Goal: Task Accomplishment & Management: Use online tool/utility

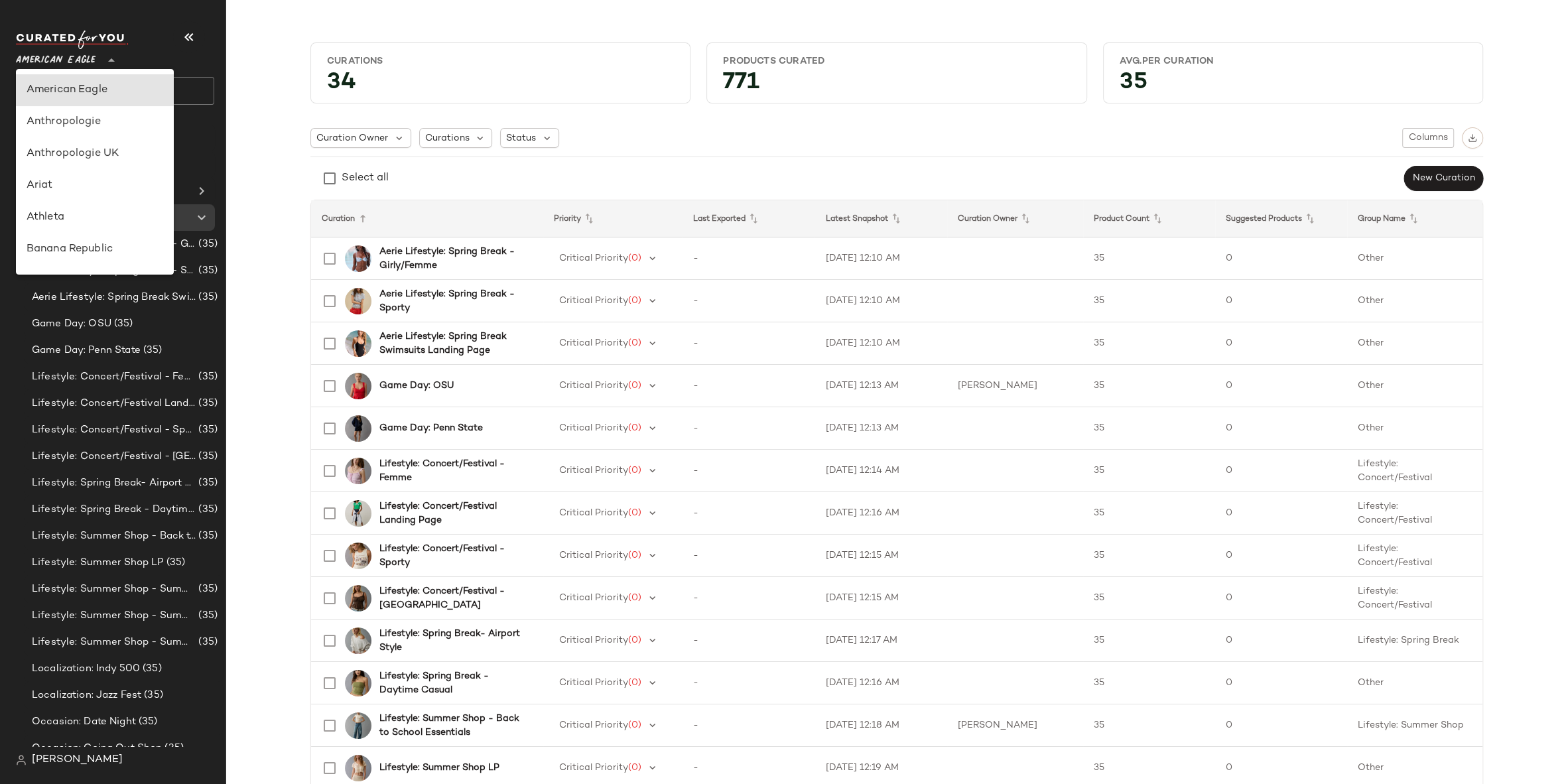
click at [79, 52] on span "American Eagle" at bounding box center [55, 57] width 79 height 24
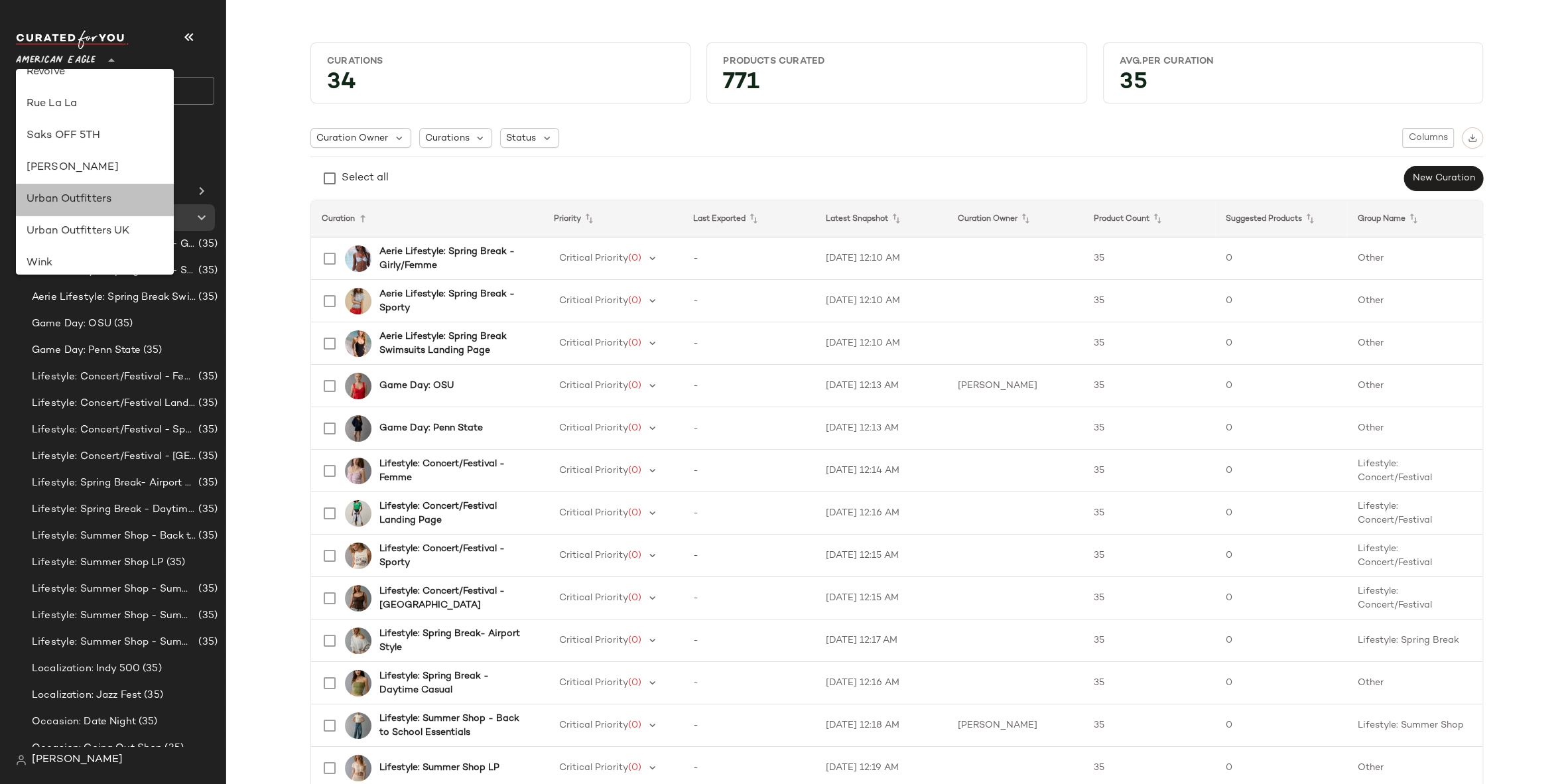
click at [89, 194] on div "Urban Outfitters" at bounding box center [95, 199] width 137 height 16
type input "**"
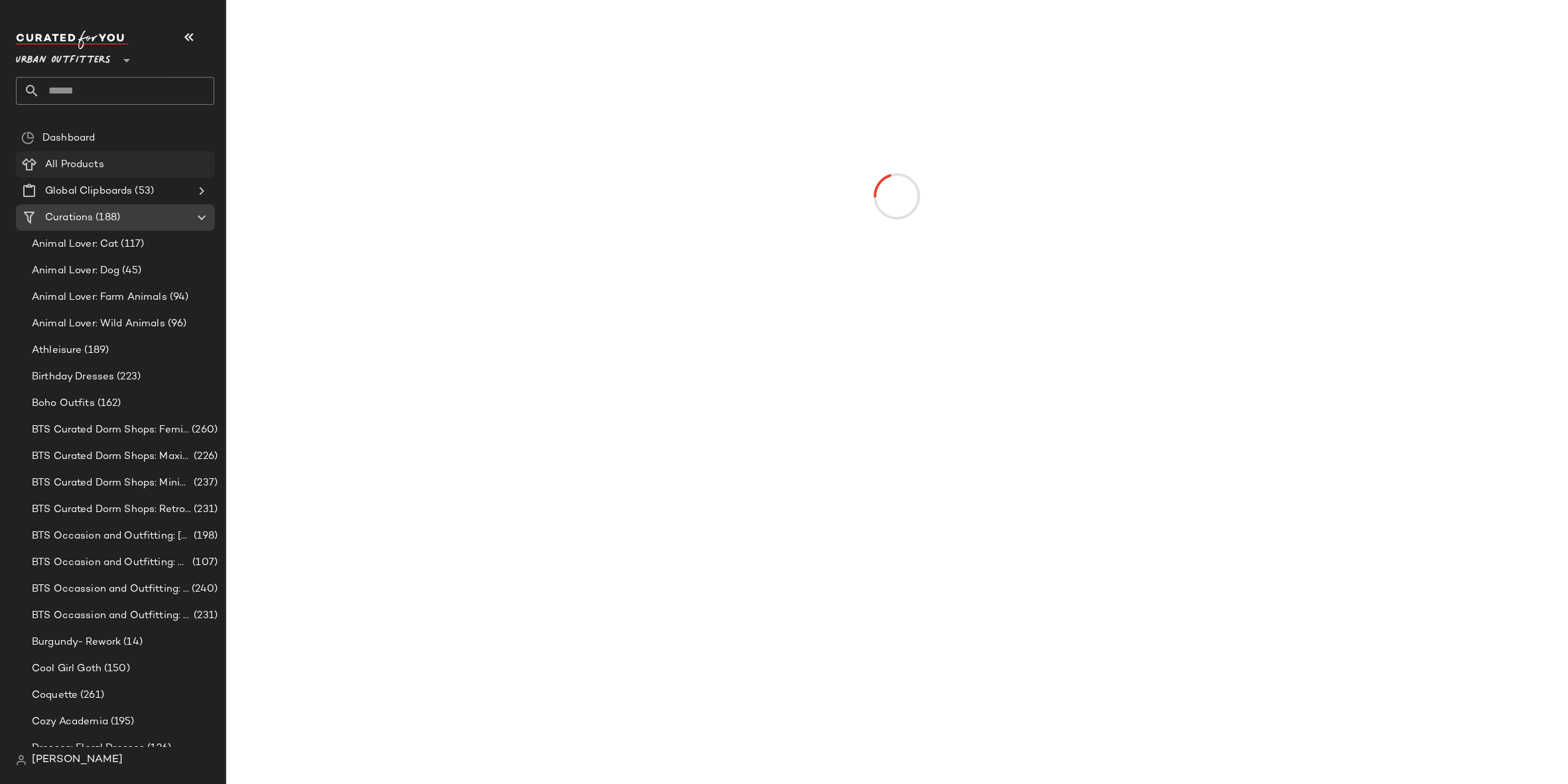
click at [90, 165] on span "All Products" at bounding box center [75, 165] width 59 height 15
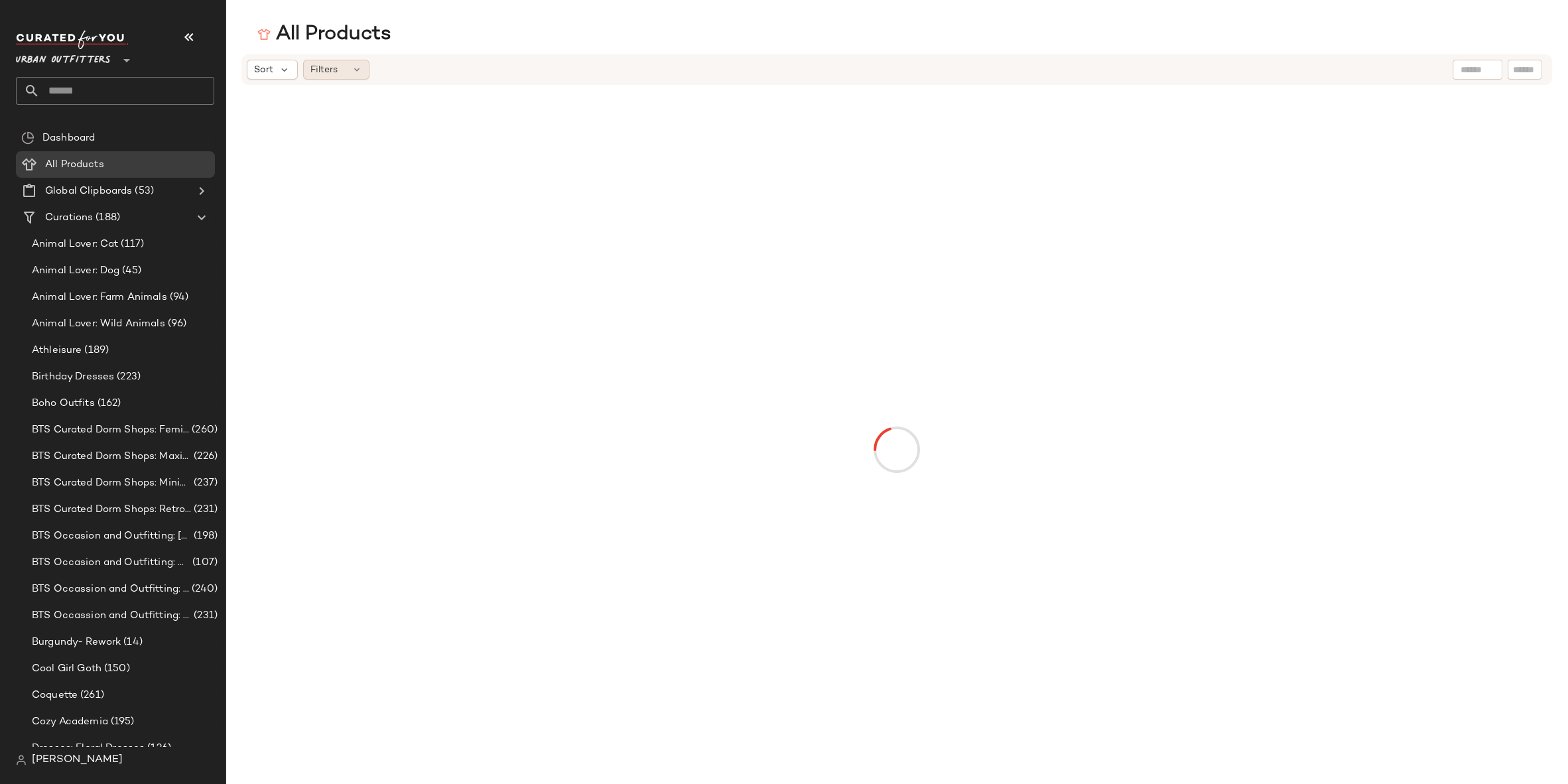
click at [333, 68] on span "Filters" at bounding box center [323, 70] width 27 height 14
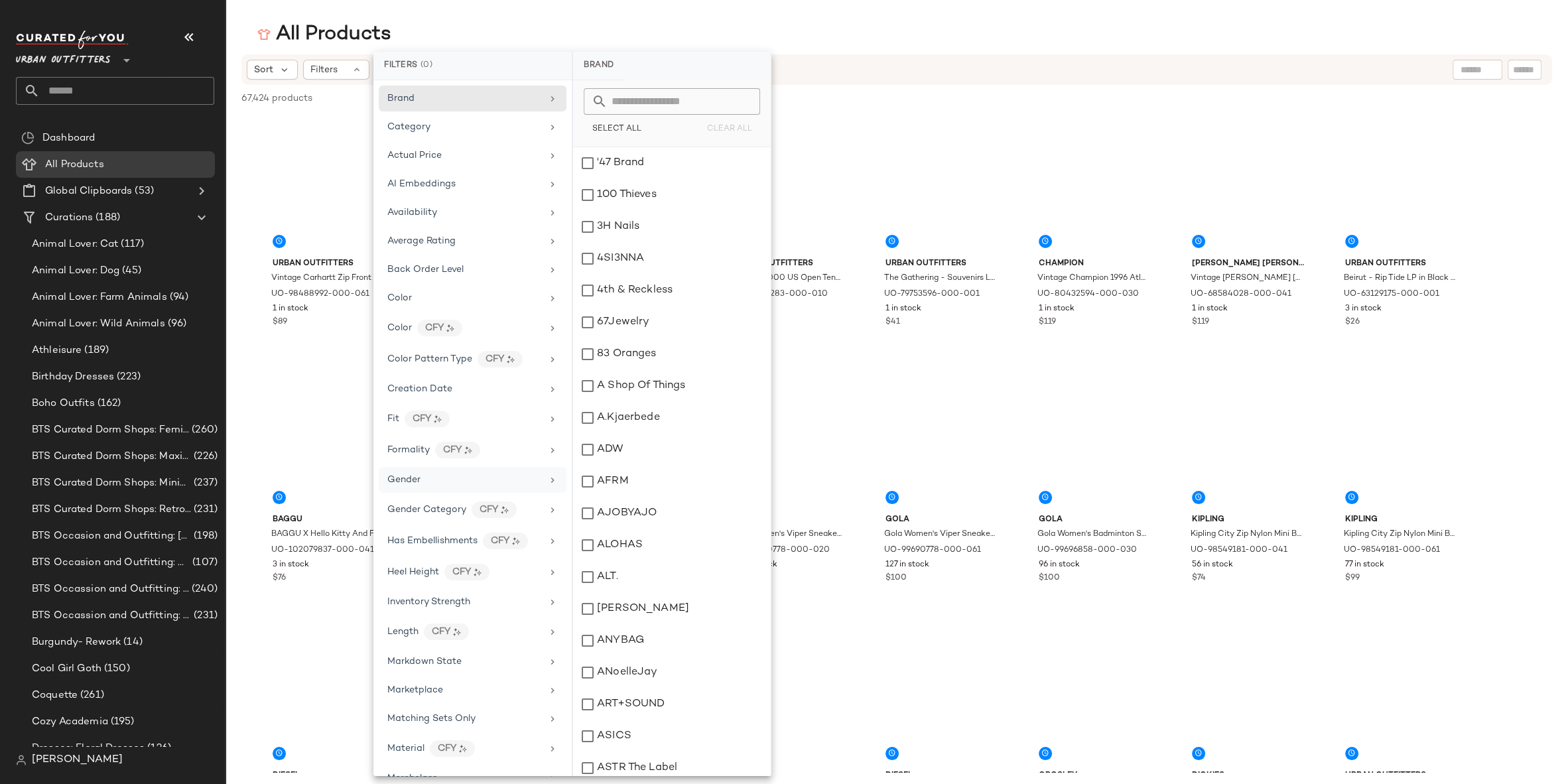
click at [440, 475] on div "Gender" at bounding box center [464, 479] width 155 height 14
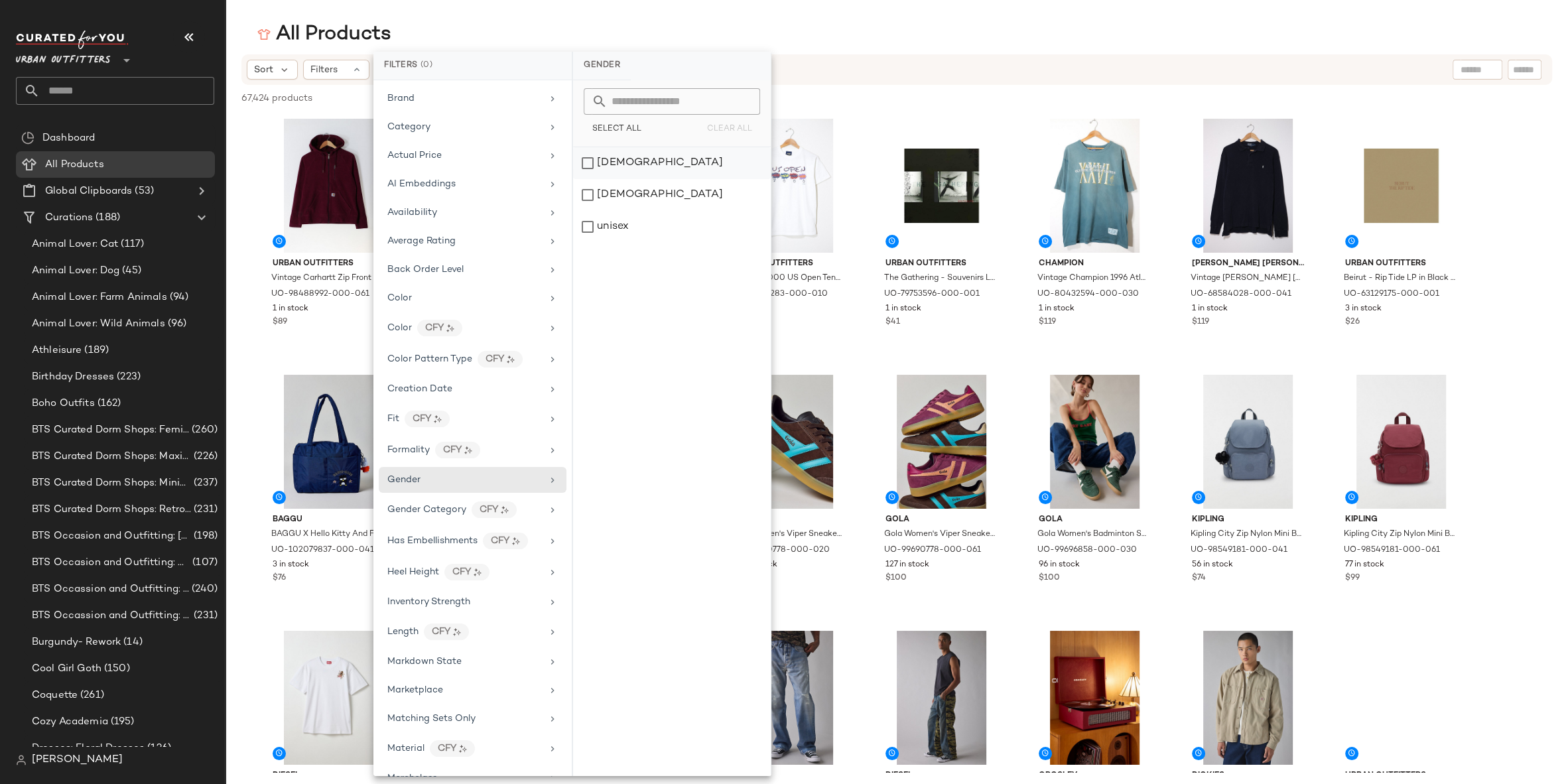
click at [641, 165] on div "[DEMOGRAPHIC_DATA]" at bounding box center [672, 162] width 198 height 32
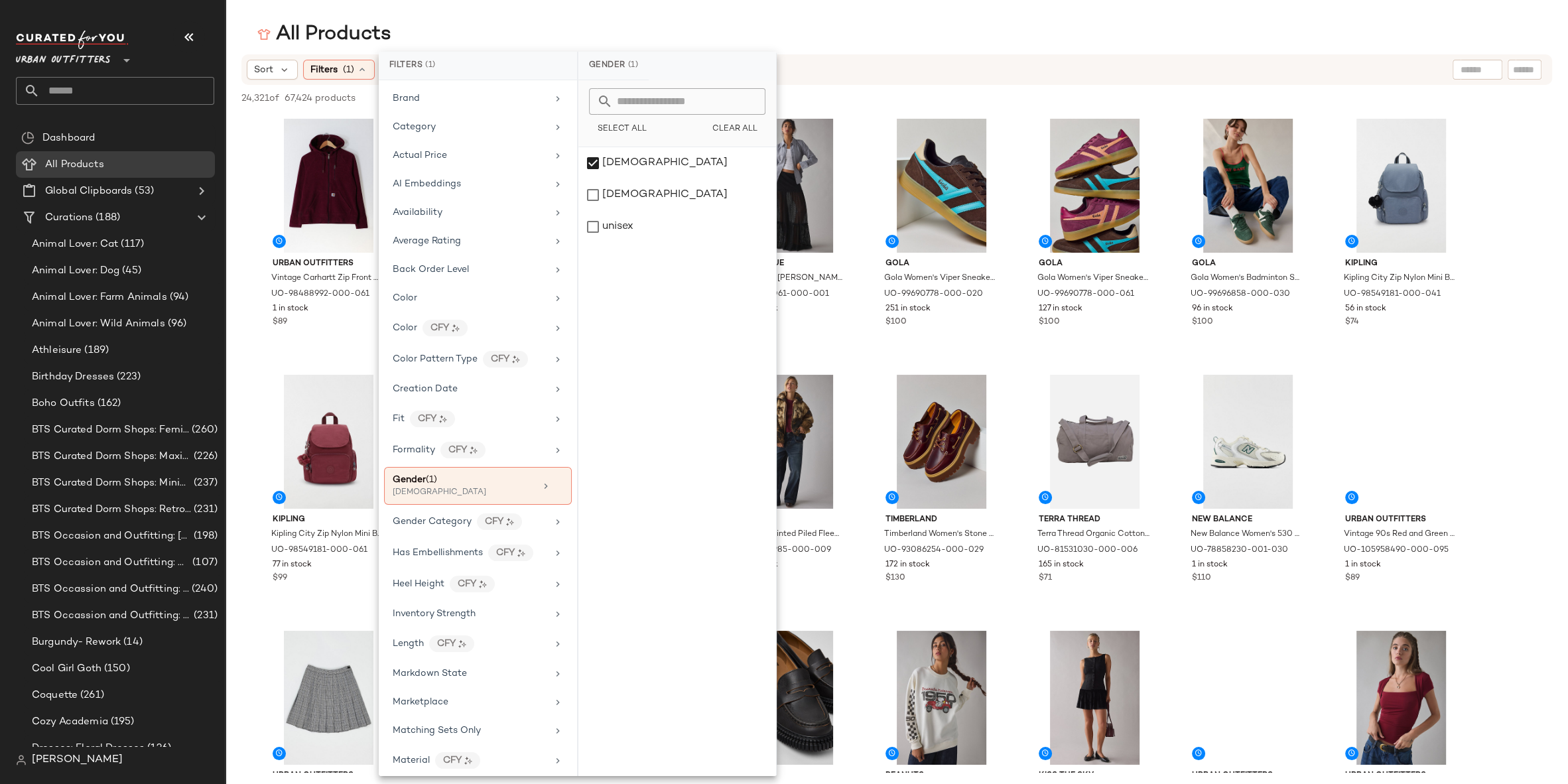
click at [972, 42] on div "All Products" at bounding box center [897, 35] width 1342 height 26
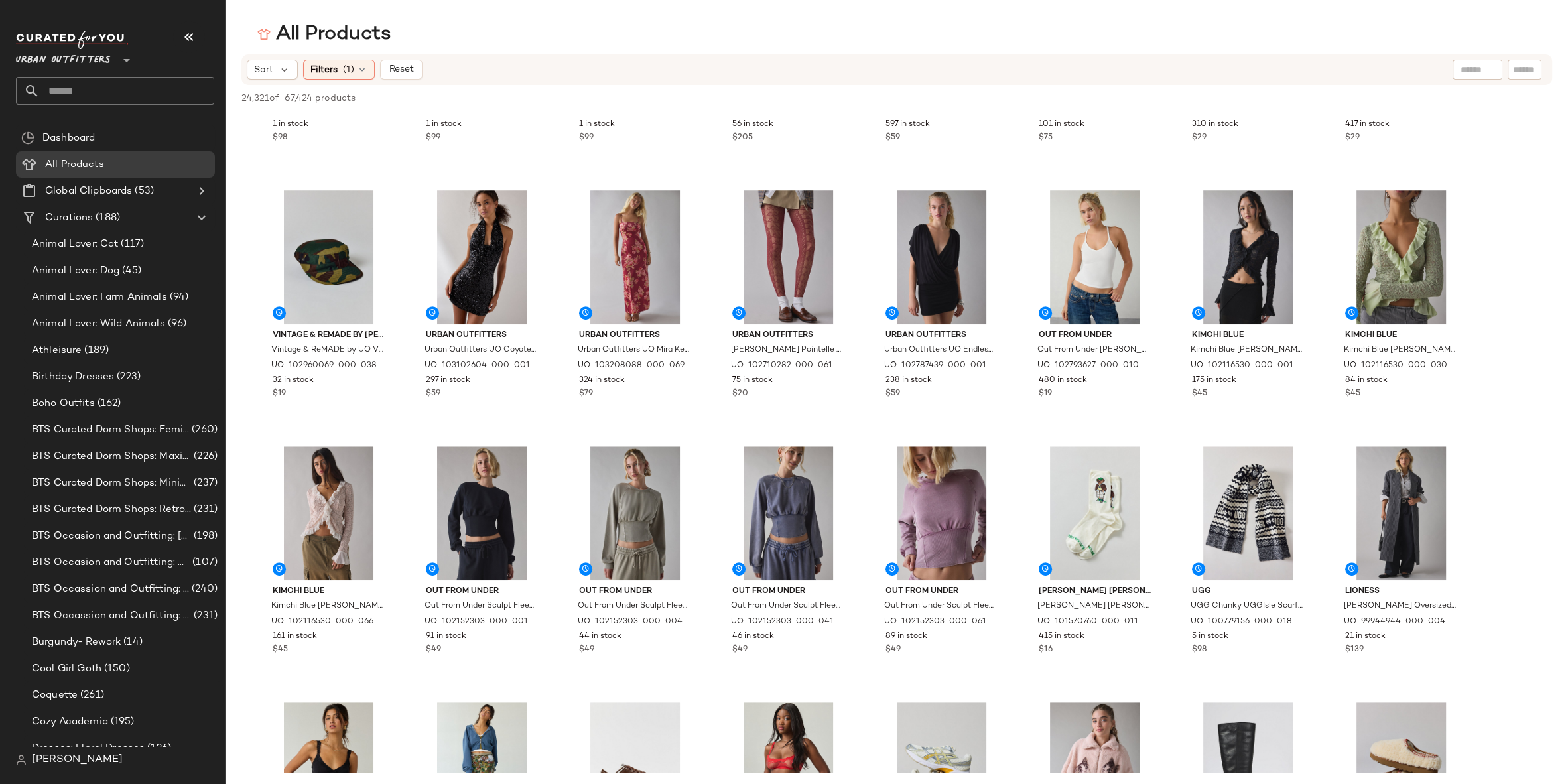
scroll to position [802, 0]
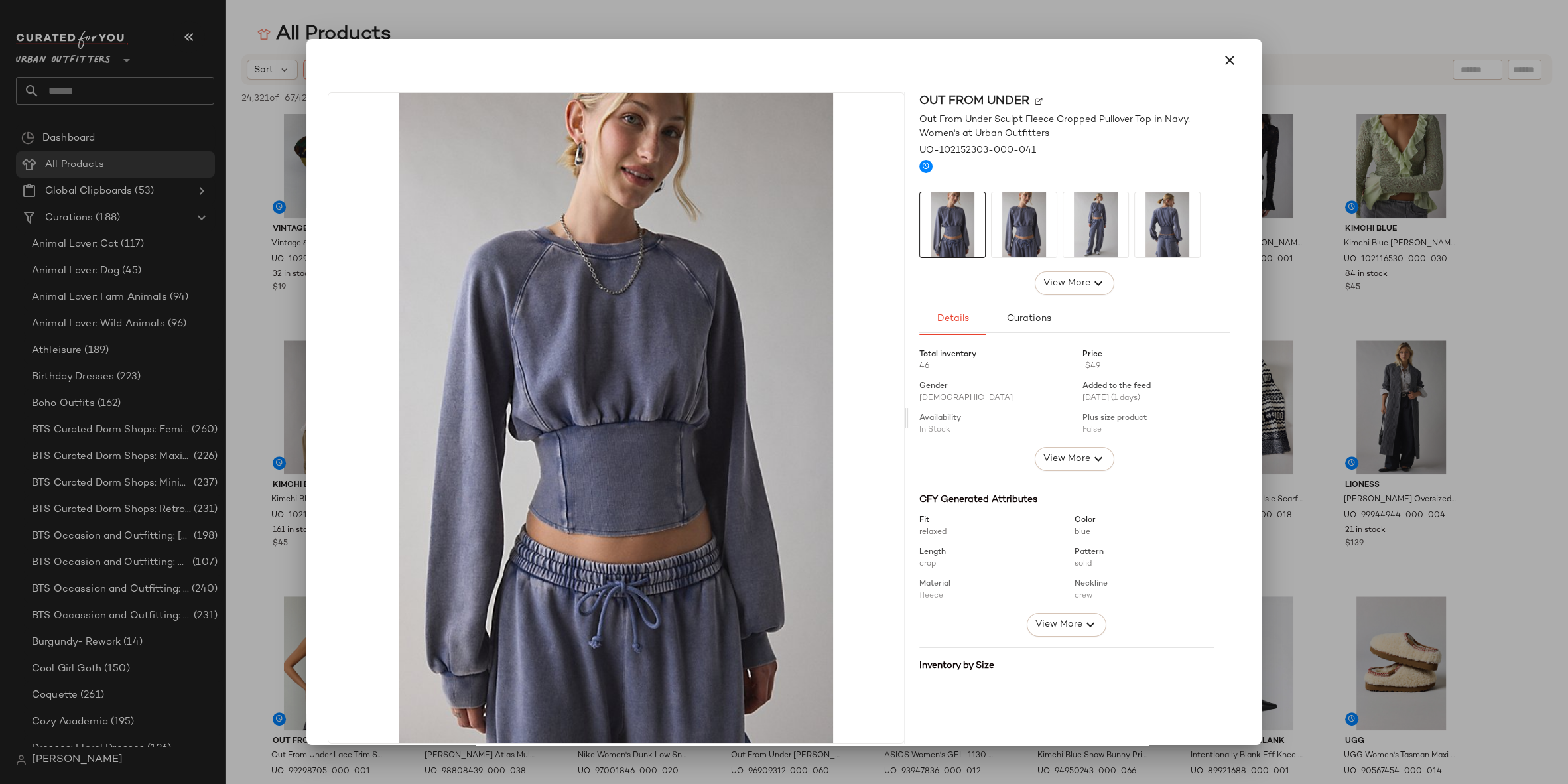
click at [1077, 234] on img at bounding box center [1096, 225] width 65 height 65
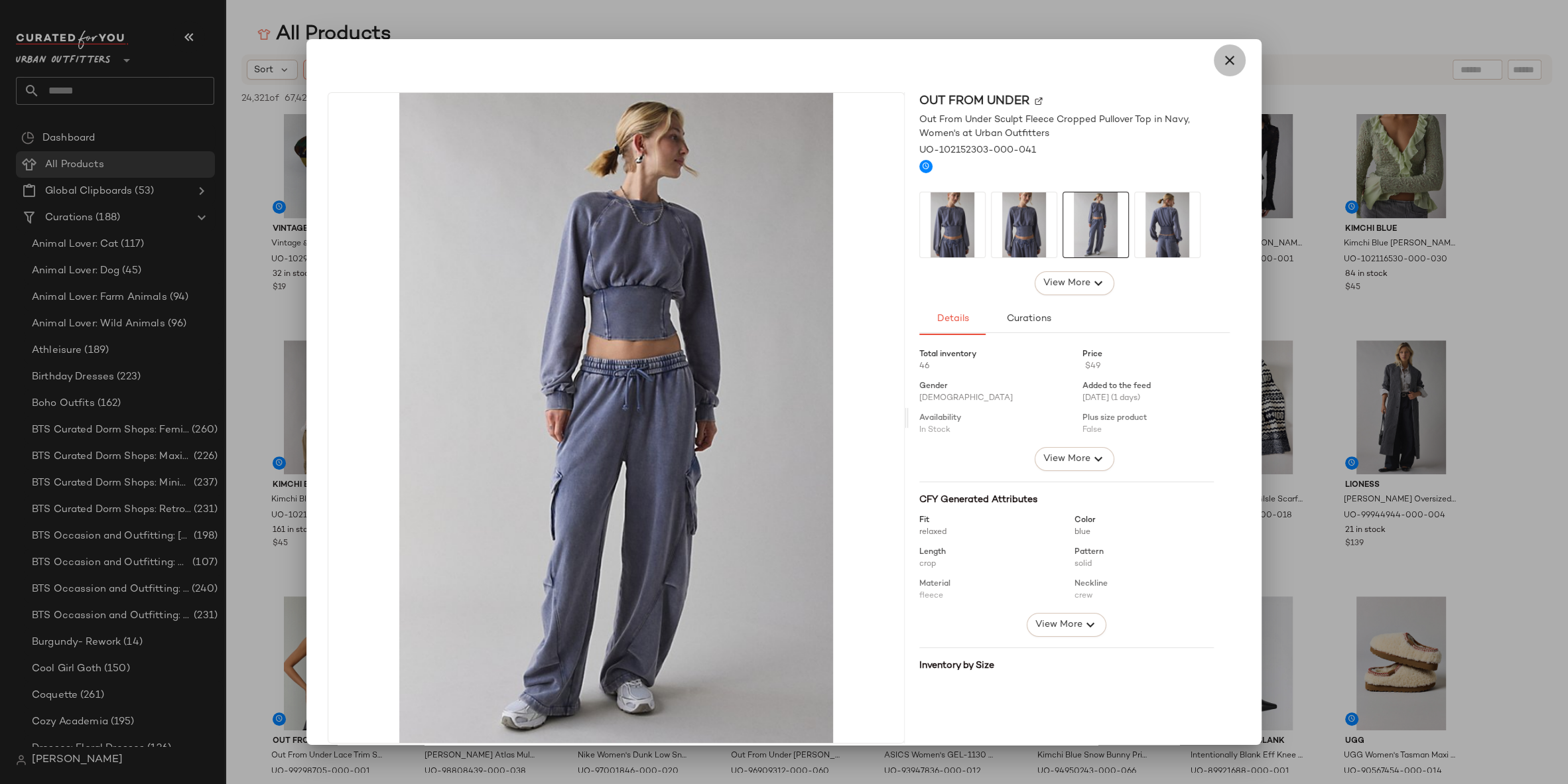
click at [1225, 61] on icon "button" at bounding box center [1230, 60] width 16 height 16
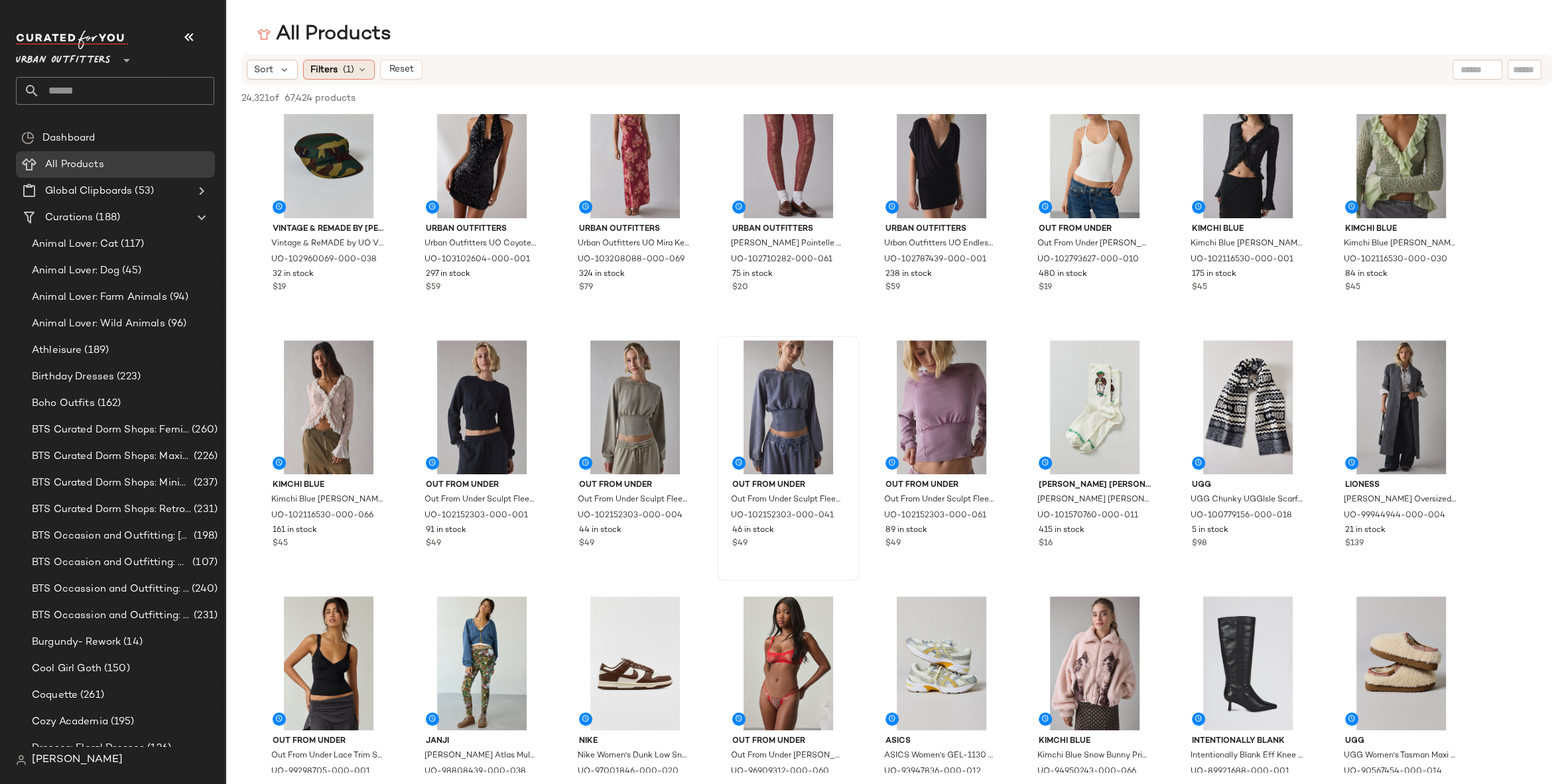
click at [343, 71] on span "(1)" at bounding box center [349, 70] width 12 height 14
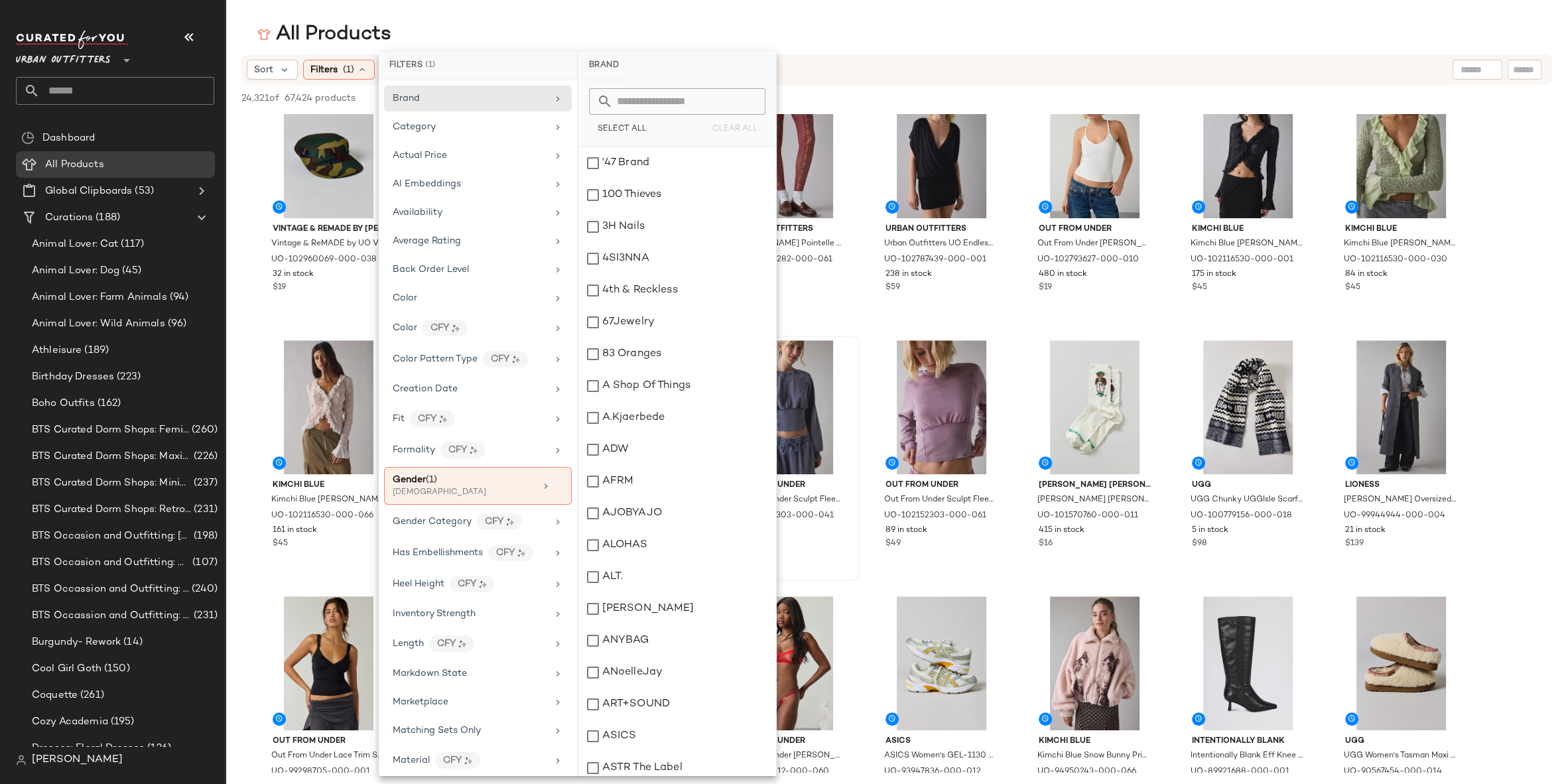
click at [424, 106] on div "Brand" at bounding box center [478, 98] width 188 height 26
click at [659, 106] on input "text" at bounding box center [685, 102] width 145 height 26
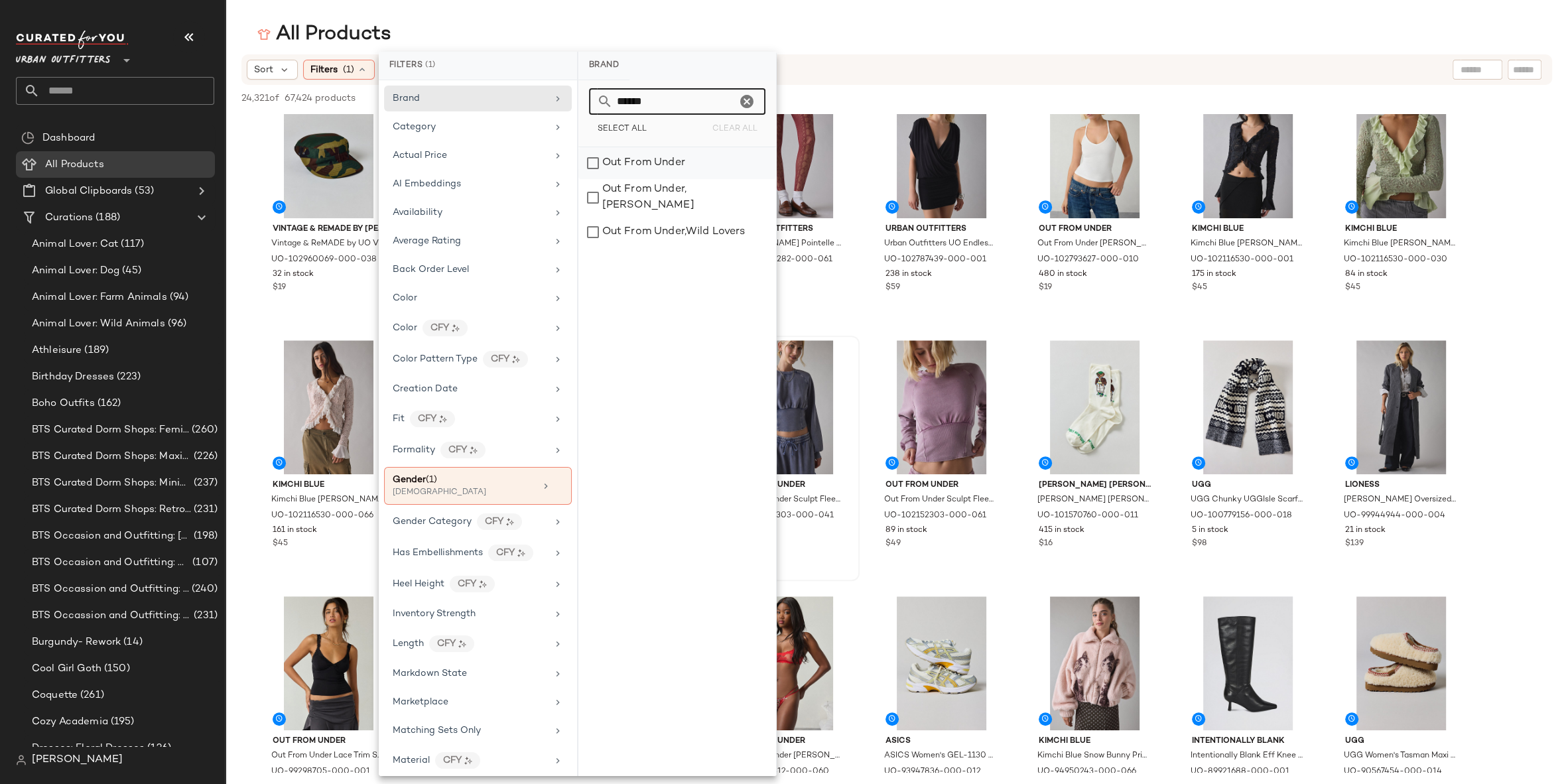
type input "******"
click at [685, 175] on div "Out From Under" at bounding box center [677, 162] width 198 height 32
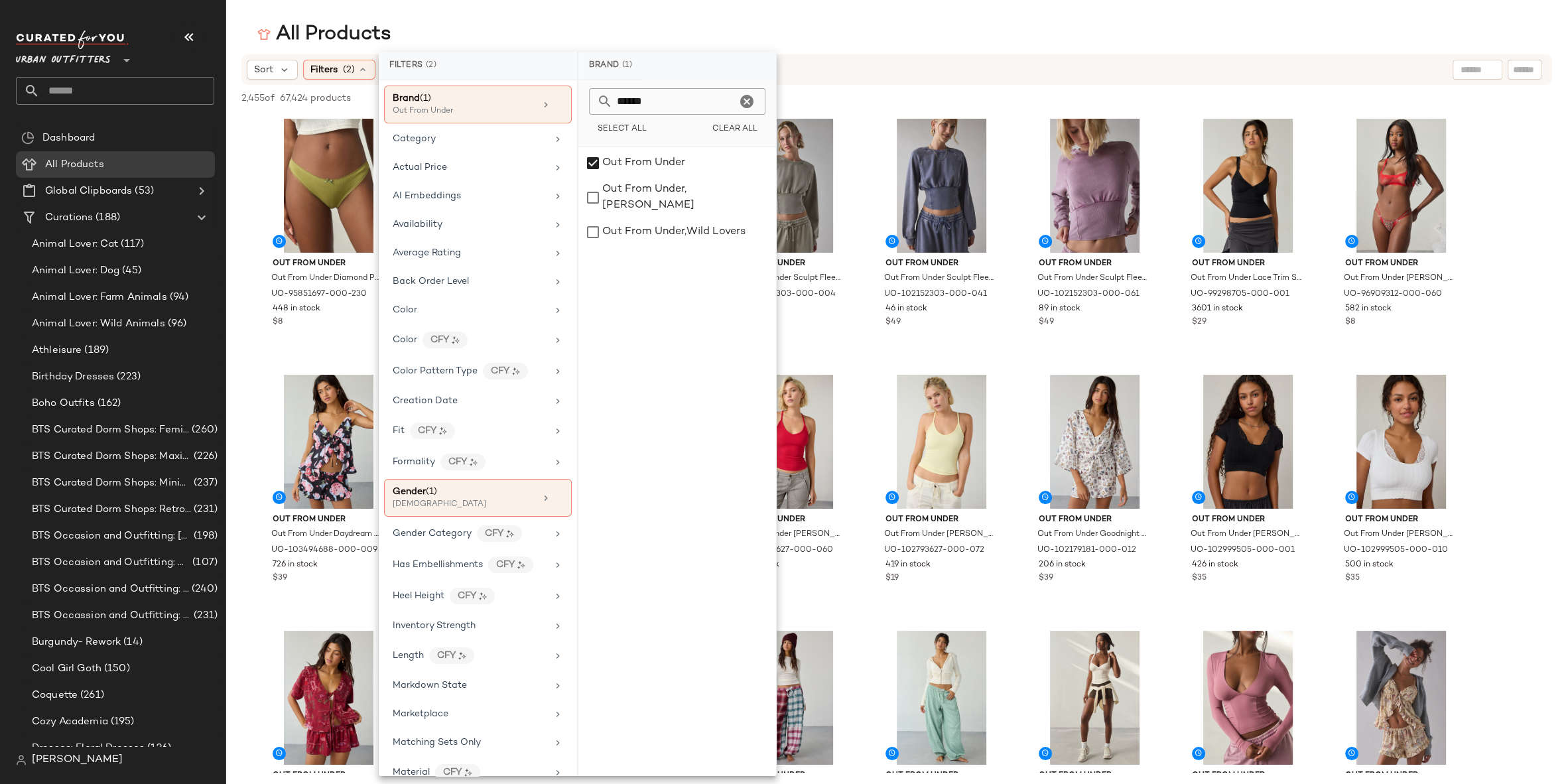
click at [971, 41] on div "All Products" at bounding box center [897, 35] width 1342 height 26
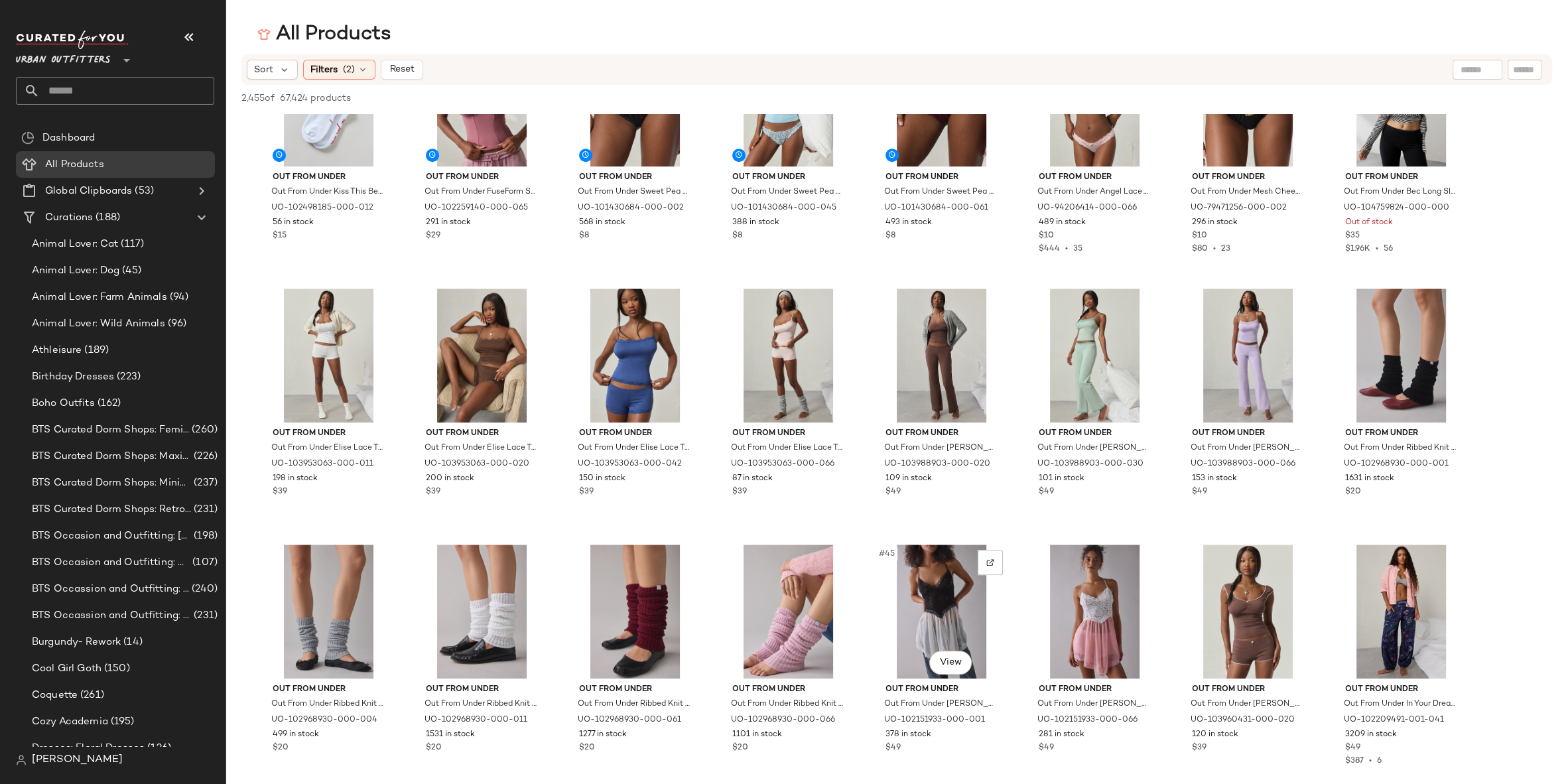
scroll to position [0, 0]
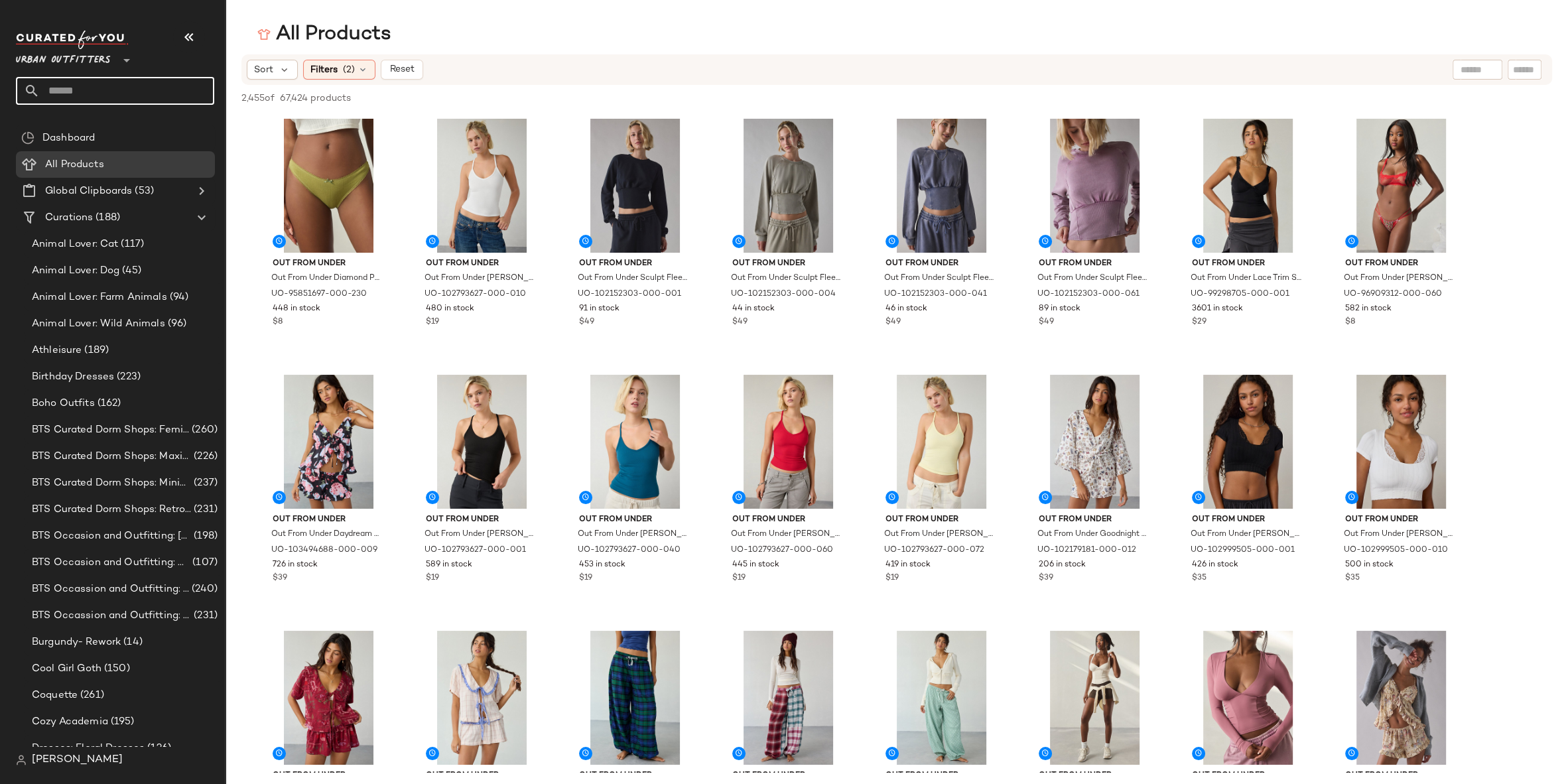
click at [155, 95] on input "text" at bounding box center [127, 91] width 175 height 28
type input "******"
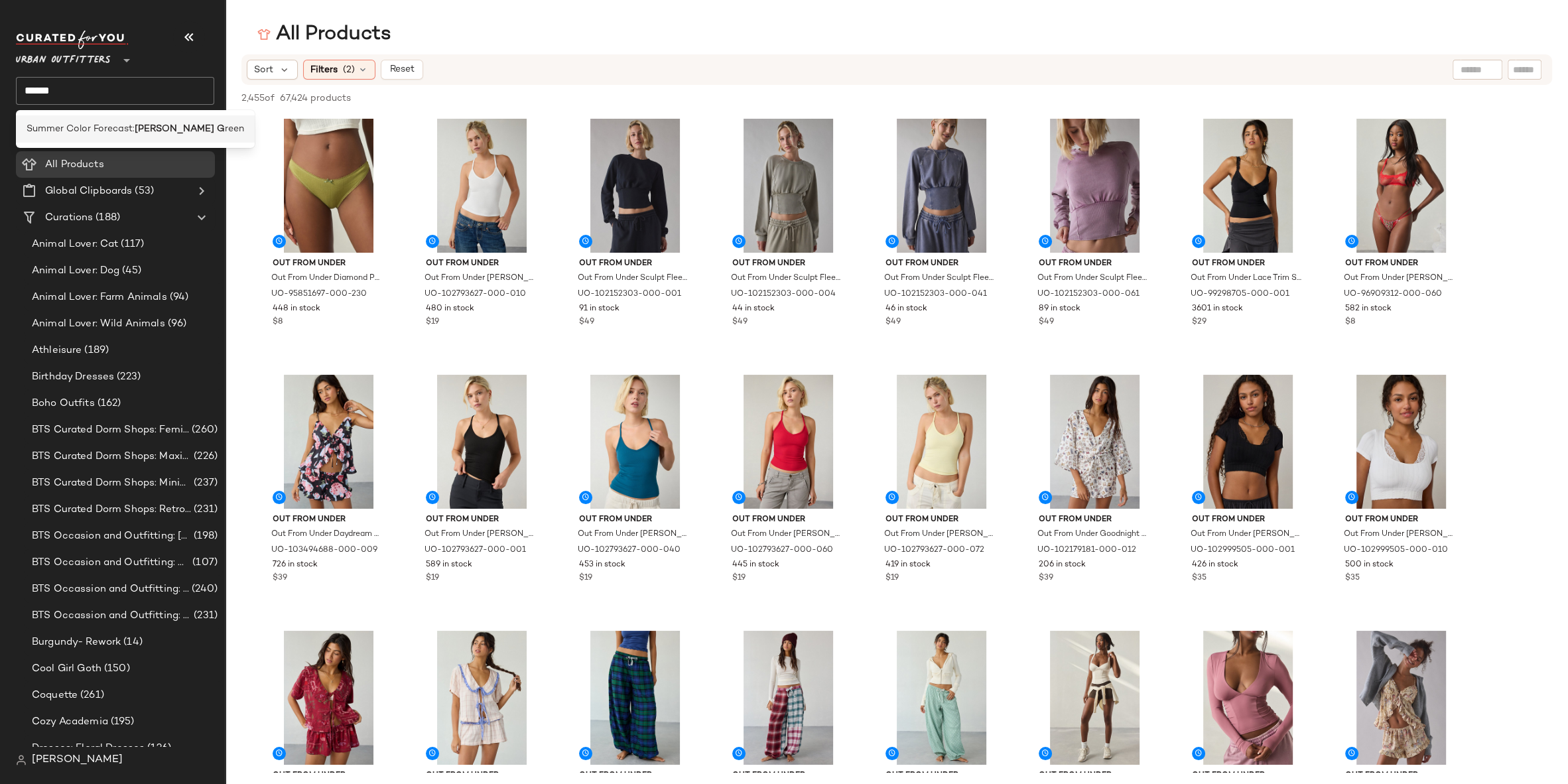
click at [132, 130] on span "Summer Color Forecast:" at bounding box center [80, 129] width 108 height 14
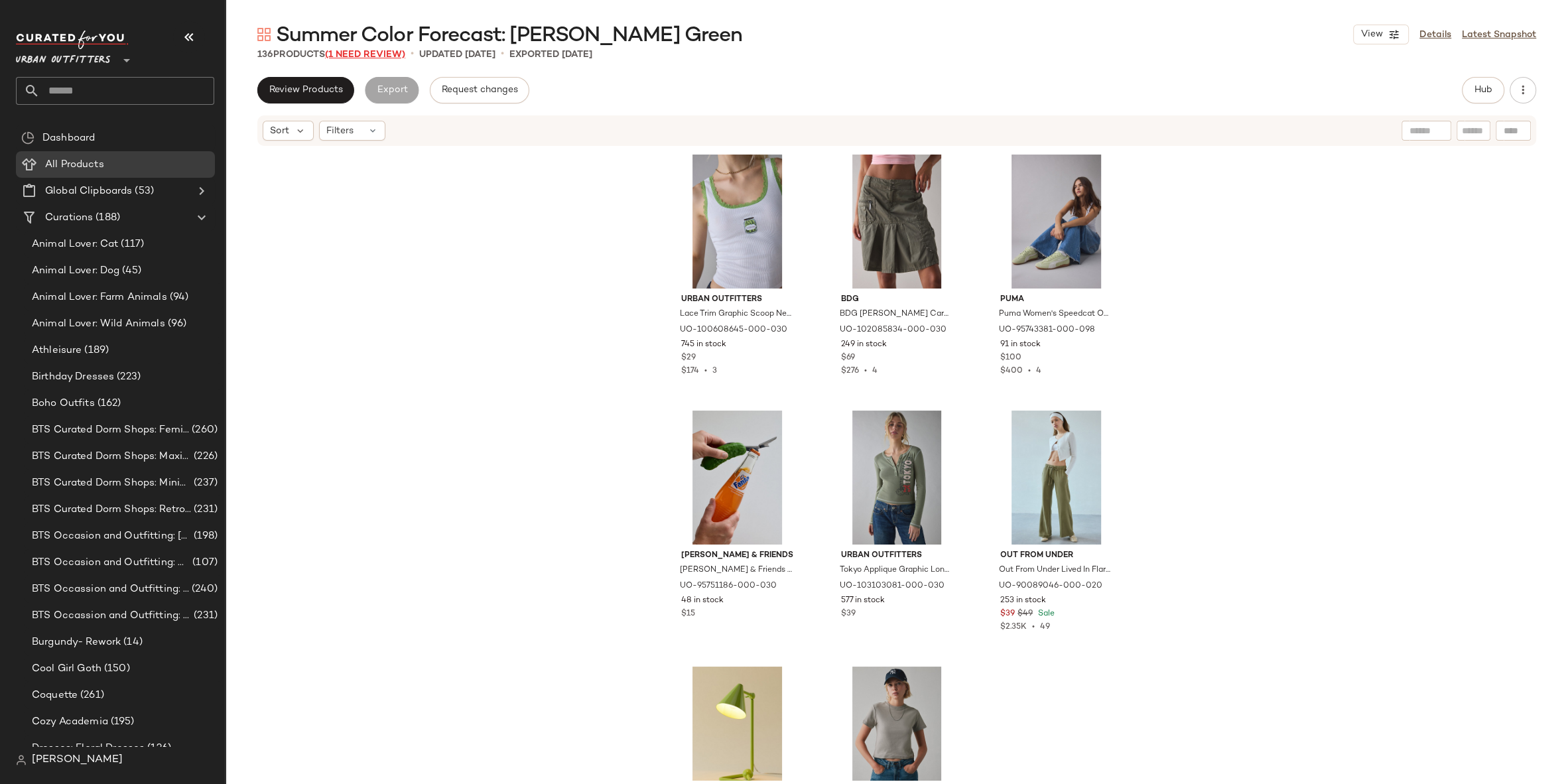
click at [369, 58] on span "(1 Need Review)" at bounding box center [365, 55] width 80 height 10
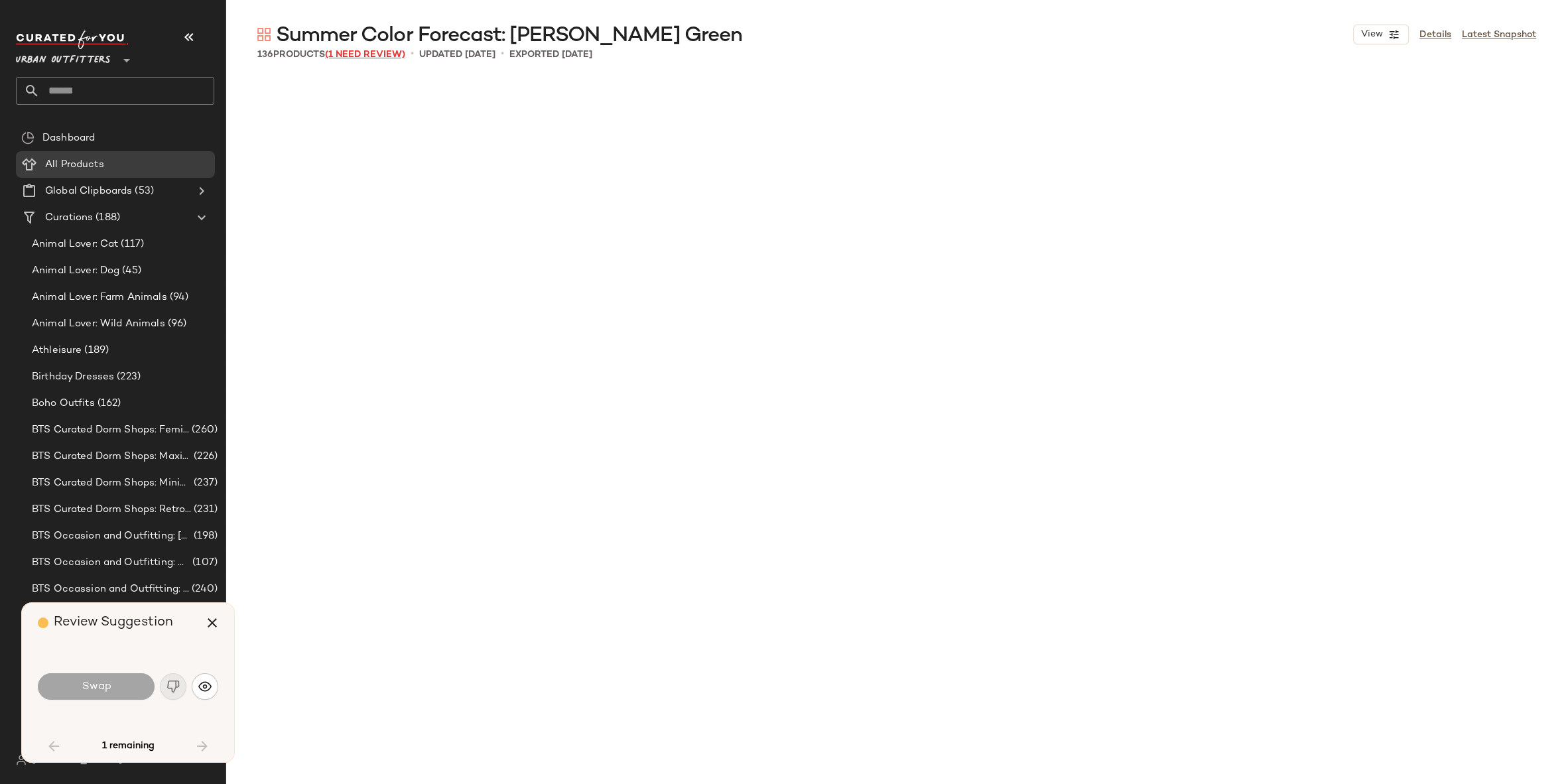
scroll to position [5887, 0]
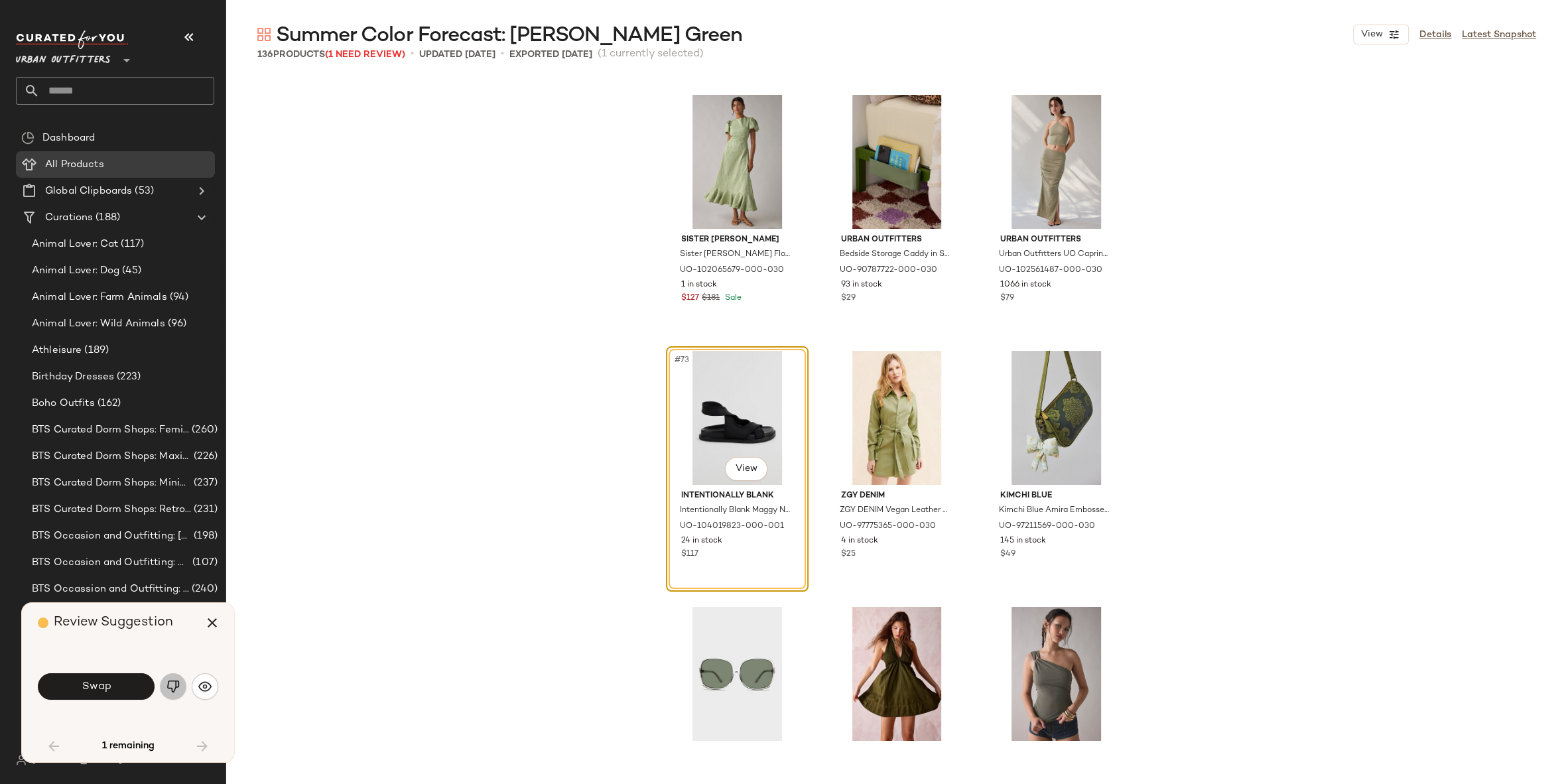
click at [169, 691] on img "button" at bounding box center [172, 686] width 13 height 13
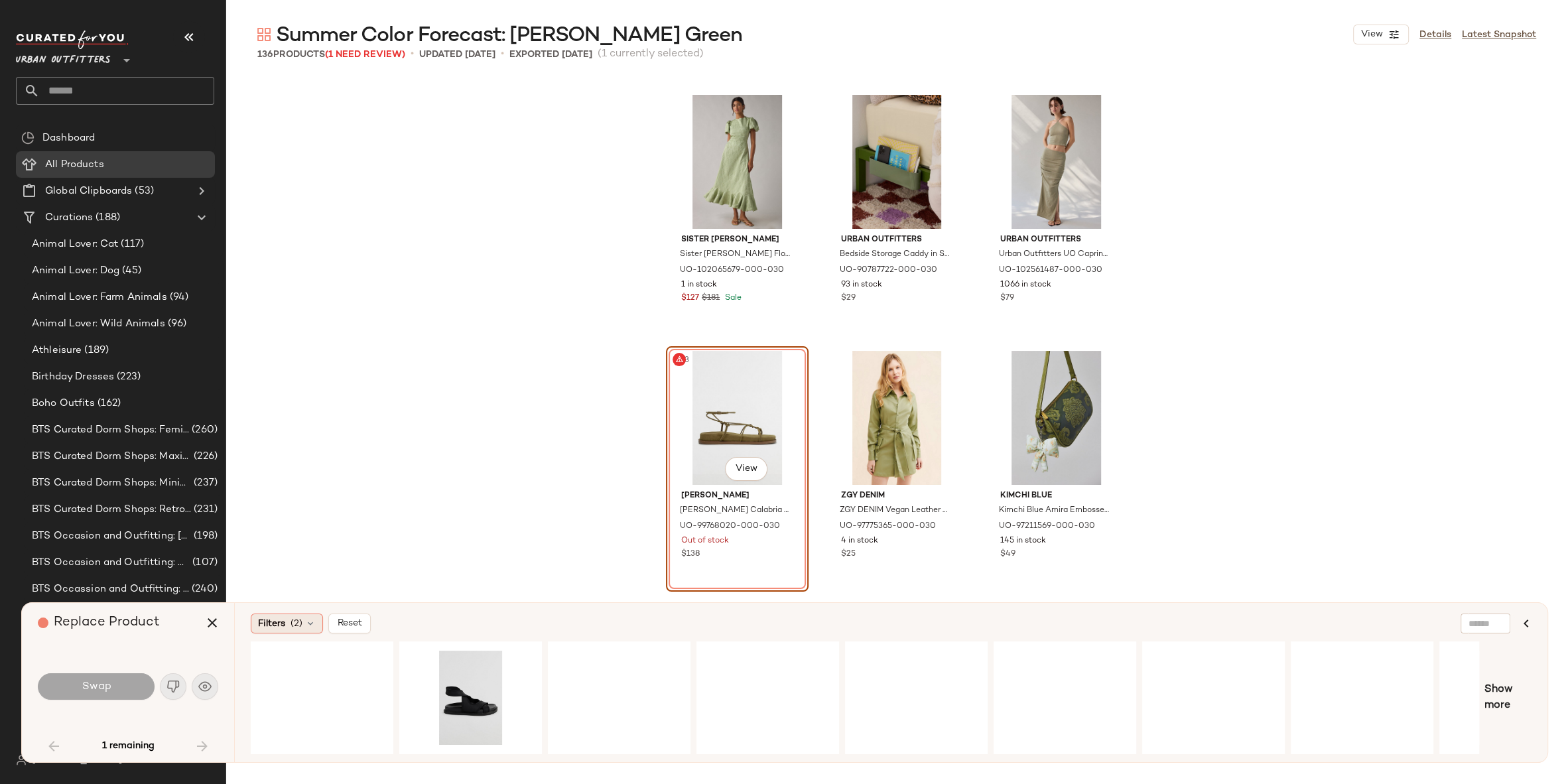
click at [280, 623] on span "Filters" at bounding box center [271, 624] width 27 height 14
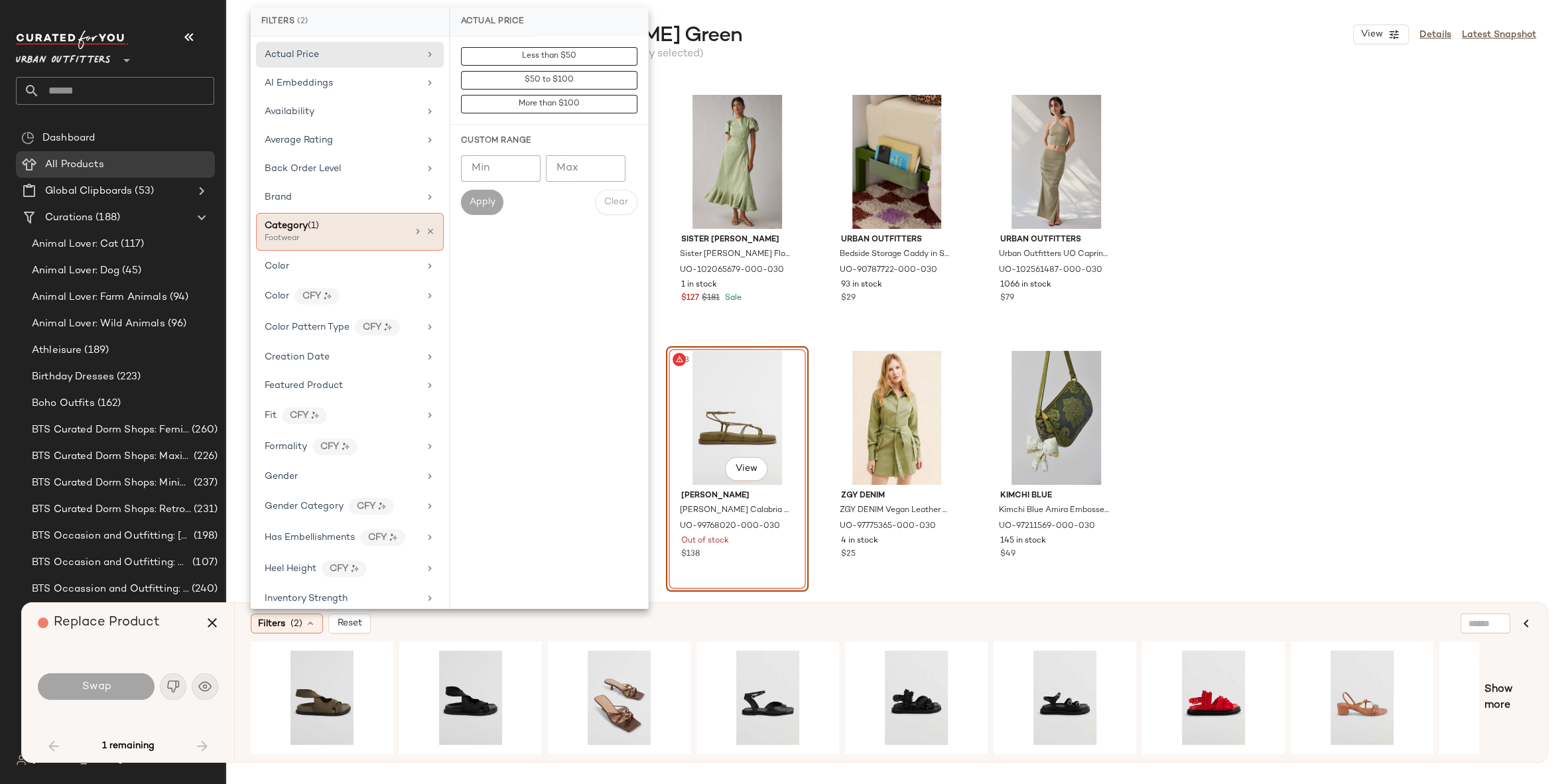
click at [357, 222] on div "Category (1)" at bounding box center [336, 225] width 142 height 14
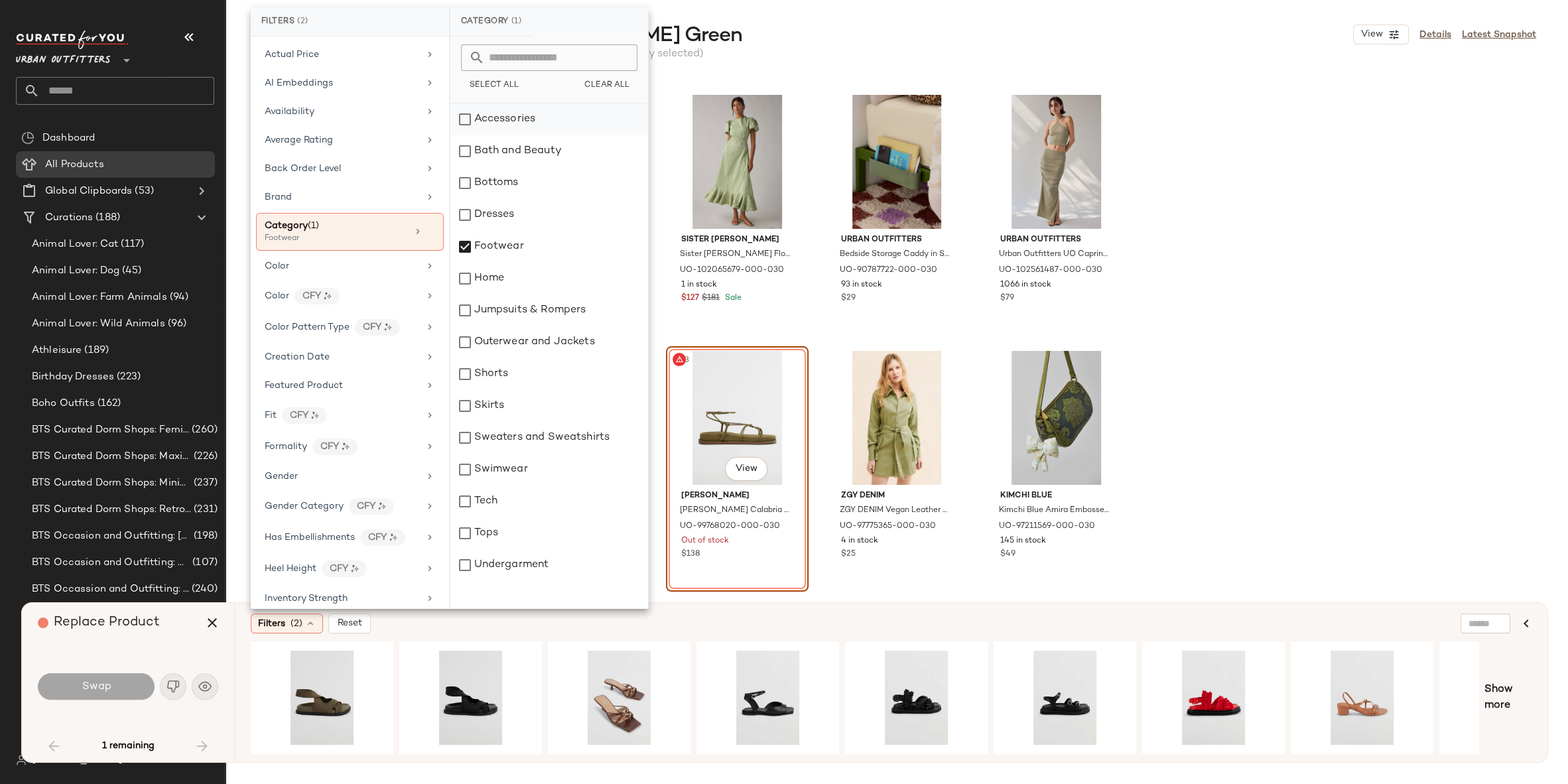
click at [549, 132] on div "Accessories" at bounding box center [549, 118] width 198 height 32
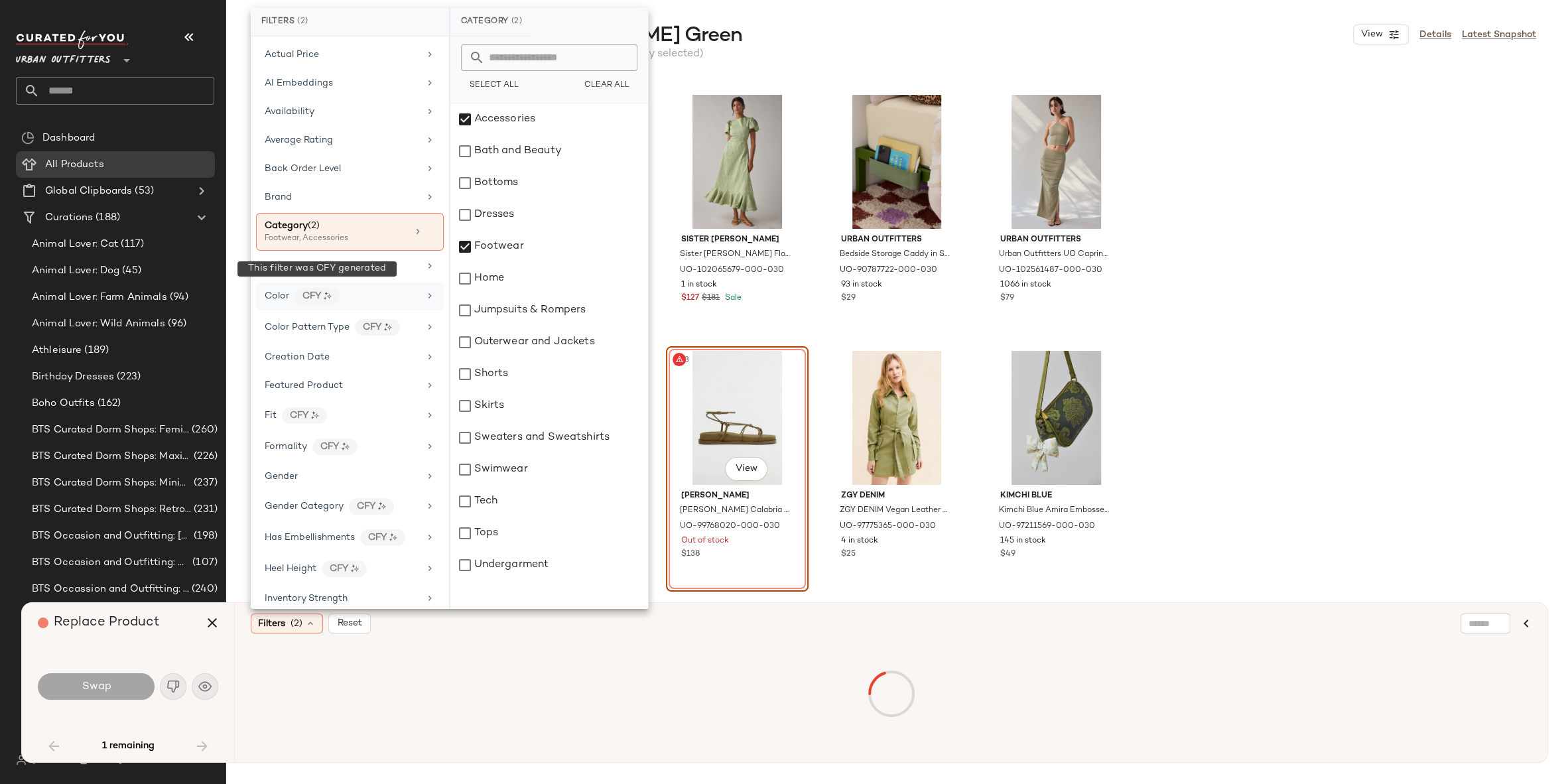
click at [334, 288] on div "CFY" at bounding box center [317, 296] width 45 height 17
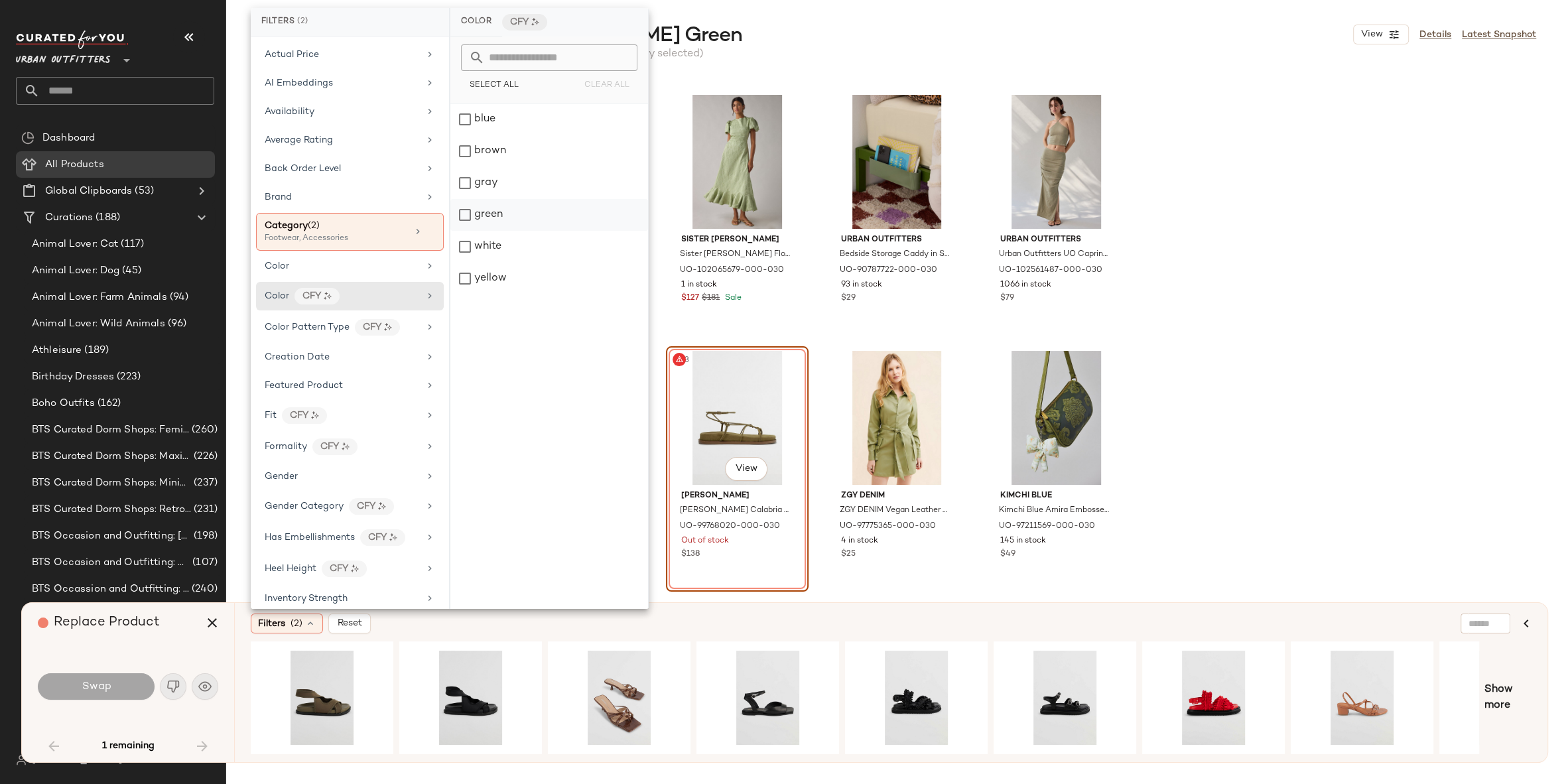
click at [510, 215] on div "green" at bounding box center [549, 215] width 198 height 32
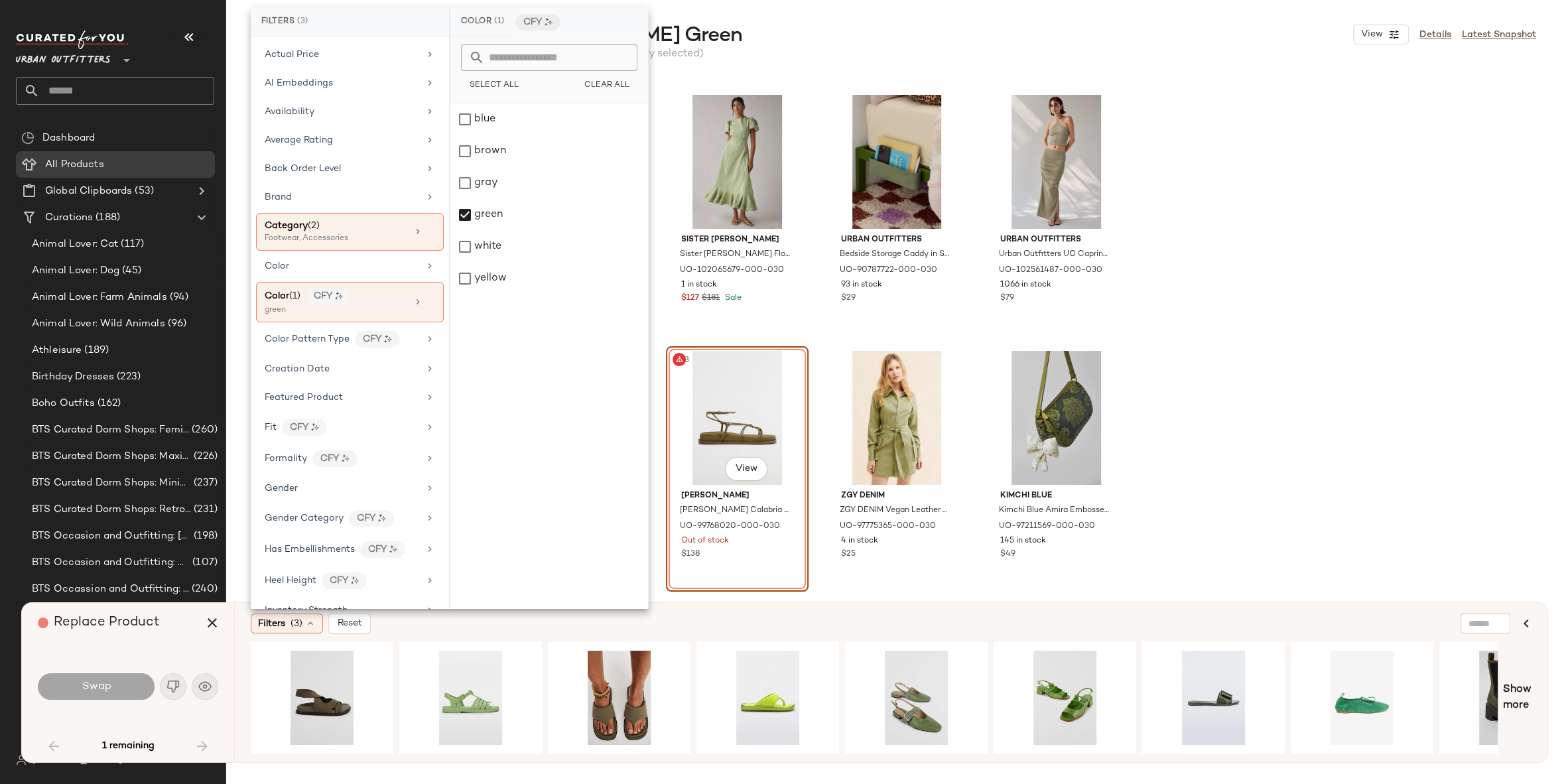
click at [724, 623] on div "Filters (3) Reset" at bounding box center [827, 623] width 1152 height 20
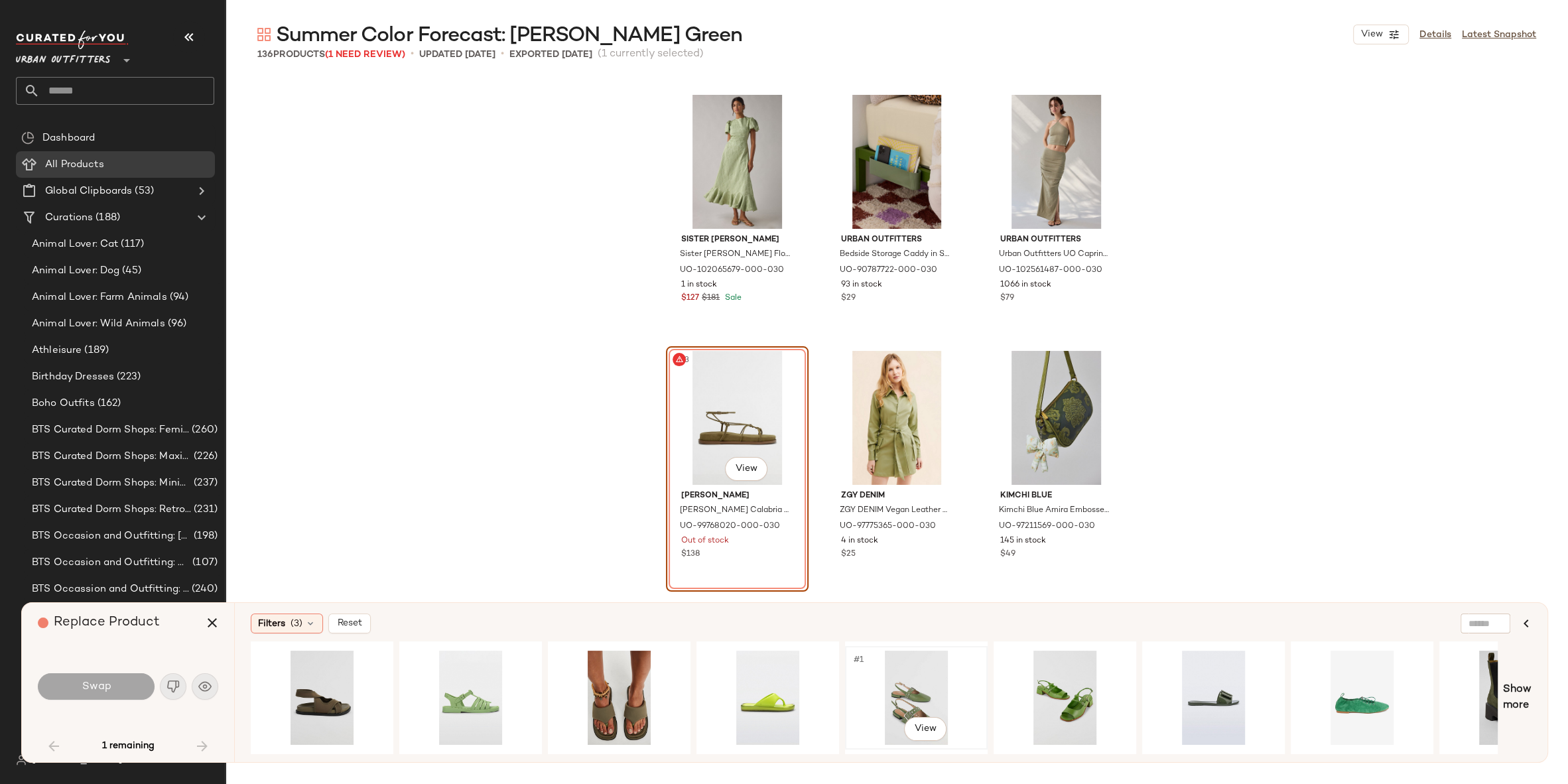
click at [903, 659] on div "#1 View" at bounding box center [916, 697] width 133 height 94
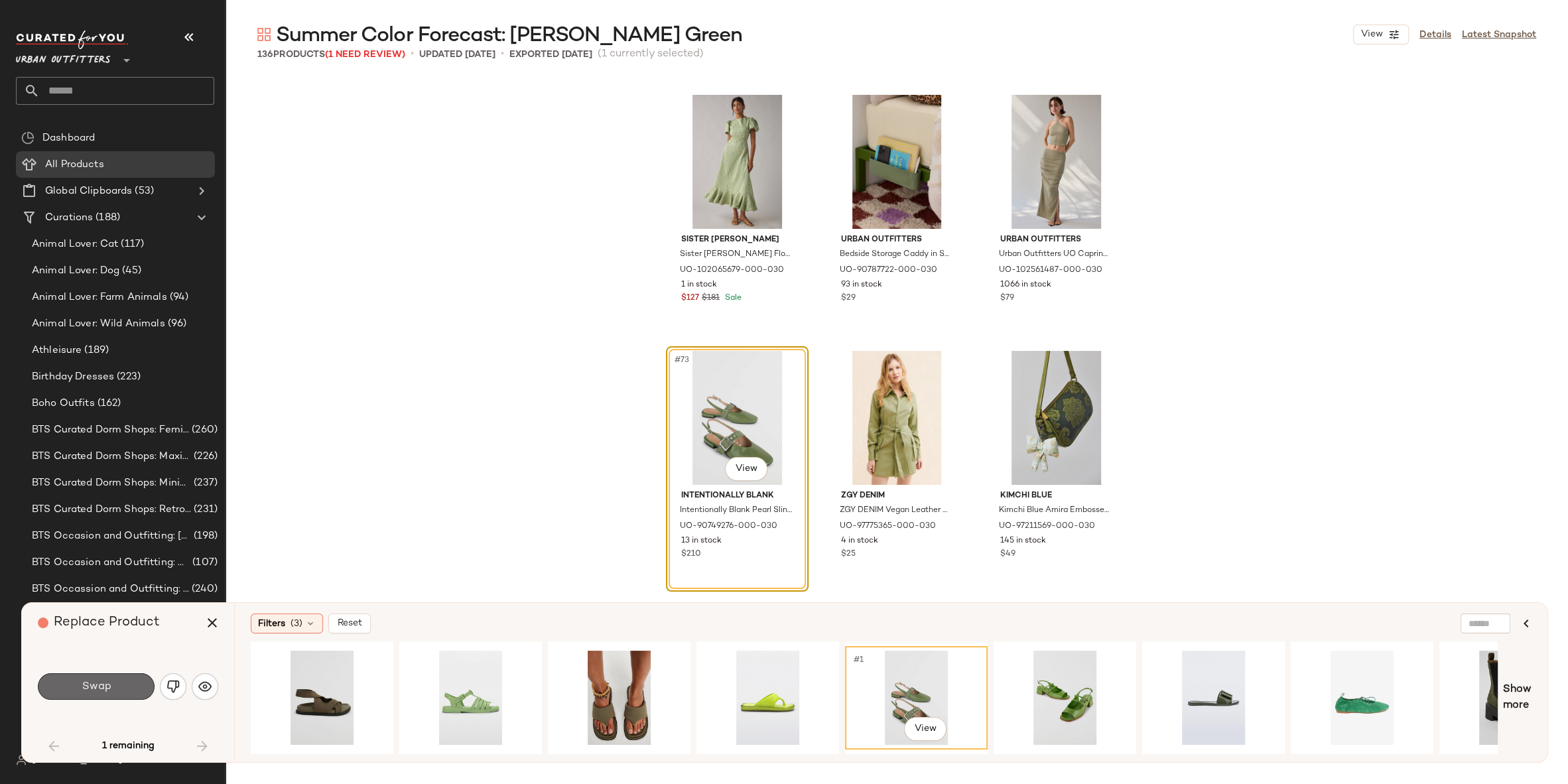
click at [102, 677] on button "Swap" at bounding box center [96, 686] width 117 height 26
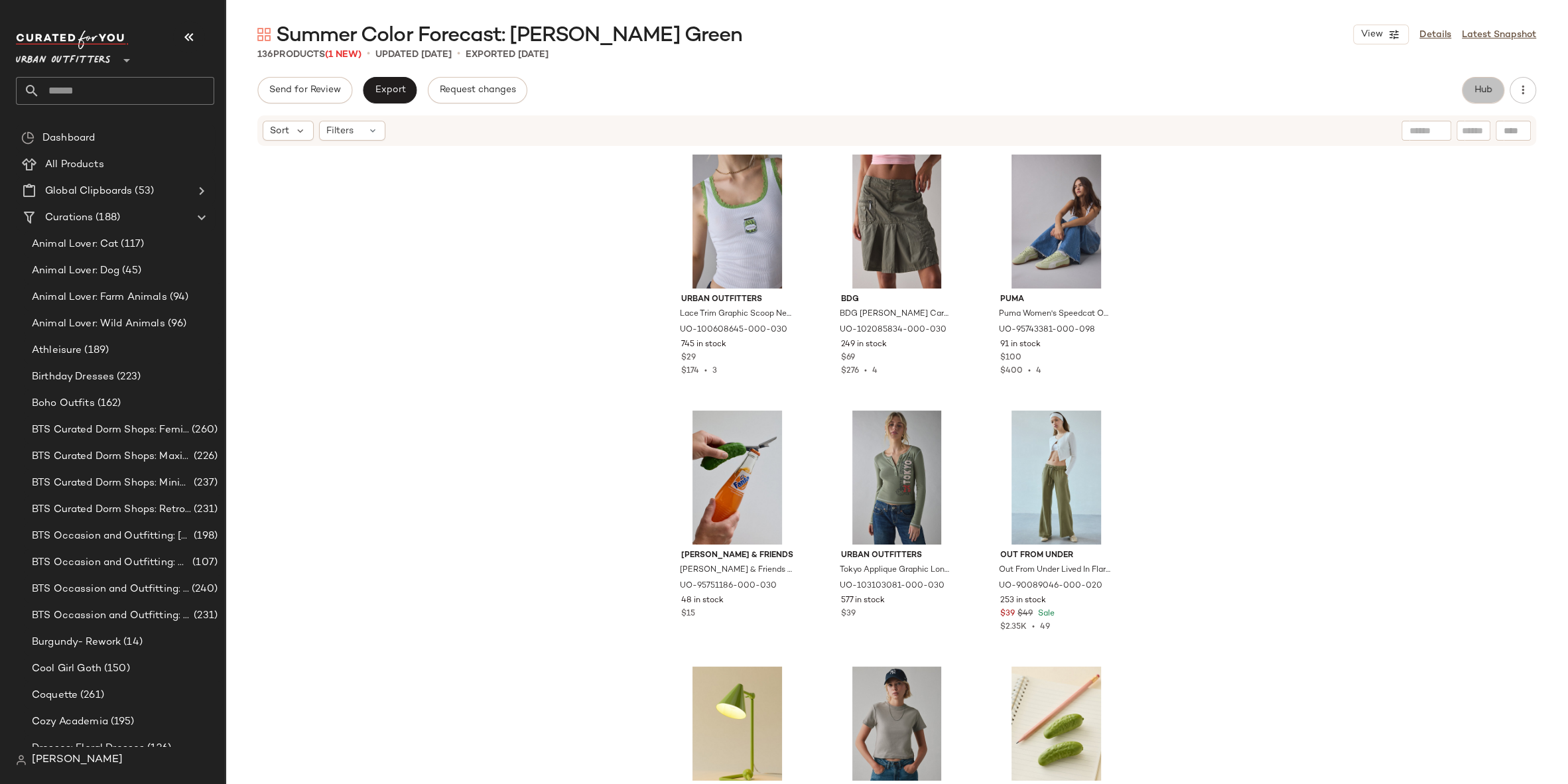
click at [1491, 100] on button "Hub" at bounding box center [1483, 90] width 42 height 26
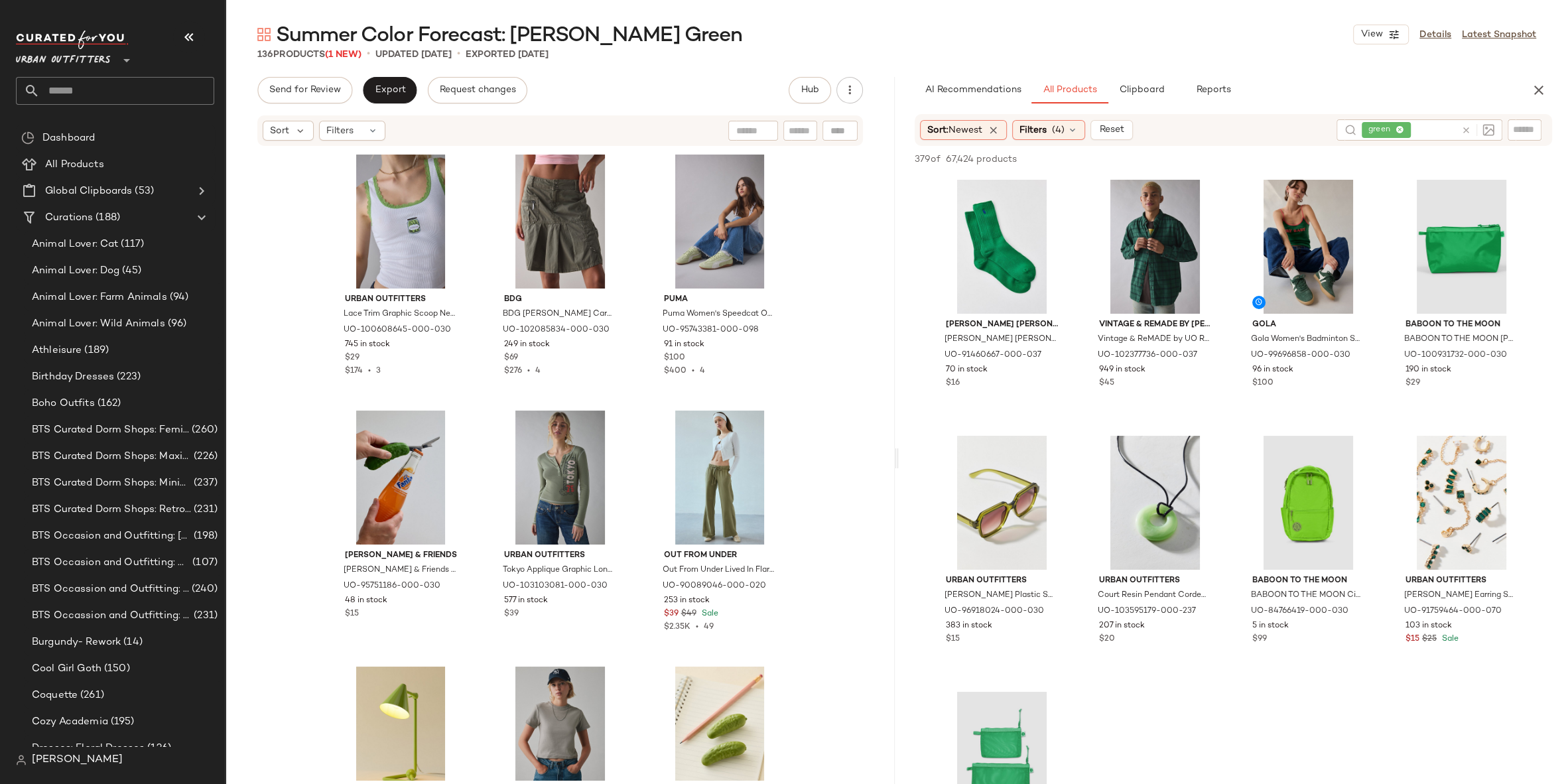
click at [1465, 132] on icon at bounding box center [1466, 130] width 10 height 10
click at [1044, 132] on span "Filters" at bounding box center [1033, 129] width 27 height 14
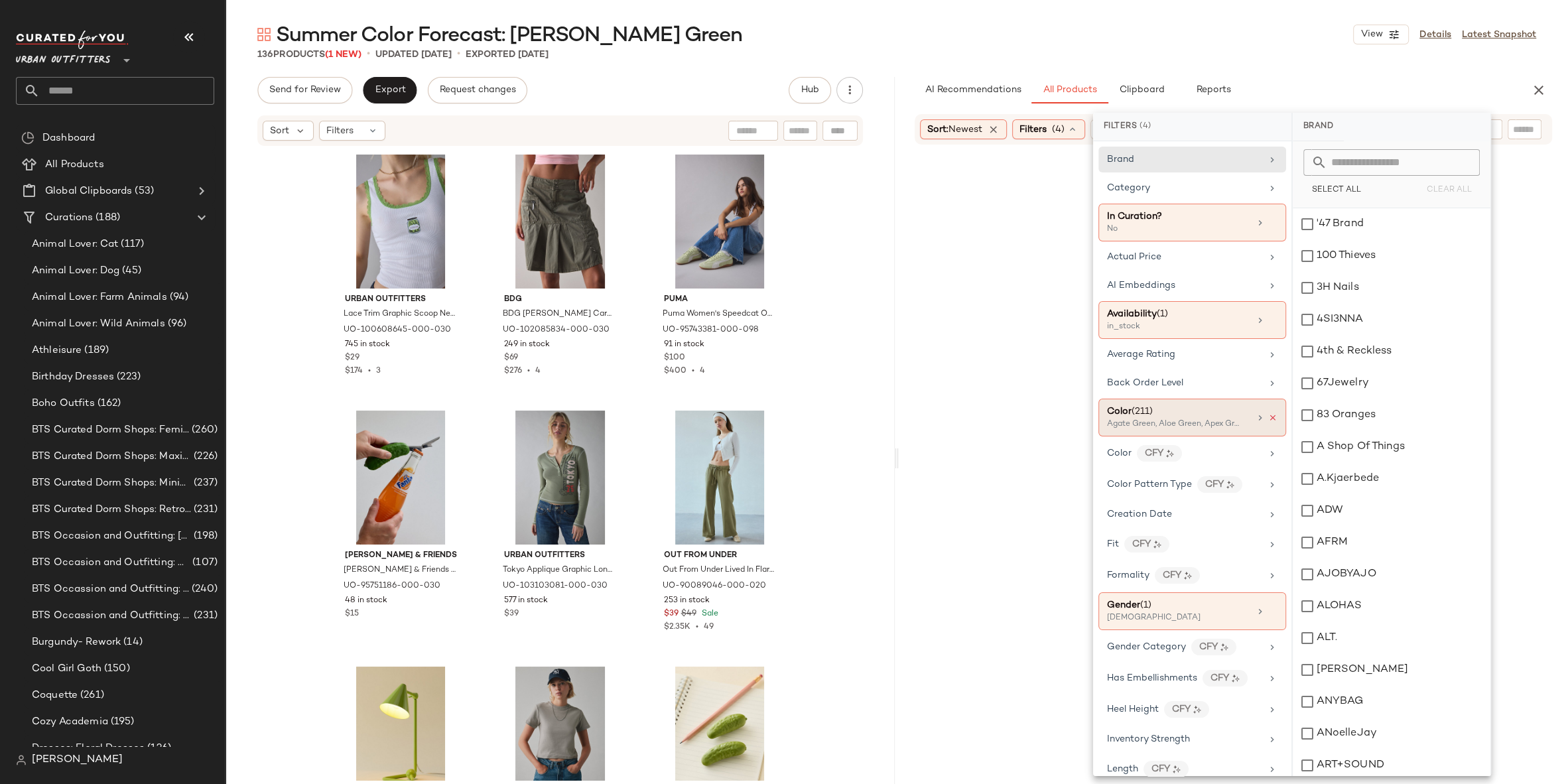
click at [1269, 414] on icon at bounding box center [1273, 418] width 9 height 9
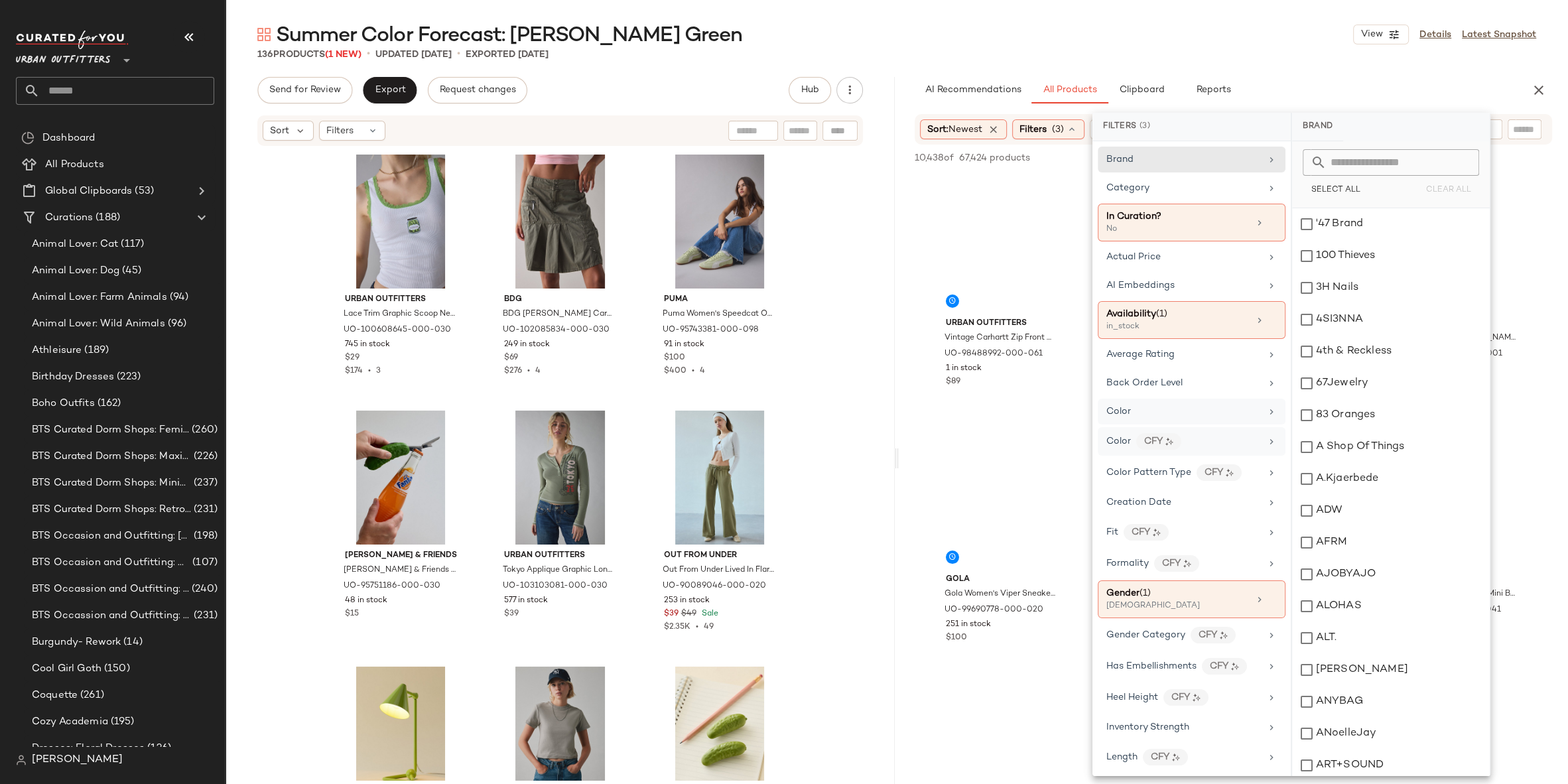
click at [1199, 434] on div "Color CFY" at bounding box center [1184, 442] width 155 height 17
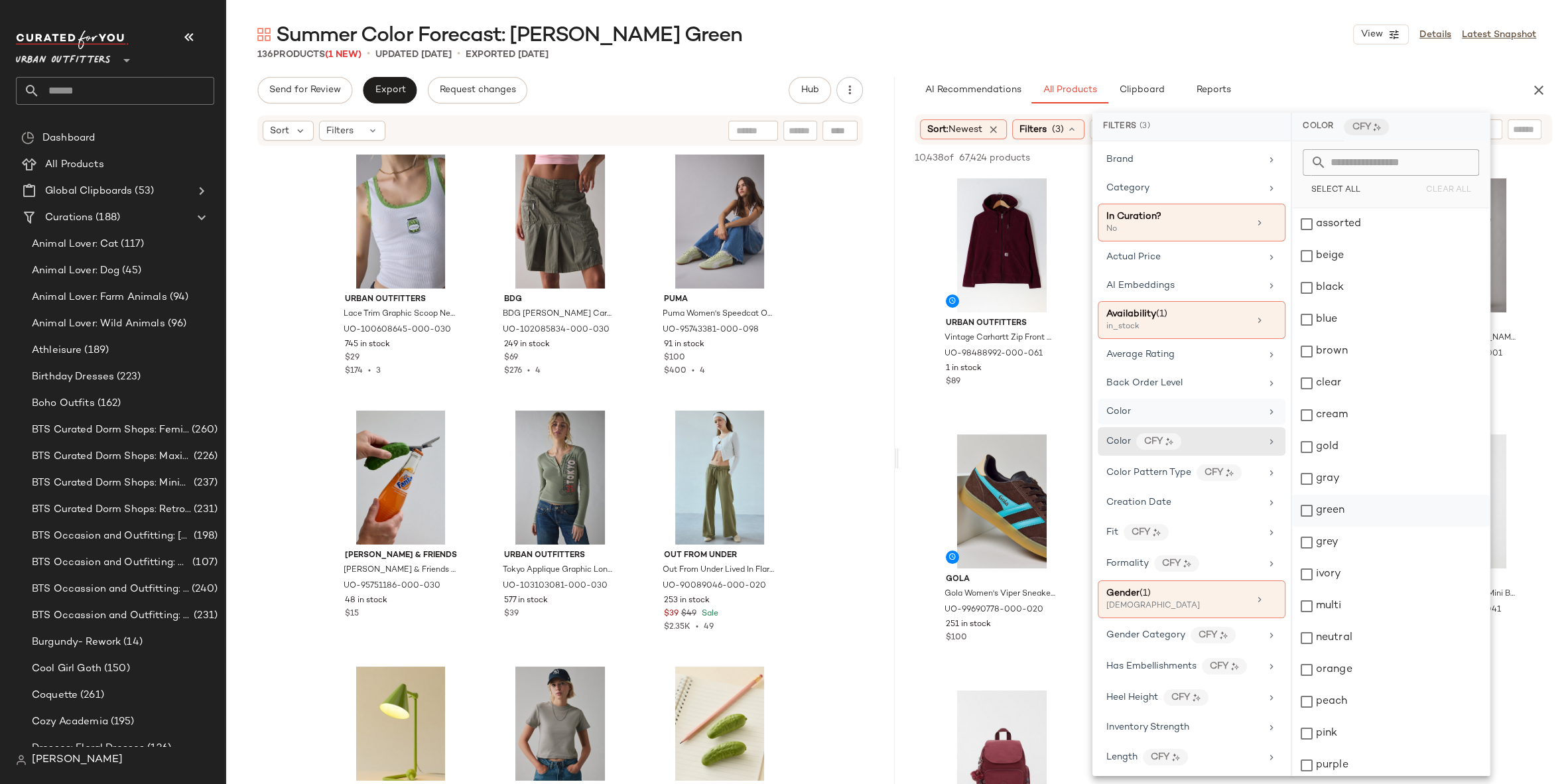
click at [1332, 521] on div "green" at bounding box center [1391, 510] width 198 height 32
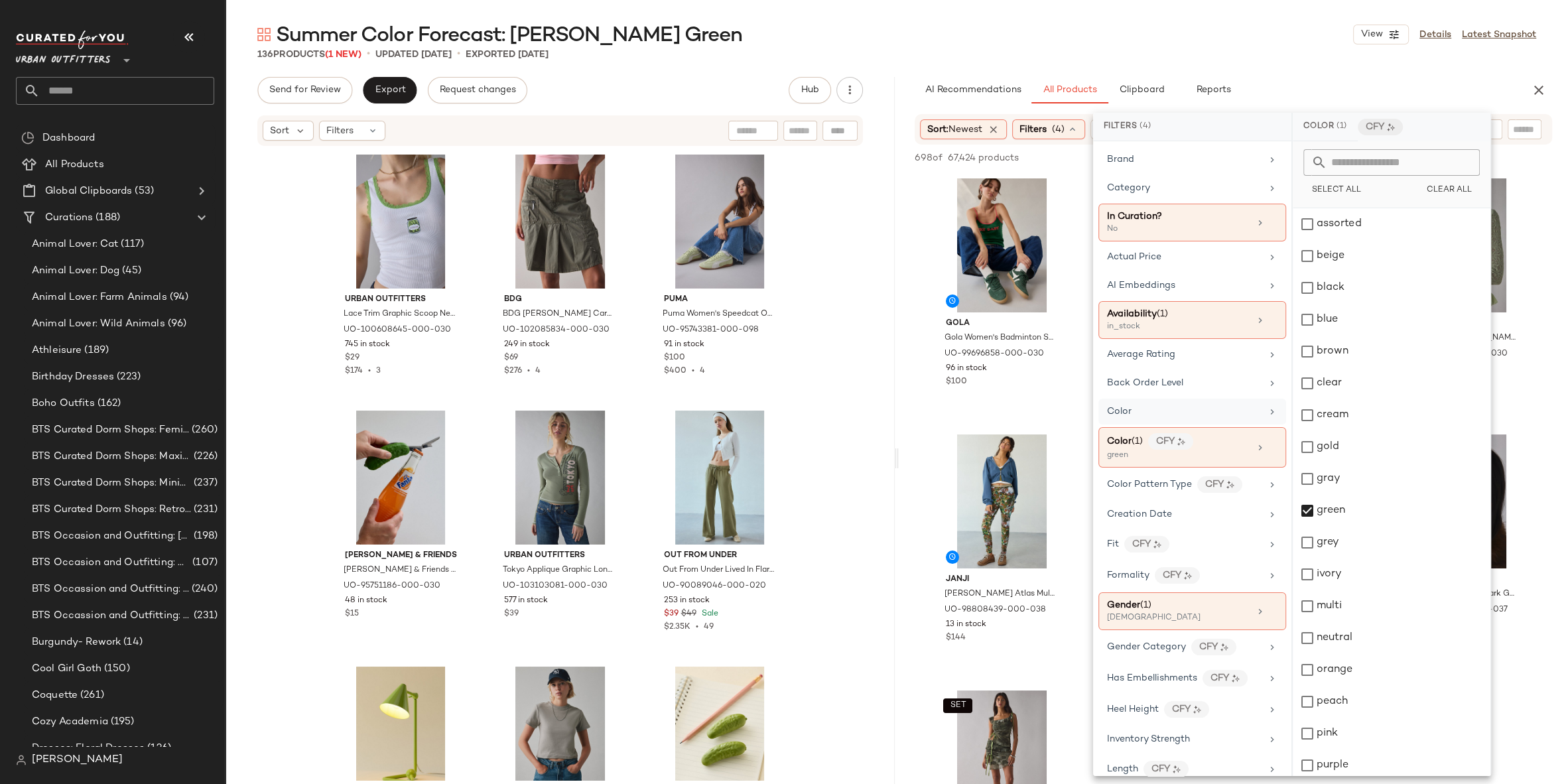
click at [1262, 81] on div "AI Recommendations All Products Clipboard Reports" at bounding box center [1212, 90] width 595 height 26
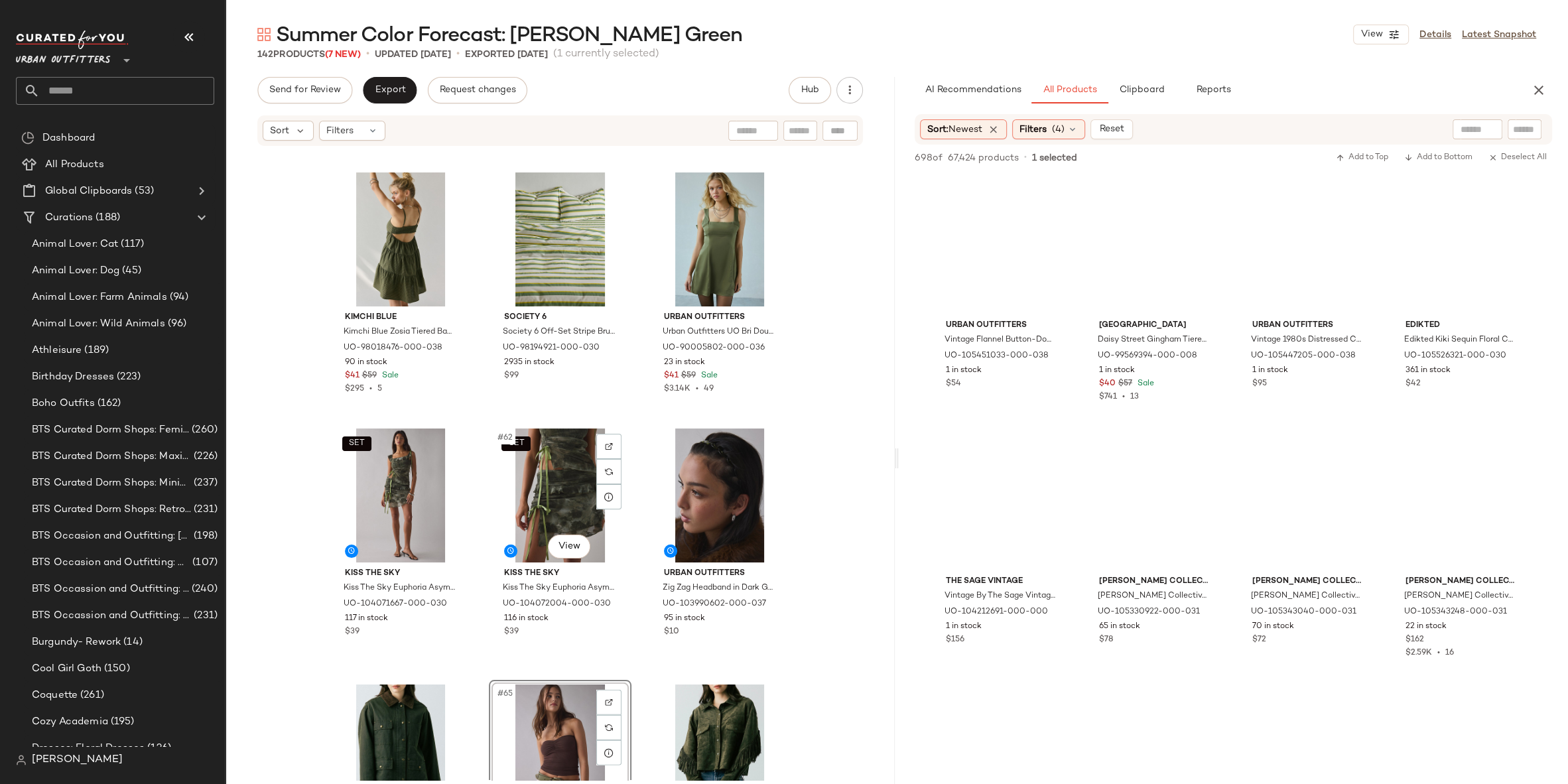
scroll to position [4852, 0]
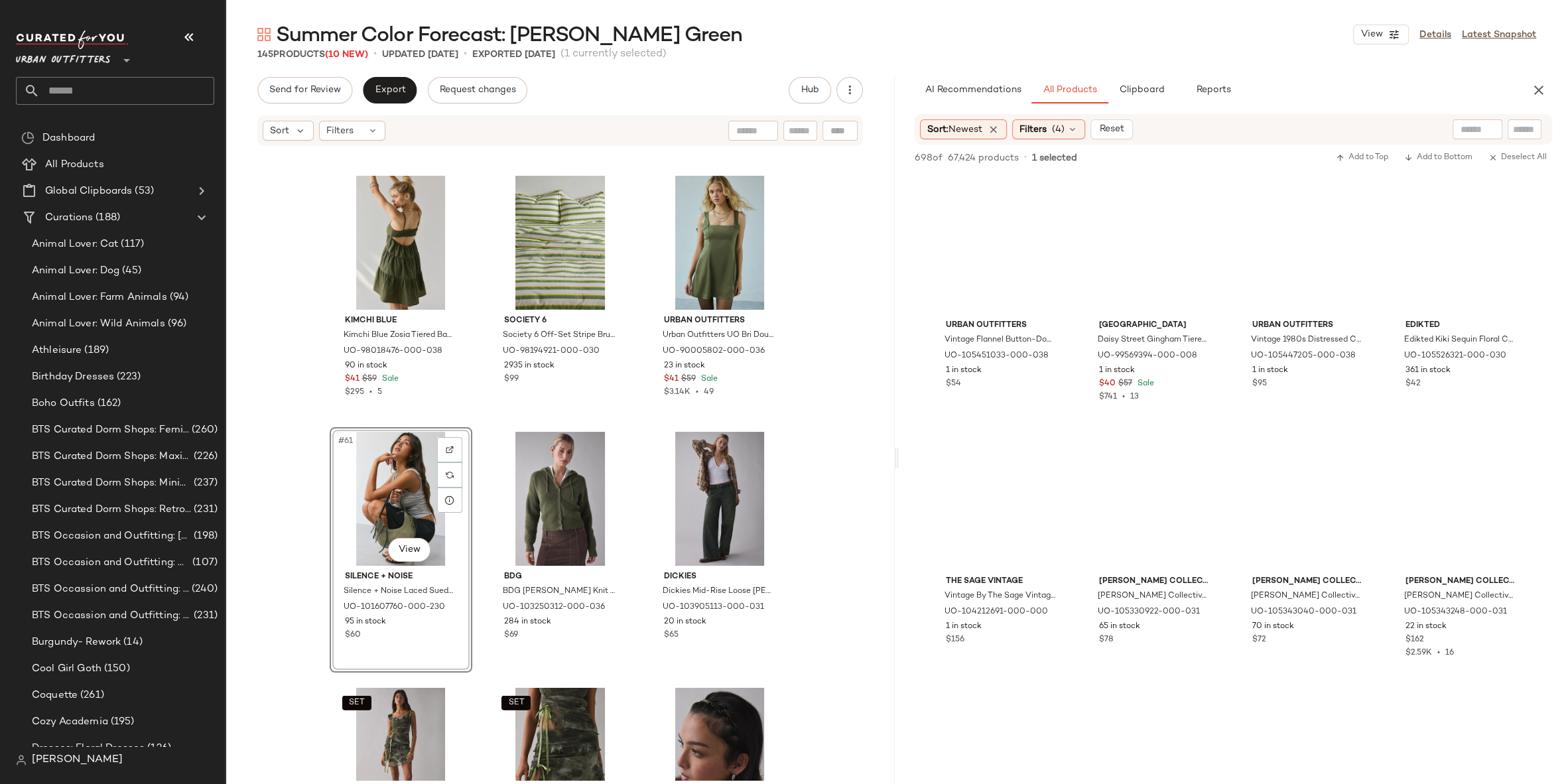
drag, startPoint x: 944, startPoint y: 499, endPoint x: 545, endPoint y: 22, distance: 621.9
click at [155, 99] on input "text" at bounding box center [127, 91] width 175 height 28
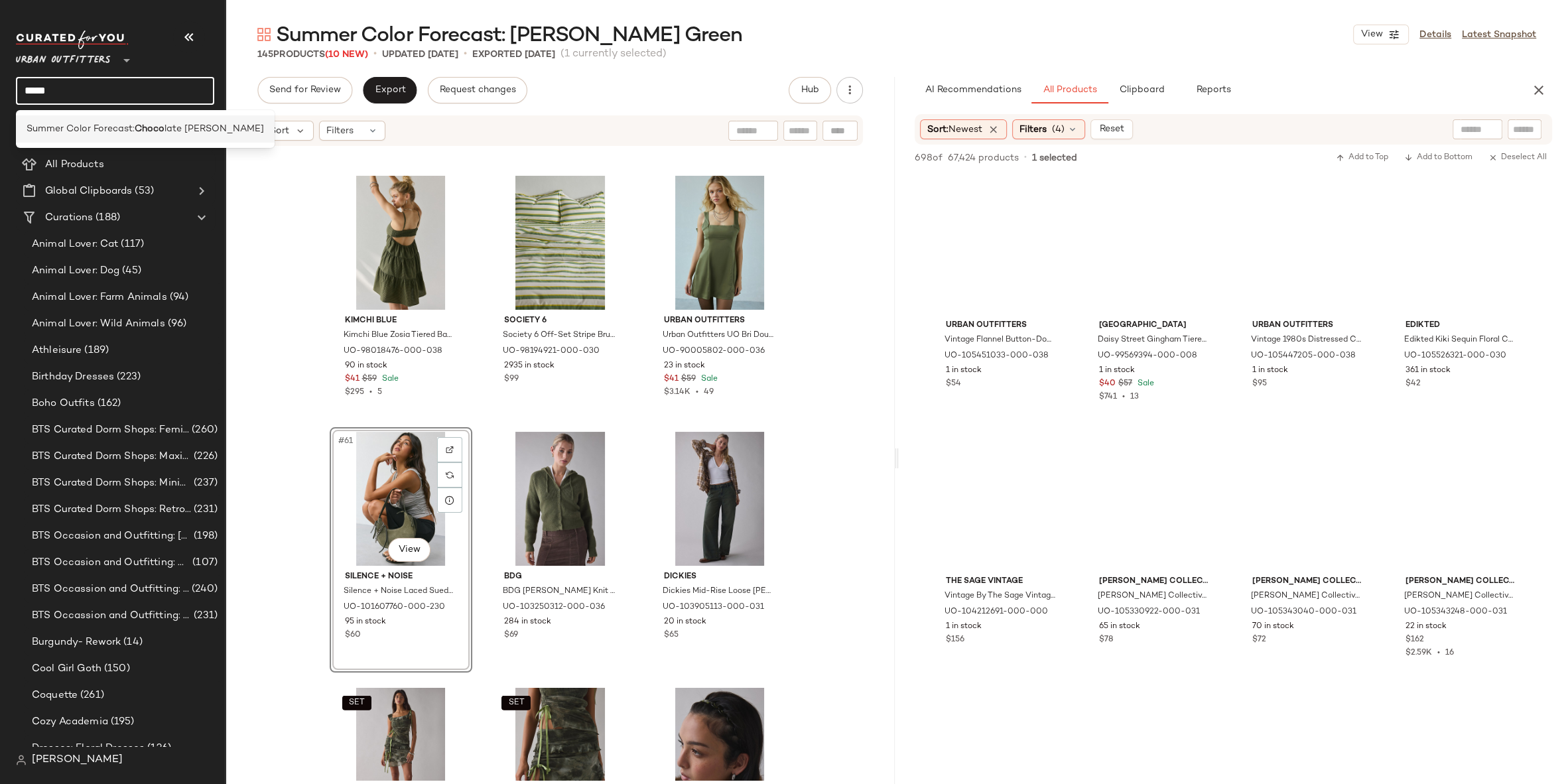
type input "*****"
click at [58, 123] on span "Summer Color Forecast:" at bounding box center [80, 129] width 108 height 14
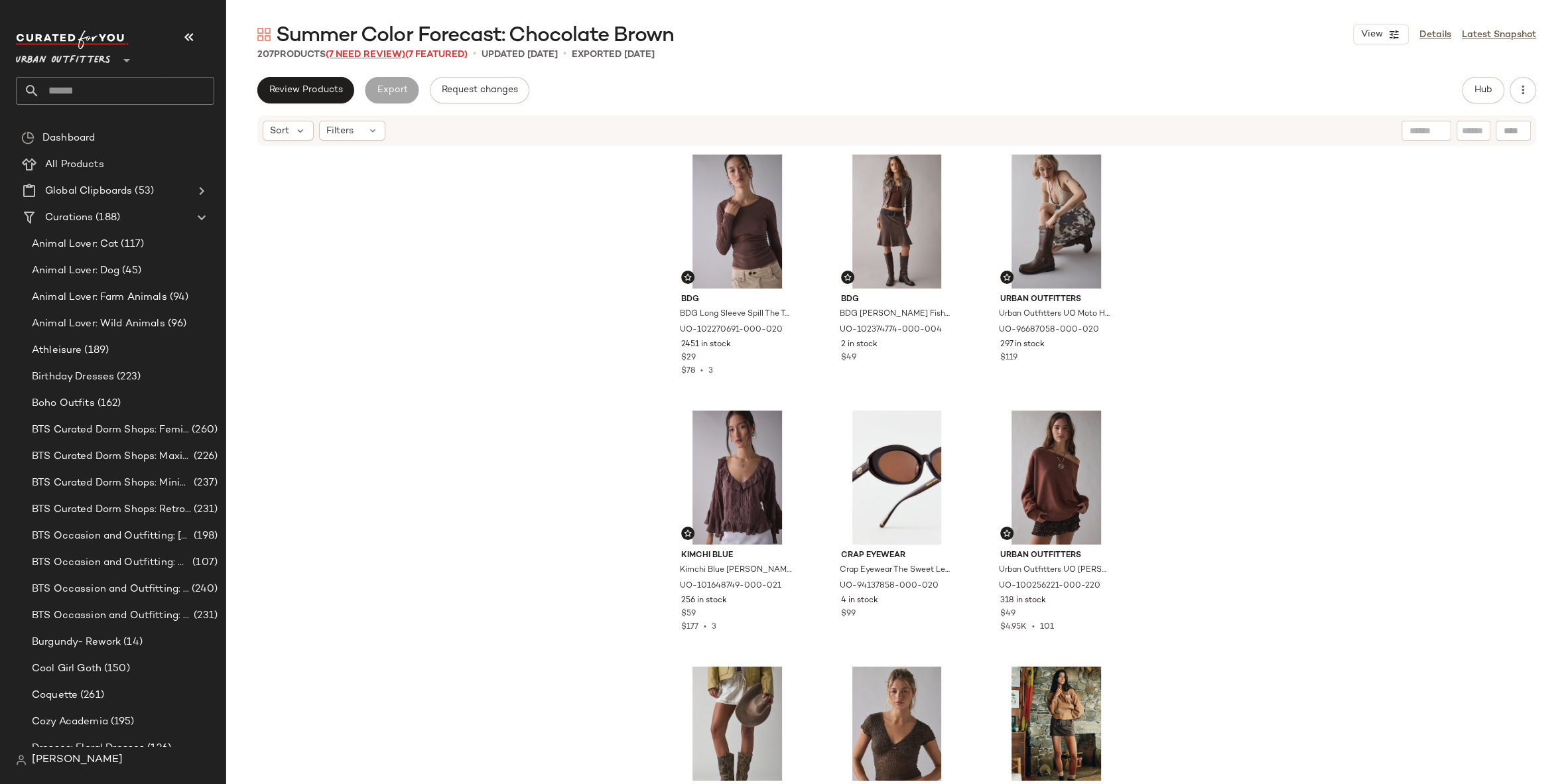
click at [386, 55] on span "(7 Need Review)" at bounding box center [365, 55] width 79 height 10
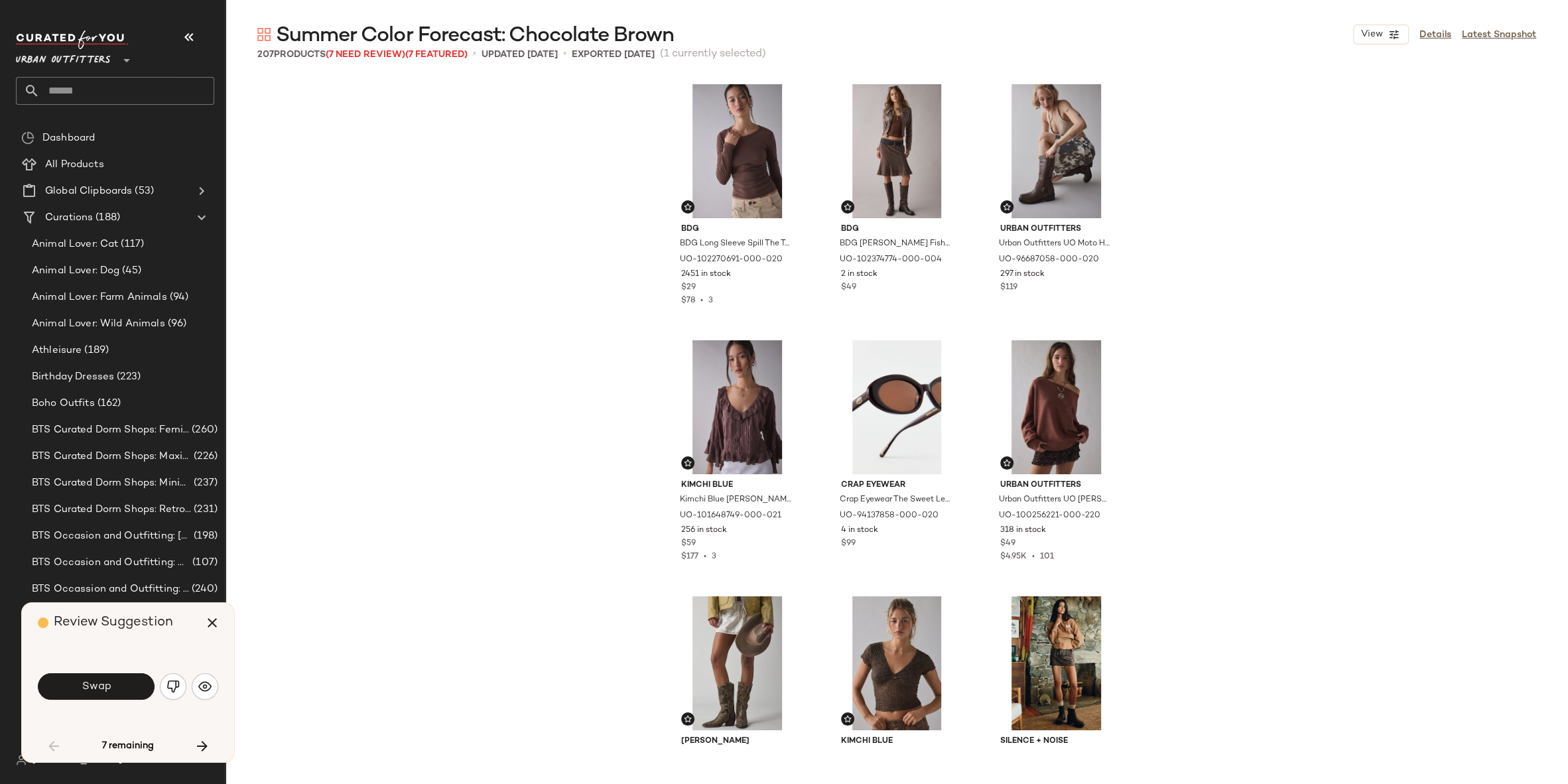
scroll to position [779, 0]
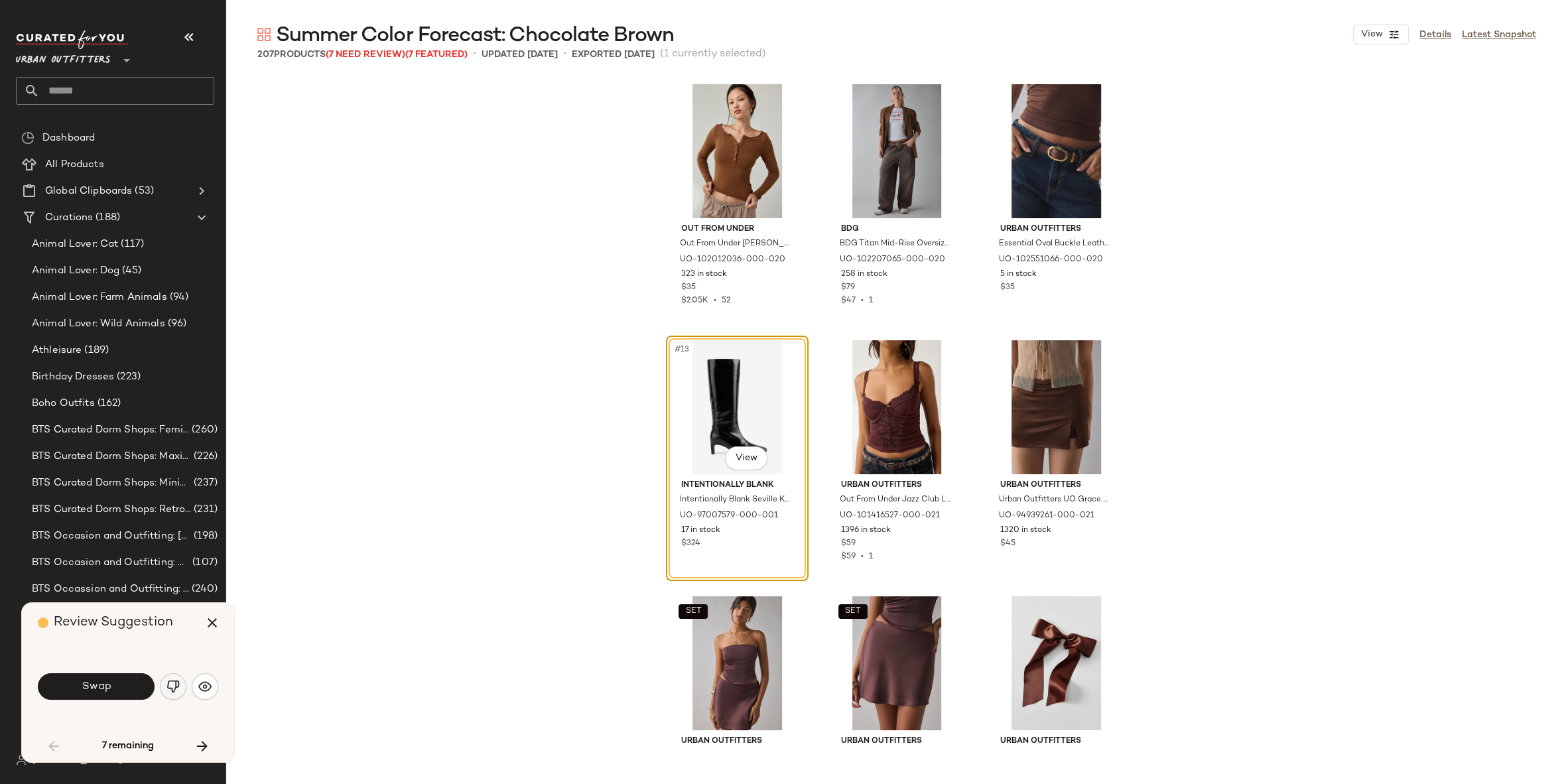
click at [166, 693] on img "button" at bounding box center [172, 686] width 13 height 13
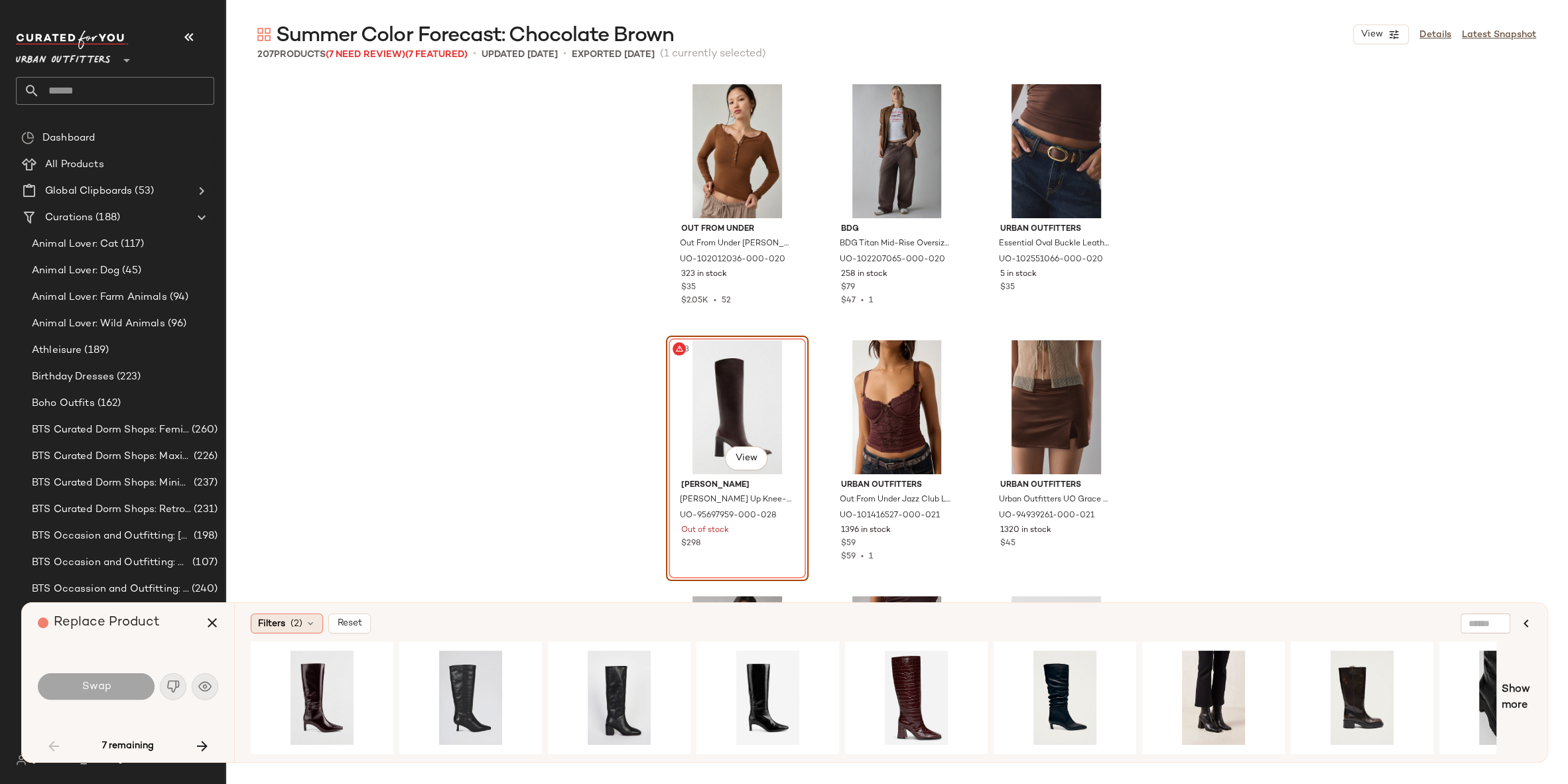
click at [293, 619] on span "(2)" at bounding box center [296, 624] width 12 height 14
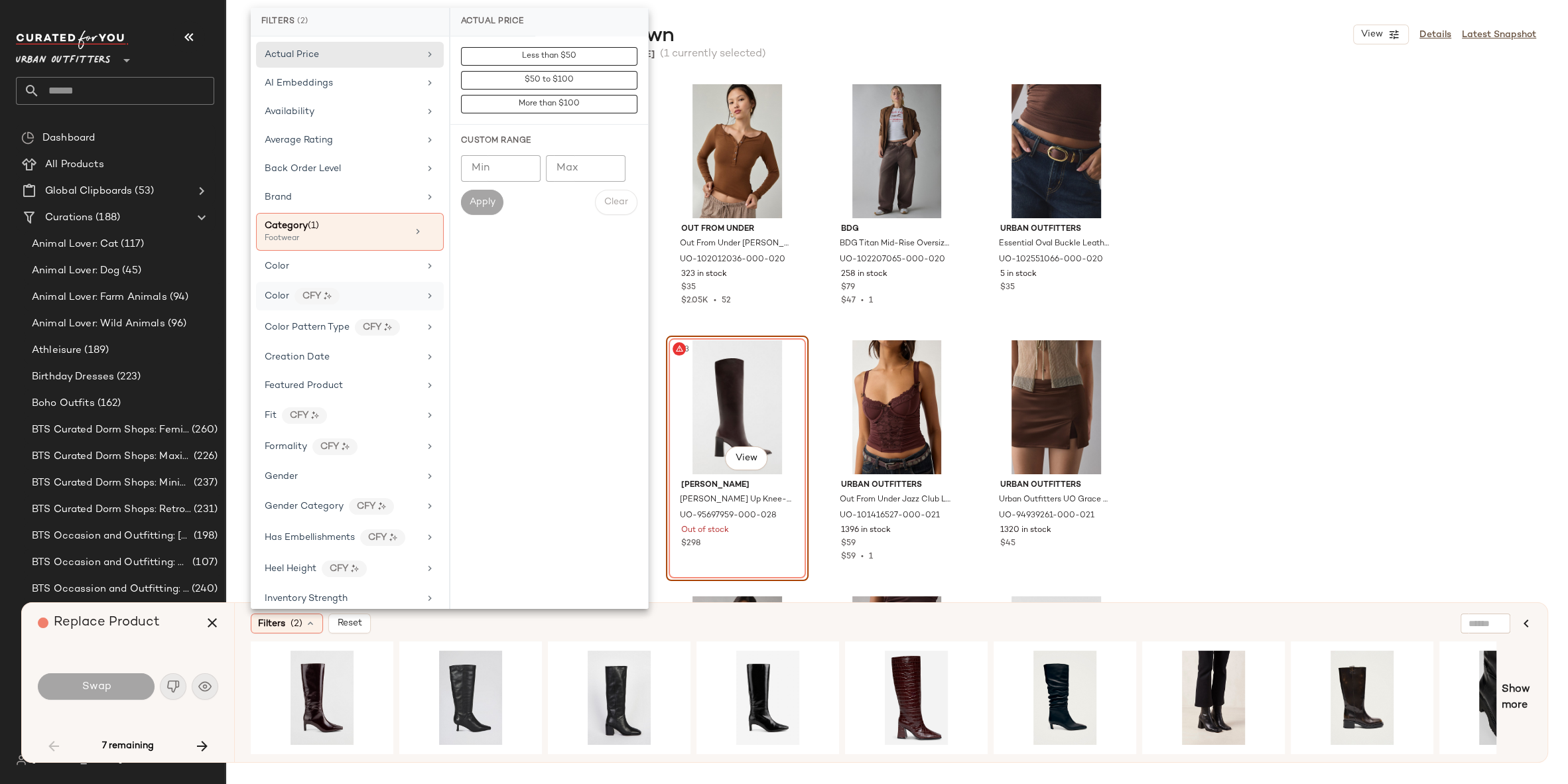
click at [363, 289] on div "Color CFY" at bounding box center [342, 296] width 155 height 17
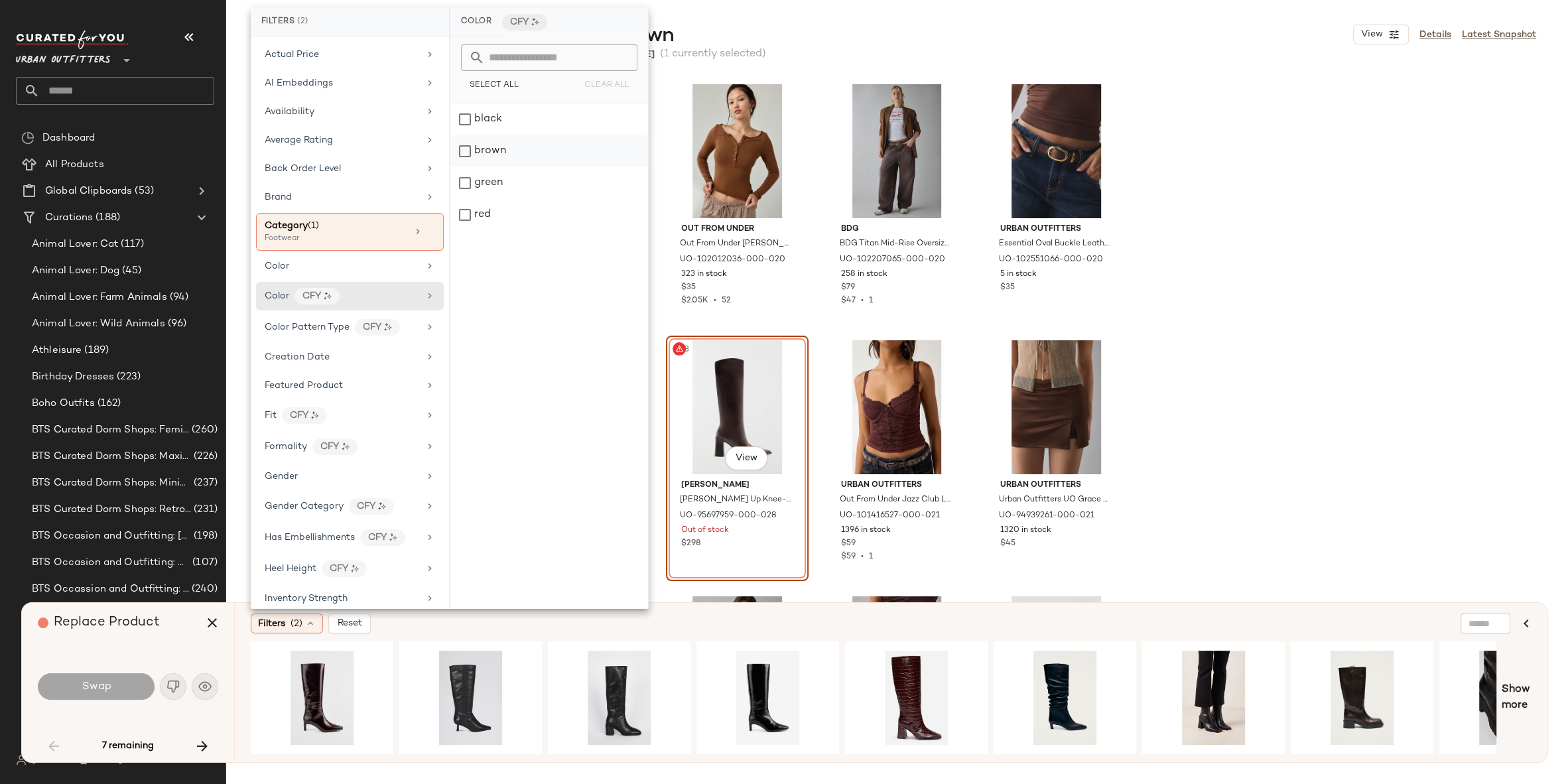
click at [535, 142] on div "brown" at bounding box center [549, 151] width 198 height 32
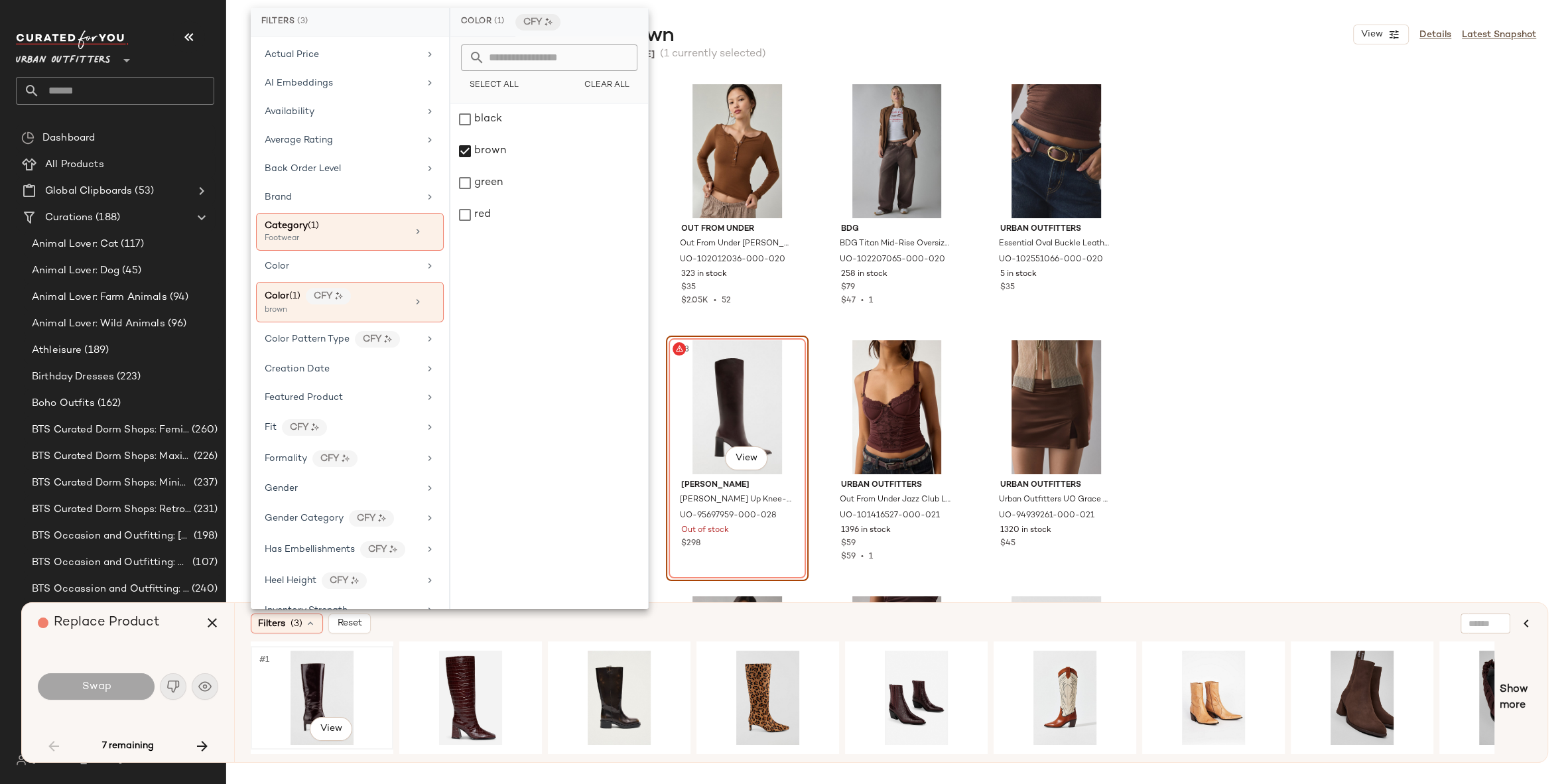
click at [313, 682] on div "#1 View" at bounding box center [322, 697] width 133 height 94
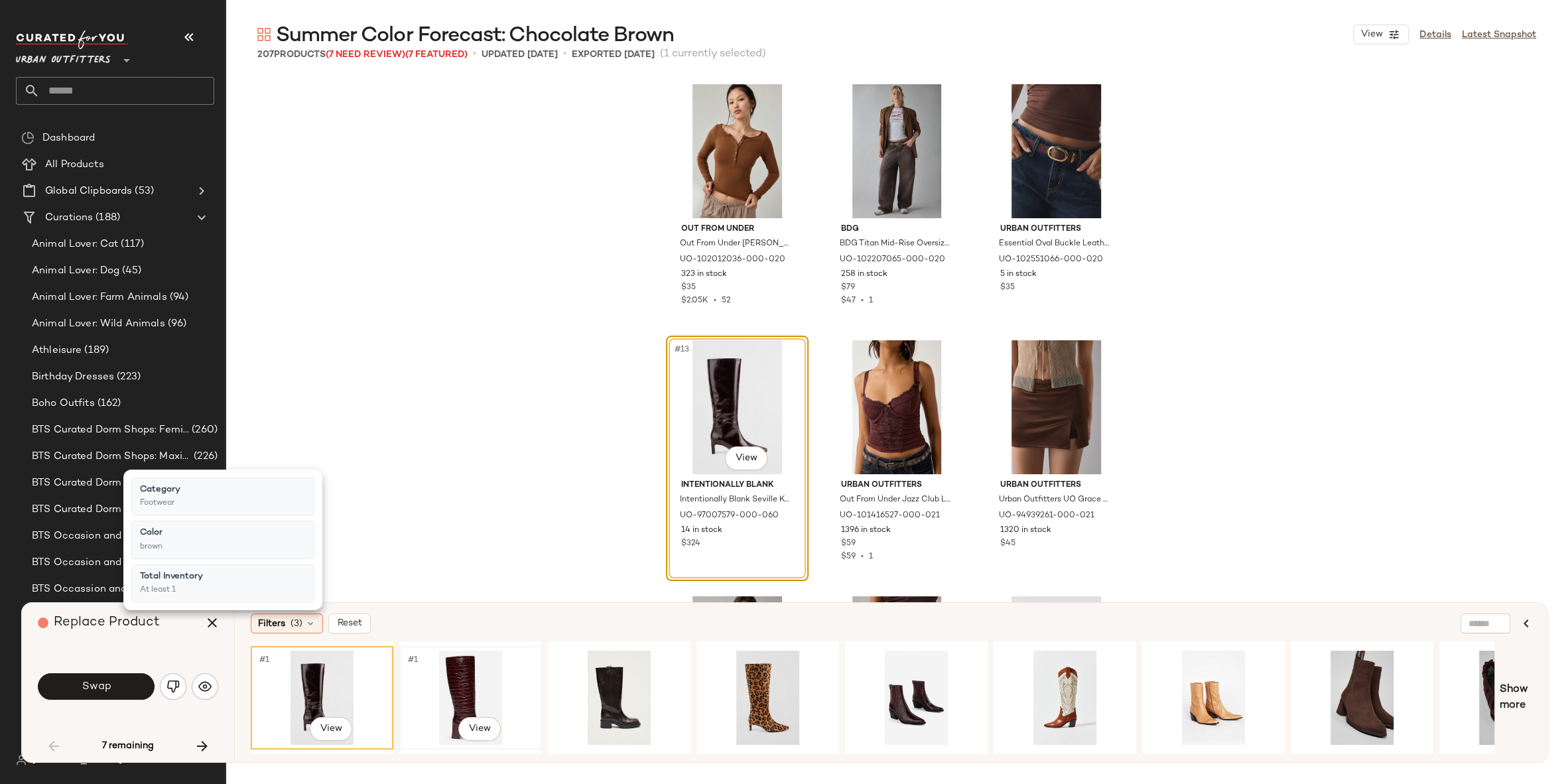
click at [425, 674] on div "#1 View" at bounding box center [470, 697] width 133 height 94
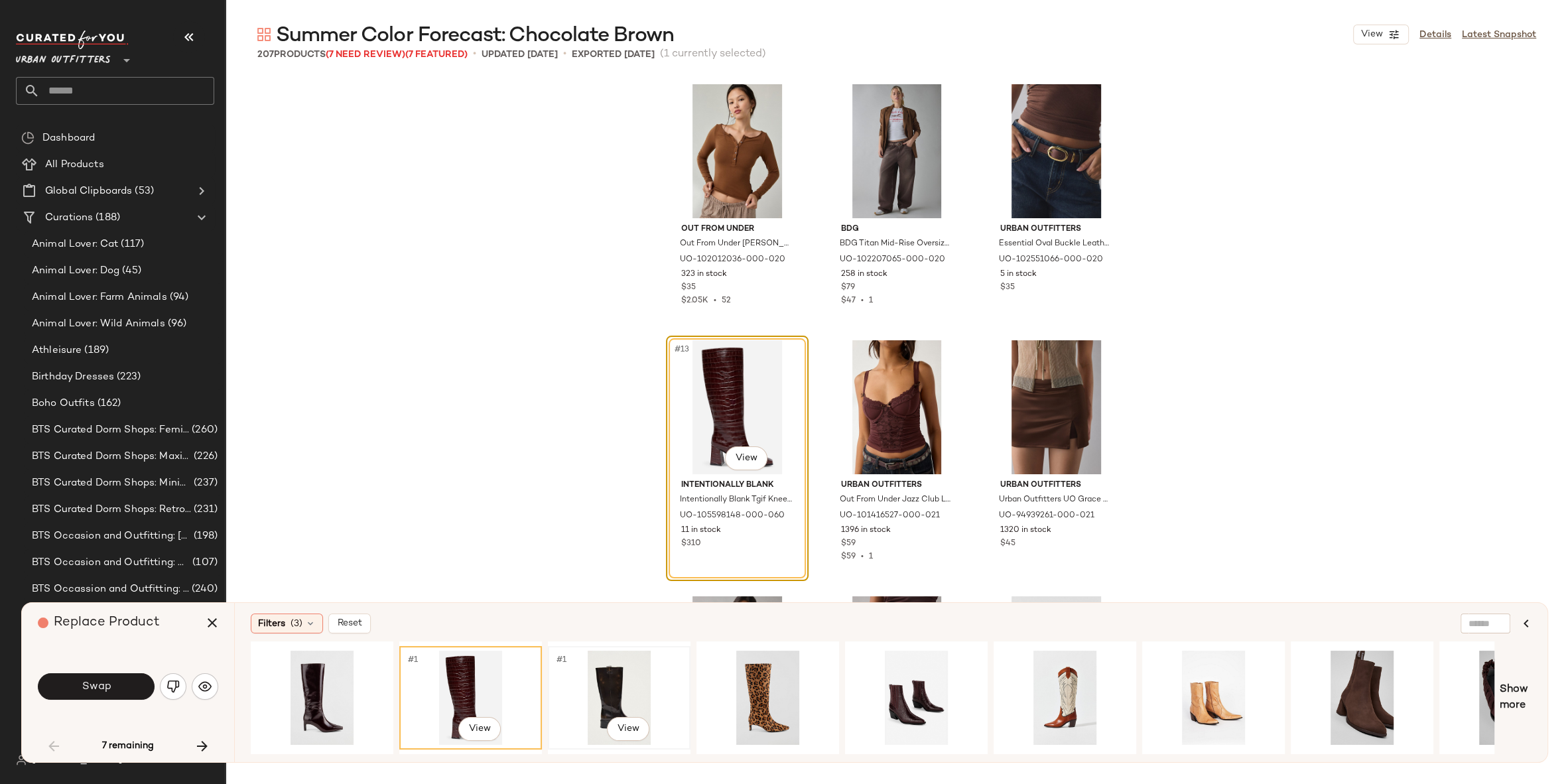
click at [593, 674] on div "#1 View" at bounding box center [619, 697] width 133 height 94
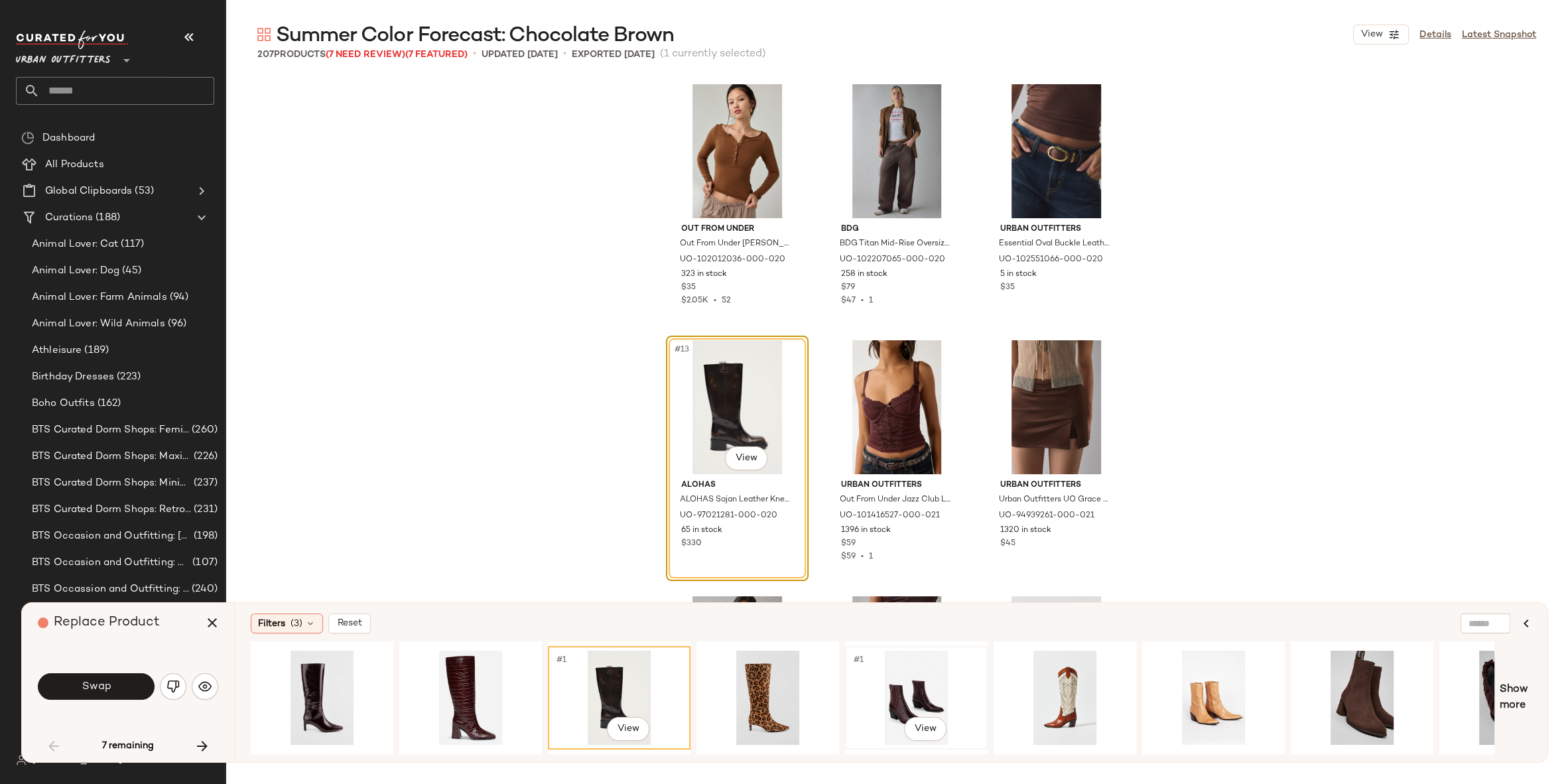
click at [901, 689] on div "#1 View" at bounding box center [916, 697] width 133 height 94
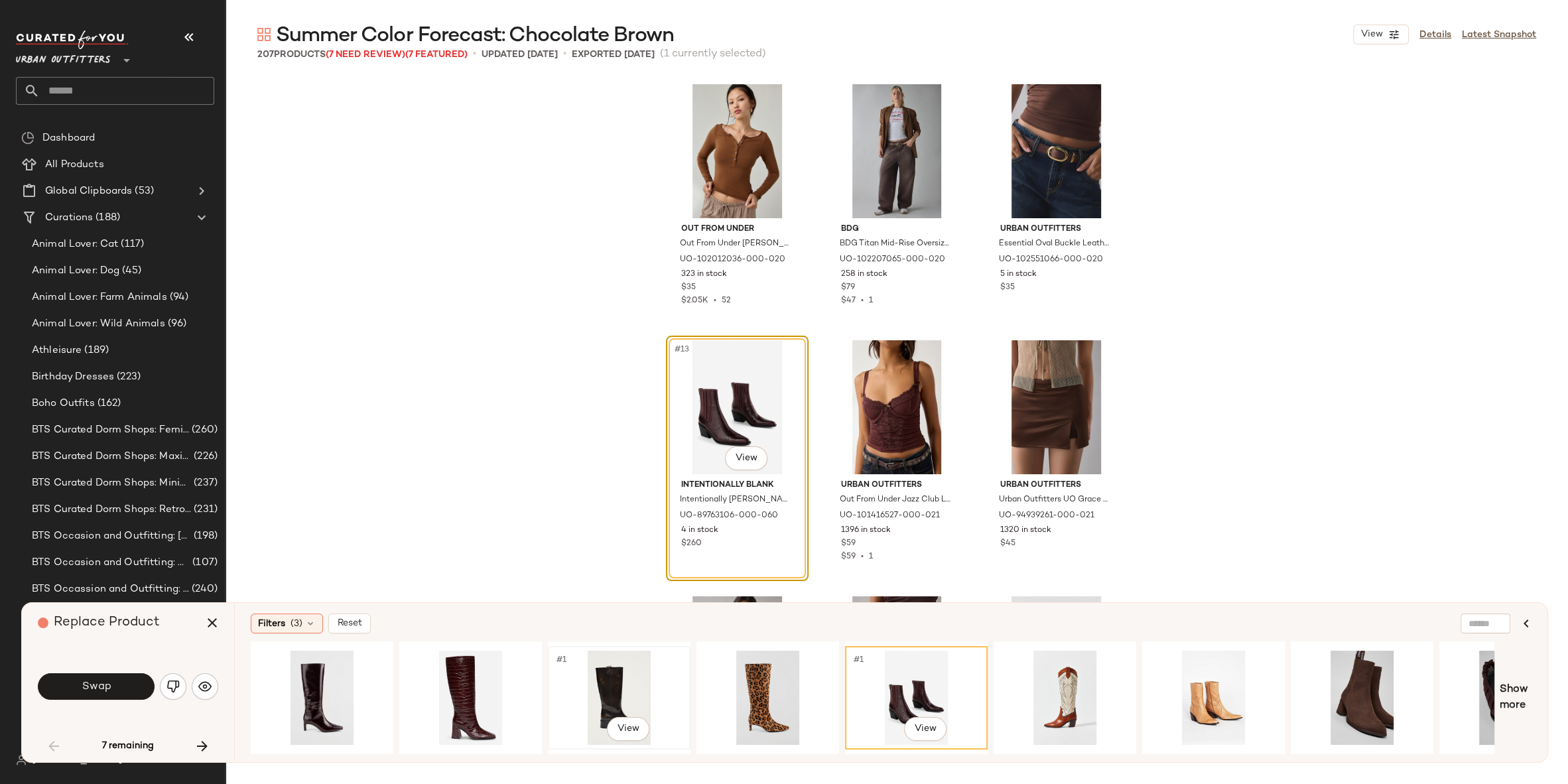
click at [610, 679] on div "#1 View" at bounding box center [619, 697] width 133 height 94
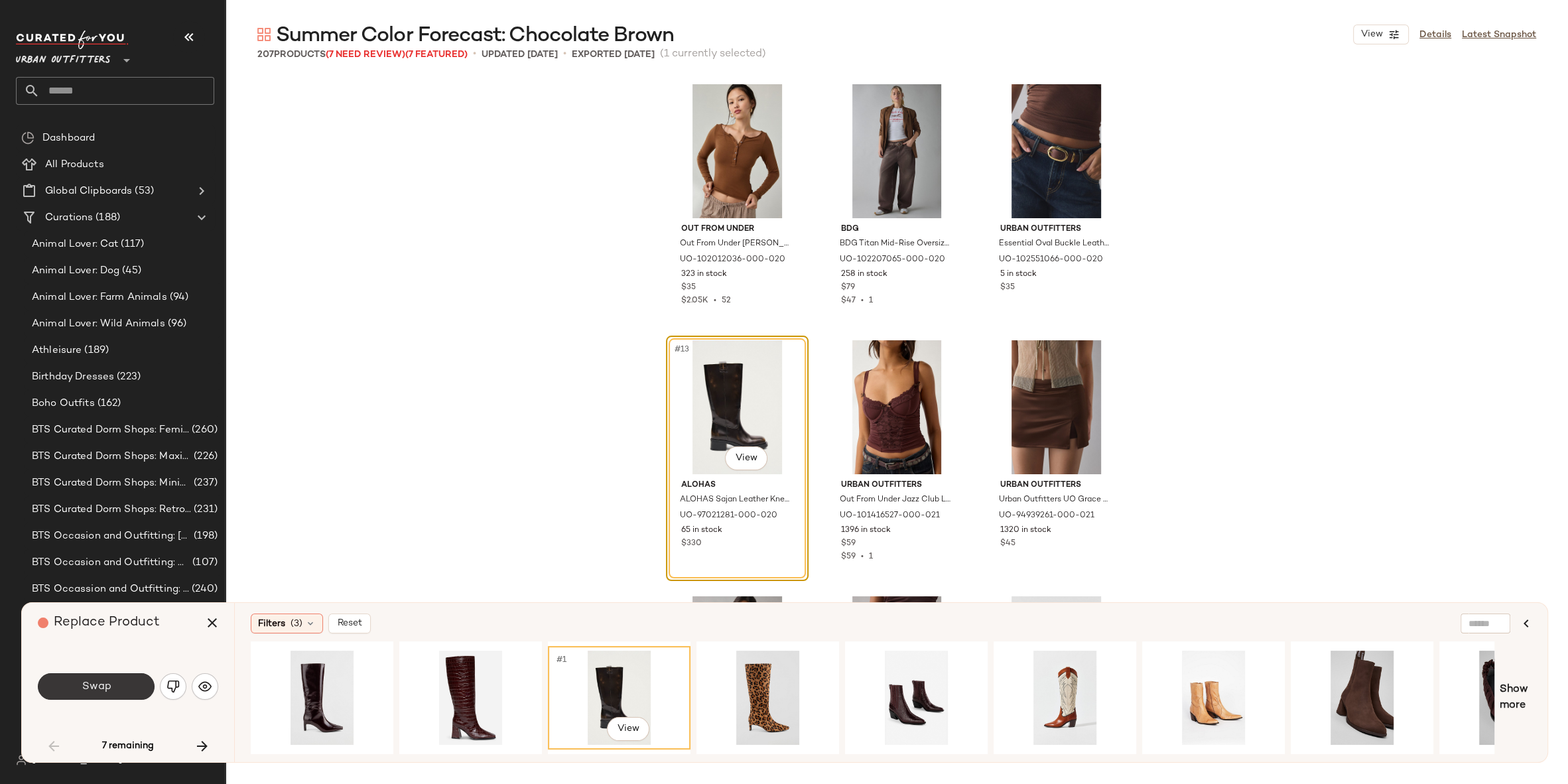
click at [138, 684] on button "Swap" at bounding box center [96, 686] width 117 height 26
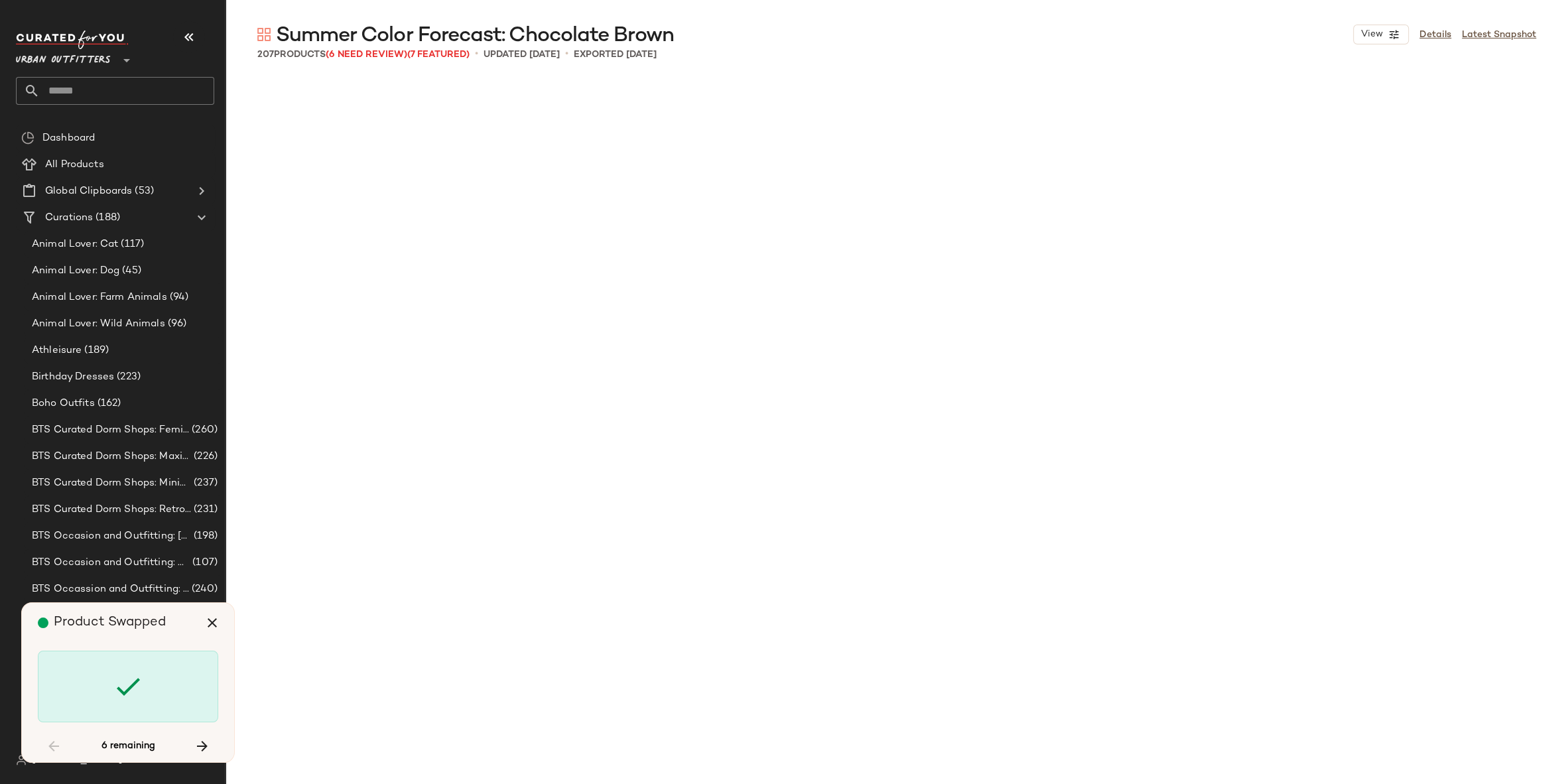
scroll to position [6399, 0]
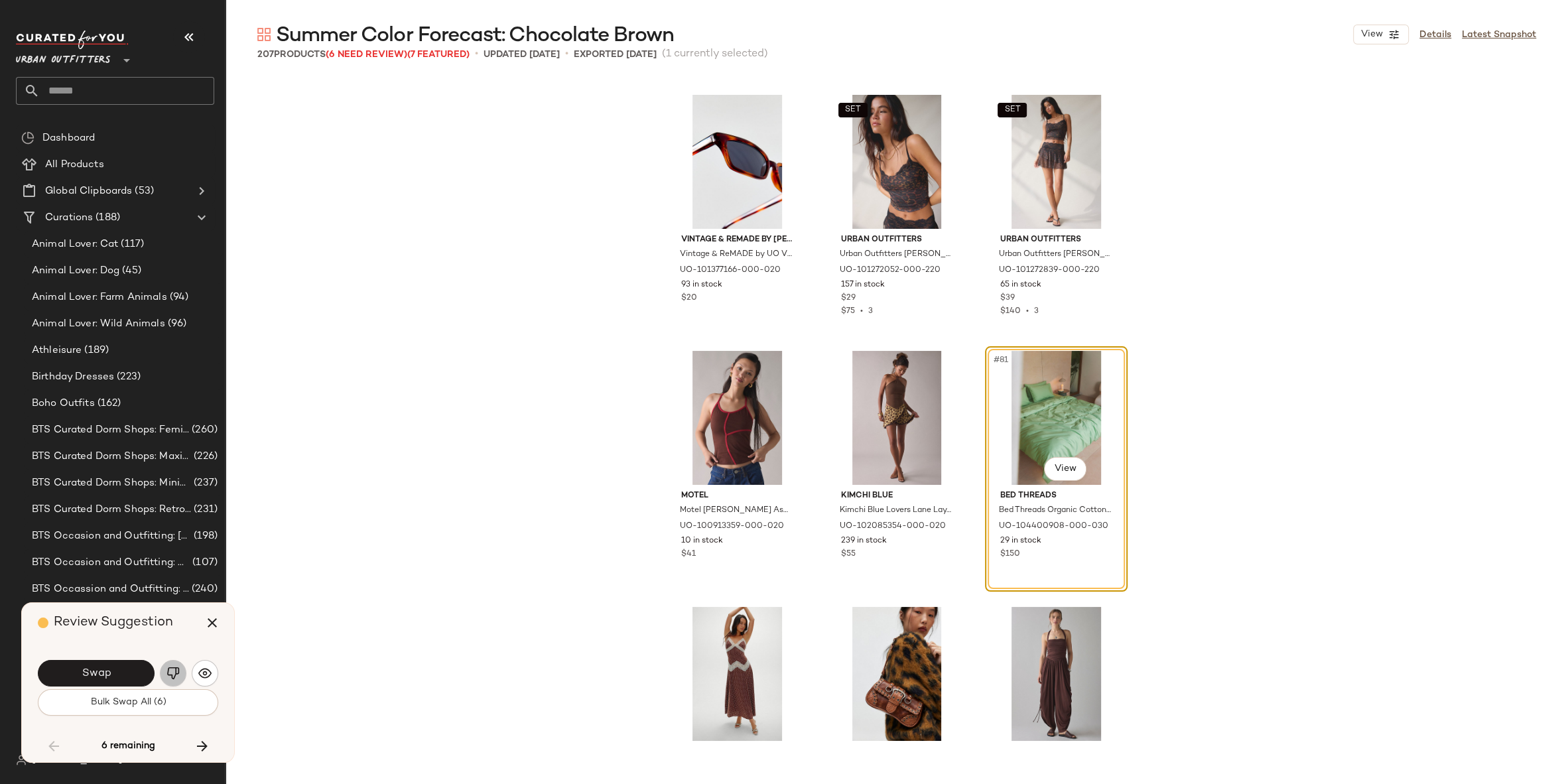
click at [170, 675] on img "button" at bounding box center [172, 672] width 13 height 13
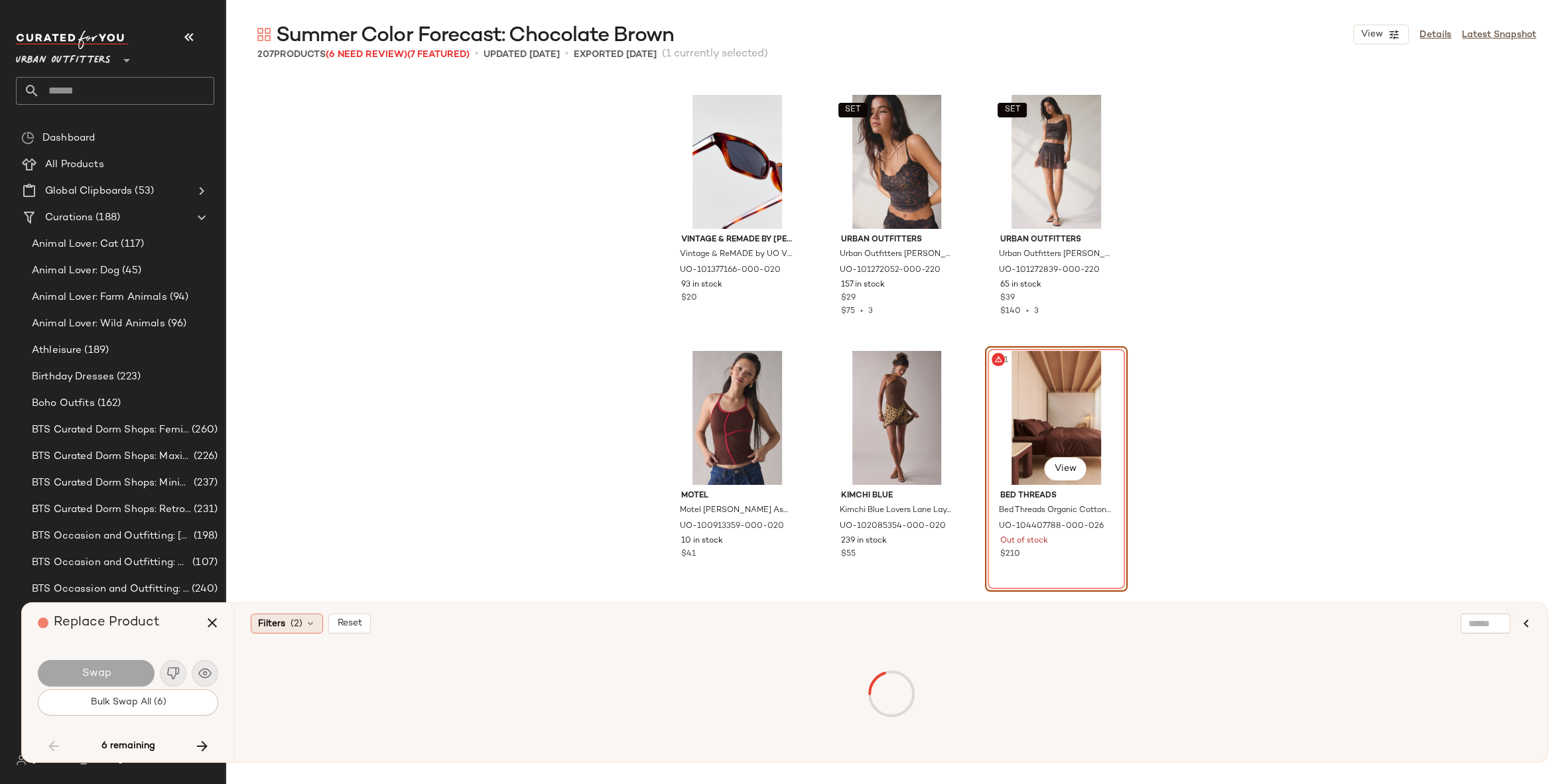
click at [306, 618] on icon at bounding box center [310, 623] width 11 height 11
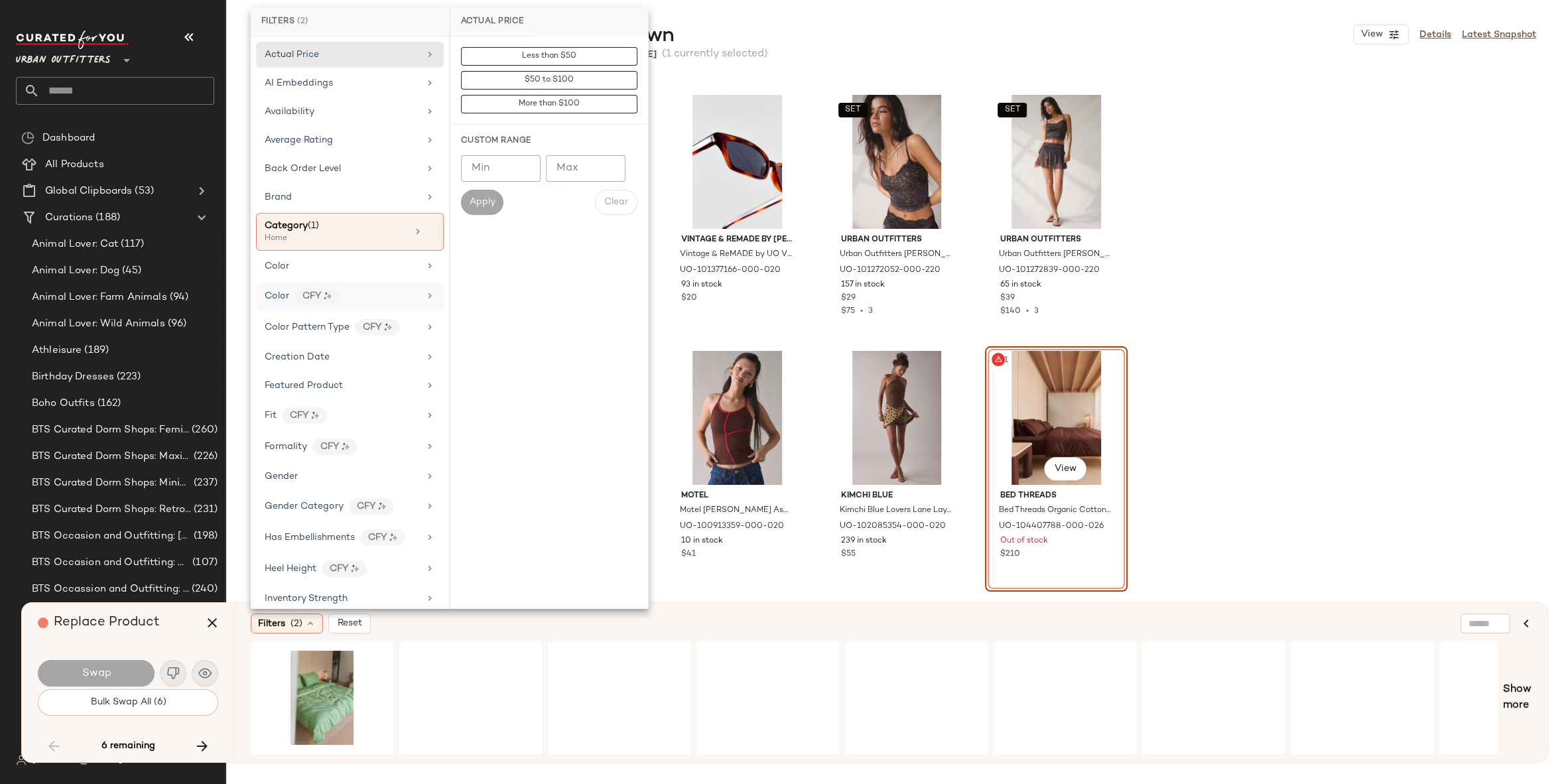
click at [339, 282] on div "Color CFY" at bounding box center [350, 295] width 188 height 28
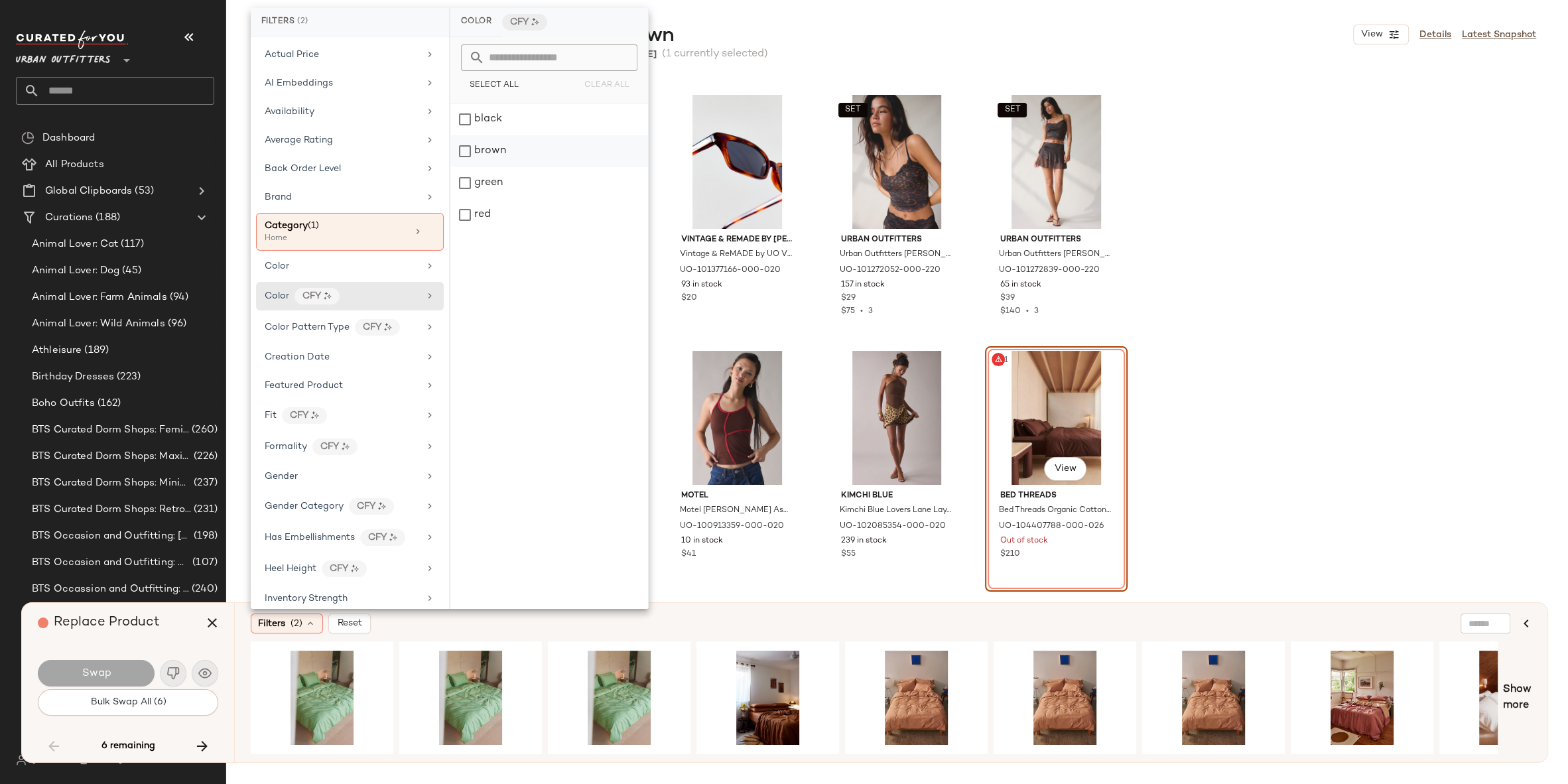
click at [508, 152] on div "brown" at bounding box center [549, 151] width 198 height 32
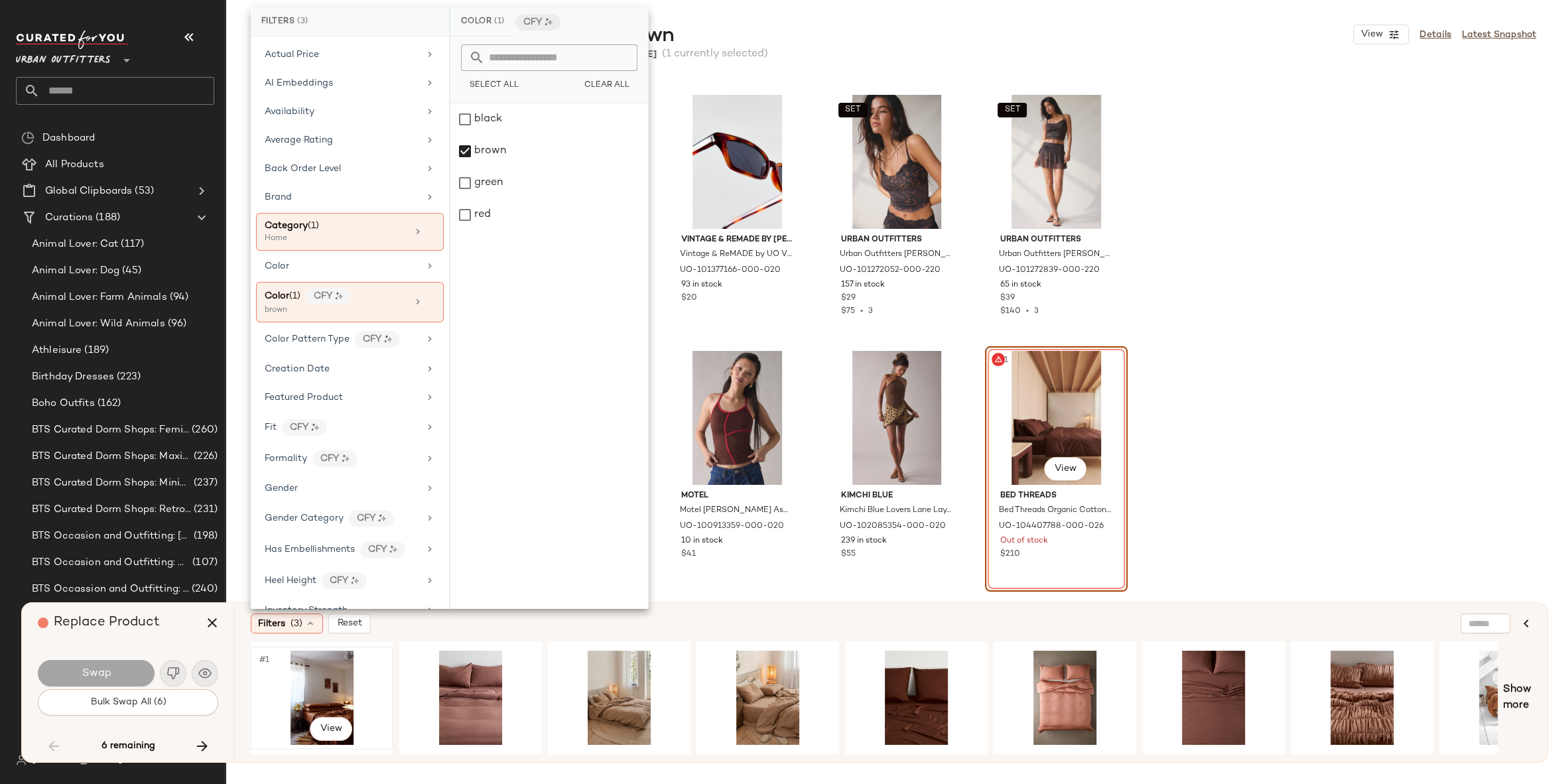
click at [303, 679] on div "#1 View" at bounding box center [322, 697] width 133 height 94
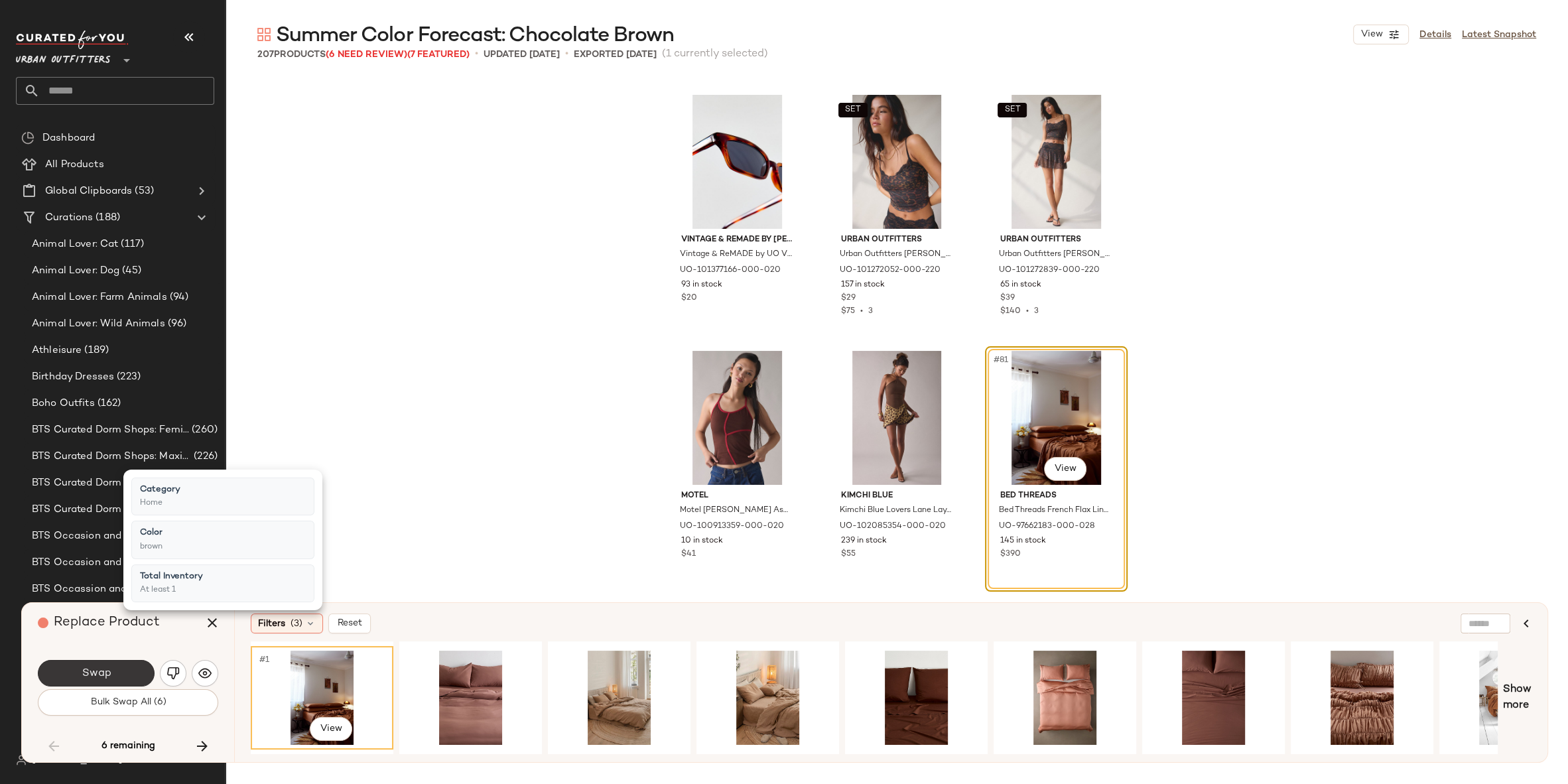
click at [92, 681] on button "Swap" at bounding box center [96, 673] width 117 height 26
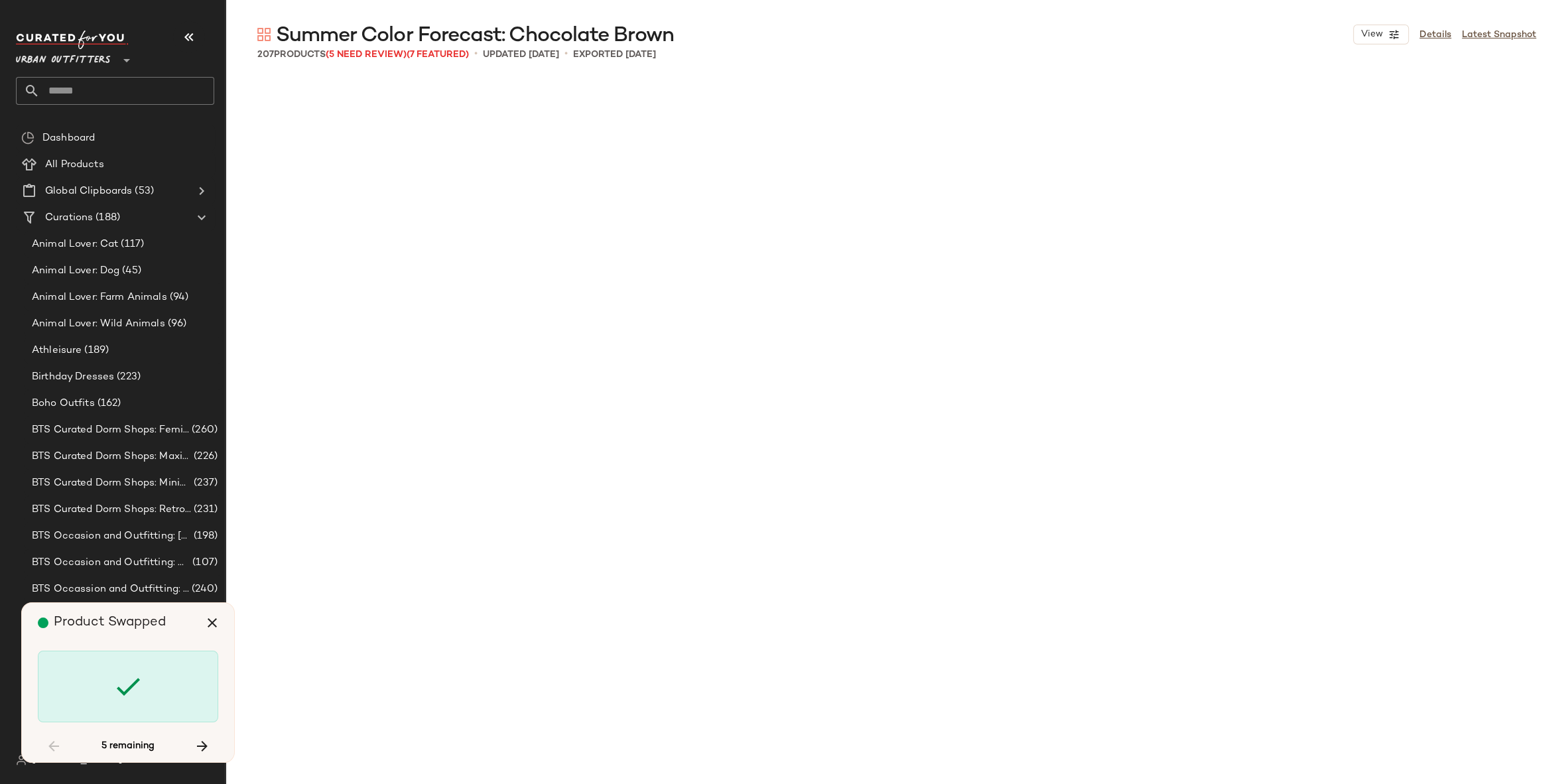
scroll to position [8446, 0]
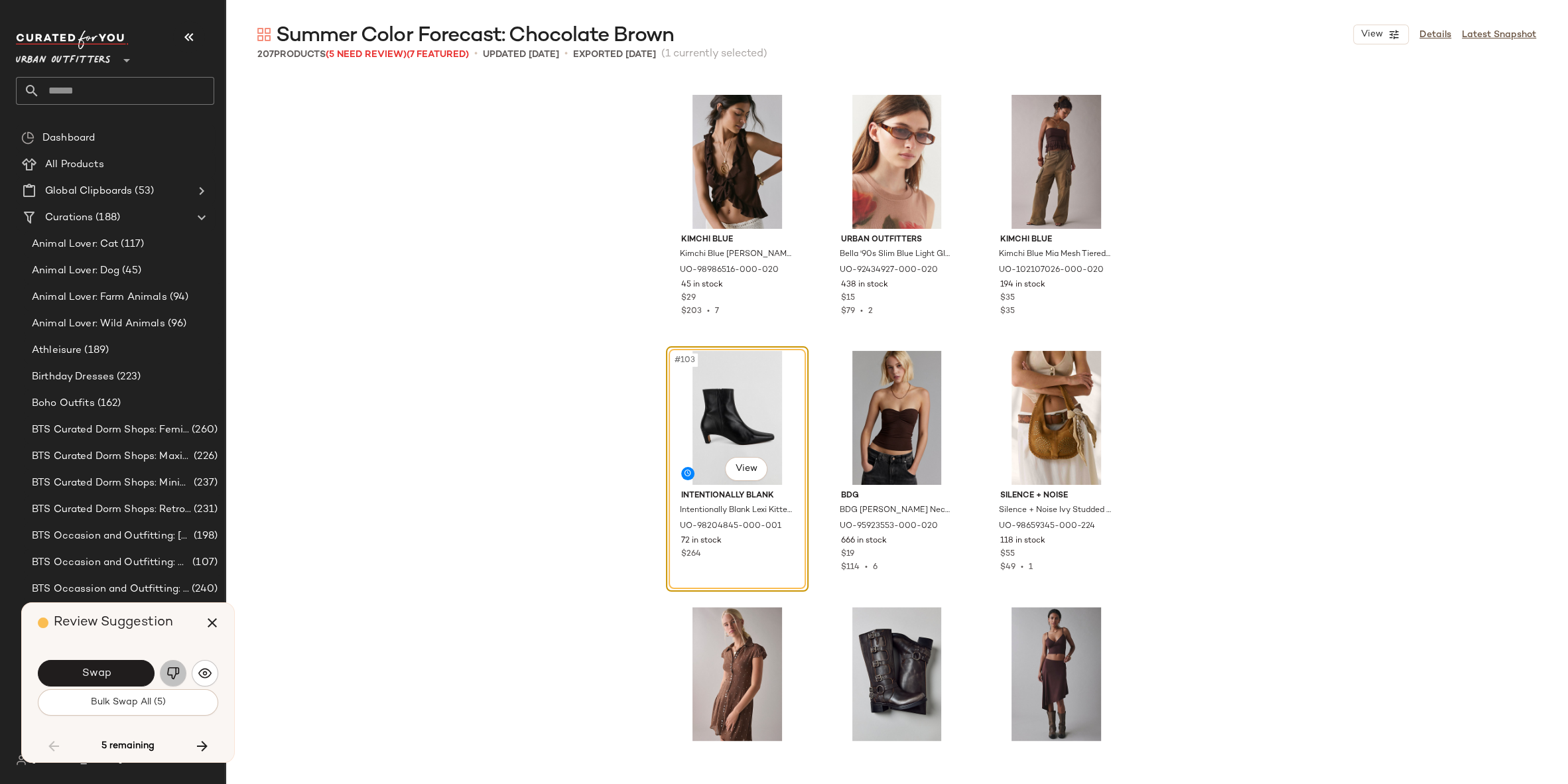
click at [180, 669] on button "button" at bounding box center [173, 673] width 26 height 26
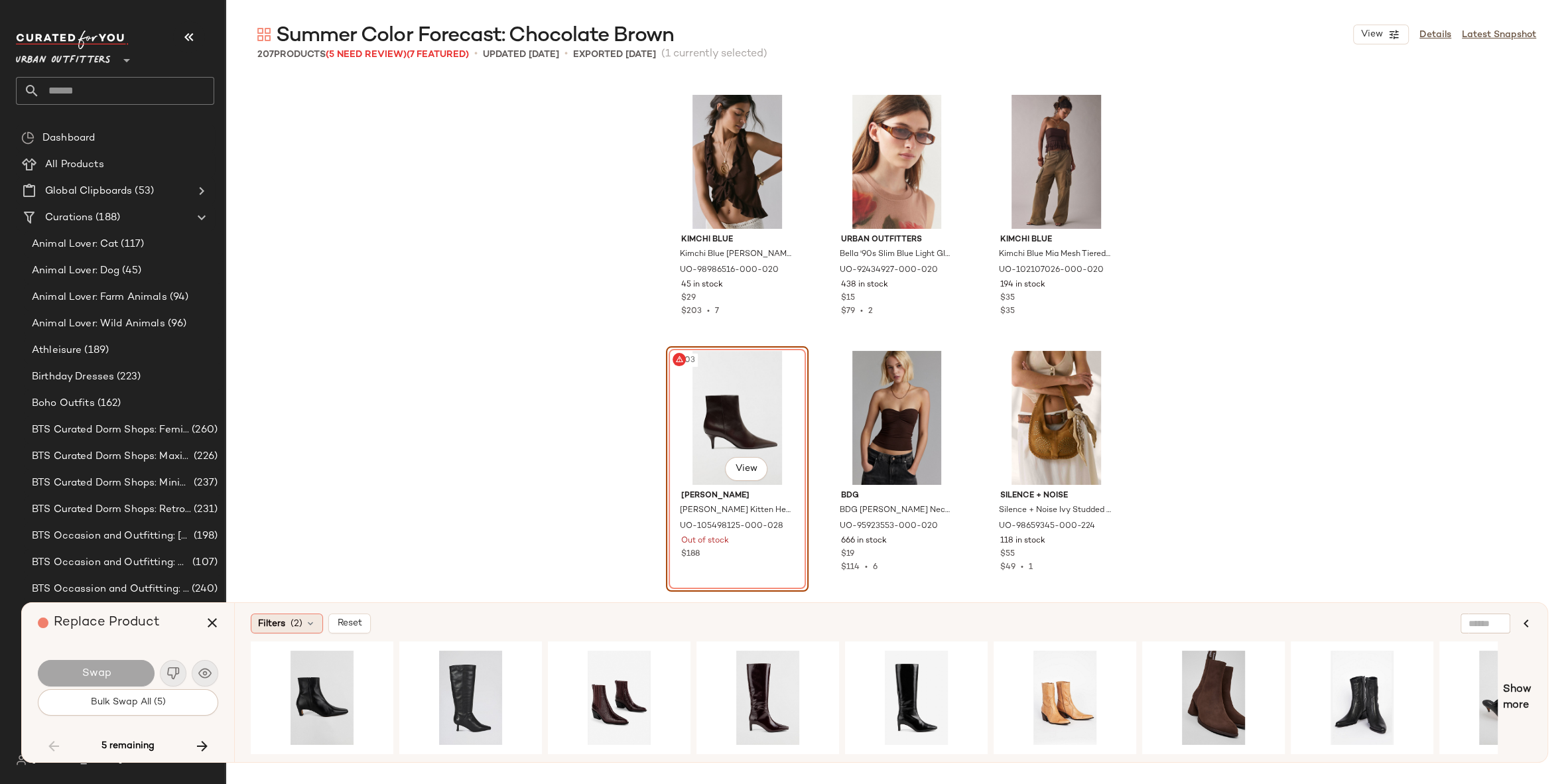
click at [293, 622] on span "(2)" at bounding box center [296, 624] width 12 height 14
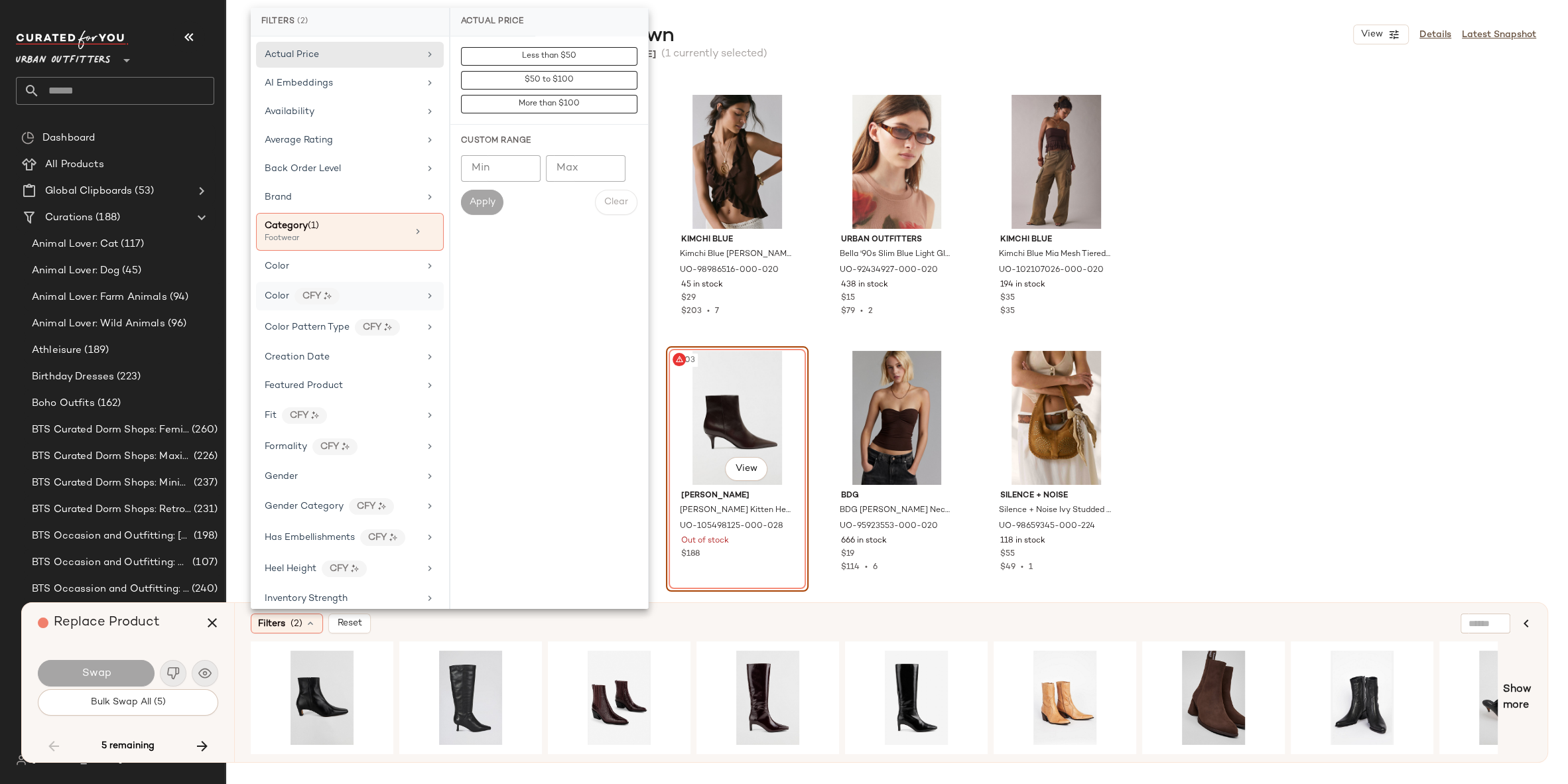
click at [348, 289] on div "Color CFY" at bounding box center [342, 296] width 155 height 17
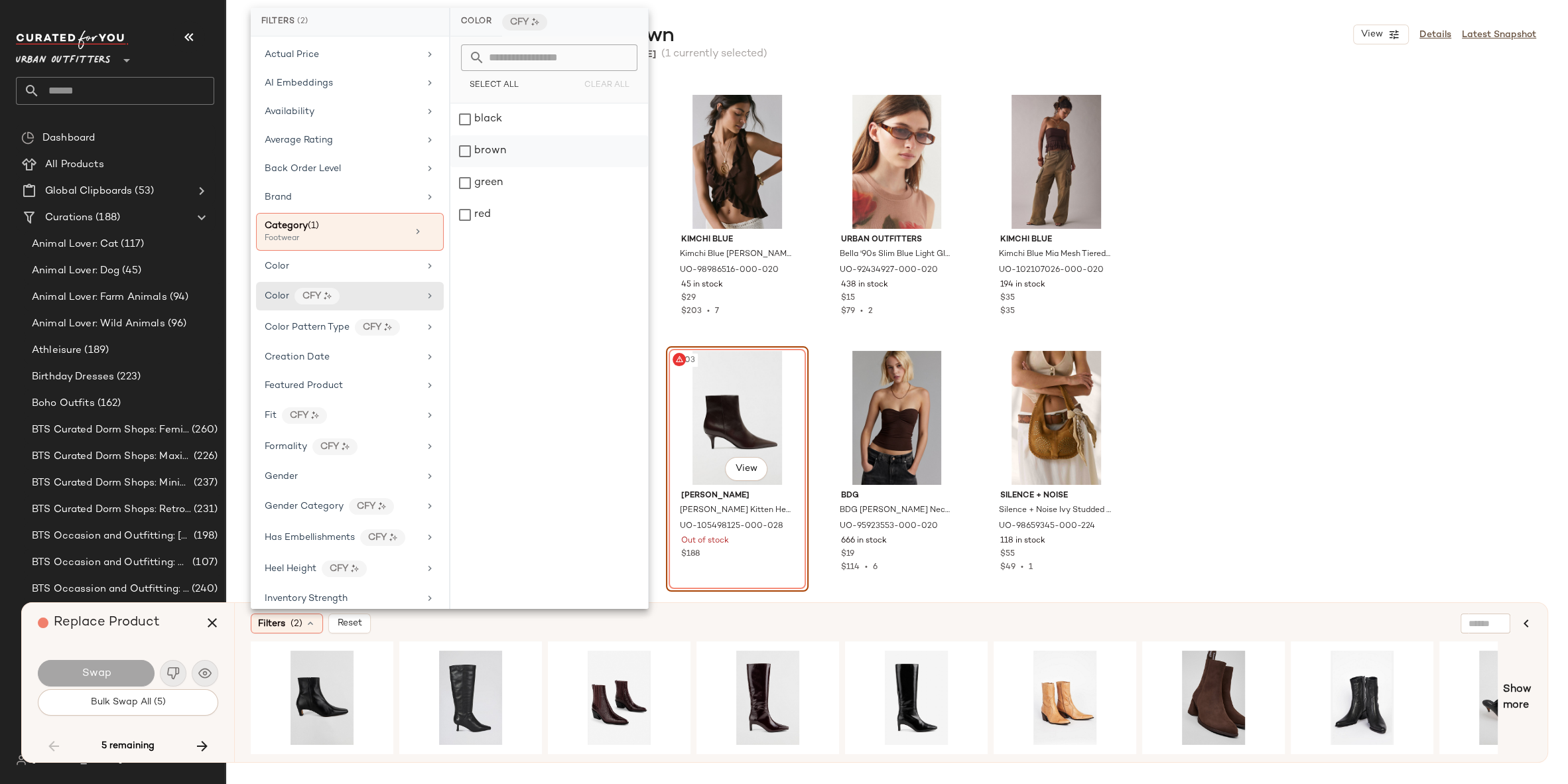
click at [530, 157] on div "brown" at bounding box center [549, 151] width 198 height 32
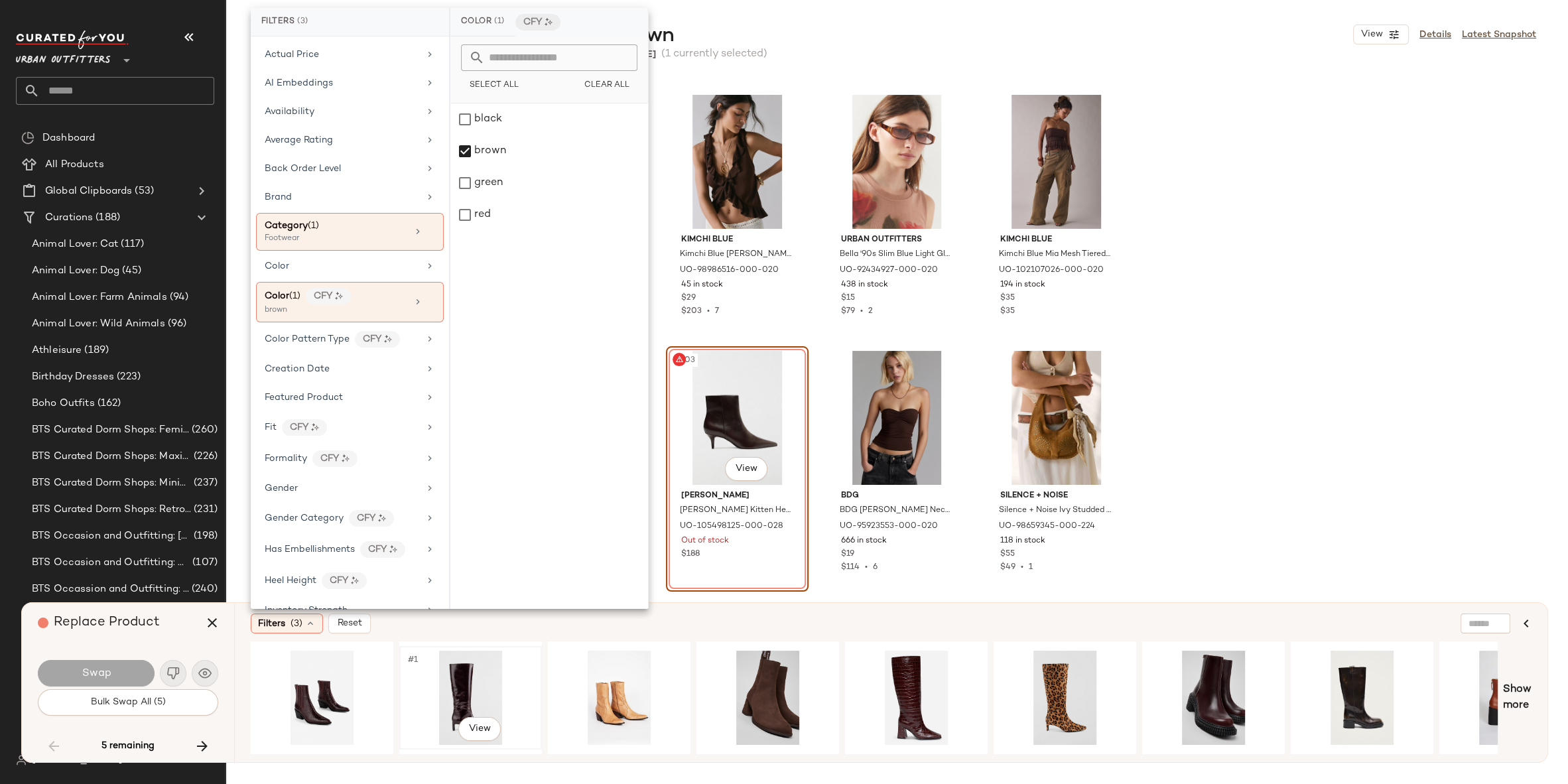
click at [470, 672] on div "#1 View" at bounding box center [470, 697] width 133 height 94
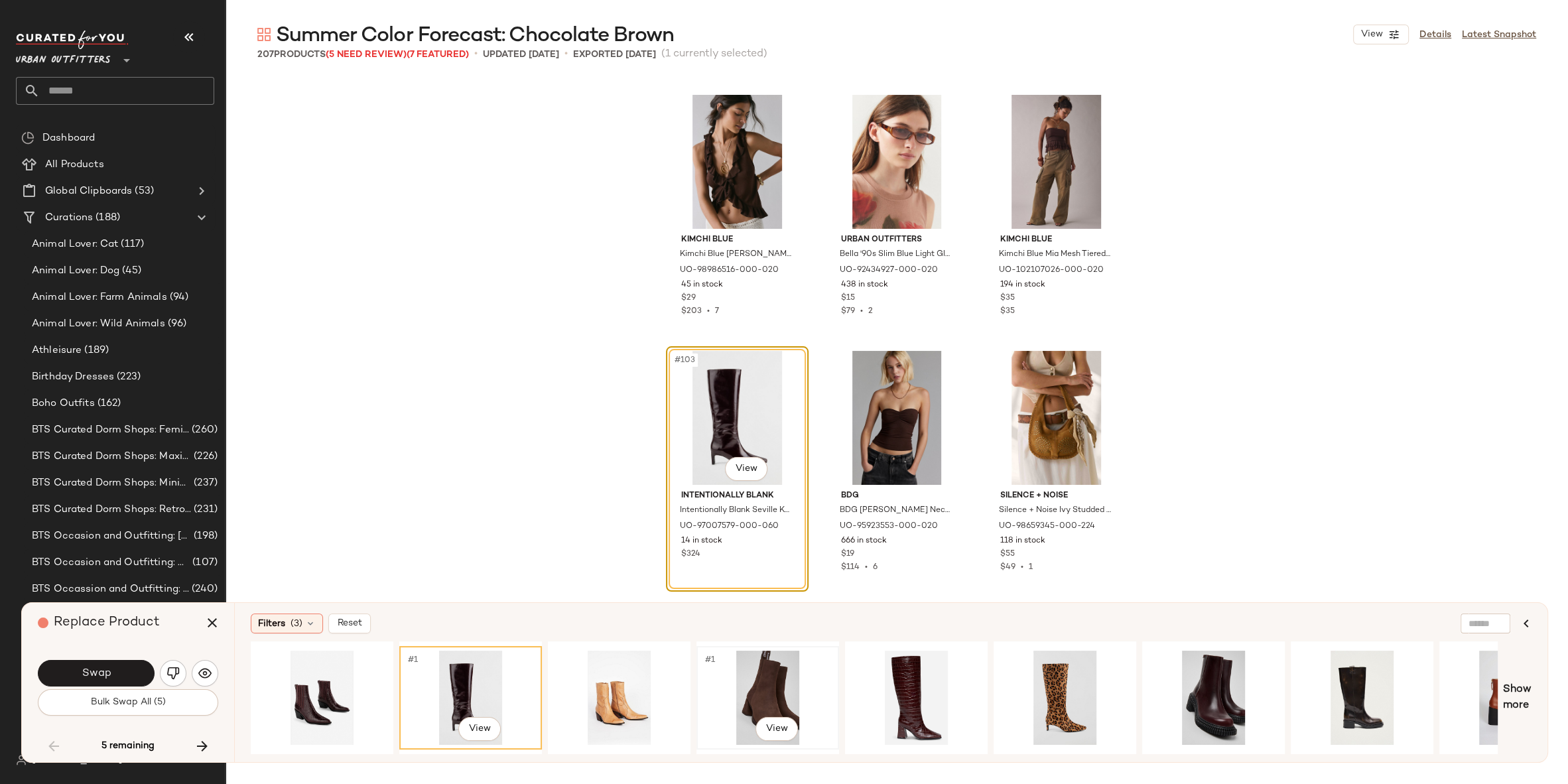
click at [739, 668] on div "#1 View" at bounding box center [767, 697] width 133 height 94
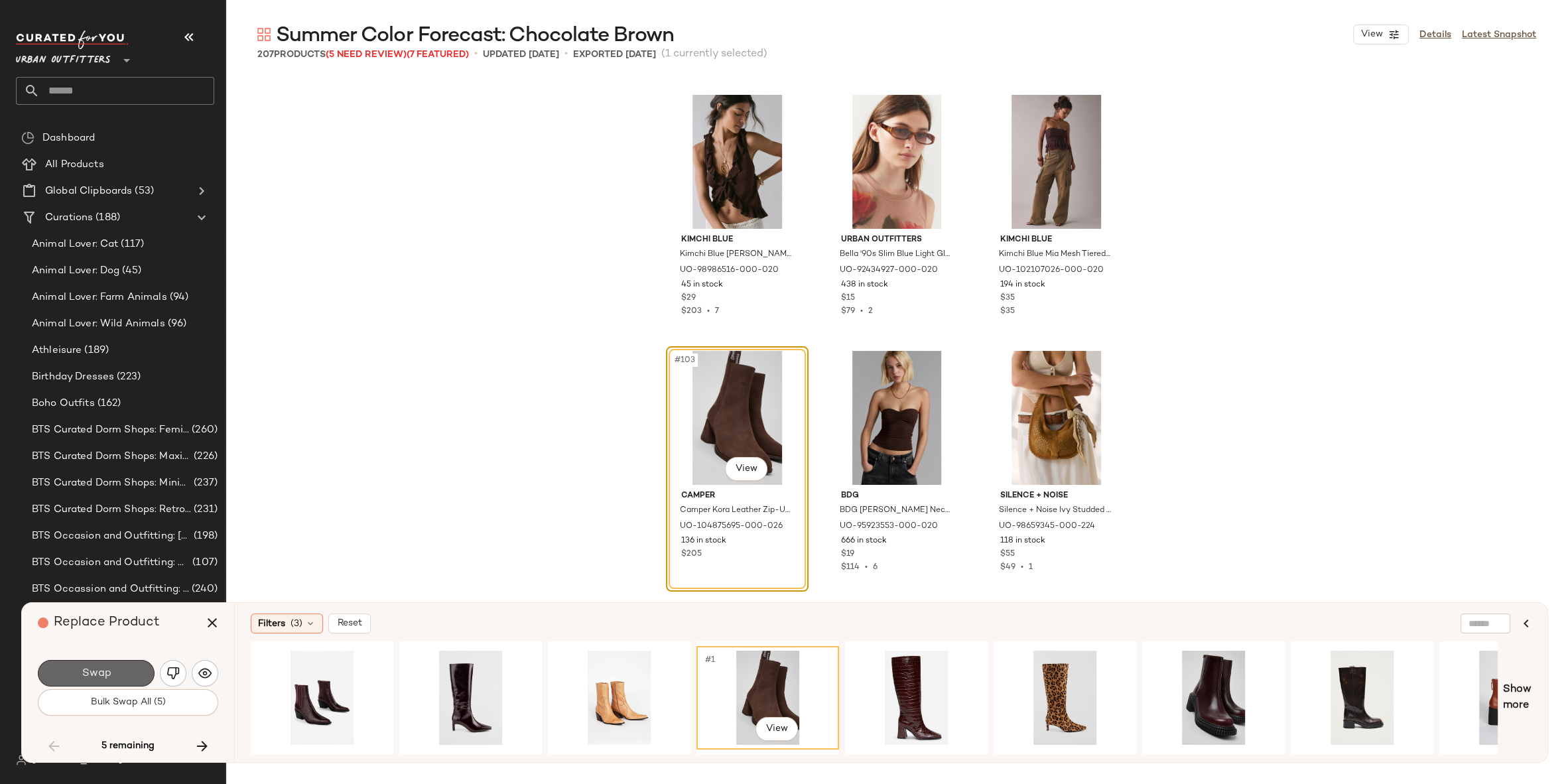
click at [127, 671] on button "Swap" at bounding box center [96, 673] width 117 height 26
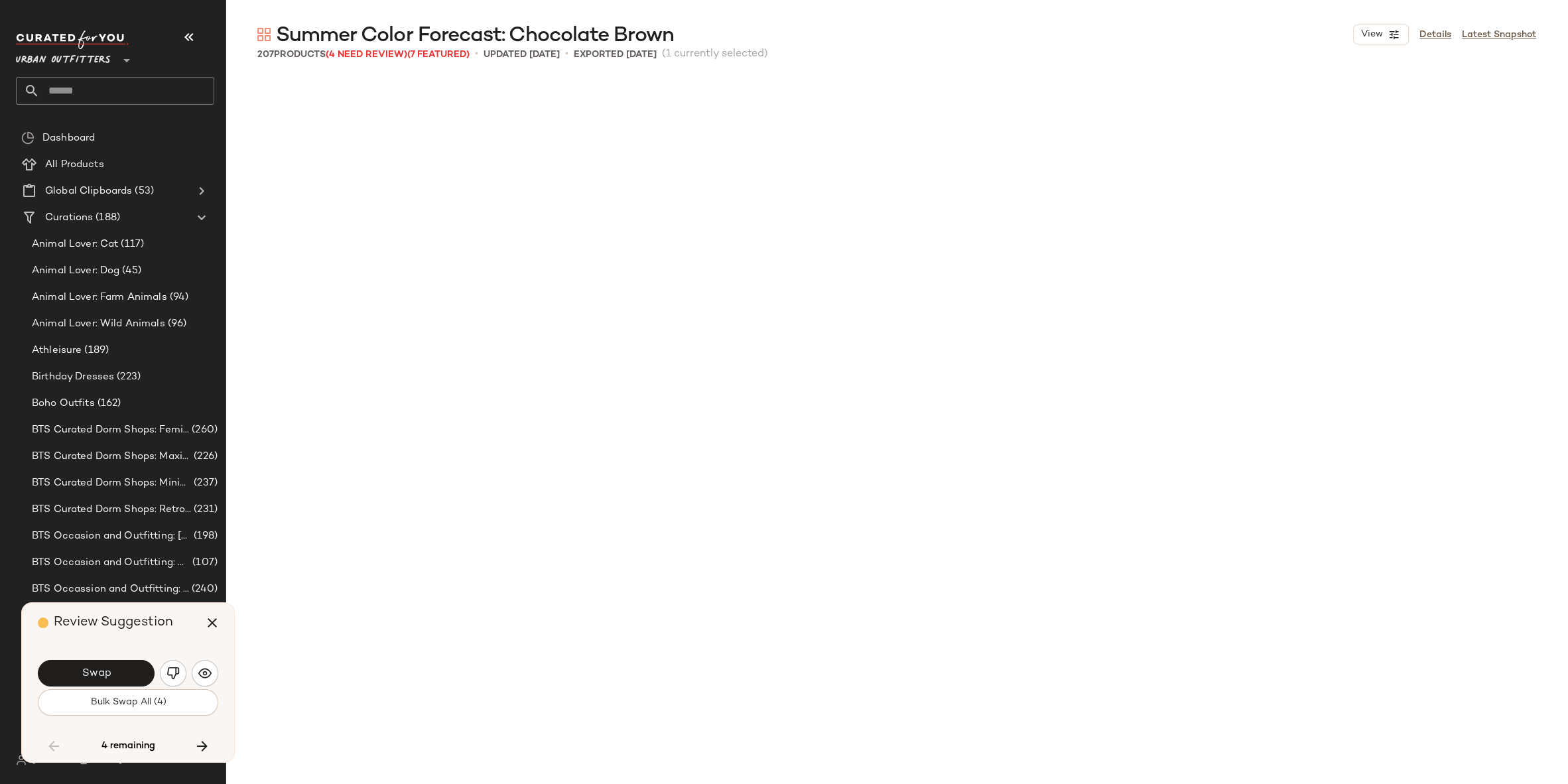
scroll to position [9214, 0]
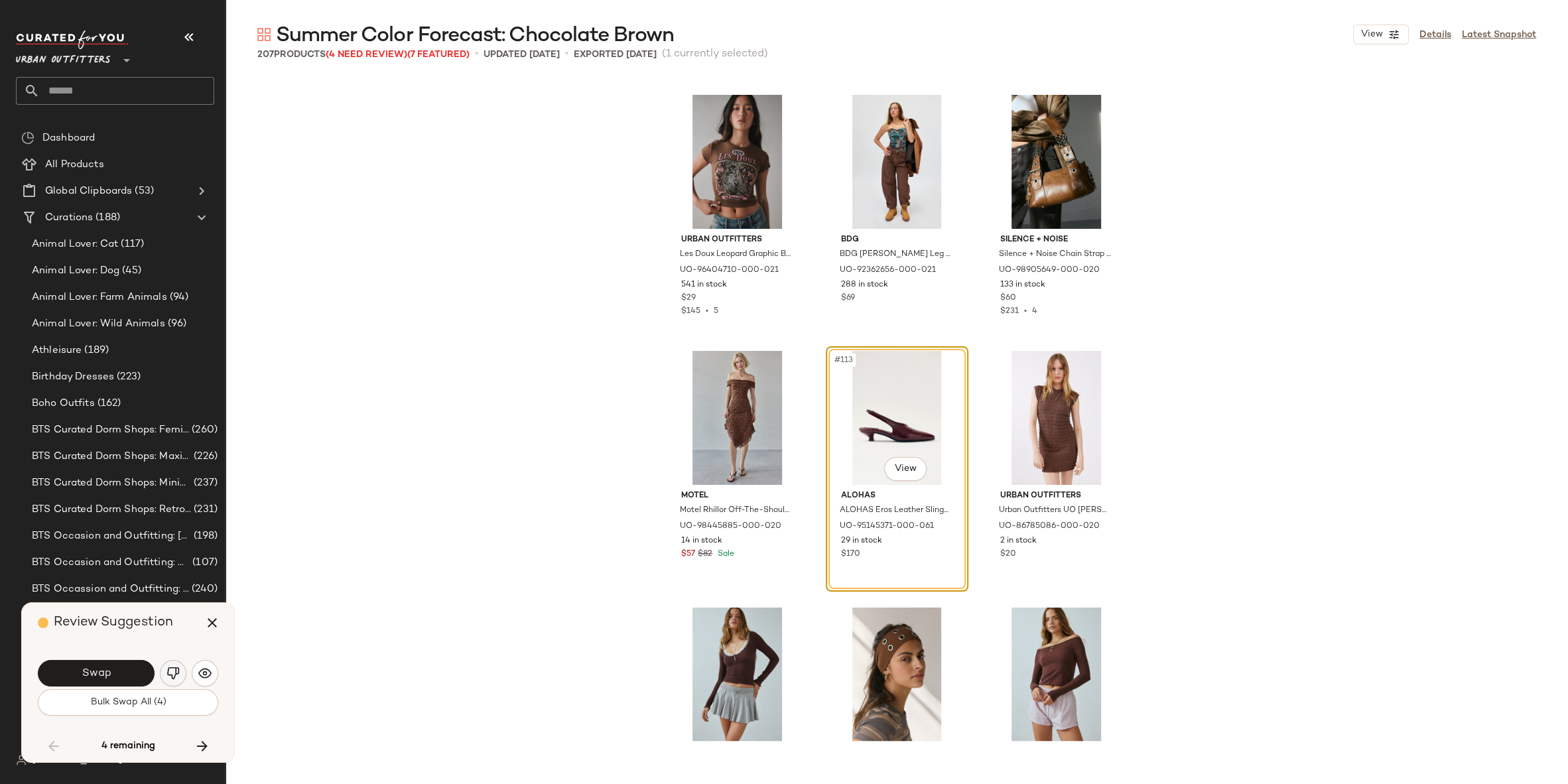
click at [168, 668] on img "button" at bounding box center [172, 672] width 13 height 13
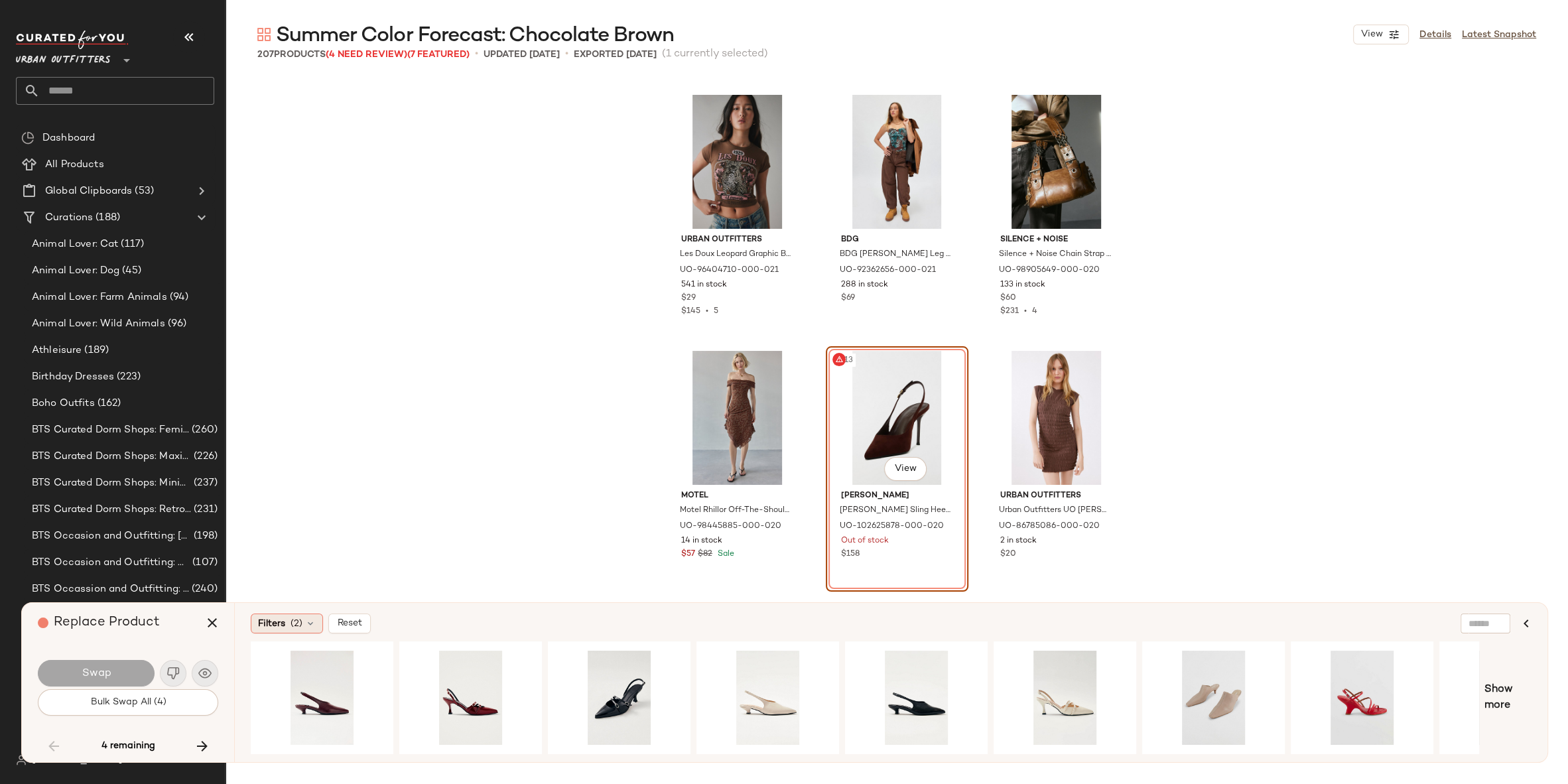
click at [287, 622] on div "Filters (2)" at bounding box center [287, 623] width 72 height 20
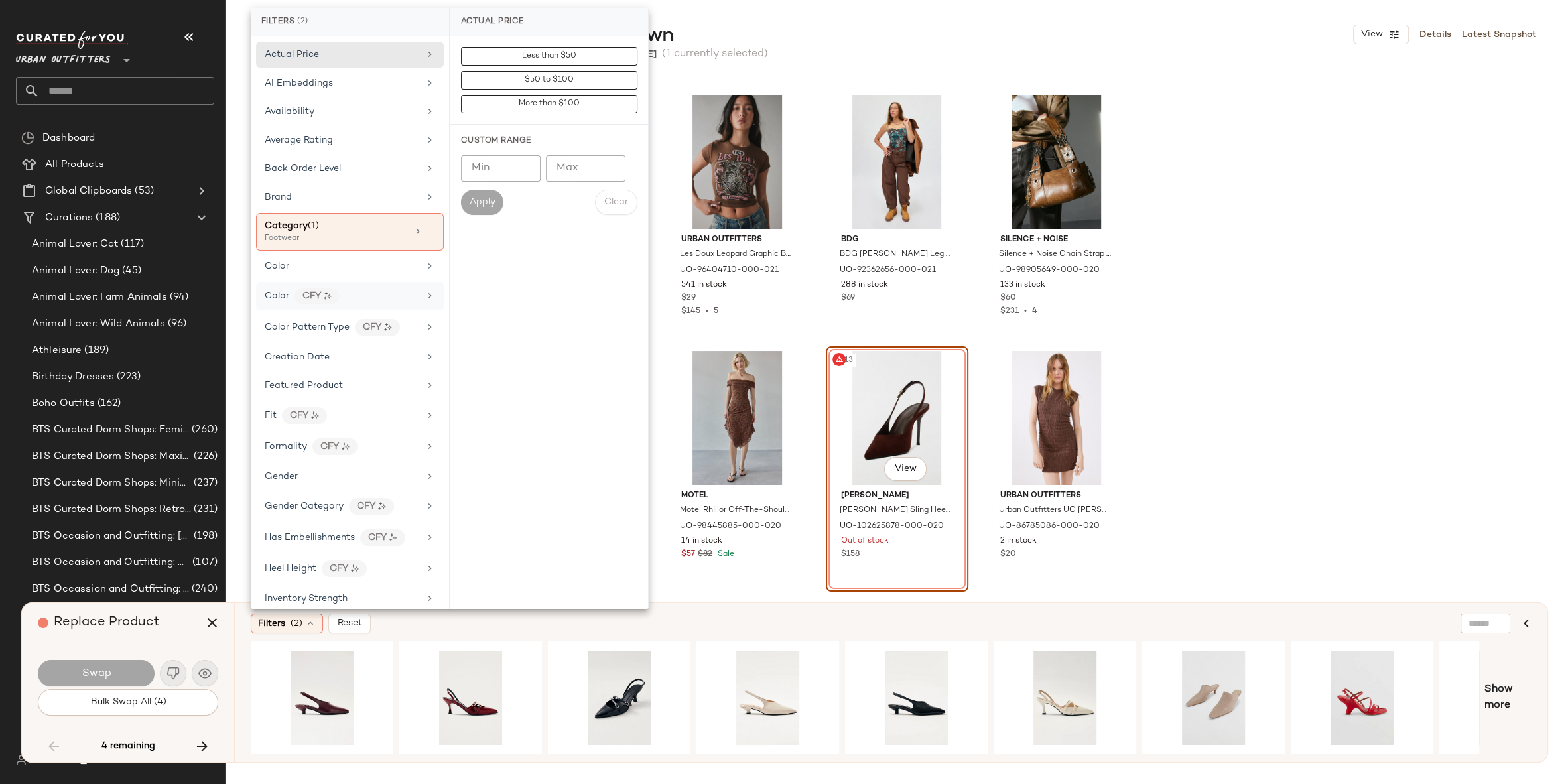
click at [348, 288] on div "Color CFY" at bounding box center [342, 296] width 155 height 17
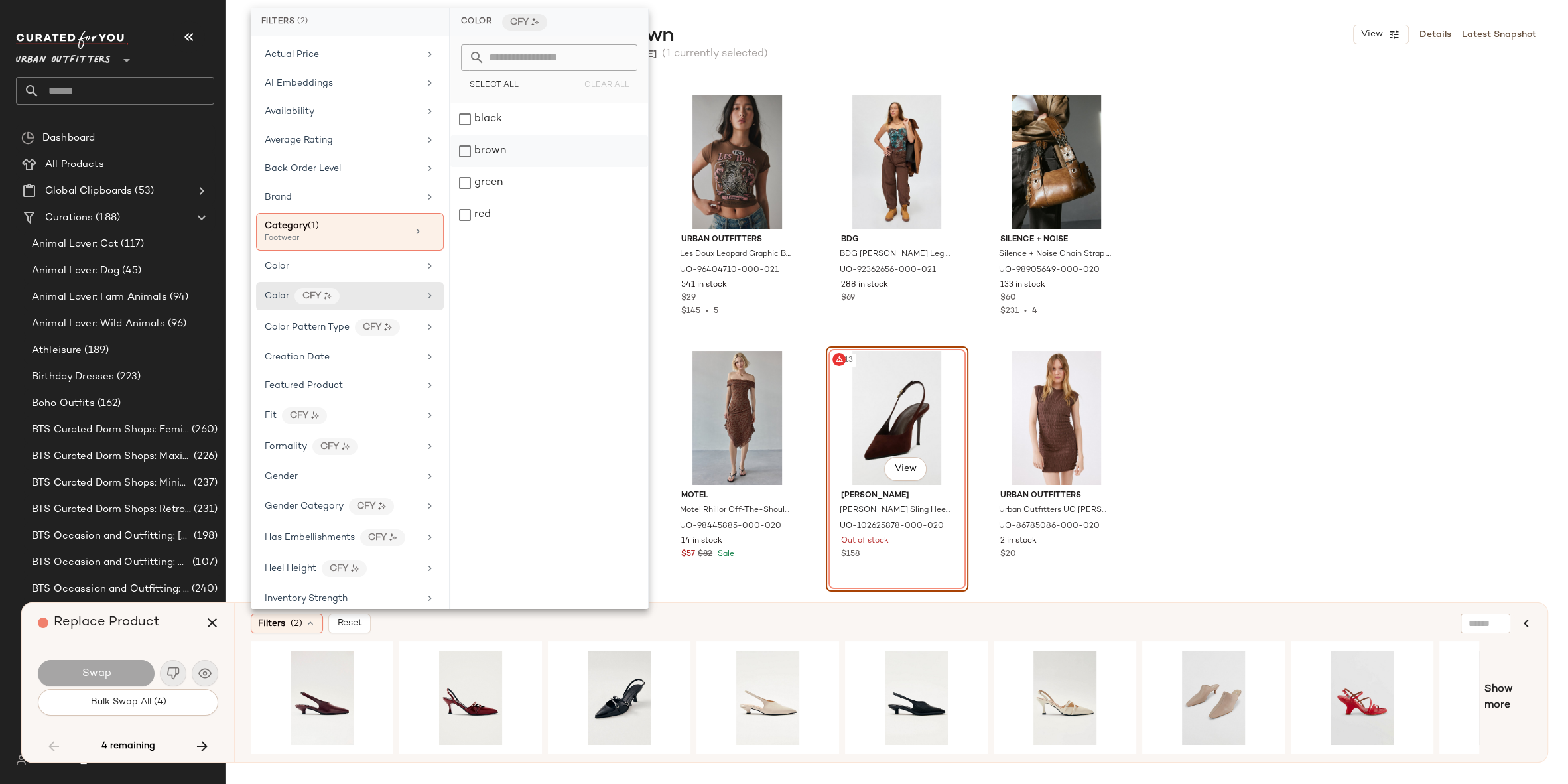
click at [509, 145] on div "brown" at bounding box center [549, 151] width 198 height 32
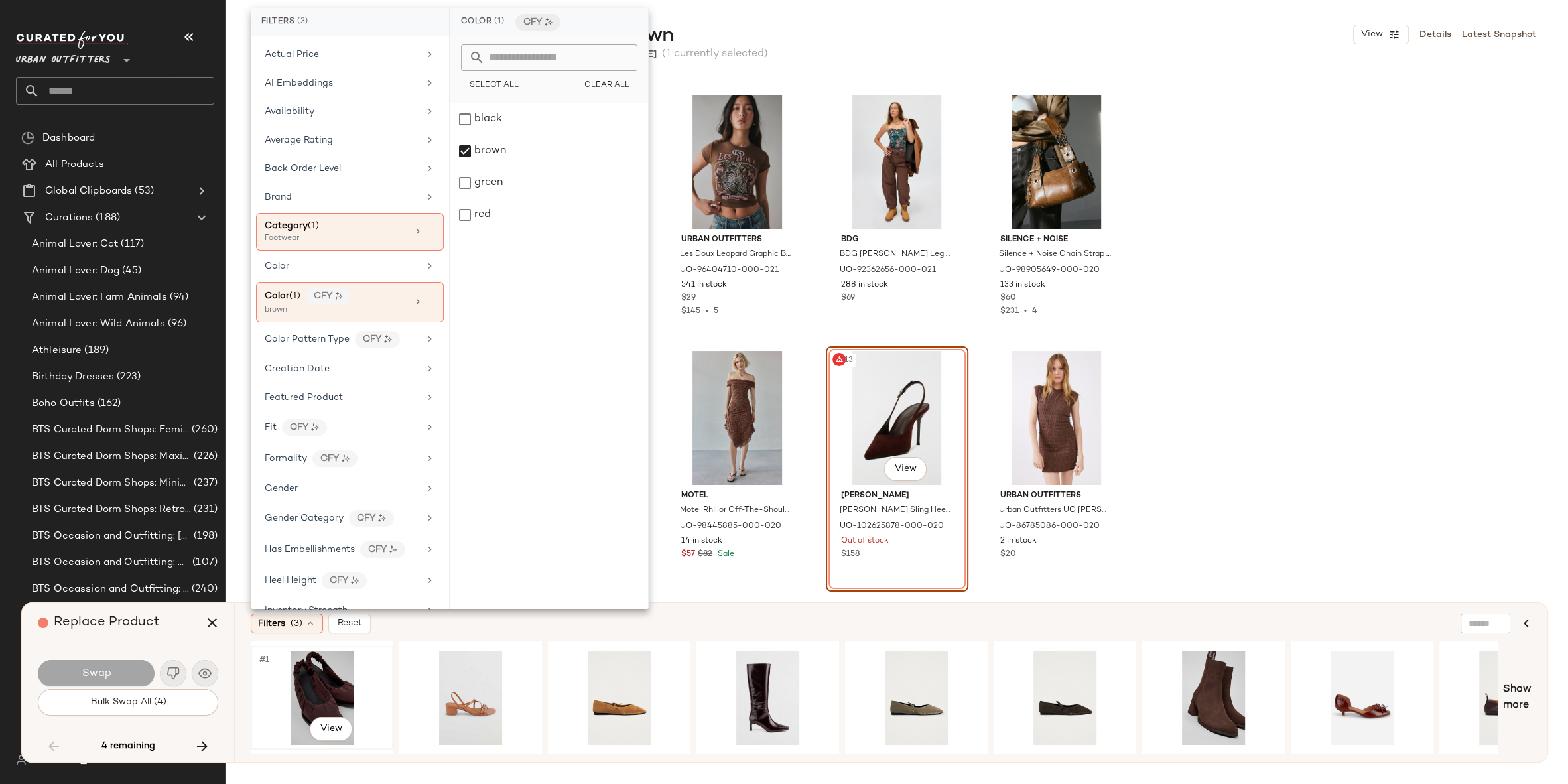
click at [304, 689] on div "#1 View" at bounding box center [322, 697] width 133 height 94
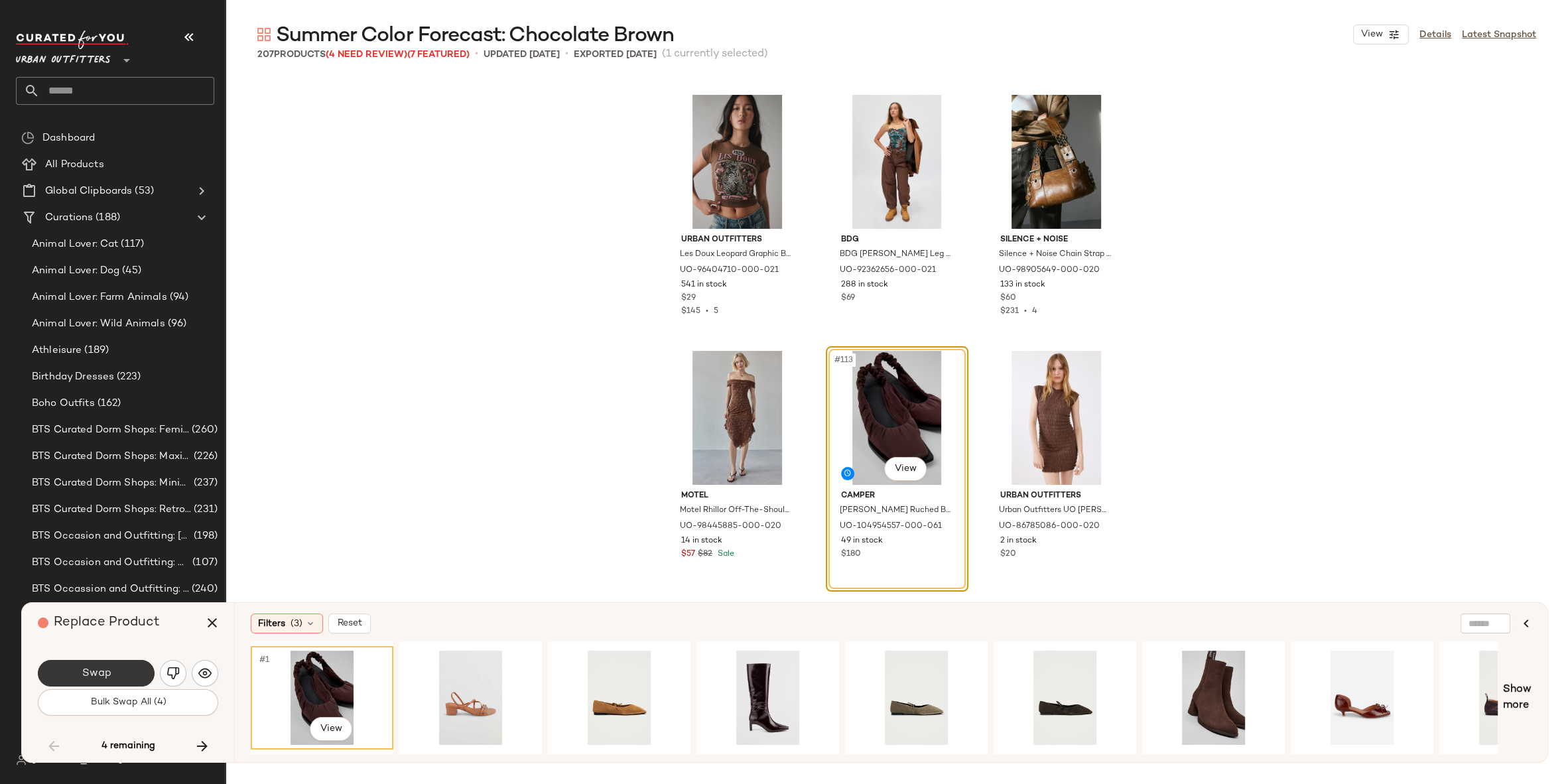
click at [107, 663] on button "Swap" at bounding box center [96, 673] width 117 height 26
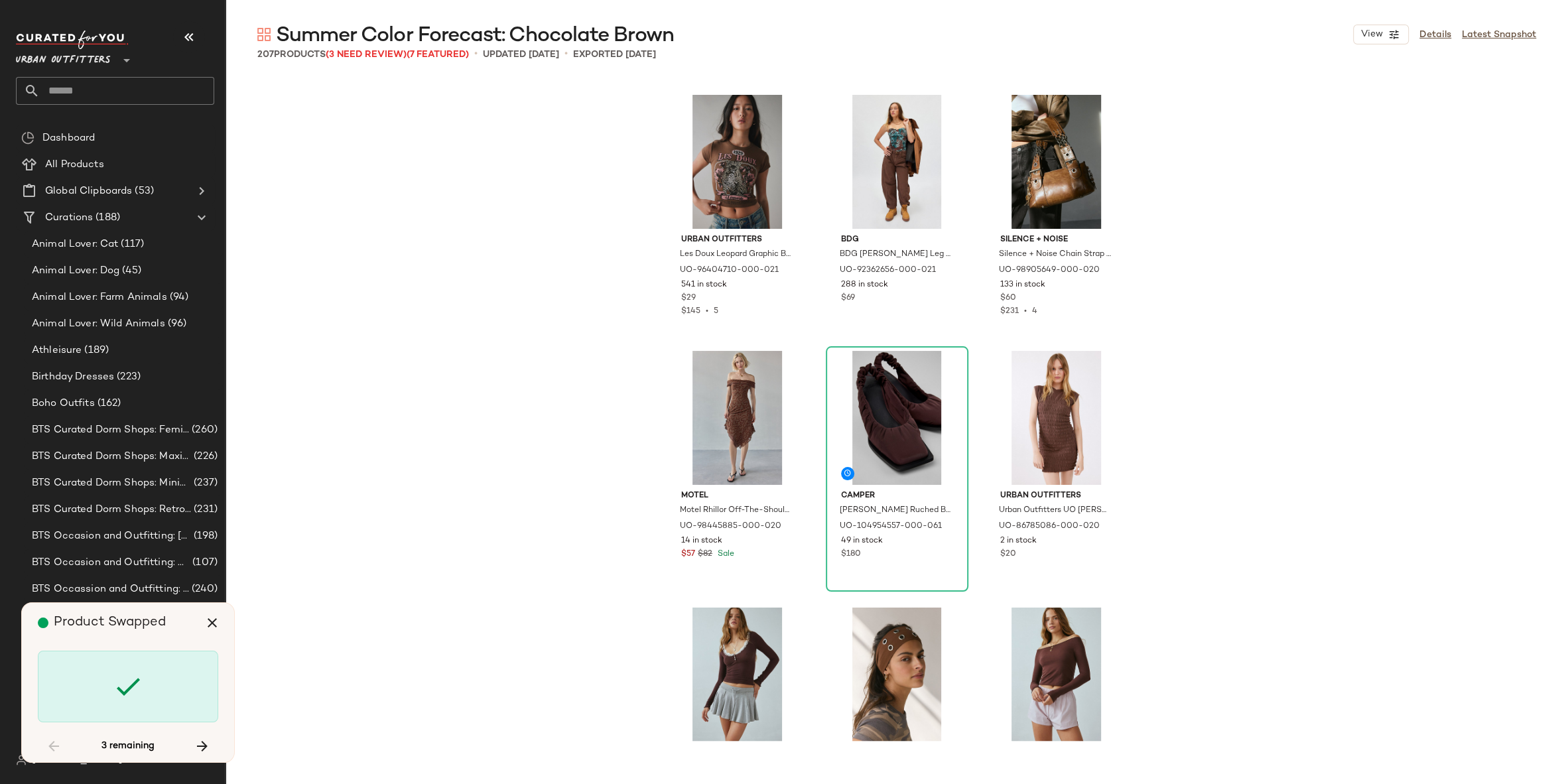
scroll to position [9727, 0]
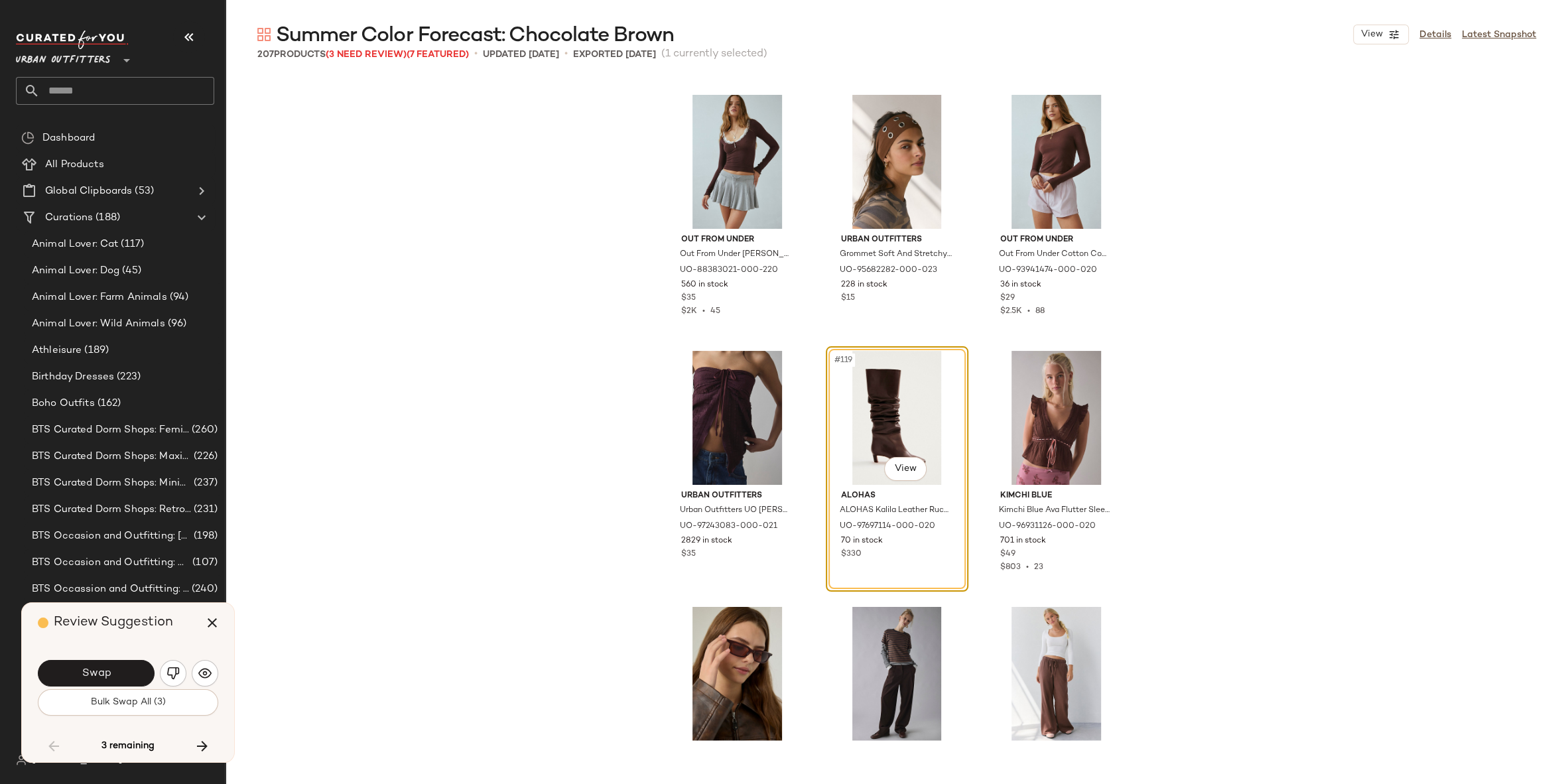
click at [89, 658] on div "Swap" at bounding box center [128, 672] width 180 height 32
click at [89, 660] on button "Swap" at bounding box center [96, 673] width 117 height 26
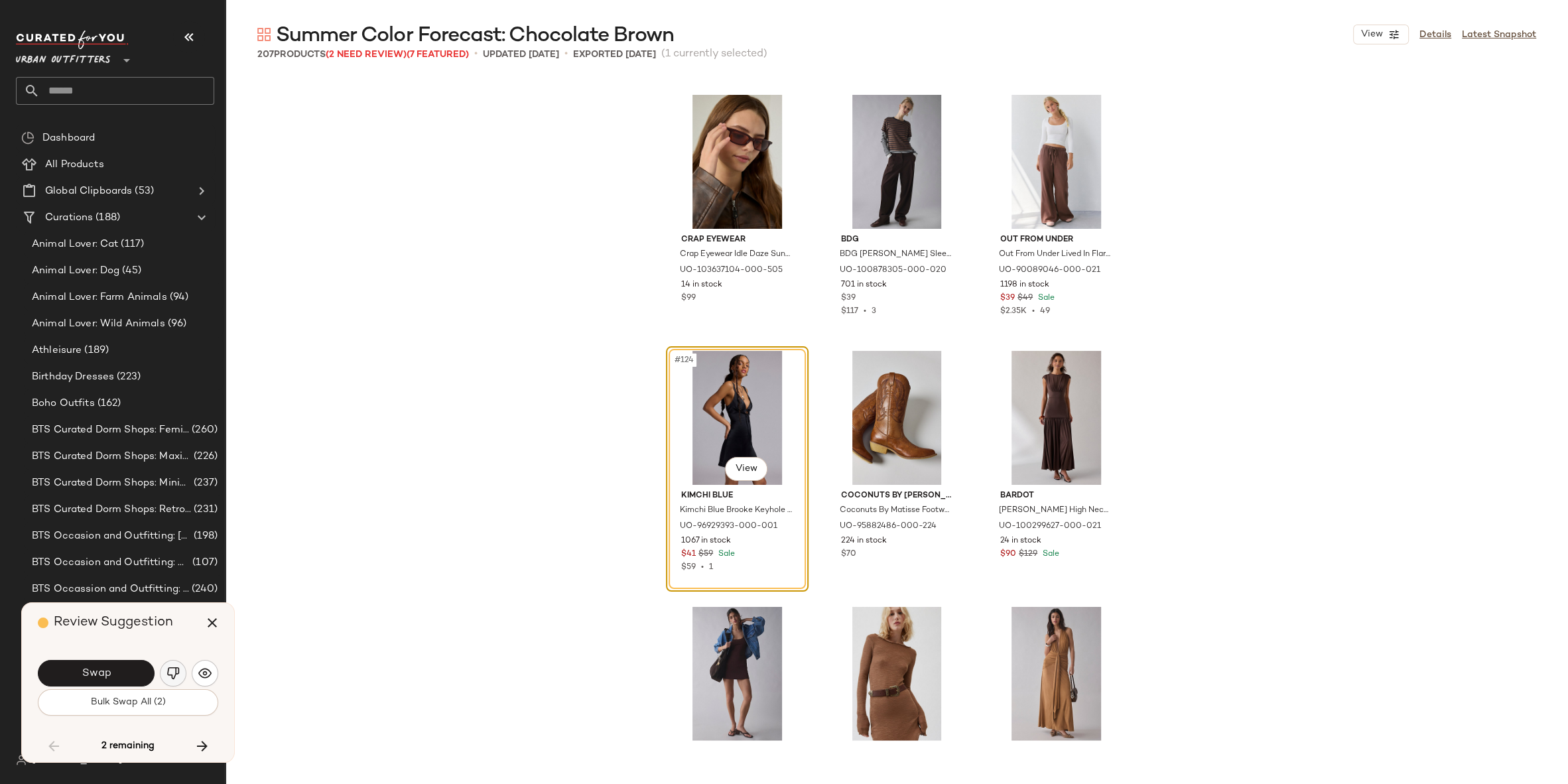
click at [162, 669] on button "button" at bounding box center [173, 673] width 26 height 26
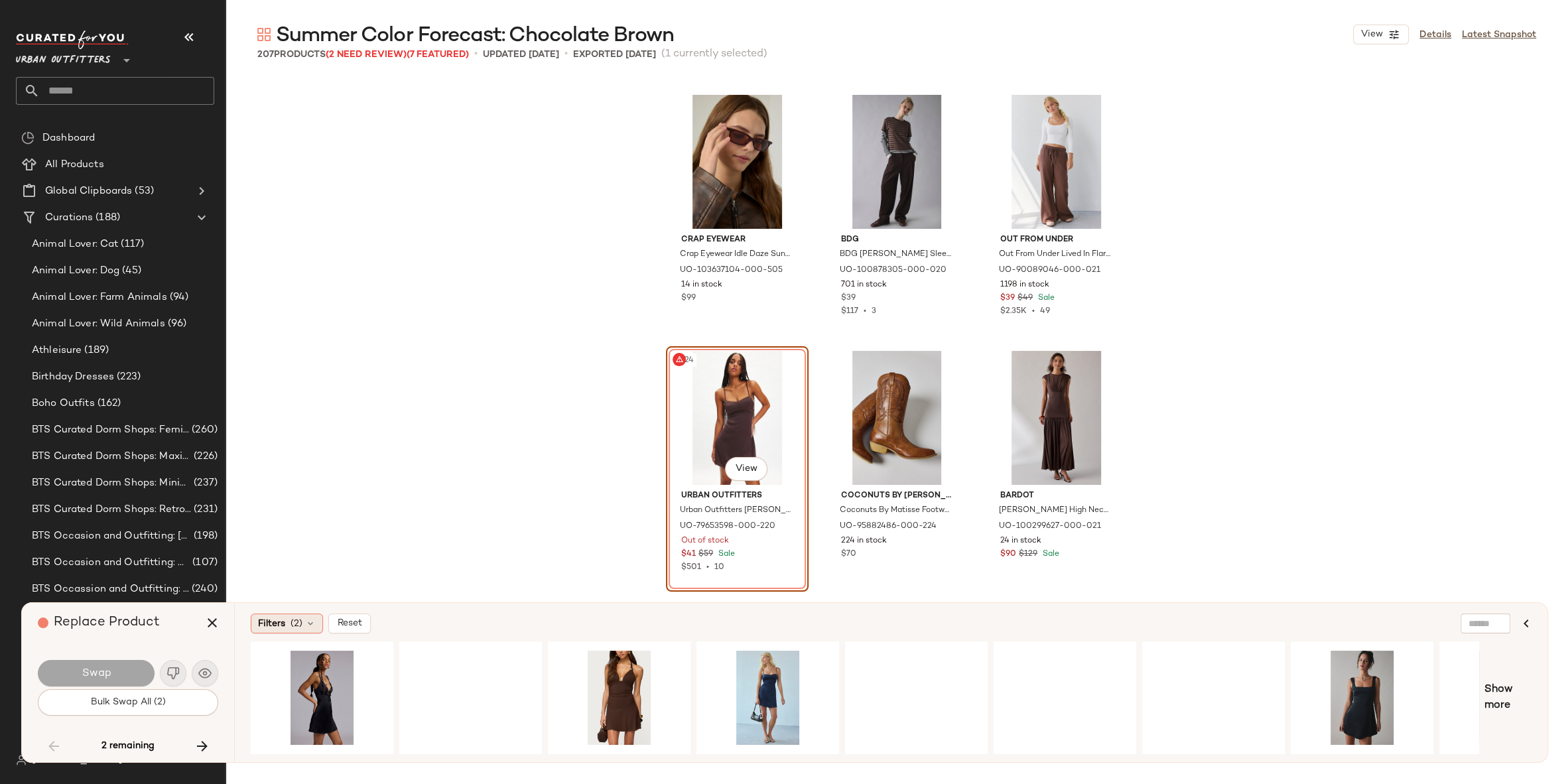
click at [269, 623] on span "Filters" at bounding box center [271, 624] width 27 height 14
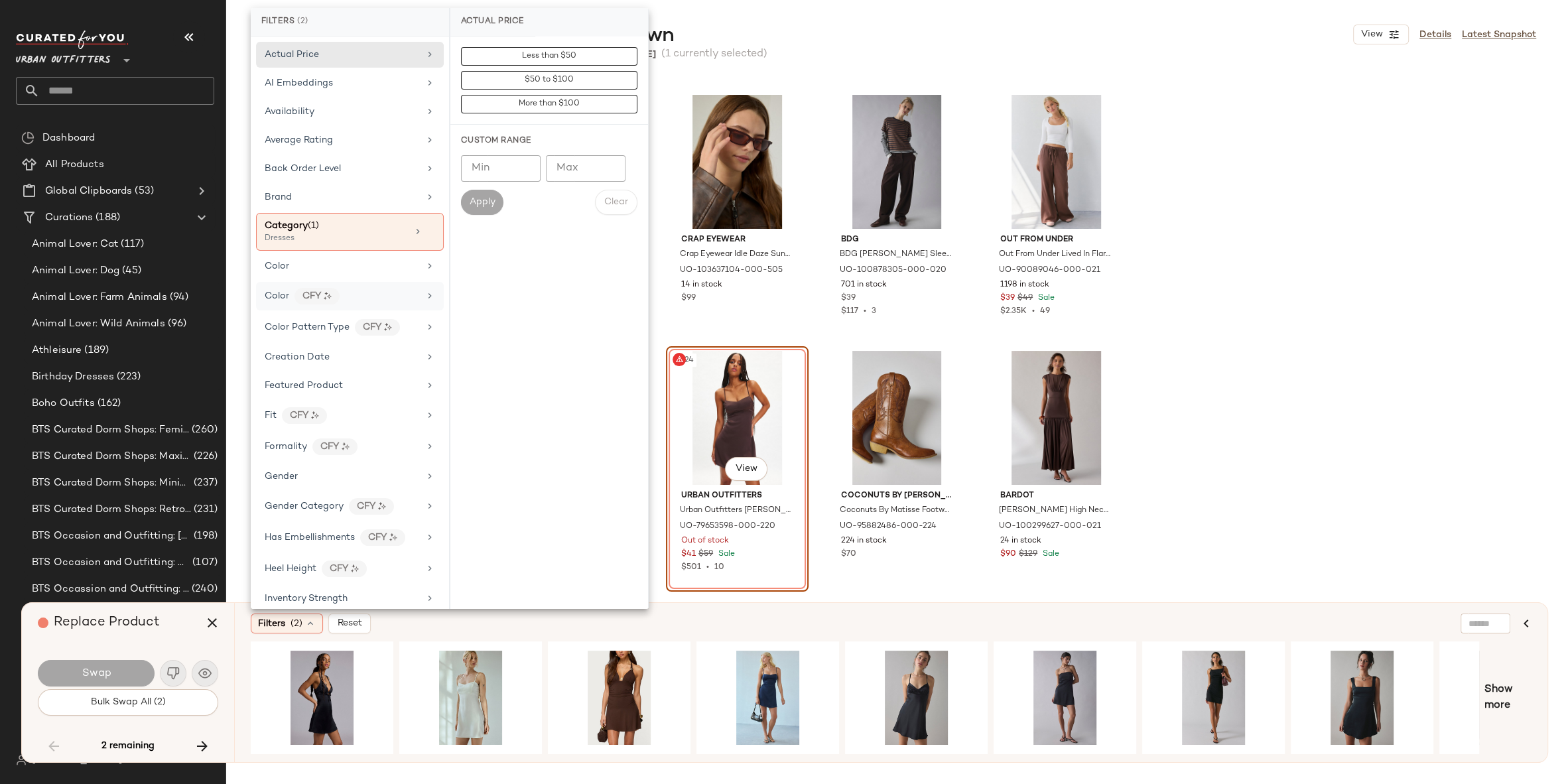
click at [363, 299] on div "Color CFY" at bounding box center [342, 296] width 155 height 17
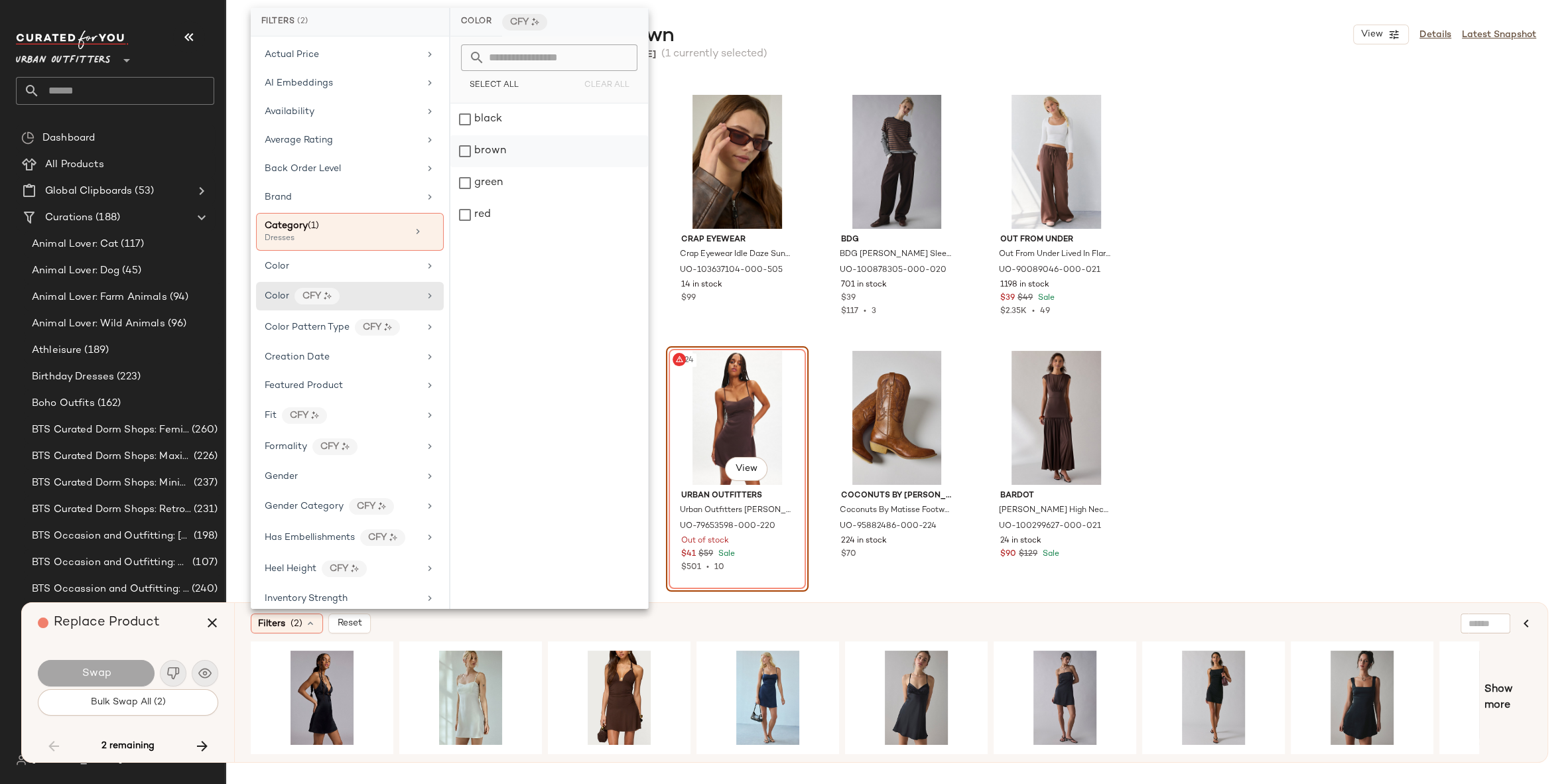
click at [543, 137] on div "brown" at bounding box center [549, 151] width 198 height 32
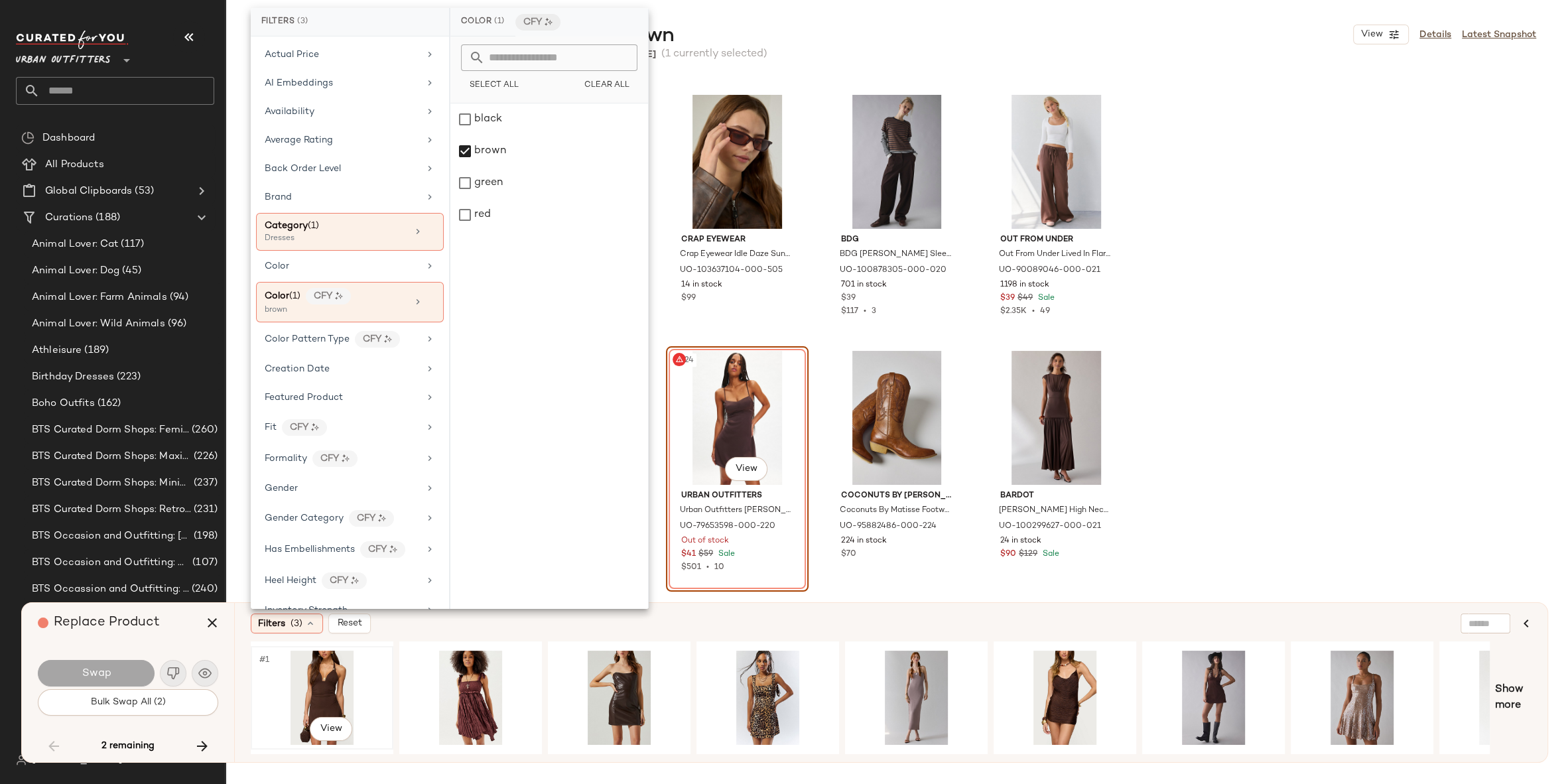
click at [325, 670] on div "#1 View" at bounding box center [322, 697] width 133 height 94
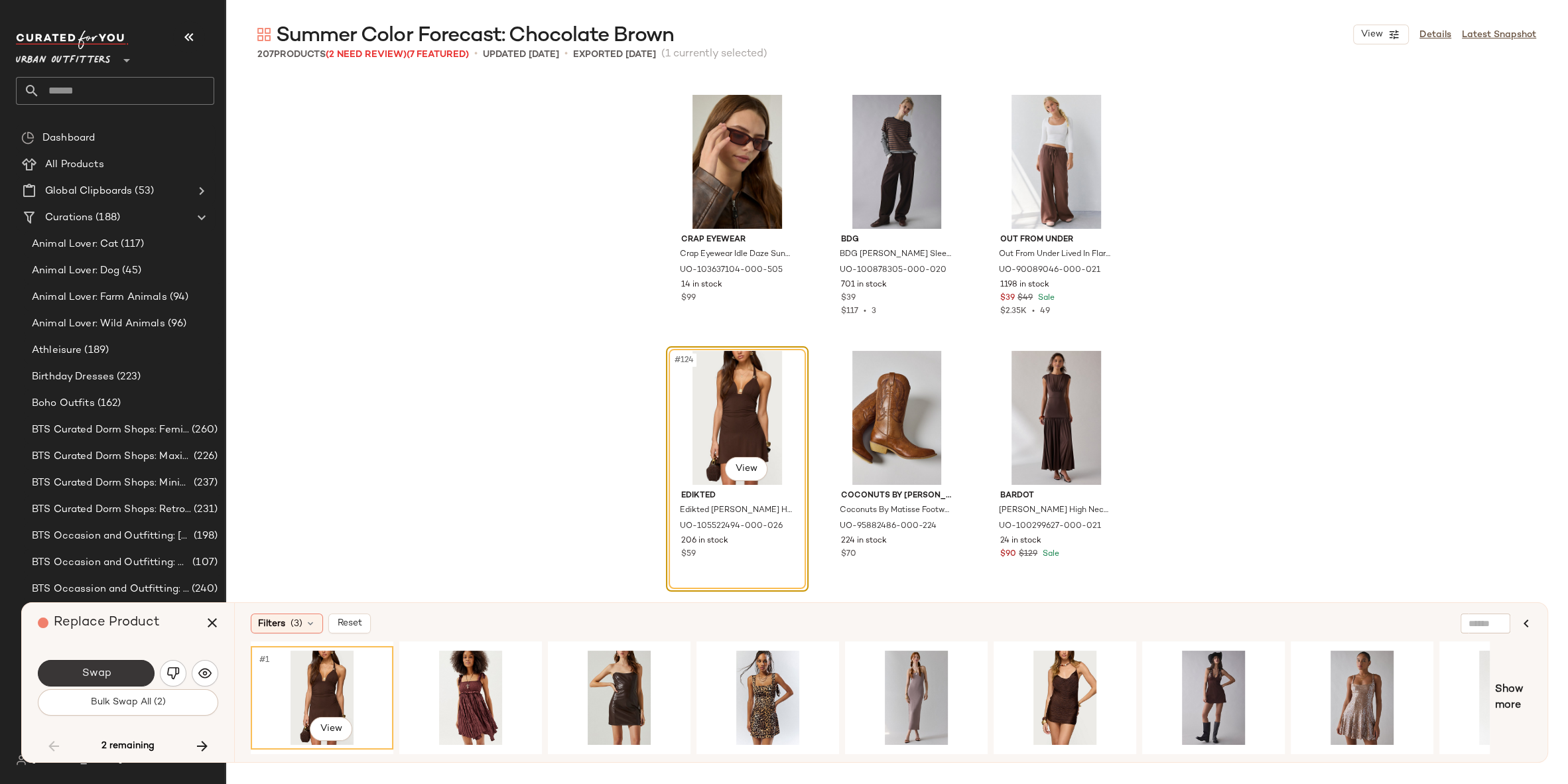
click at [84, 679] on span "Swap" at bounding box center [95, 673] width 30 height 12
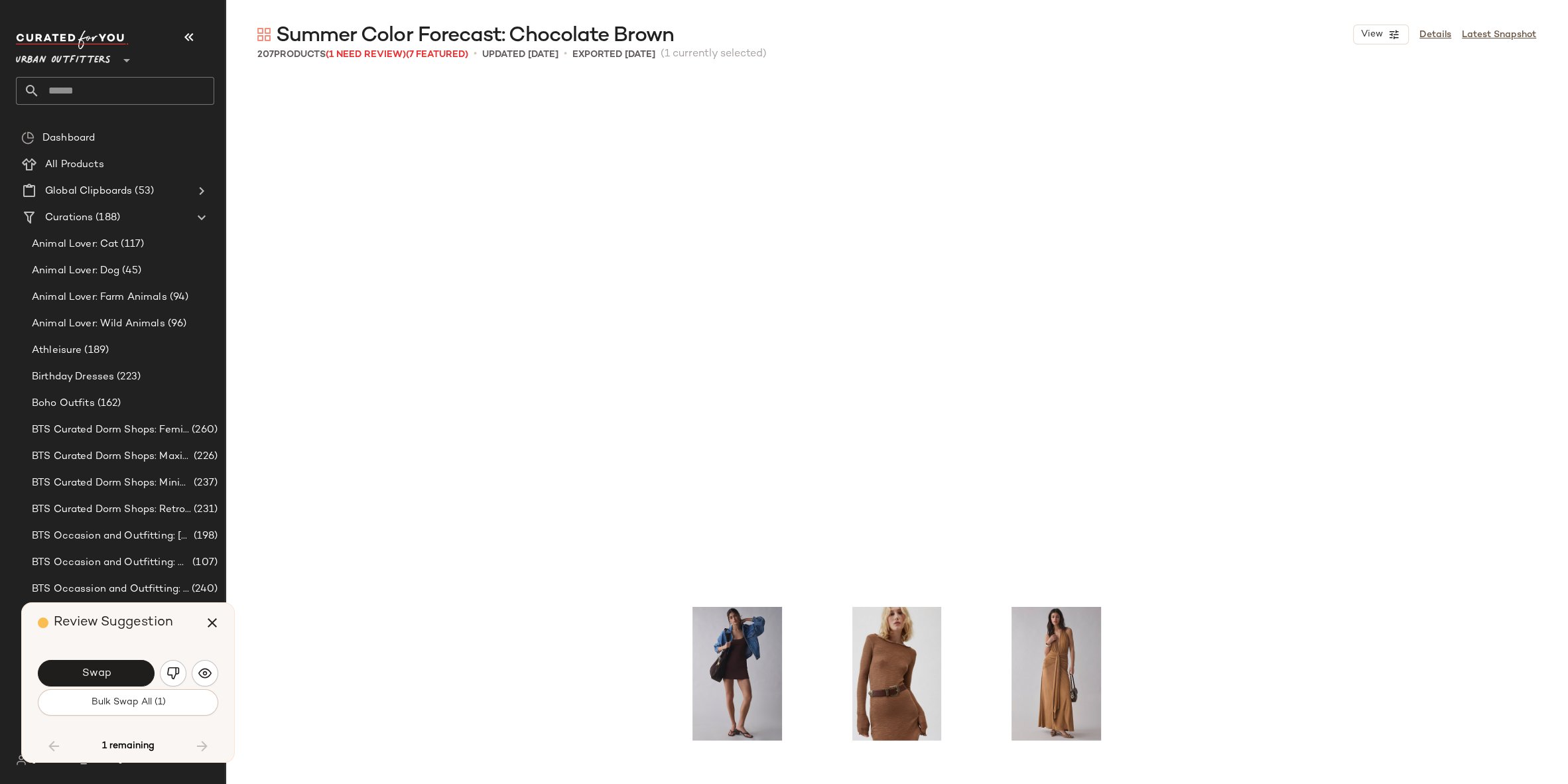
scroll to position [10749, 0]
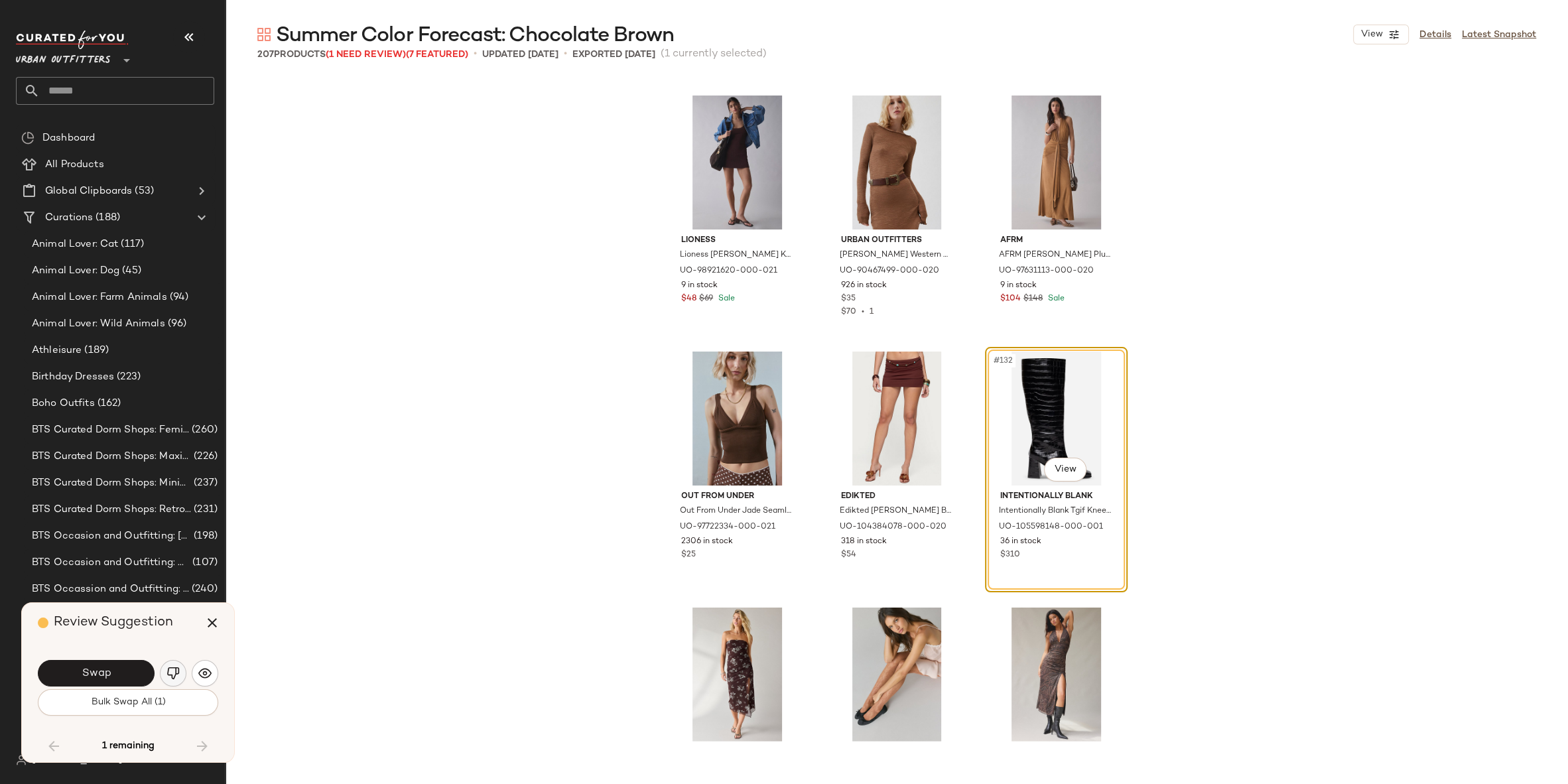
click at [181, 669] on button "button" at bounding box center [173, 673] width 26 height 26
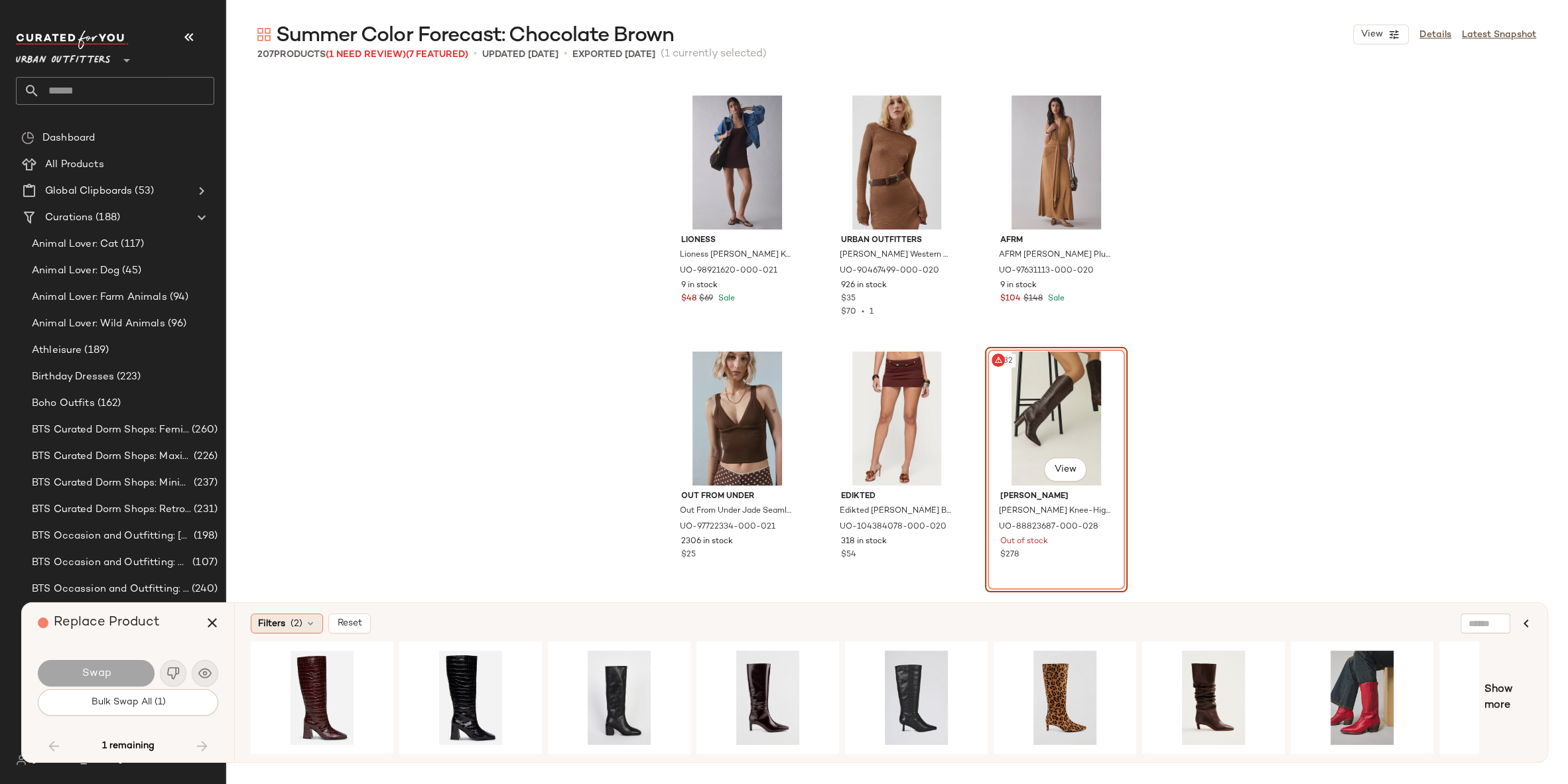
click at [283, 629] on span "Filters" at bounding box center [271, 624] width 27 height 14
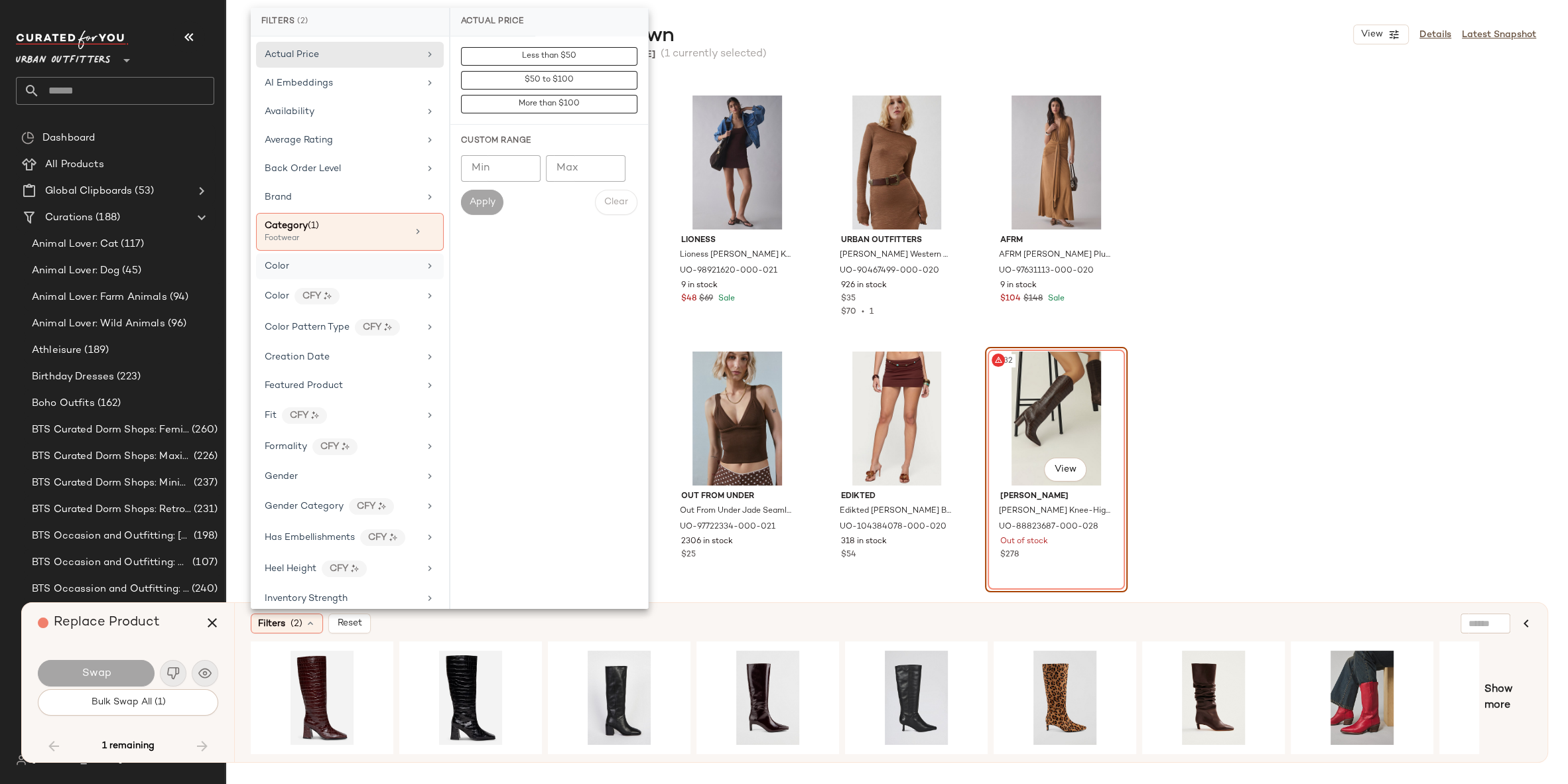
click at [346, 259] on div "Color" at bounding box center [342, 266] width 155 height 14
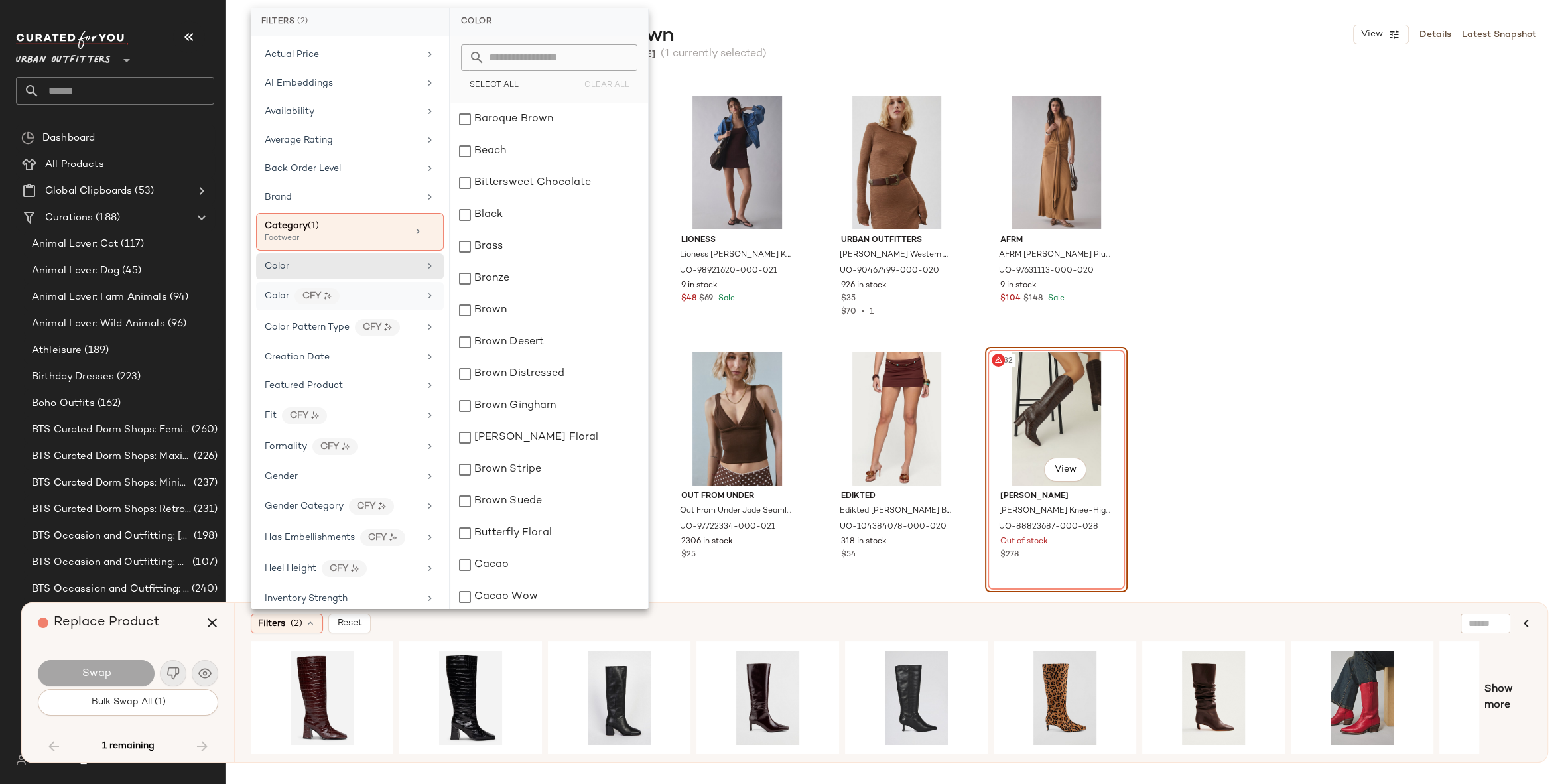
click at [353, 300] on div "Color CFY" at bounding box center [350, 295] width 188 height 28
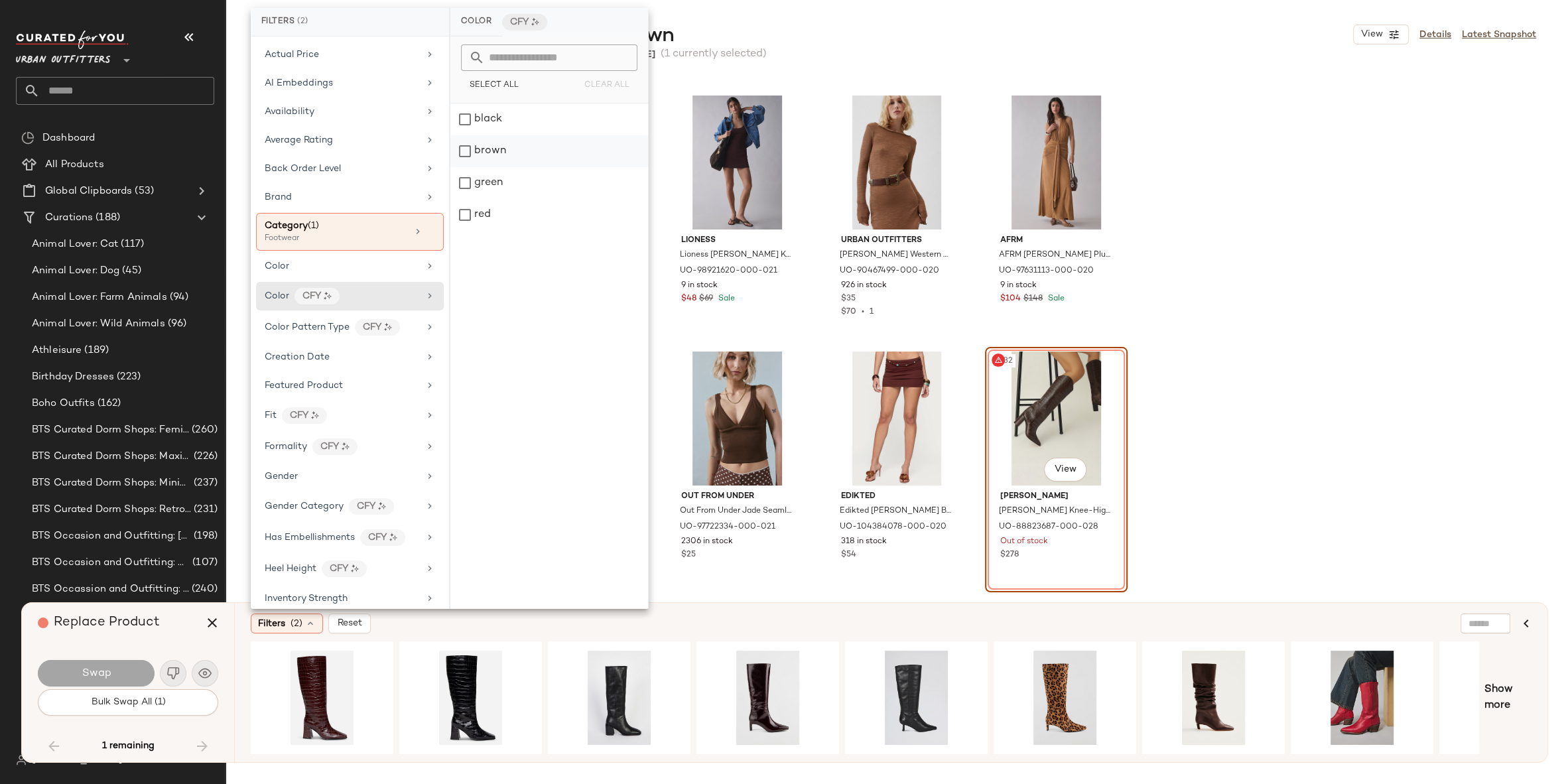
click at [499, 152] on div "brown" at bounding box center [549, 151] width 198 height 32
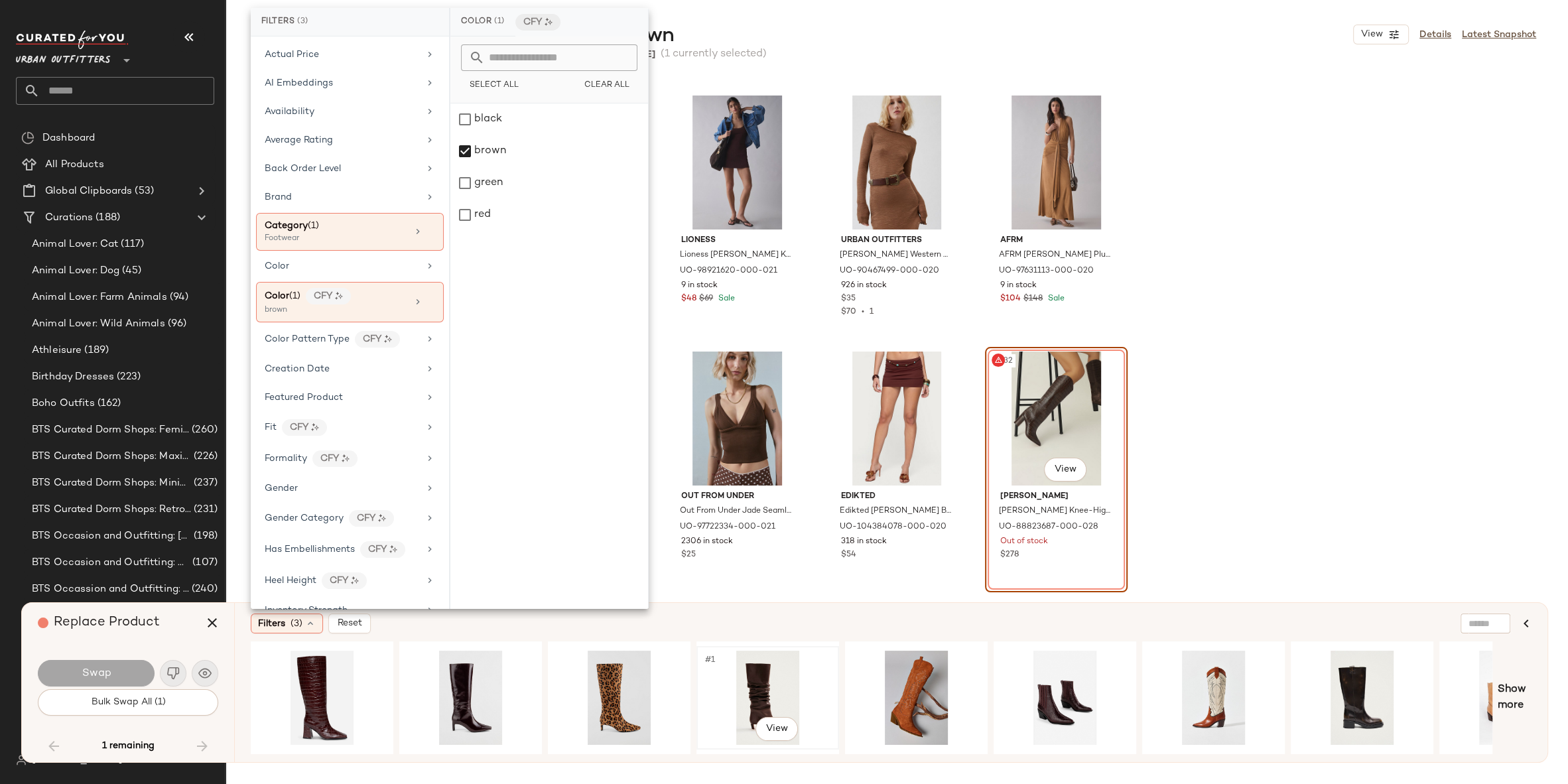
click at [735, 660] on div "#1 View" at bounding box center [767, 697] width 133 height 94
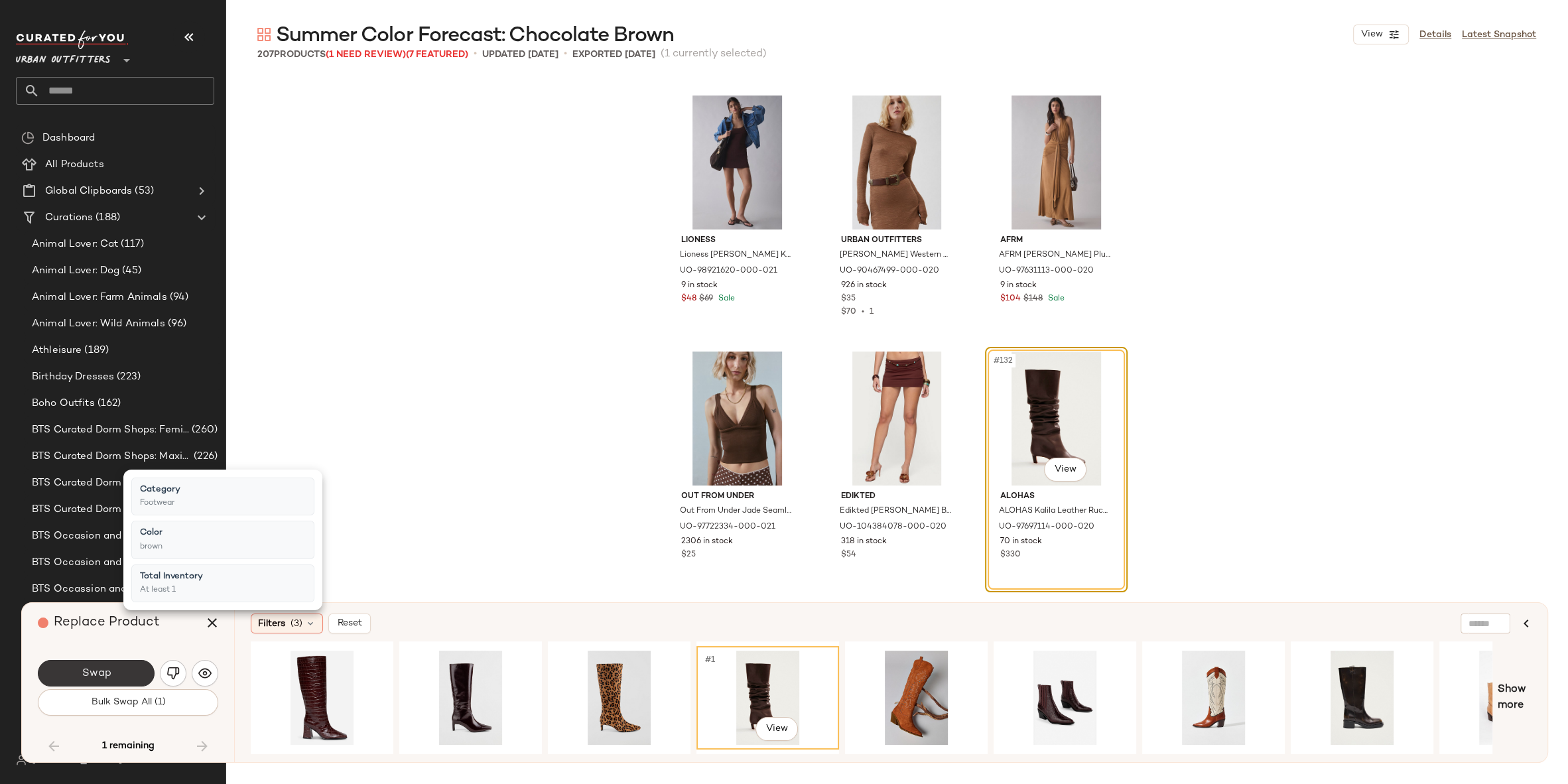
click at [103, 666] on button "Swap" at bounding box center [96, 673] width 117 height 26
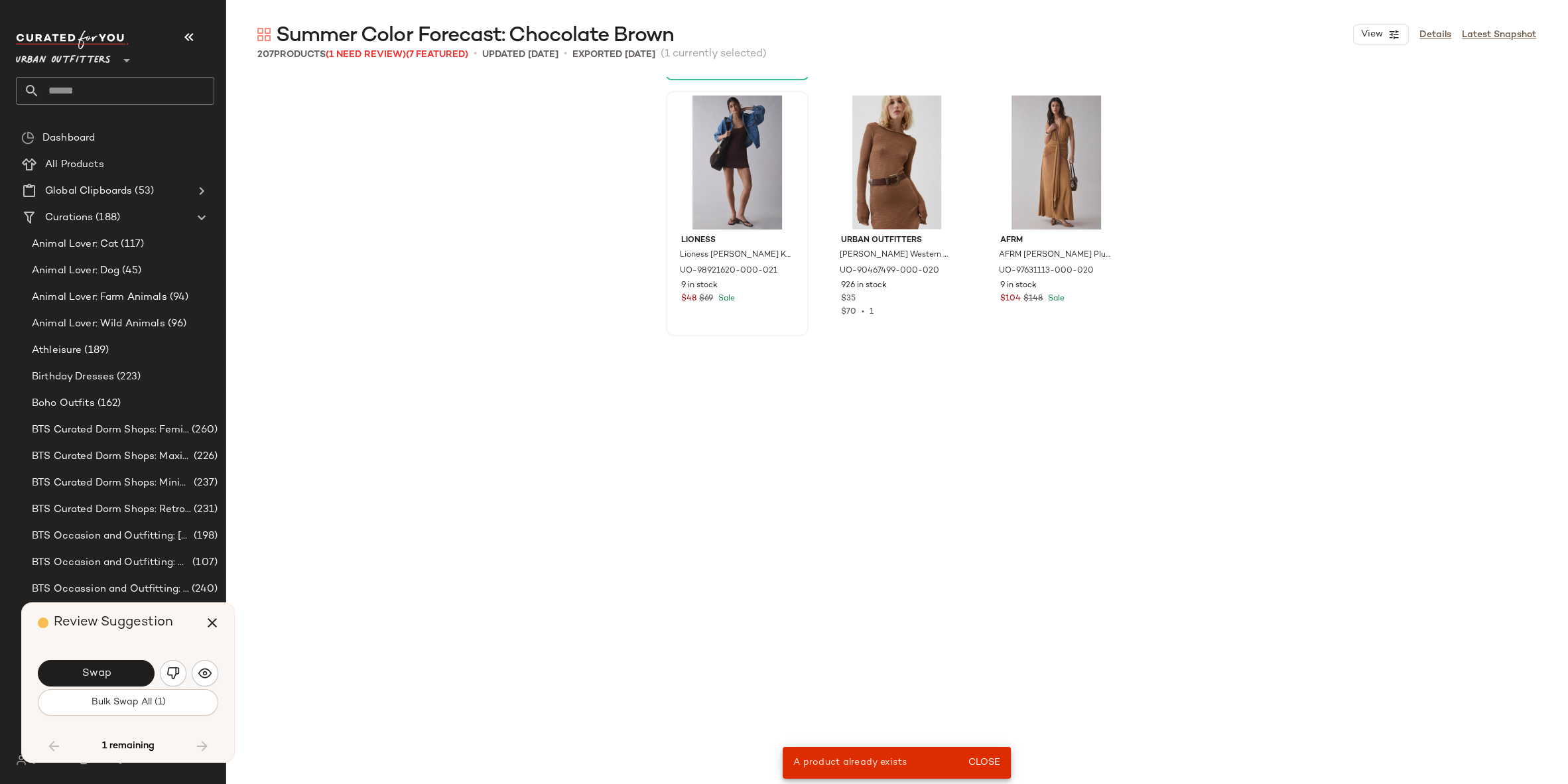
scroll to position [9727, 0]
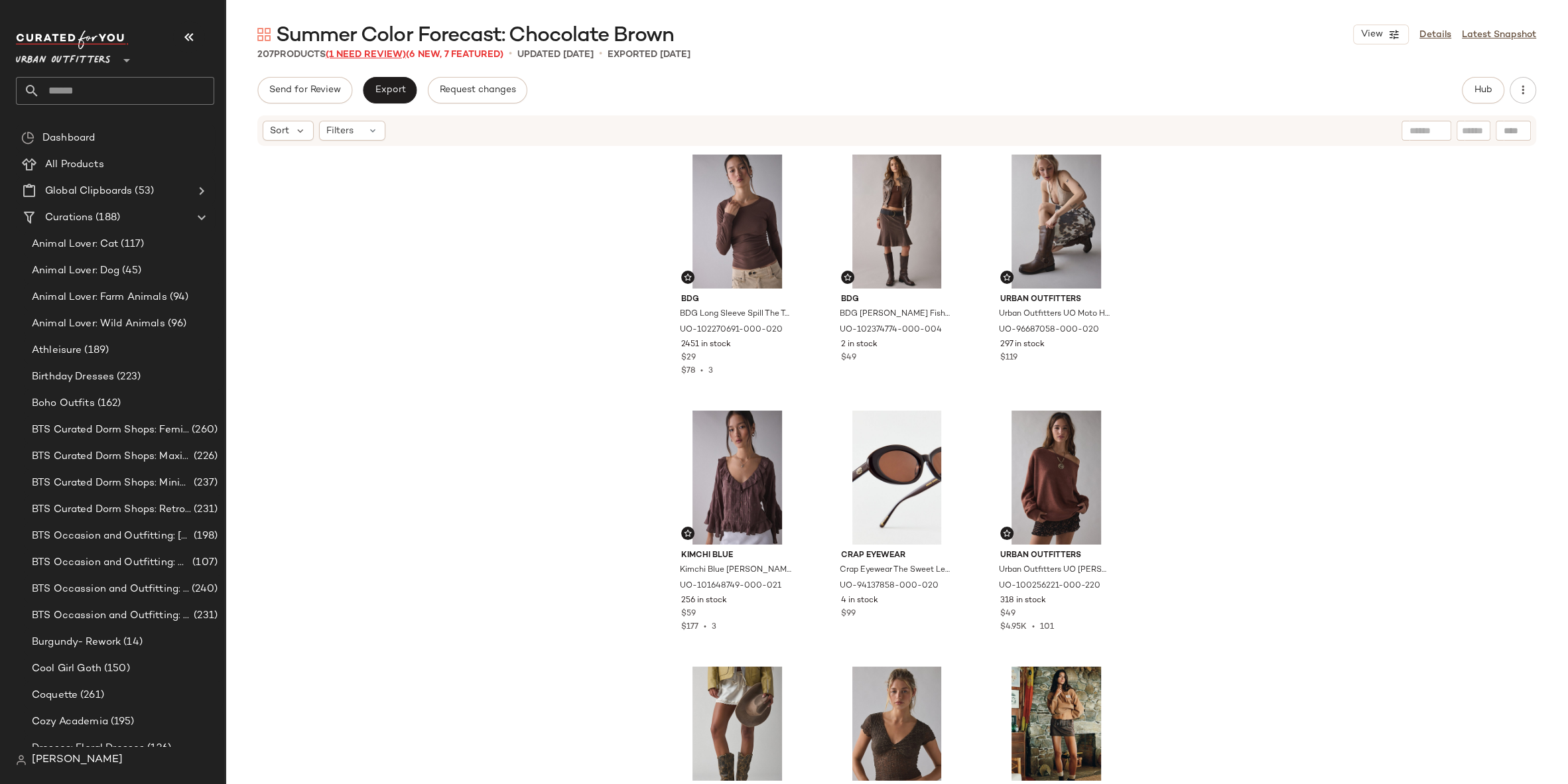
click at [362, 55] on span "(1 Need Review)" at bounding box center [366, 55] width 80 height 10
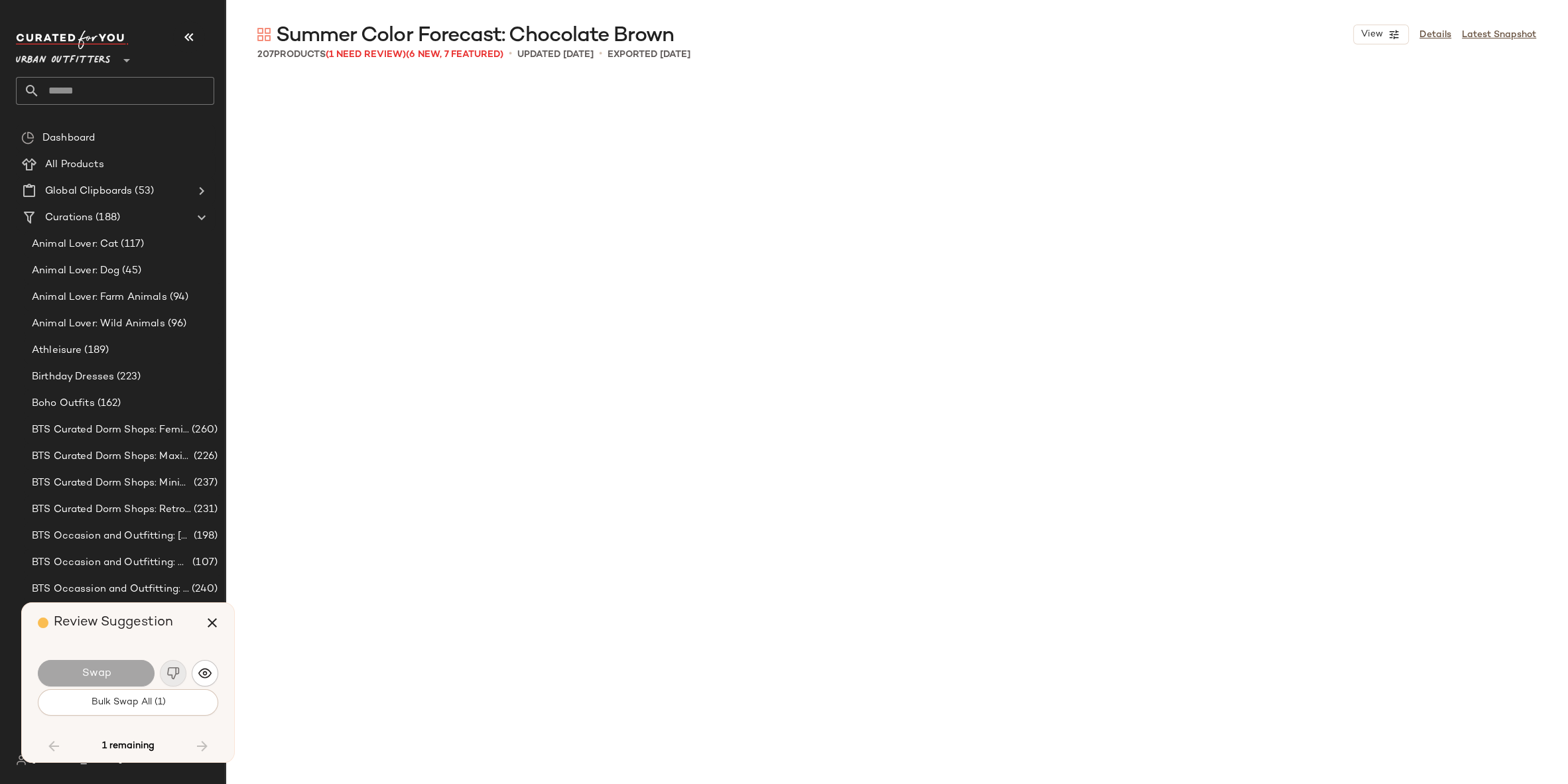
scroll to position [10749, 0]
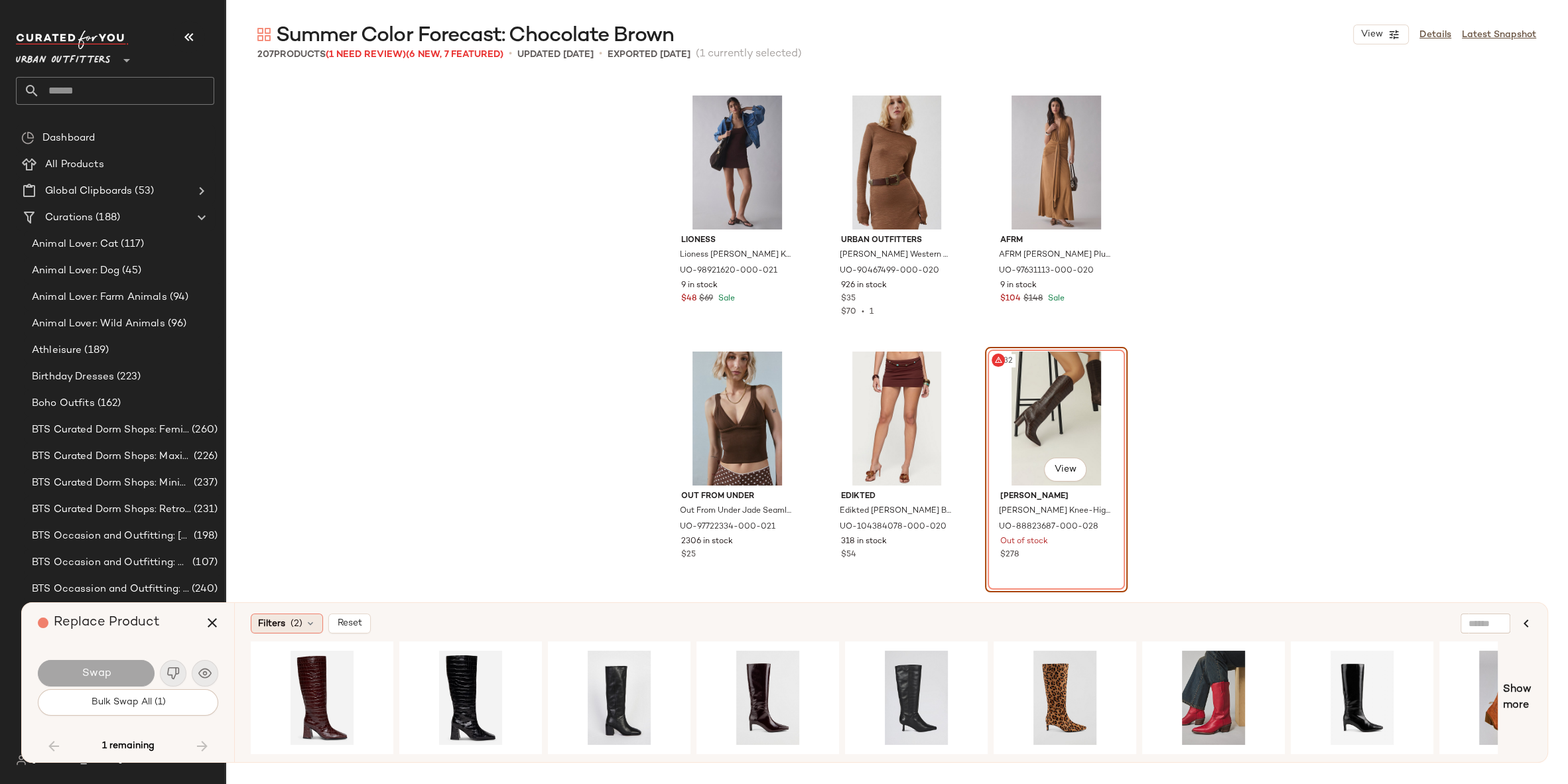
click at [276, 631] on span "Filters" at bounding box center [271, 624] width 27 height 14
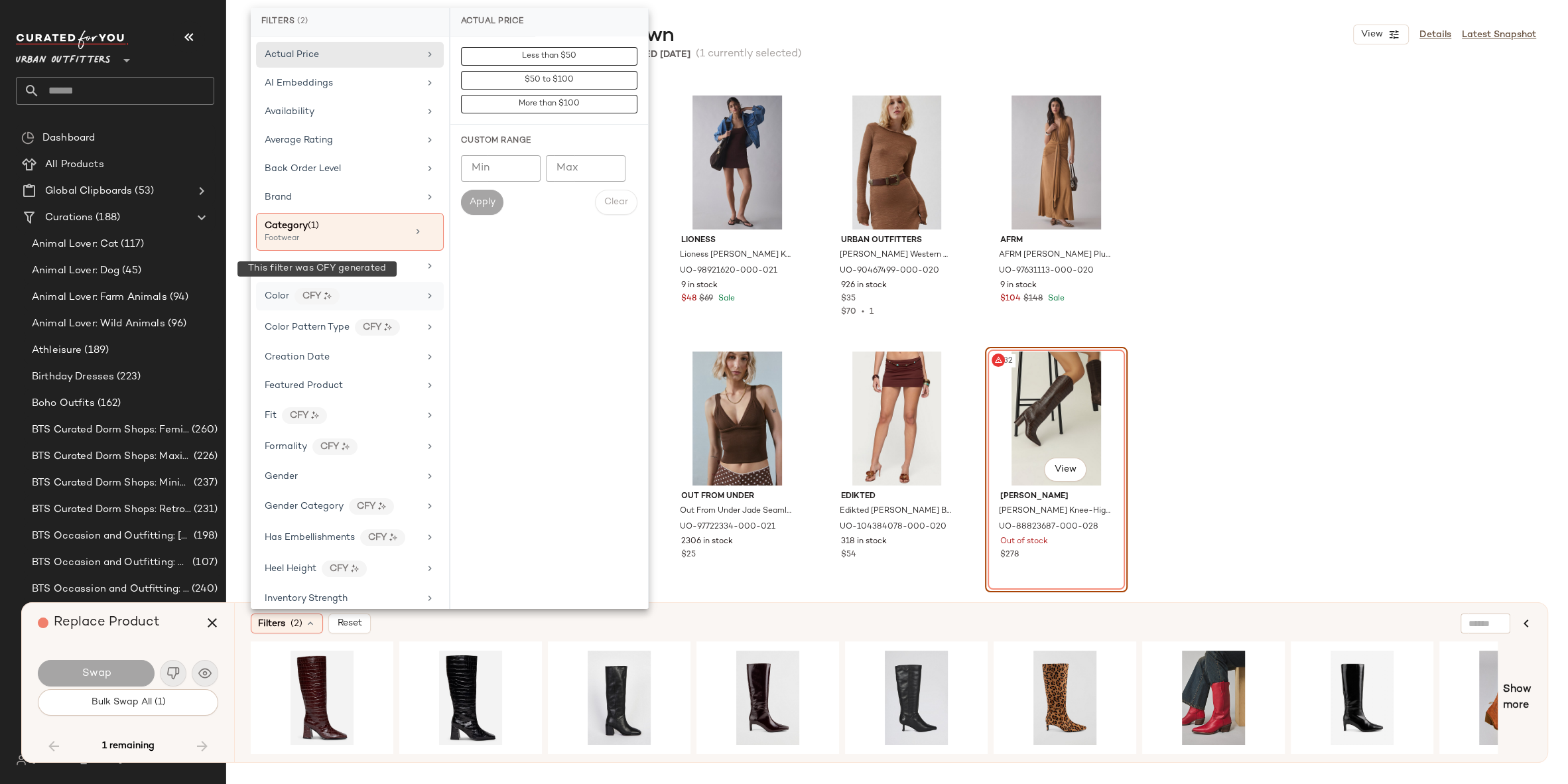
click at [317, 293] on div "CFY" at bounding box center [317, 296] width 45 height 17
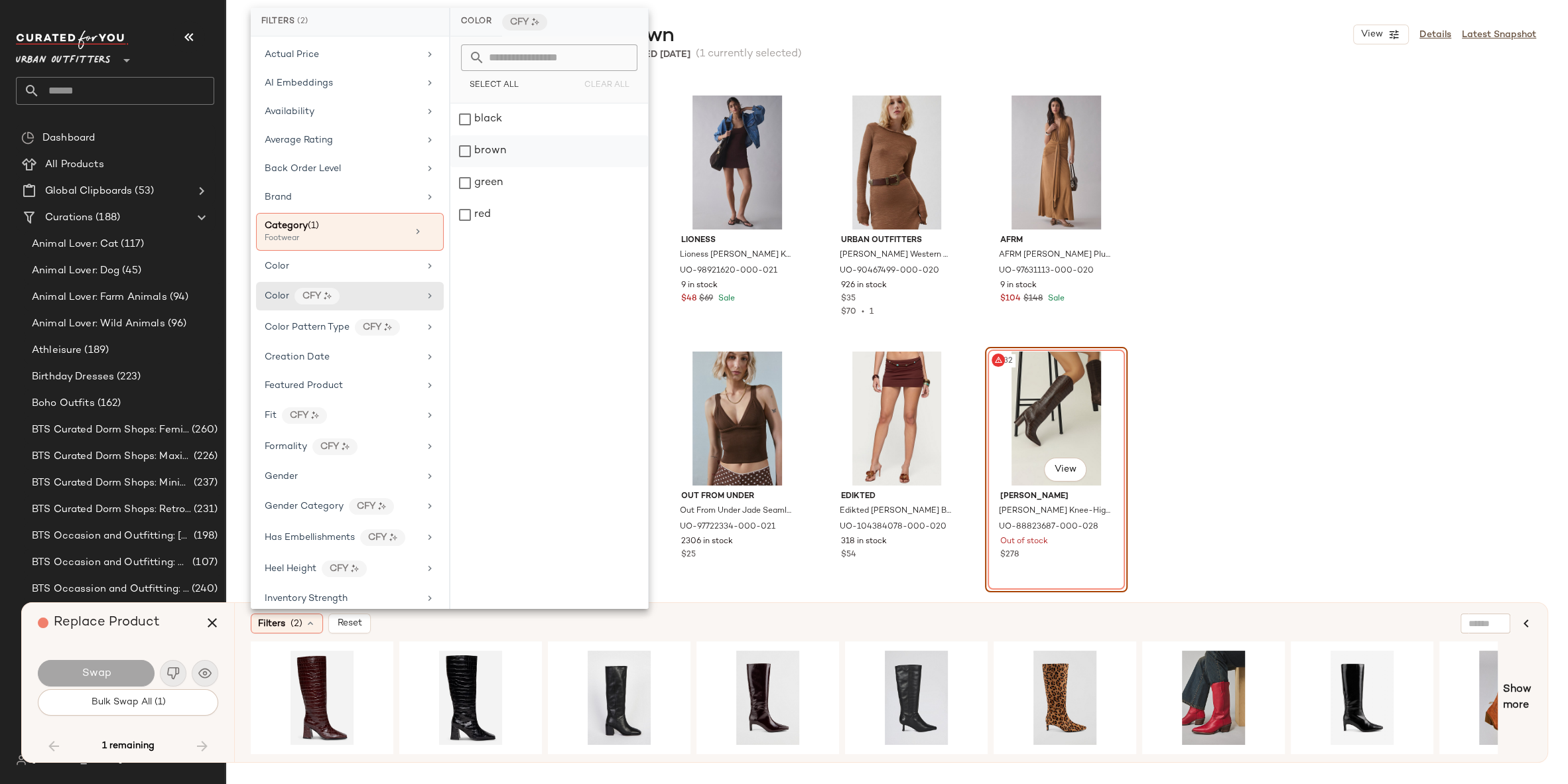
click at [547, 155] on div "brown" at bounding box center [549, 151] width 198 height 32
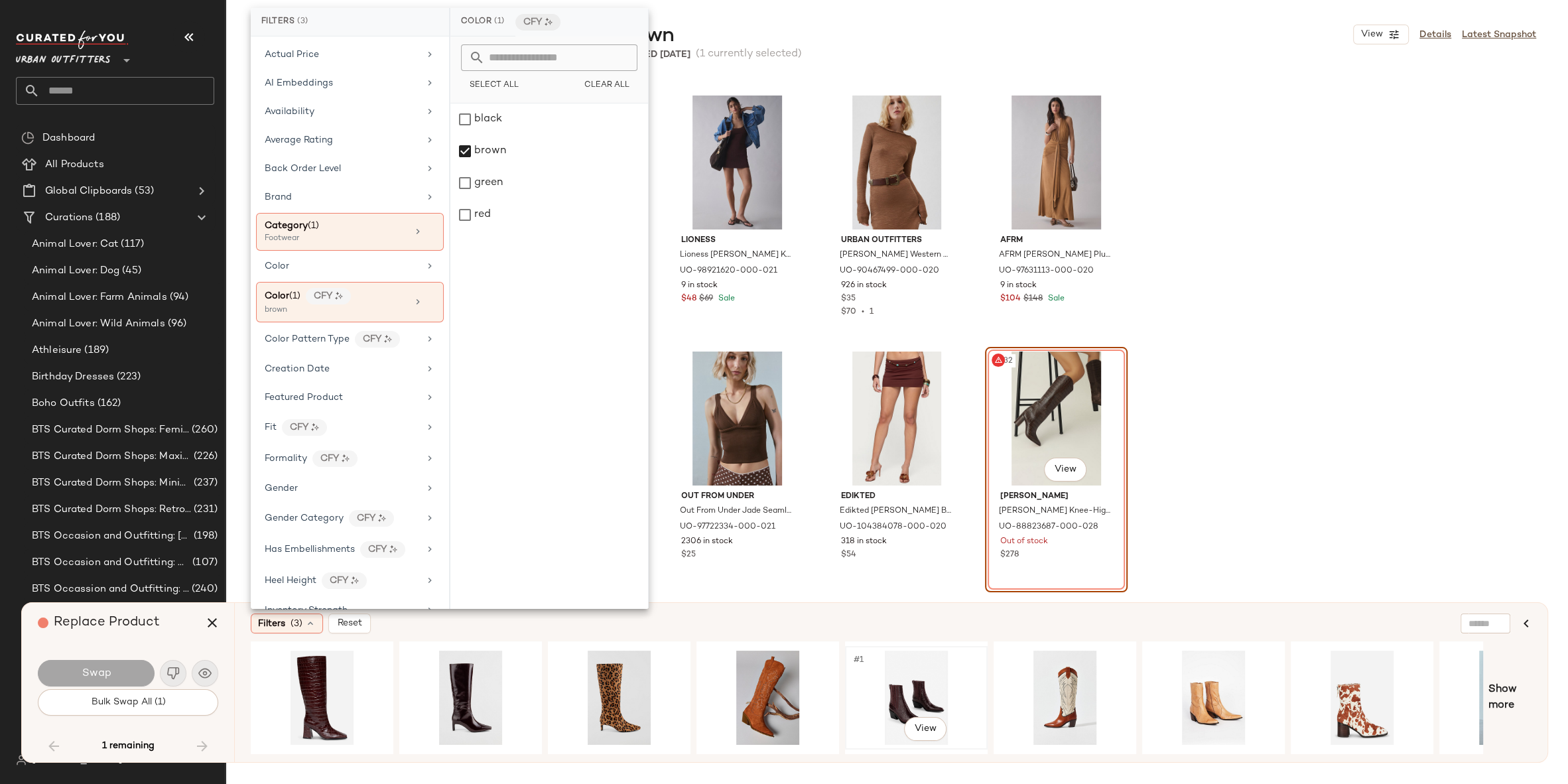
click at [918, 670] on div "#1 View" at bounding box center [916, 697] width 133 height 94
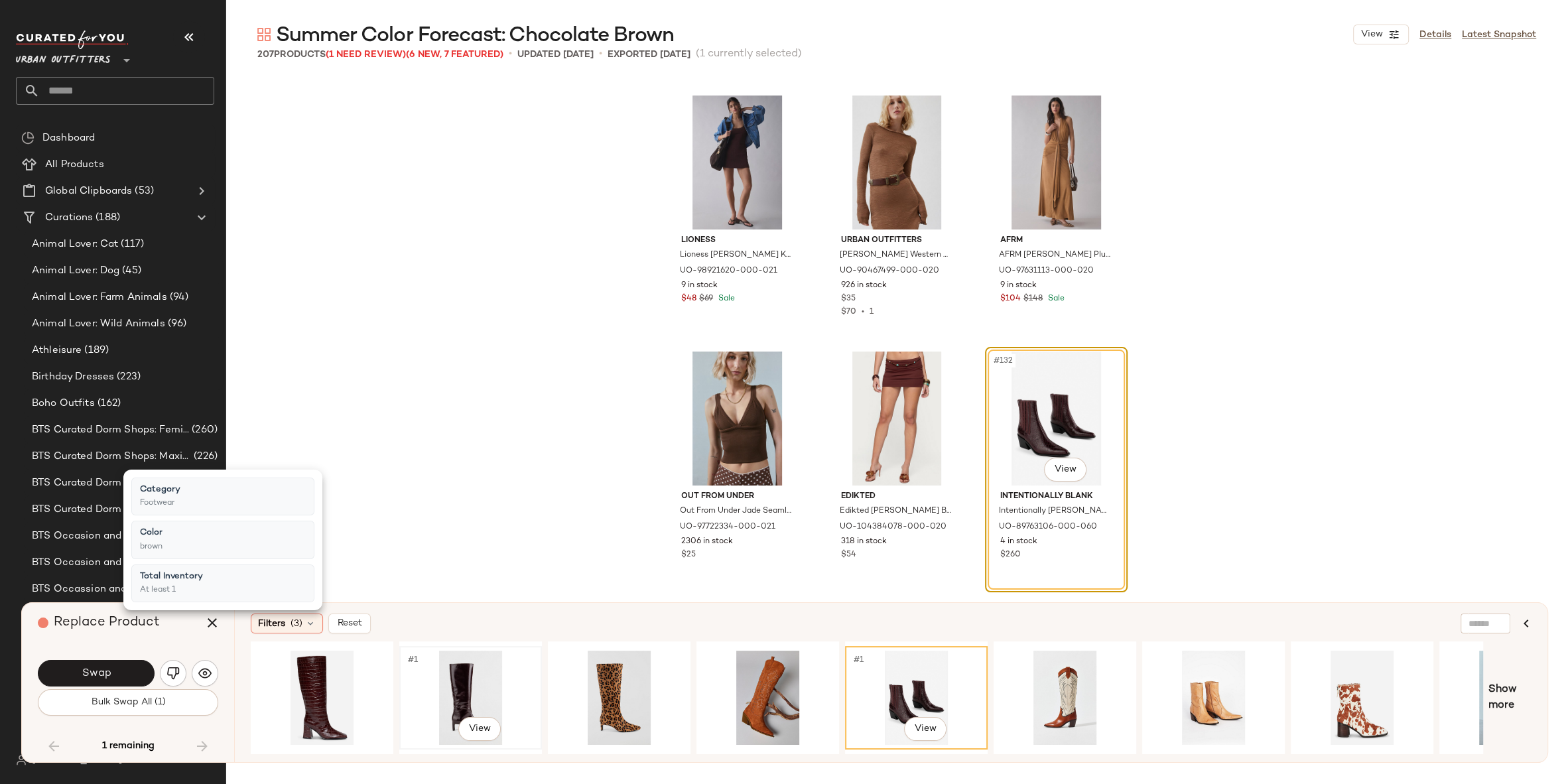
click at [496, 692] on div "#1 View" at bounding box center [470, 697] width 133 height 94
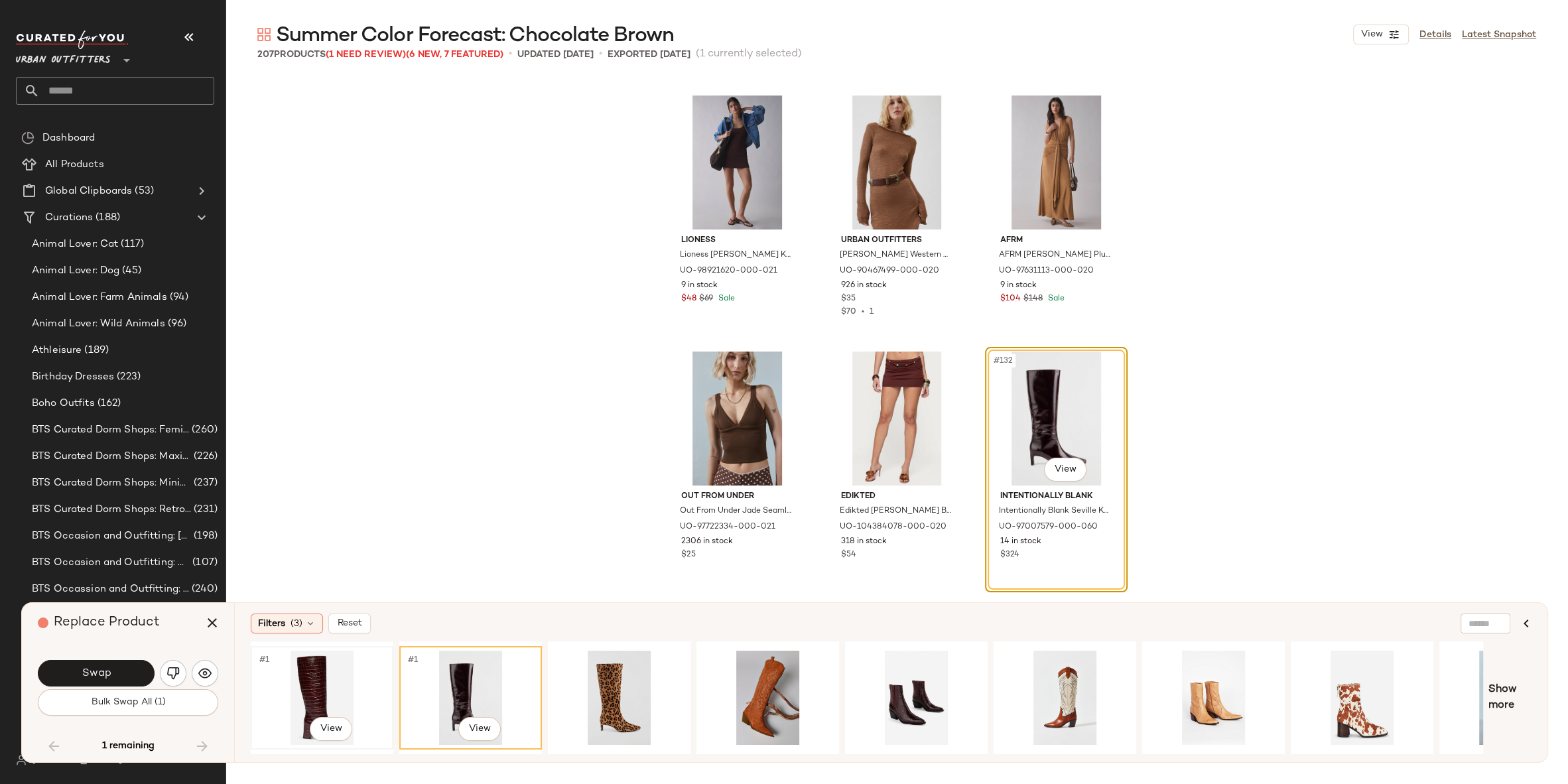
click at [322, 689] on div "#1 View" at bounding box center [322, 697] width 133 height 94
click at [420, 683] on div "#1 View" at bounding box center [470, 697] width 133 height 94
click at [116, 670] on button "Swap" at bounding box center [96, 673] width 117 height 26
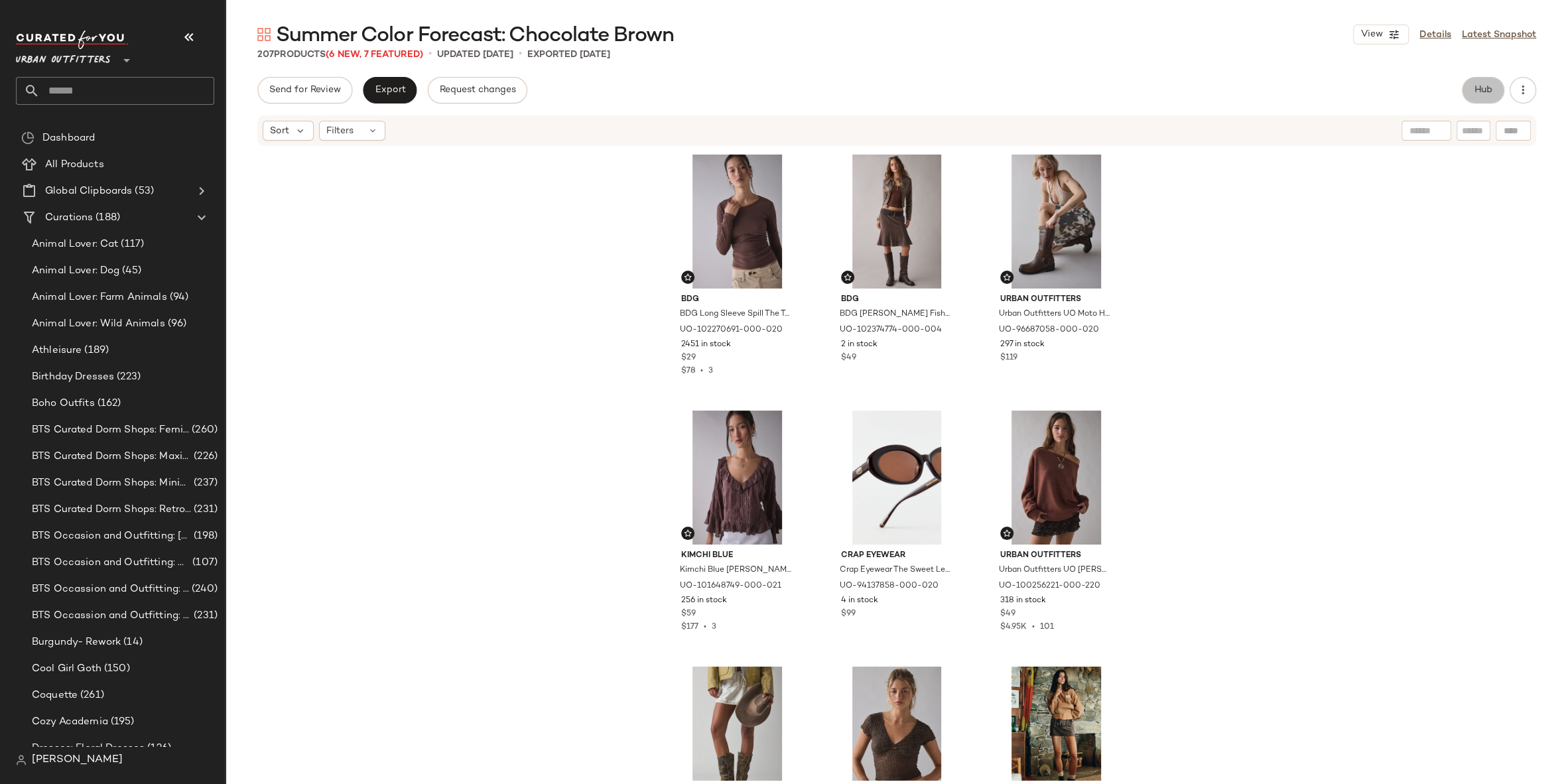
click at [1464, 87] on button "Hub" at bounding box center [1483, 90] width 42 height 26
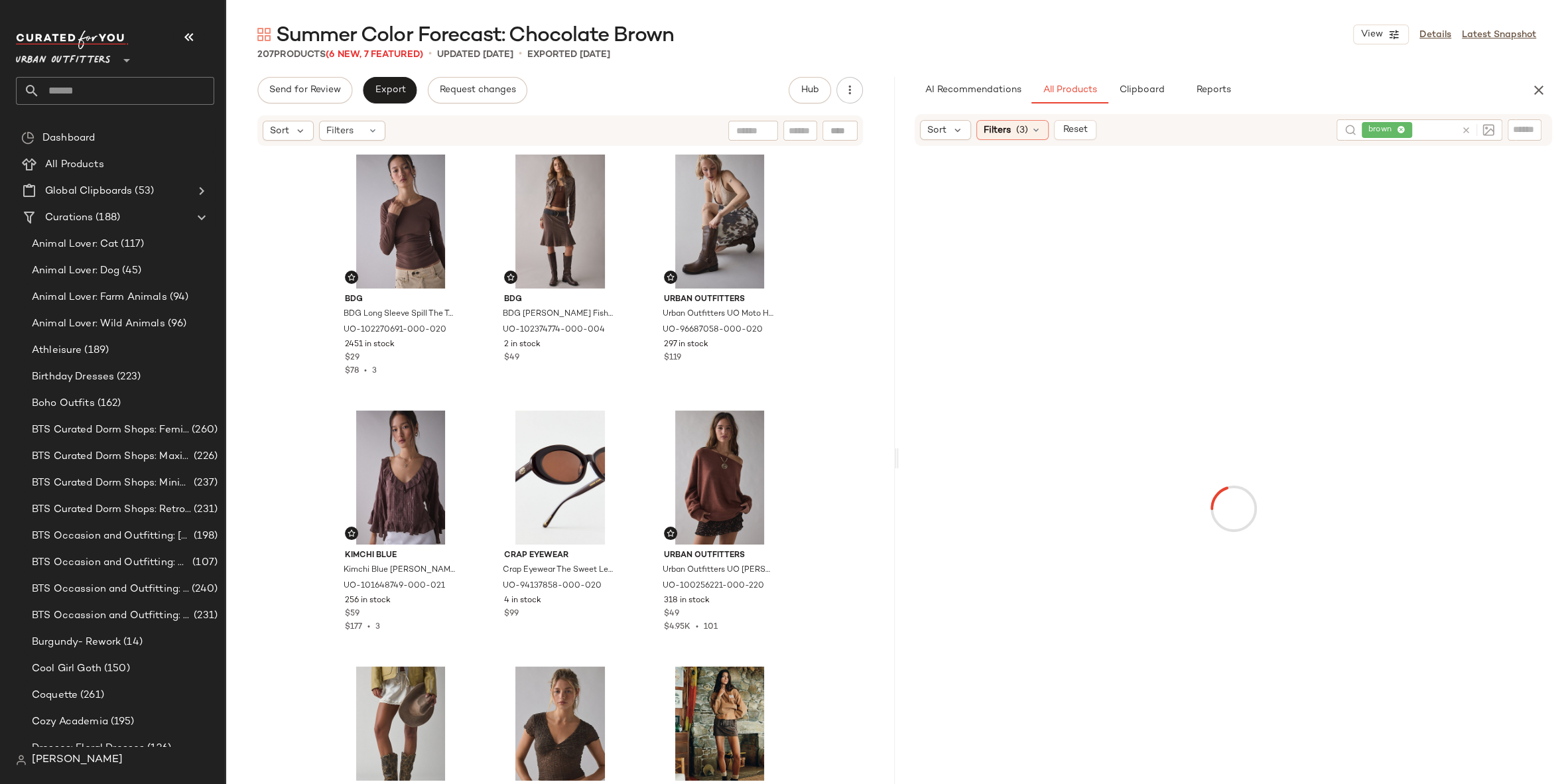
click at [1458, 128] on div at bounding box center [1476, 130] width 38 height 22
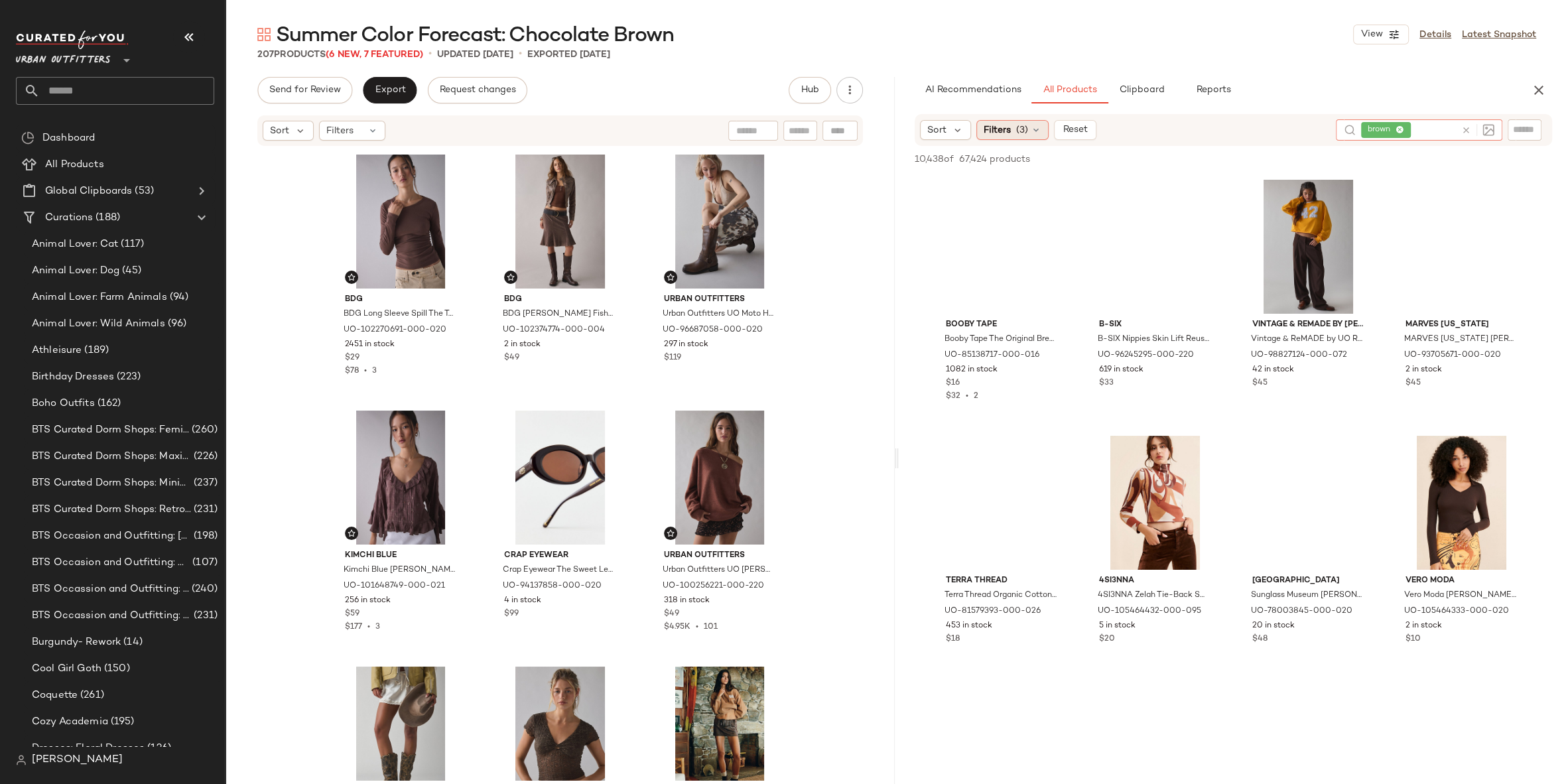
click at [1016, 127] on span "(3)" at bounding box center [1022, 130] width 12 height 14
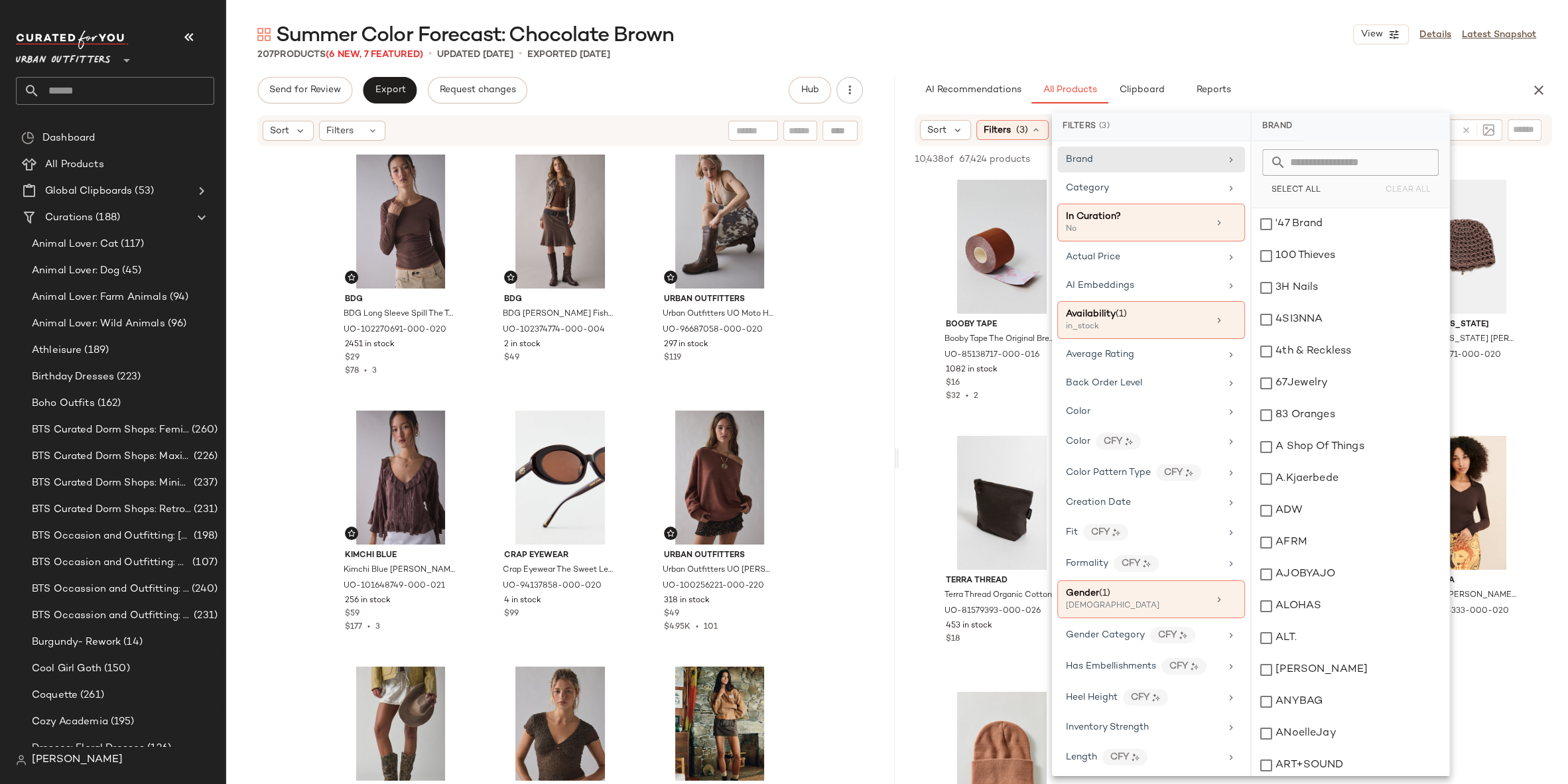
click at [1313, 67] on div "Summer Color Forecast: Chocolate Brown View Details Latest Snapshot 207 Product…" at bounding box center [897, 402] width 1342 height 762
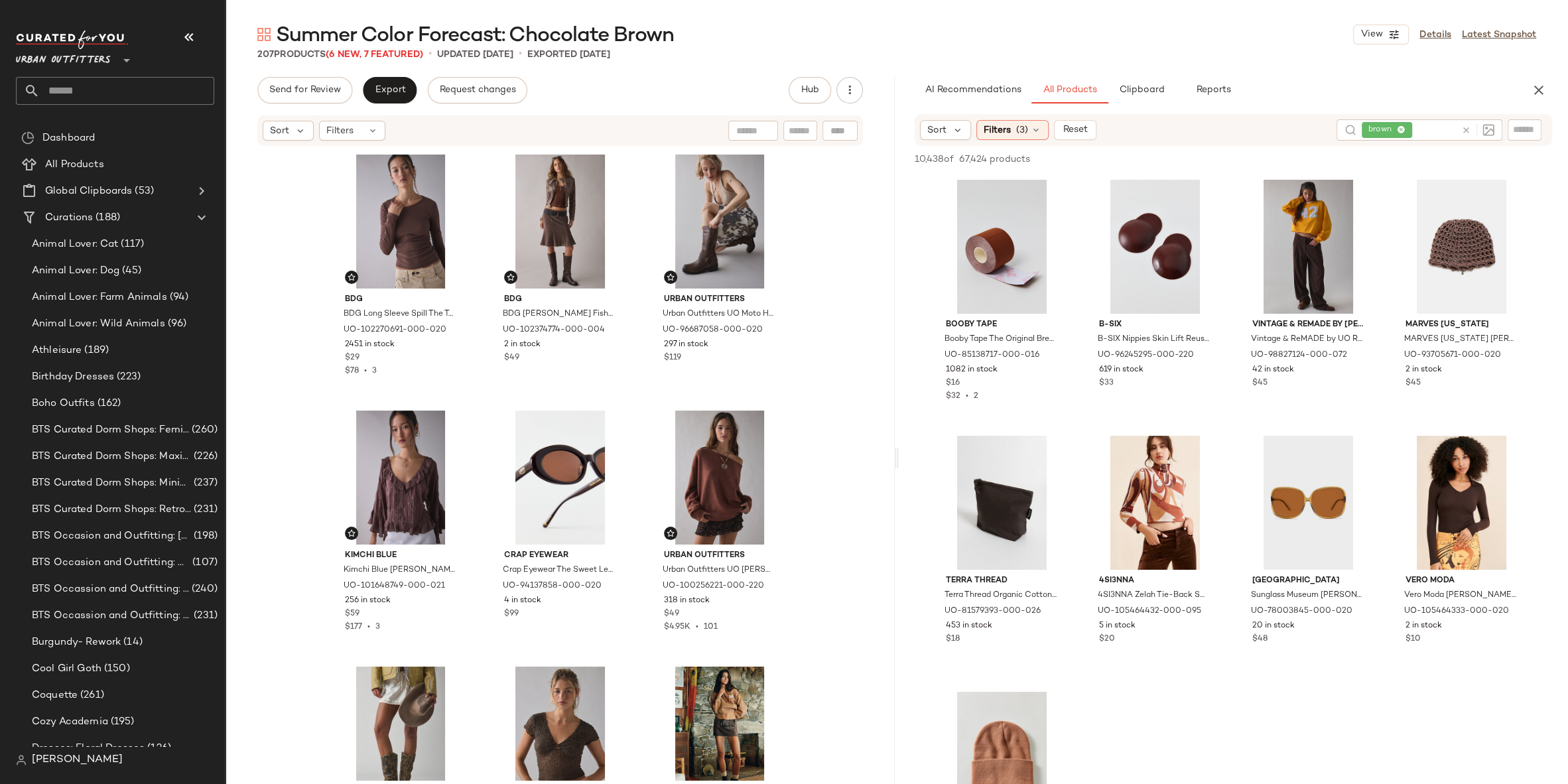
click at [1470, 130] on icon at bounding box center [1466, 130] width 10 height 10
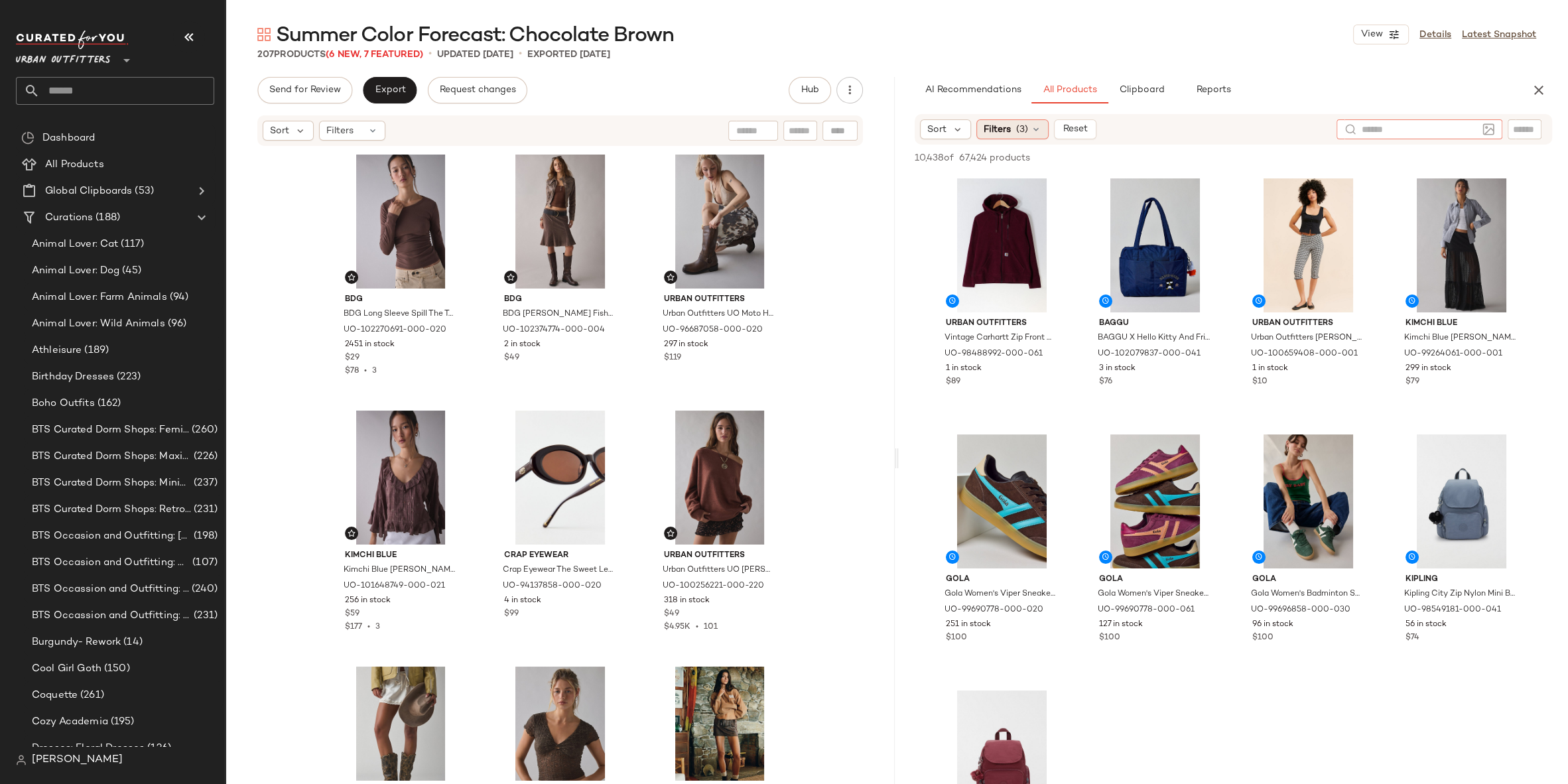
click at [1006, 122] on span "Filters" at bounding box center [997, 129] width 27 height 14
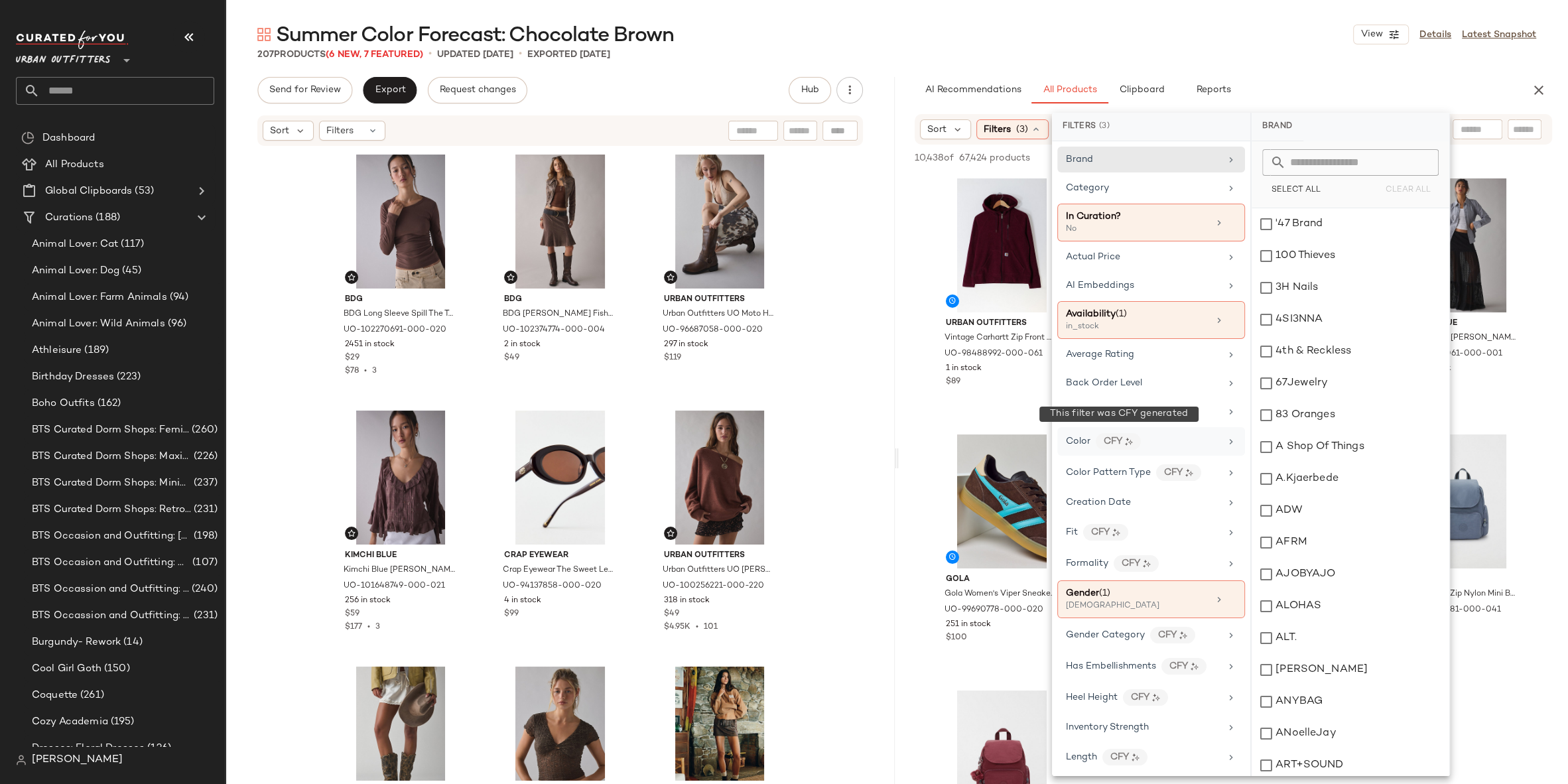
click at [1127, 433] on div "CFY" at bounding box center [1118, 442] width 45 height 17
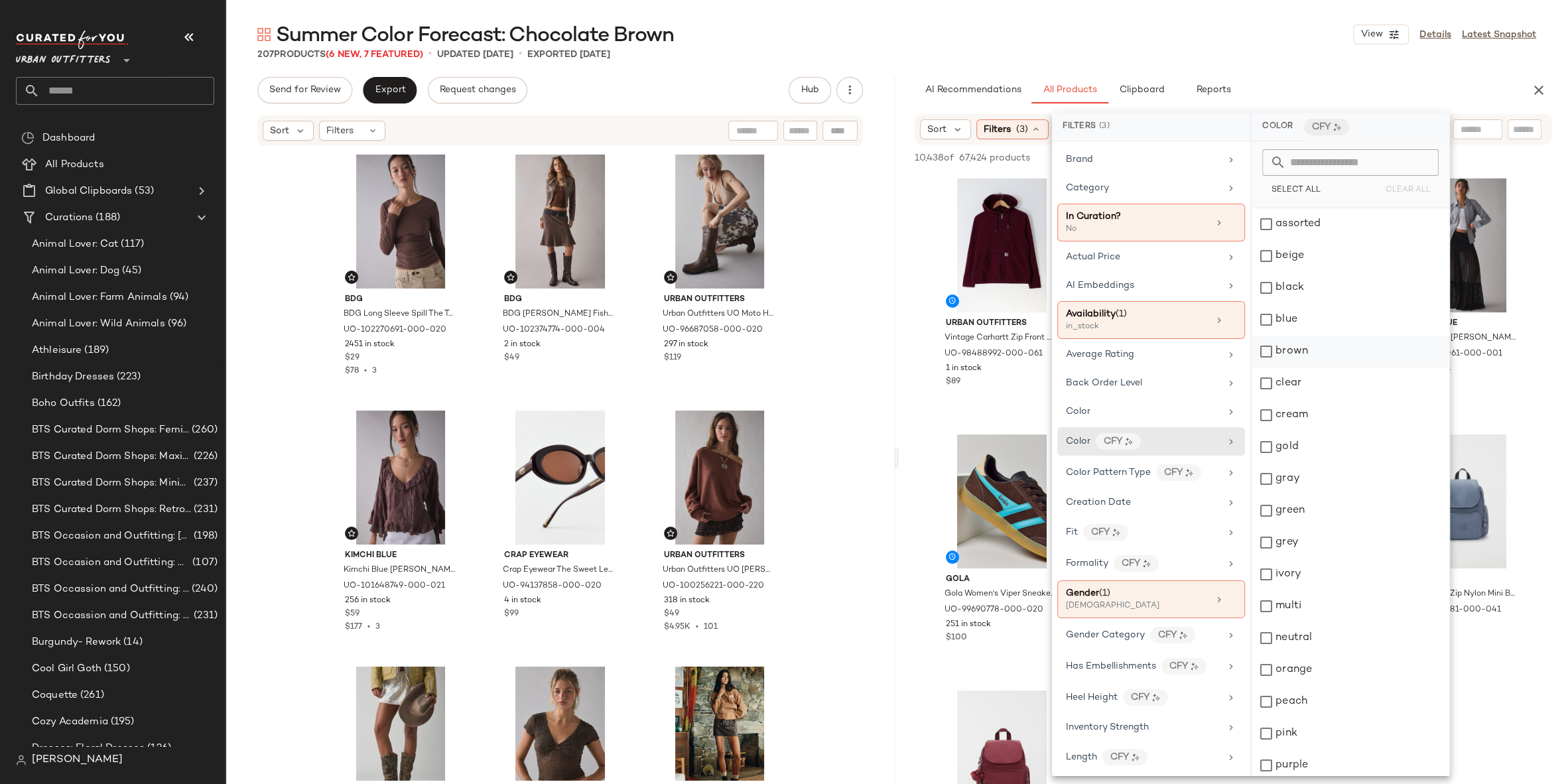
click at [1328, 347] on div "brown" at bounding box center [1350, 351] width 198 height 32
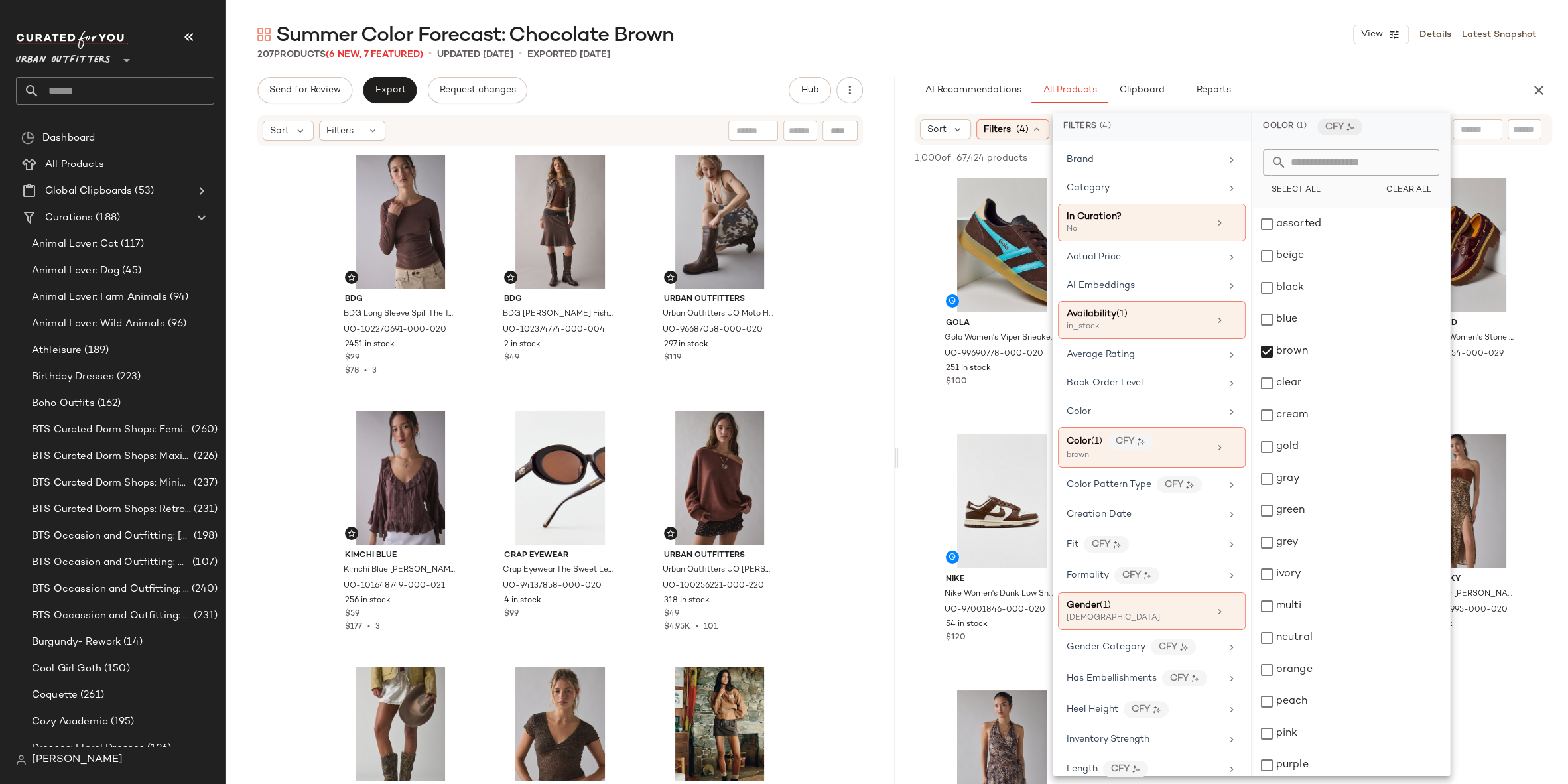
click at [1275, 58] on div "207 Products (6 New, 7 Featured) • updated Sep 17th • Exported Sep 17th" at bounding box center [897, 54] width 1342 height 13
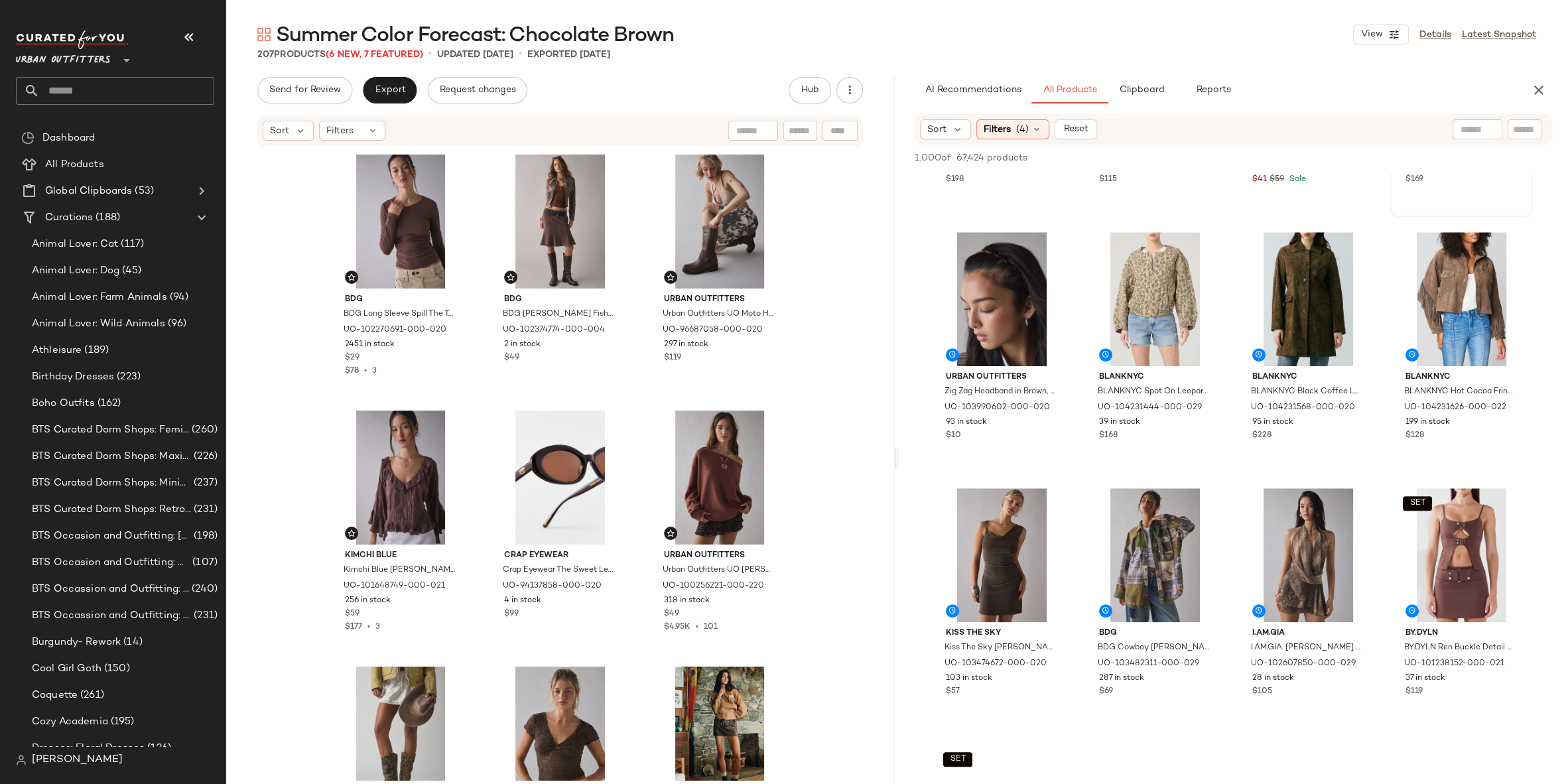
scroll to position [636, 0]
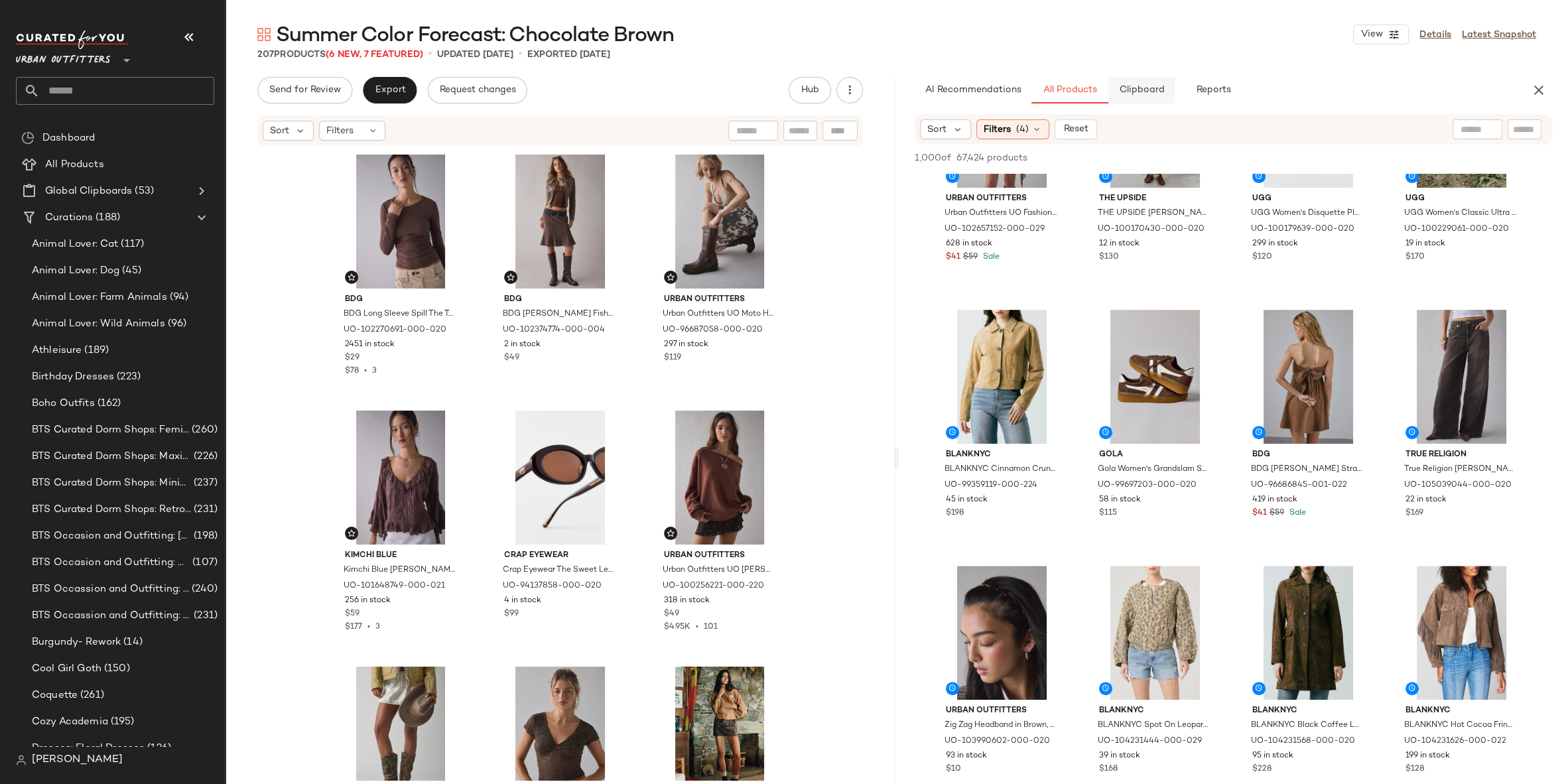
click at [1139, 85] on span "Clipboard" at bounding box center [1141, 90] width 45 height 11
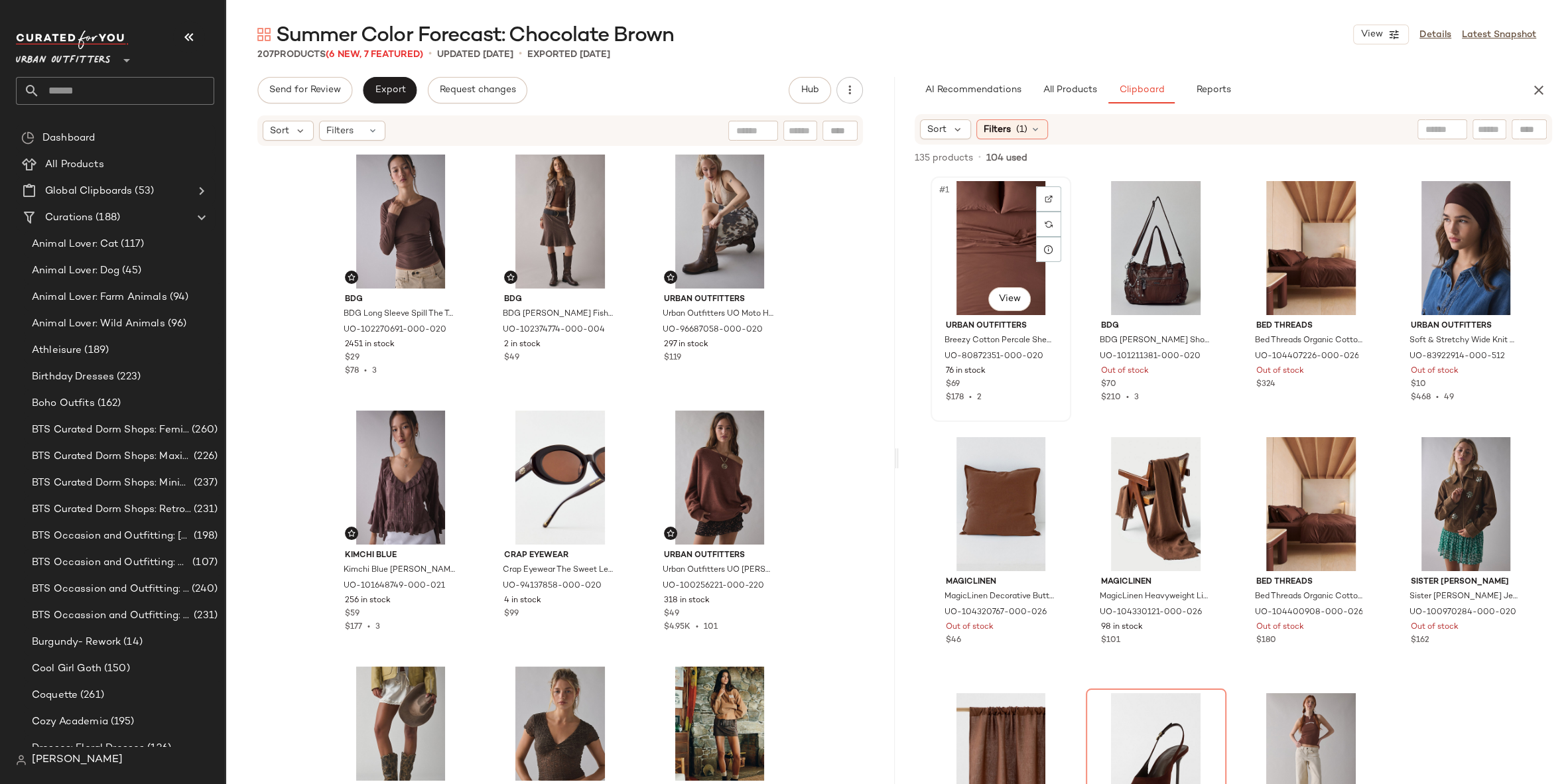
click at [996, 245] on div "#1 View" at bounding box center [1001, 248] width 132 height 134
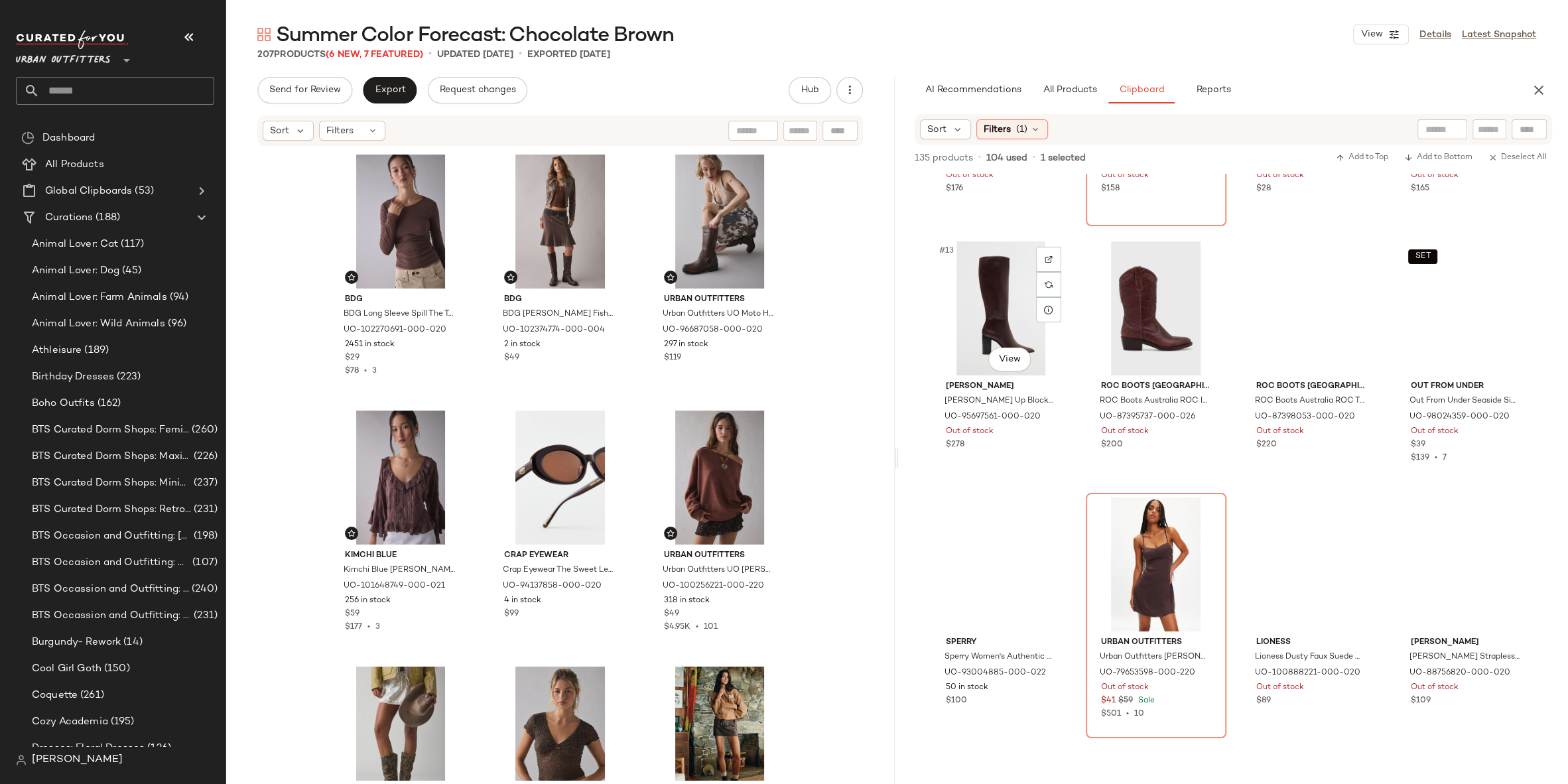
scroll to position [1384, 0]
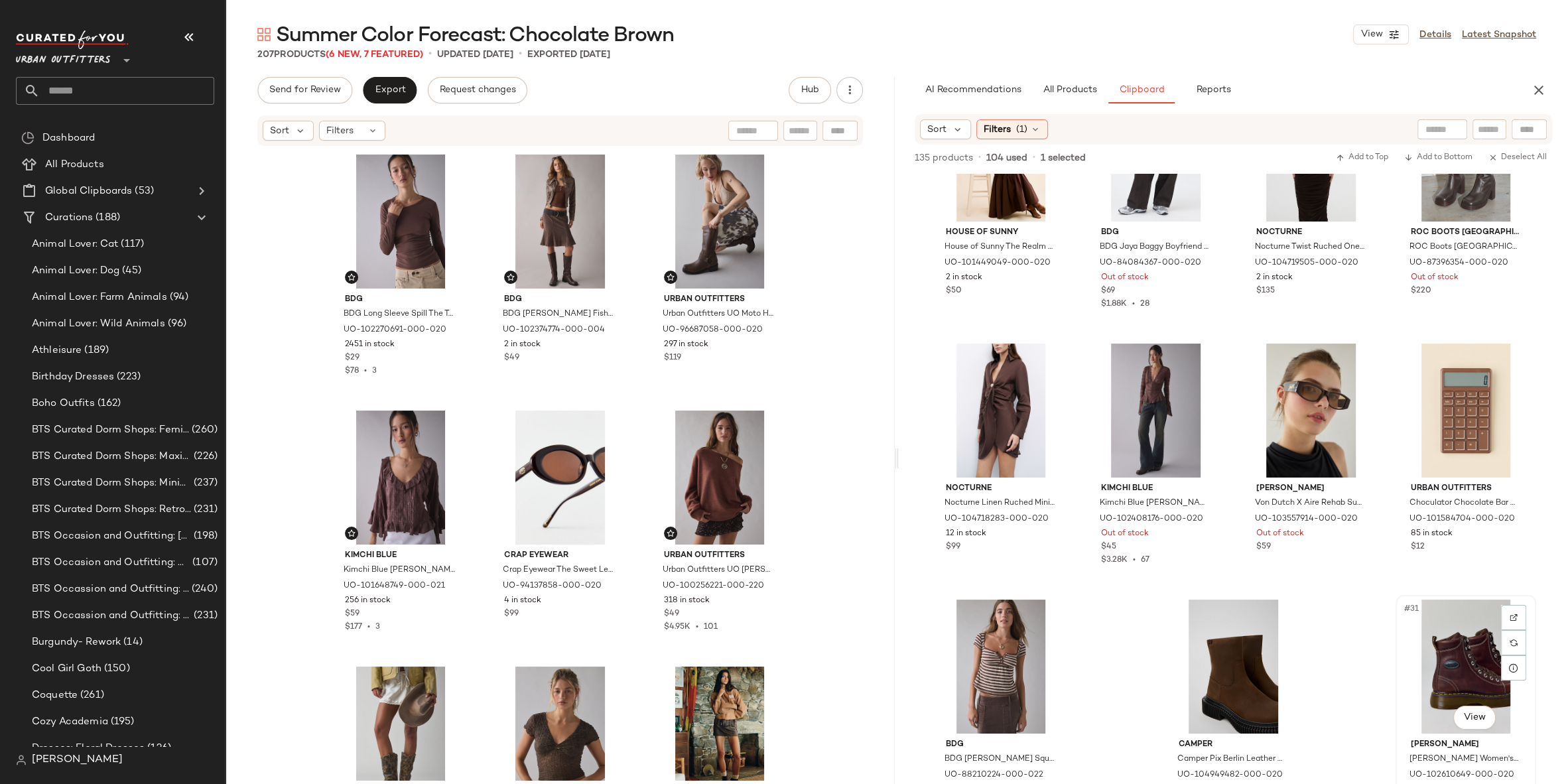
click at [1445, 645] on div "#31 View" at bounding box center [1466, 666] width 132 height 134
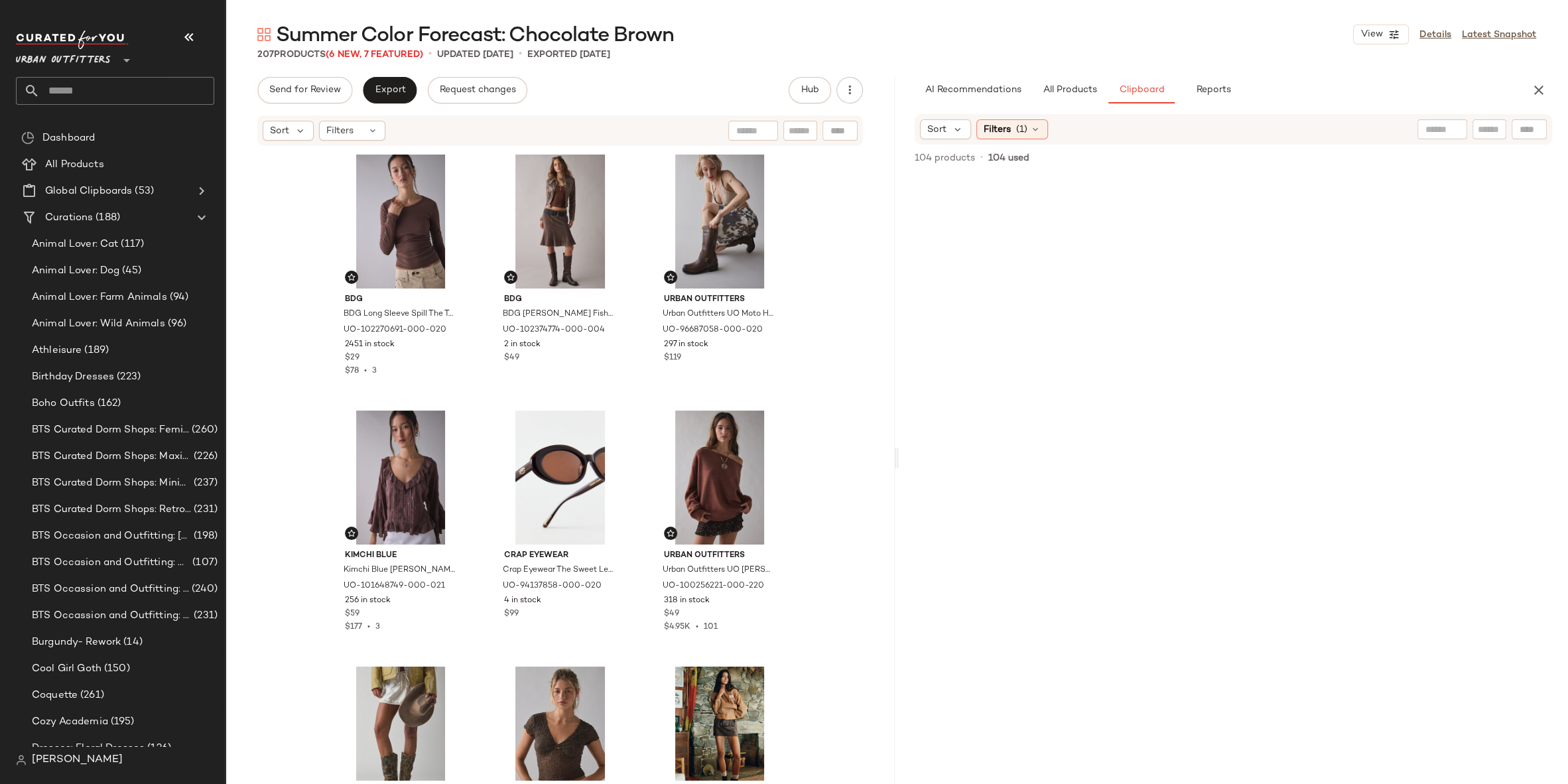
scroll to position [0, 0]
click at [1064, 80] on button "All Products" at bounding box center [1070, 90] width 77 height 26
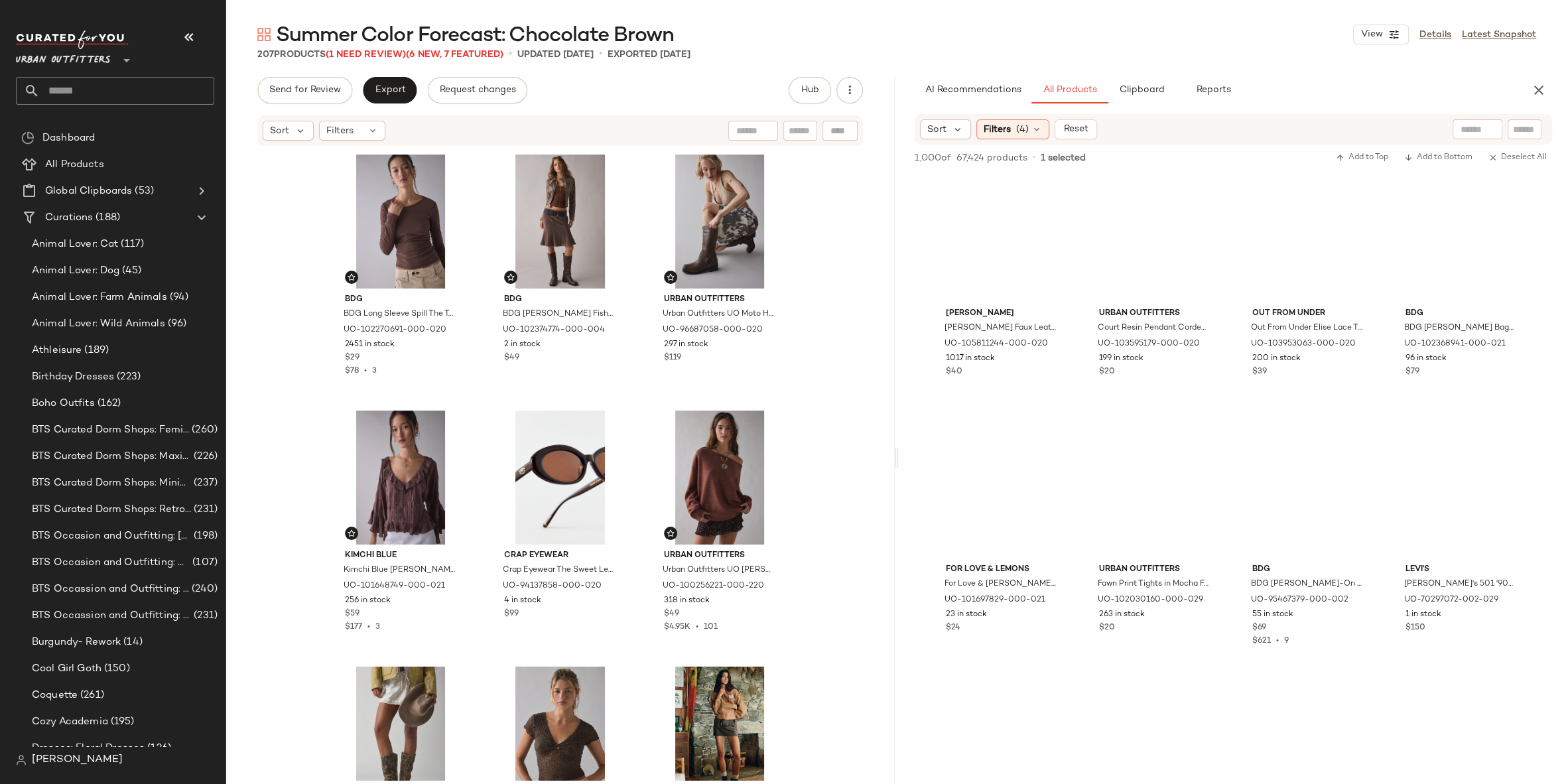
scroll to position [2508, 0]
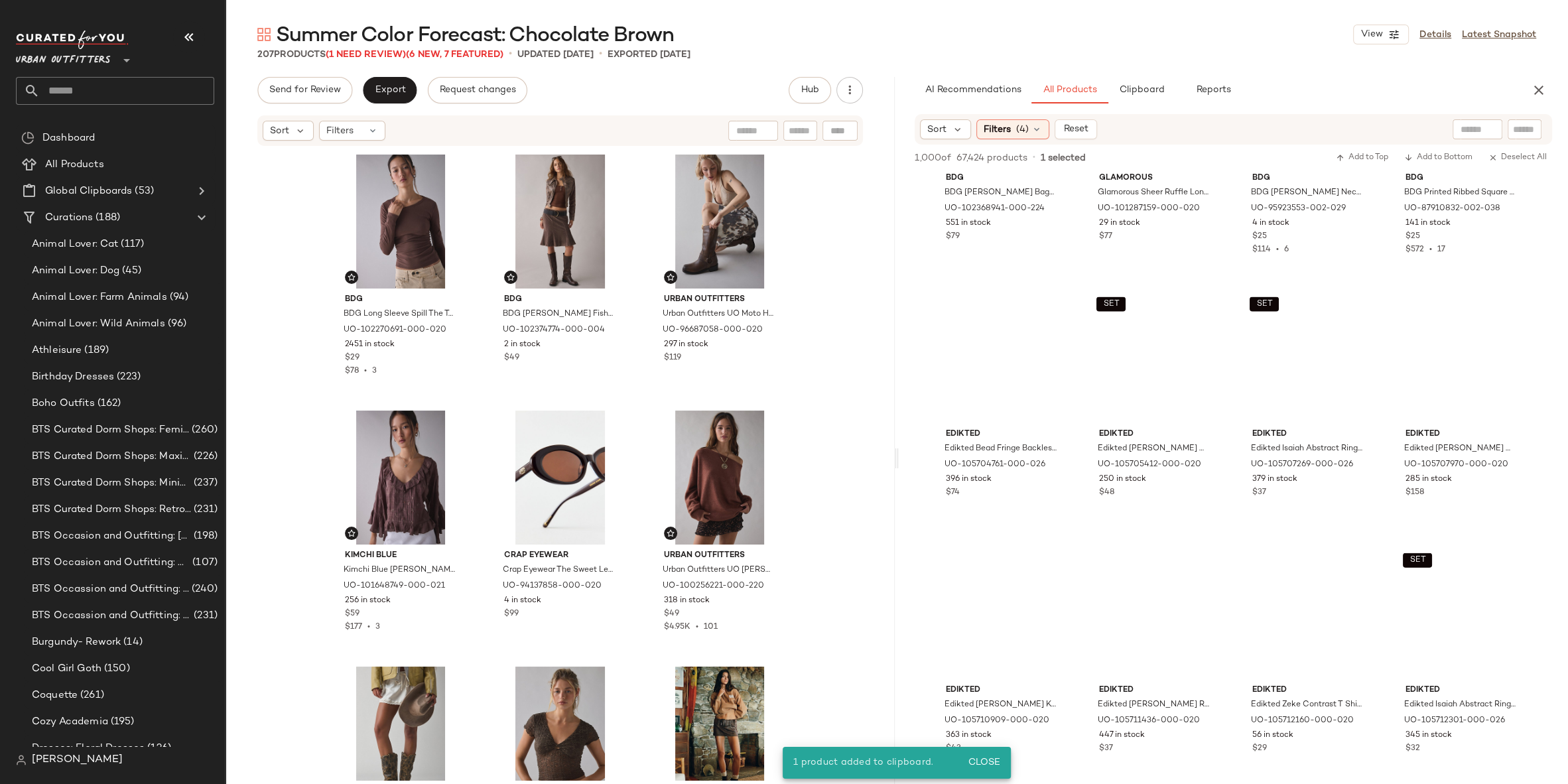
scroll to position [3745, 0]
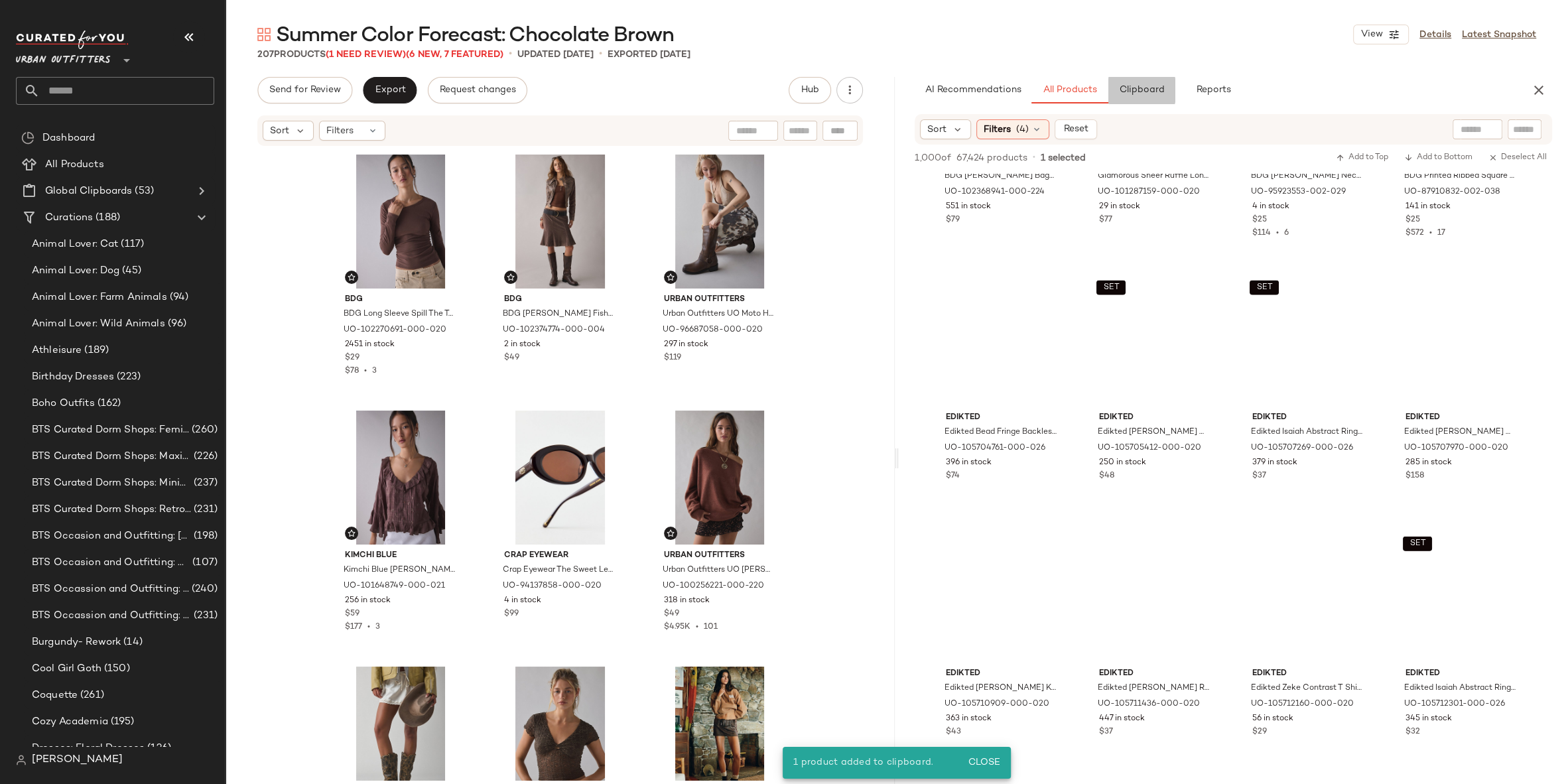
click at [1157, 83] on button "Clipboard" at bounding box center [1142, 90] width 66 height 26
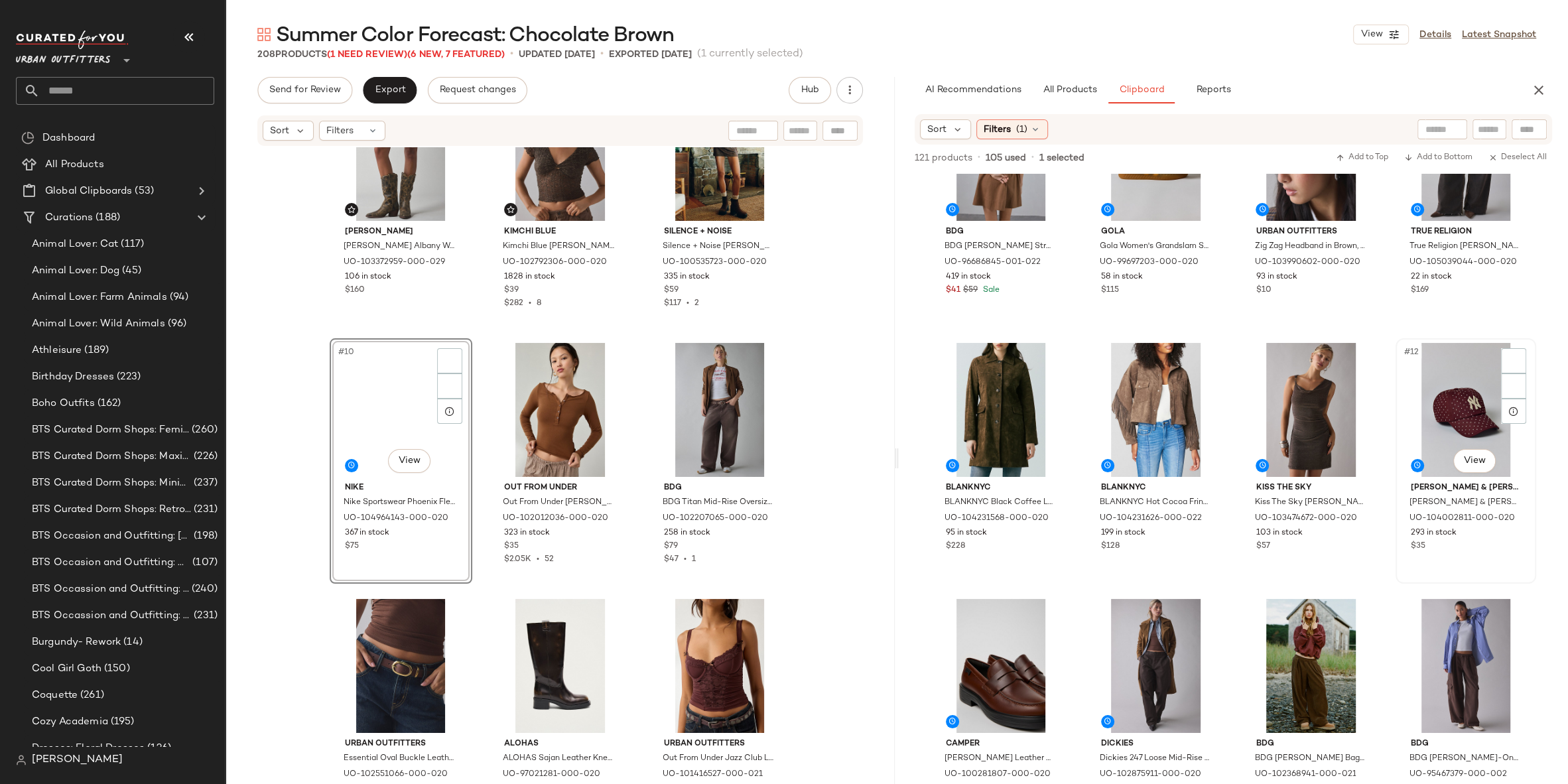
scroll to position [360, 0]
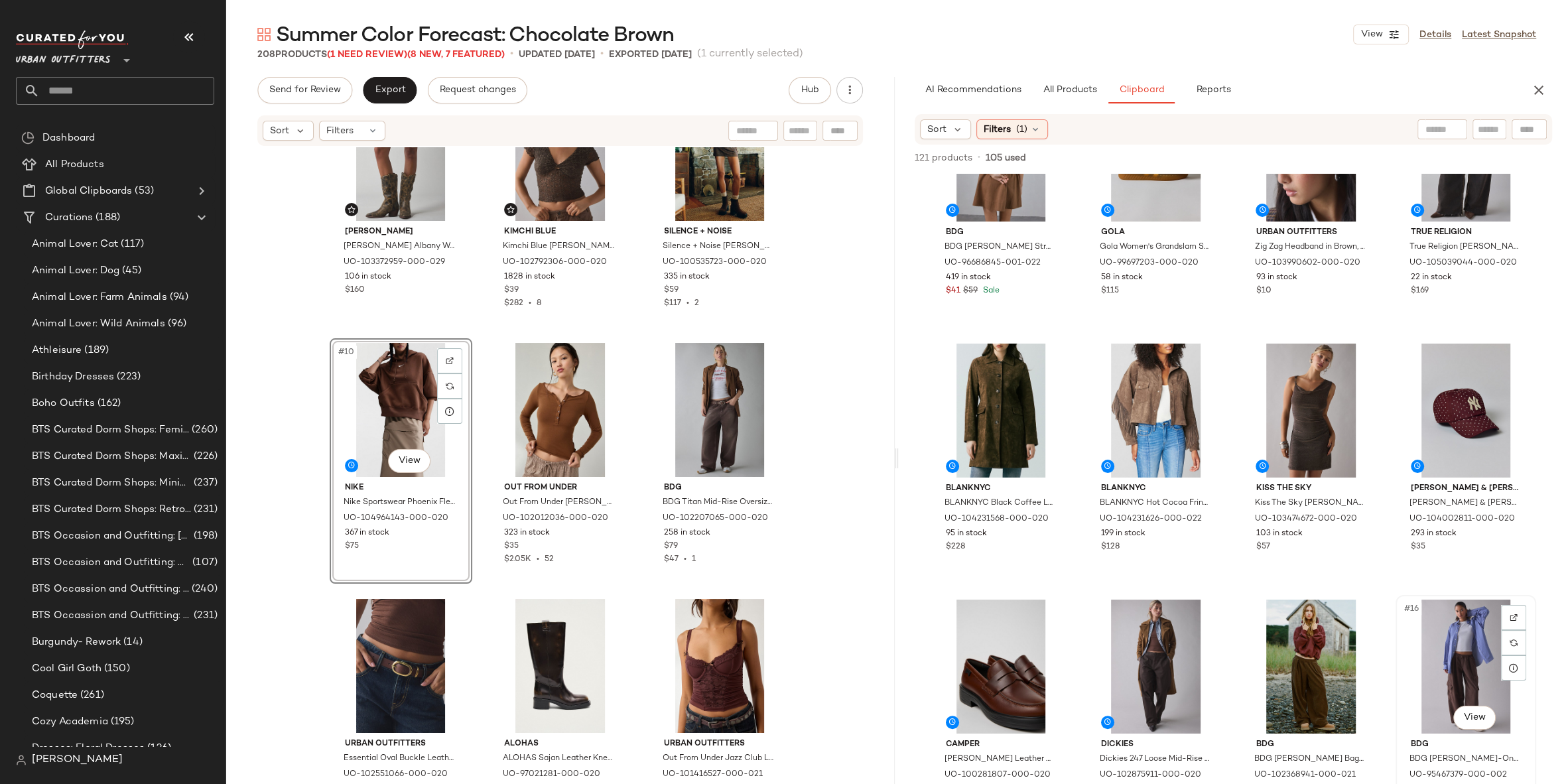
click at [1451, 659] on div "#16 View" at bounding box center [1466, 666] width 132 height 134
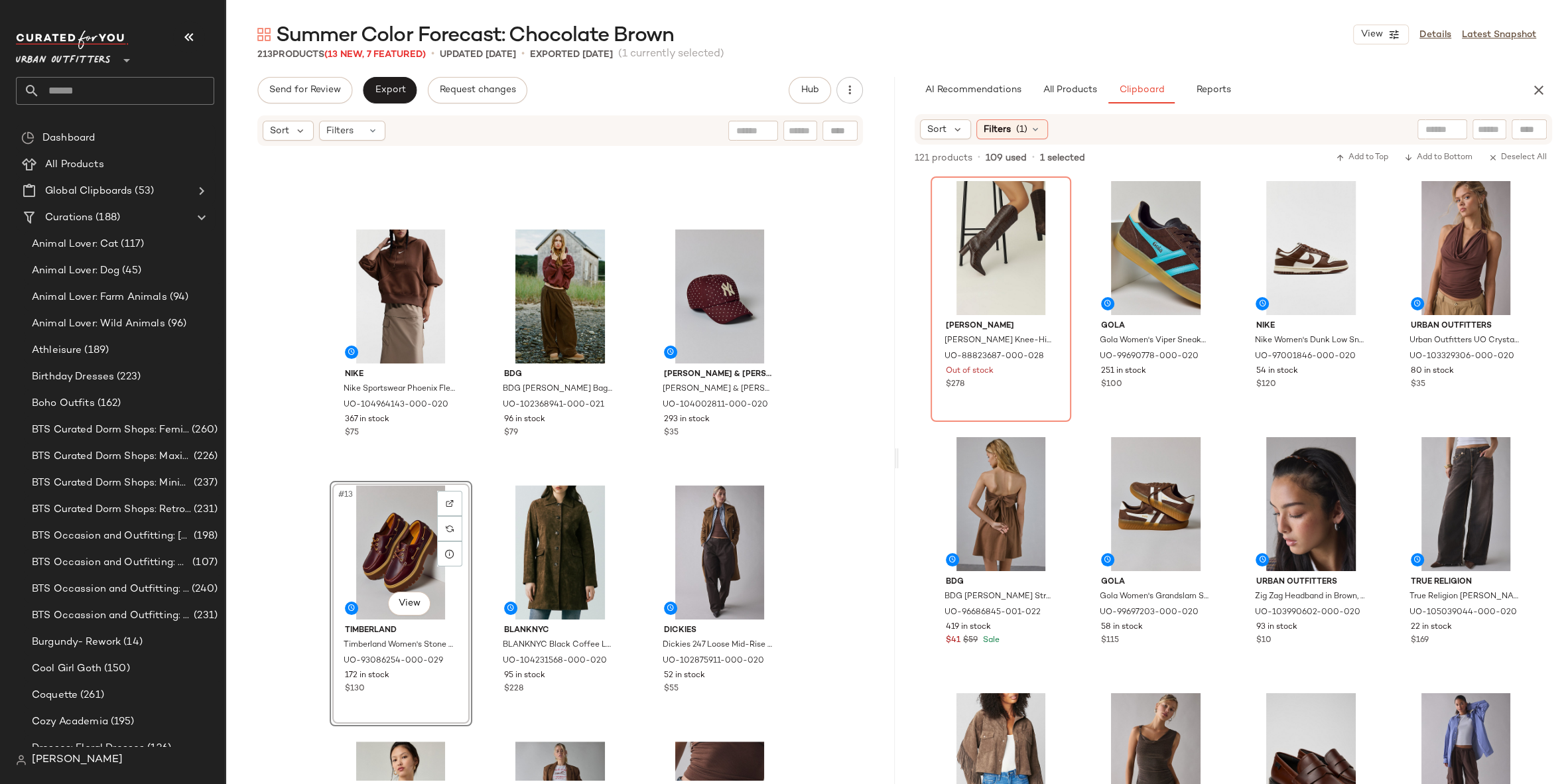
scroll to position [696, 0]
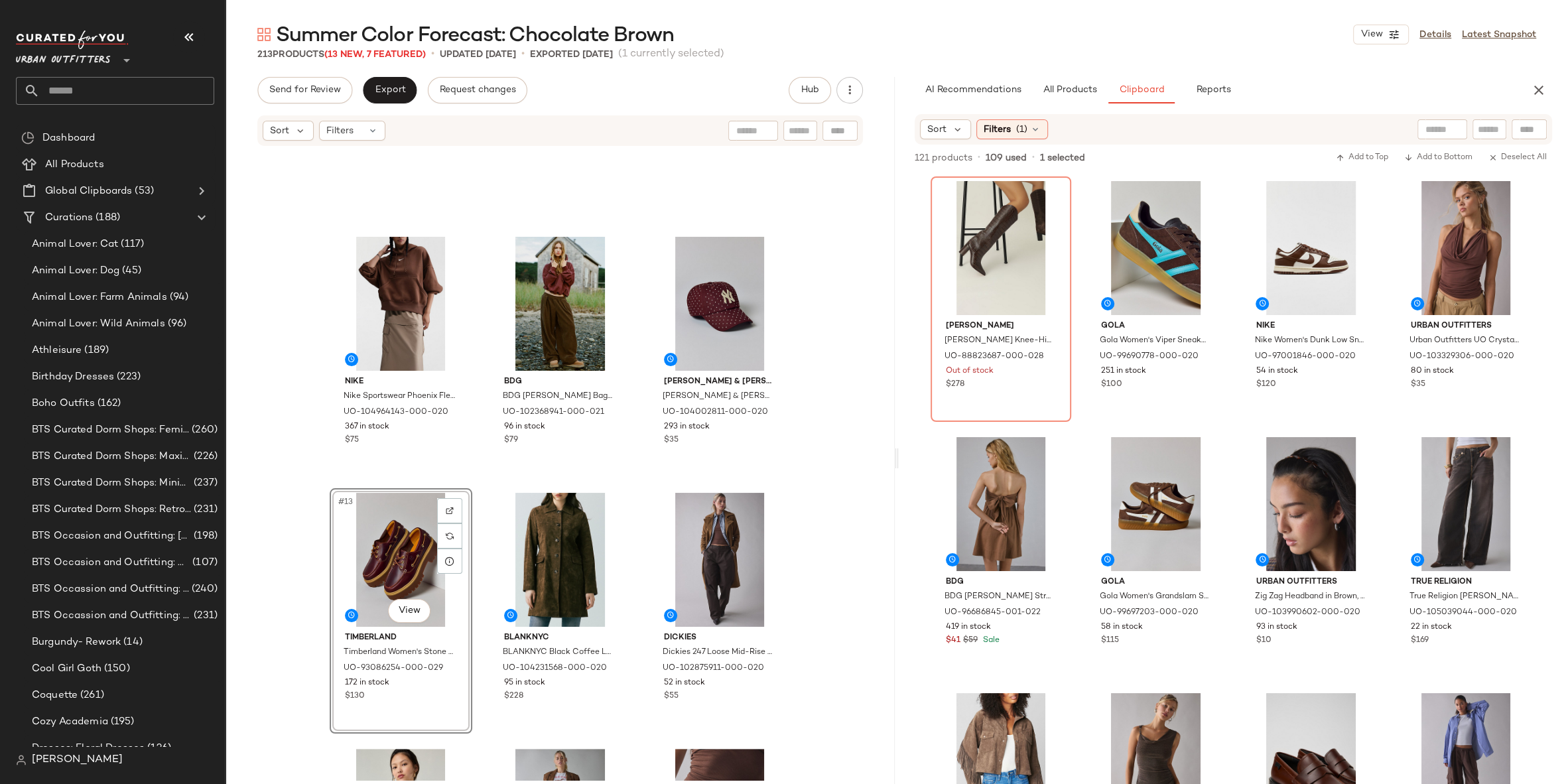
drag, startPoint x: 1300, startPoint y: 232, endPoint x: 373, endPoint y: 14, distance: 952.3
click at [371, 95] on button "Export" at bounding box center [389, 90] width 54 height 26
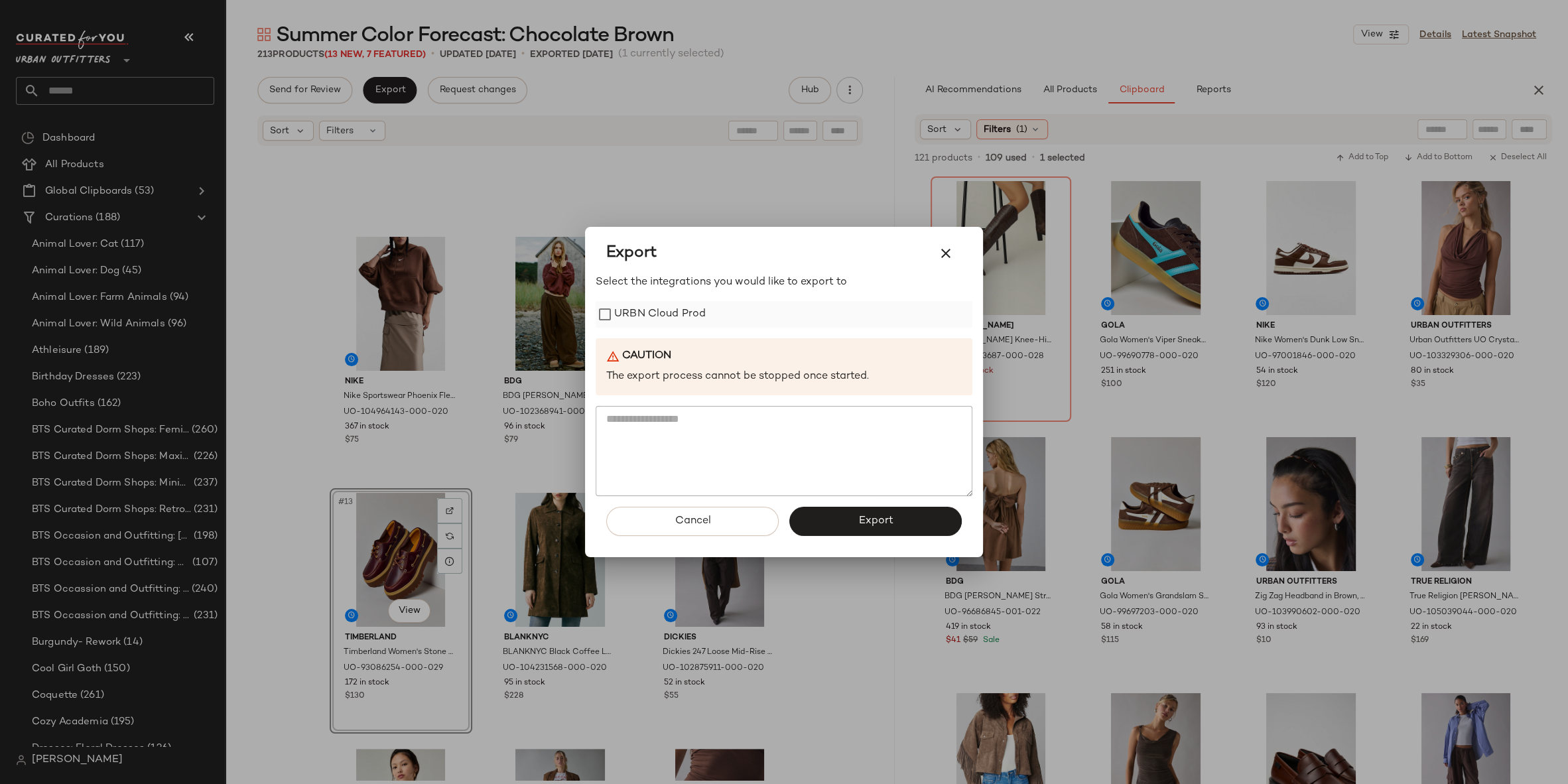
click at [660, 312] on label "URBN Cloud Prod" at bounding box center [660, 314] width 92 height 26
click at [822, 523] on button "Export" at bounding box center [876, 521] width 172 height 29
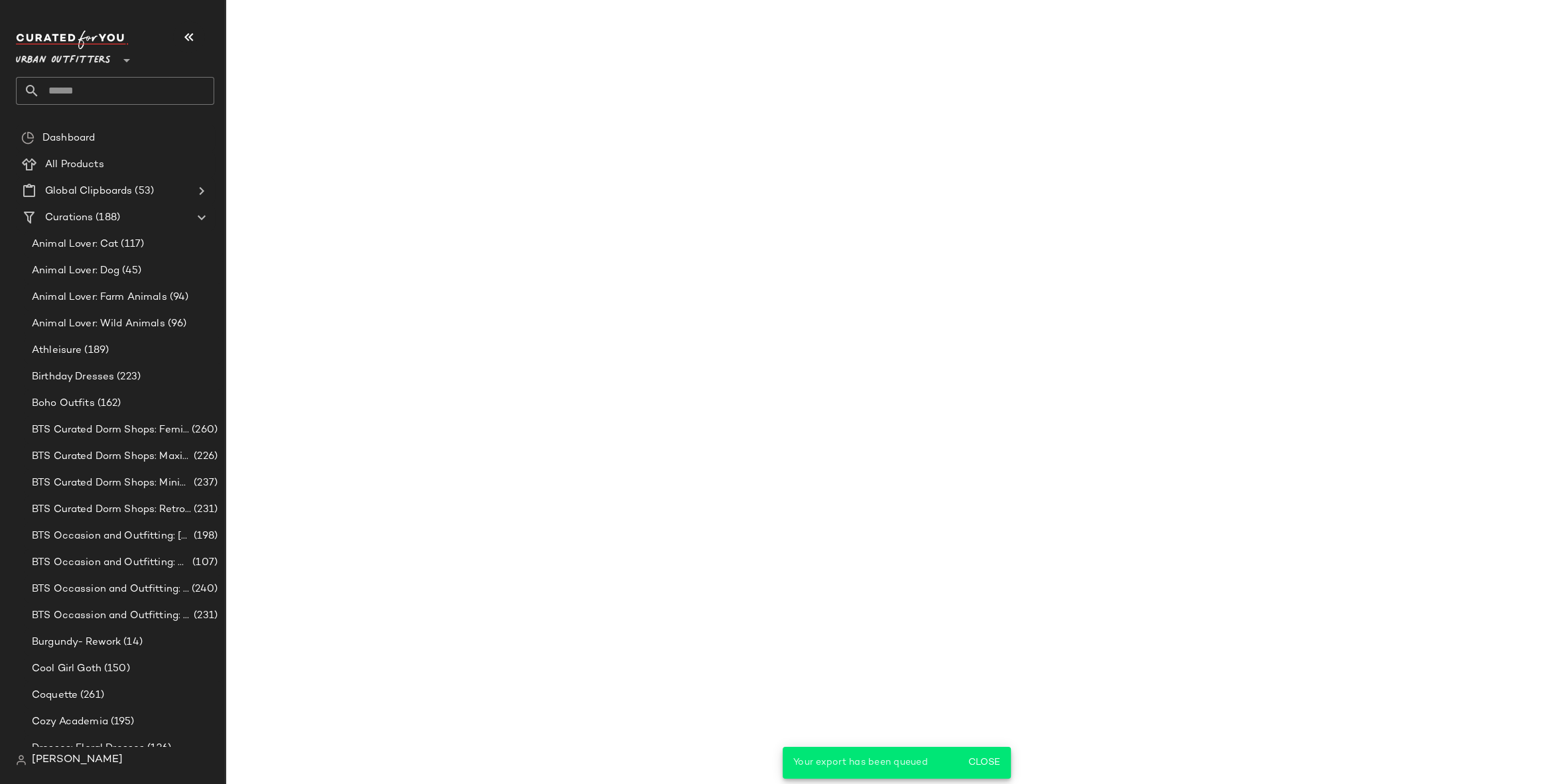
click at [99, 88] on input "text" at bounding box center [127, 91] width 175 height 28
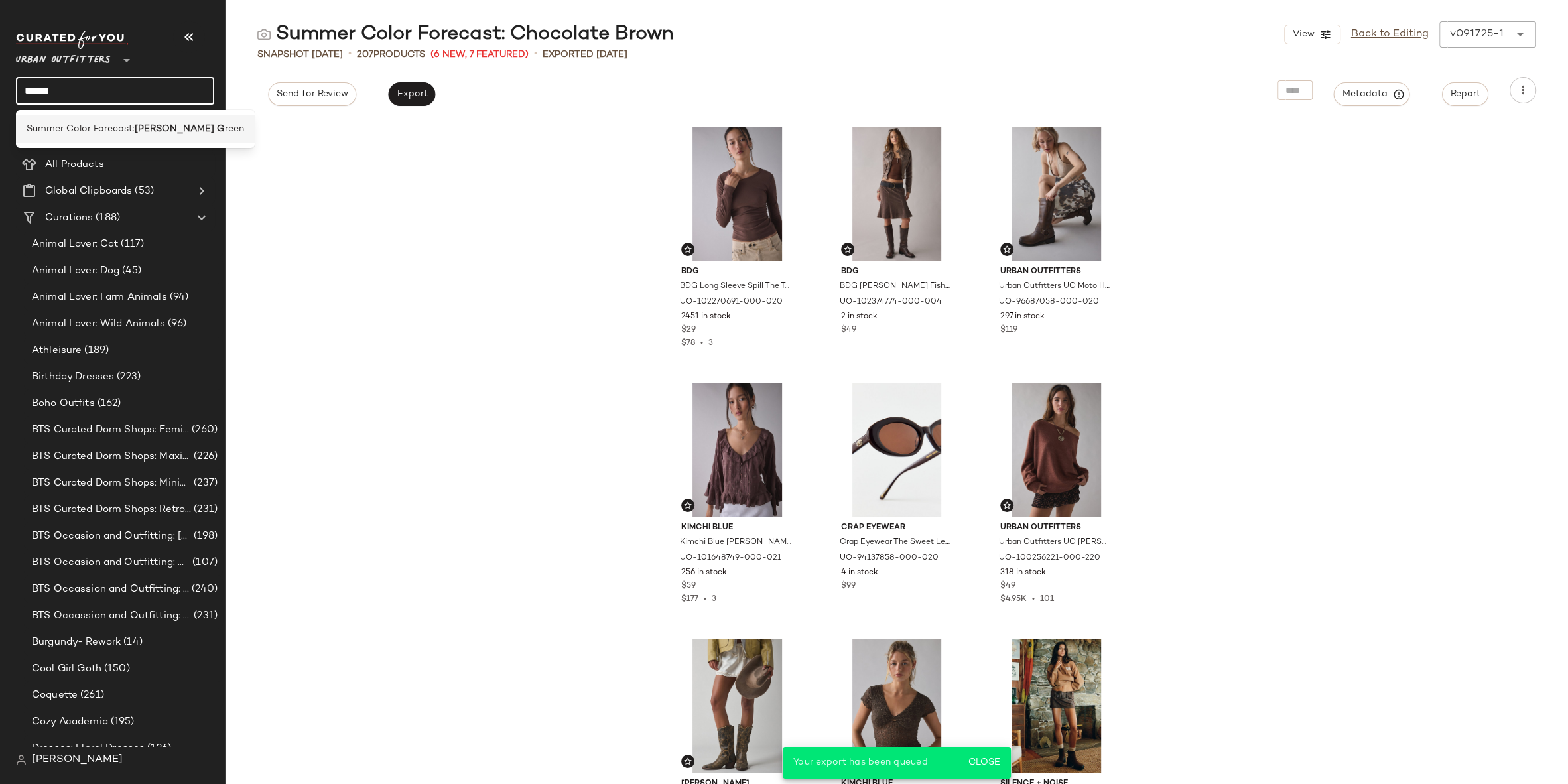
type input "******"
click at [95, 124] on span "Summer Color Forecast:" at bounding box center [80, 129] width 108 height 14
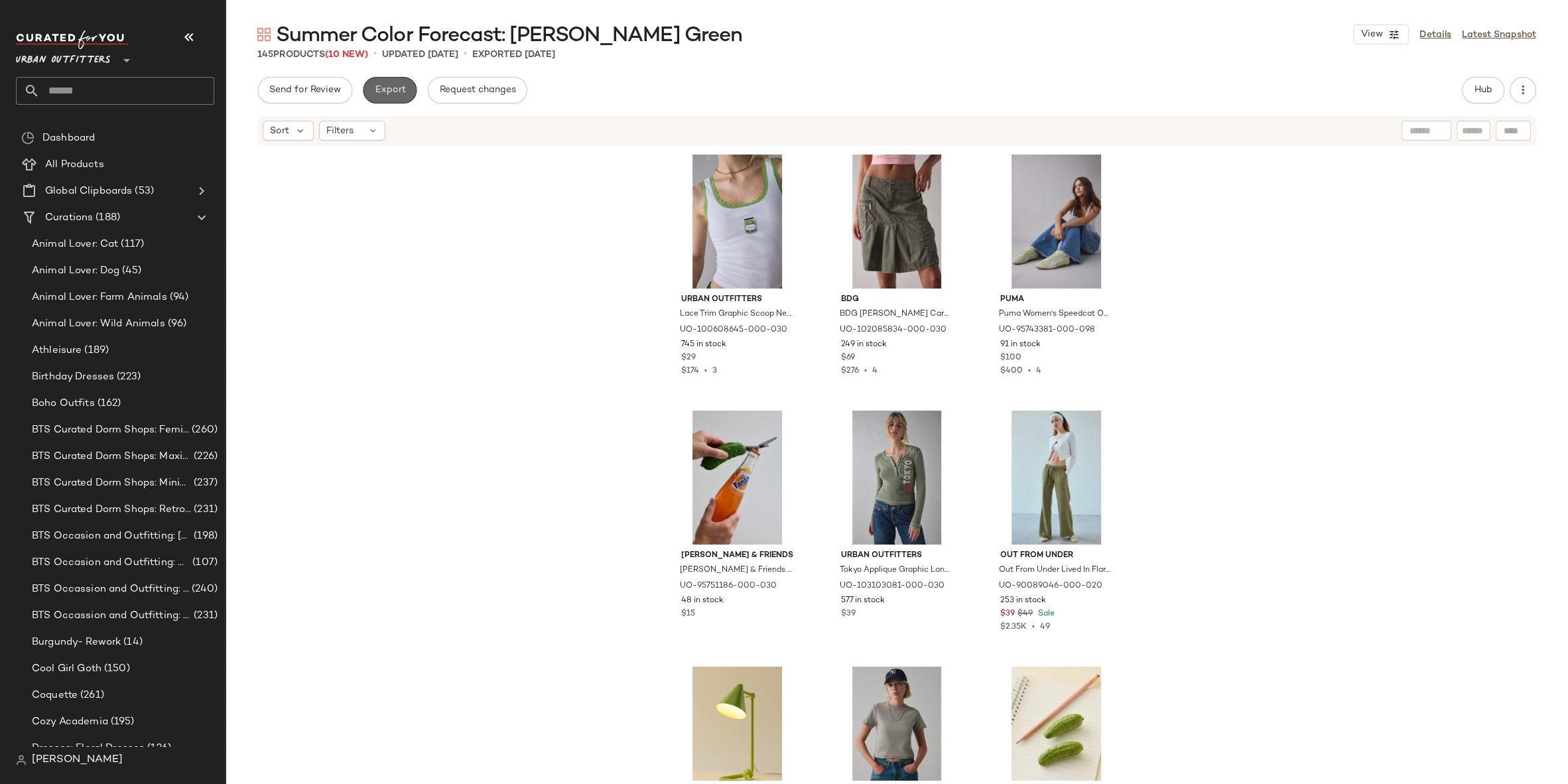
click at [391, 86] on span "Export" at bounding box center [389, 90] width 32 height 11
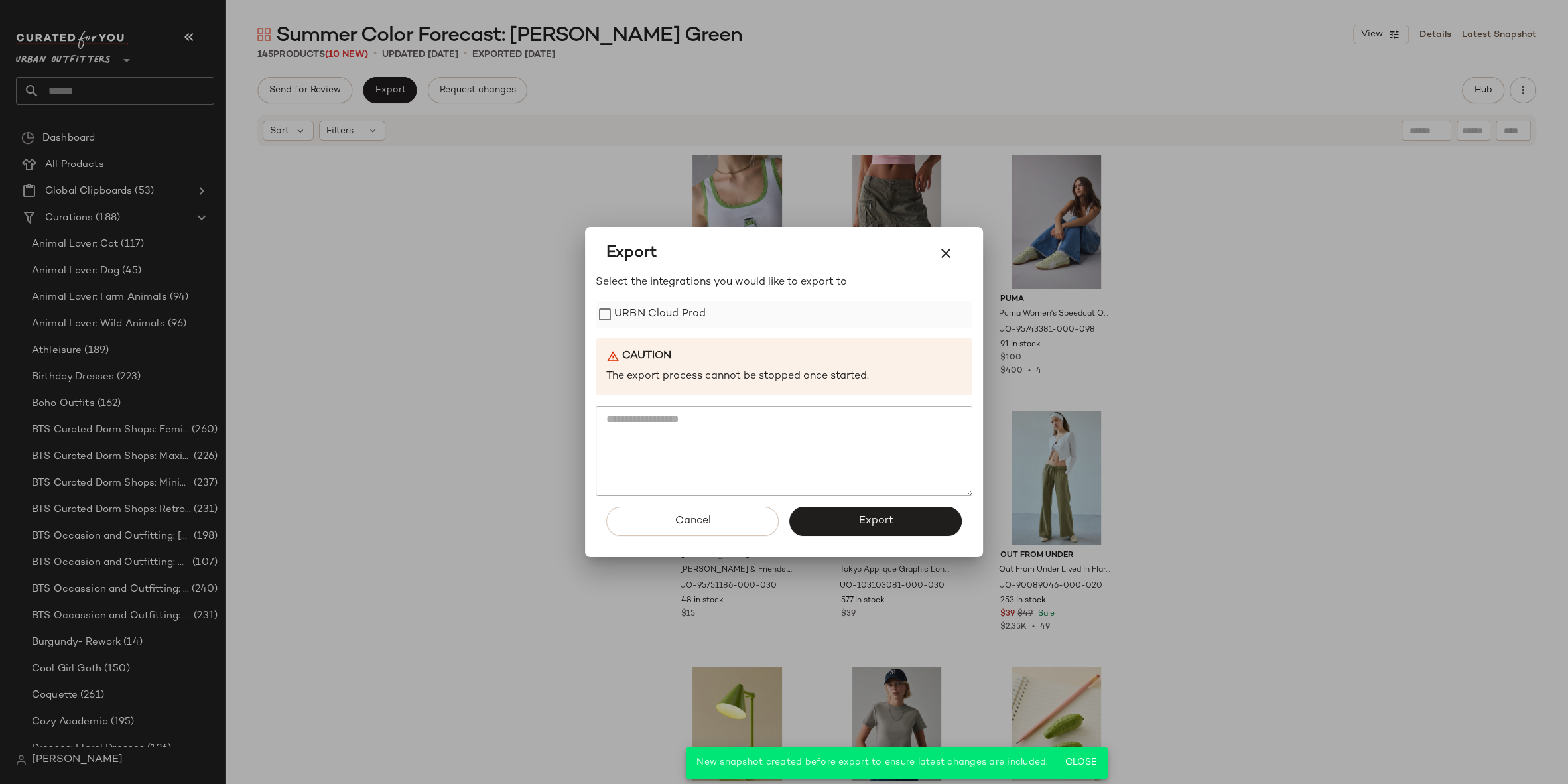
click at [665, 322] on label "URBN Cloud Prod" at bounding box center [660, 314] width 92 height 26
click at [873, 532] on button "Export" at bounding box center [876, 521] width 172 height 29
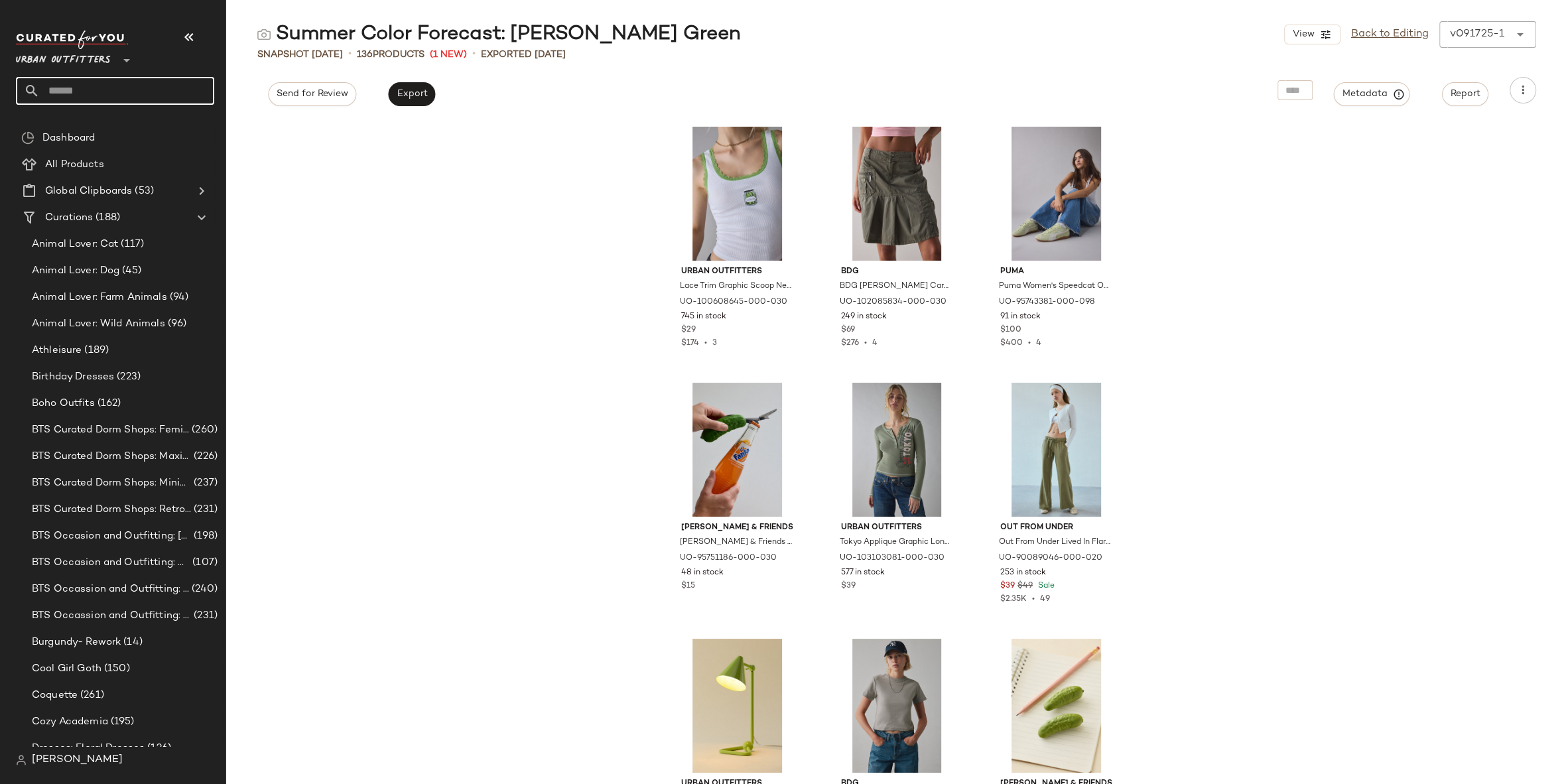
click at [138, 96] on input "text" at bounding box center [127, 91] width 175 height 28
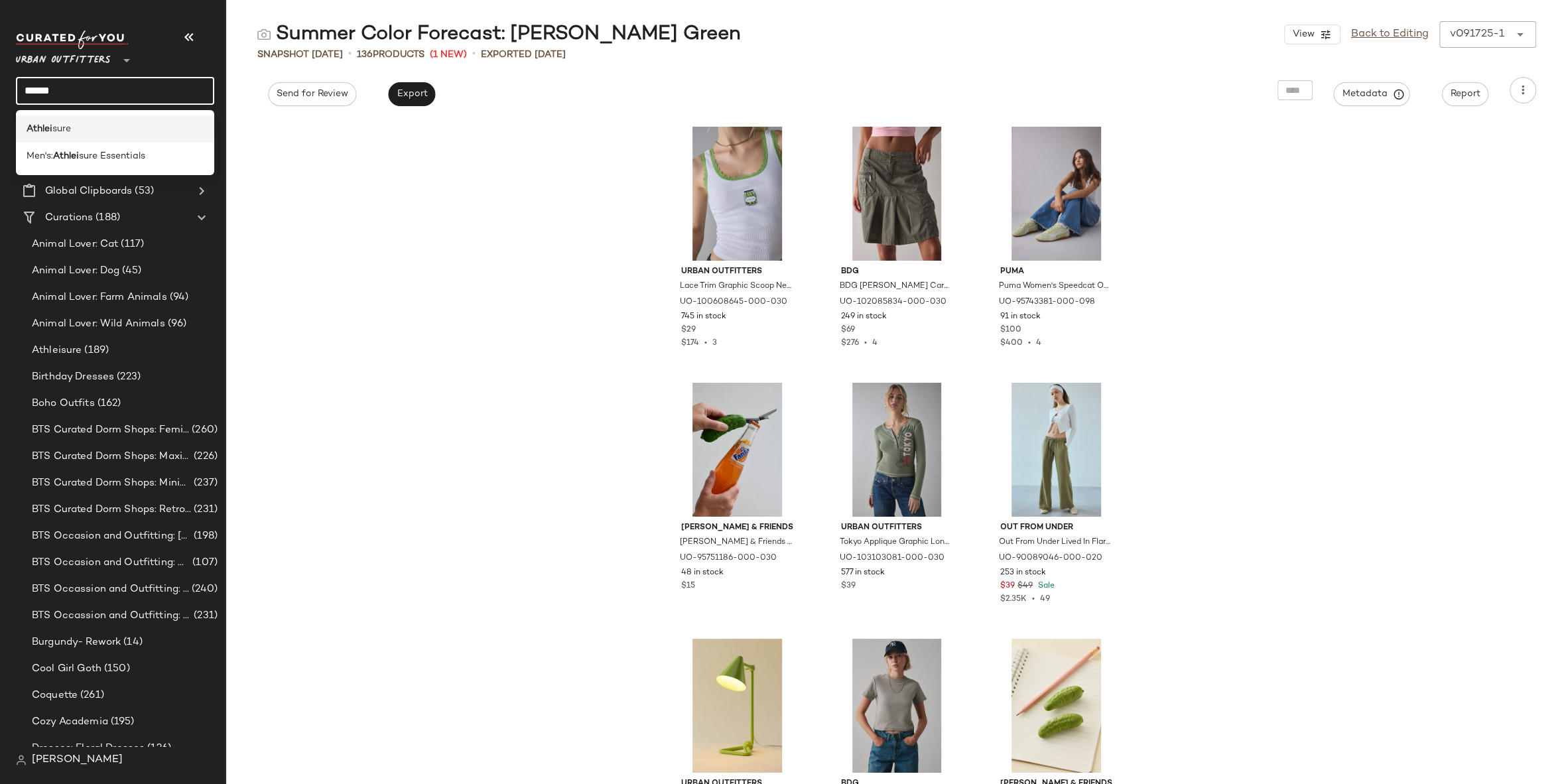
type input "******"
click at [69, 136] on div "Athlei sure" at bounding box center [115, 128] width 199 height 27
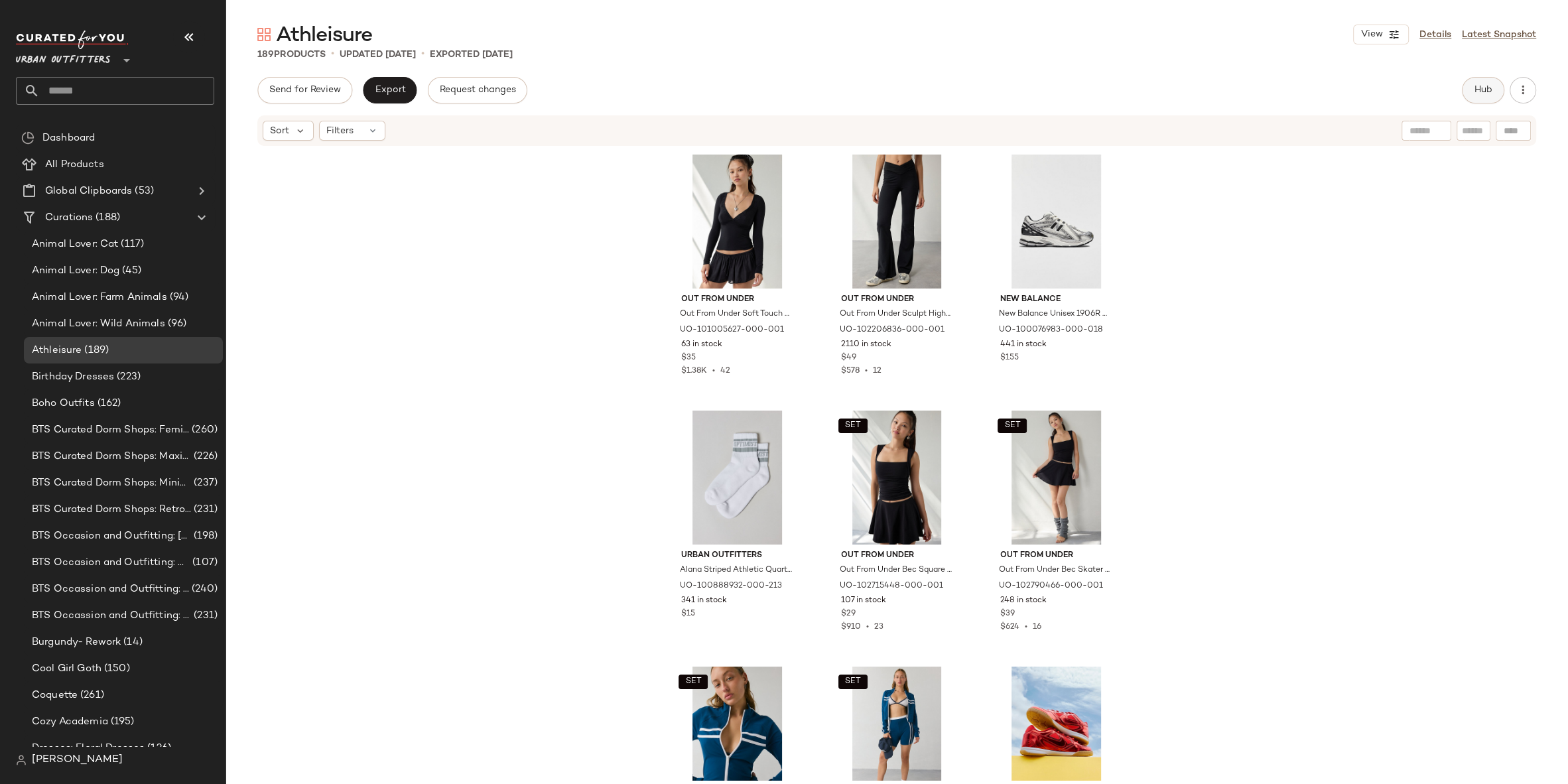
click at [1469, 87] on button "Hub" at bounding box center [1483, 90] width 42 height 26
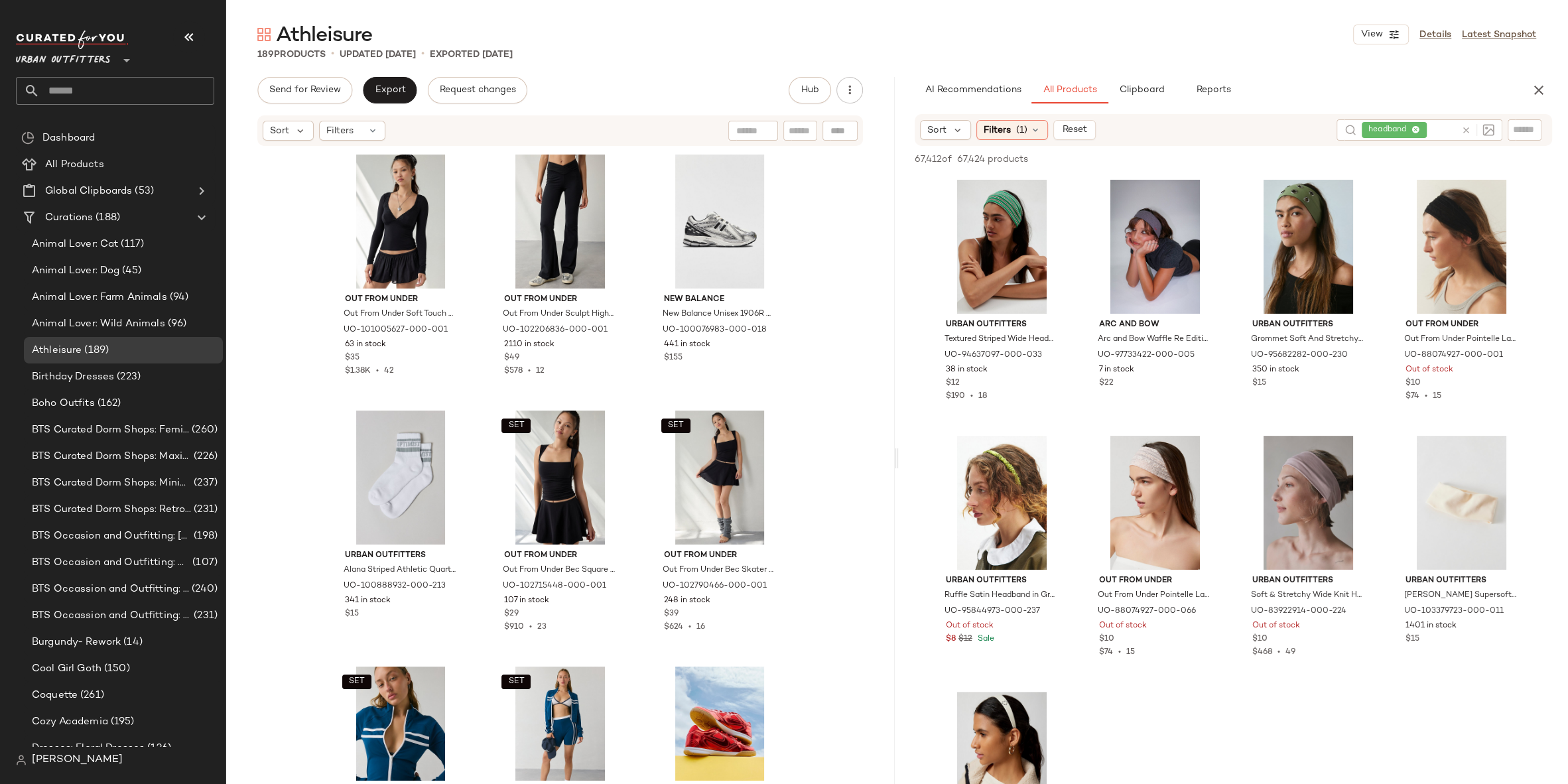
click at [1463, 131] on icon at bounding box center [1466, 130] width 10 height 10
click at [1021, 133] on span "(1)" at bounding box center [1021, 129] width 12 height 14
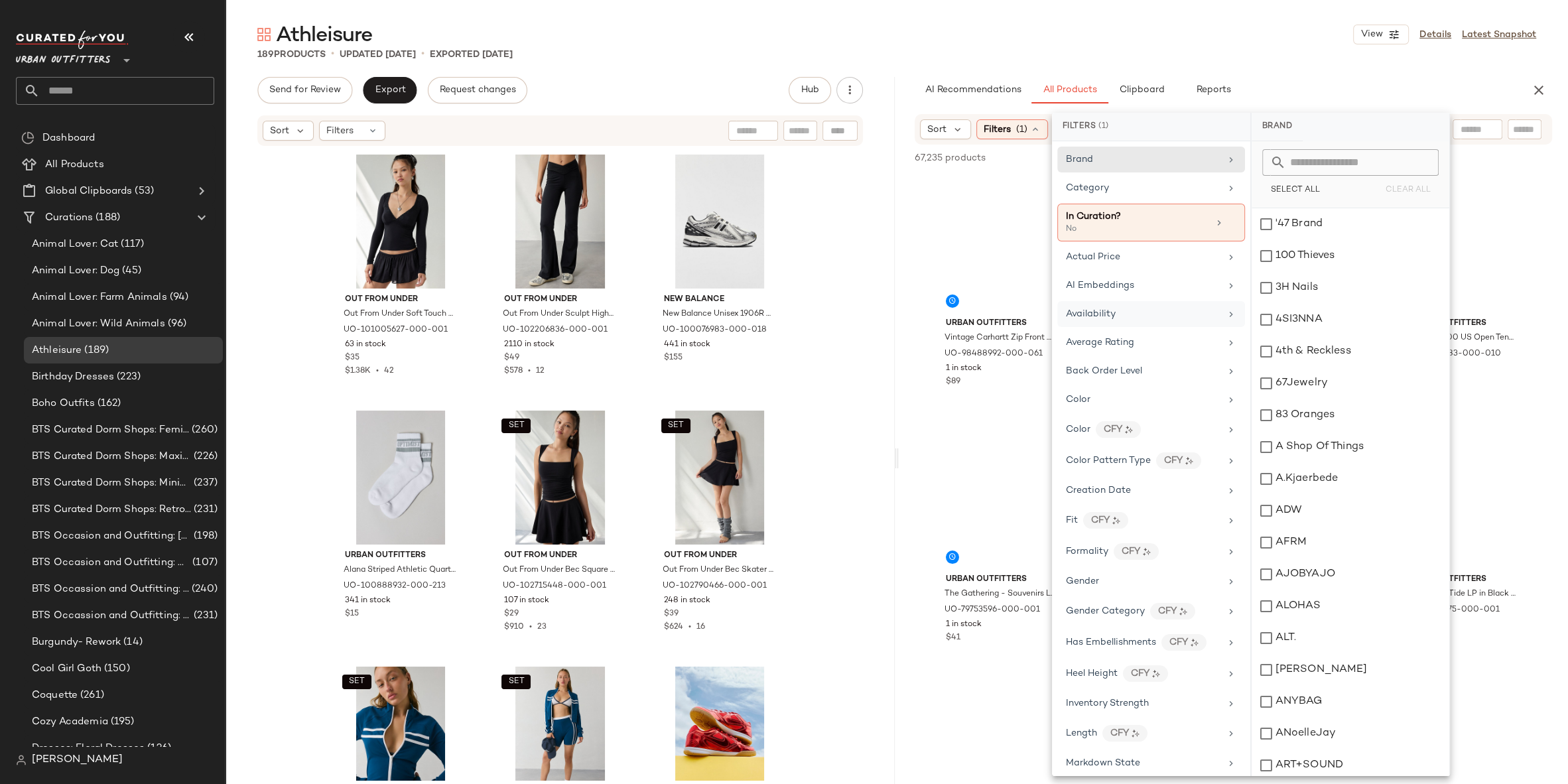
click at [1101, 574] on div "Gender" at bounding box center [1143, 581] width 155 height 14
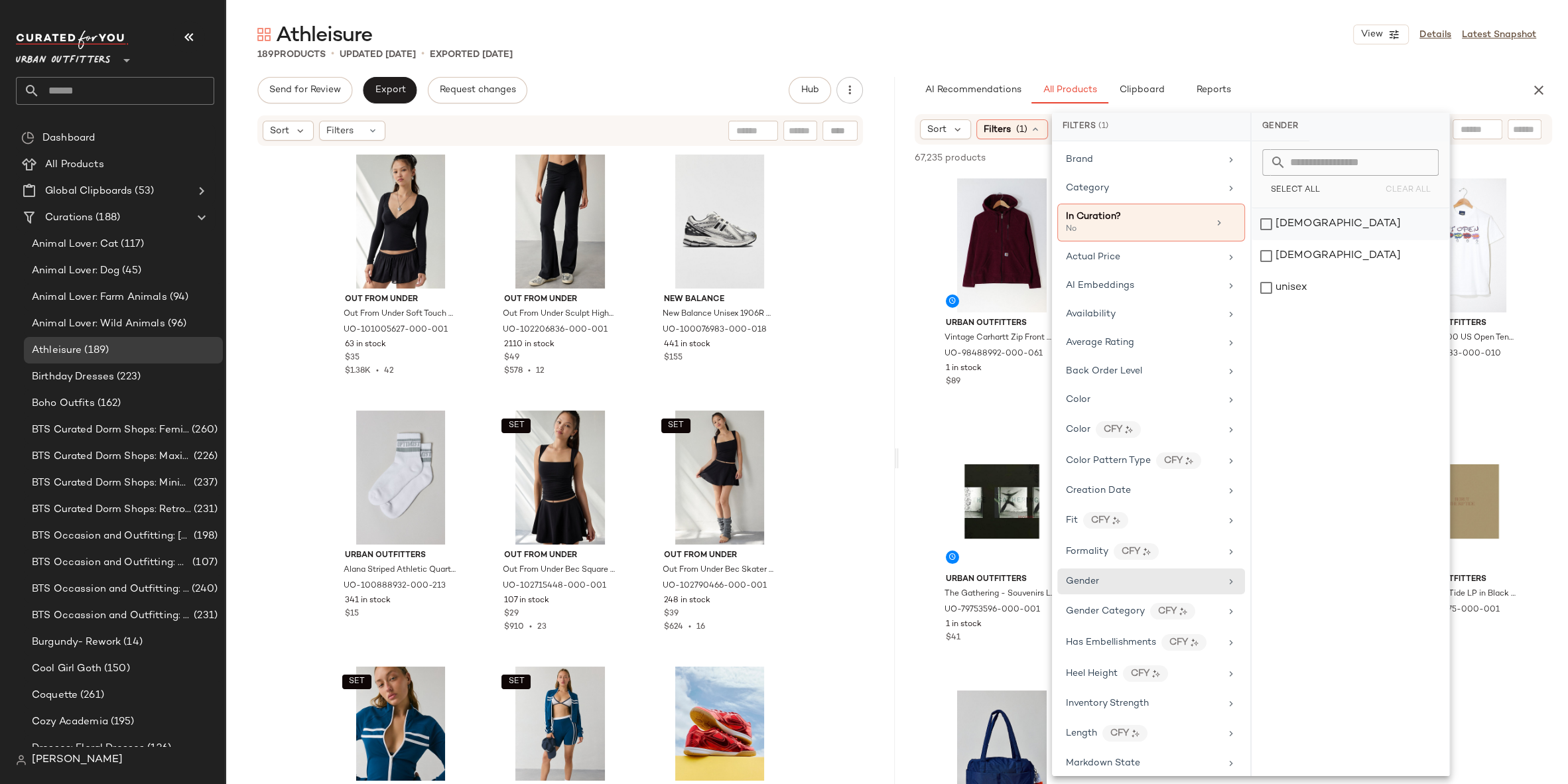
click at [1312, 225] on div "[DEMOGRAPHIC_DATA]" at bounding box center [1350, 224] width 198 height 32
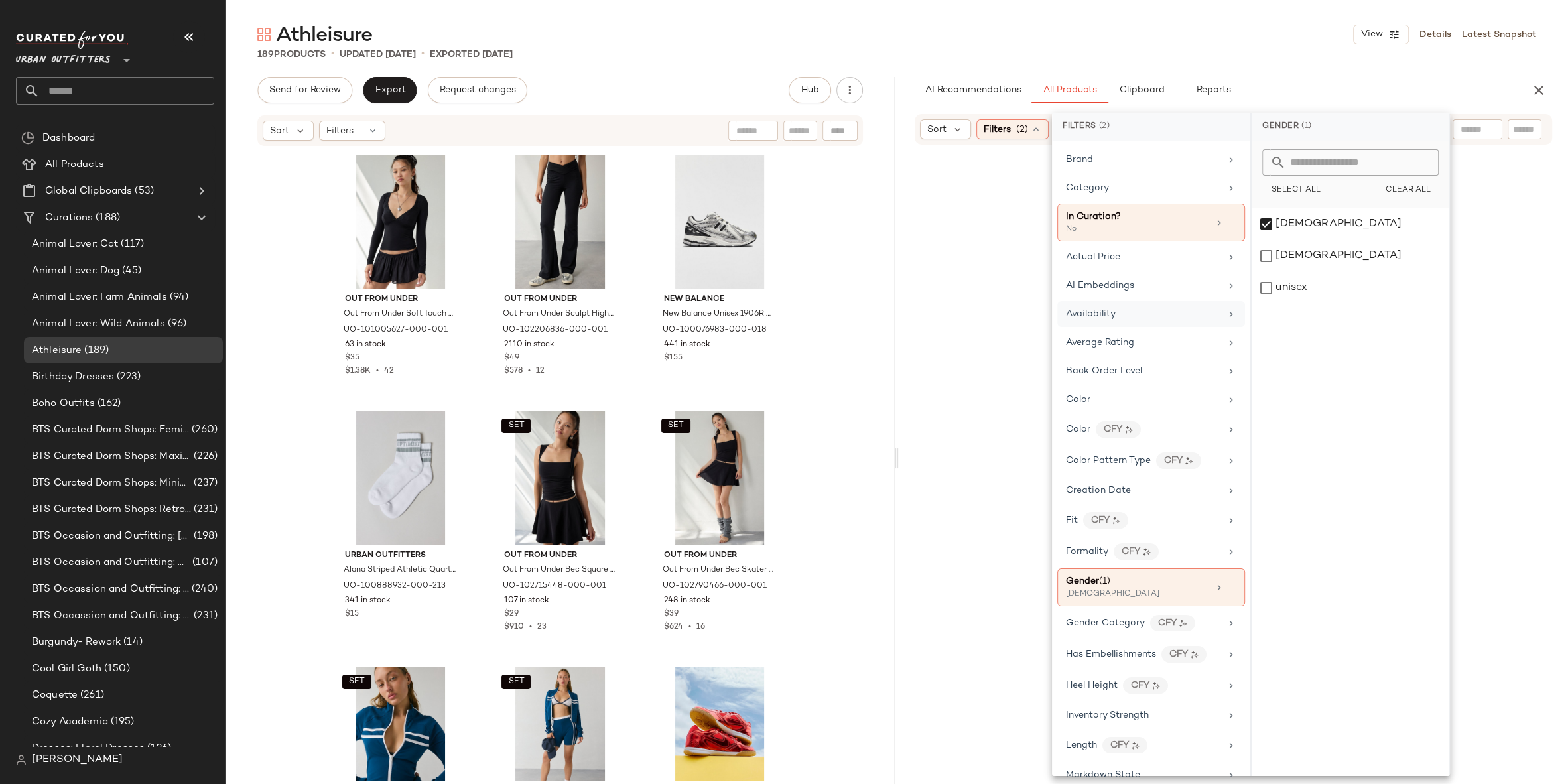
click at [1125, 316] on div "Availability" at bounding box center [1143, 314] width 155 height 14
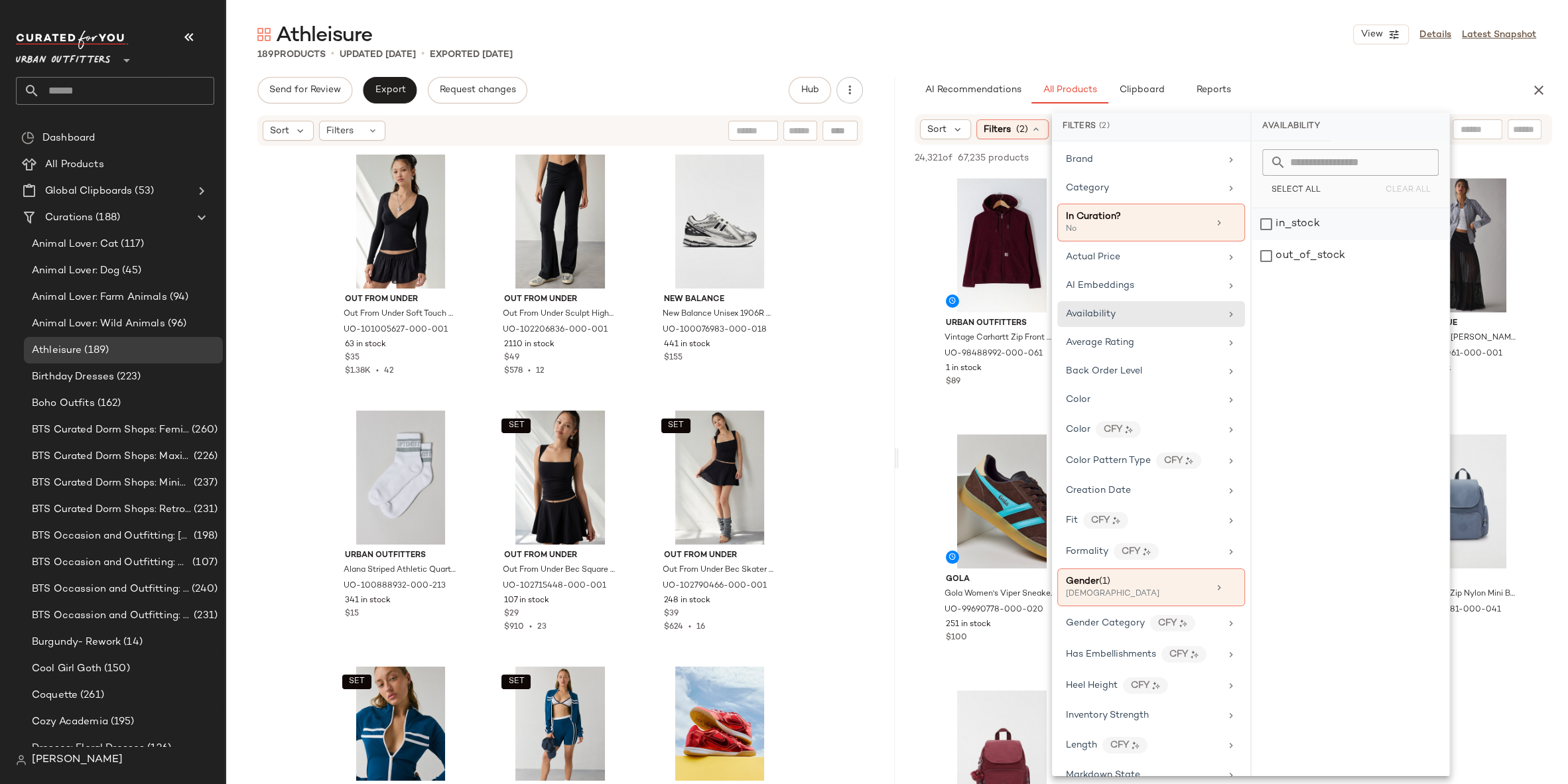
click at [1306, 229] on div "in_stock" at bounding box center [1350, 224] width 198 height 32
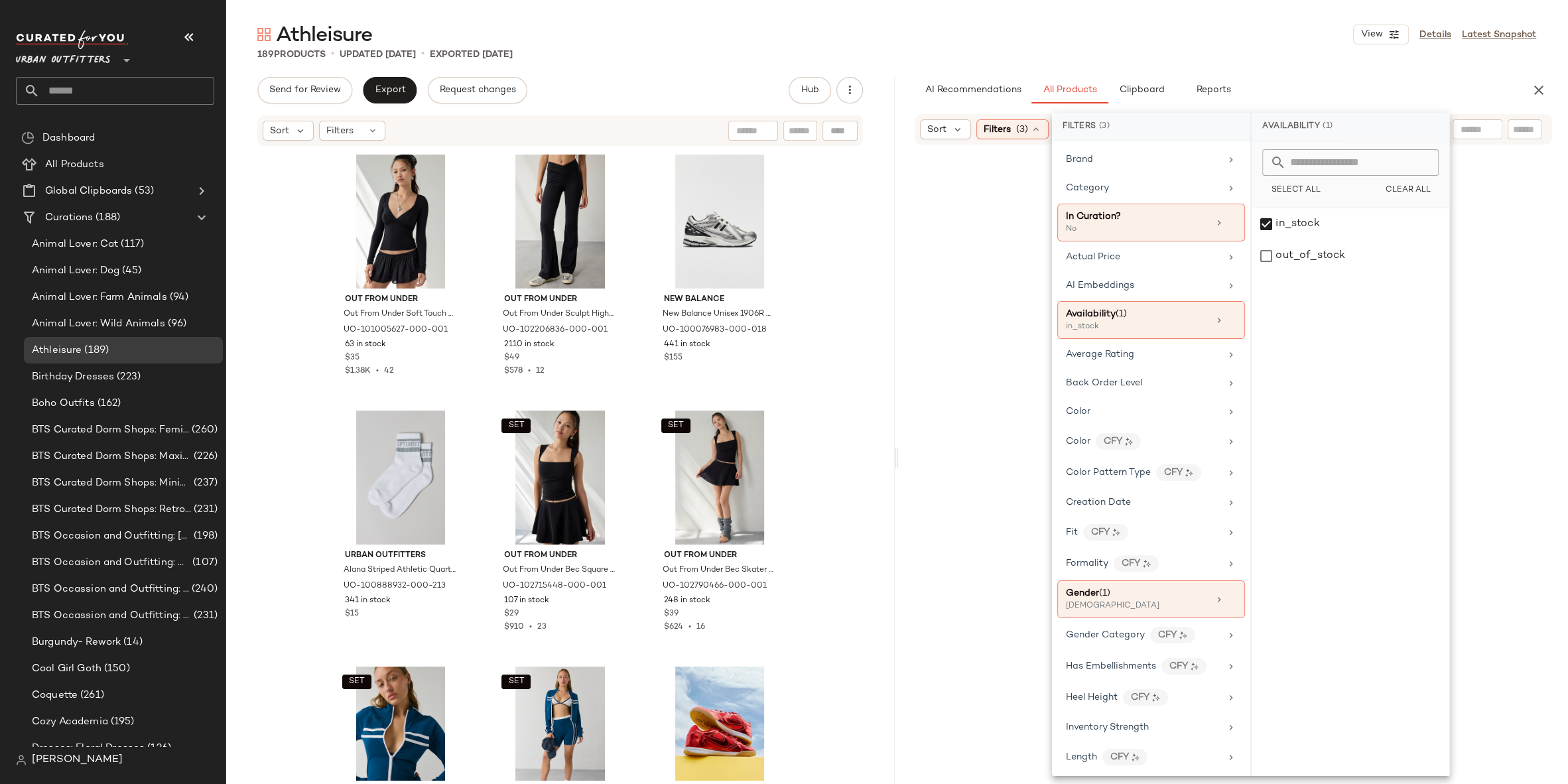
click at [1279, 64] on div "Athleisure View Details Latest Snapshot 189 Products • updated Sep 17th • Expor…" at bounding box center [897, 402] width 1342 height 762
click at [1139, 94] on span "Clipboard" at bounding box center [1141, 90] width 45 height 11
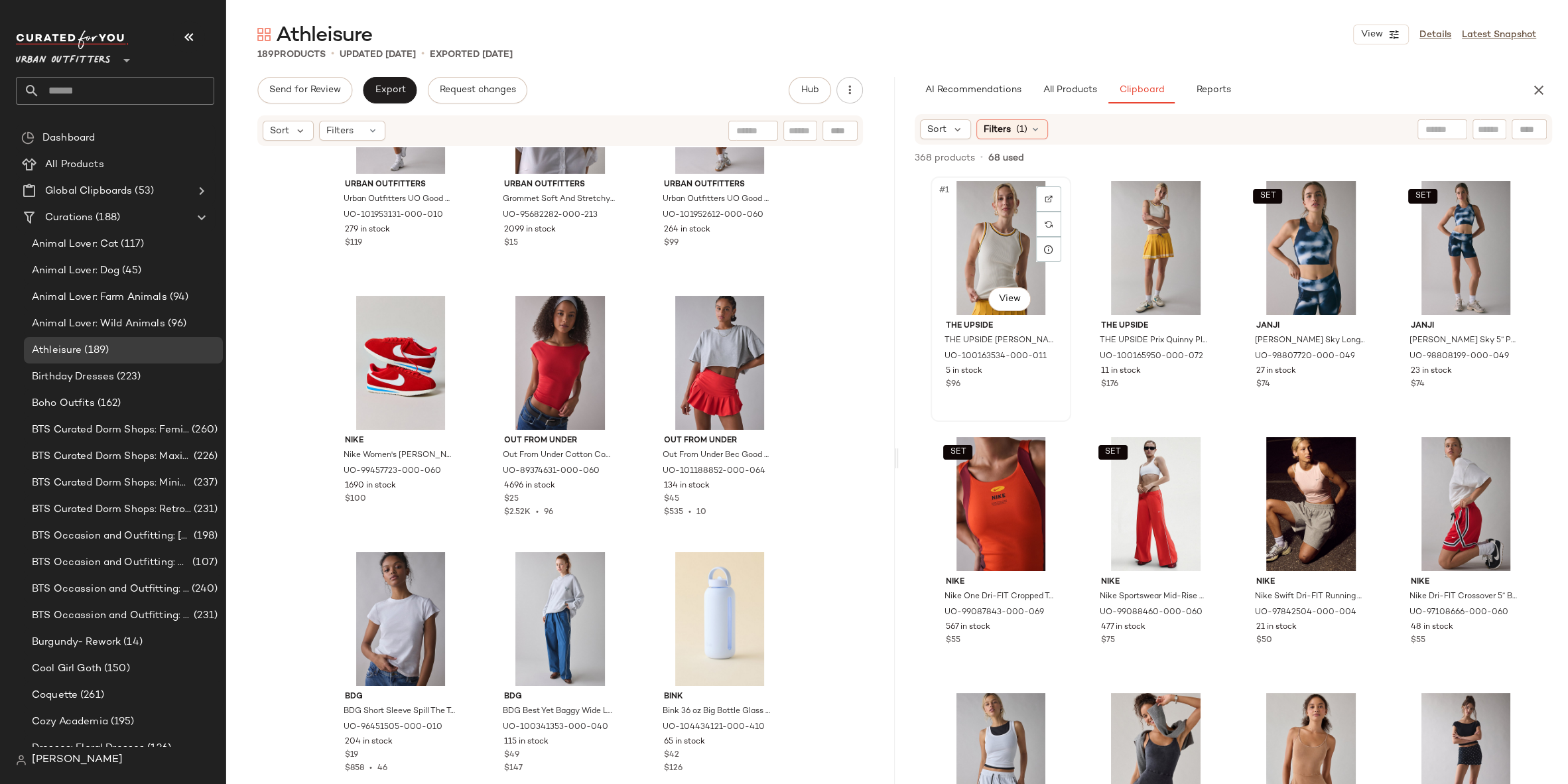
click at [943, 262] on div "#1 View" at bounding box center [1001, 248] width 132 height 134
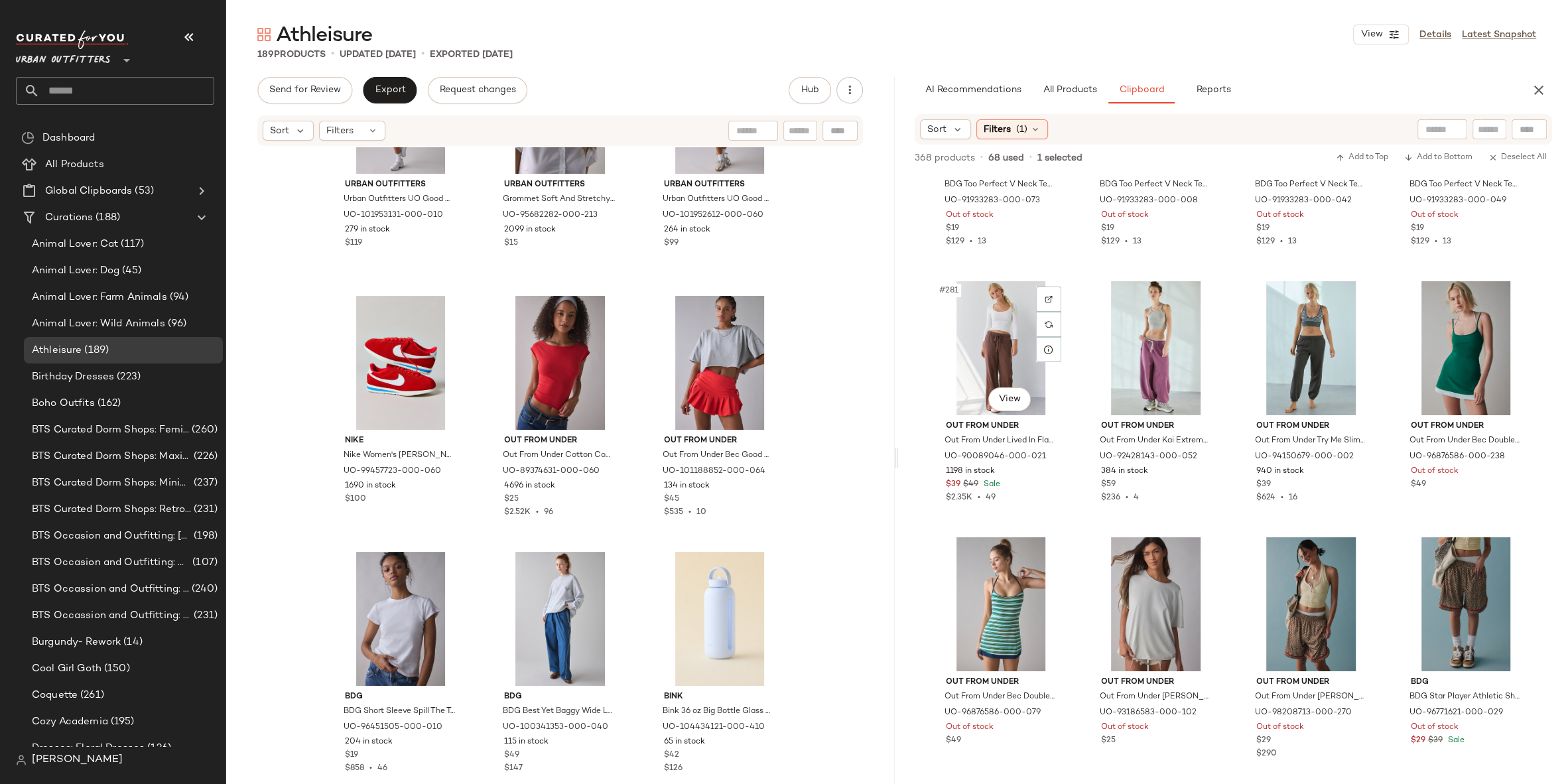
scroll to position [18533, 0]
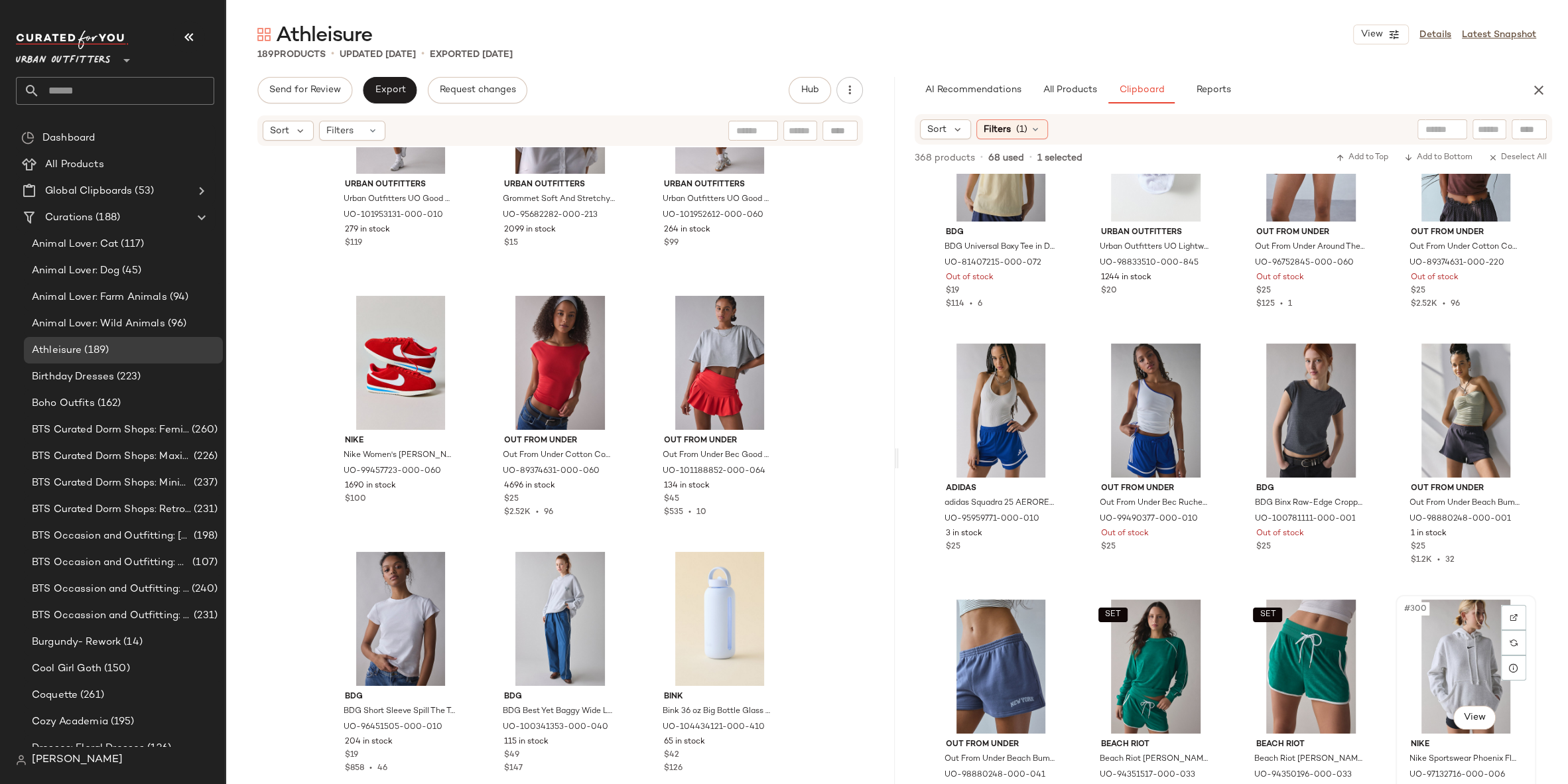
click at [1443, 641] on div "#300 View" at bounding box center [1466, 666] width 132 height 134
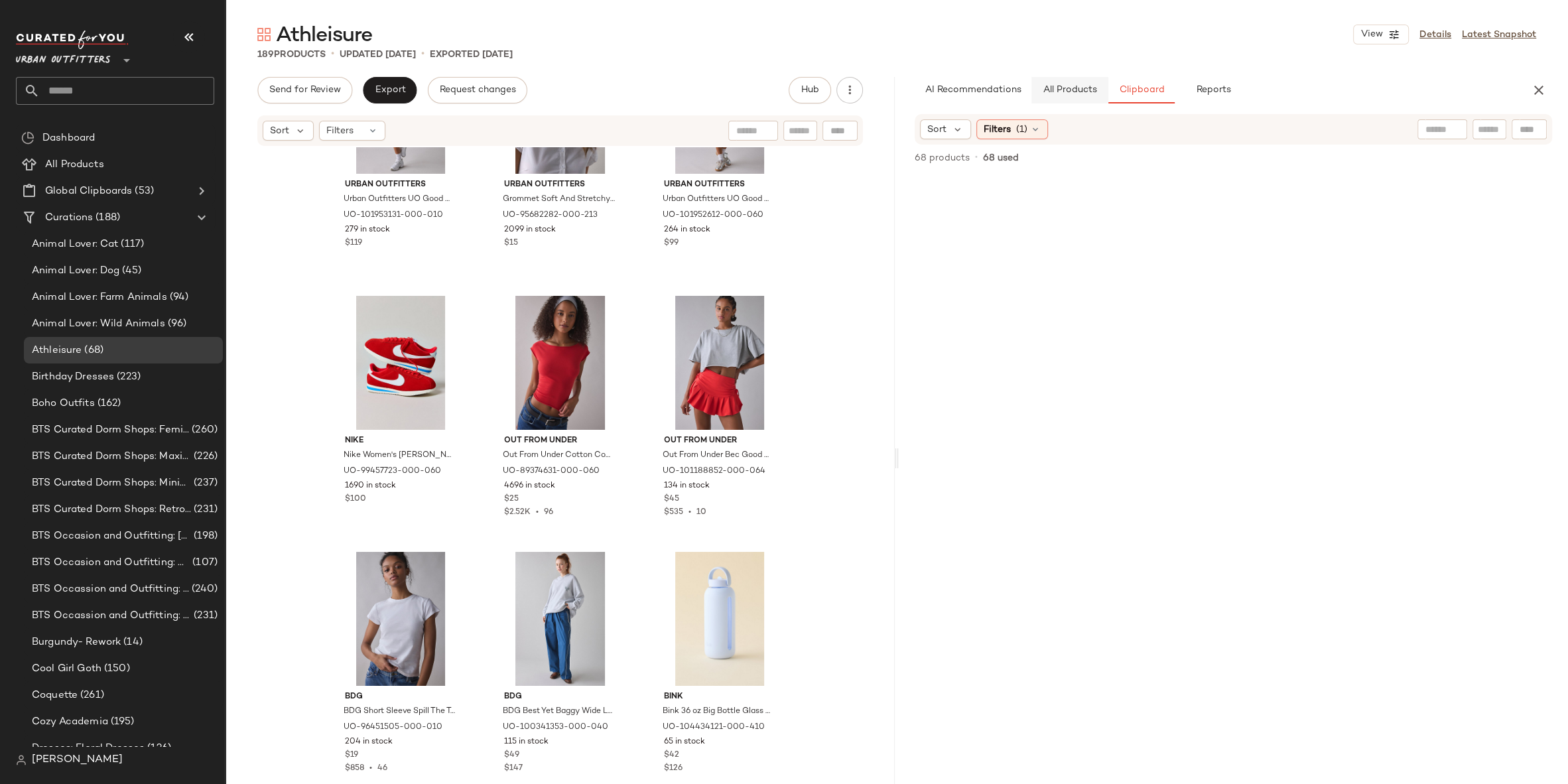
scroll to position [0, 0]
click at [1057, 90] on span "All Products" at bounding box center [1070, 90] width 55 height 11
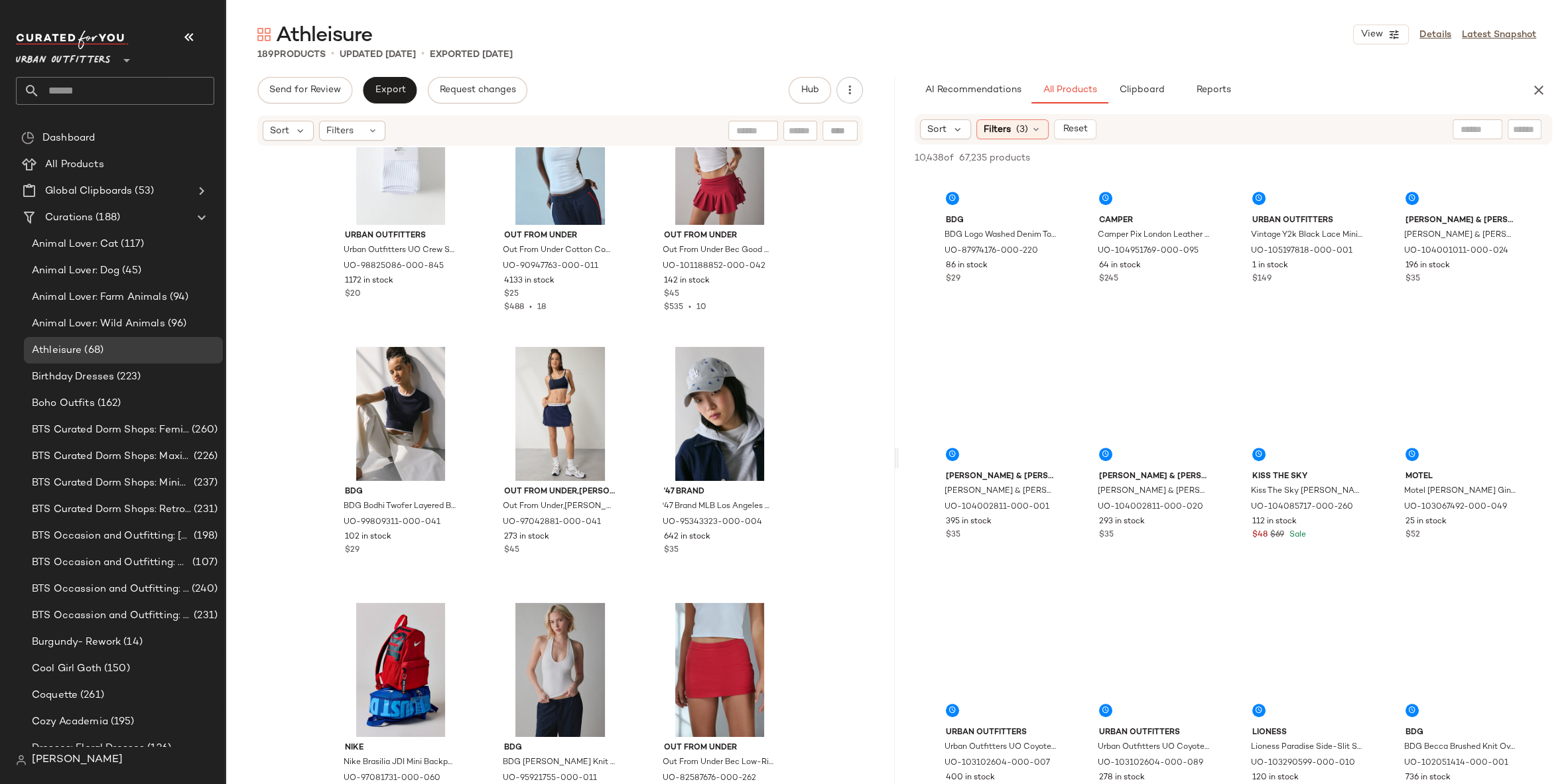
scroll to position [13498, 0]
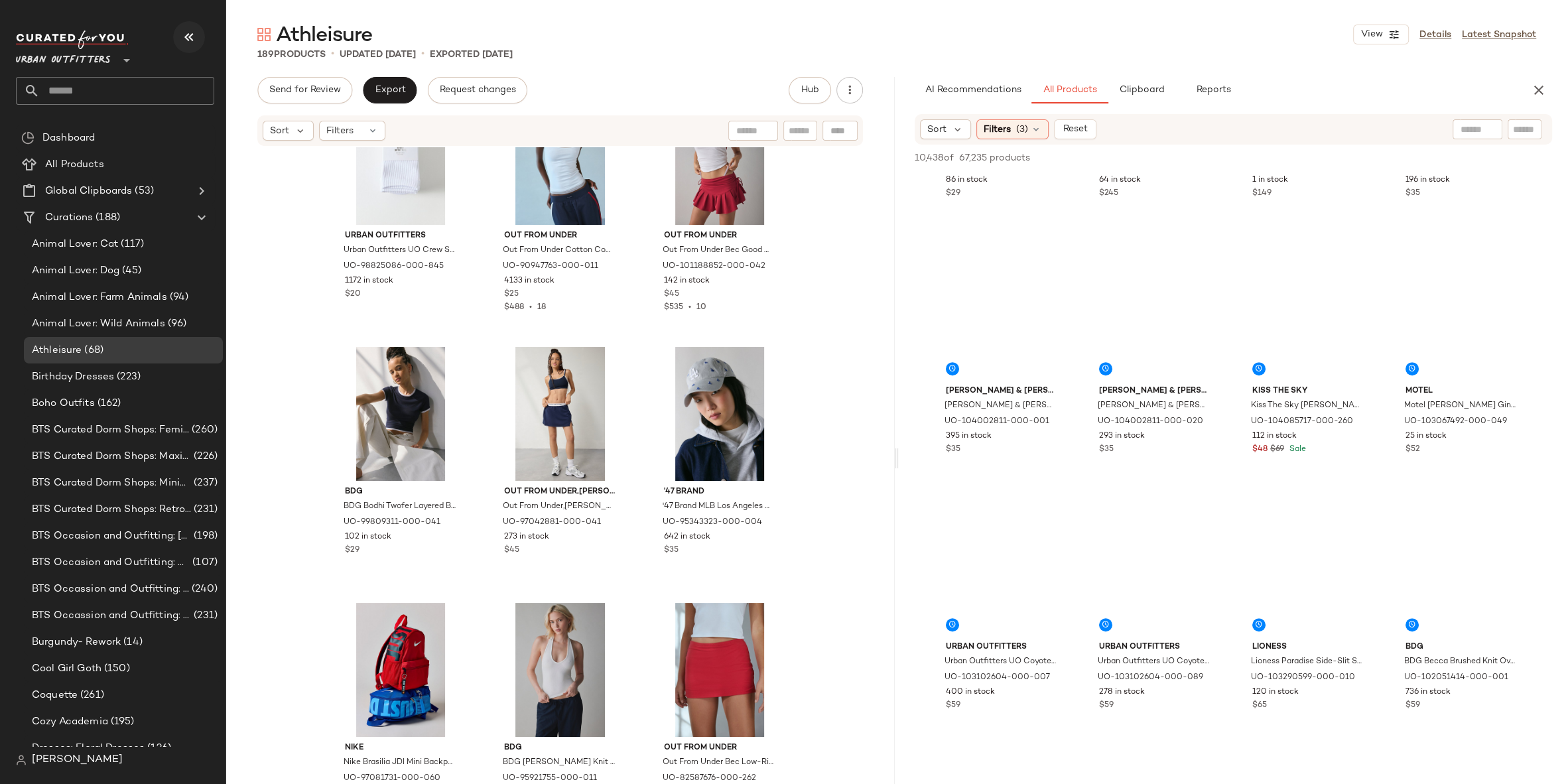
click at [181, 48] on button "button" at bounding box center [189, 37] width 32 height 32
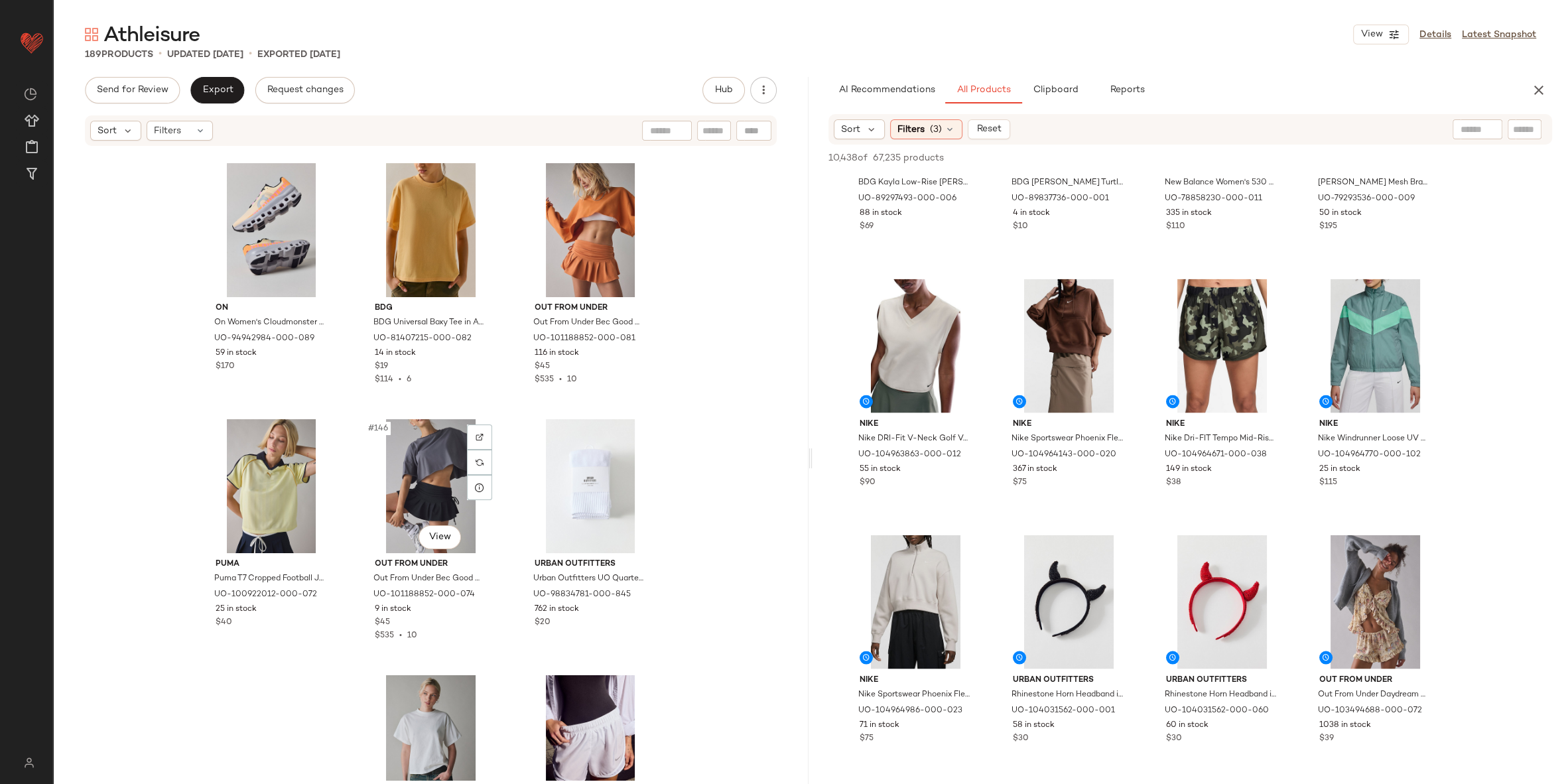
scroll to position [12443, 0]
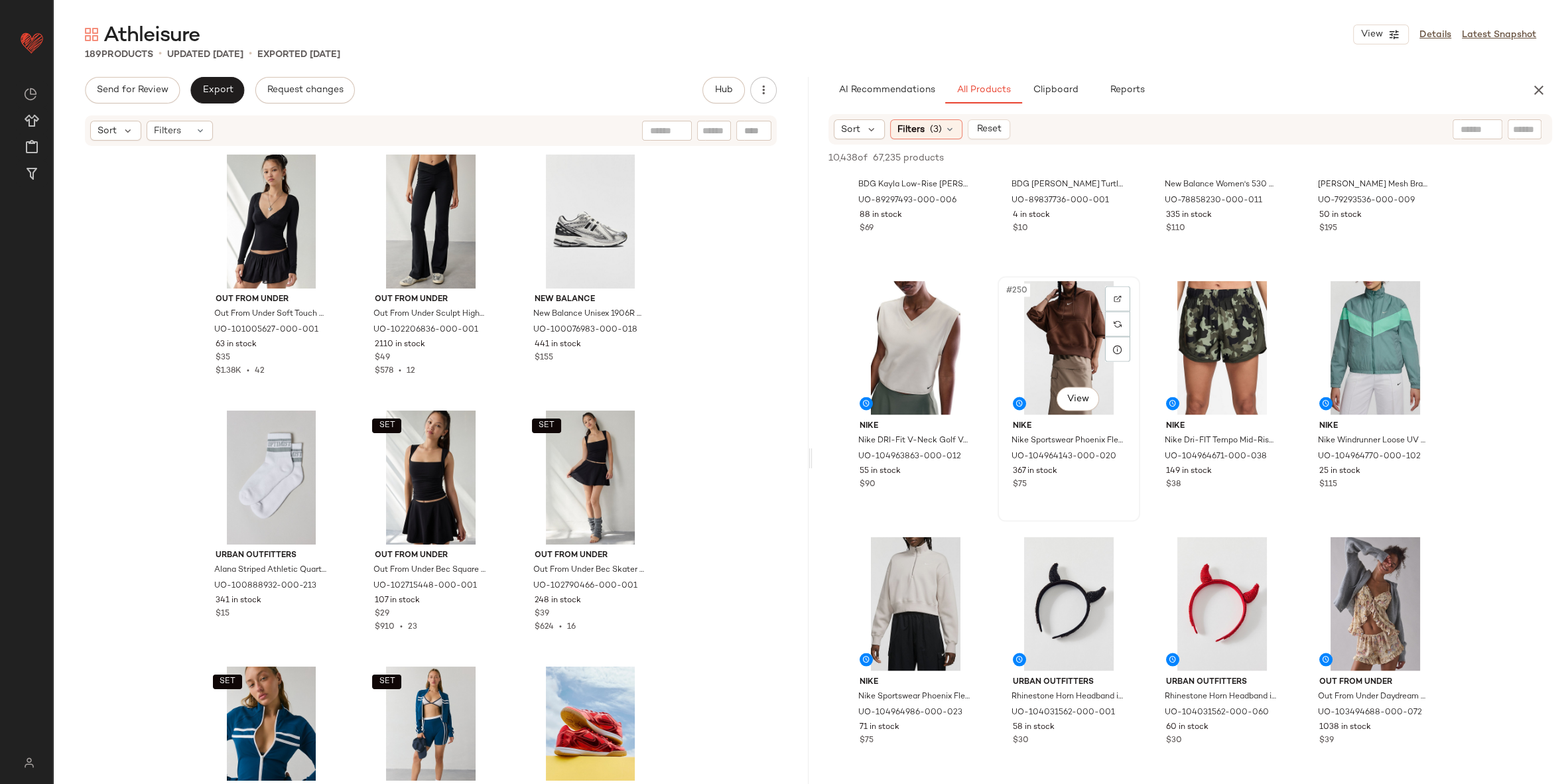
scroll to position [15772, 0]
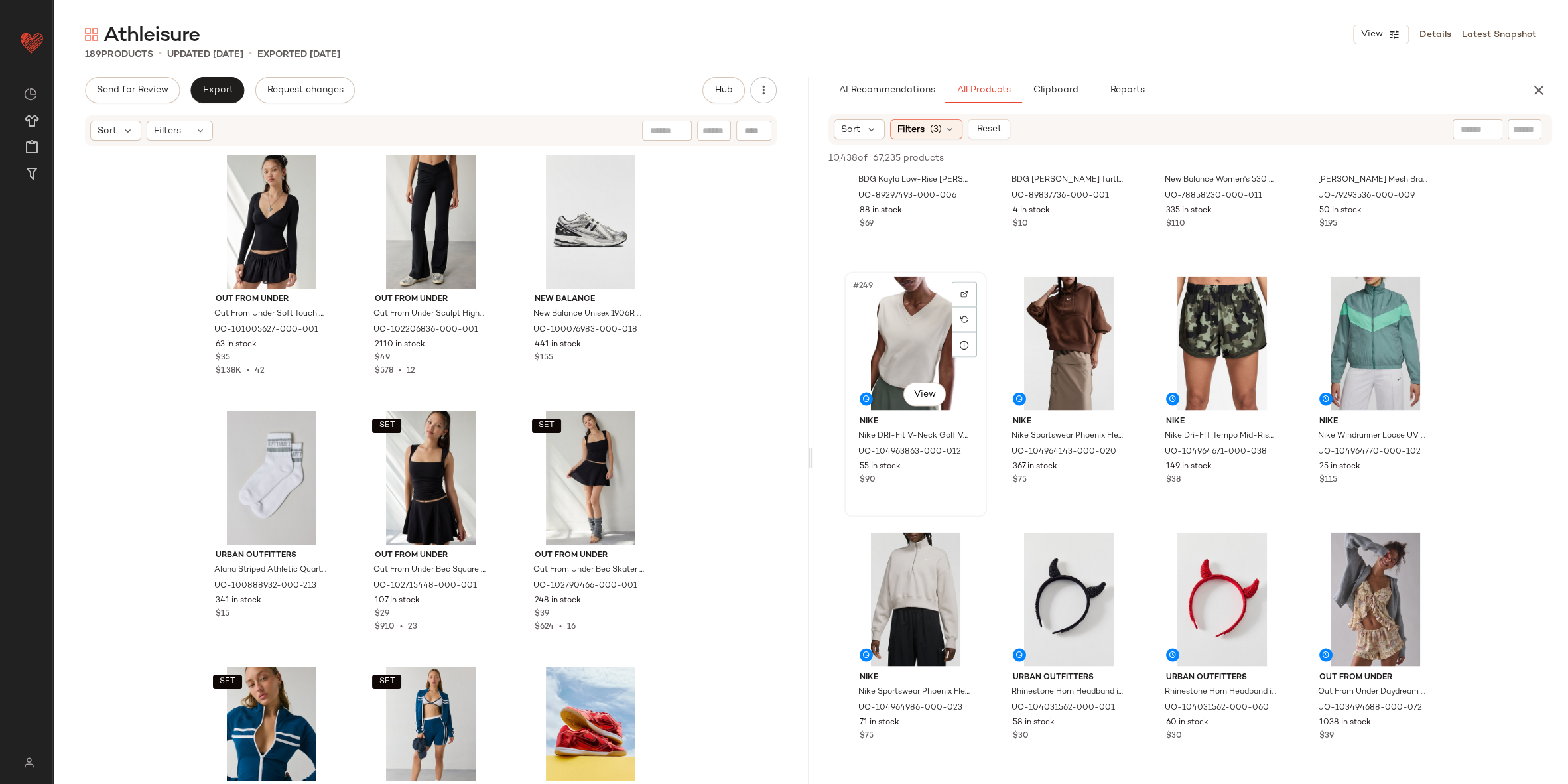
click at [920, 332] on div "#249 View" at bounding box center [915, 343] width 133 height 134
click at [922, 569] on div "#253 View" at bounding box center [915, 599] width 133 height 134
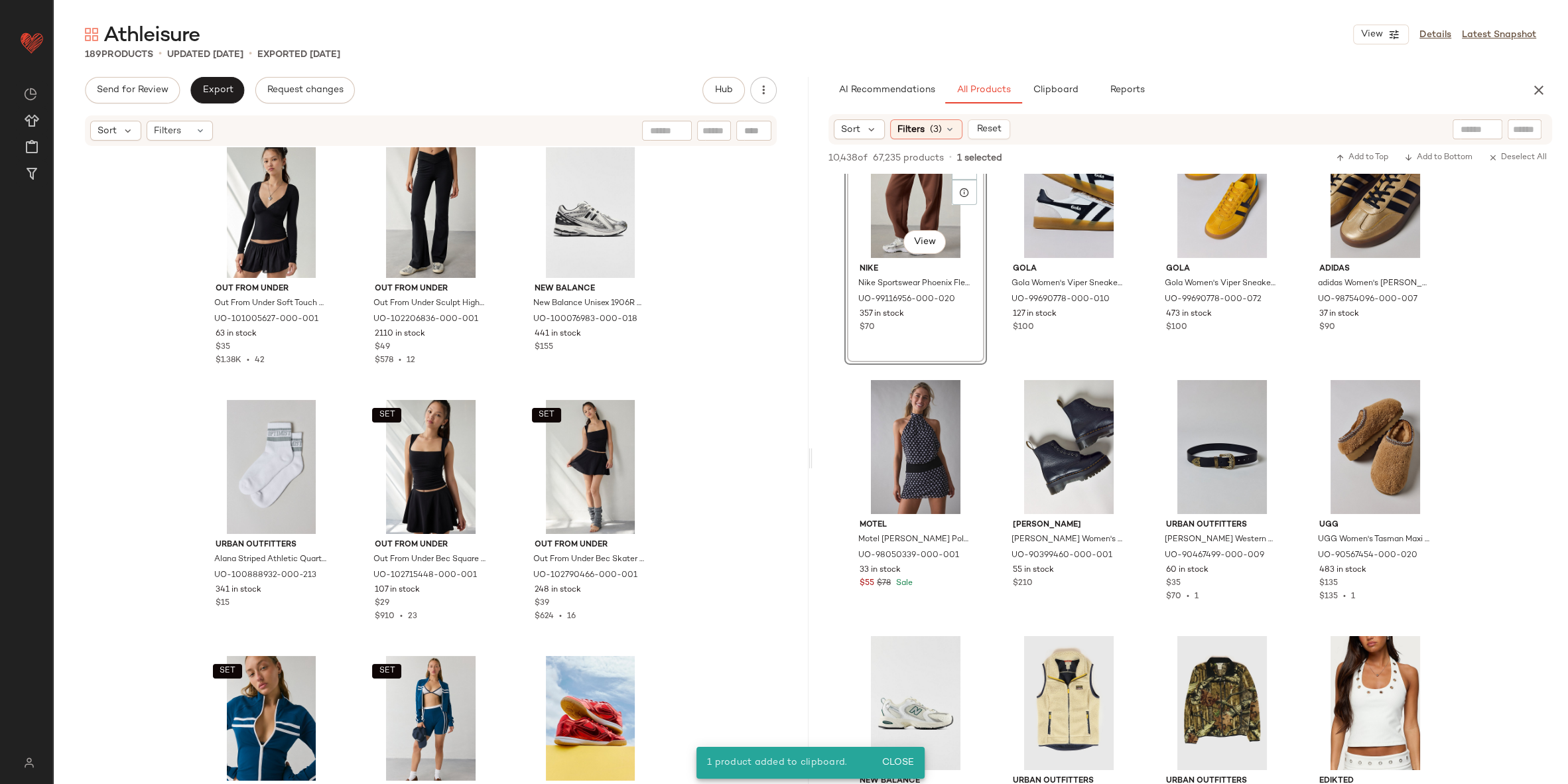
scroll to position [36911, 0]
click at [1067, 88] on span "Clipboard" at bounding box center [1055, 90] width 45 height 11
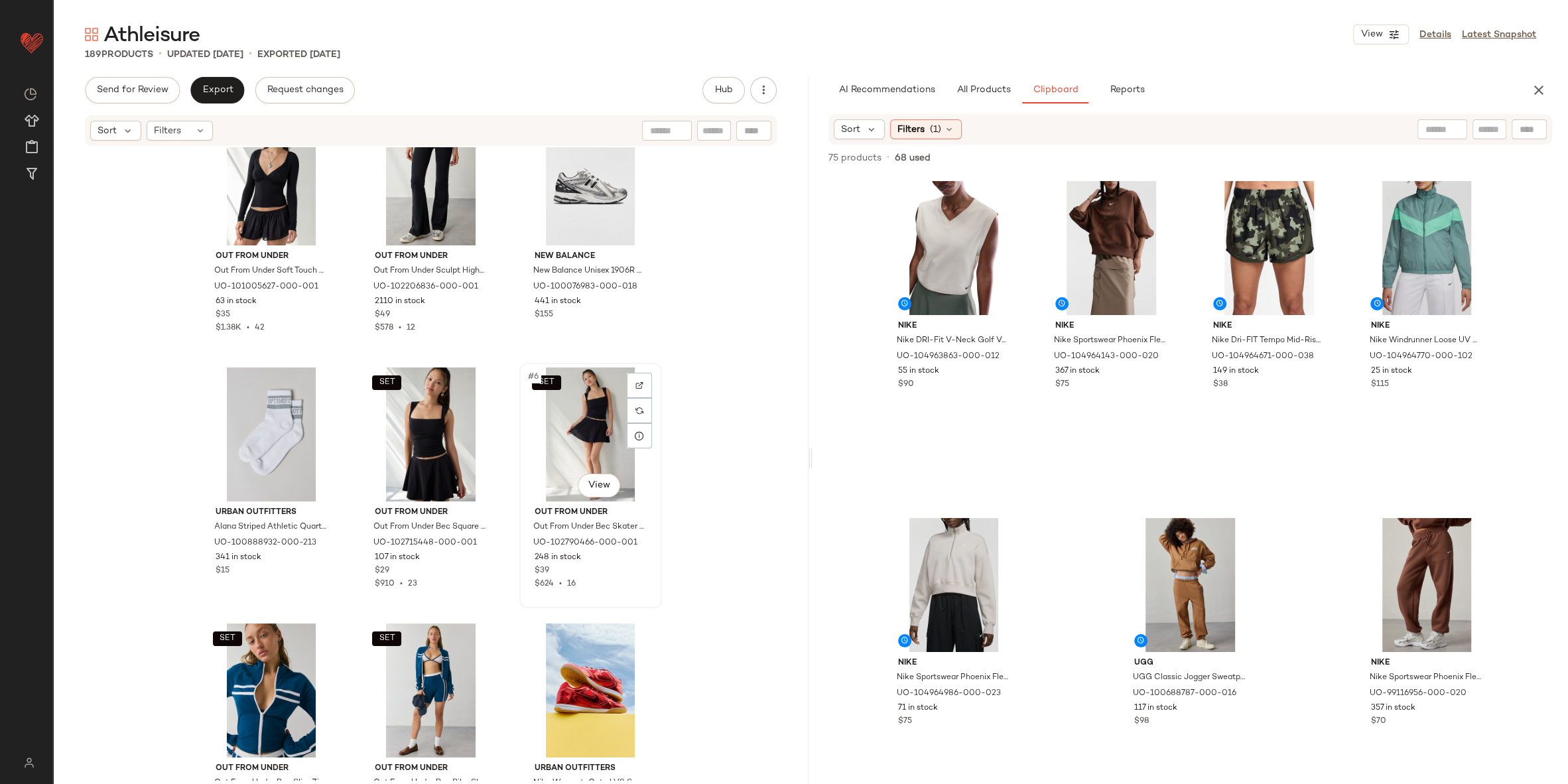
scroll to position [3, 0]
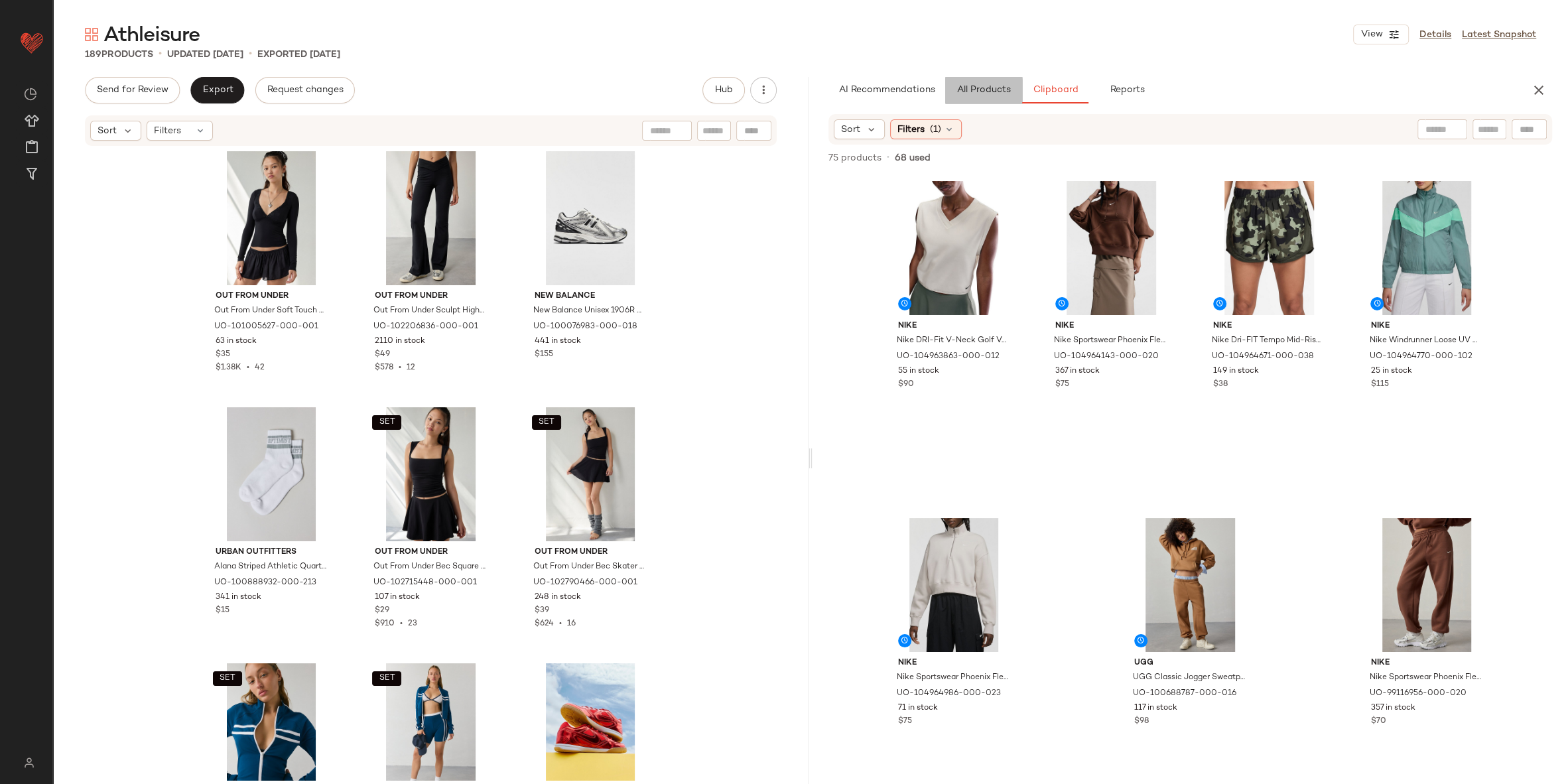
click at [987, 84] on button "All Products" at bounding box center [984, 90] width 77 height 26
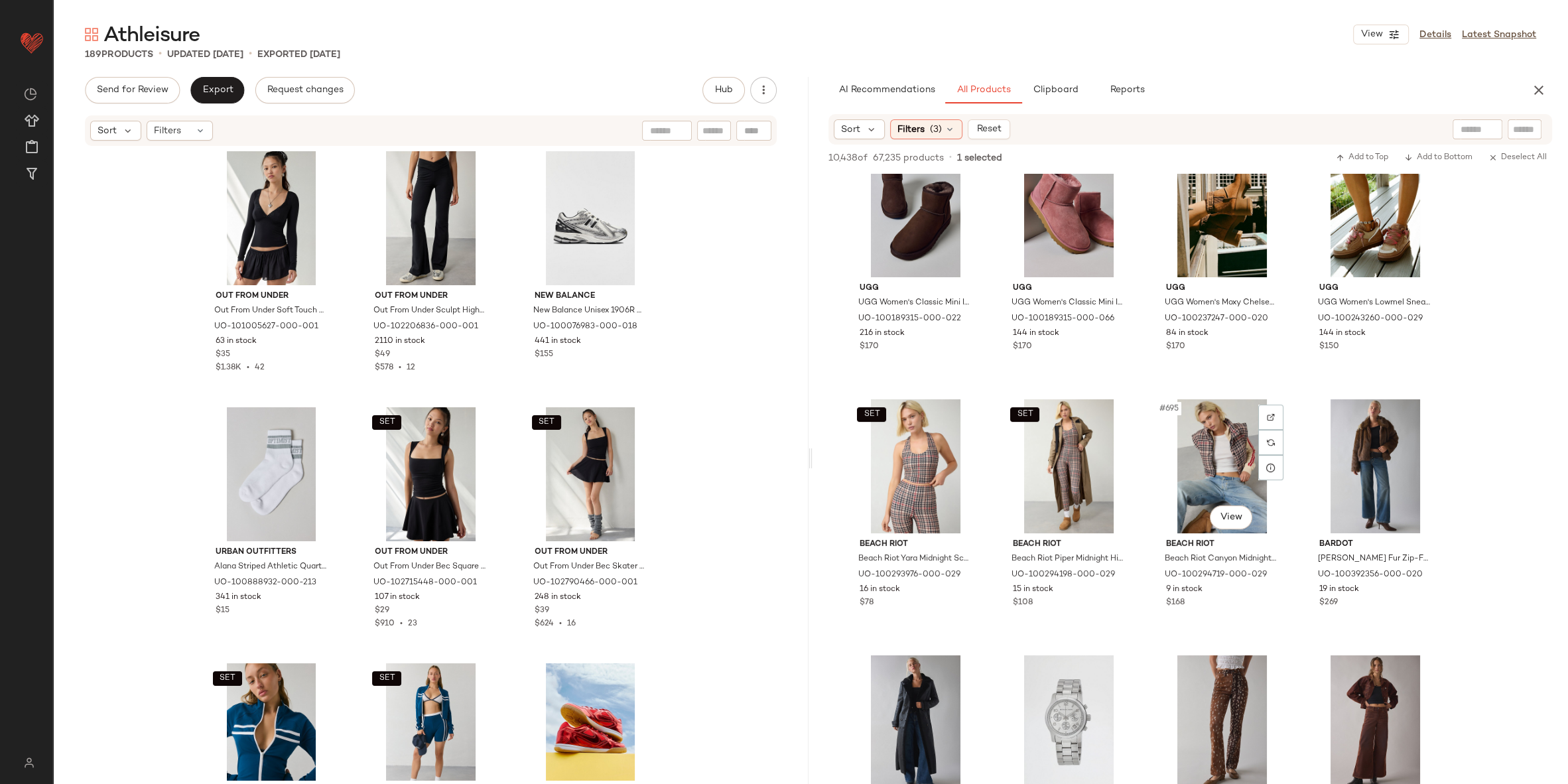
scroll to position [44129, 0]
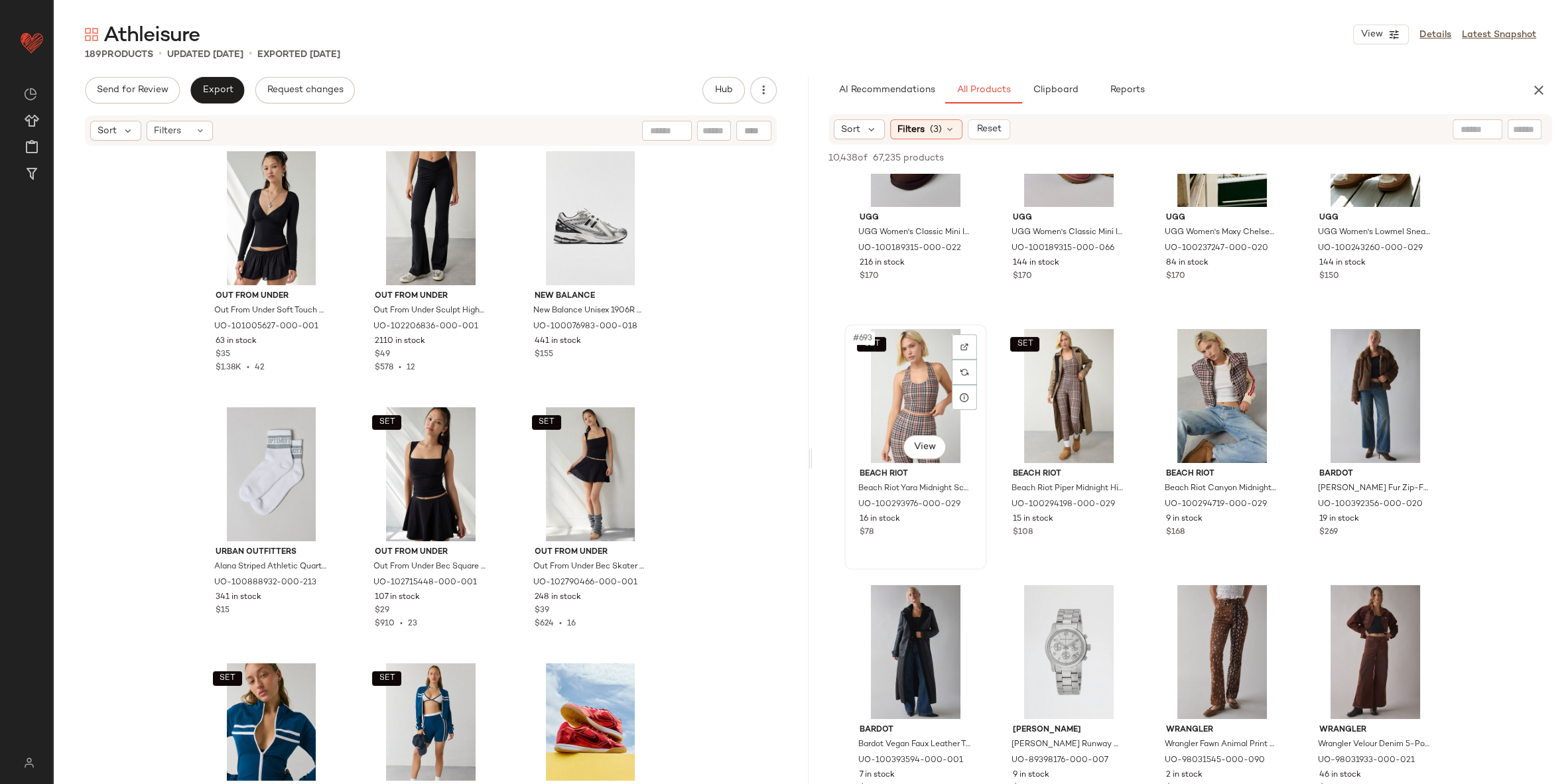
click at [903, 391] on div "SET #693 View" at bounding box center [915, 395] width 133 height 134
click at [1242, 386] on div "#695 View" at bounding box center [1222, 395] width 133 height 134
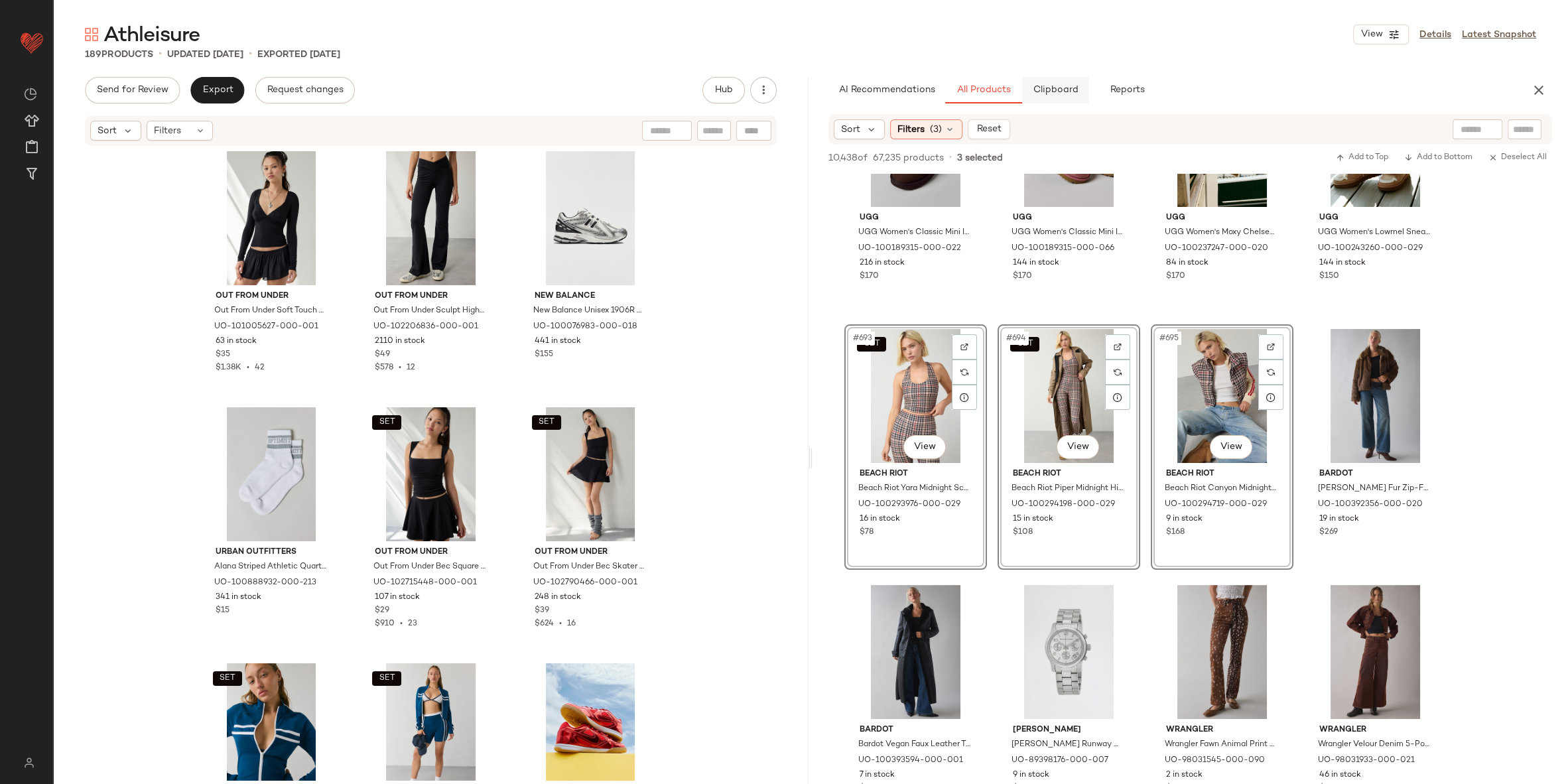
drag, startPoint x: 1242, startPoint y: 386, endPoint x: 1057, endPoint y: 92, distance: 347.4
click at [1057, 92] on div "AI Recommendations All Products Clipboard Reports Sort Filters (3) Reset 10,438…" at bounding box center [1191, 458] width 756 height 762
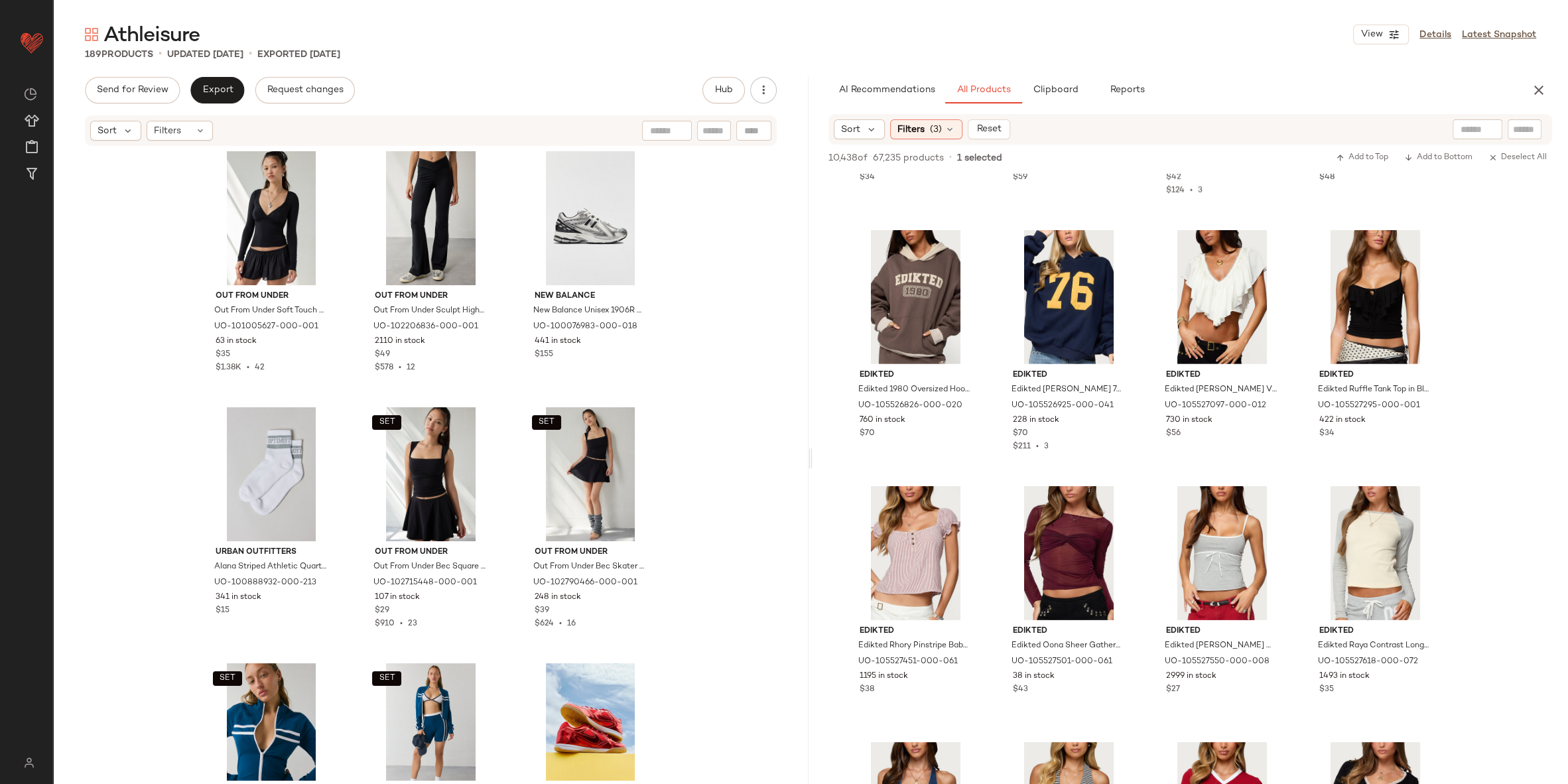
scroll to position [55014, 0]
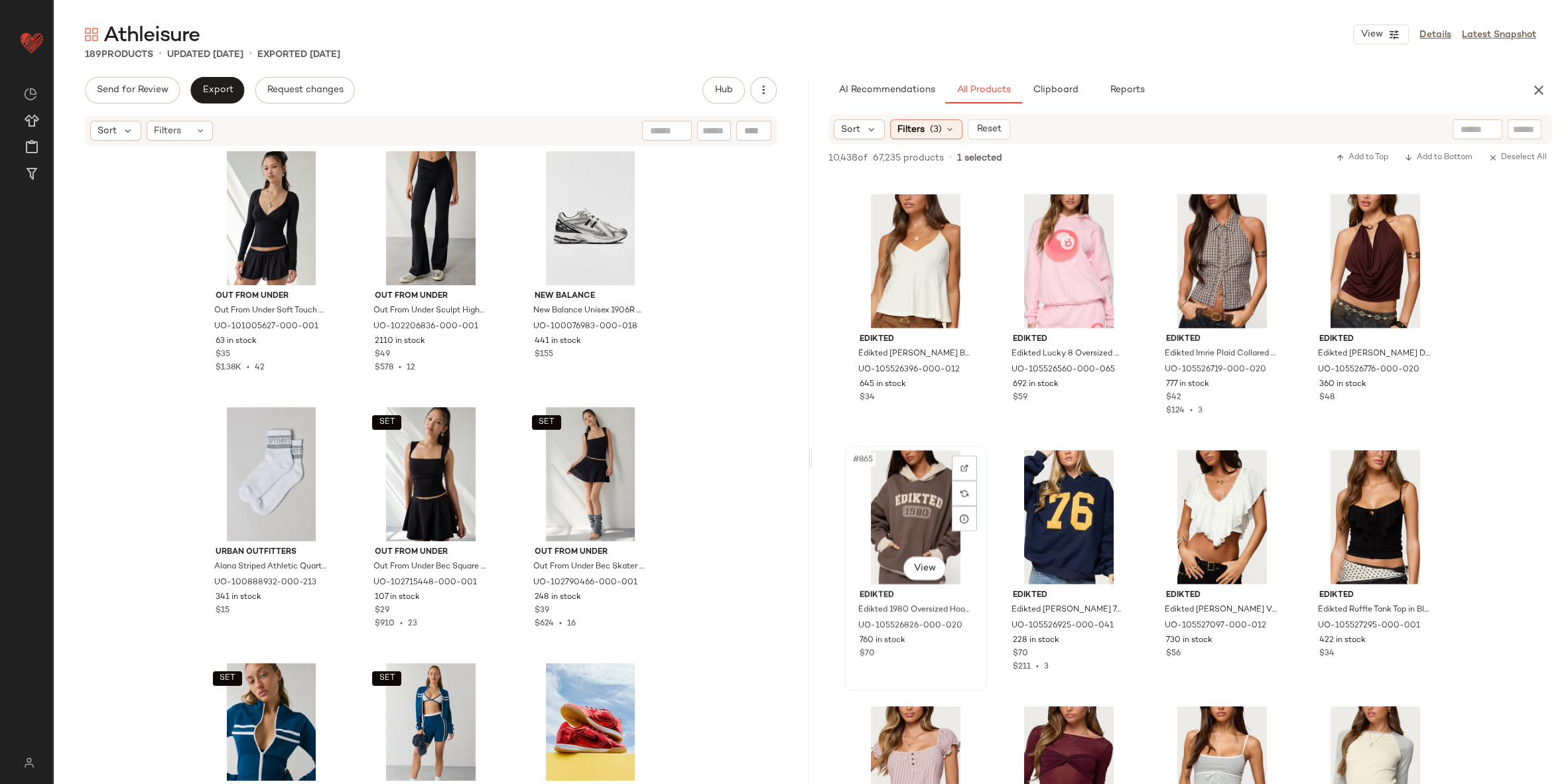
click at [906, 545] on div "#865 View" at bounding box center [915, 517] width 133 height 134
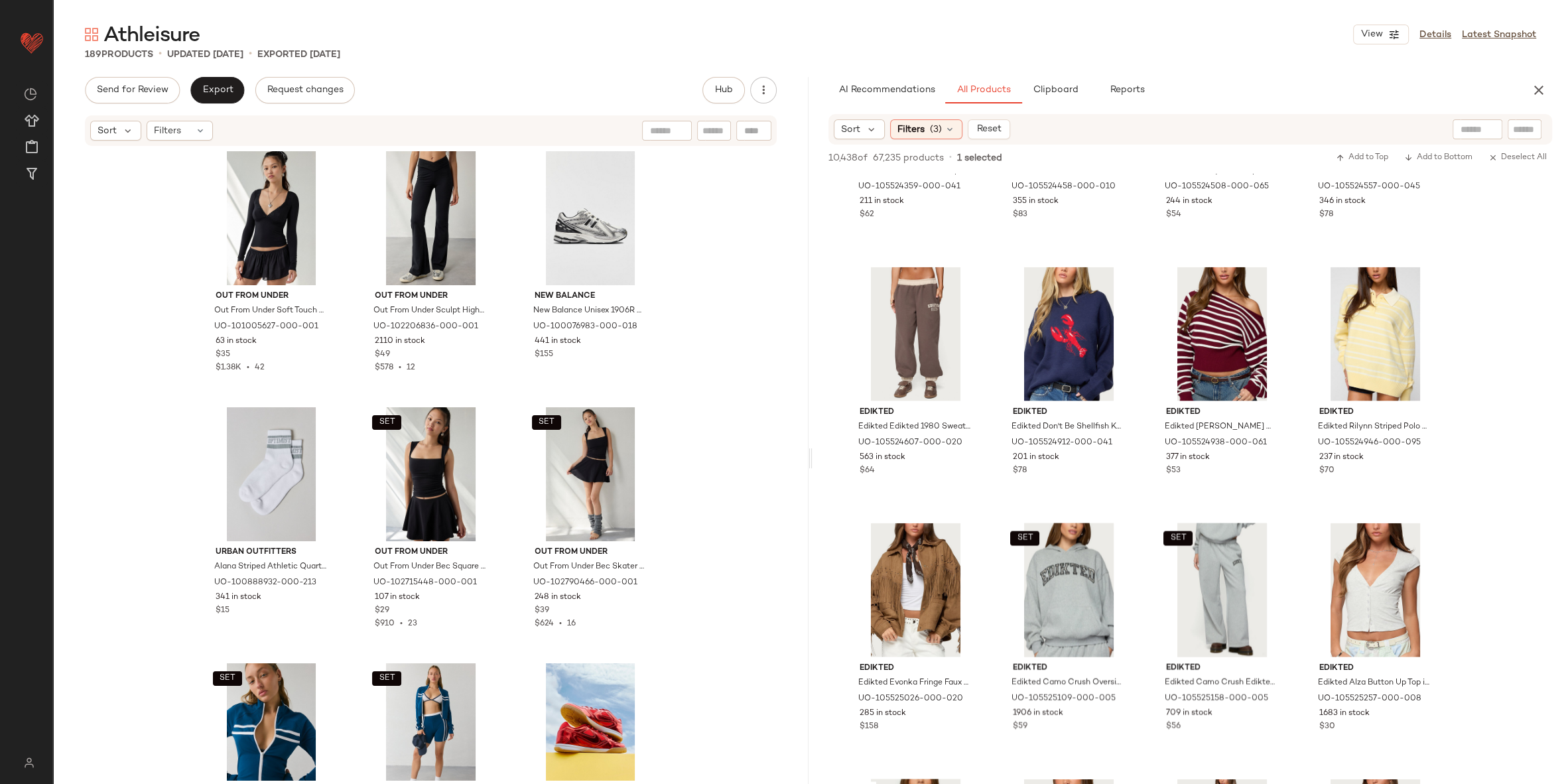
scroll to position [53612, 0]
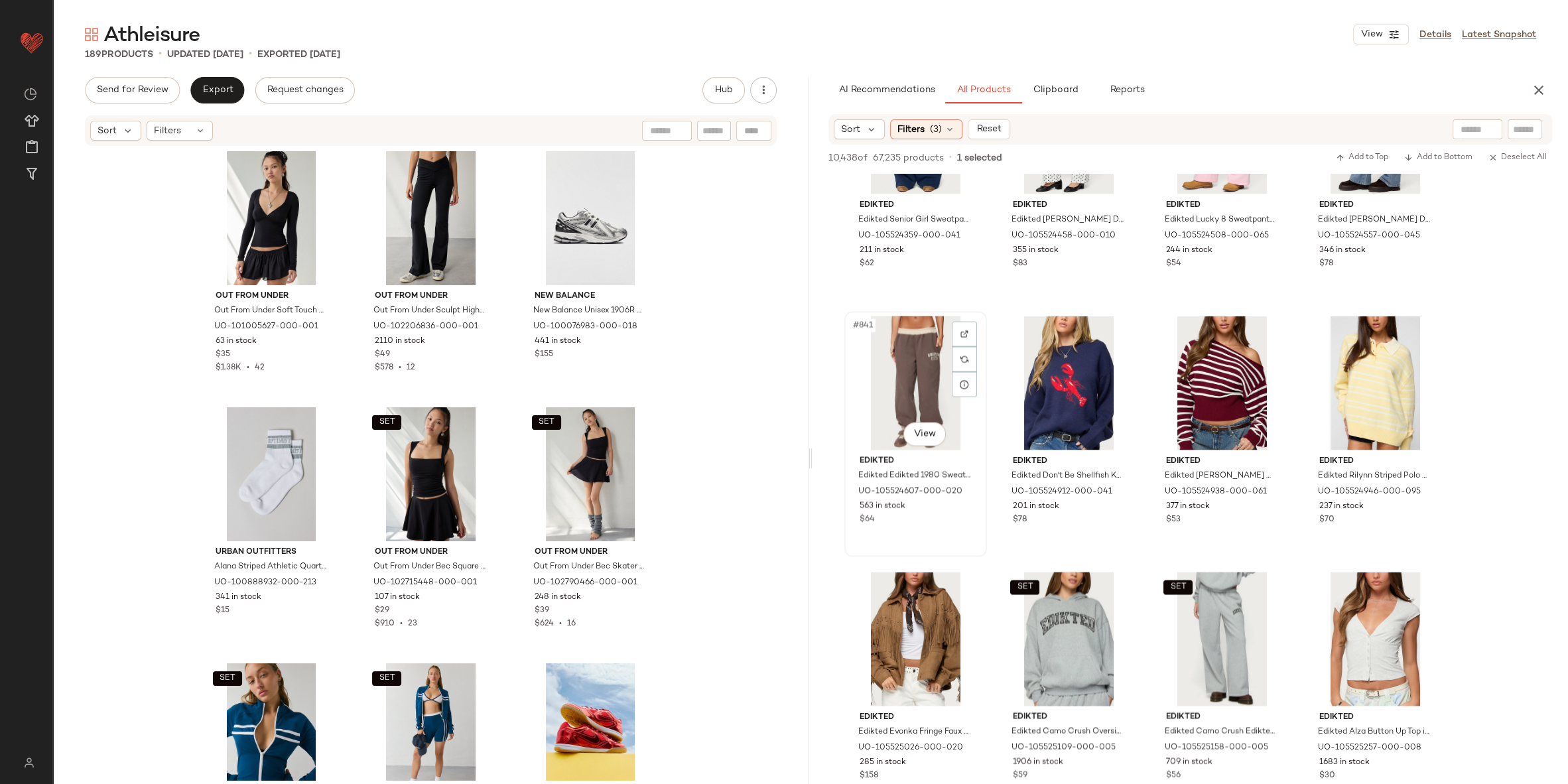
click at [889, 365] on div "#841 View" at bounding box center [915, 383] width 133 height 134
click at [876, 334] on span "SET" at bounding box center [871, 332] width 17 height 9
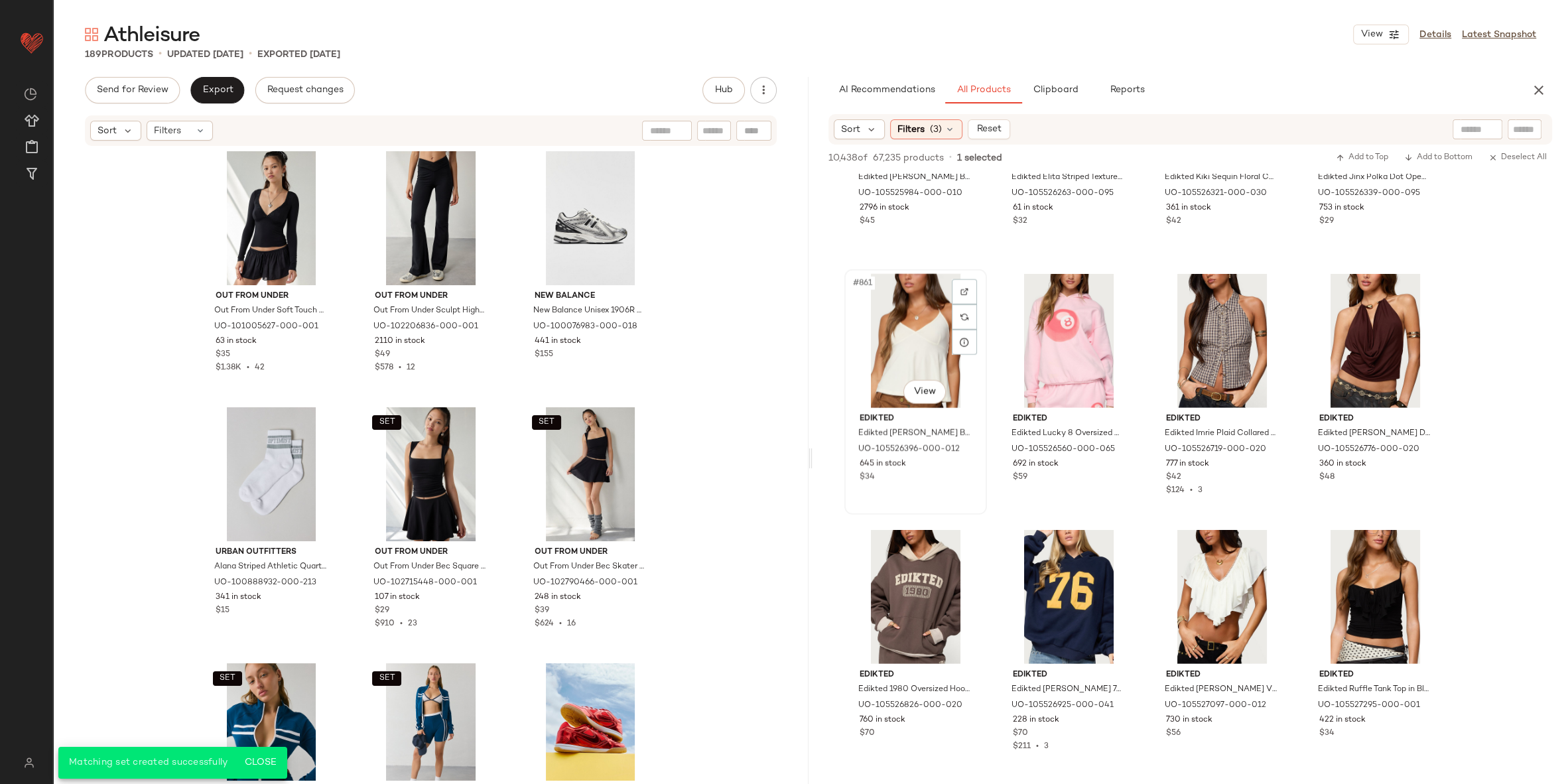
scroll to position [54984, 0]
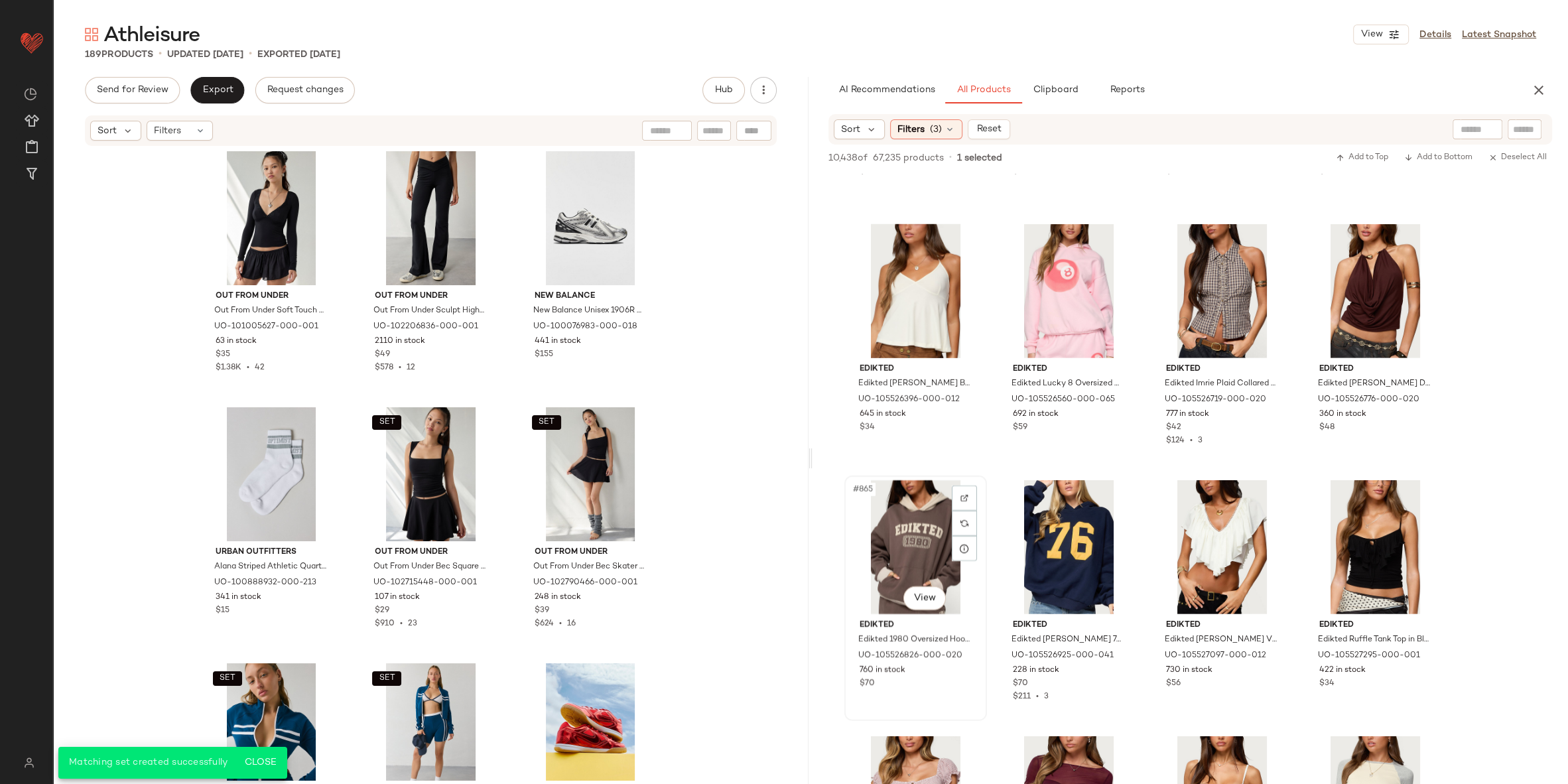
click at [889, 492] on div "#865 View" at bounding box center [915, 547] width 133 height 134
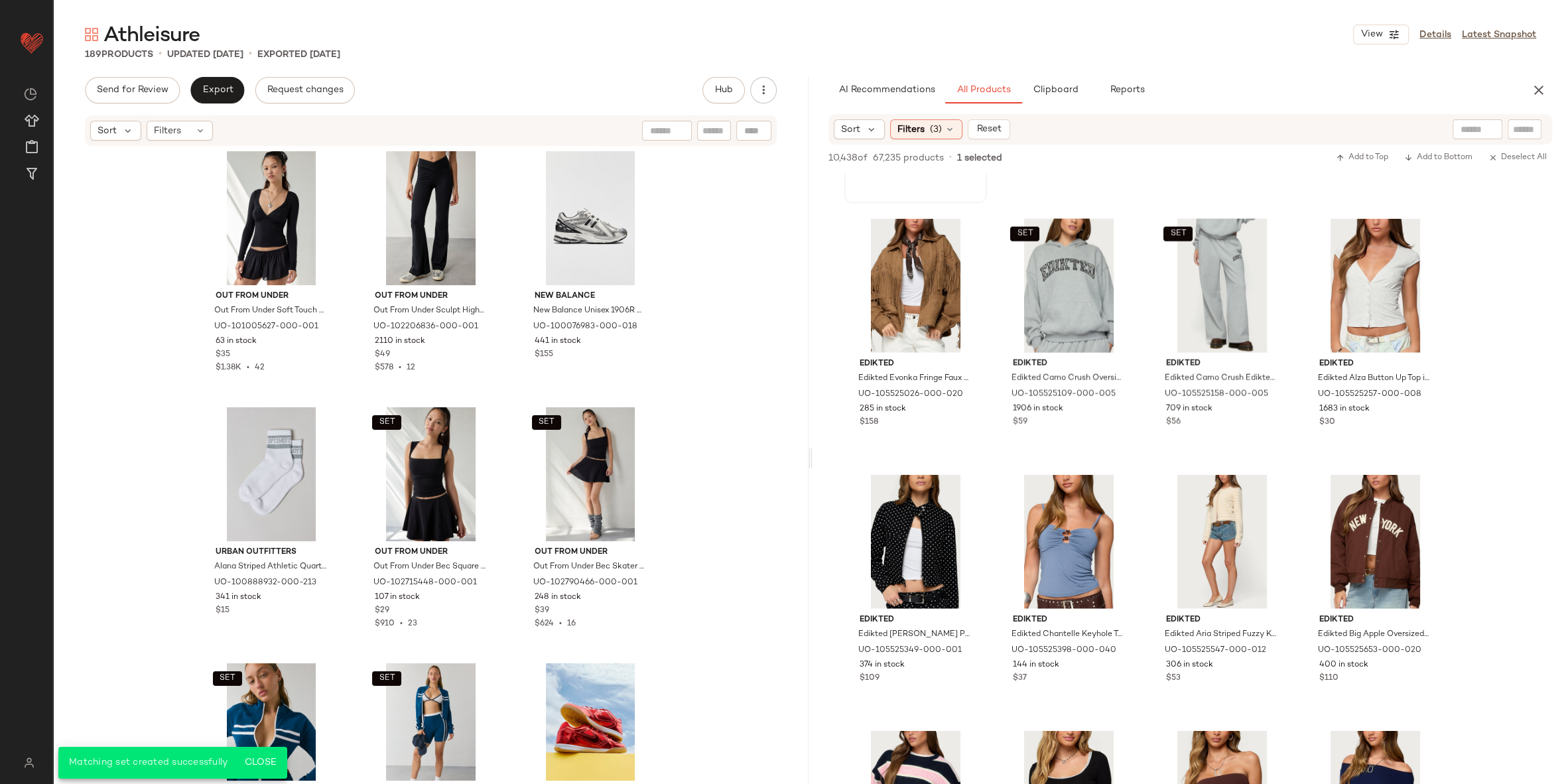
scroll to position [53709, 0]
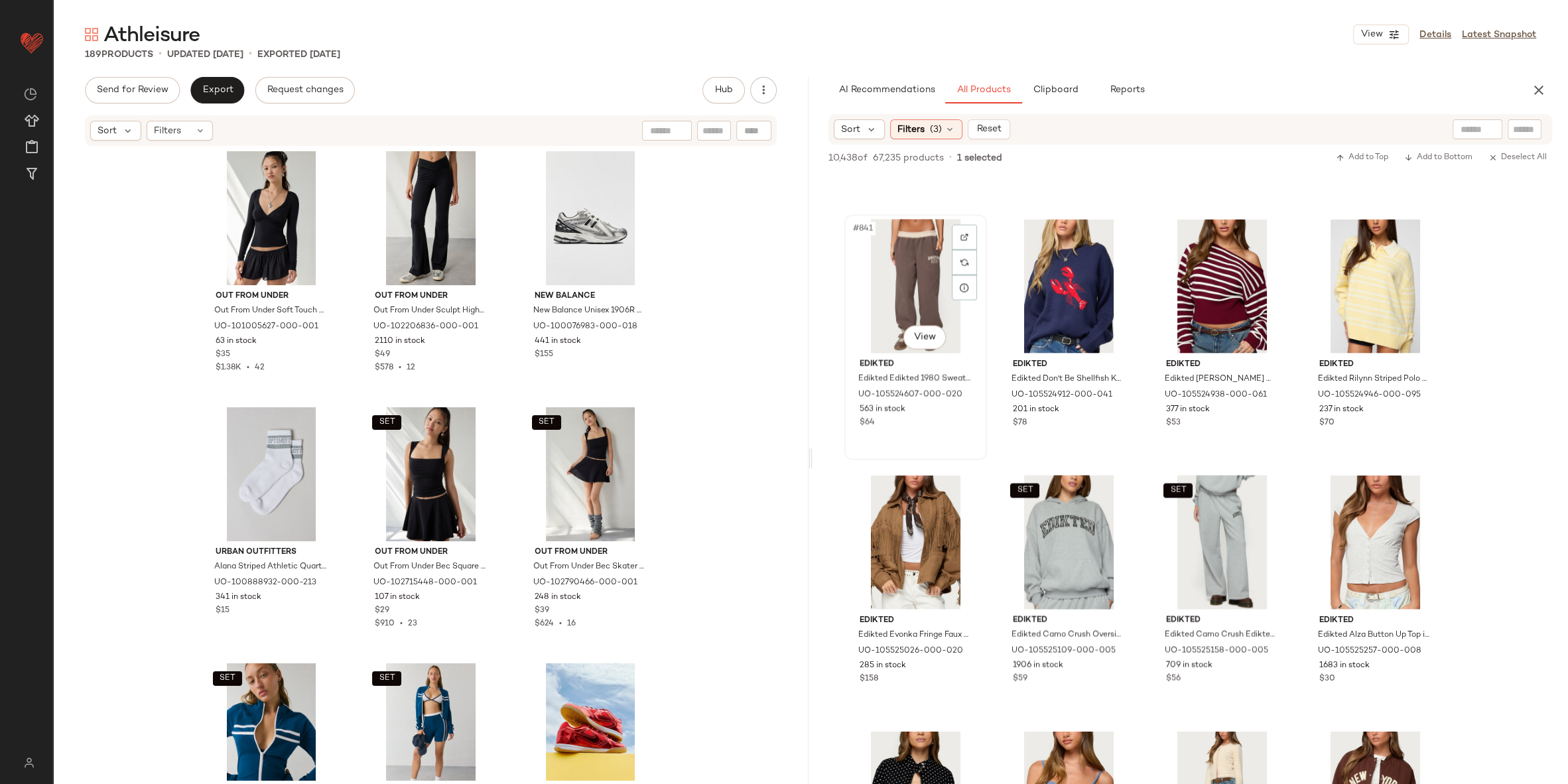
click at [909, 252] on div "#841 View" at bounding box center [915, 286] width 133 height 134
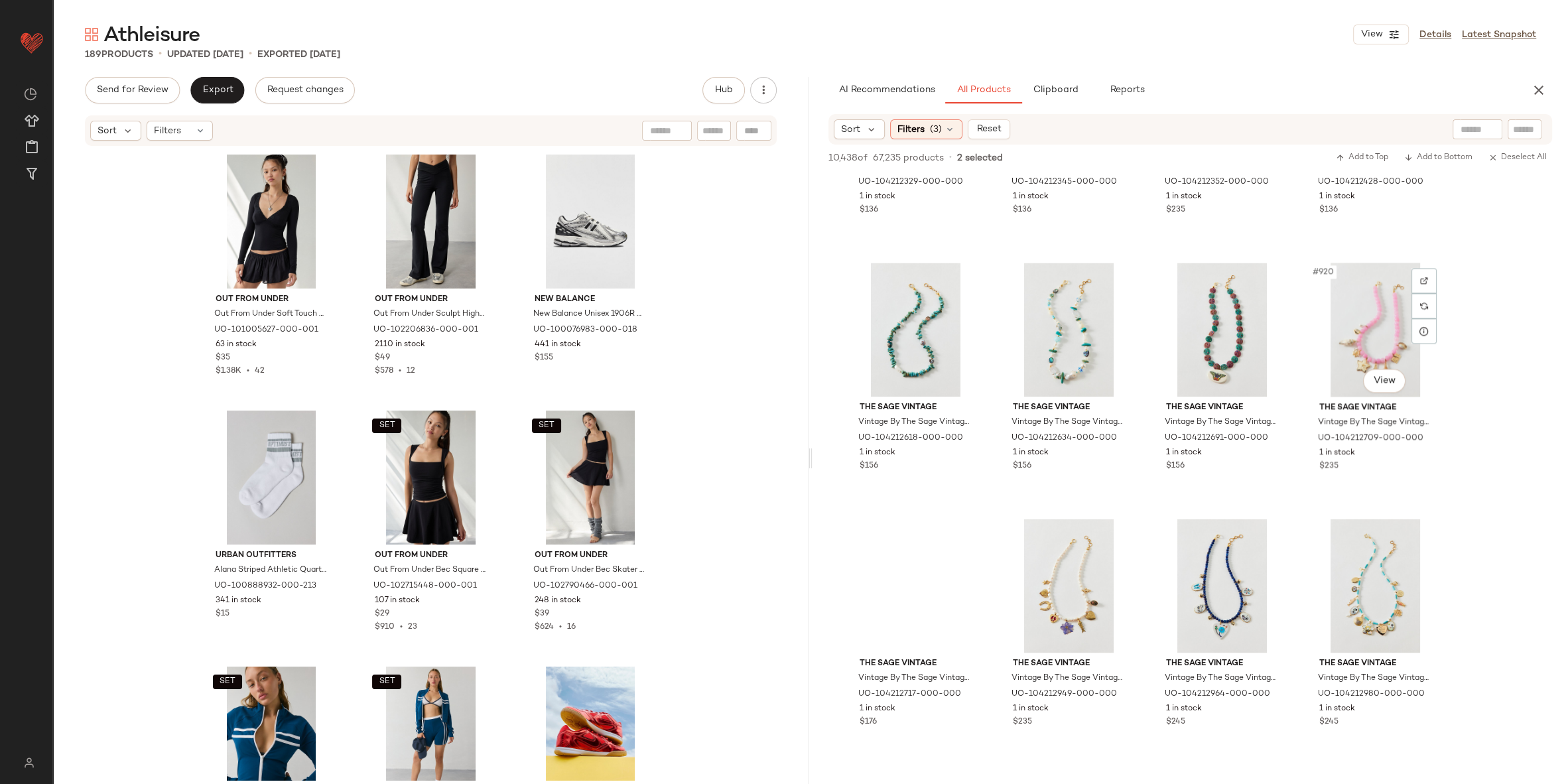
scroll to position [58595, 0]
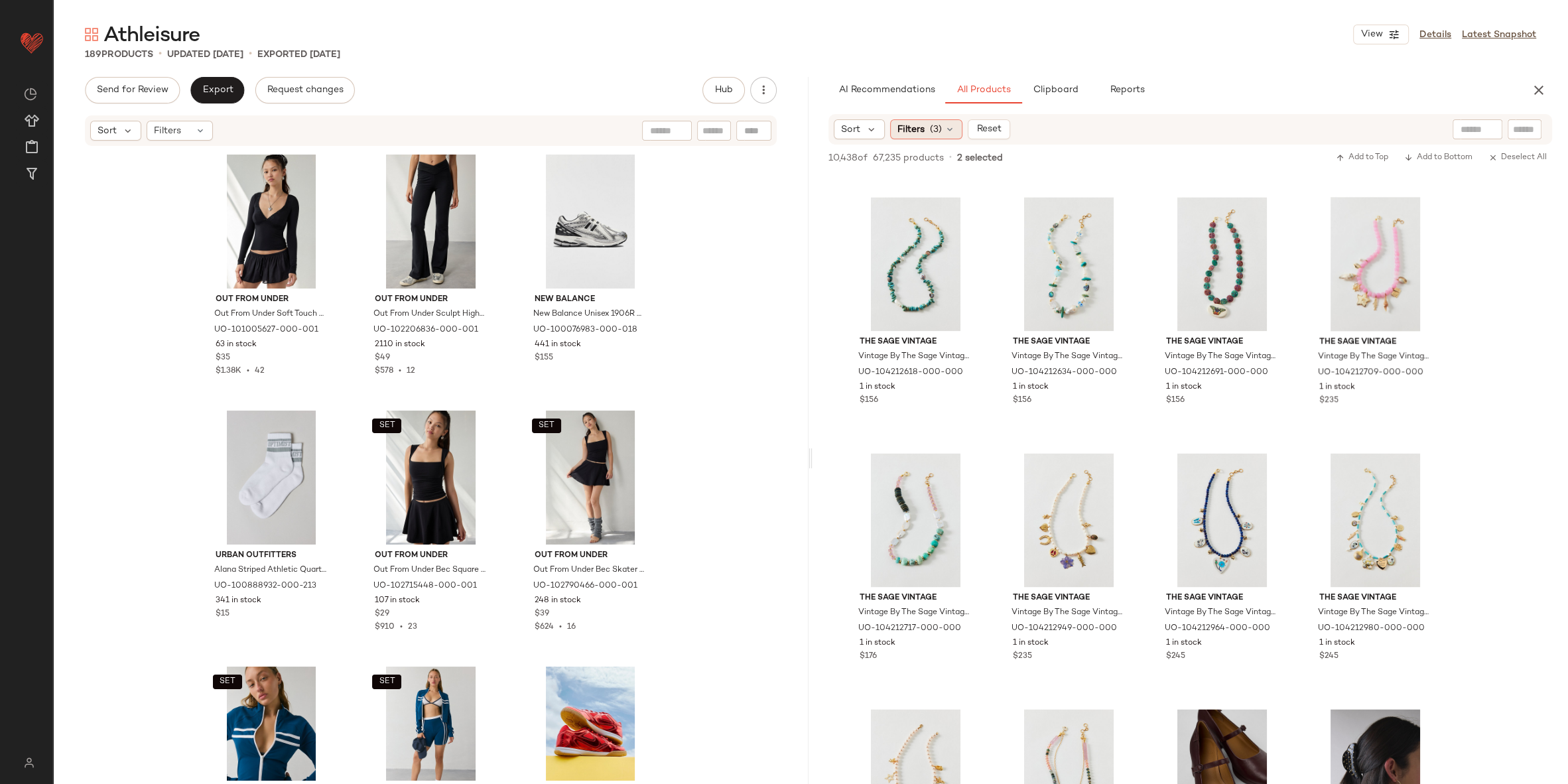
click at [920, 121] on div "Filters (3)" at bounding box center [927, 129] width 72 height 20
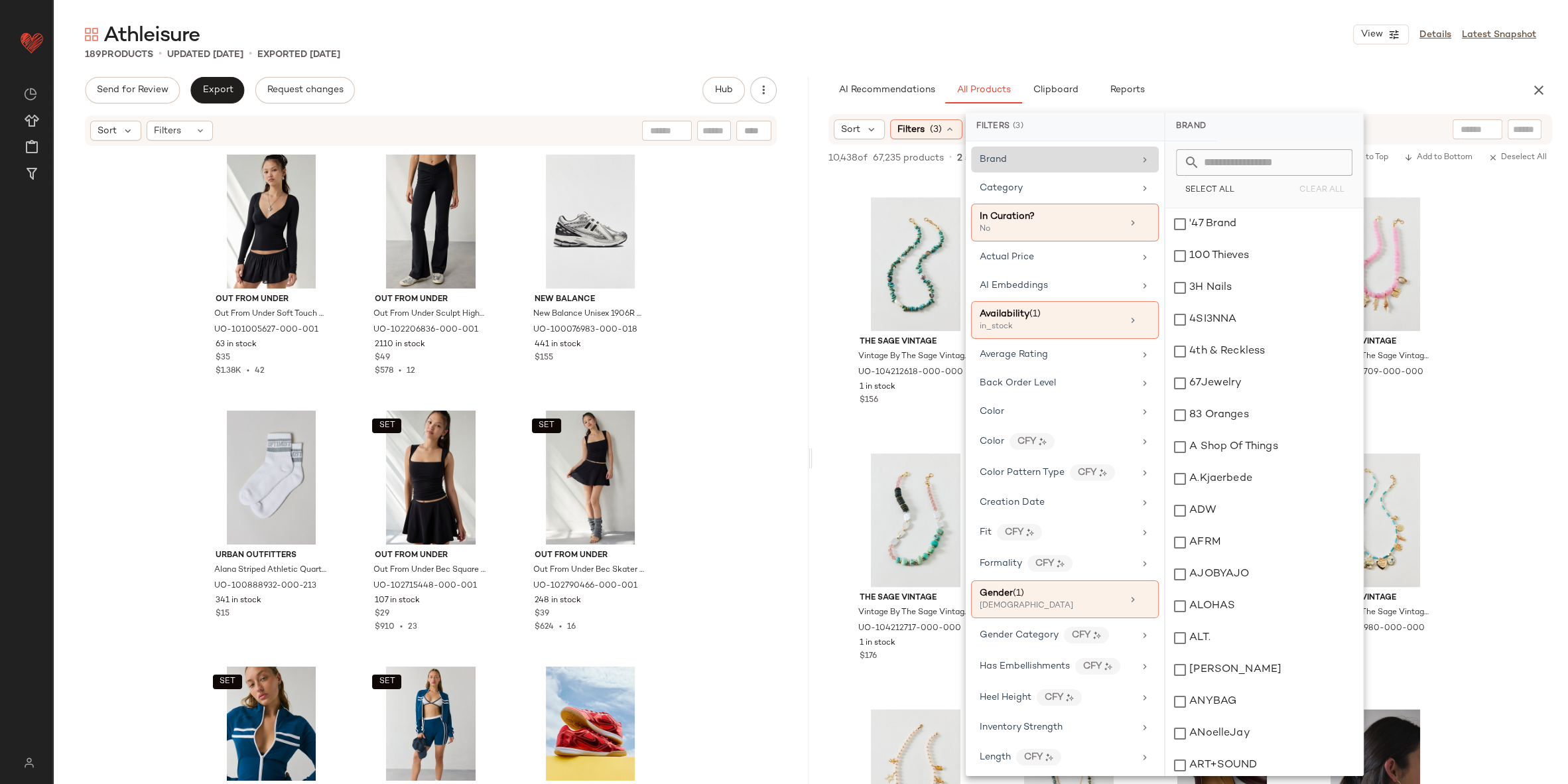
click at [1035, 165] on div "Brand" at bounding box center [1057, 159] width 155 height 14
click at [1321, 165] on input "text" at bounding box center [1272, 162] width 145 height 26
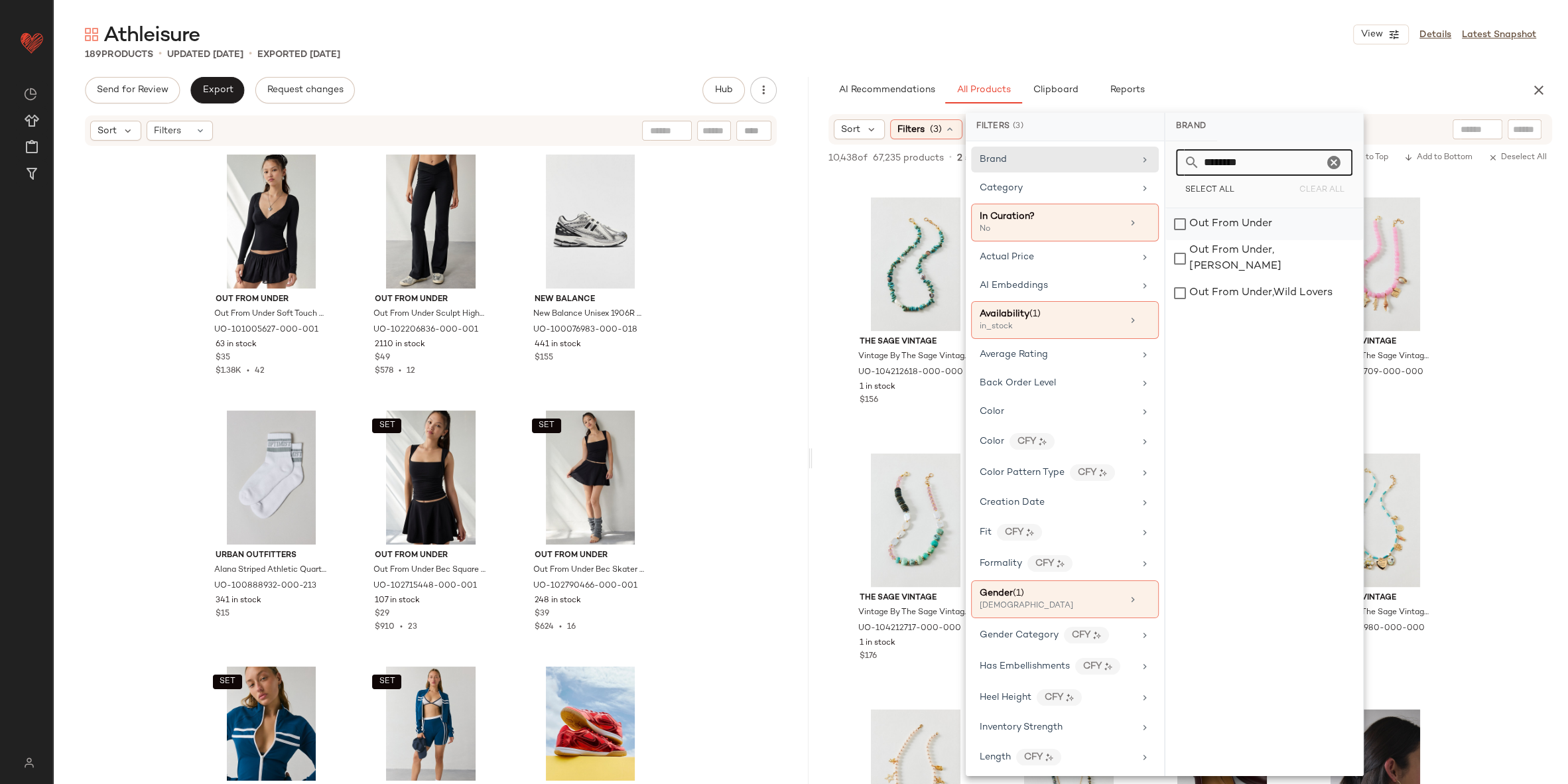
type input "********"
click at [1245, 225] on div "Out From Under" at bounding box center [1264, 224] width 198 height 32
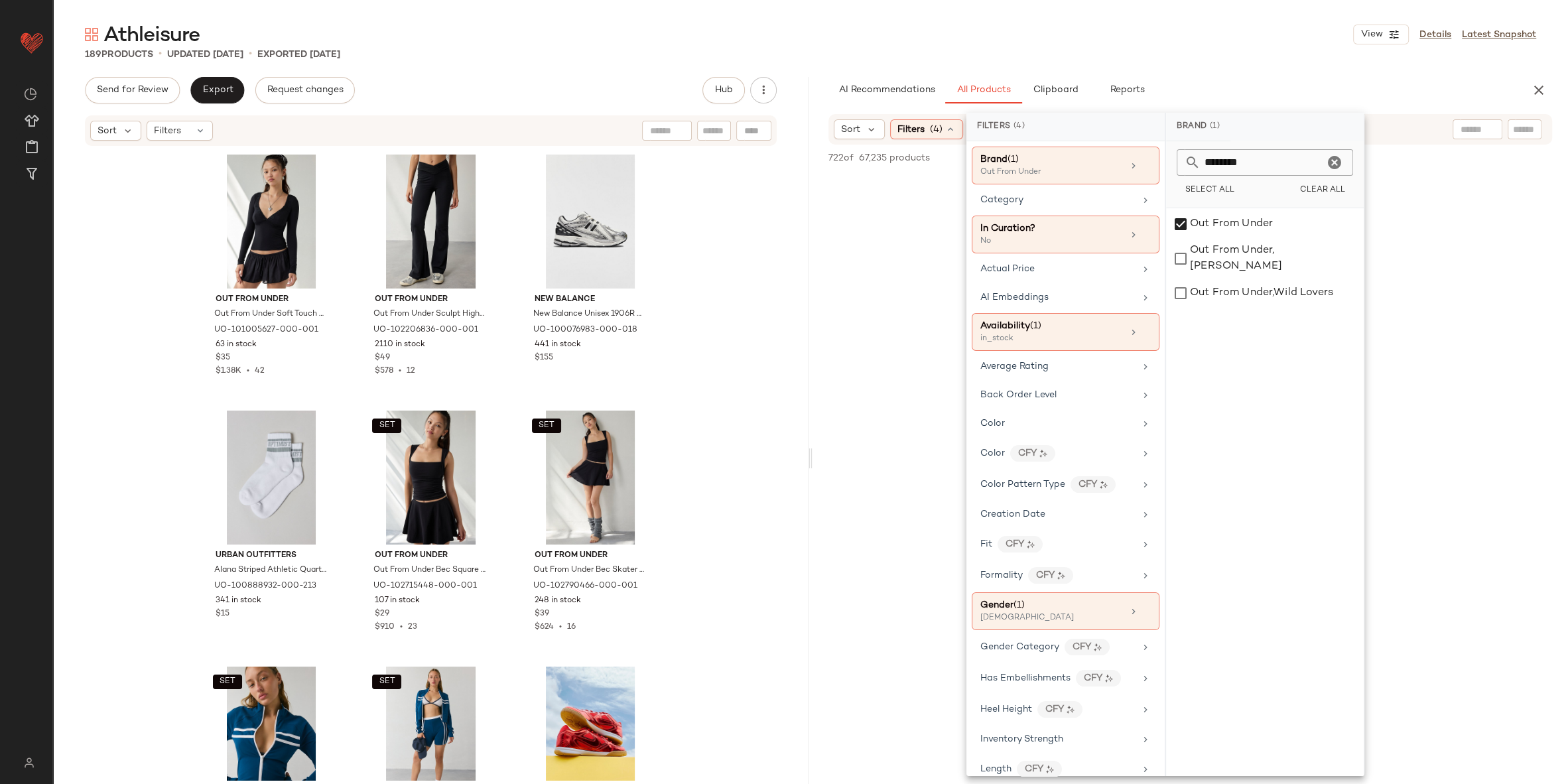
click at [1242, 95] on div "AI Recommendations All Products Clipboard Reports" at bounding box center [1168, 90] width 681 height 26
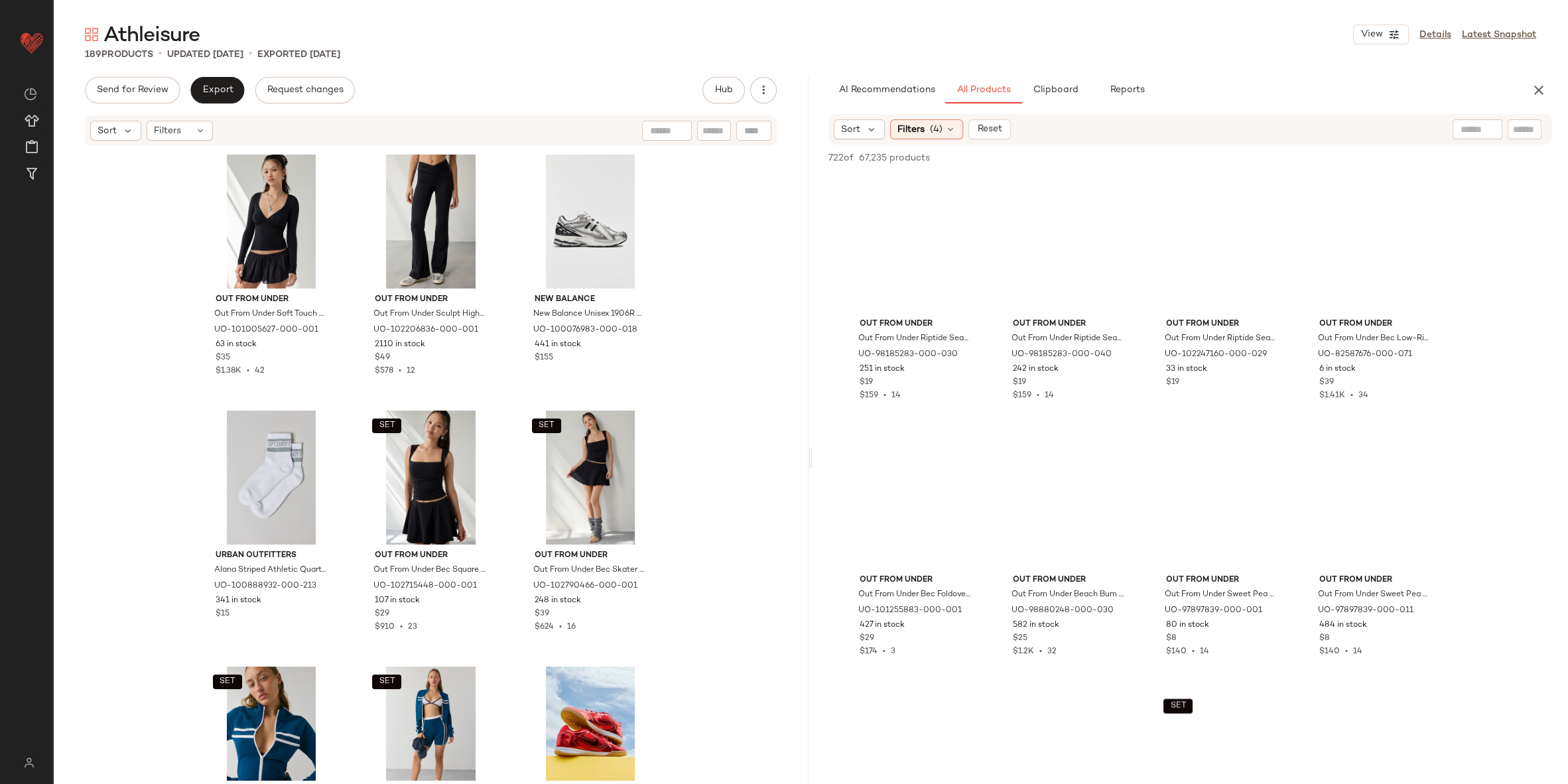
scroll to position [42488, 0]
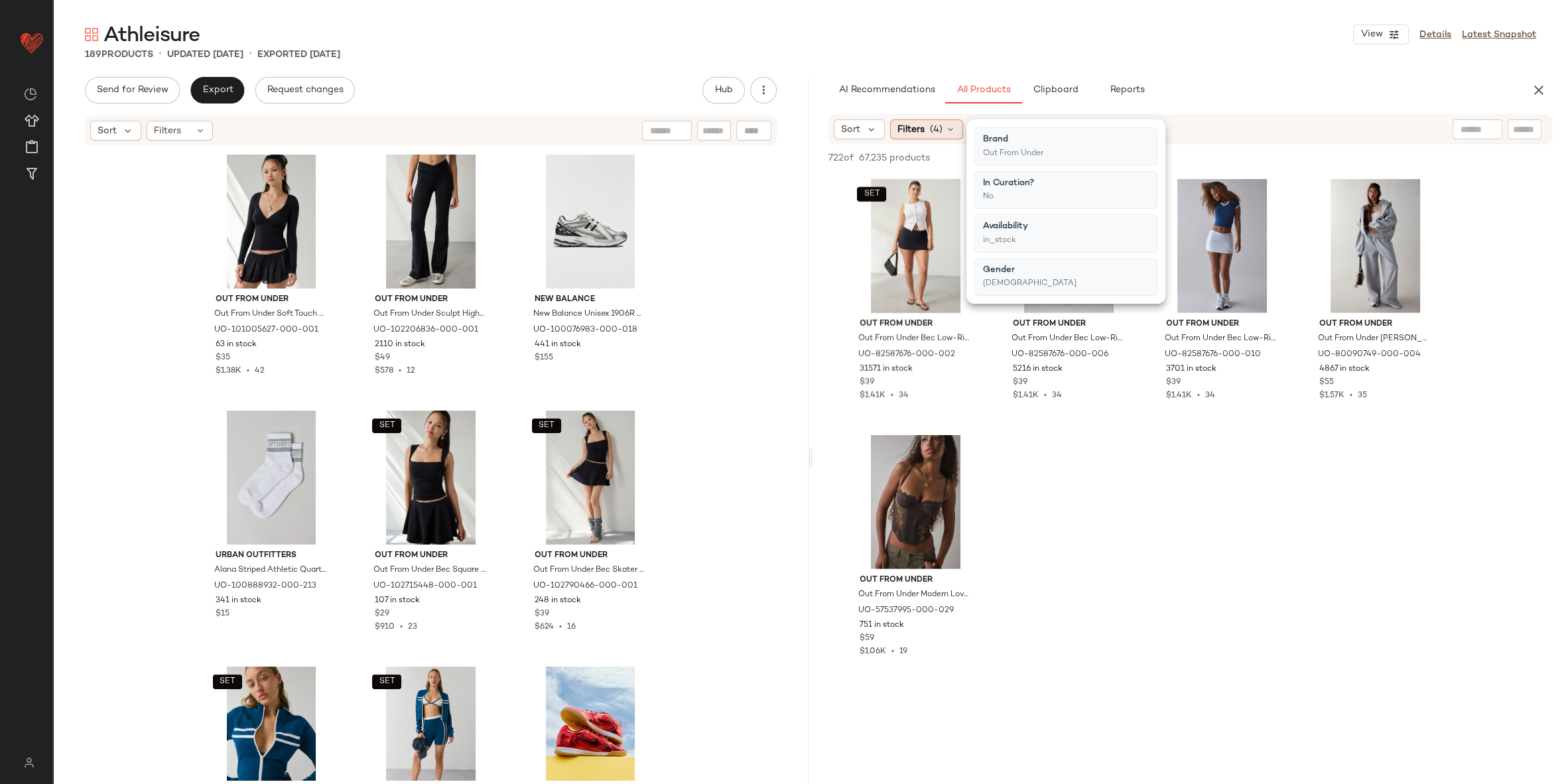
click at [934, 127] on span "(4)" at bounding box center [936, 129] width 12 height 14
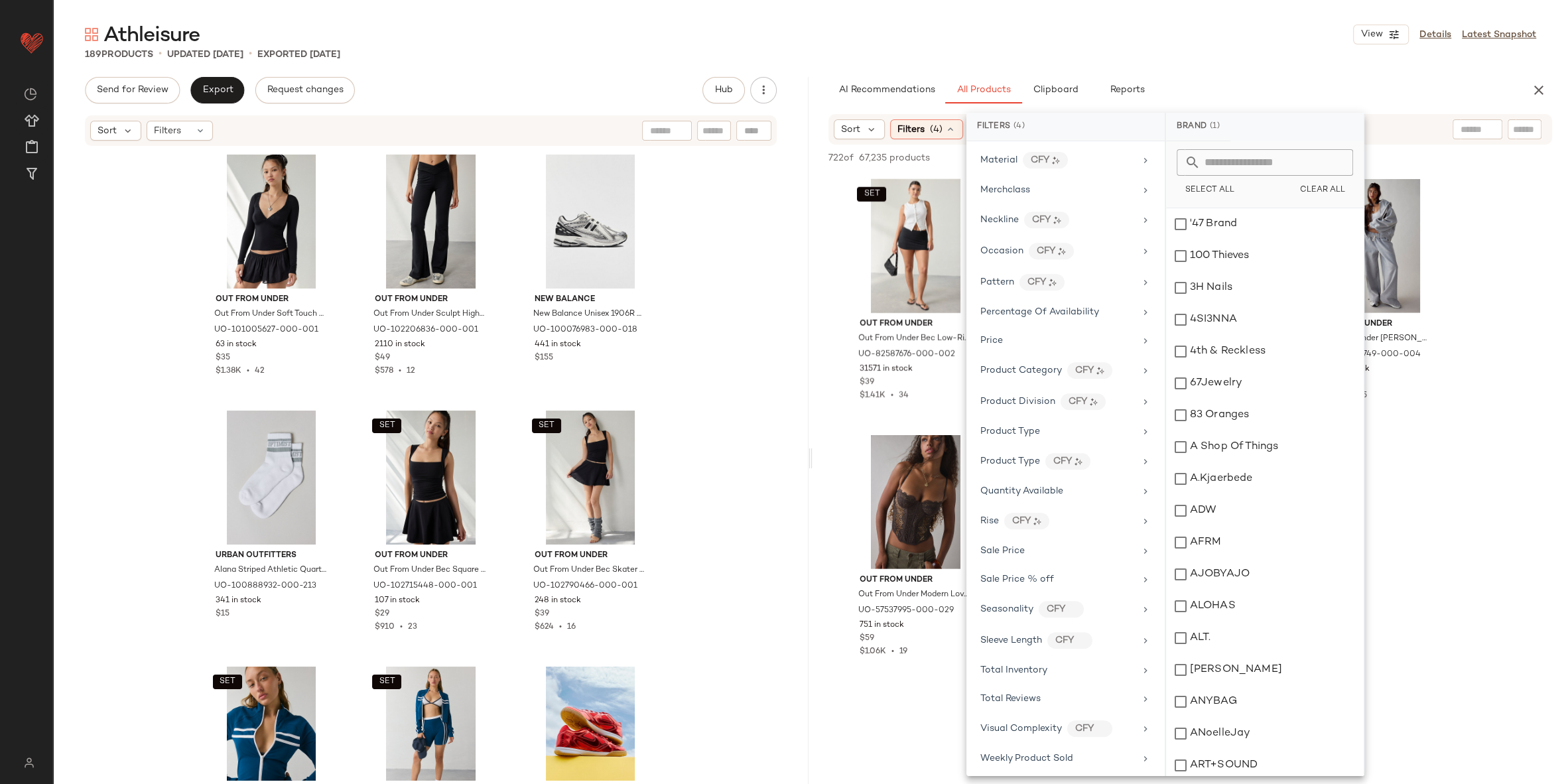
scroll to position [733, 0]
click at [1227, 72] on div "Athleisure View Details Latest Snapshot 189 Products • updated Sep 17th • Expor…" at bounding box center [811, 402] width 1515 height 762
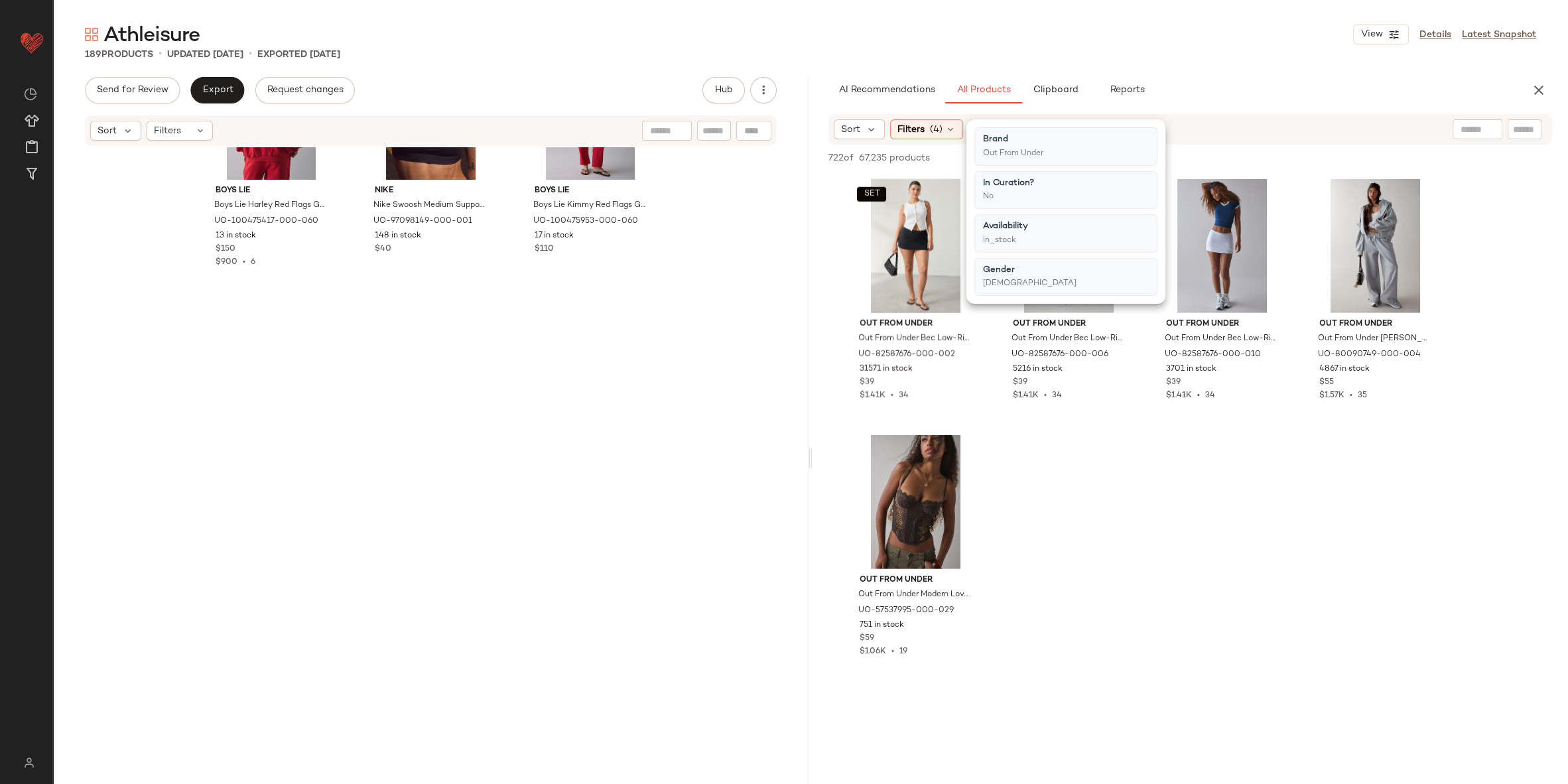
scroll to position [411, 0]
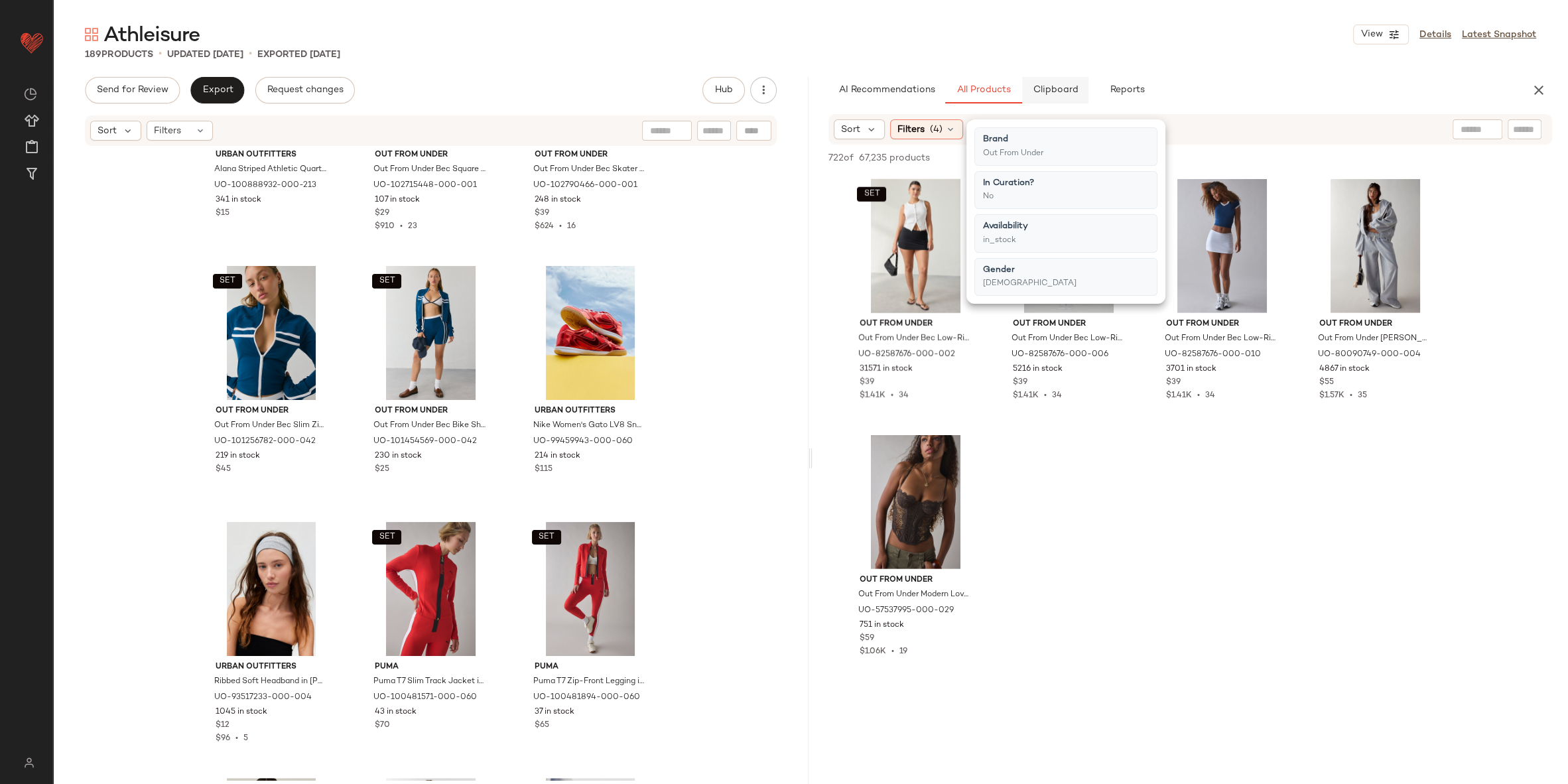
click at [1054, 95] on span "Clipboard" at bounding box center [1055, 90] width 45 height 11
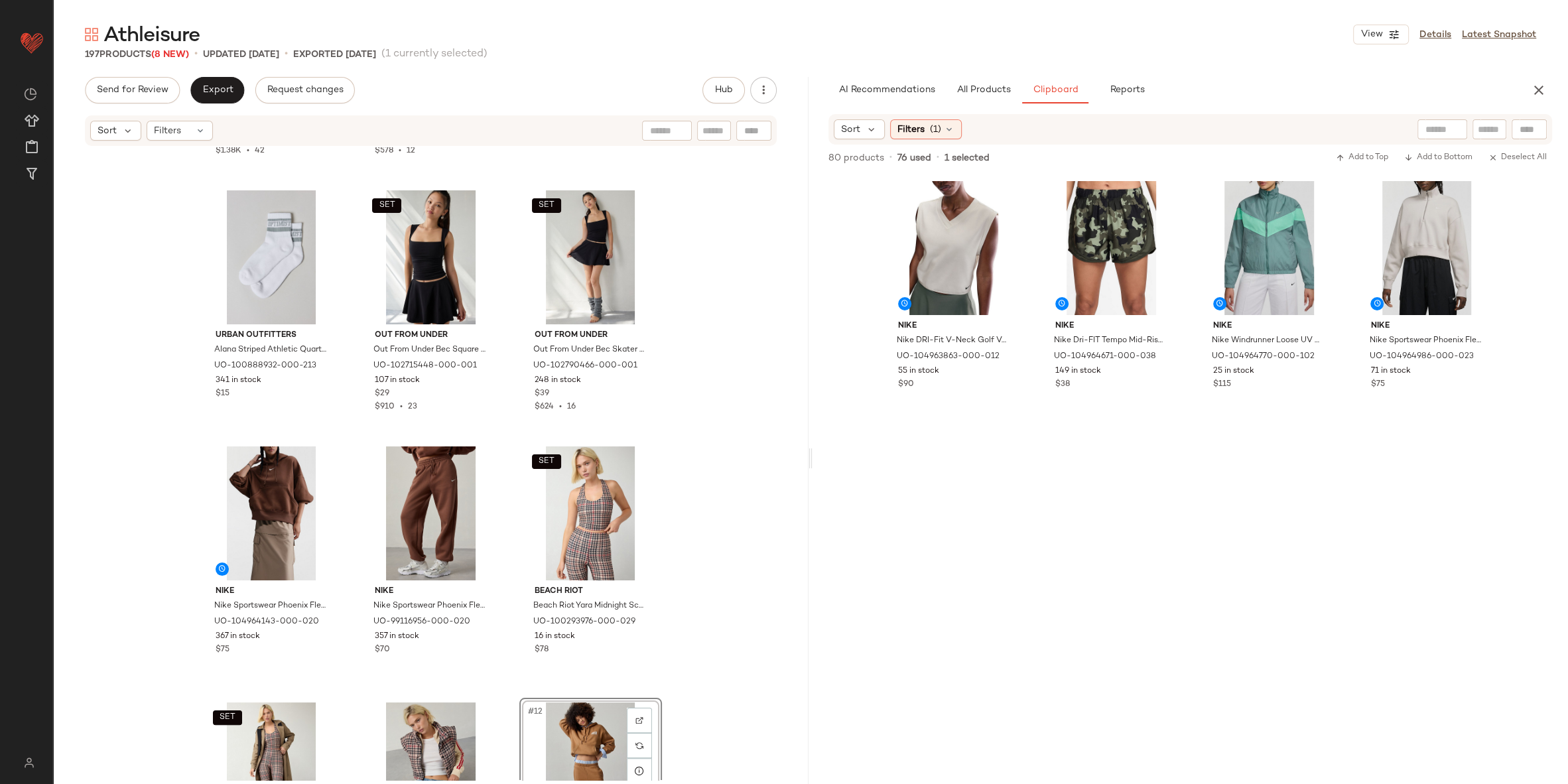
scroll to position [165, 0]
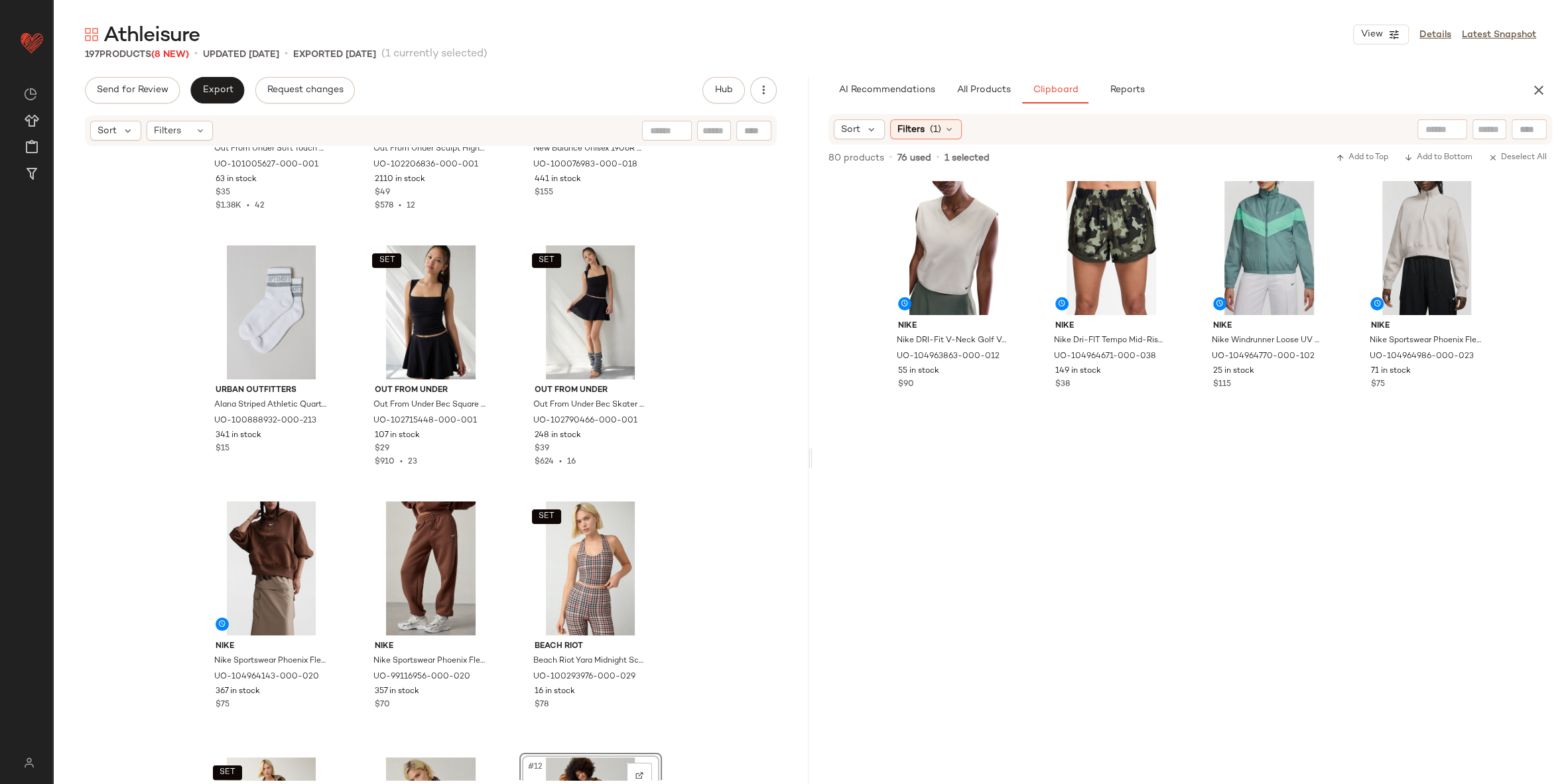
click at [975, 74] on div "Athleisure View Details Latest Snapshot 197 Products (8 New) • updated Sep 22nd…" at bounding box center [811, 402] width 1515 height 762
click at [1006, 96] on button "All Products" at bounding box center [984, 90] width 77 height 26
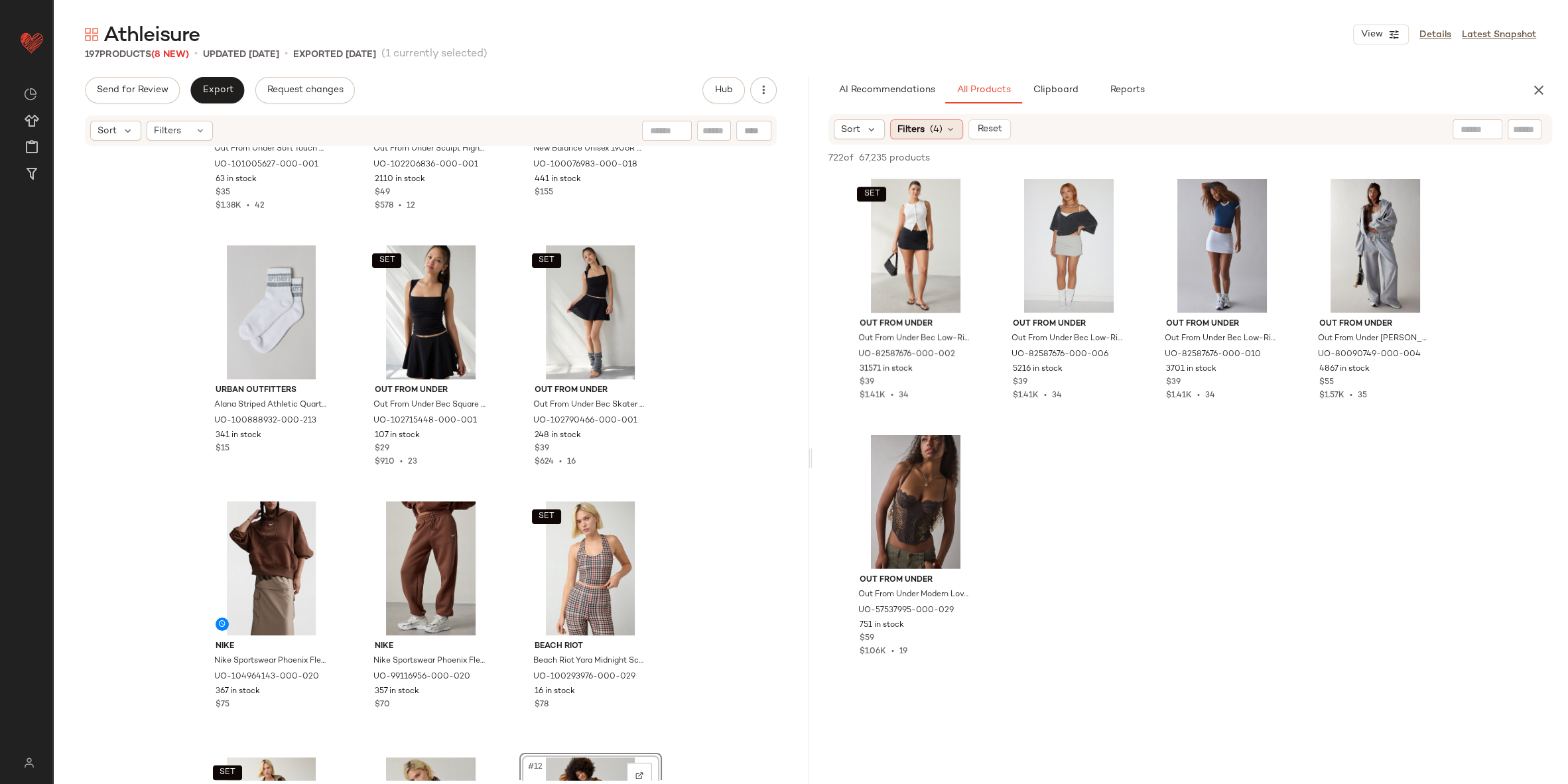
click at [926, 131] on div "Filters (4)" at bounding box center [927, 129] width 73 height 20
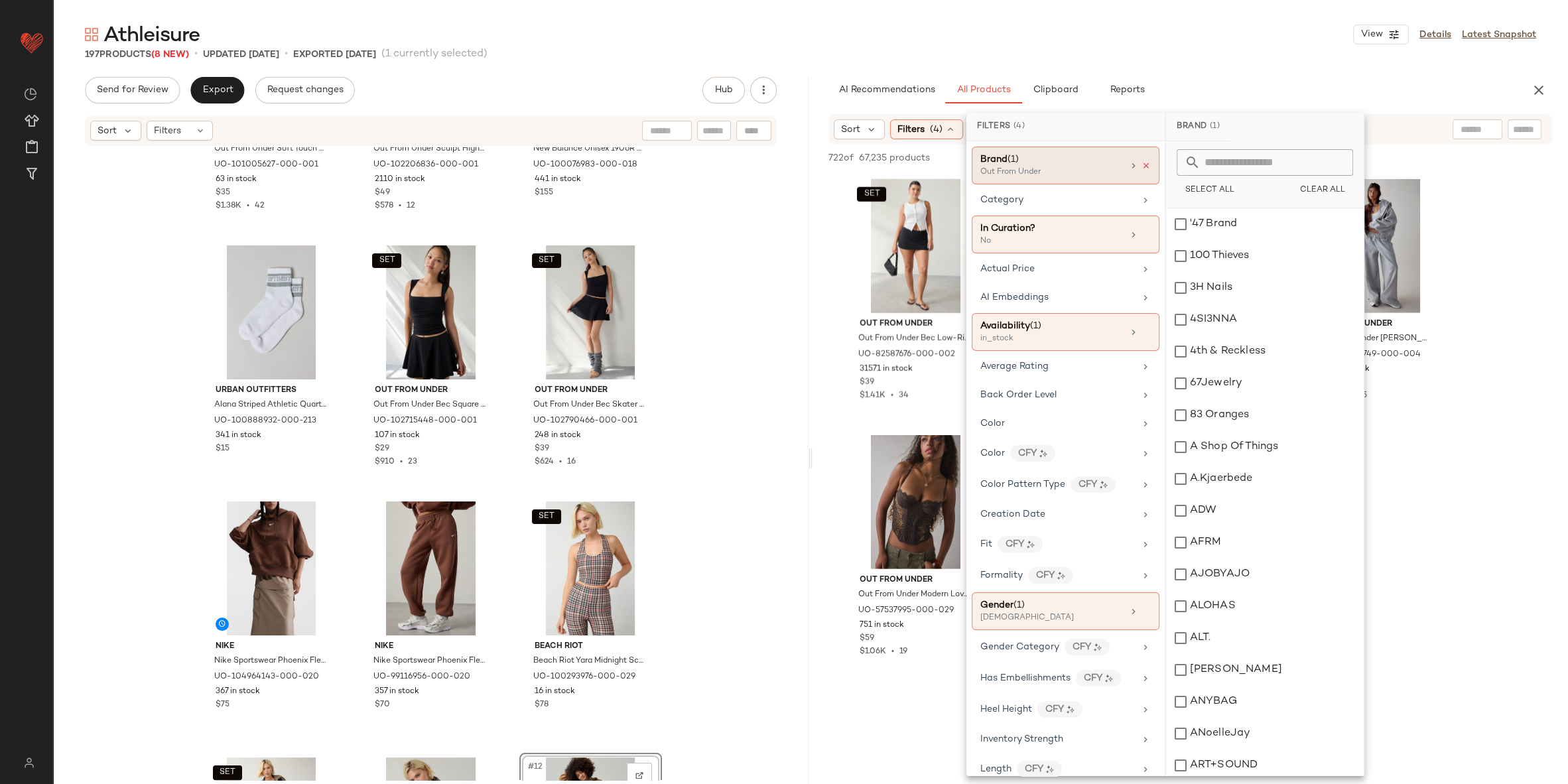
click at [1144, 167] on icon at bounding box center [1146, 165] width 9 height 9
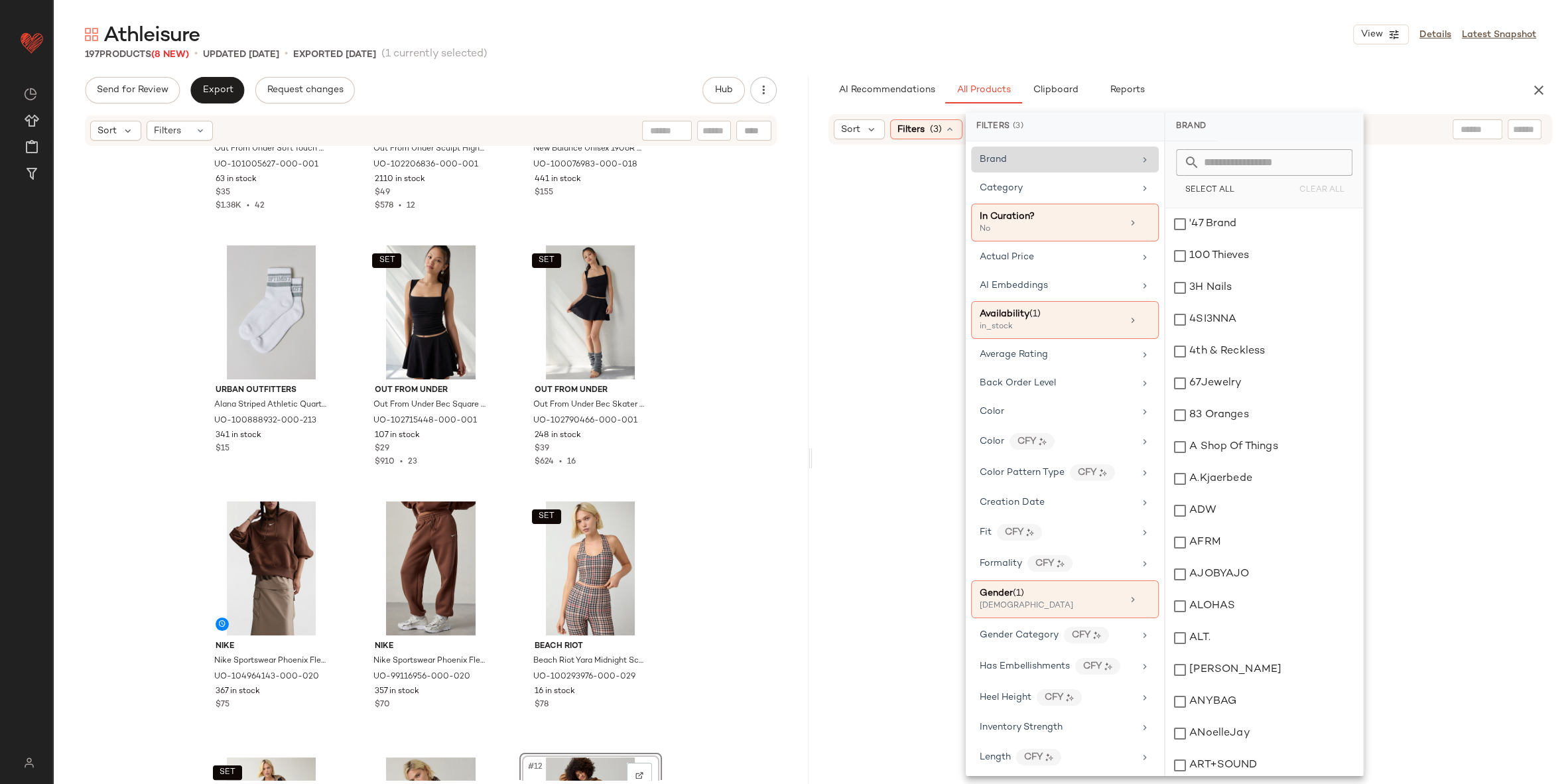
click at [1480, 128] on div at bounding box center [1477, 129] width 50 height 20
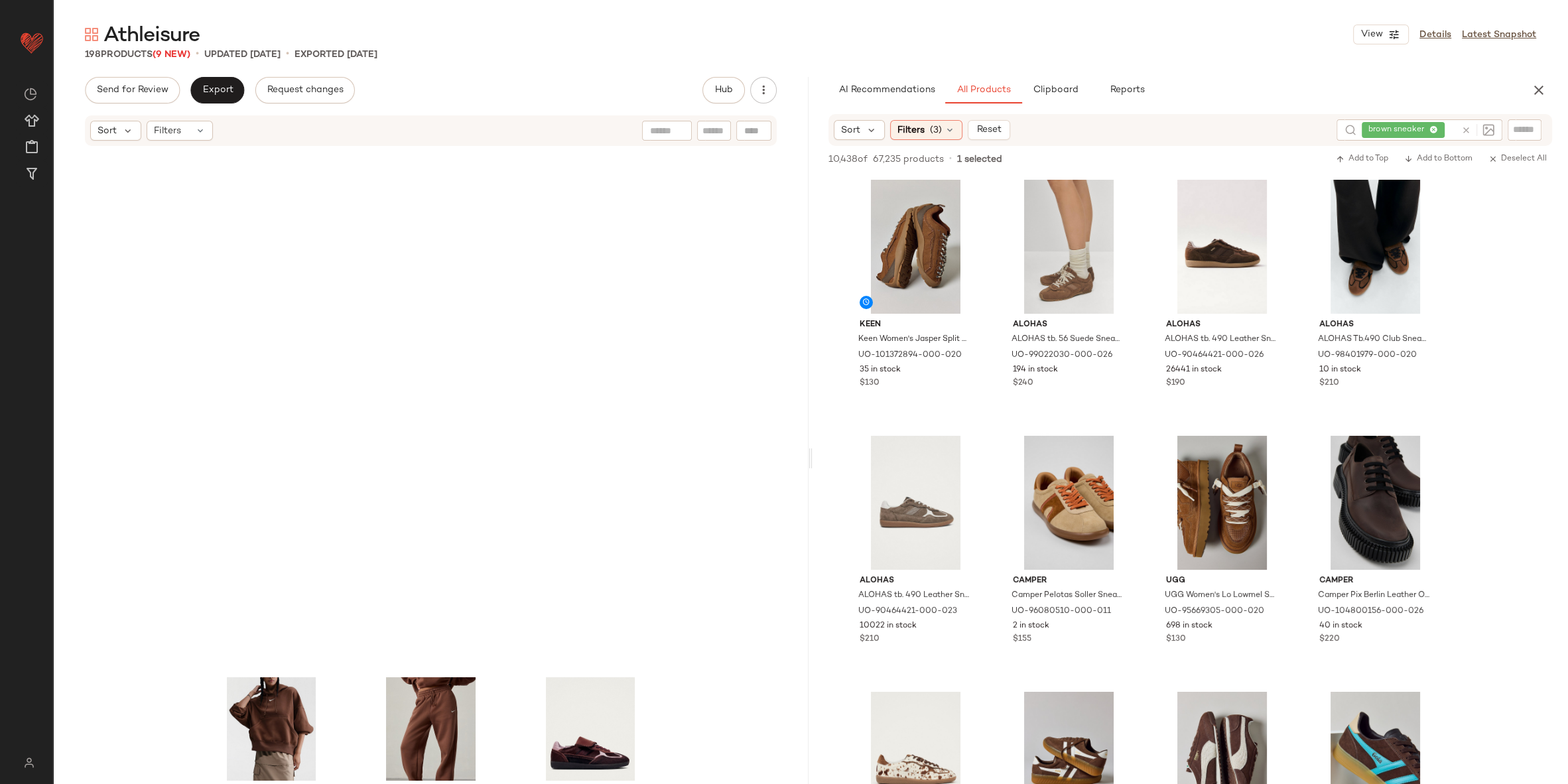
scroll to position [625, 0]
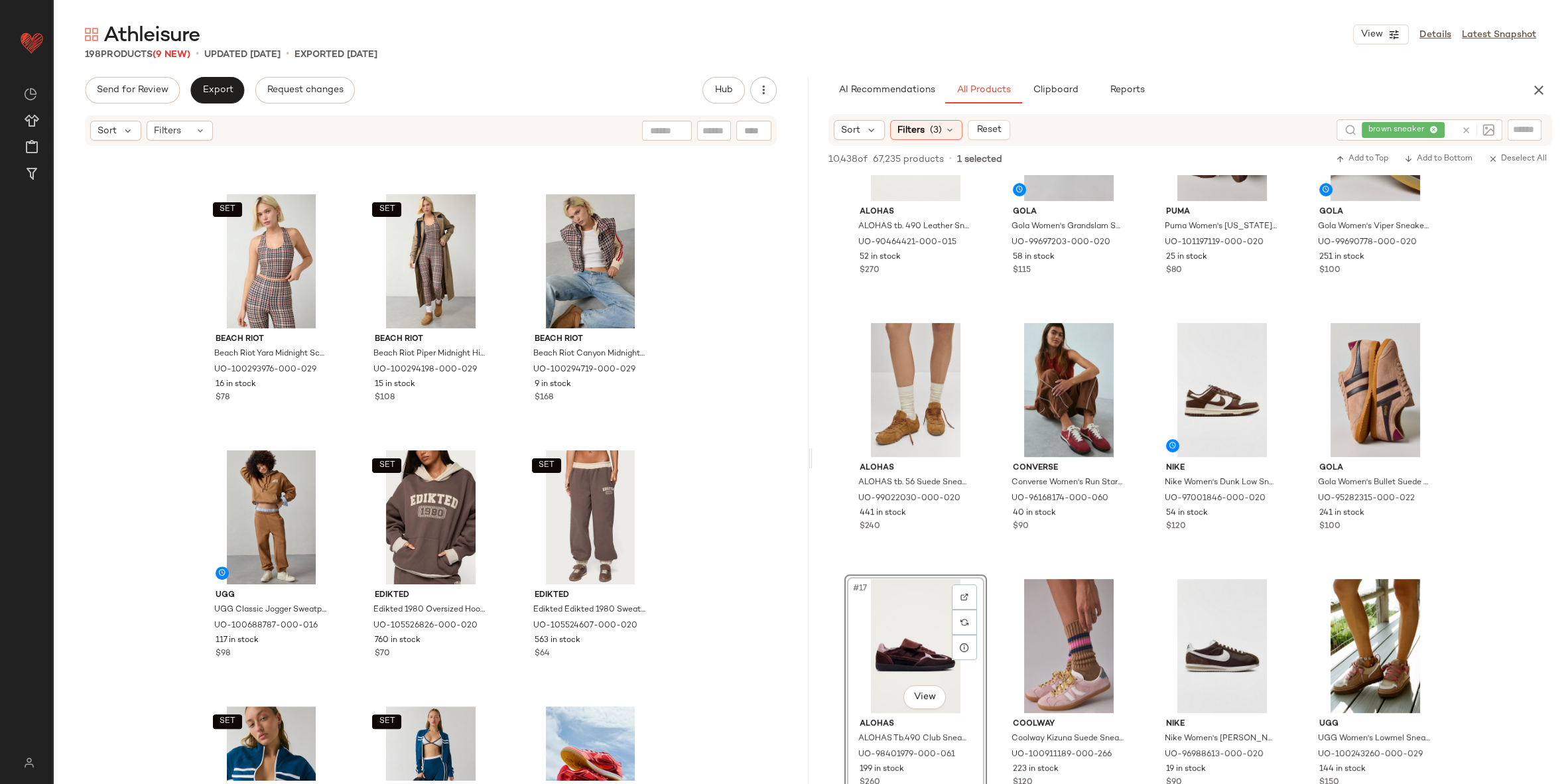
click at [1465, 131] on icon at bounding box center [1466, 130] width 10 height 10
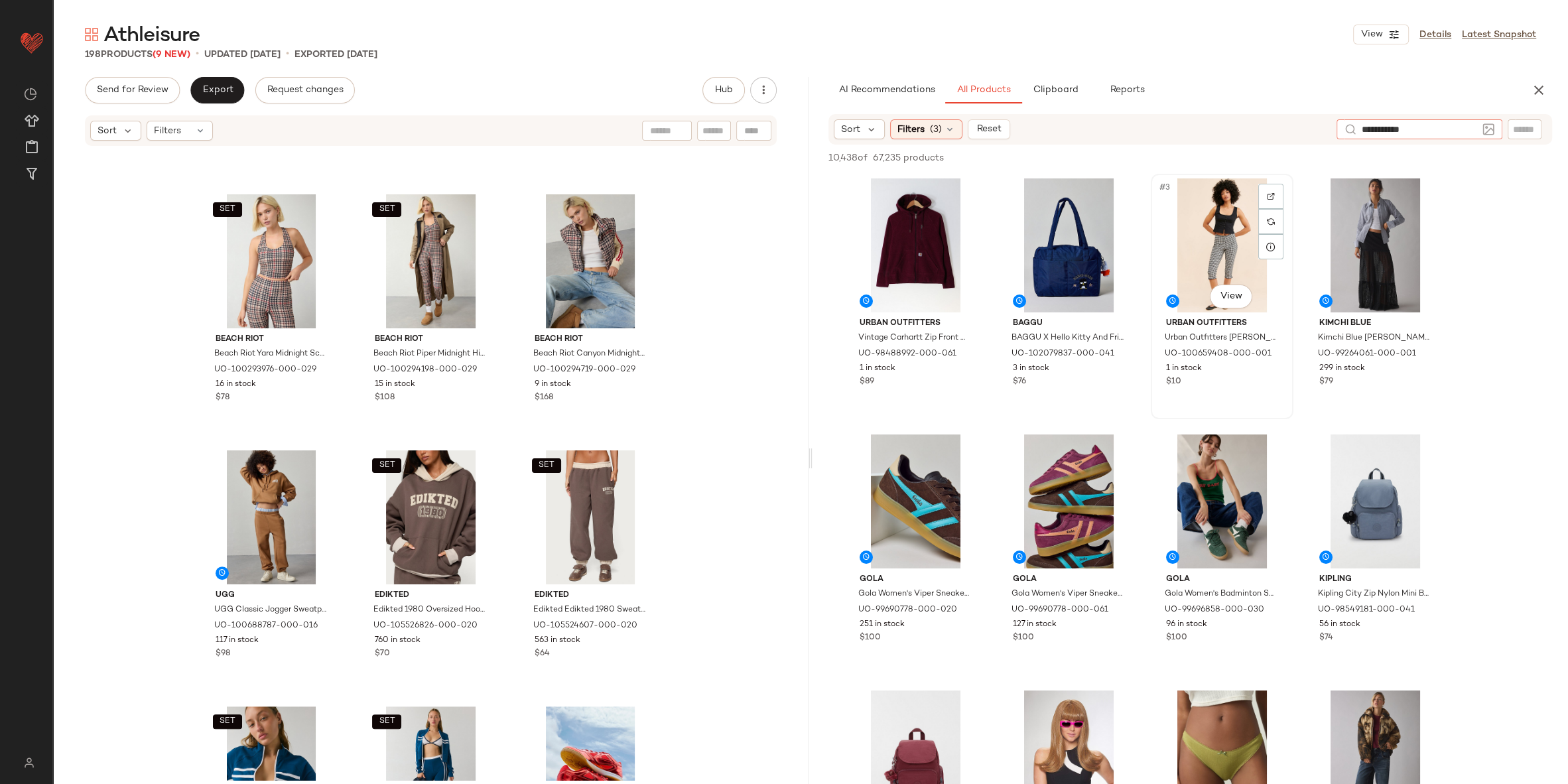
type input "**********"
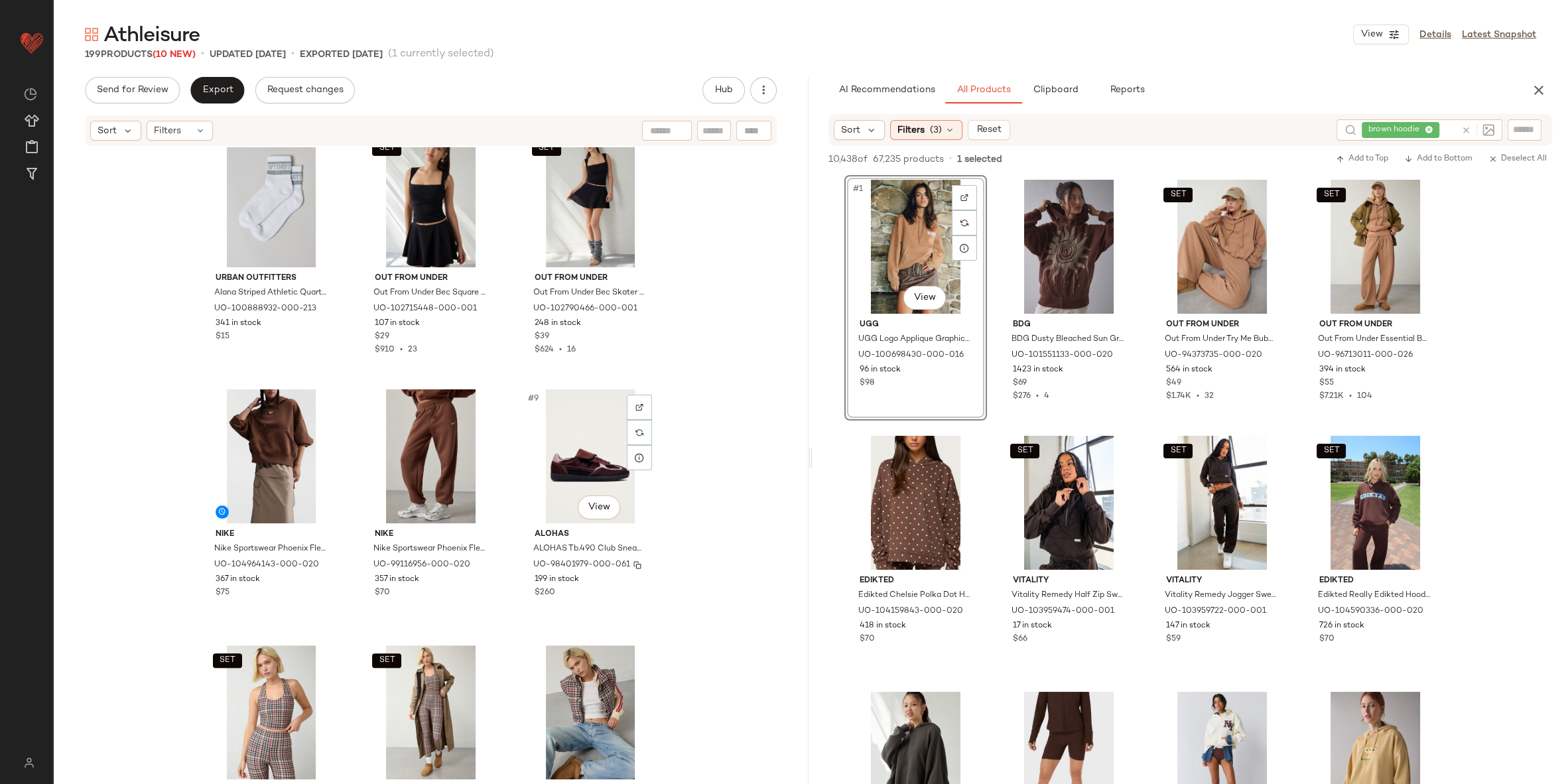
scroll to position [281, 0]
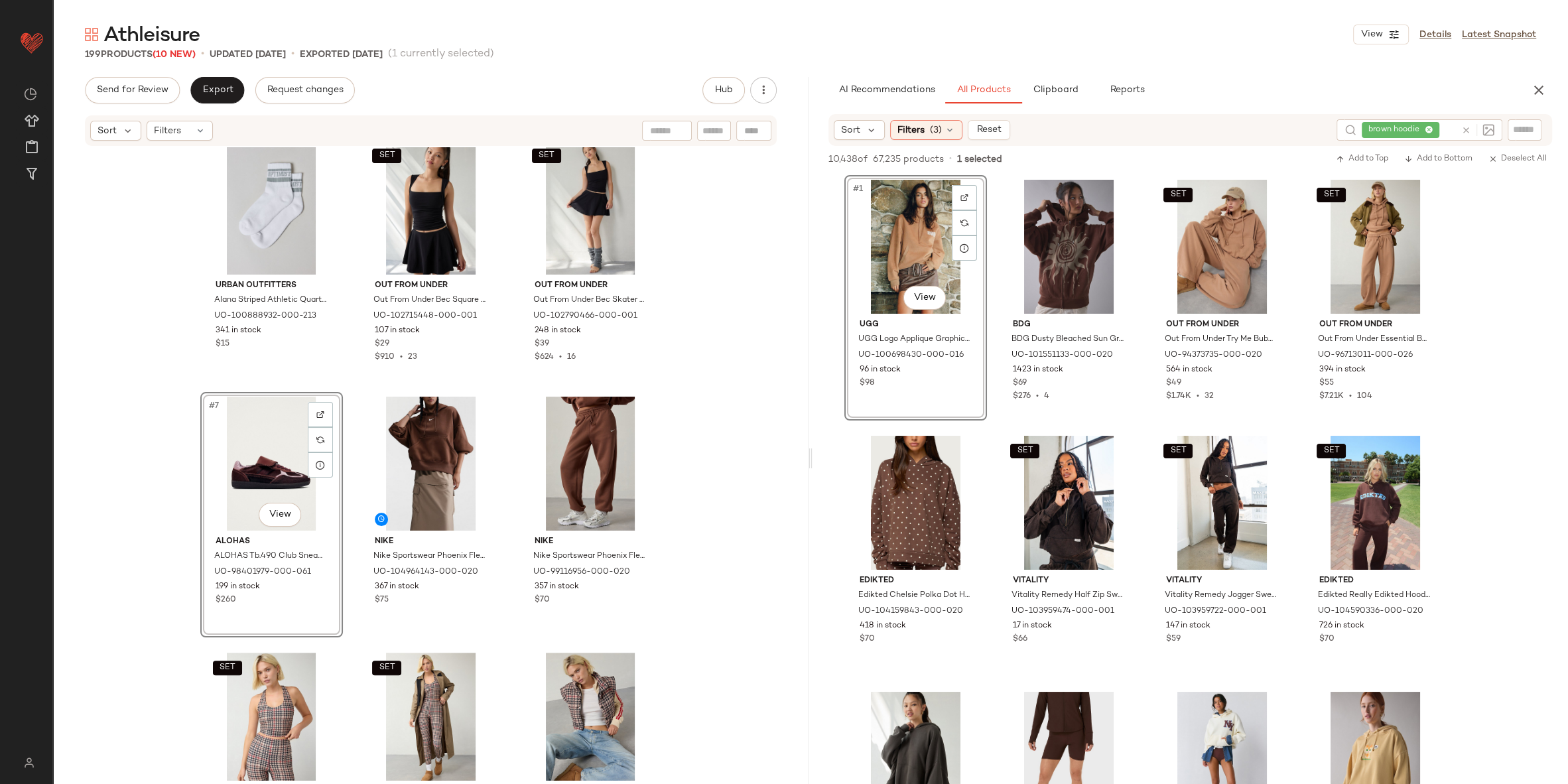
click at [707, 521] on div "Urban Outfitters Alana Striped Athletic Quarter Crew Sock in Optimist, Women's …" at bounding box center [431, 463] width 756 height 632
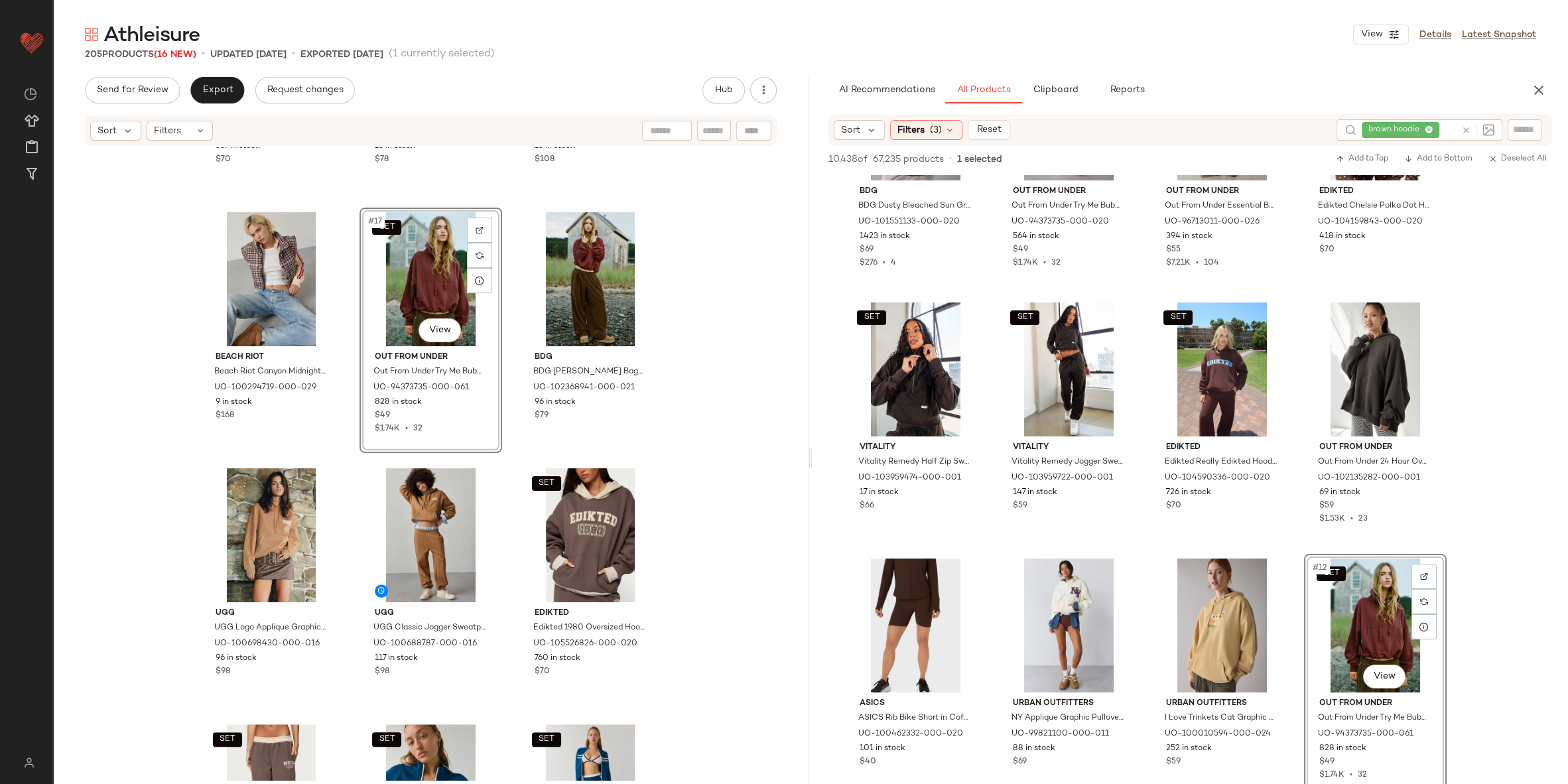
scroll to position [1232, 0]
click at [263, 518] on div "#19 View" at bounding box center [271, 535] width 133 height 134
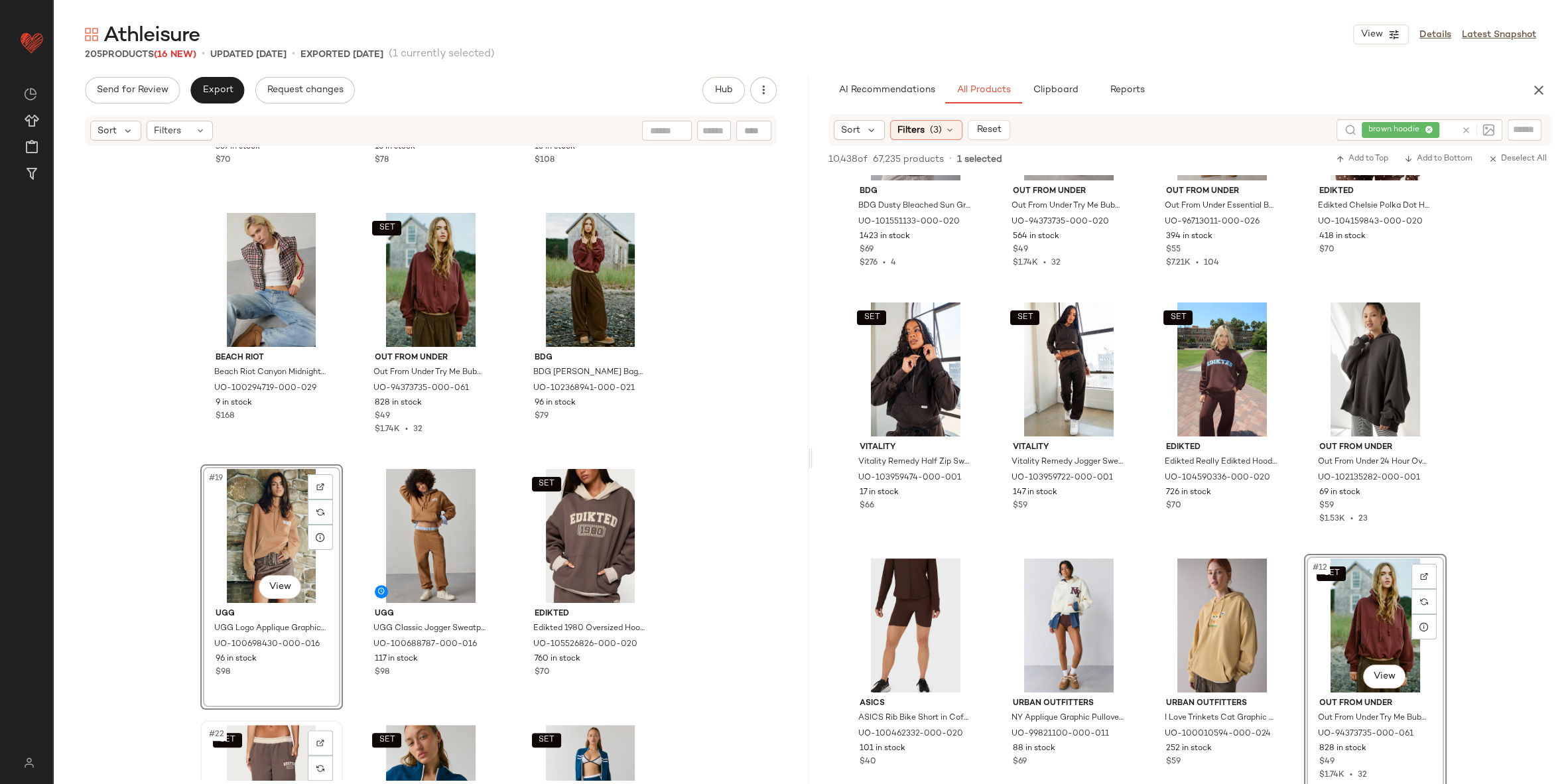
click at [270, 740] on div "SET #22 View" at bounding box center [271, 792] width 133 height 134
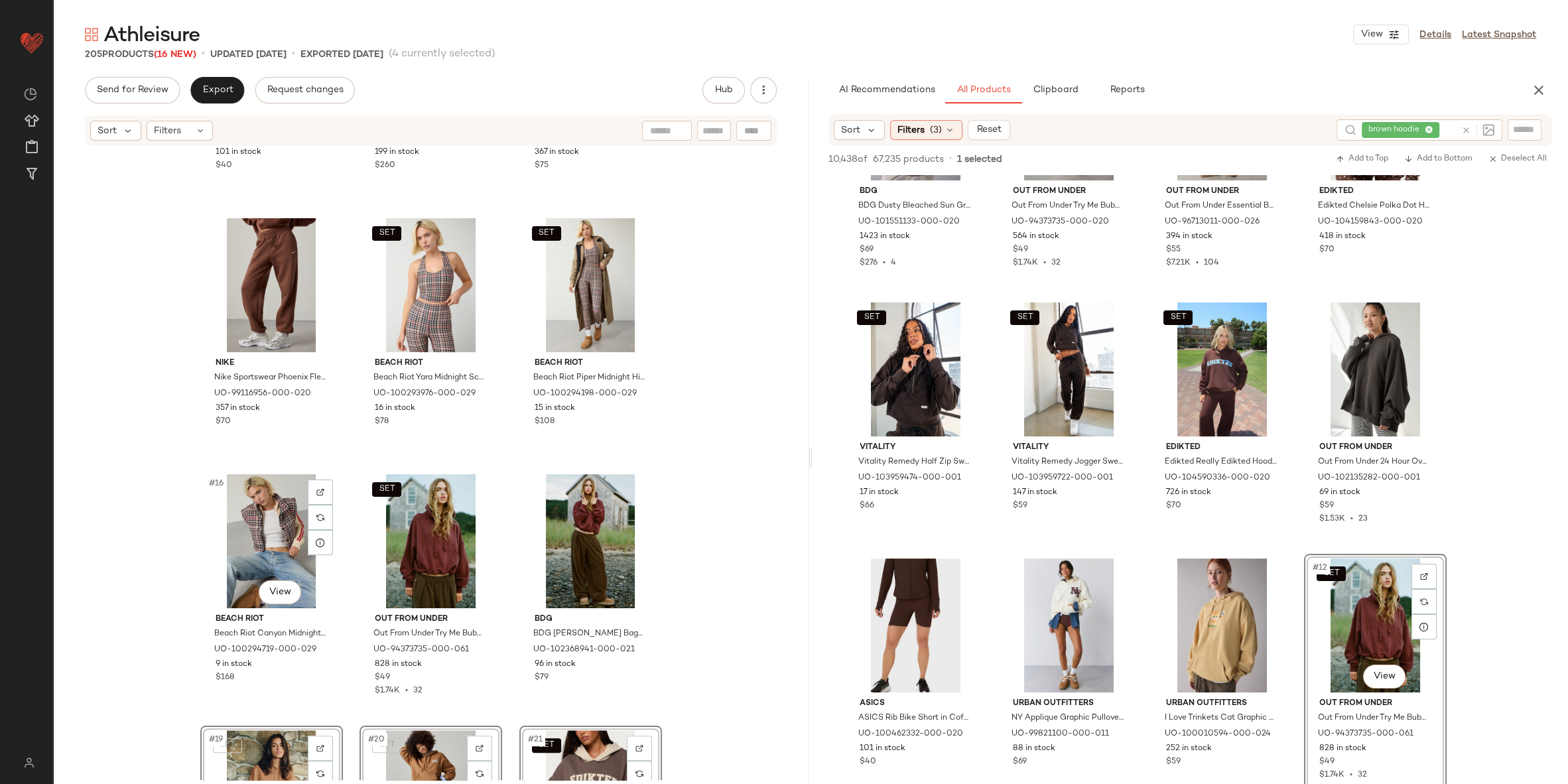
scroll to position [979, 0]
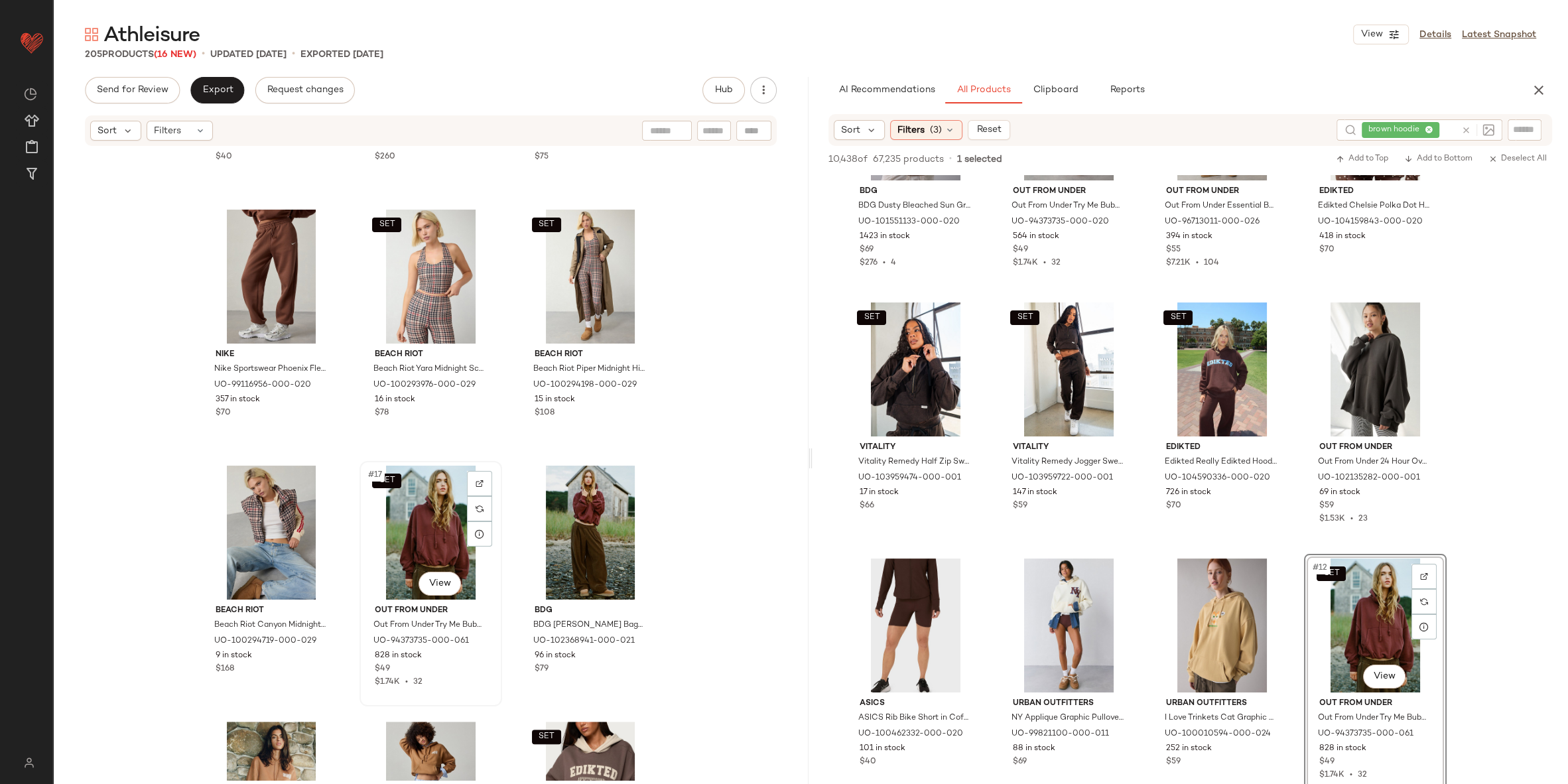
click at [433, 539] on div "SET #17 View" at bounding box center [430, 532] width 133 height 134
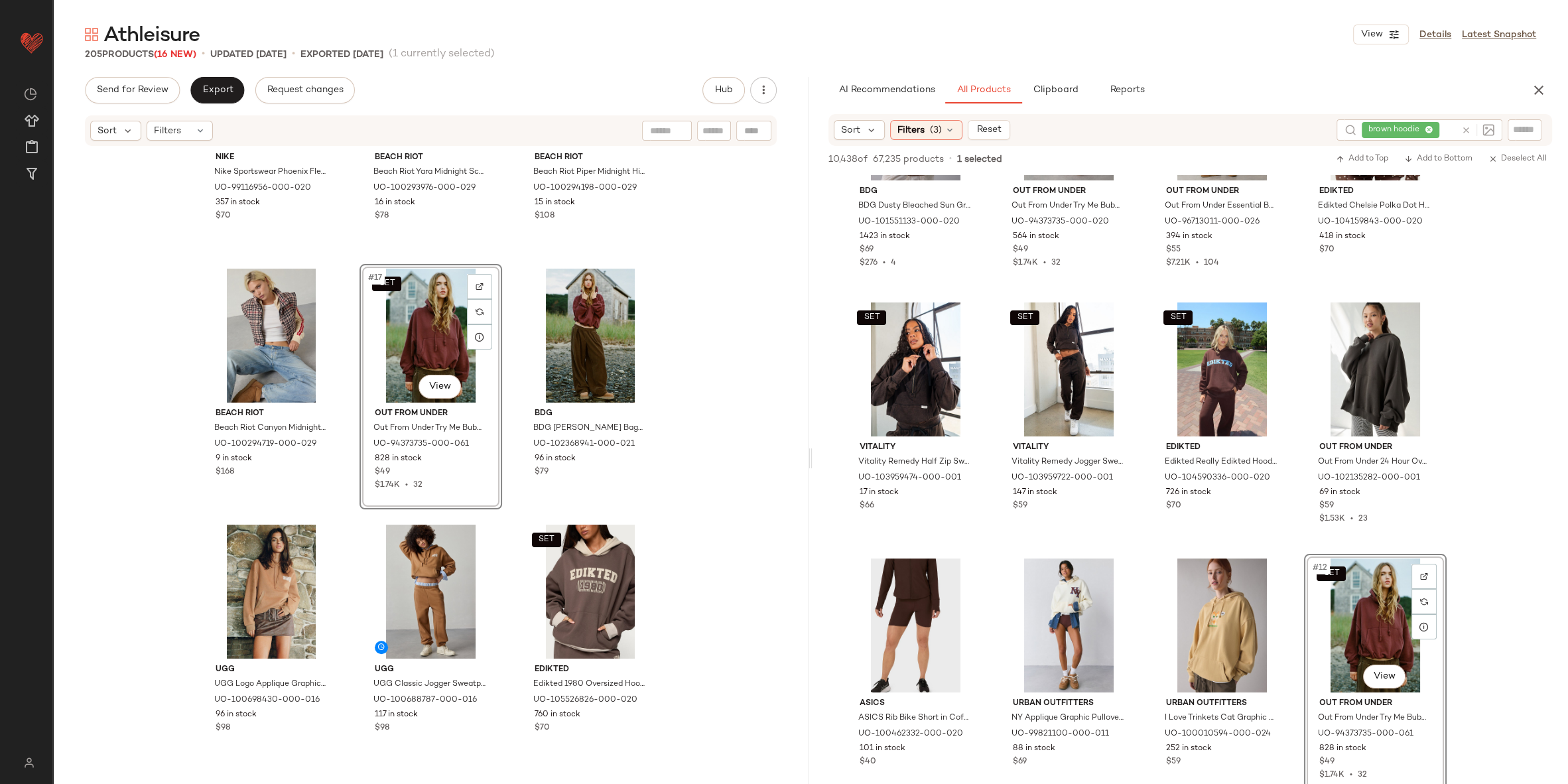
scroll to position [1180, 0]
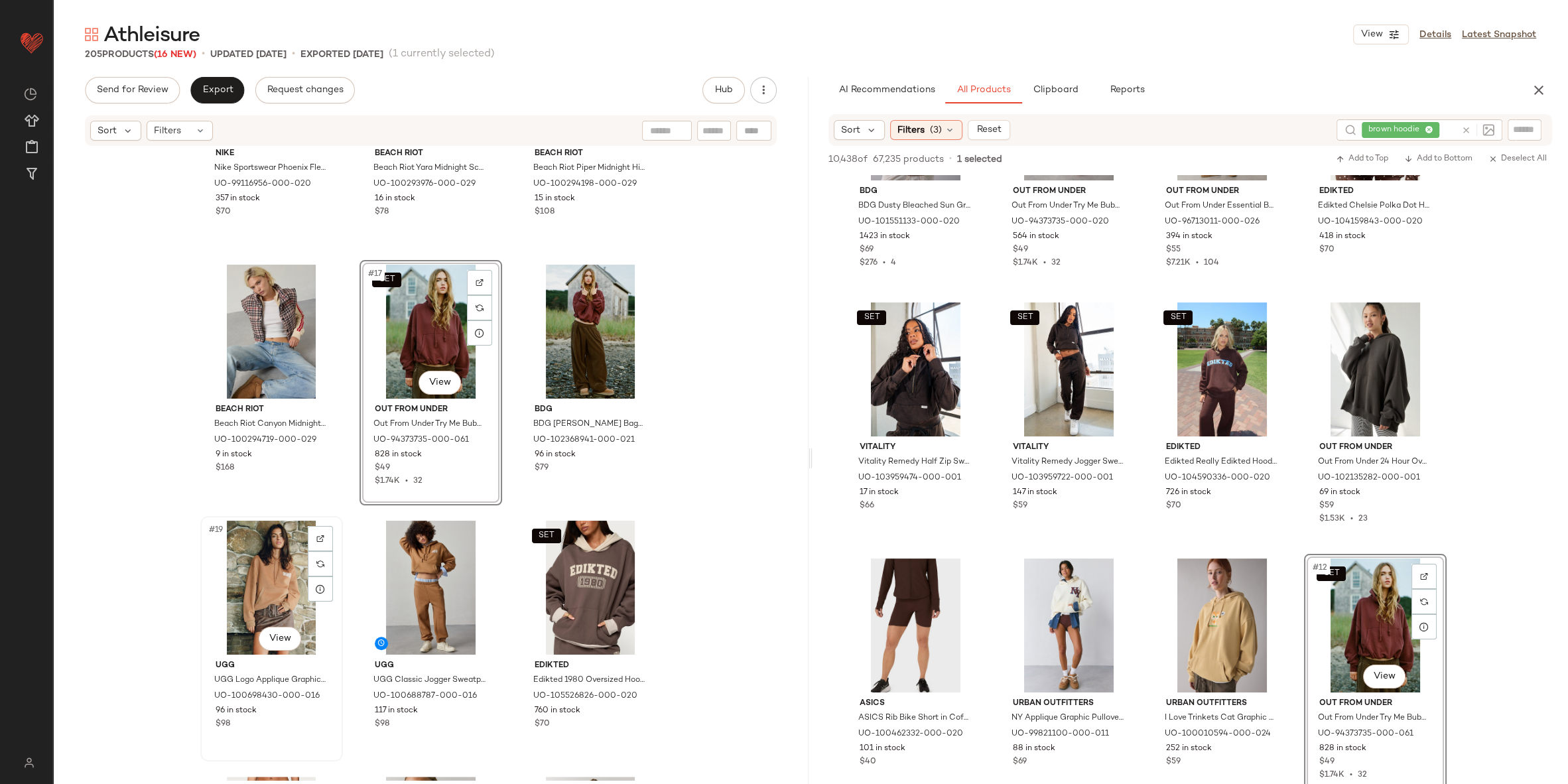
click at [256, 566] on div "#19 View" at bounding box center [271, 588] width 133 height 134
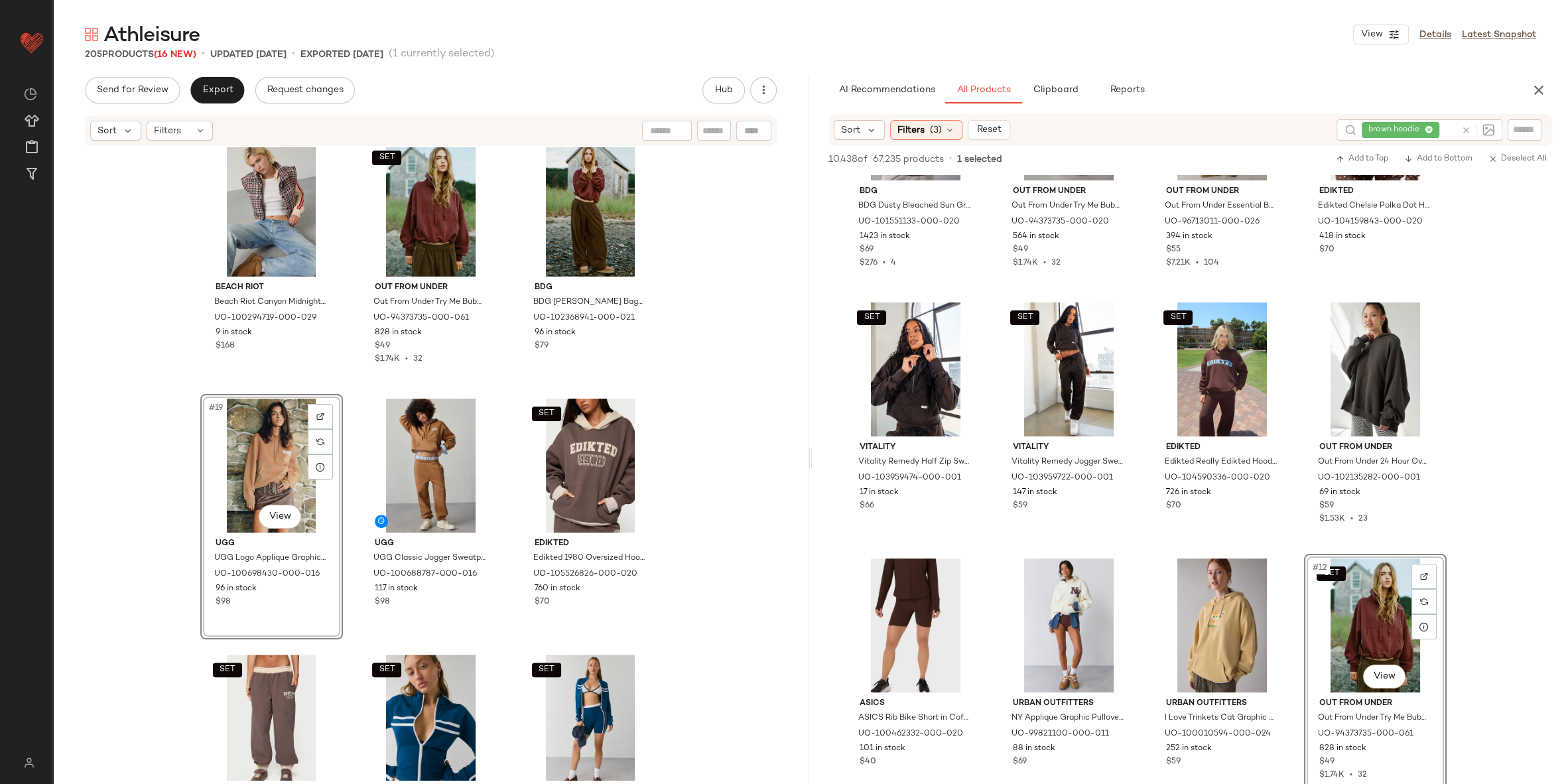
scroll to position [1452, 0]
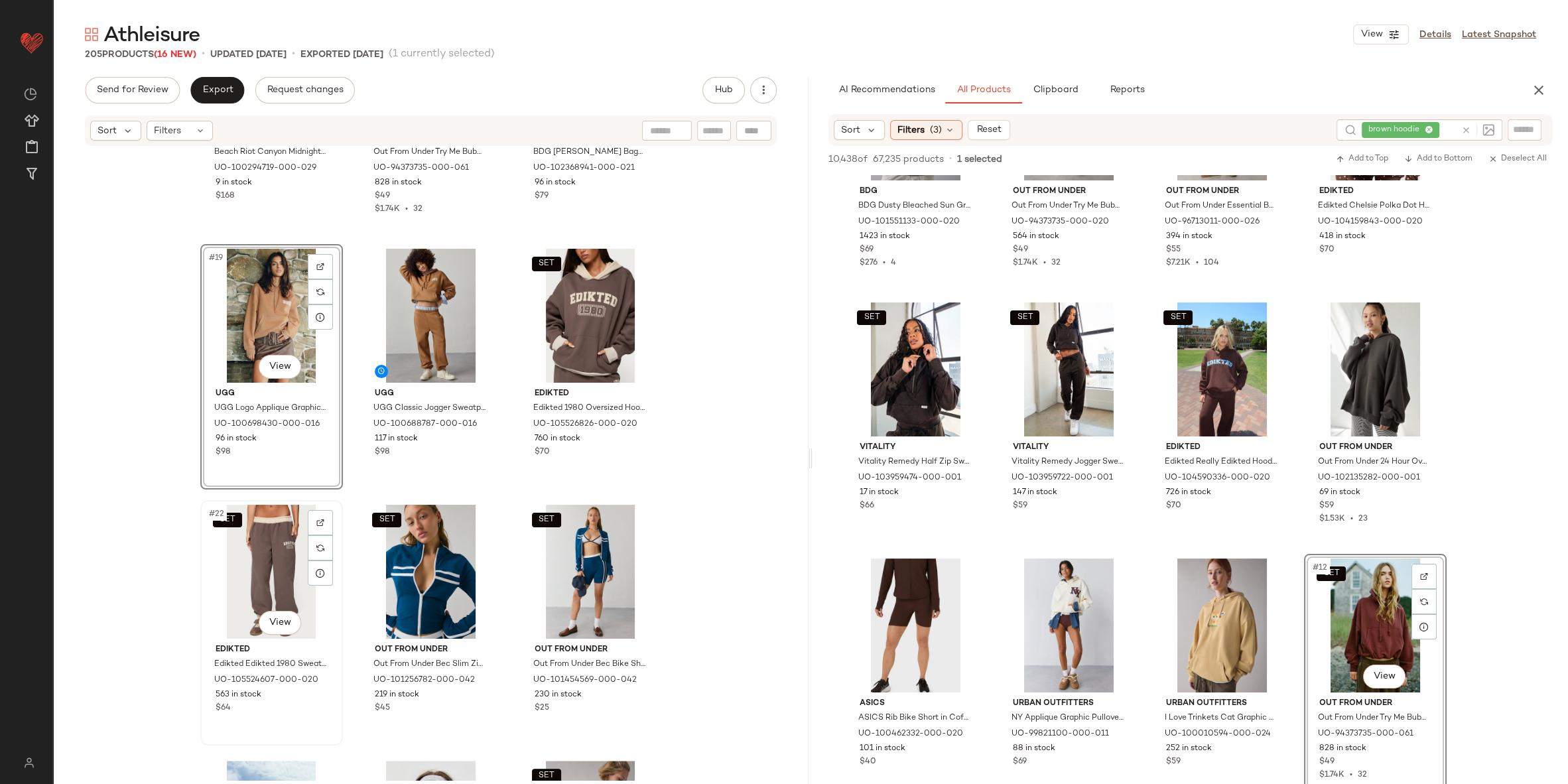
click at [256, 565] on div "SET #22 View" at bounding box center [271, 572] width 133 height 134
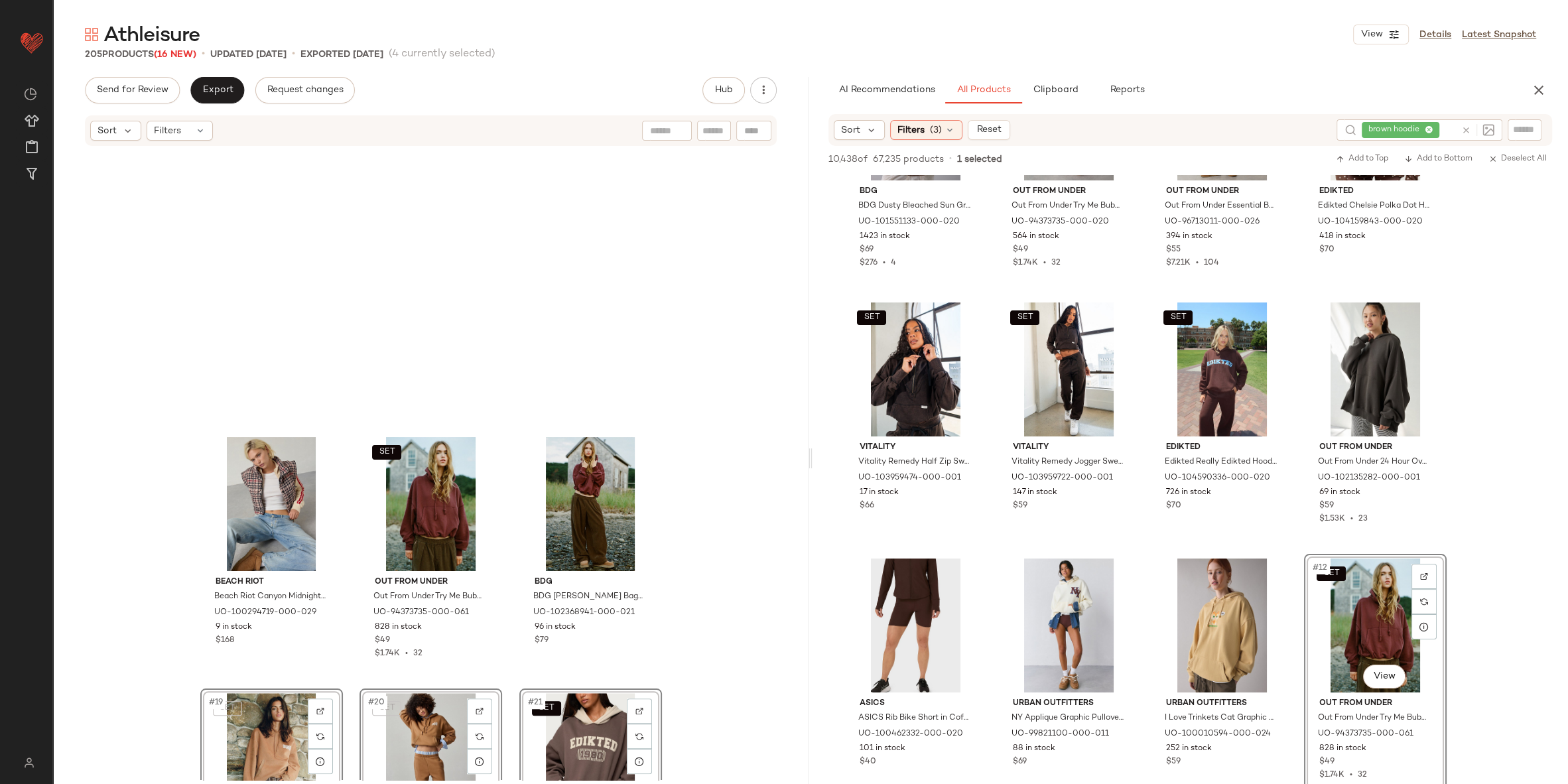
scroll to position [991, 0]
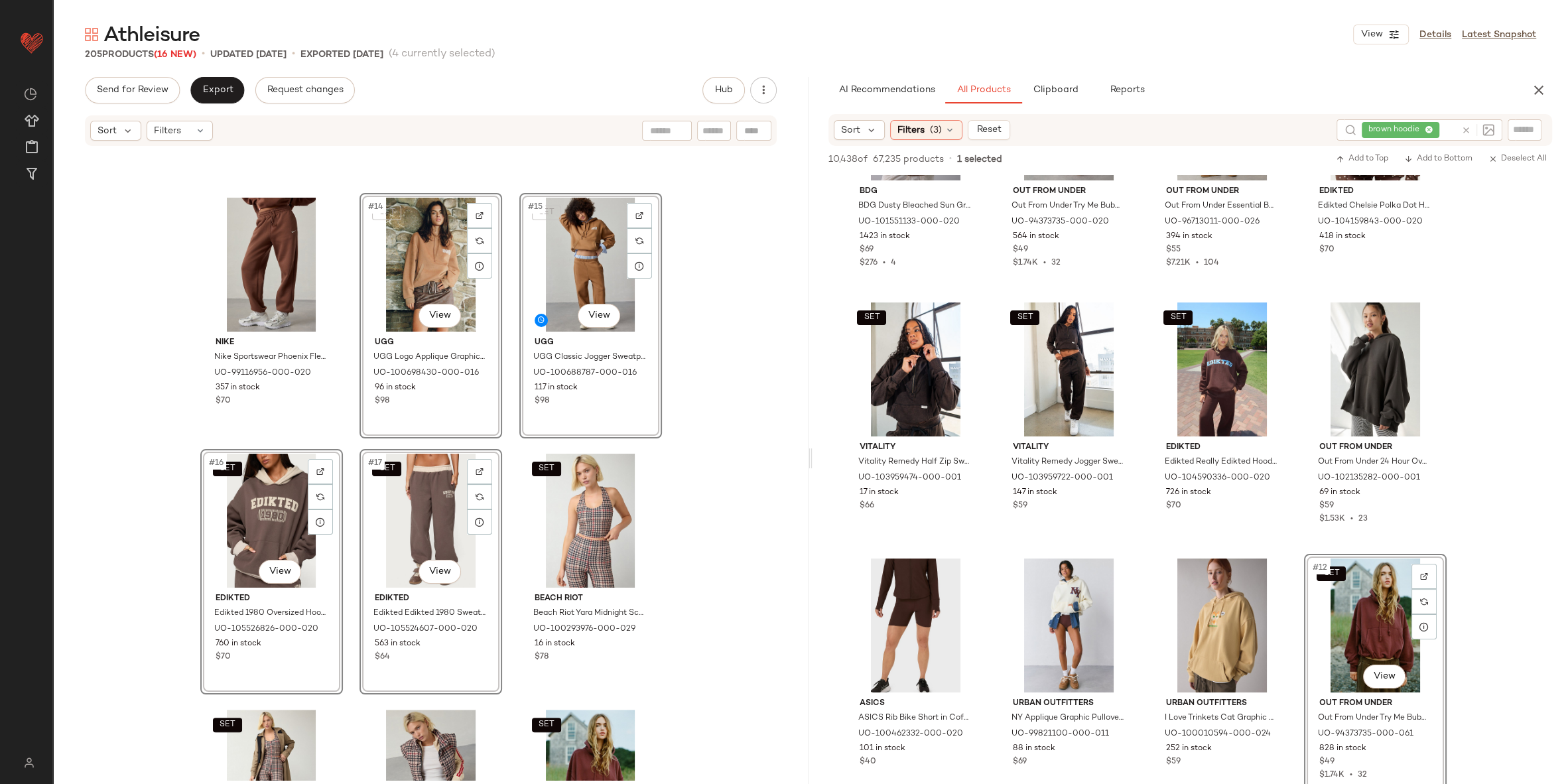
click at [728, 509] on div "Nike Nike Sportswear Phoenix Fleece High-Rise Oversized Sweatpants in Fauna Bro…" at bounding box center [431, 463] width 756 height 632
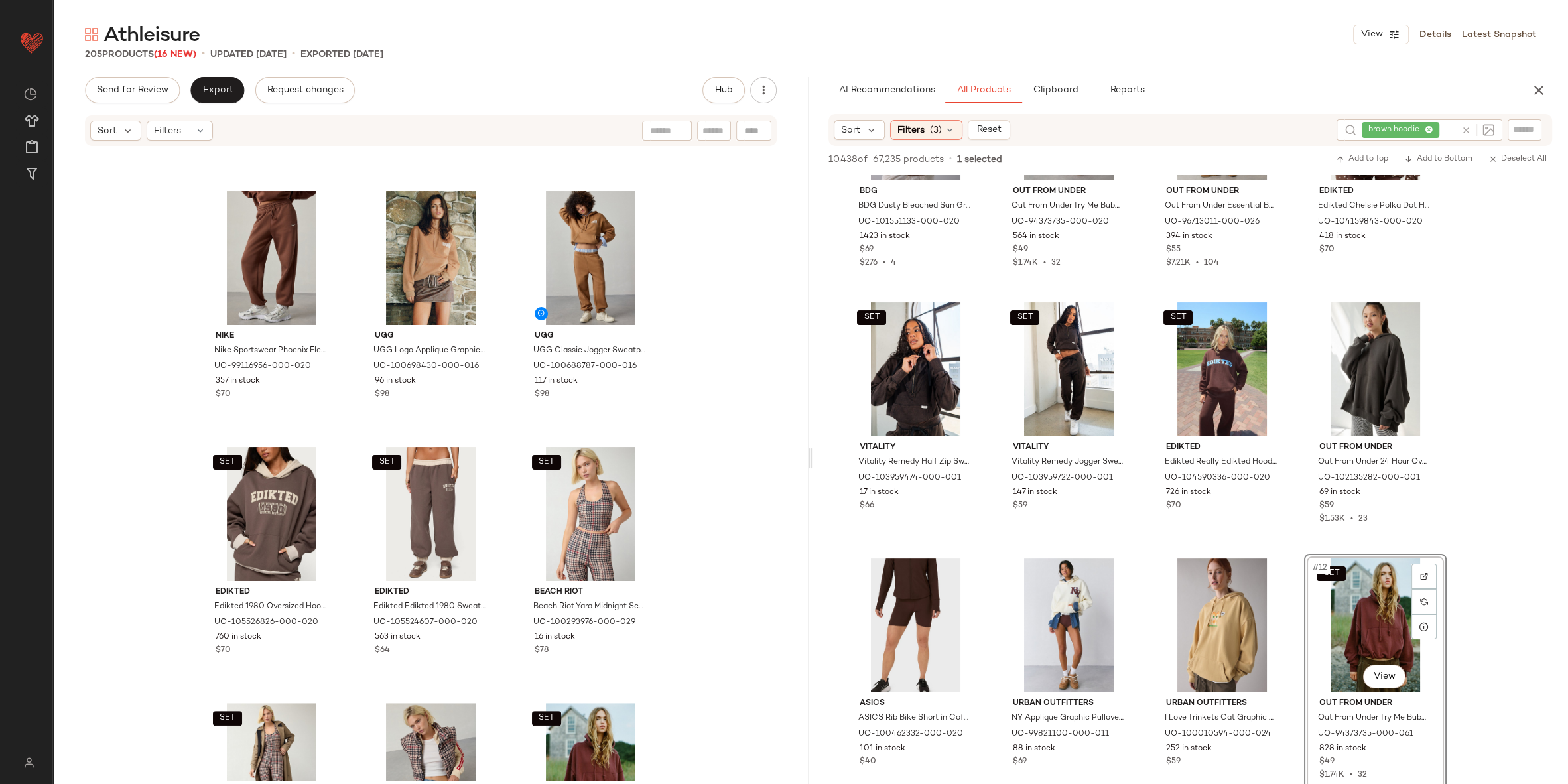
scroll to position [1237, 0]
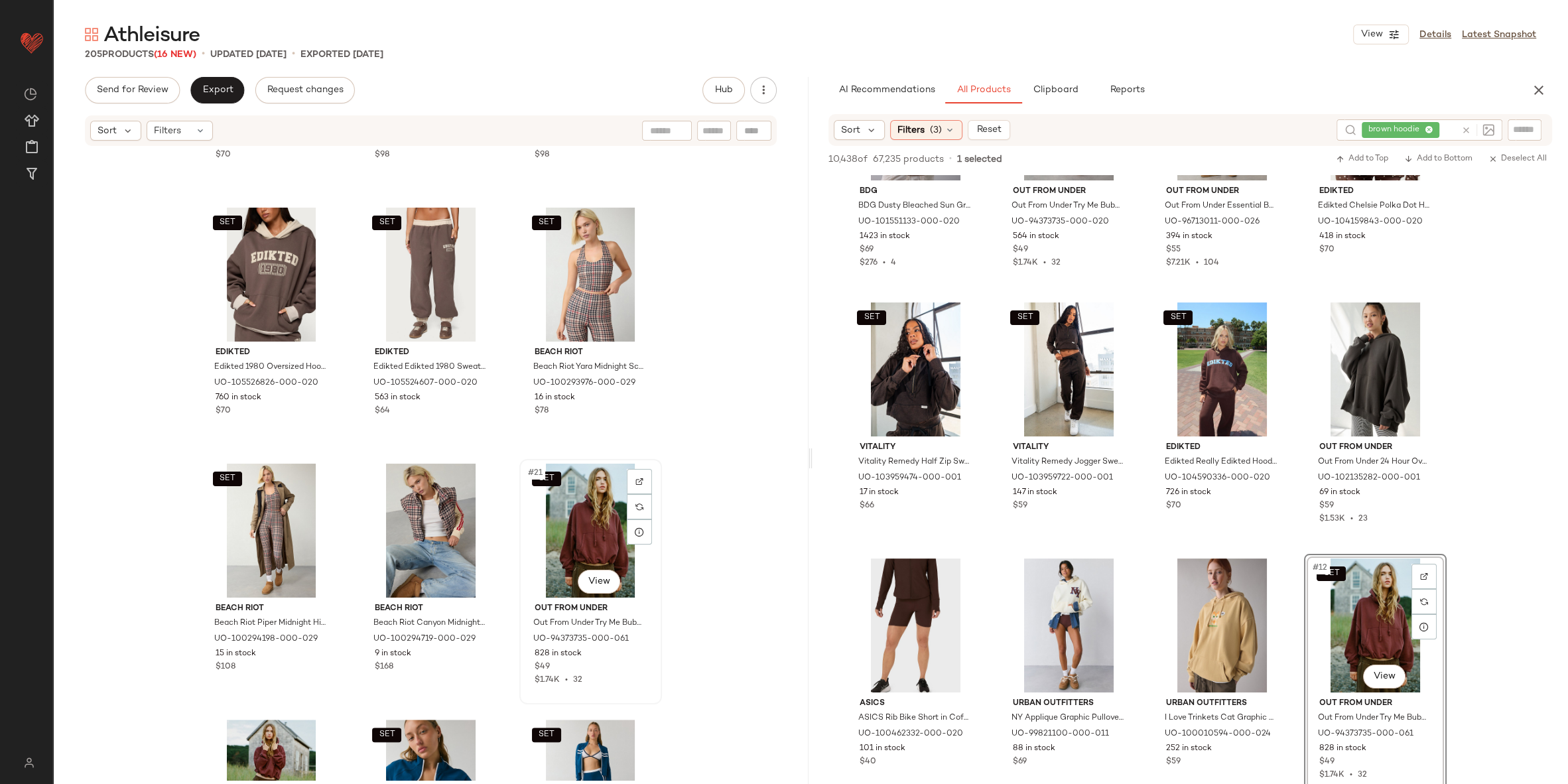
click at [609, 525] on div "SET #21 View" at bounding box center [590, 530] width 133 height 134
click at [246, 734] on div "#22 View" at bounding box center [271, 786] width 133 height 134
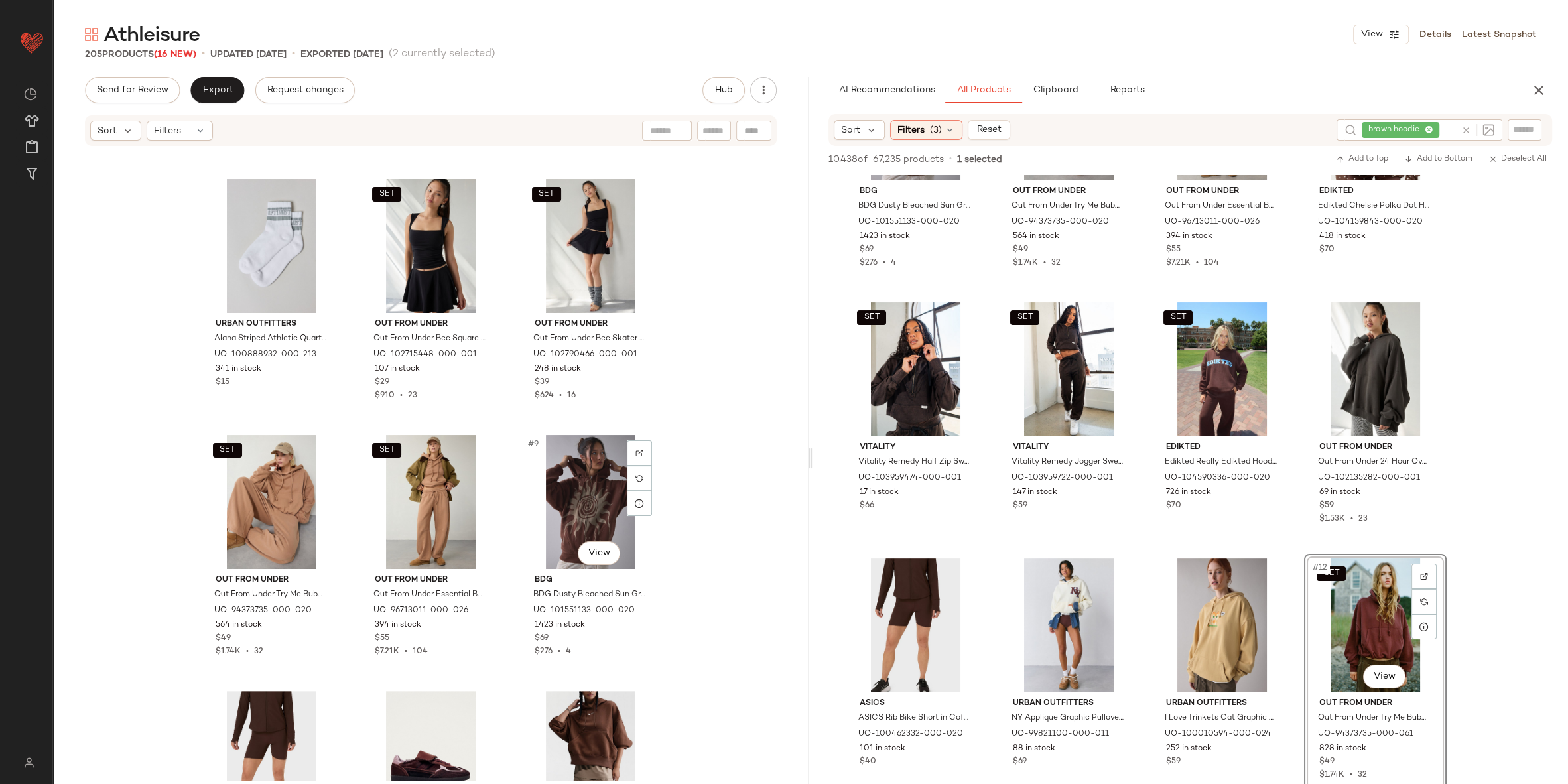
scroll to position [367, 0]
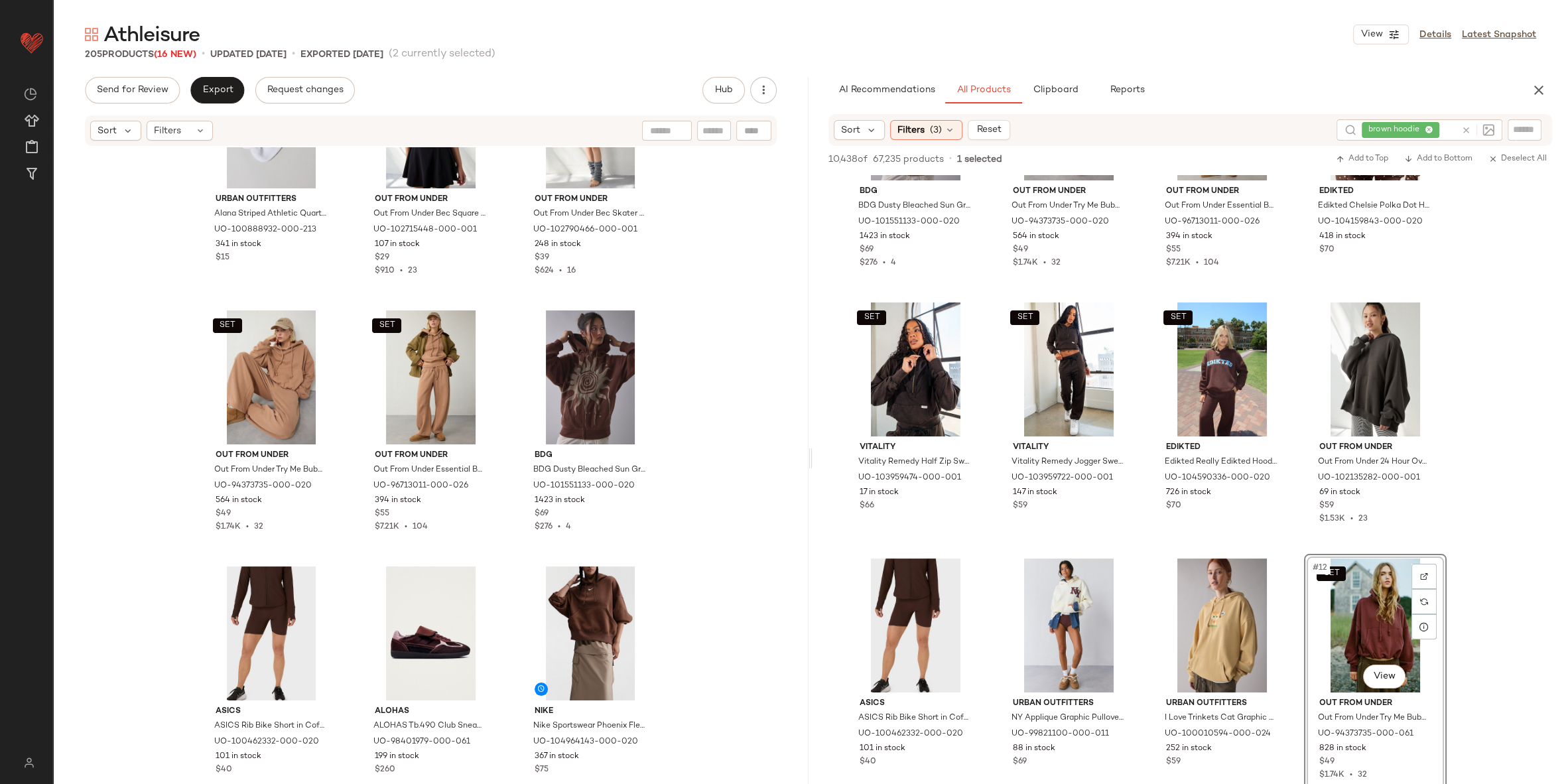
click at [696, 396] on div "Urban Outfitters Alana Striped Athletic Quarter Crew Sock in Optimist, Women's …" at bounding box center [431, 463] width 756 height 632
click at [1457, 128] on div at bounding box center [1476, 130] width 38 height 22
type input "*********"
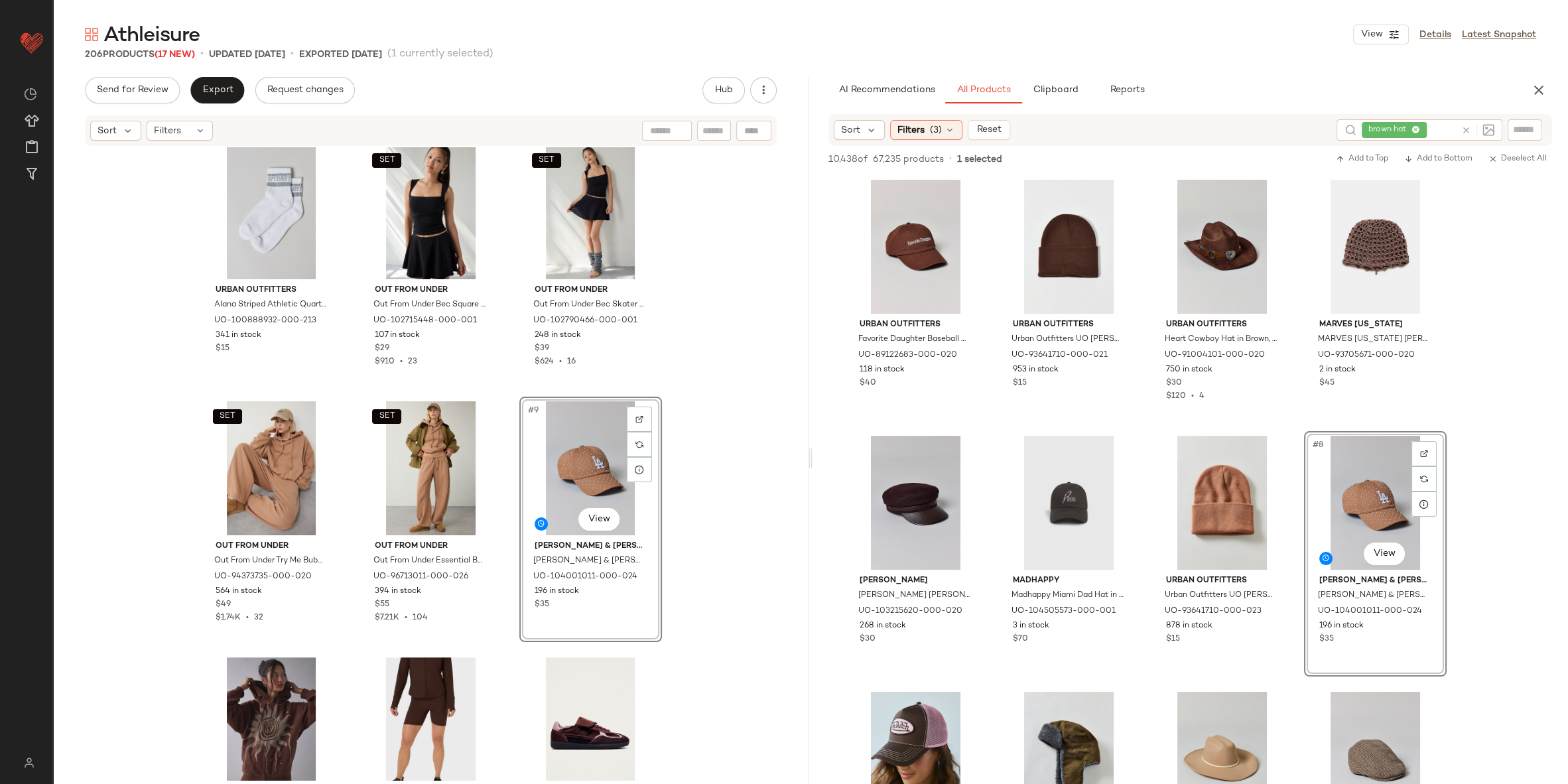
scroll to position [425, 0]
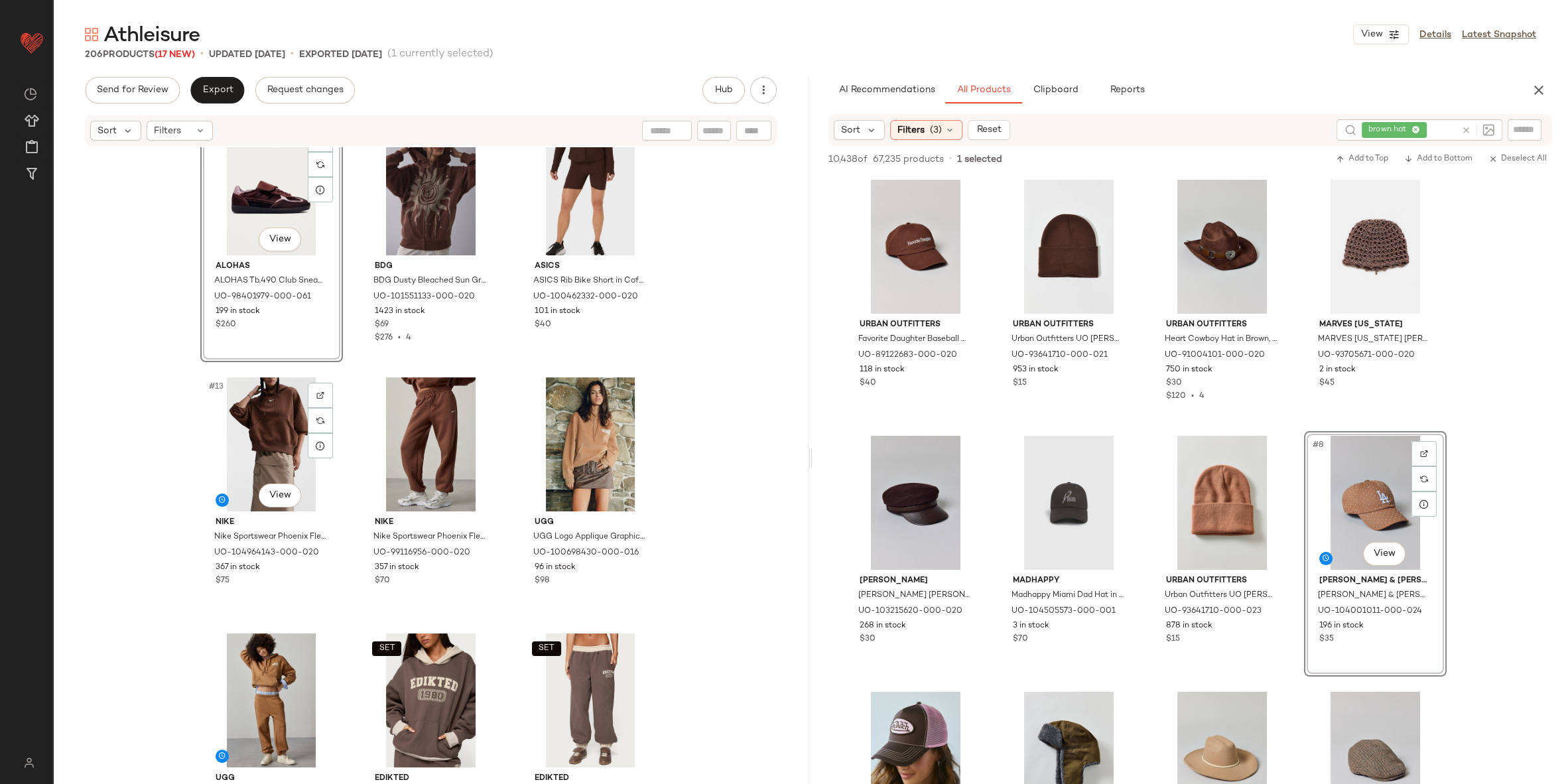
scroll to position [819, 0]
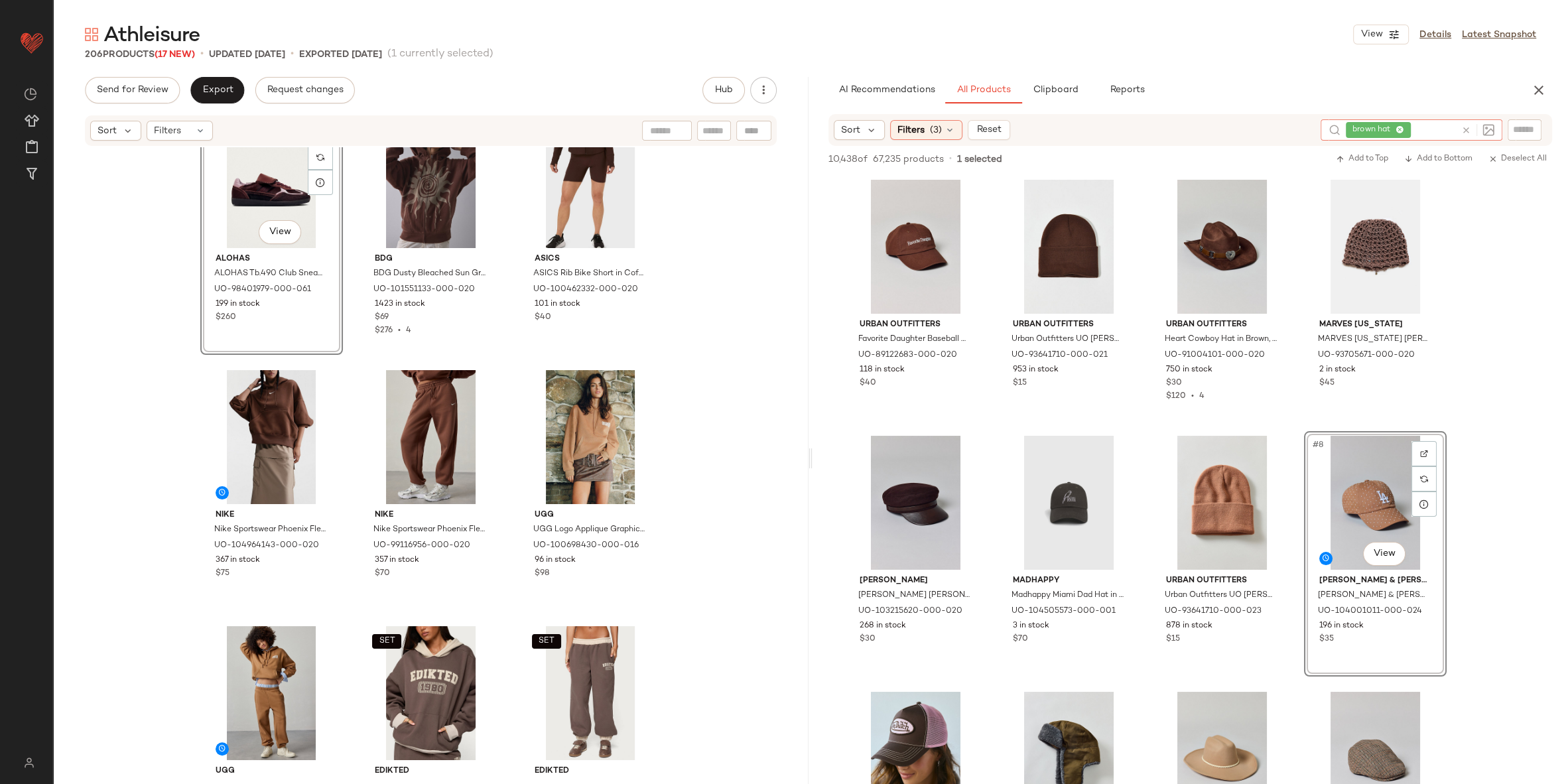
click at [1441, 133] on input "text" at bounding box center [1435, 130] width 42 height 14
type input "**********"
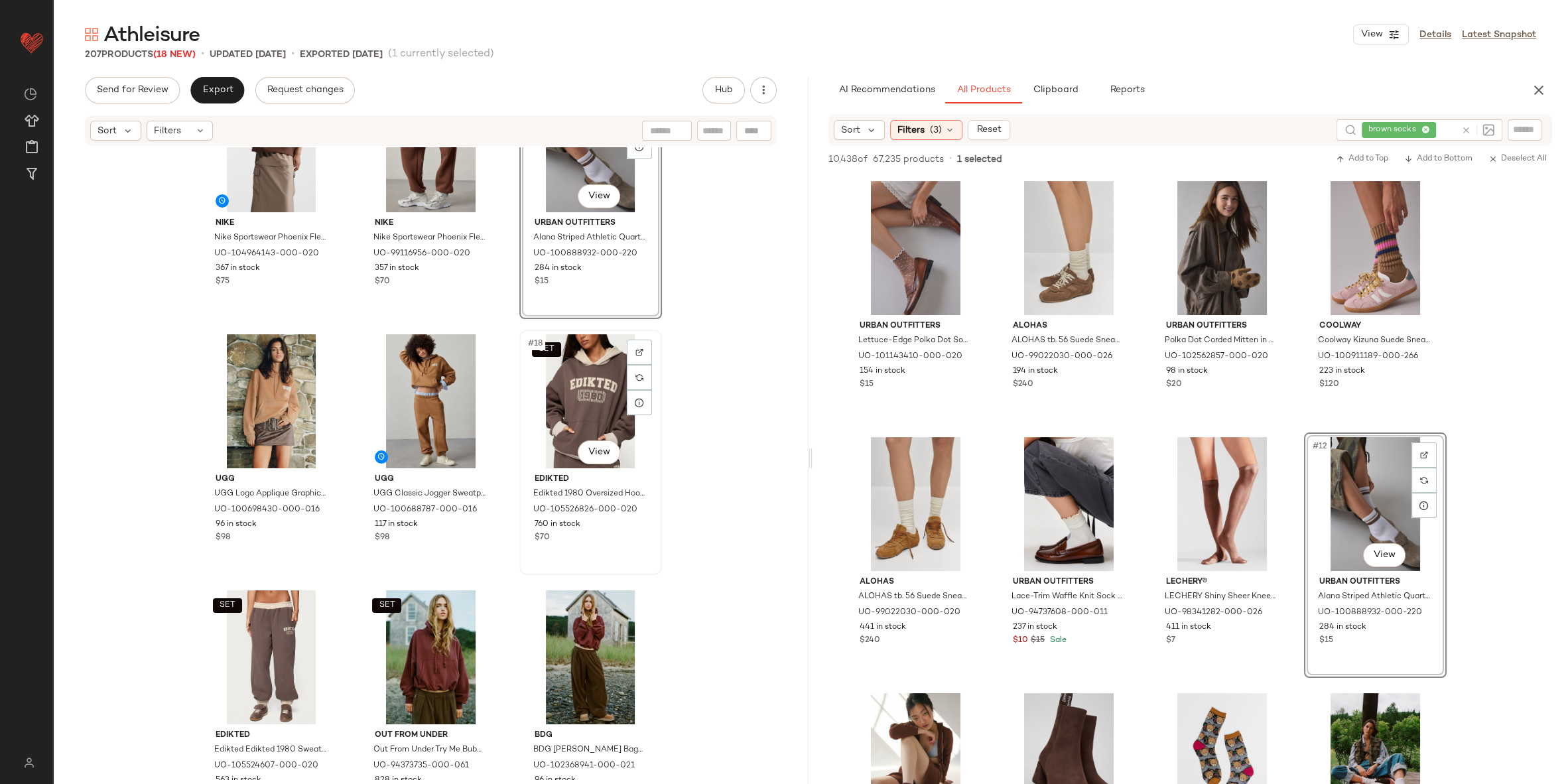
scroll to position [1174, 0]
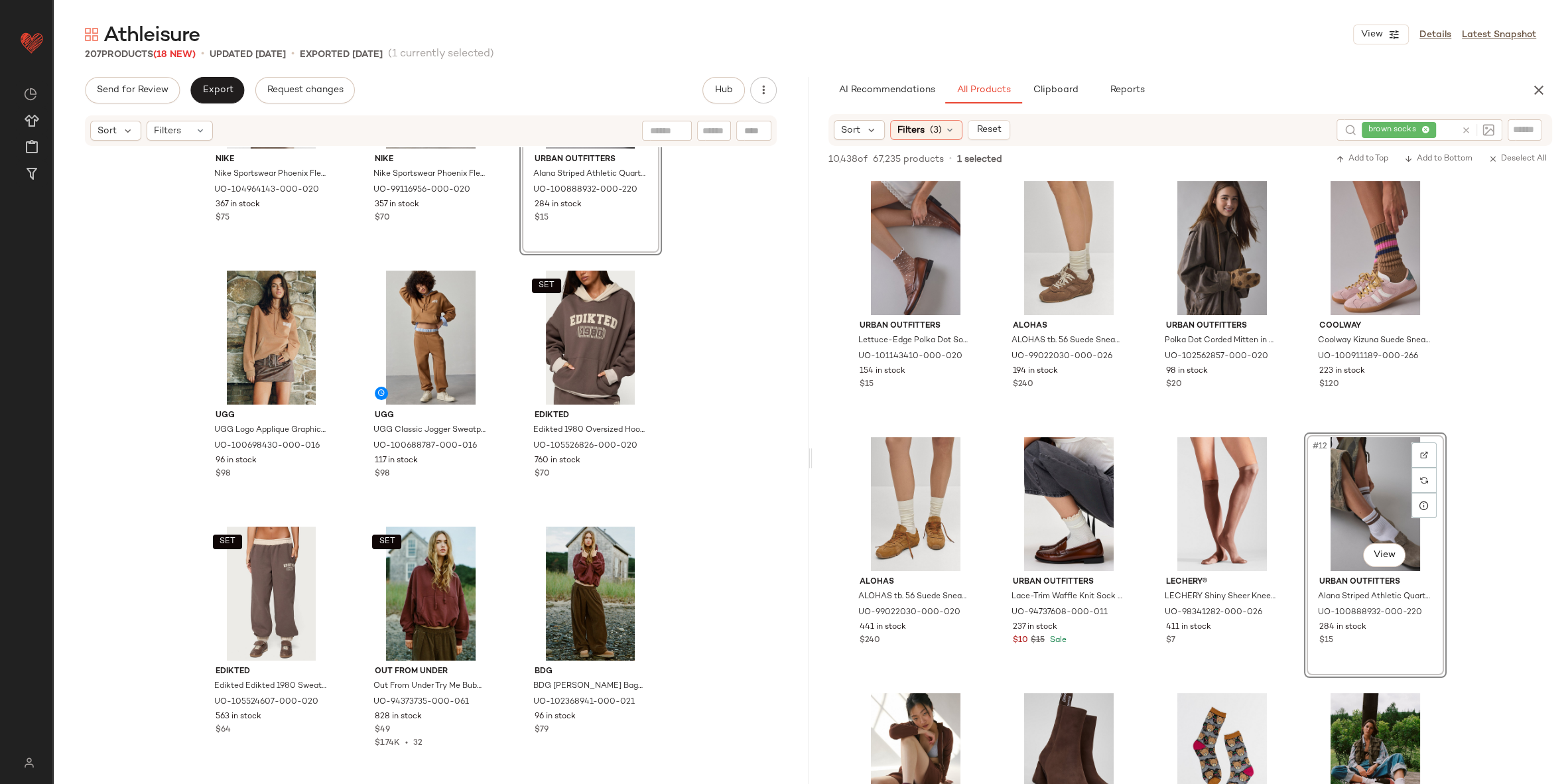
click at [710, 579] on div "Nike Nike Sportswear Phoenix Fleece Over-Oversized Pullover Hoodie Sweatshirt i…" at bounding box center [431, 463] width 756 height 632
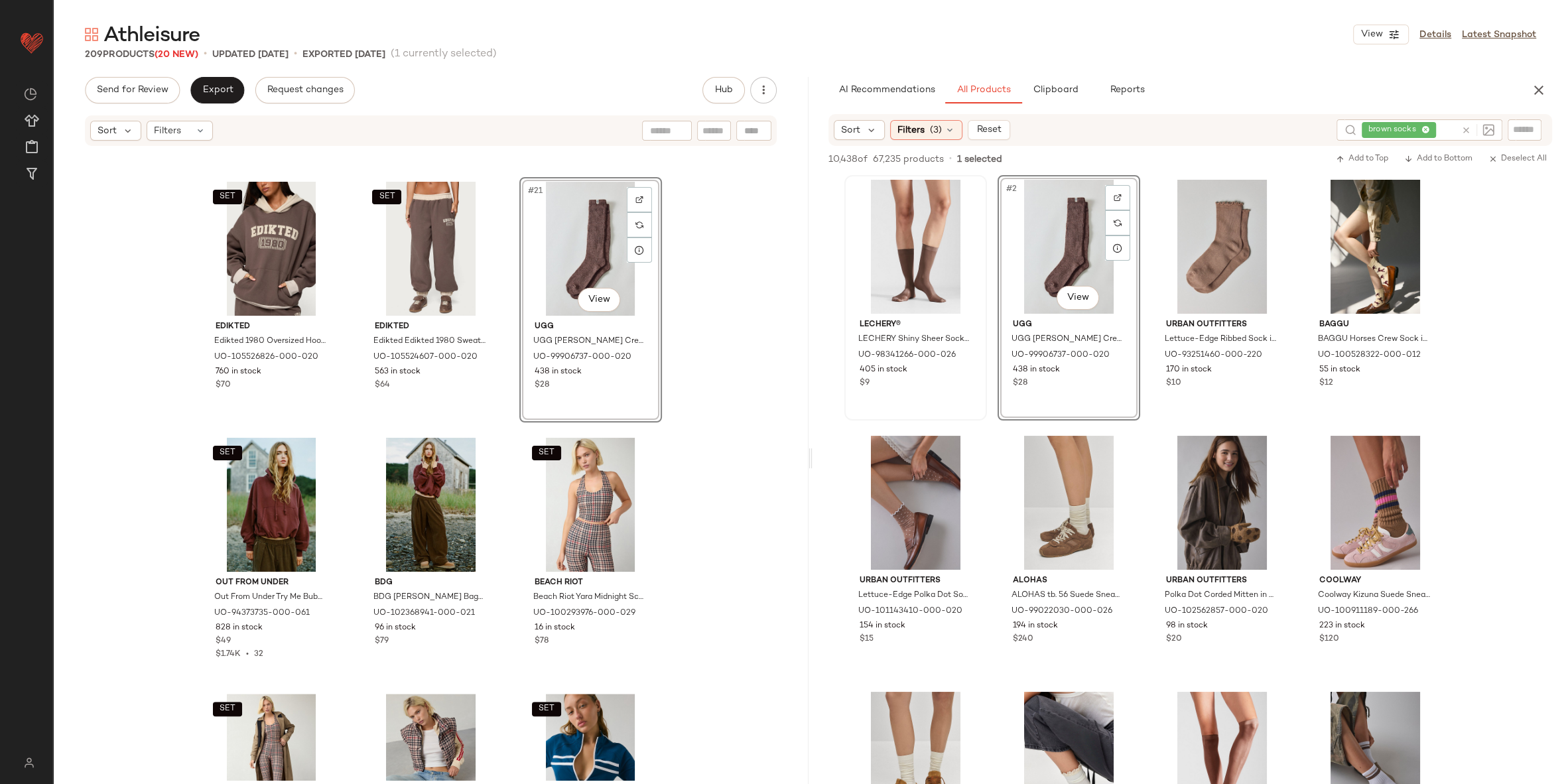
scroll to position [1561, 0]
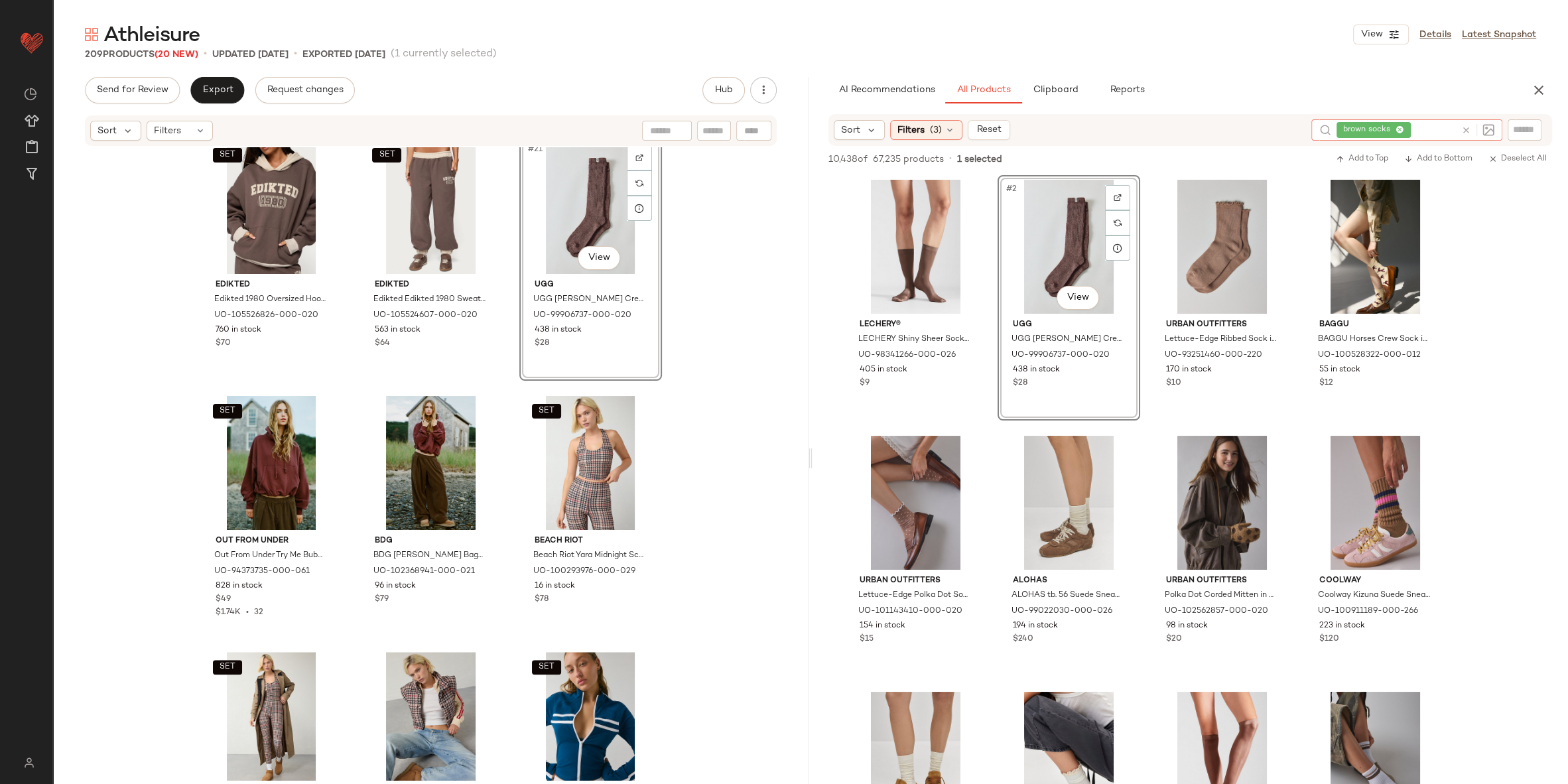
click at [1449, 127] on input "text" at bounding box center [1435, 130] width 42 height 14
type input "*******"
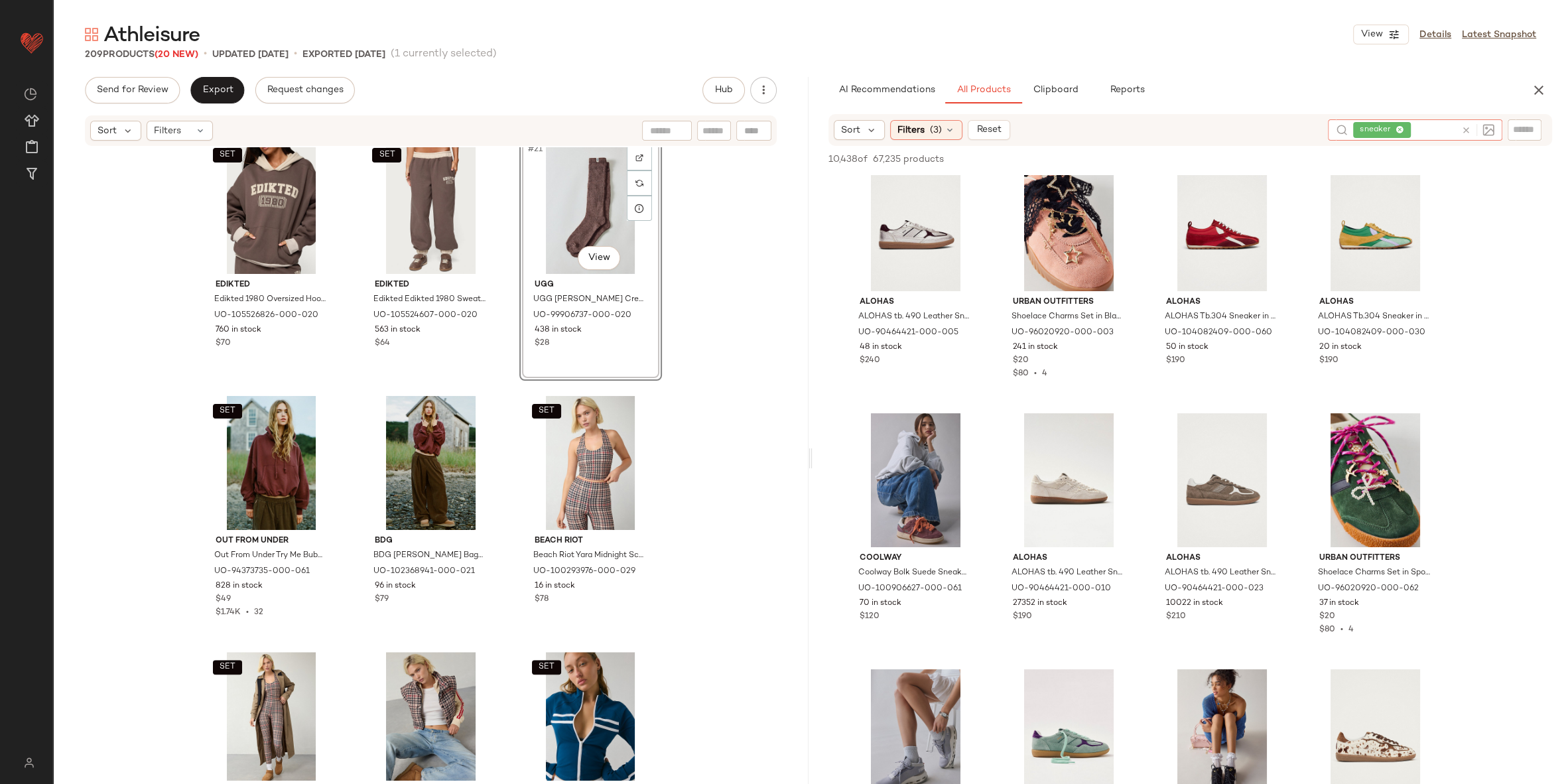
scroll to position [334, 0]
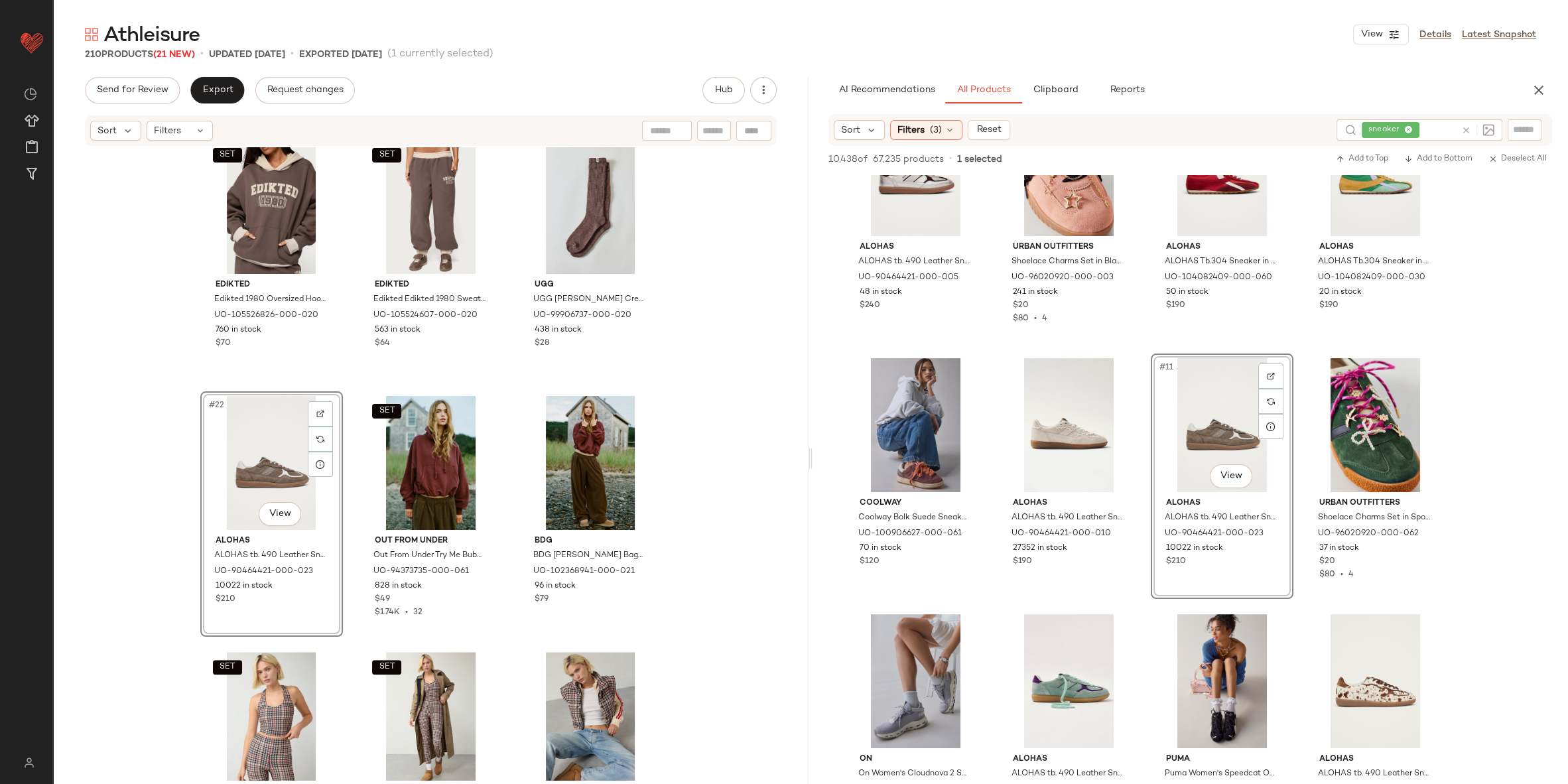
click at [706, 483] on div "SET Edikted Edikted 1980 Oversized Hoodie in Brown, Women's at Urban Outfitters…" at bounding box center [431, 463] width 756 height 632
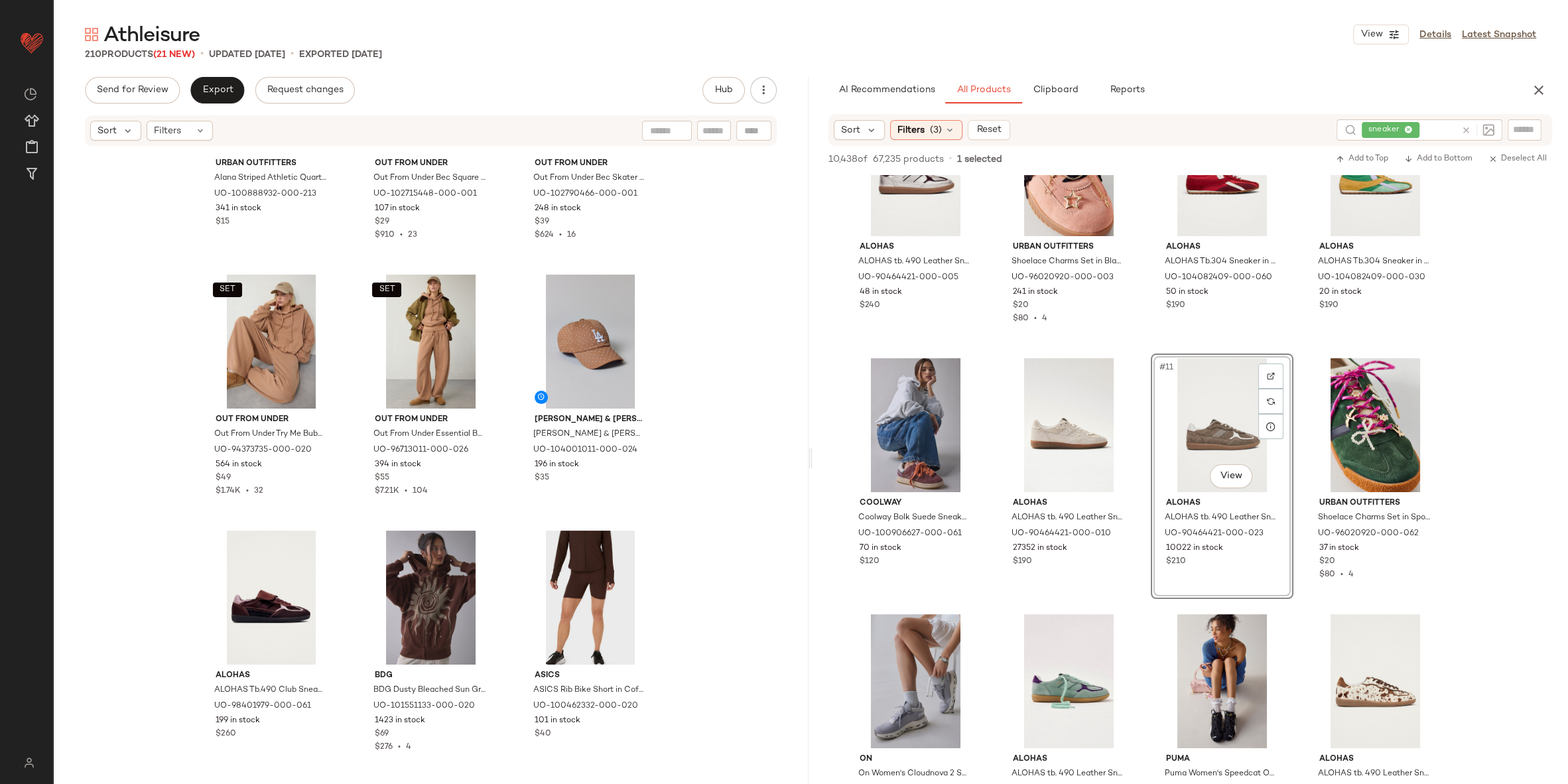
scroll to position [122, 0]
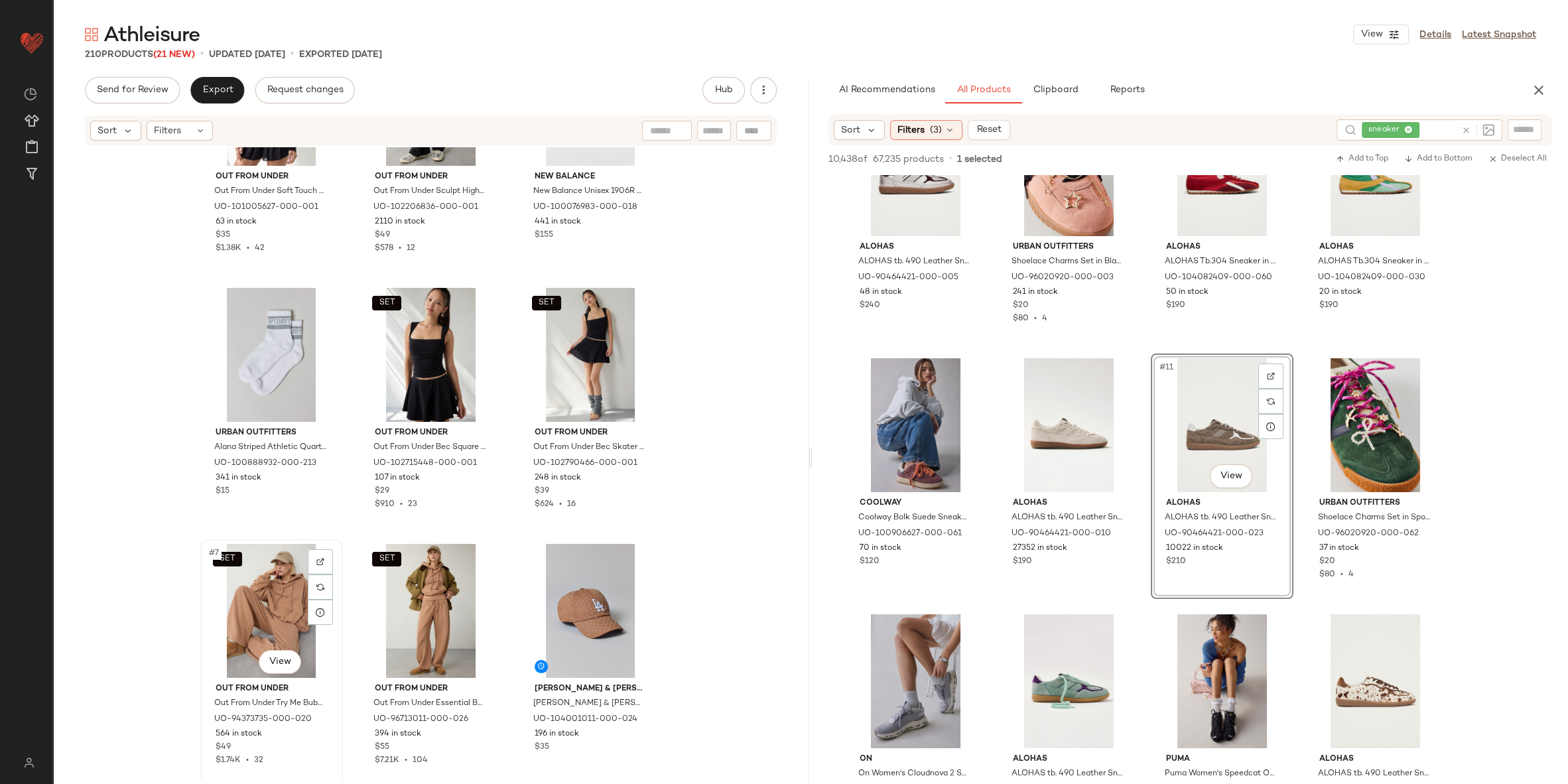
click at [266, 583] on div "SET #7 View" at bounding box center [271, 611] width 133 height 134
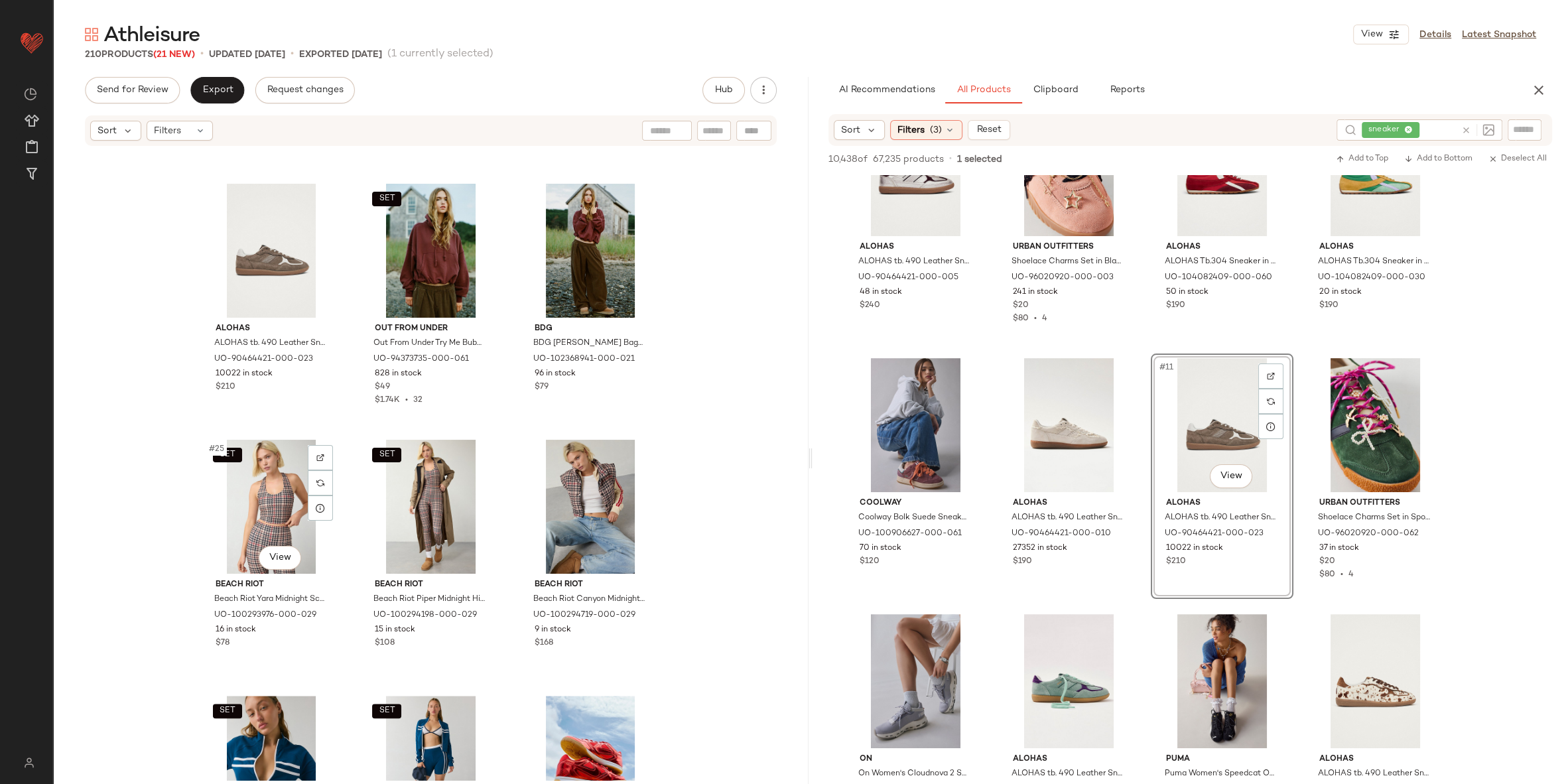
scroll to position [1842, 0]
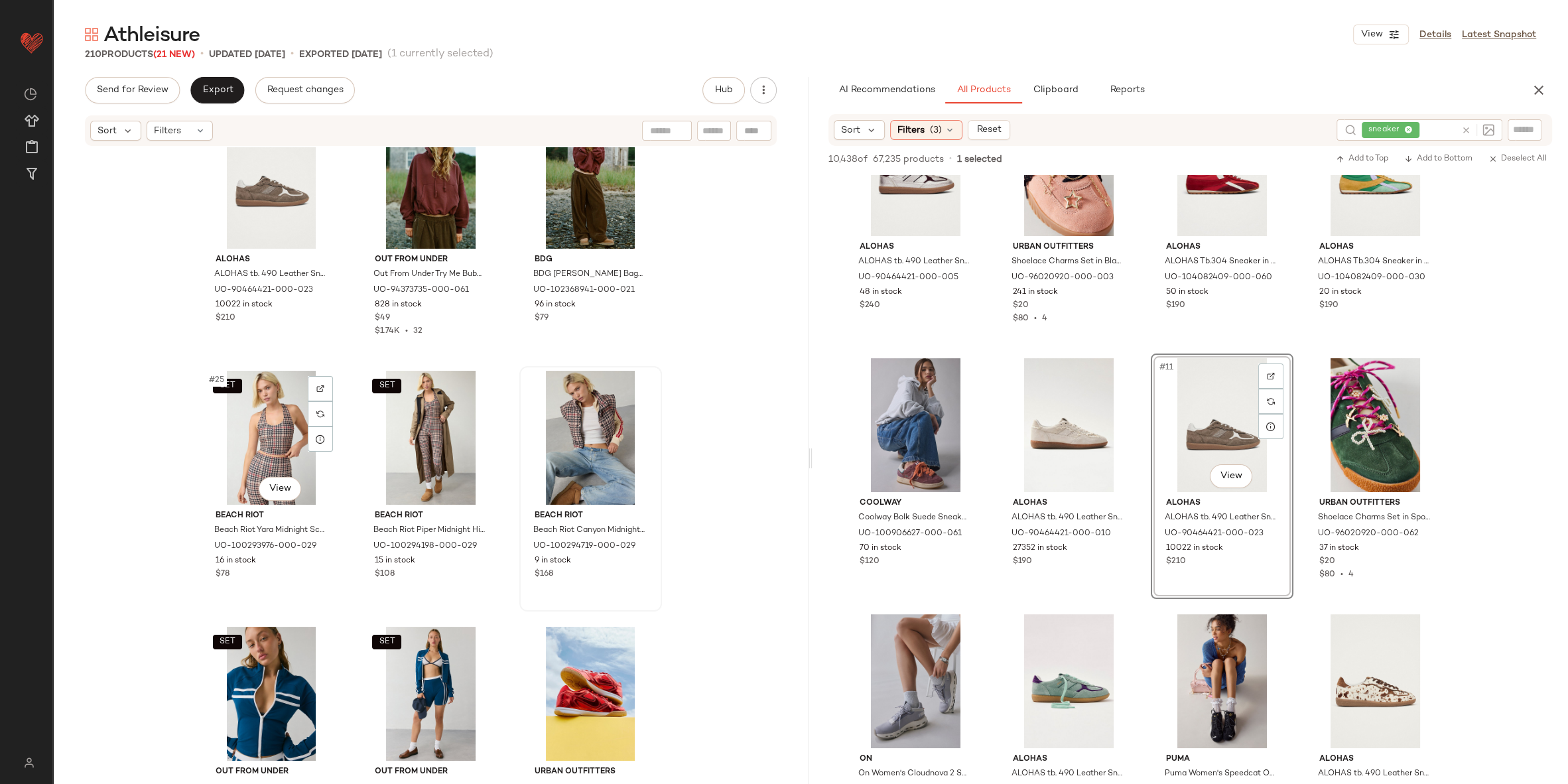
click at [565, 412] on div at bounding box center [590, 438] width 133 height 134
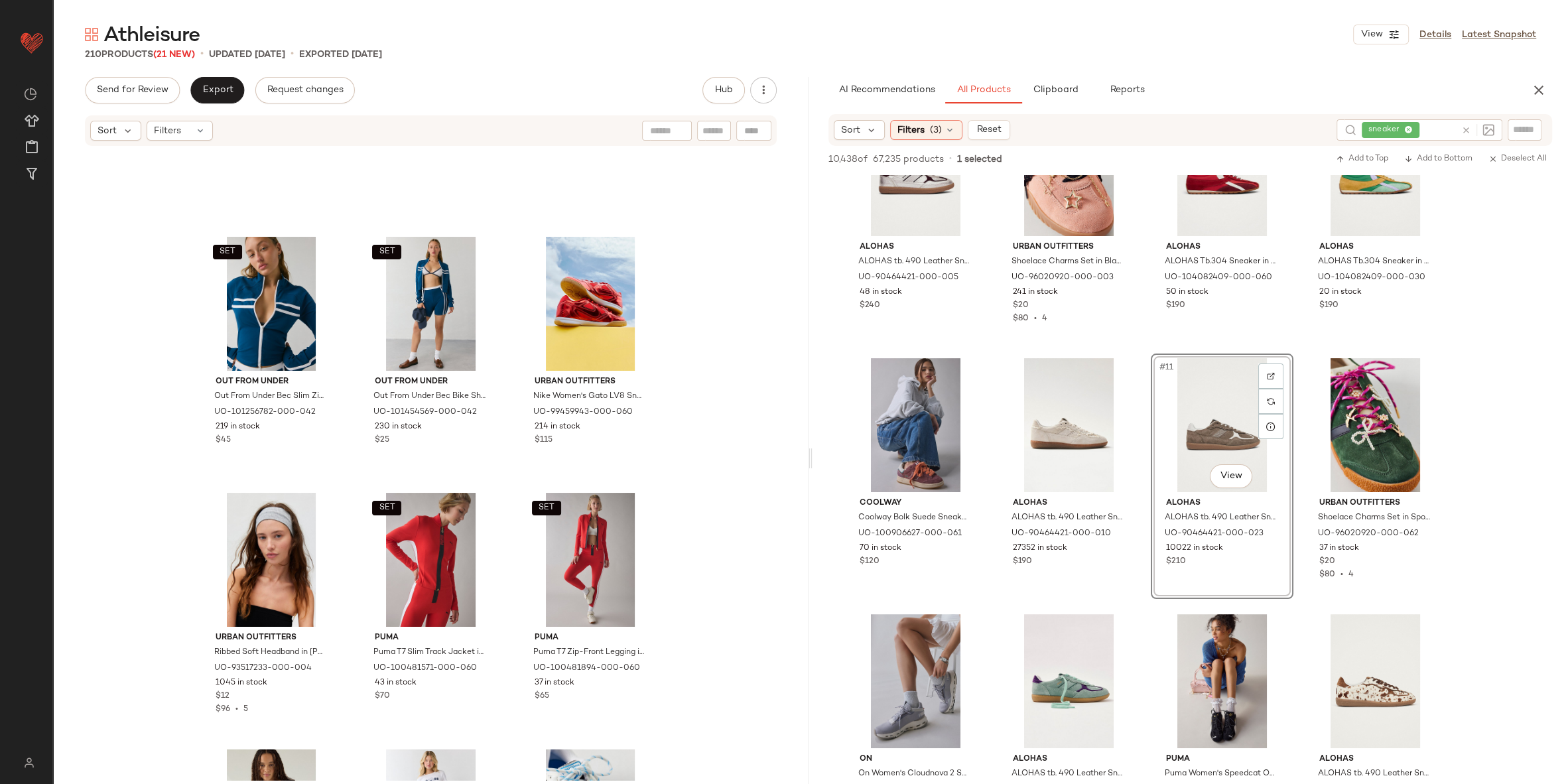
scroll to position [2220, 0]
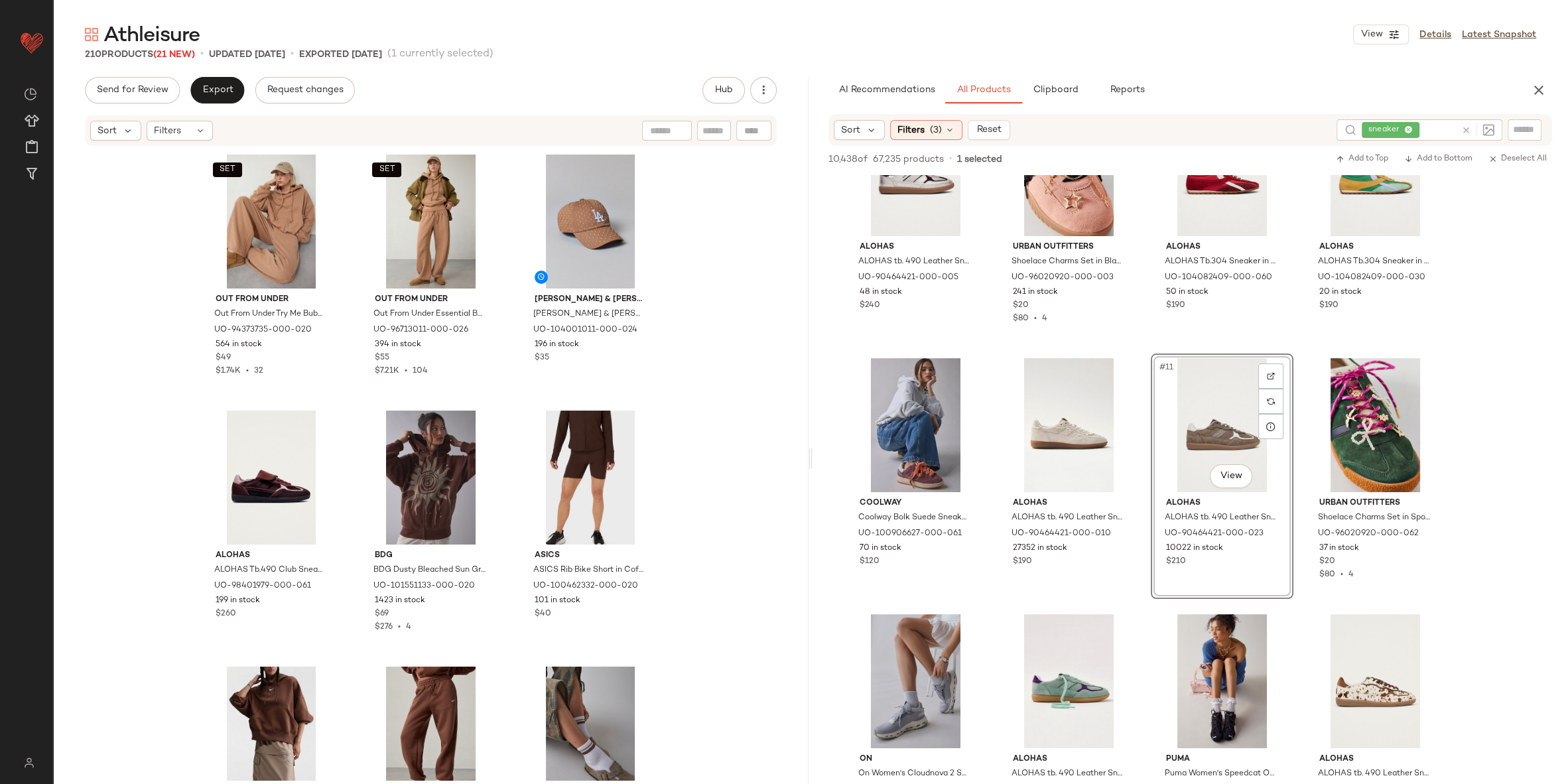
click at [116, 221] on div "SET Out From Under Out From Under Try Me Bubble Hoodie Sweatshirt in Cinnamon S…" at bounding box center [431, 463] width 756 height 632
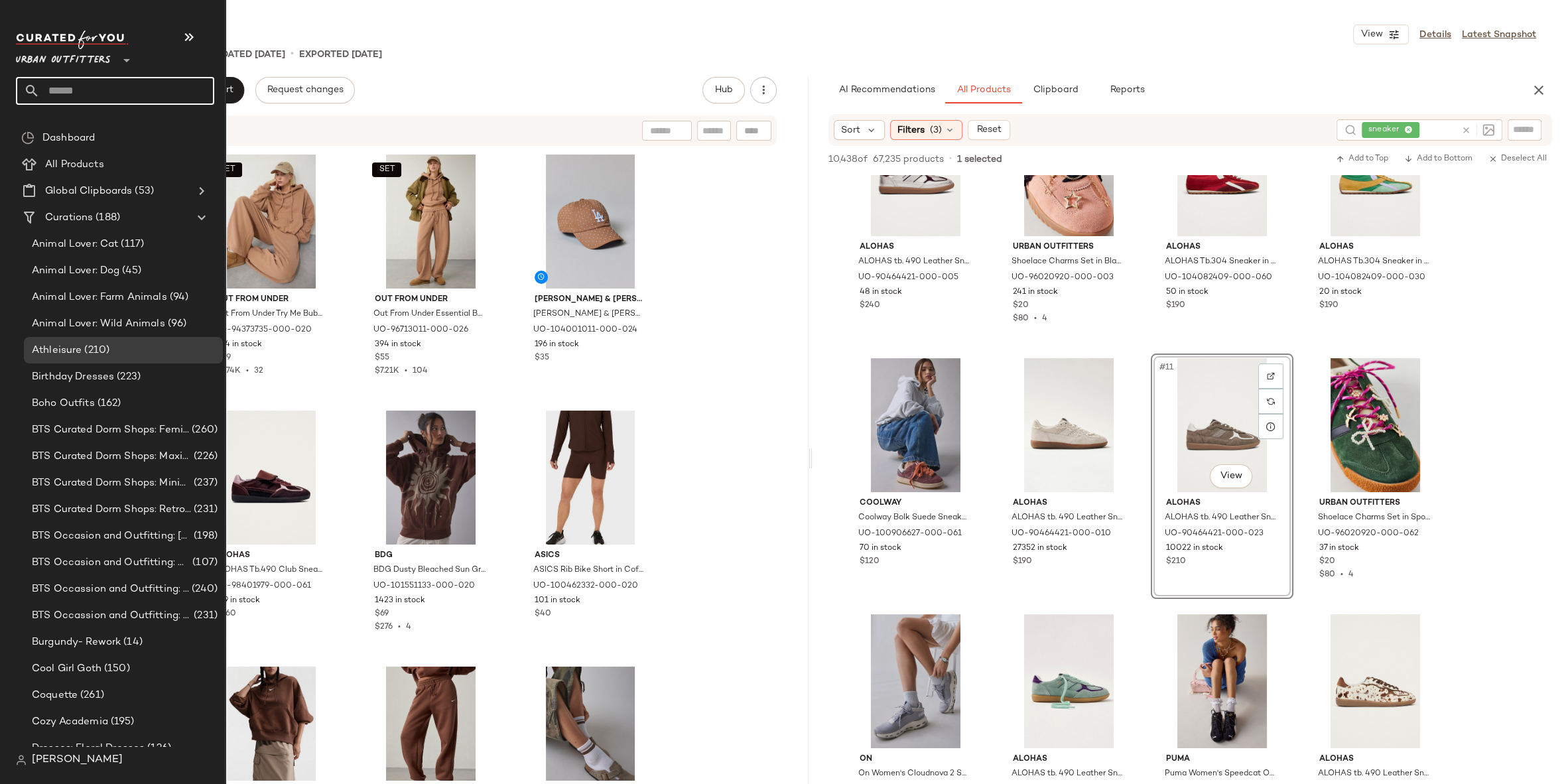
click at [80, 85] on input "text" at bounding box center [127, 91] width 175 height 28
type input "****"
click at [75, 88] on input "text" at bounding box center [127, 91] width 175 height 28
type input "******"
click at [106, 134] on span "n PG" at bounding box center [117, 129] width 22 height 14
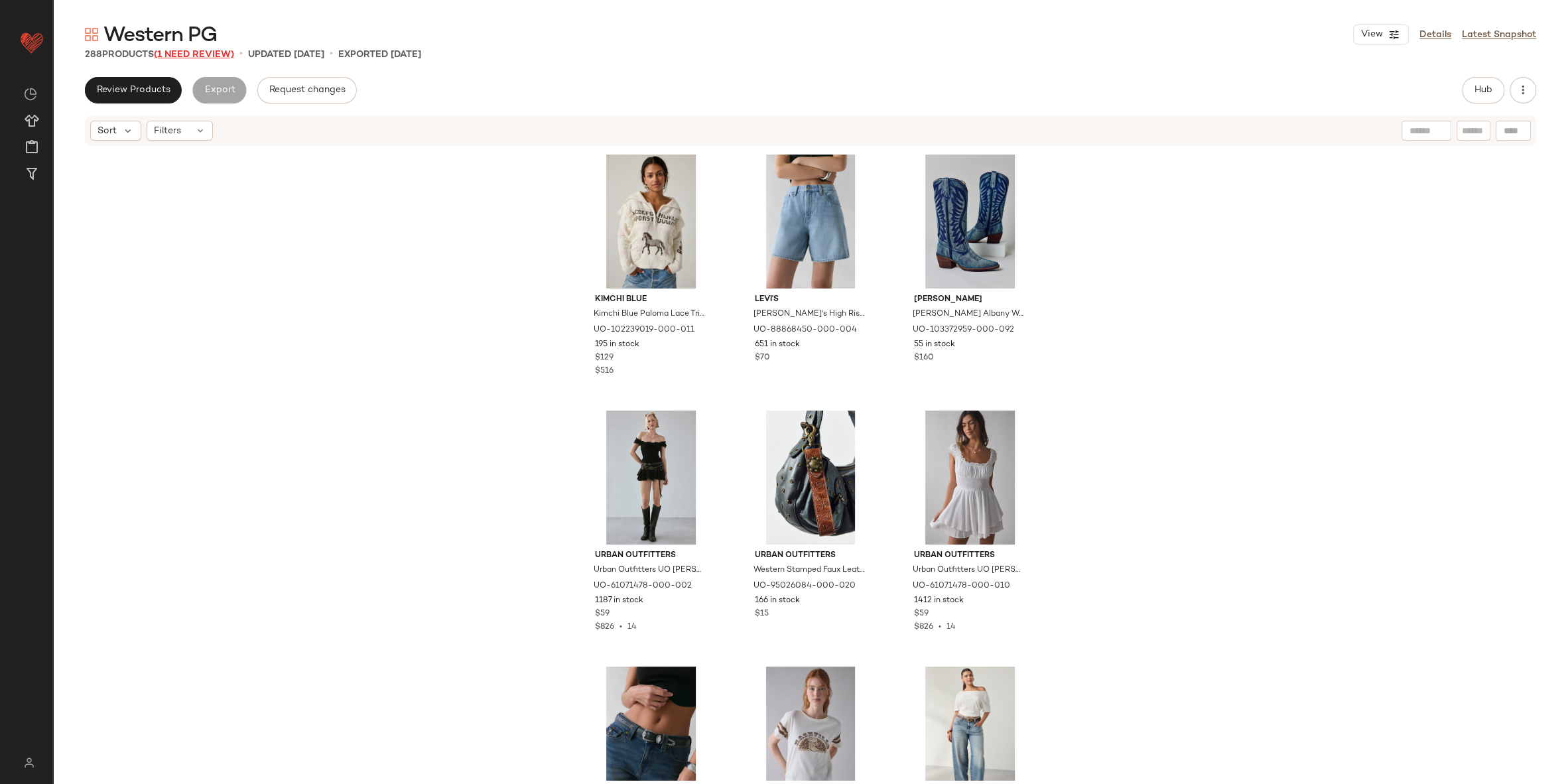
click at [202, 51] on span "(1 Need Review)" at bounding box center [194, 55] width 80 height 10
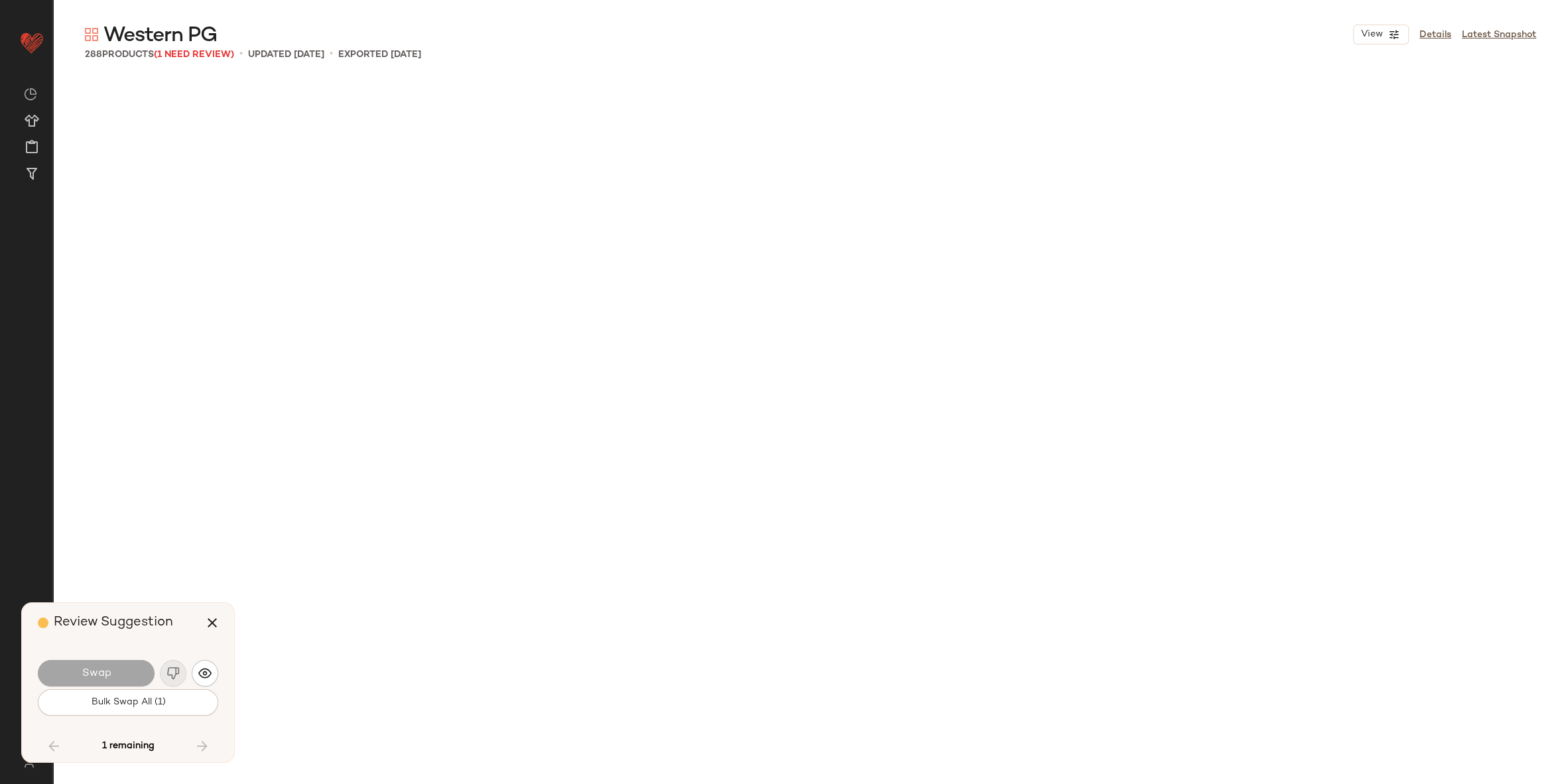
scroll to position [6142, 0]
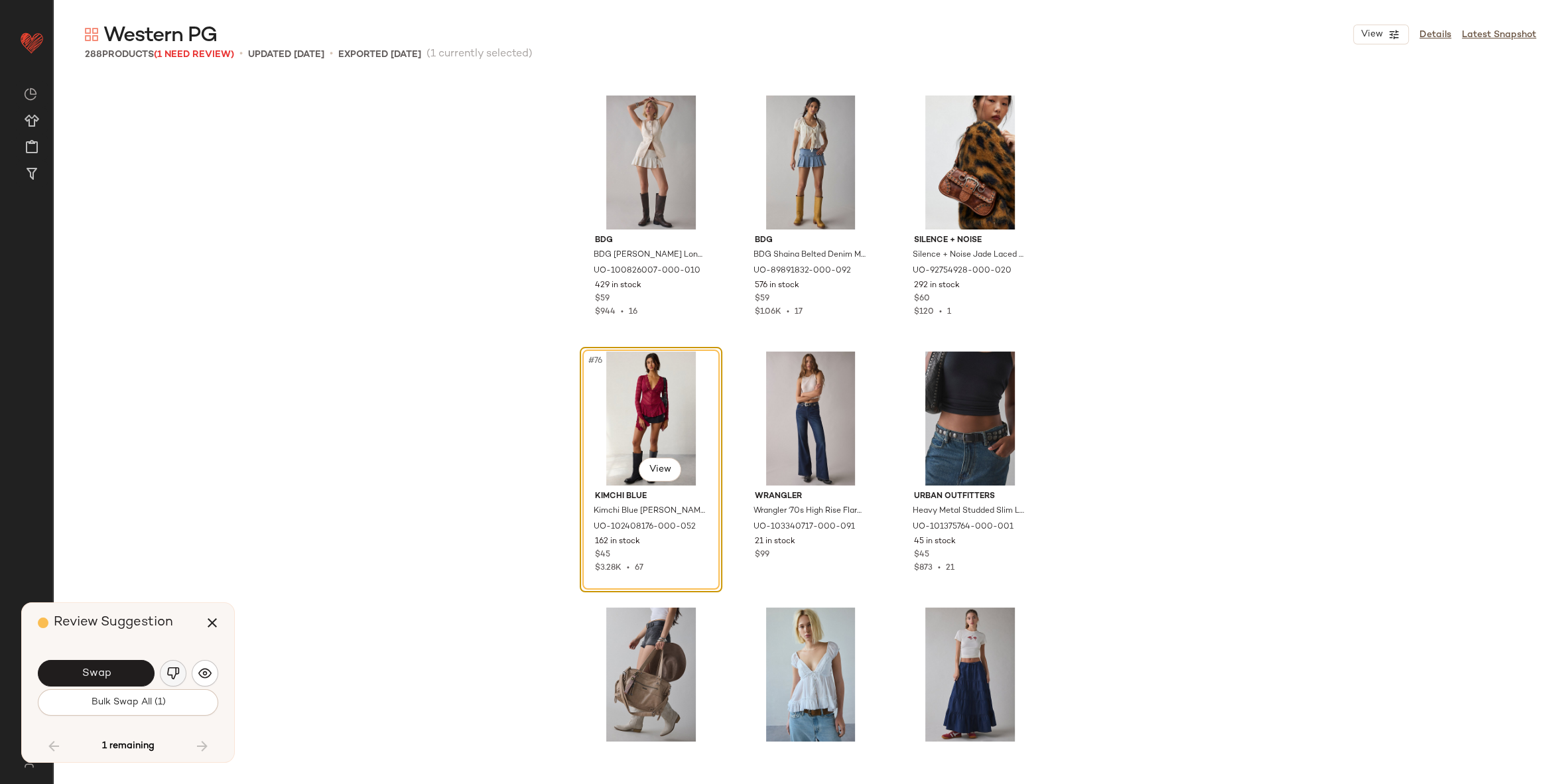
click at [176, 670] on img "button" at bounding box center [172, 672] width 13 height 13
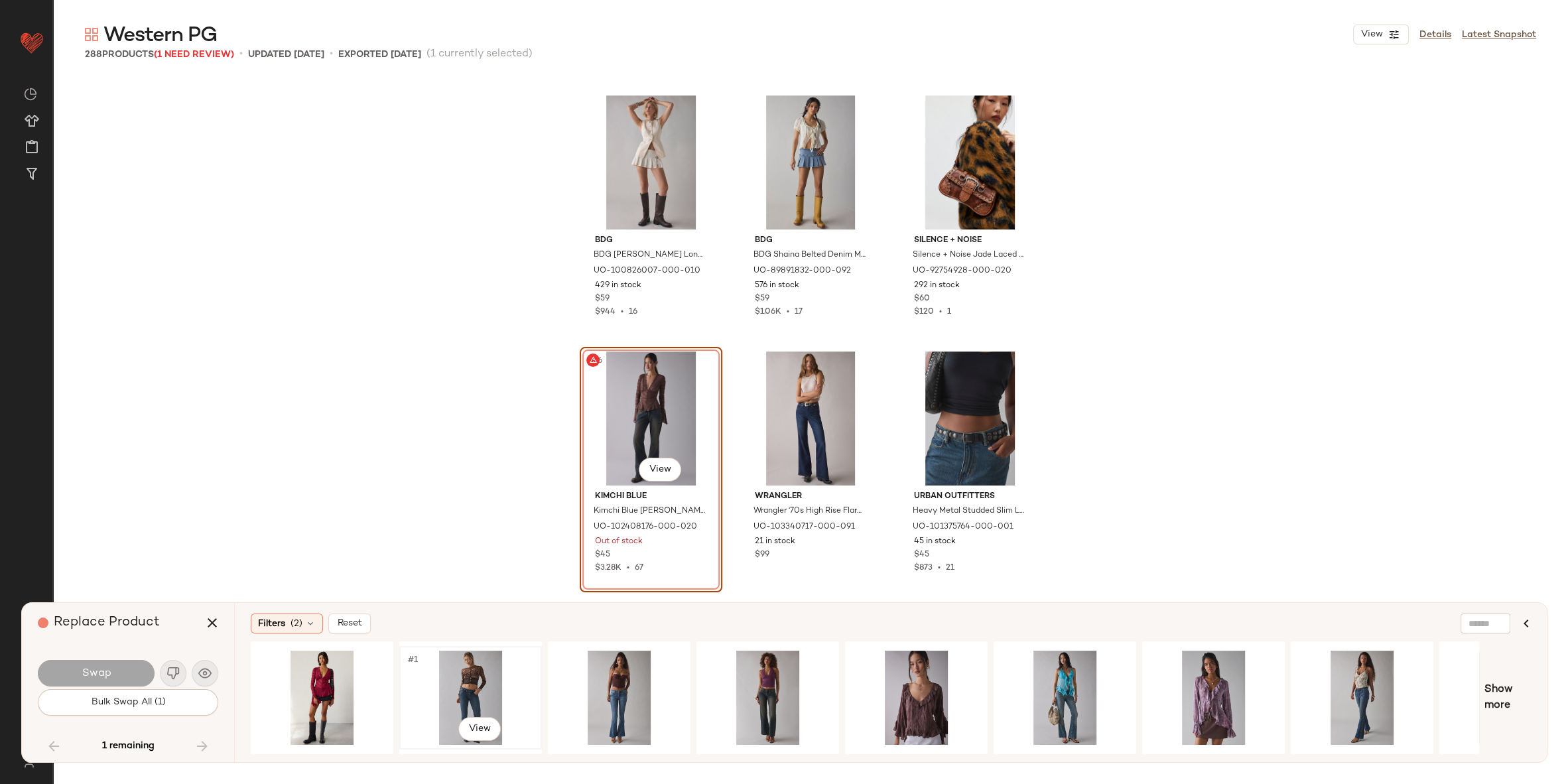
click at [450, 673] on div "#1 View" at bounding box center [470, 697] width 133 height 94
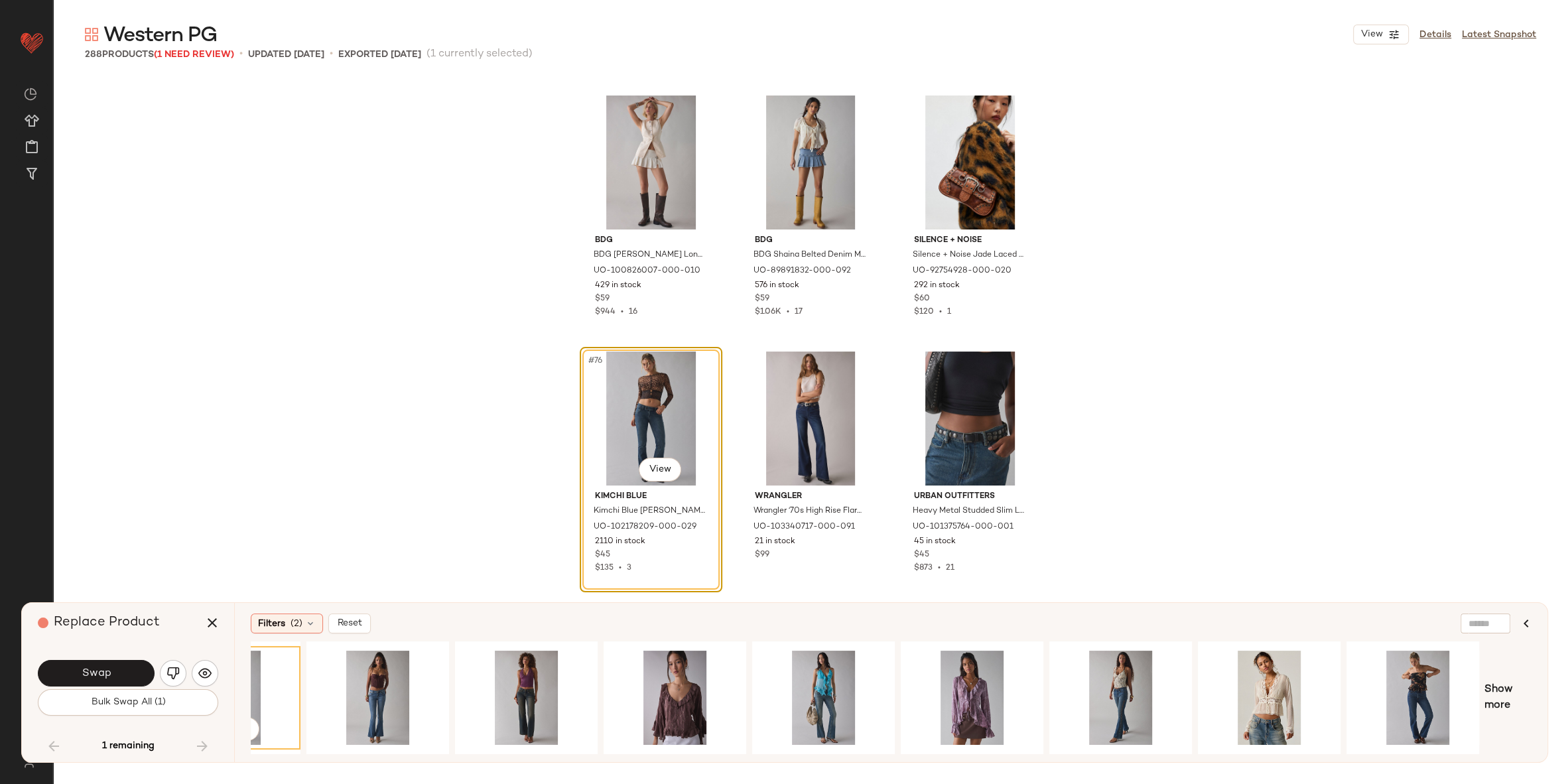
scroll to position [0, 250]
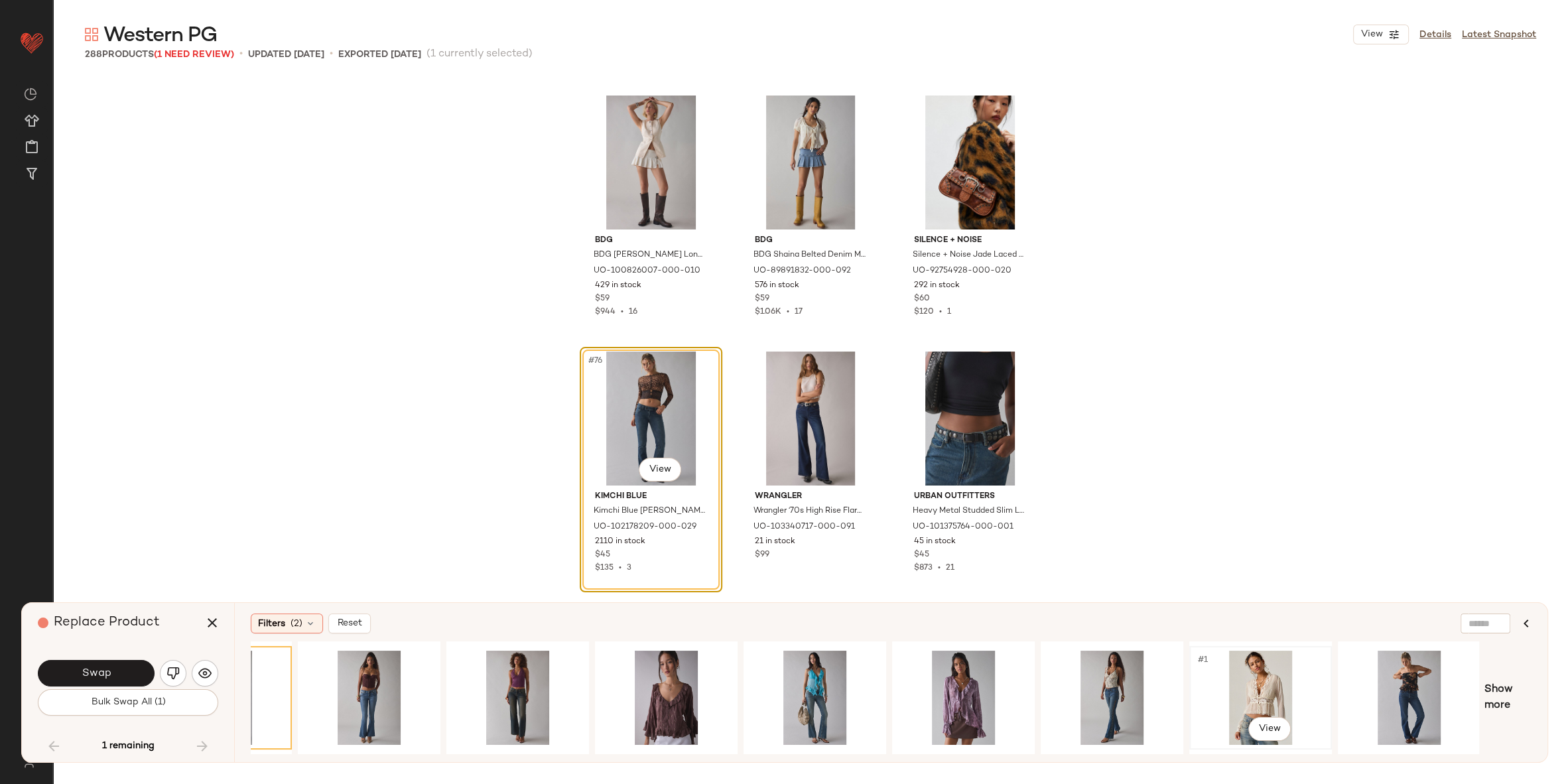
click at [1227, 687] on div "#1 View" at bounding box center [1260, 697] width 133 height 94
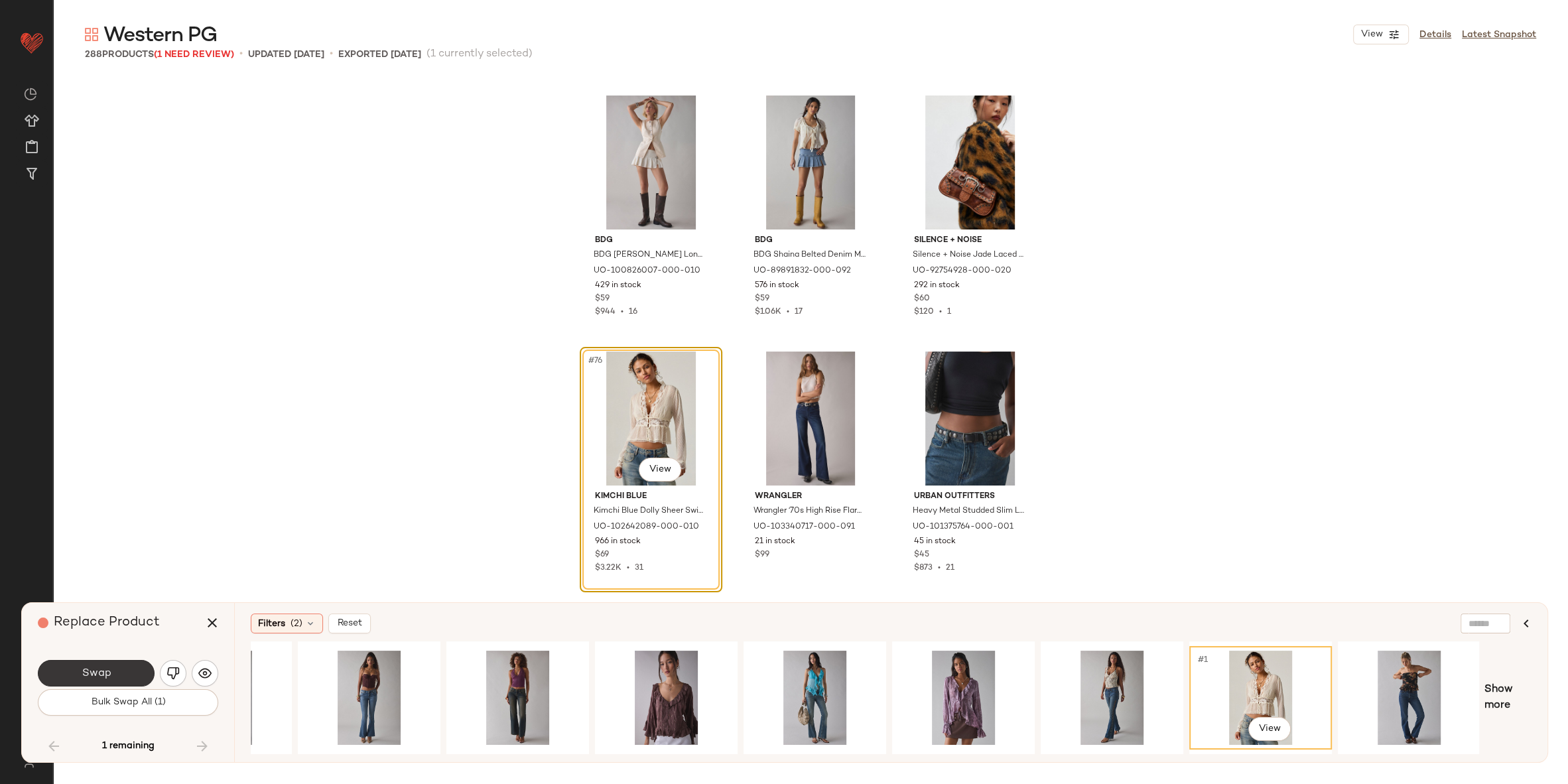
click at [89, 680] on button "Swap" at bounding box center [96, 673] width 117 height 26
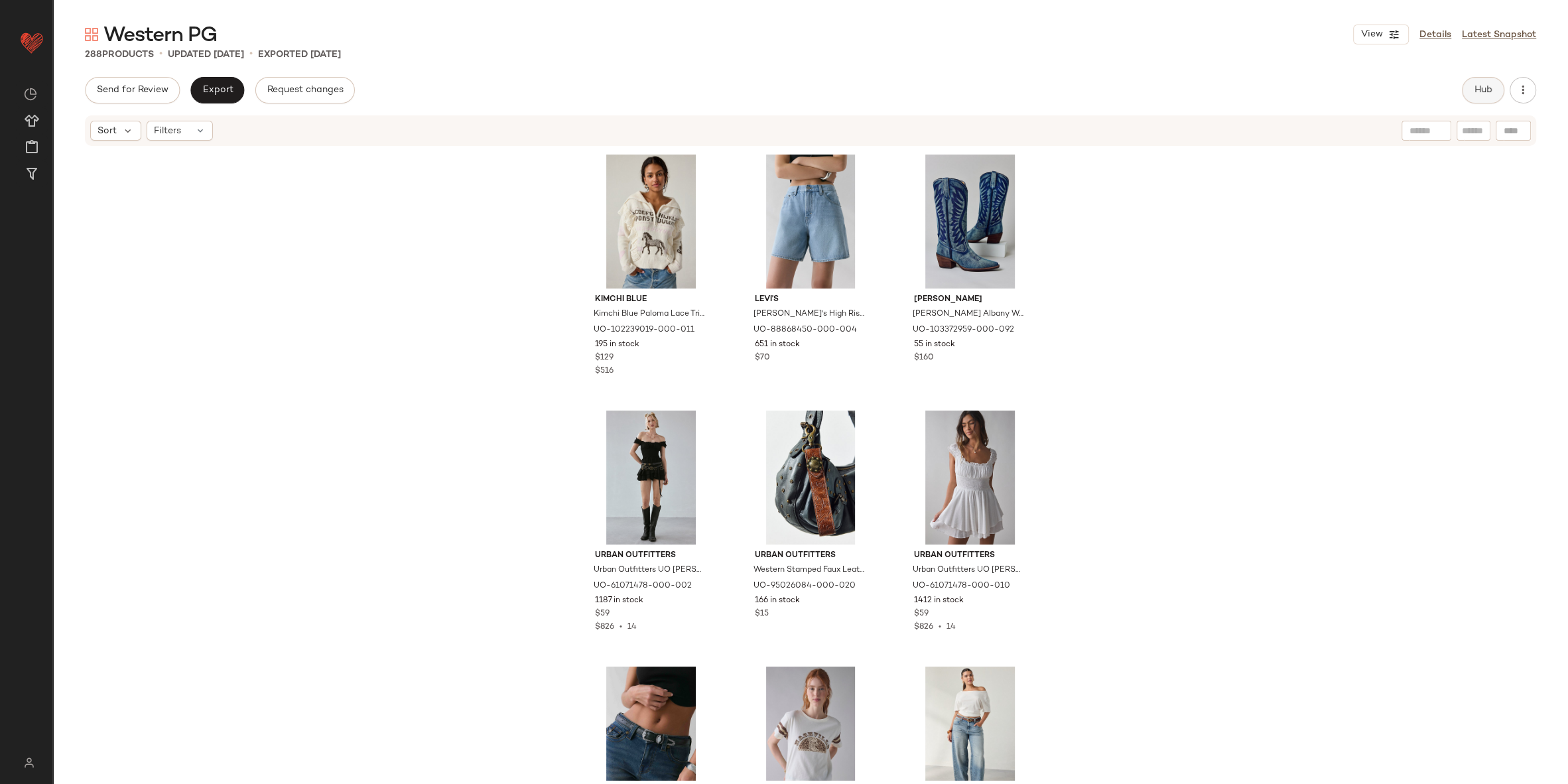
click at [1481, 95] on span "Hub" at bounding box center [1483, 90] width 18 height 11
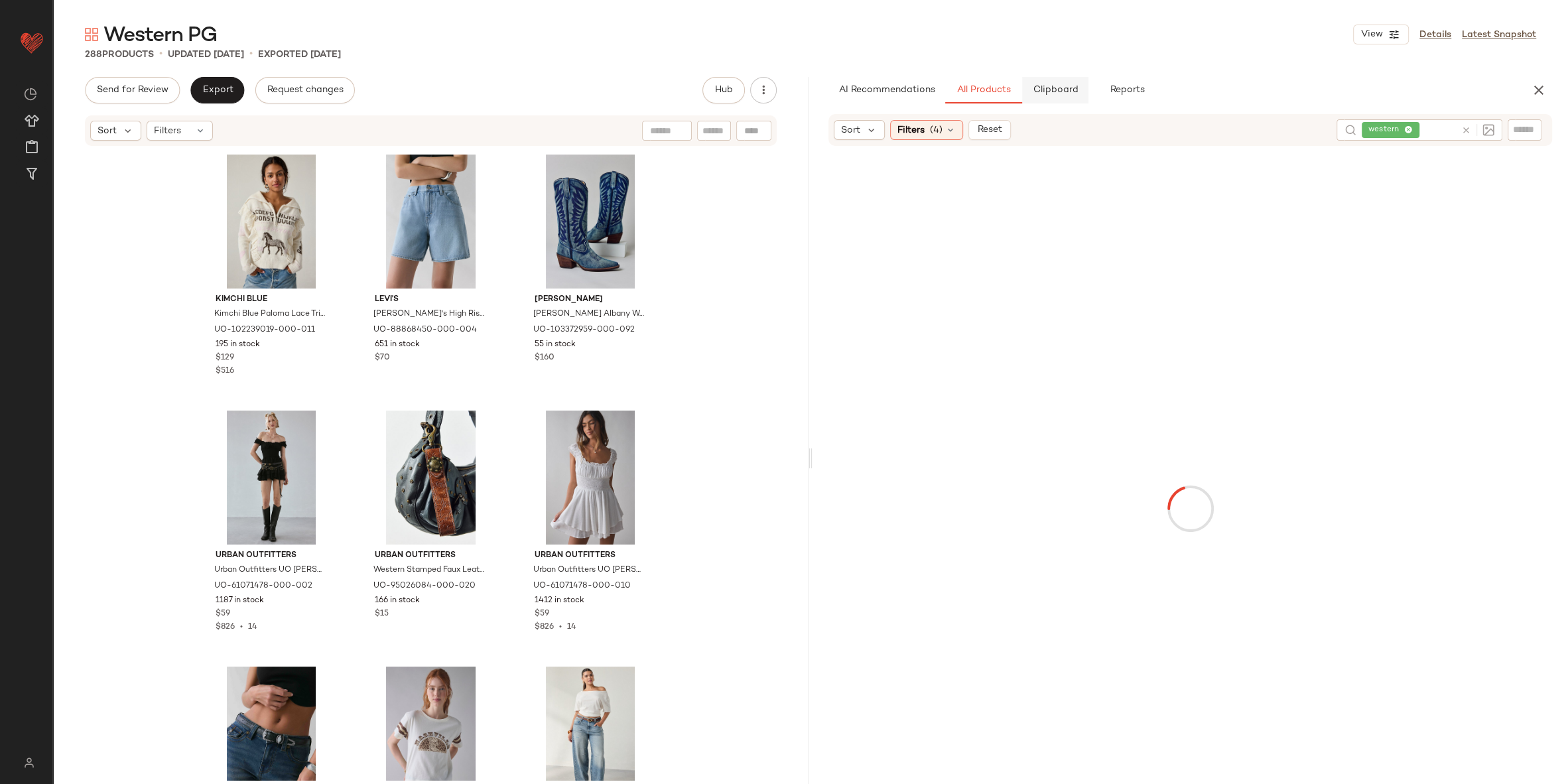
click at [1048, 98] on button "Clipboard" at bounding box center [1055, 90] width 66 height 26
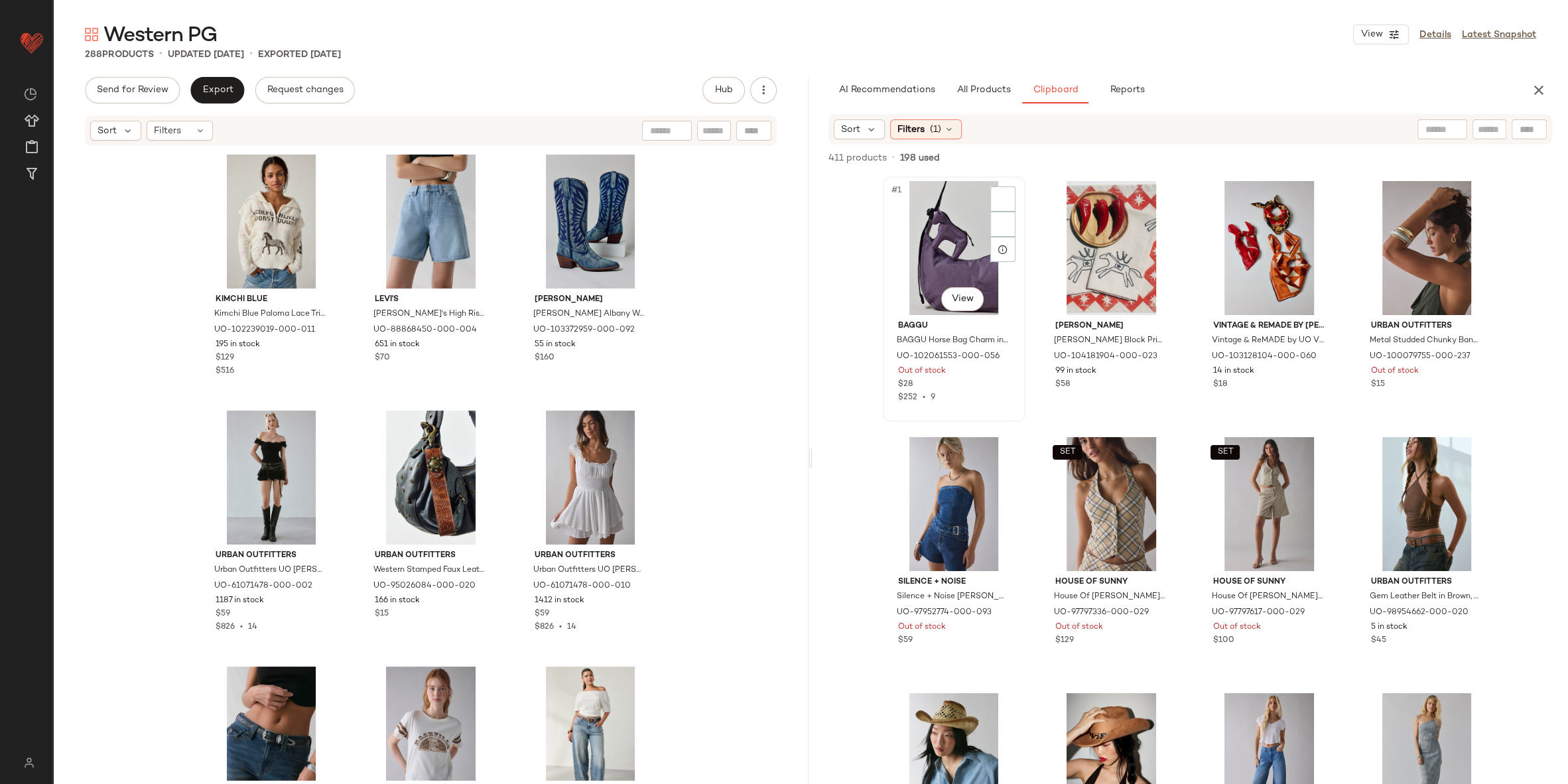
click at [935, 242] on div "#1 View" at bounding box center [954, 248] width 133 height 134
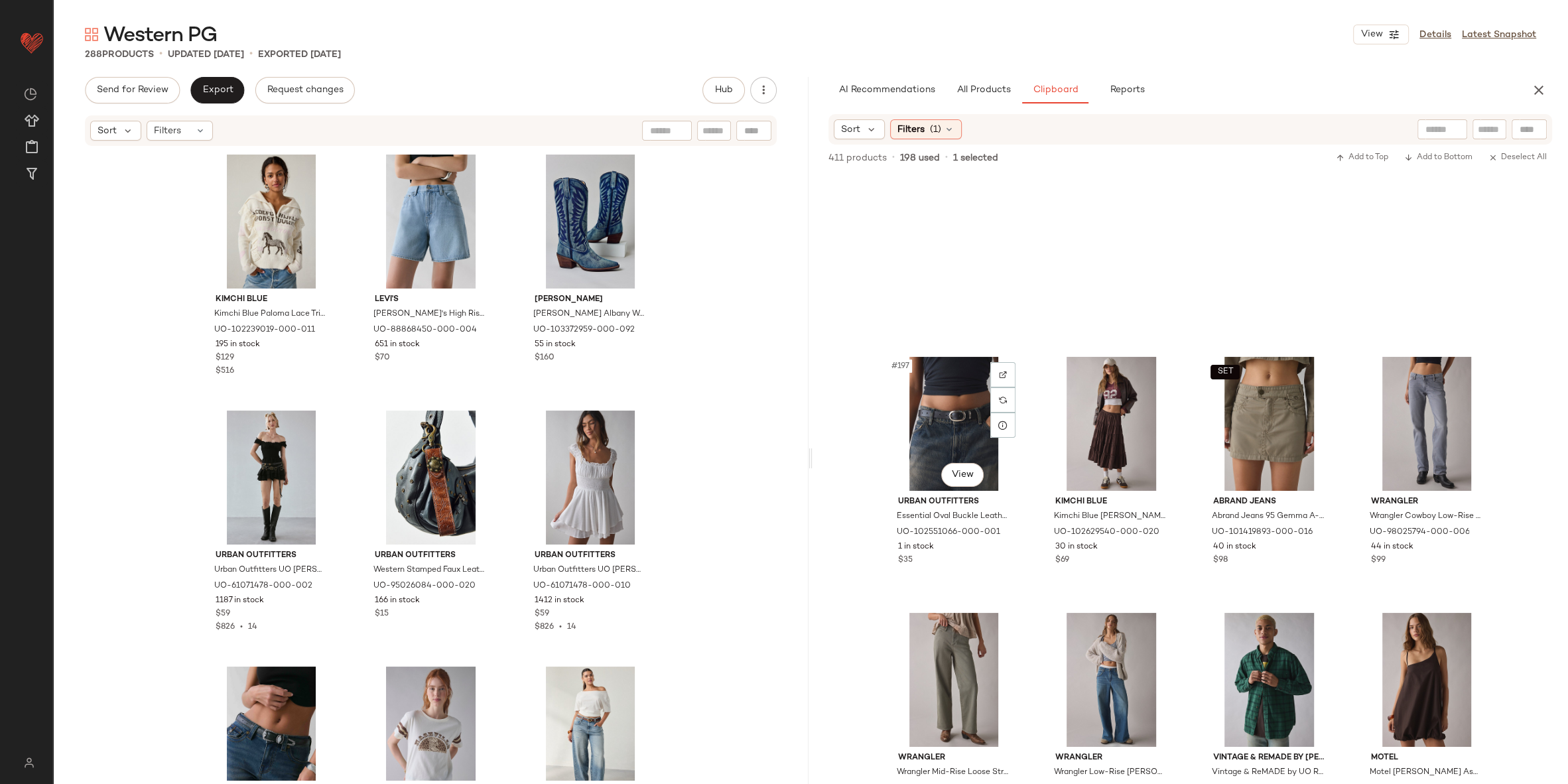
scroll to position [13158, 0]
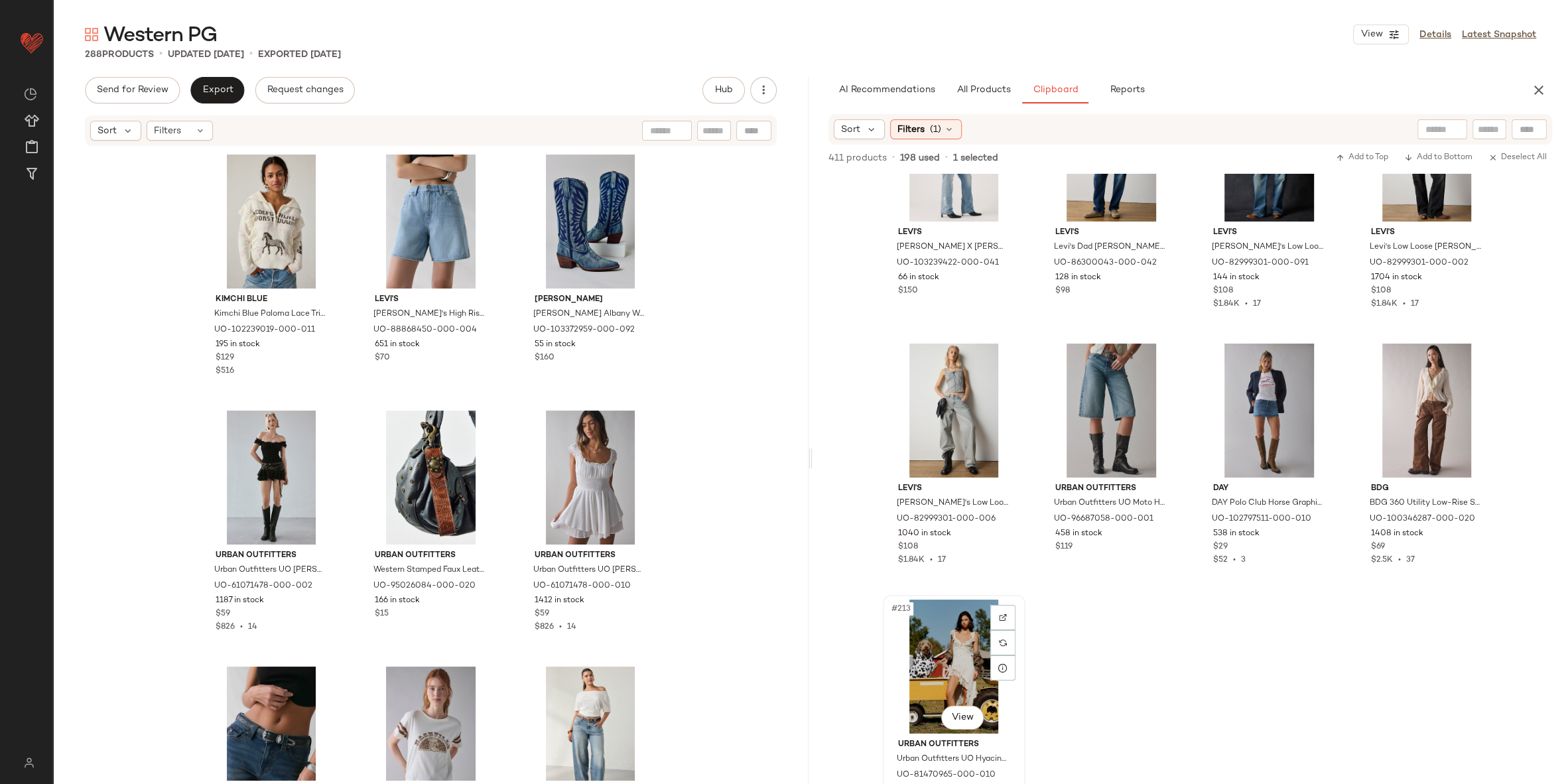
click at [946, 636] on div "#213 View" at bounding box center [954, 666] width 133 height 134
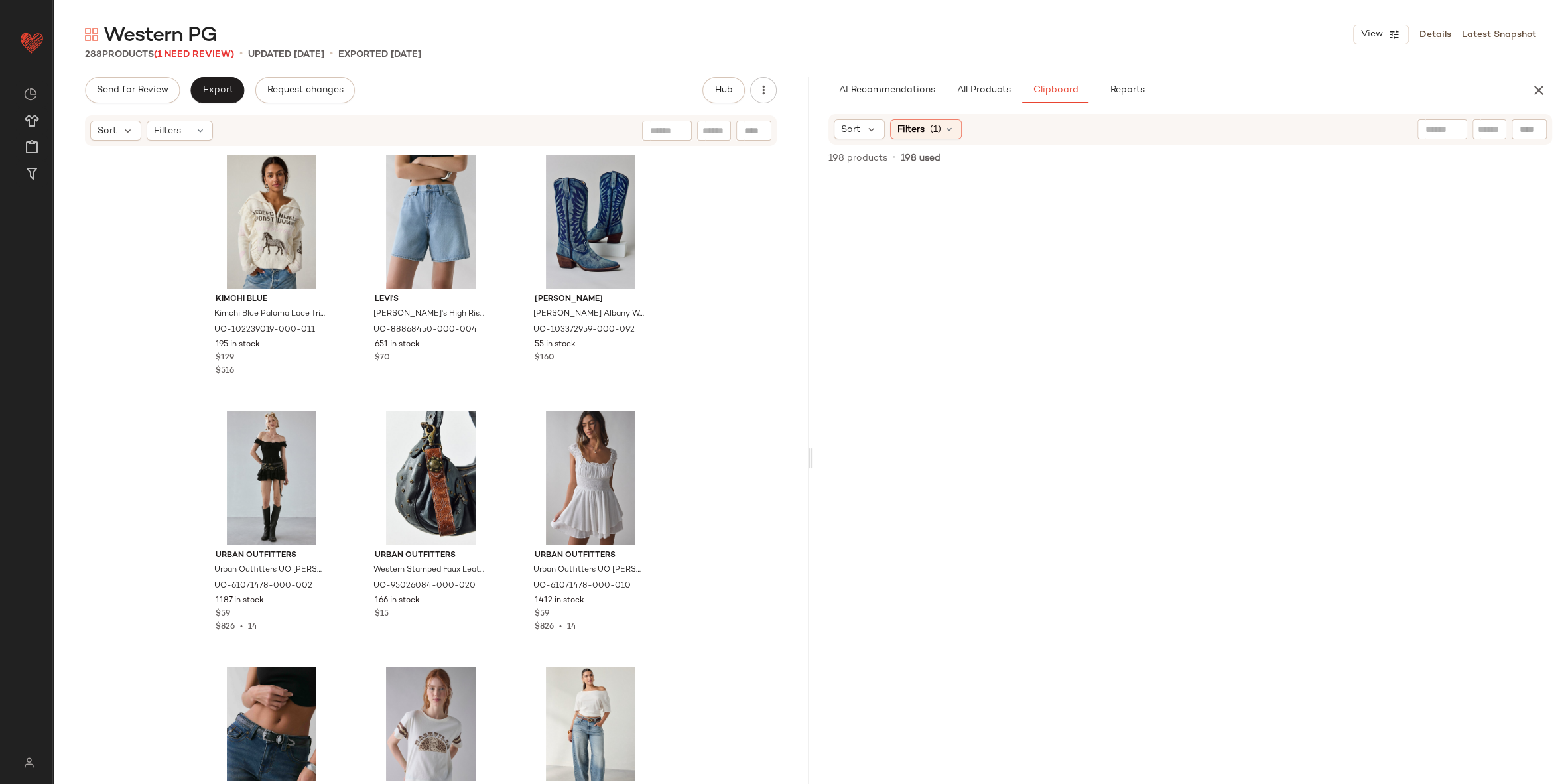
scroll to position [0, 0]
click at [985, 90] on span "All Products" at bounding box center [984, 90] width 55 height 11
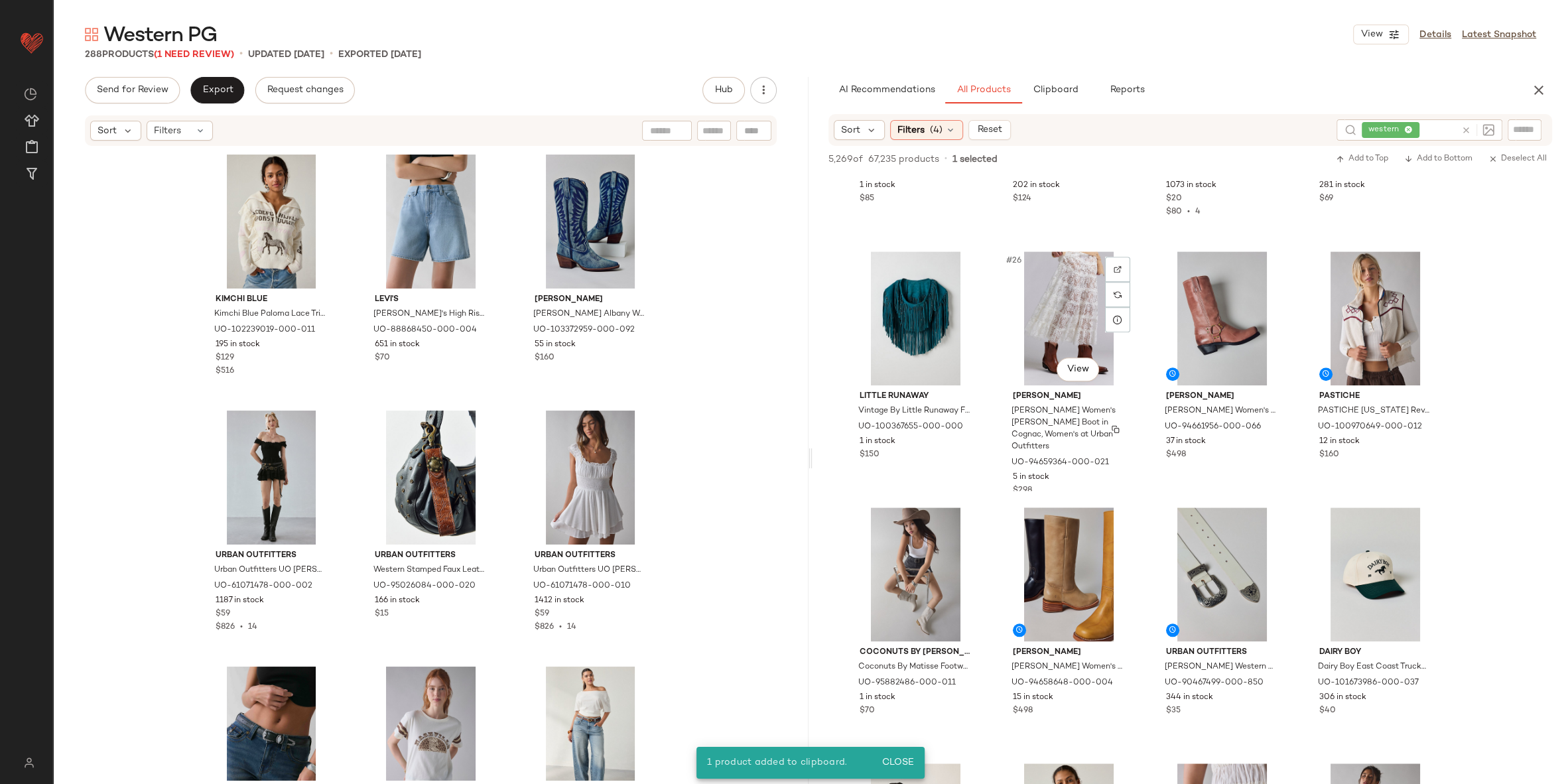
scroll to position [1396, 0]
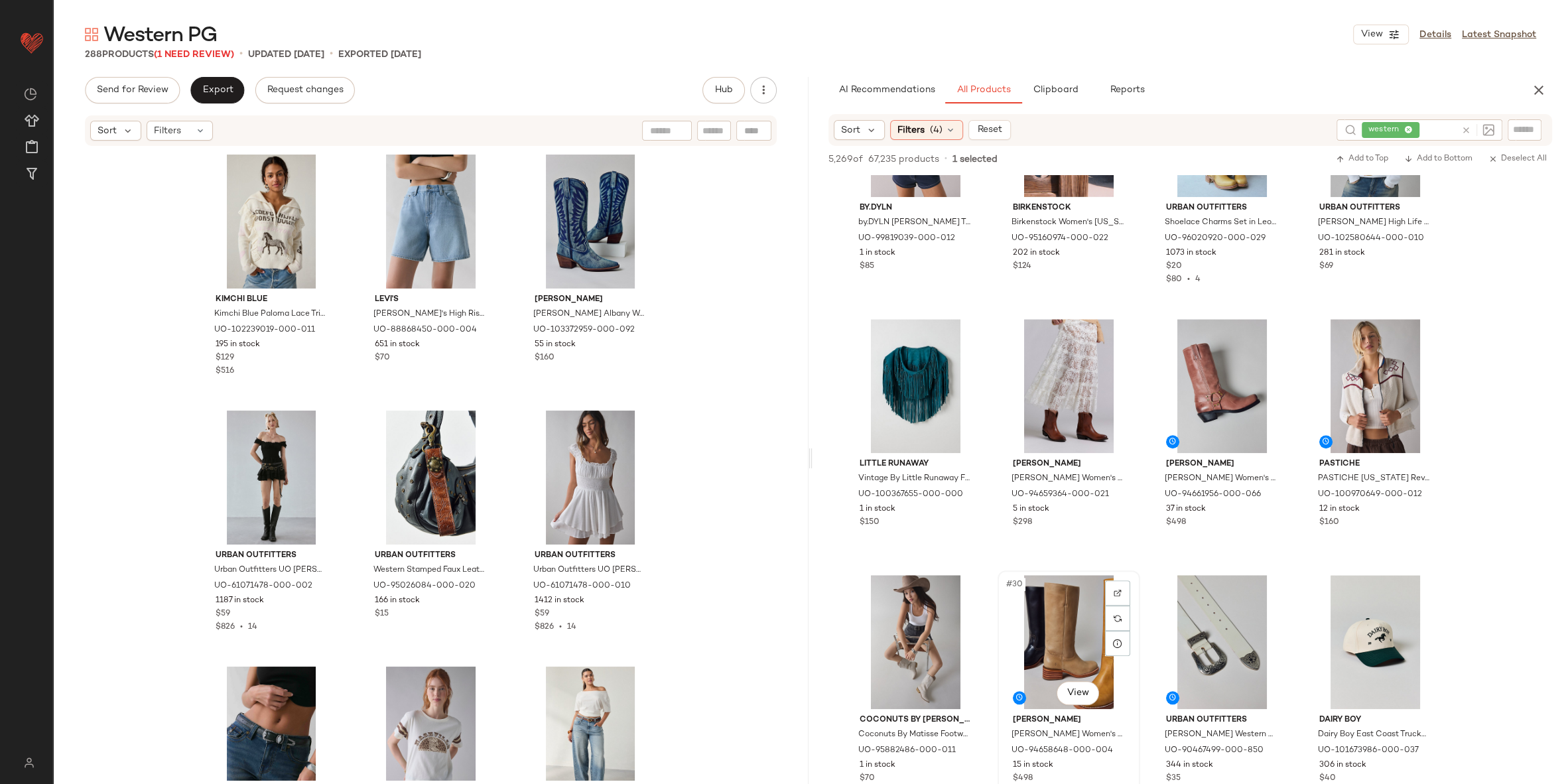
click at [1045, 658] on div "#30 View" at bounding box center [1068, 642] width 133 height 134
click at [1199, 632] on div "#31 View" at bounding box center [1222, 642] width 133 height 134
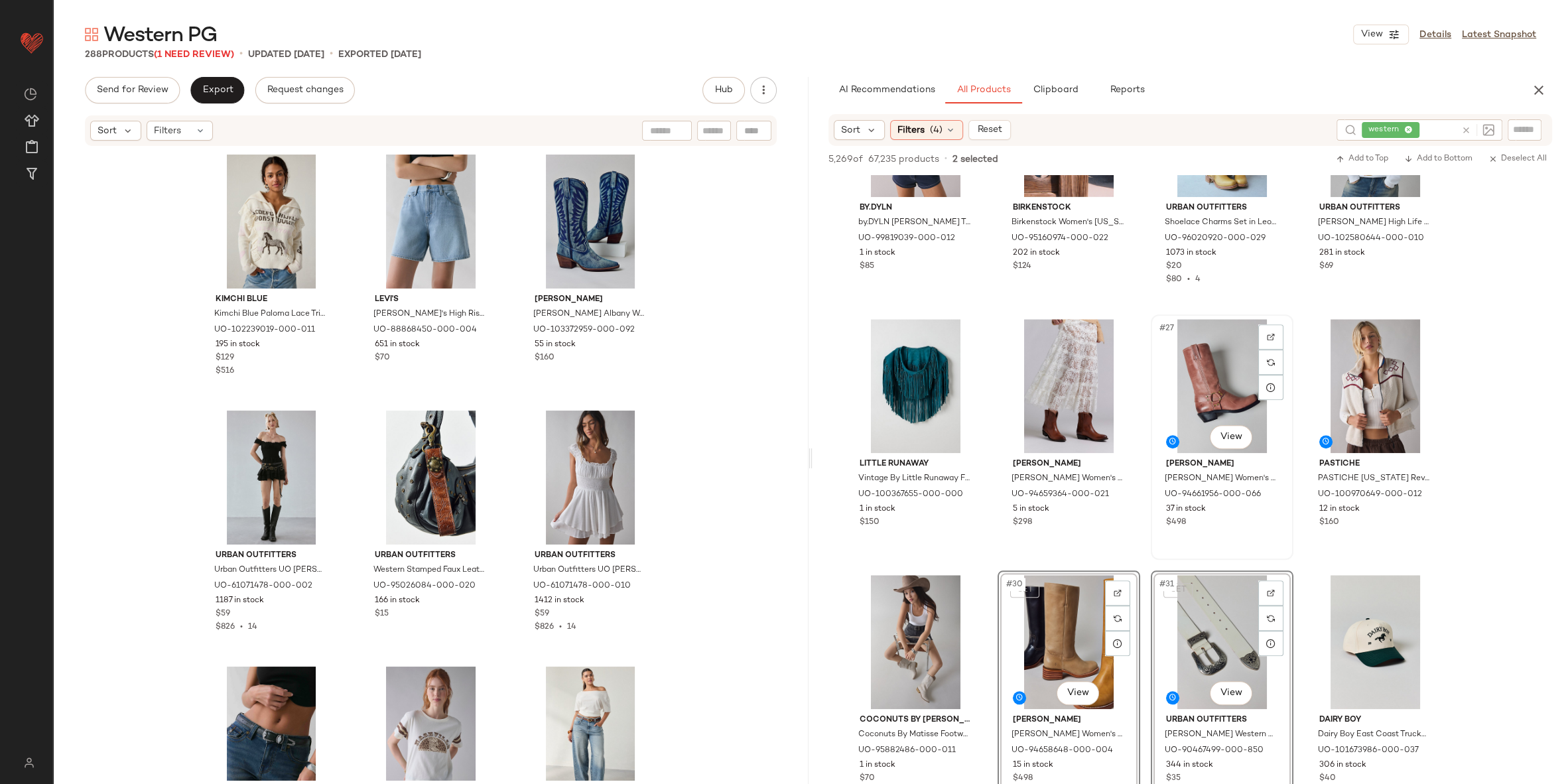
click at [1191, 362] on div "#27 View" at bounding box center [1222, 386] width 133 height 134
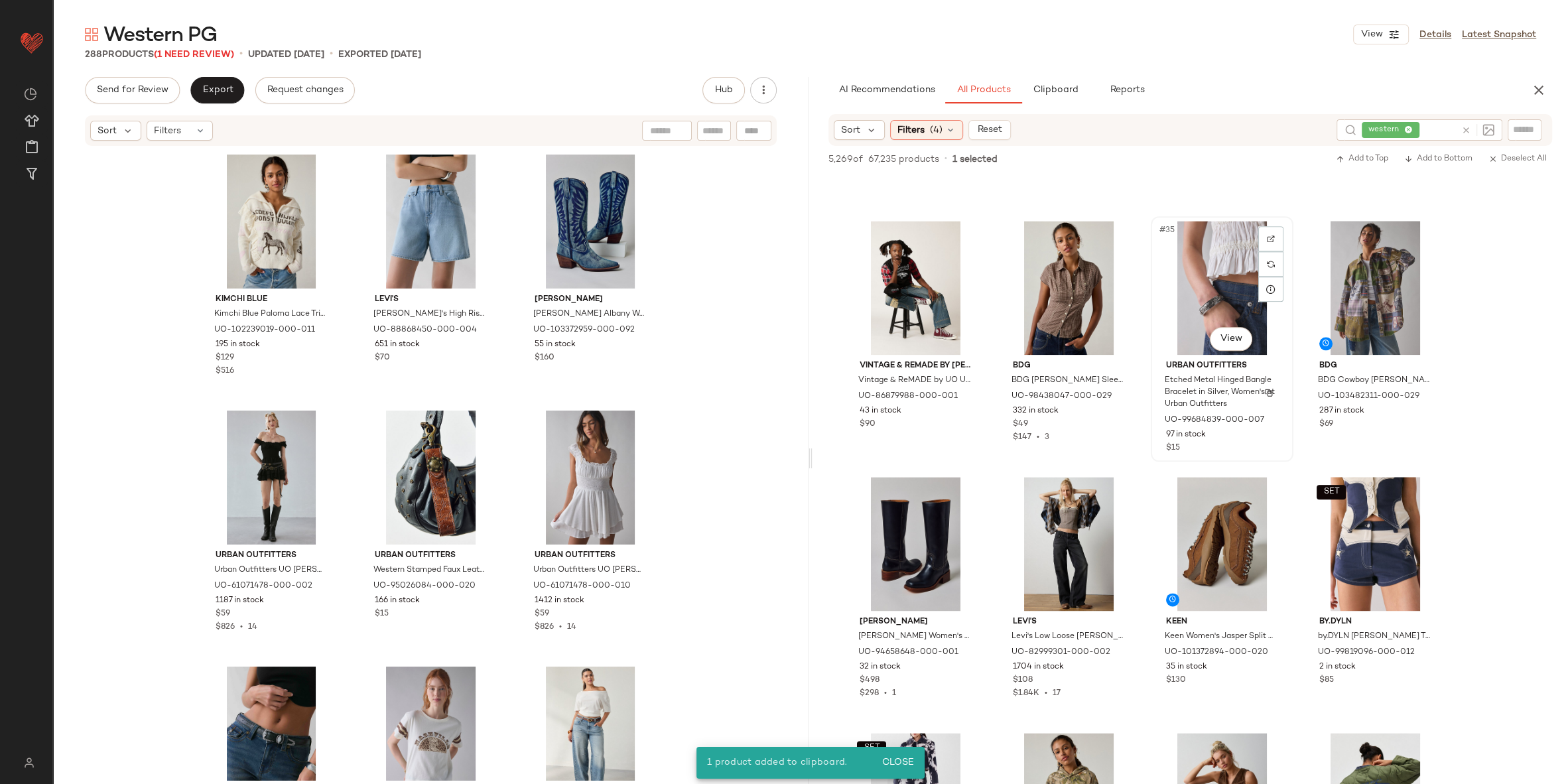
scroll to position [2003, 0]
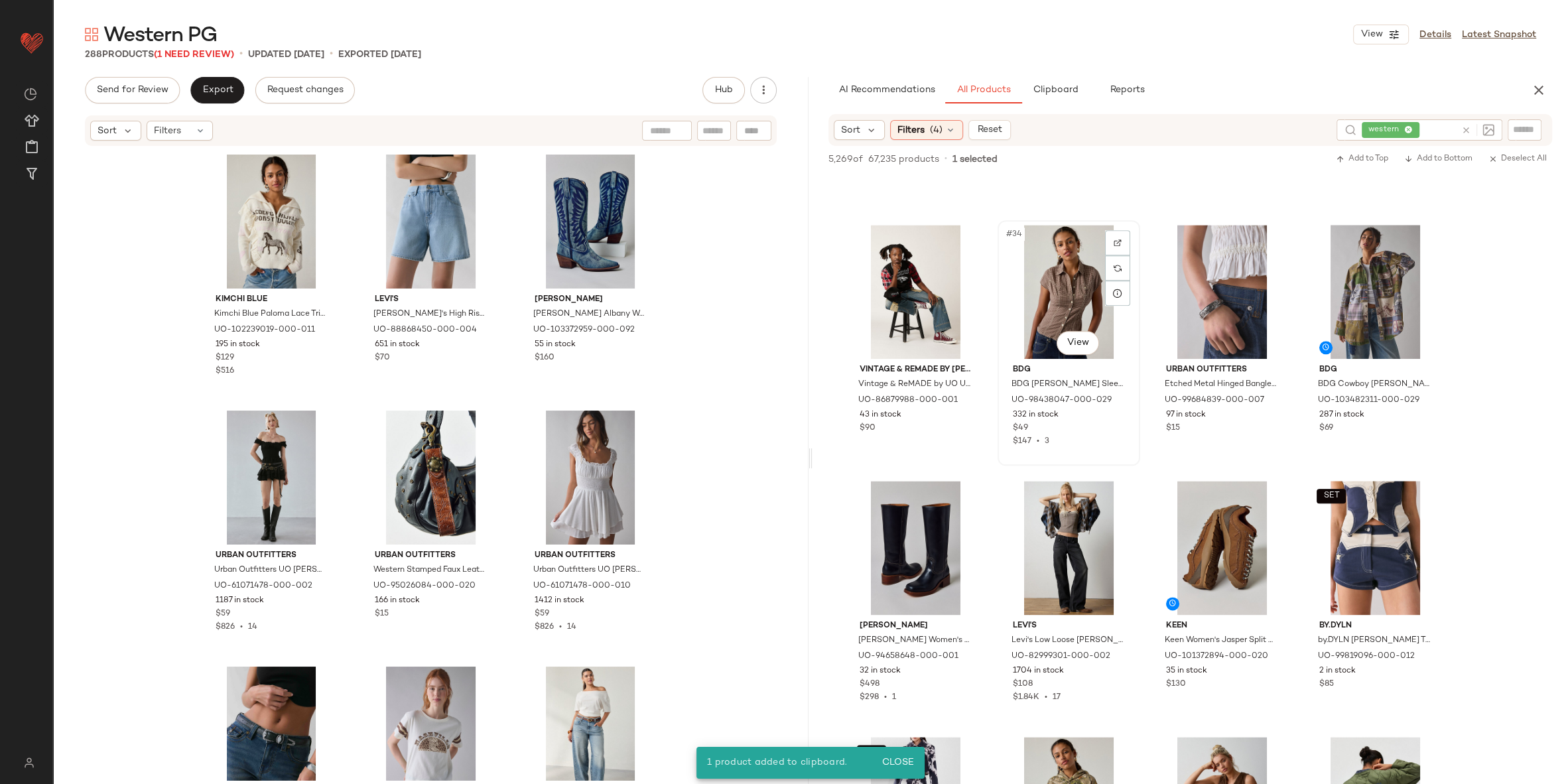
click at [1039, 292] on div "#34 View" at bounding box center [1068, 292] width 133 height 134
click at [1348, 302] on div "#36 View" at bounding box center [1375, 292] width 133 height 134
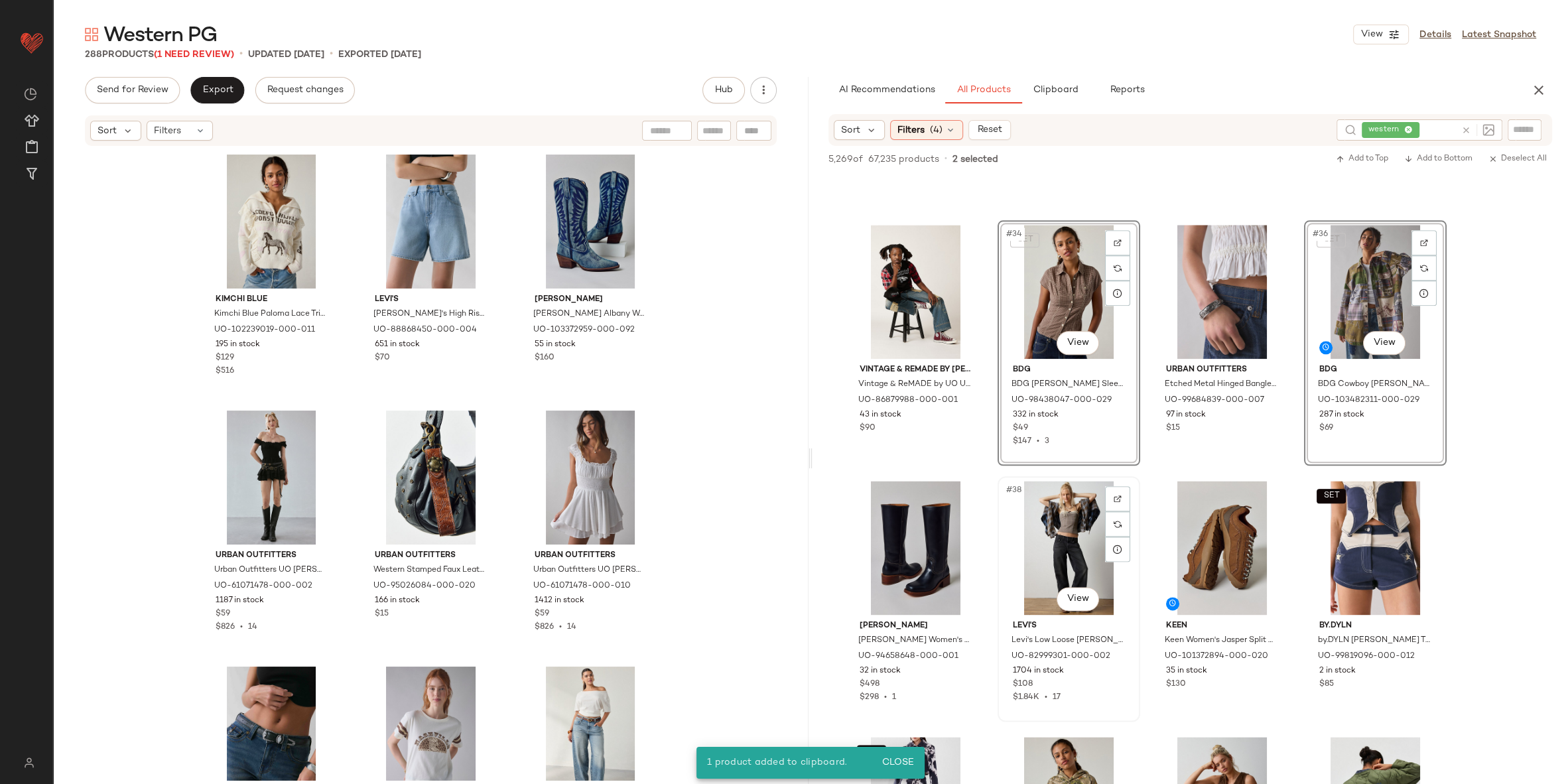
click at [1078, 549] on div "#38 View" at bounding box center [1068, 548] width 133 height 134
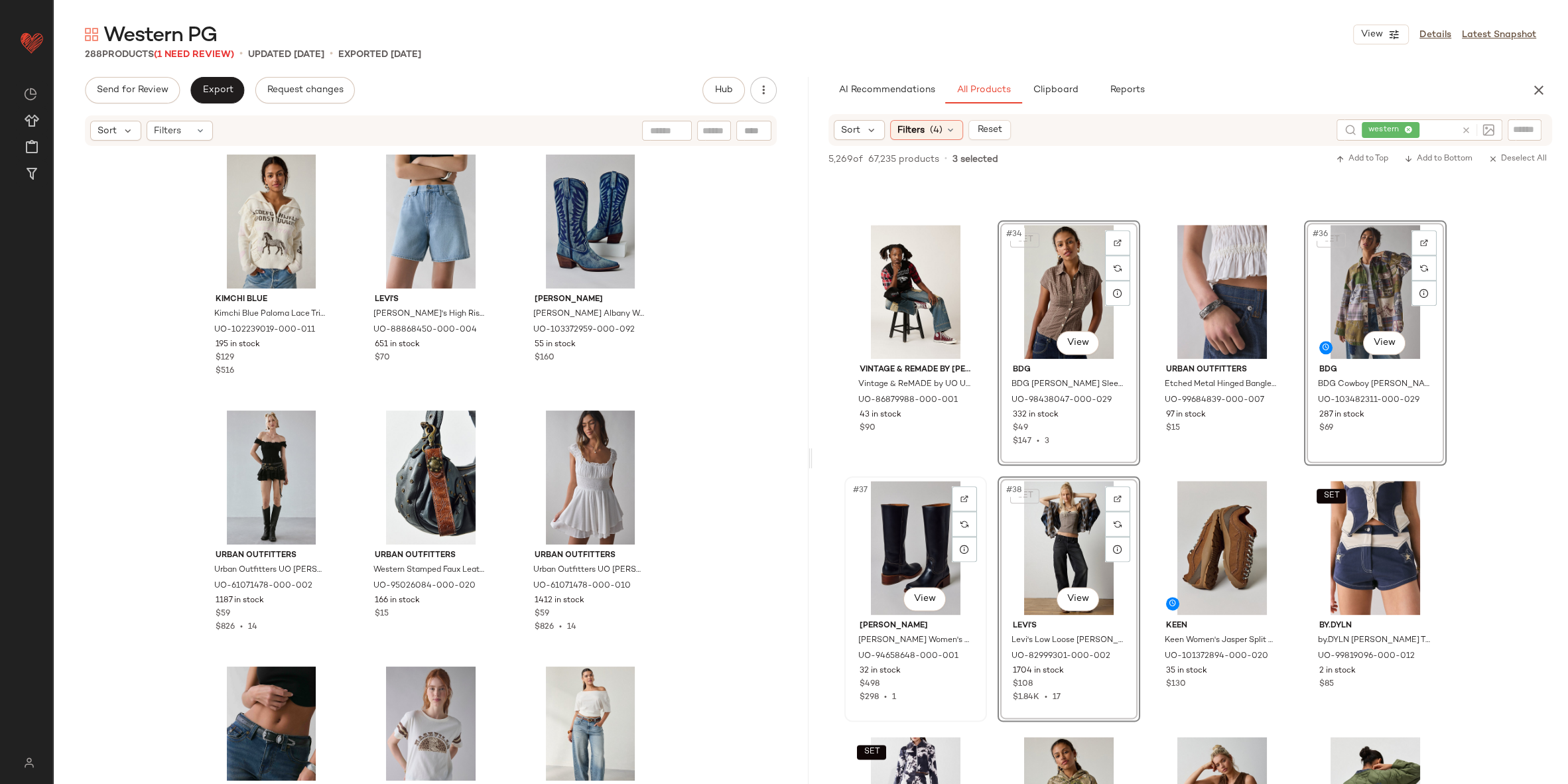
click at [912, 551] on div "#37 View" at bounding box center [915, 548] width 133 height 134
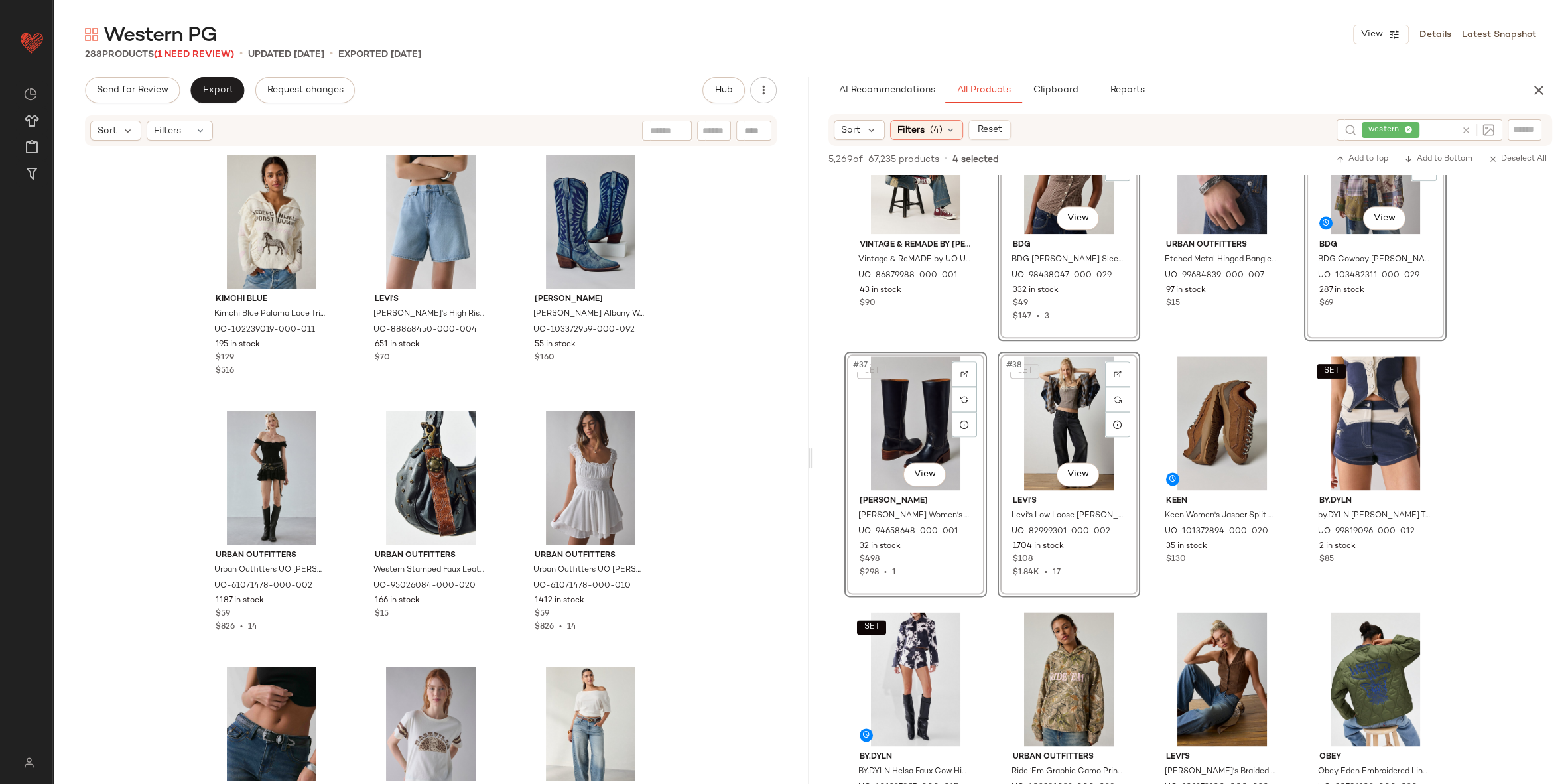
scroll to position [2249, 0]
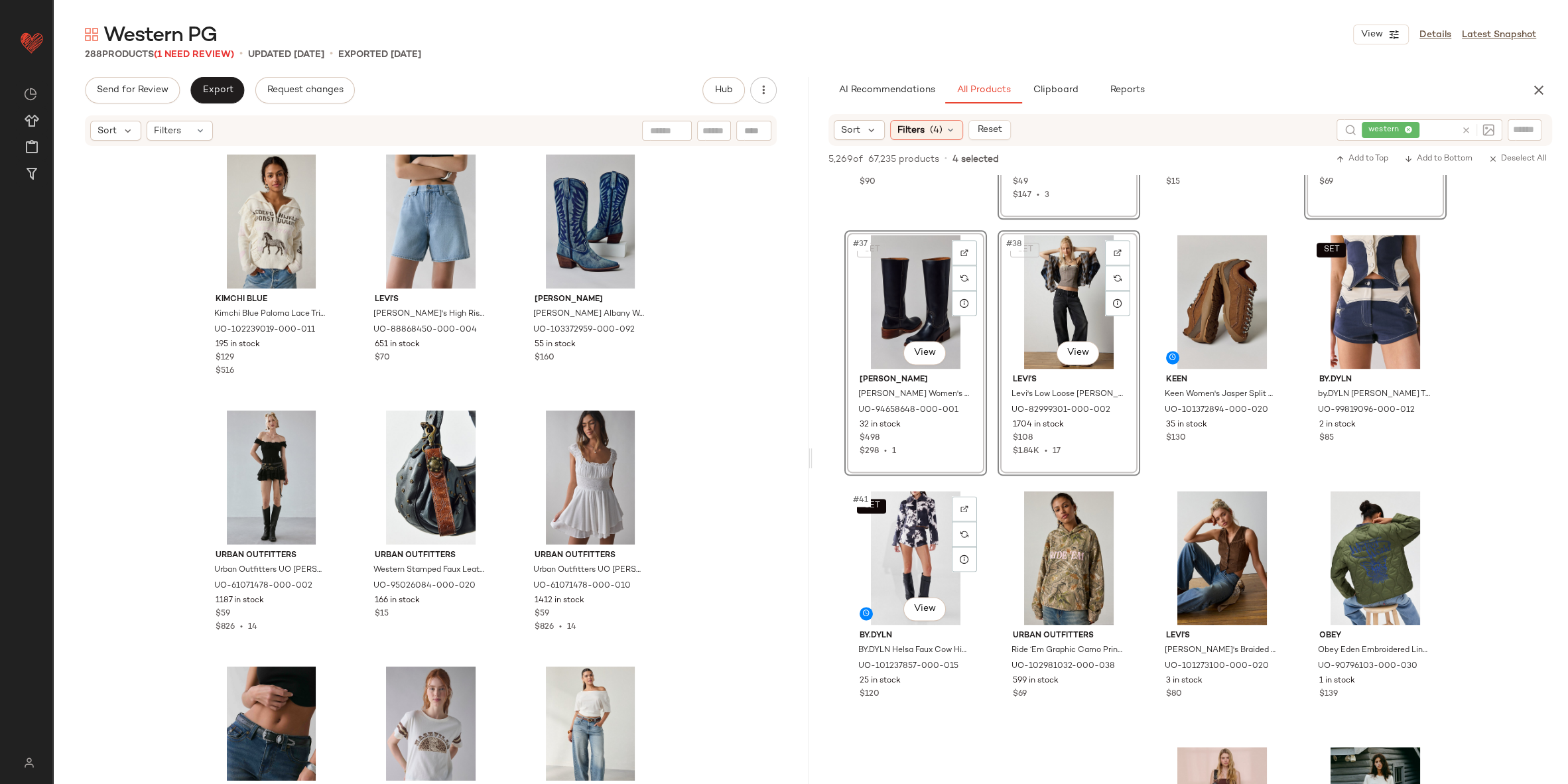
click at [912, 551] on div "SET #41 View" at bounding box center [915, 558] width 133 height 134
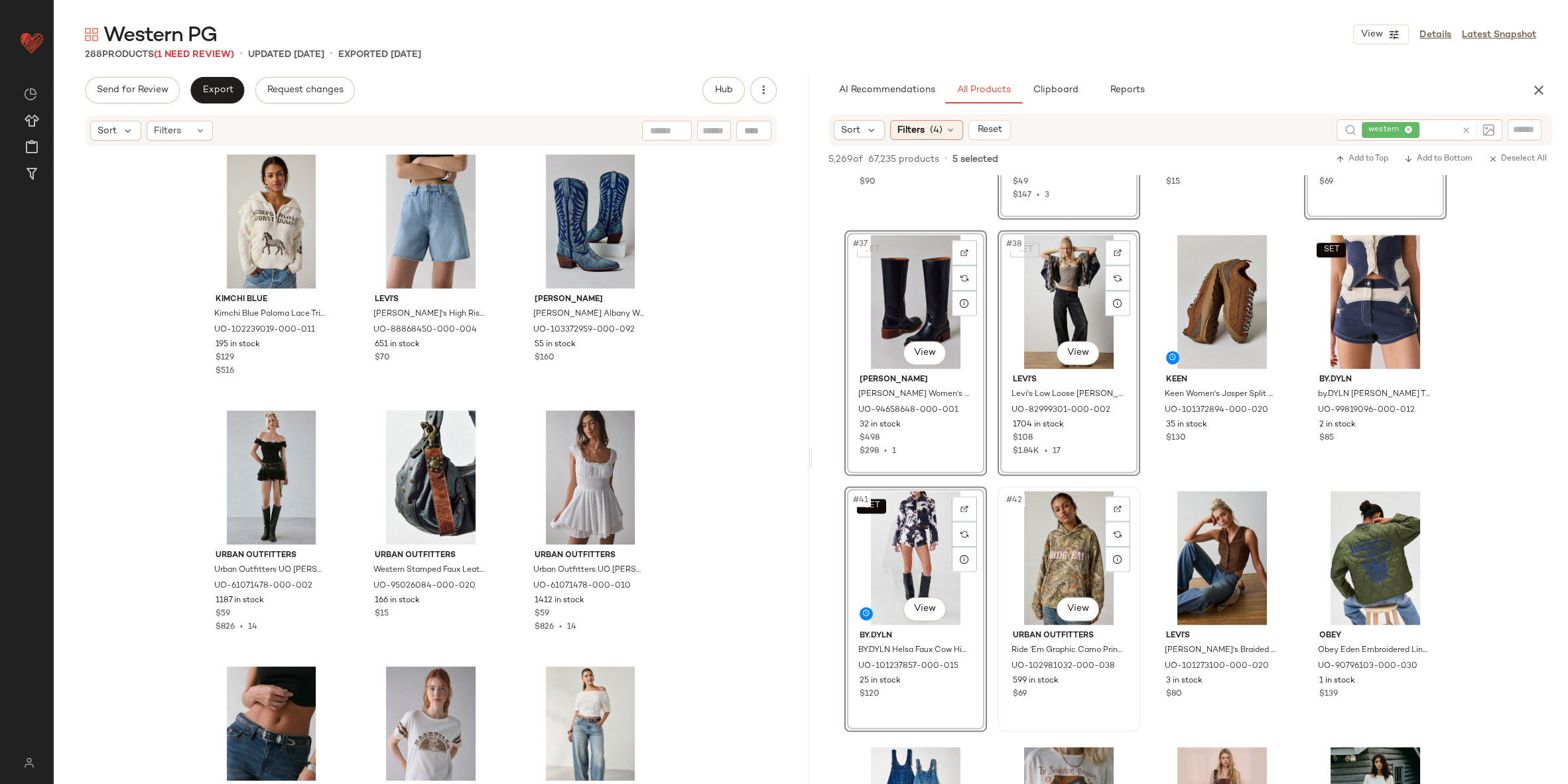
click at [1060, 547] on div "#42 View" at bounding box center [1068, 558] width 133 height 134
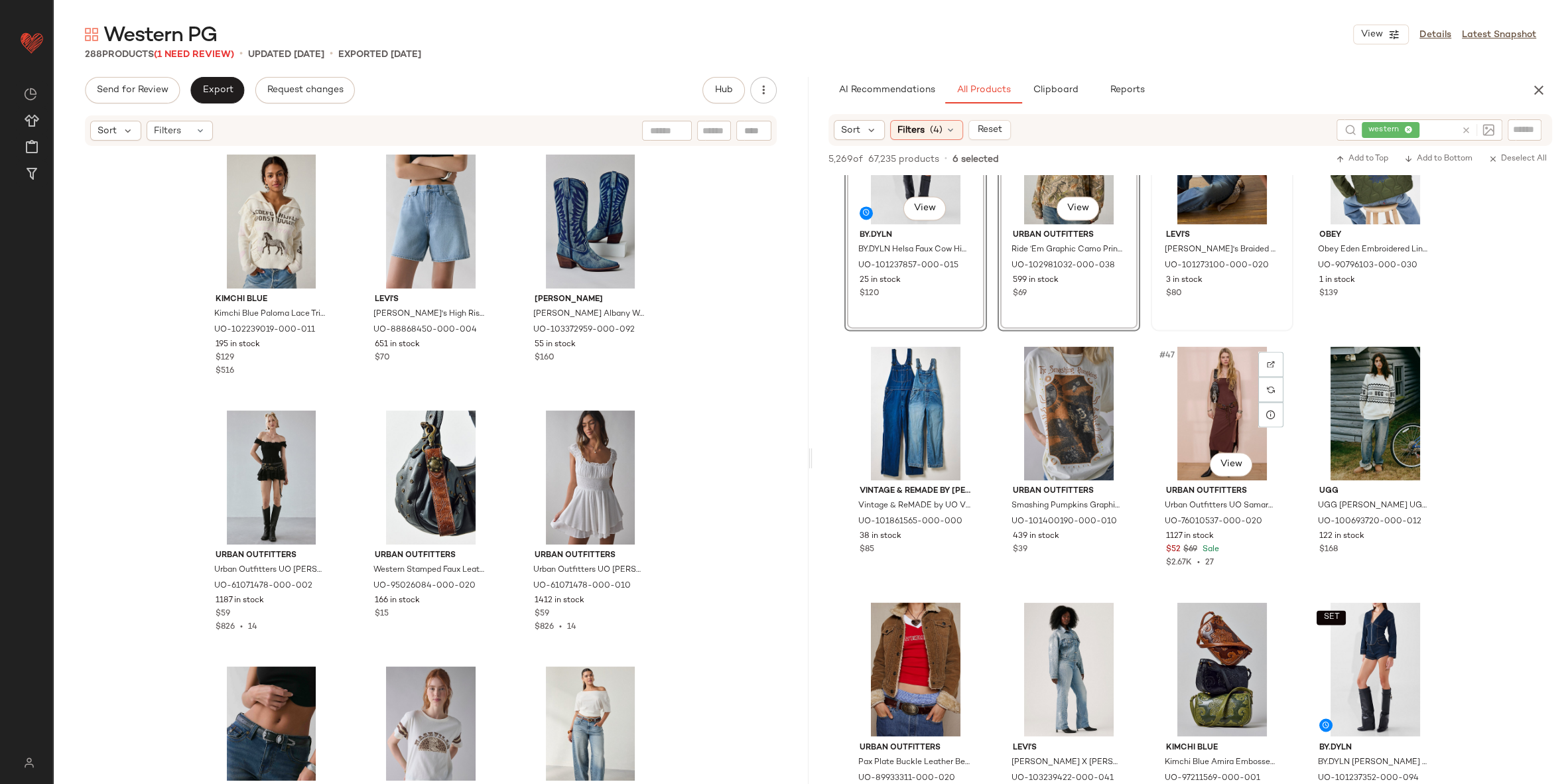
scroll to position [2691, 0]
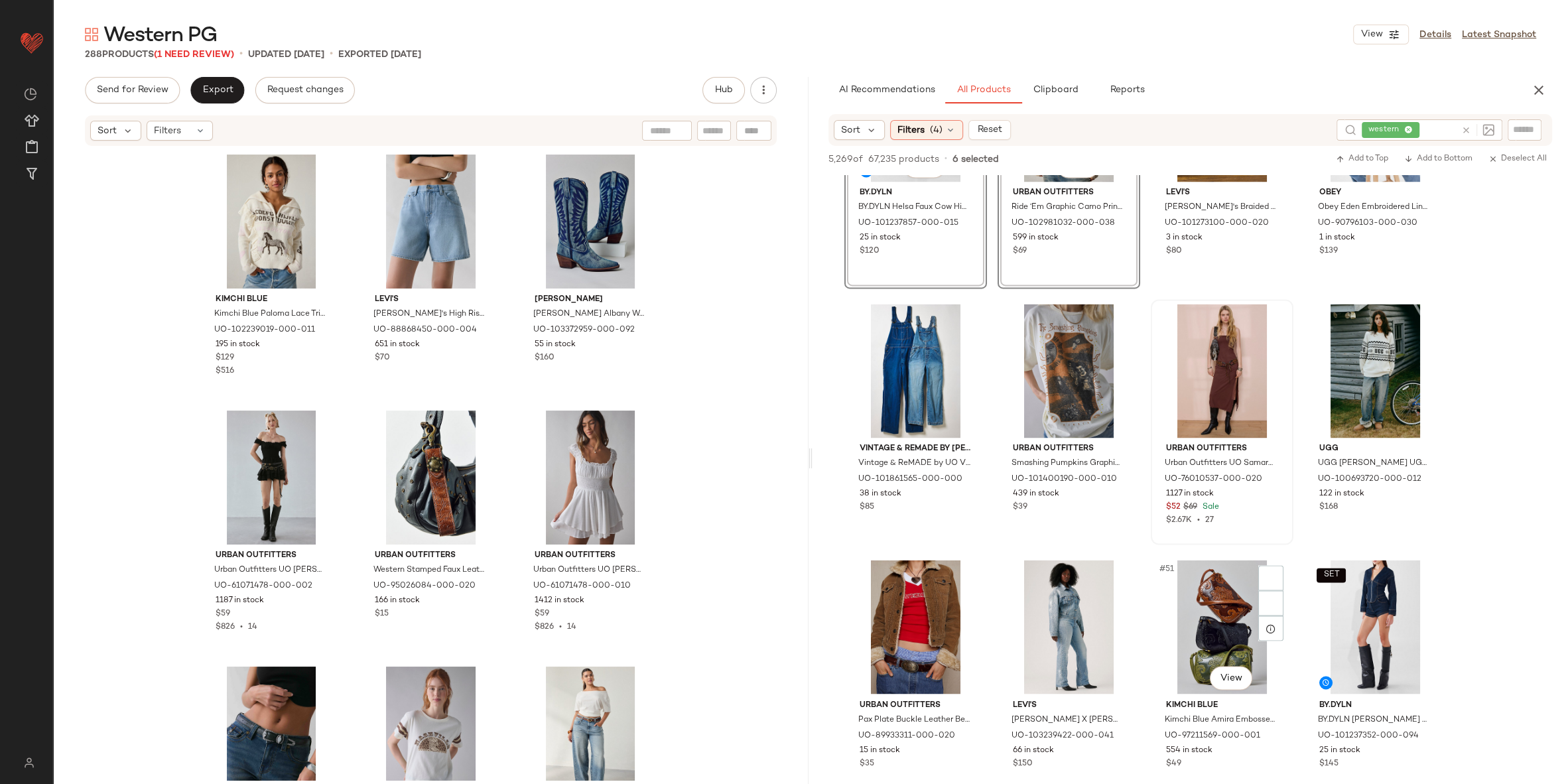
click at [1243, 608] on div "#51 View" at bounding box center [1222, 626] width 133 height 134
click at [1045, 602] on div at bounding box center [1068, 626] width 133 height 134
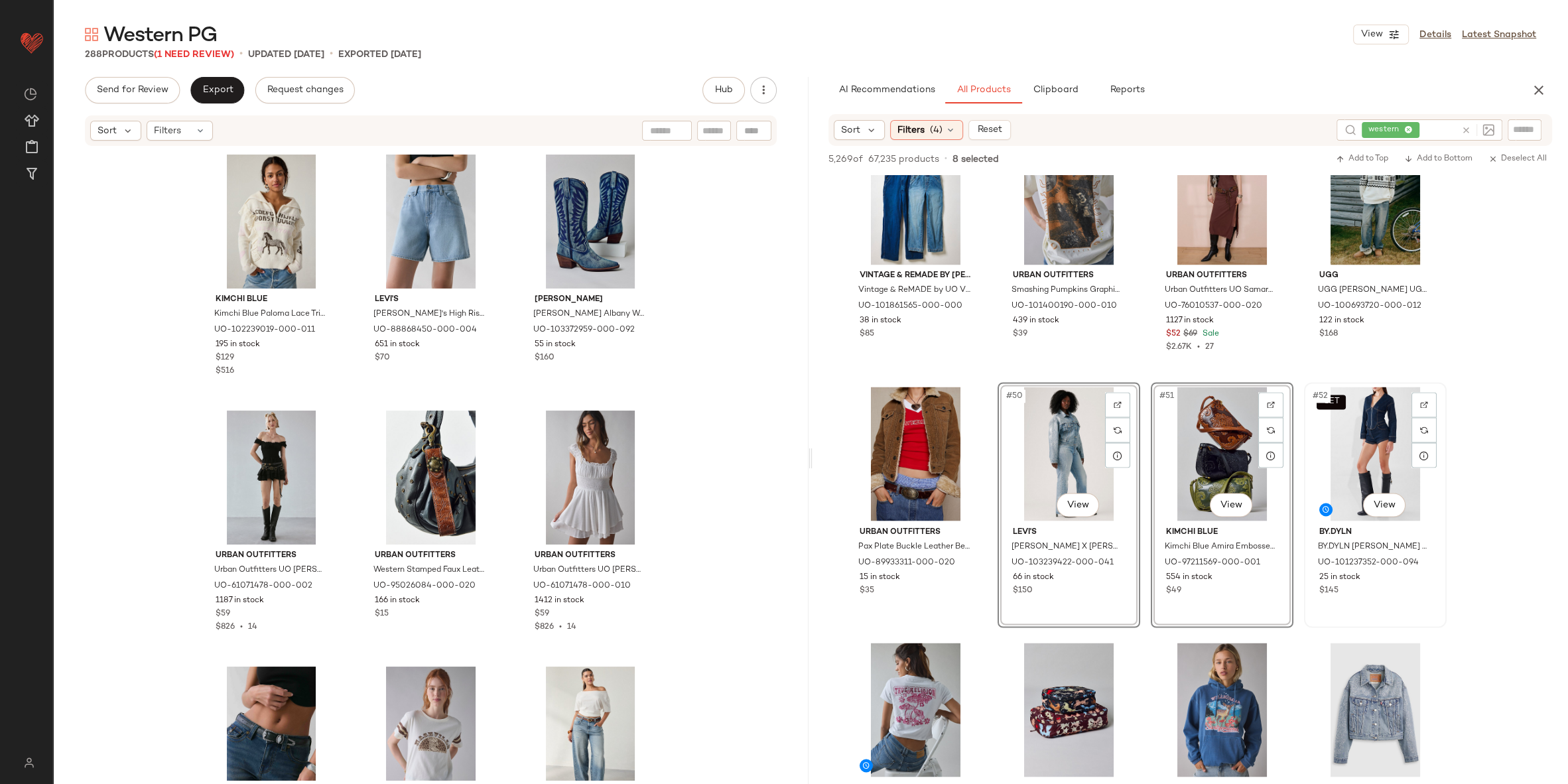
click at [1359, 435] on div "SET #52 View" at bounding box center [1375, 453] width 133 height 134
click at [1041, 693] on div "#54 View" at bounding box center [1068, 709] width 133 height 134
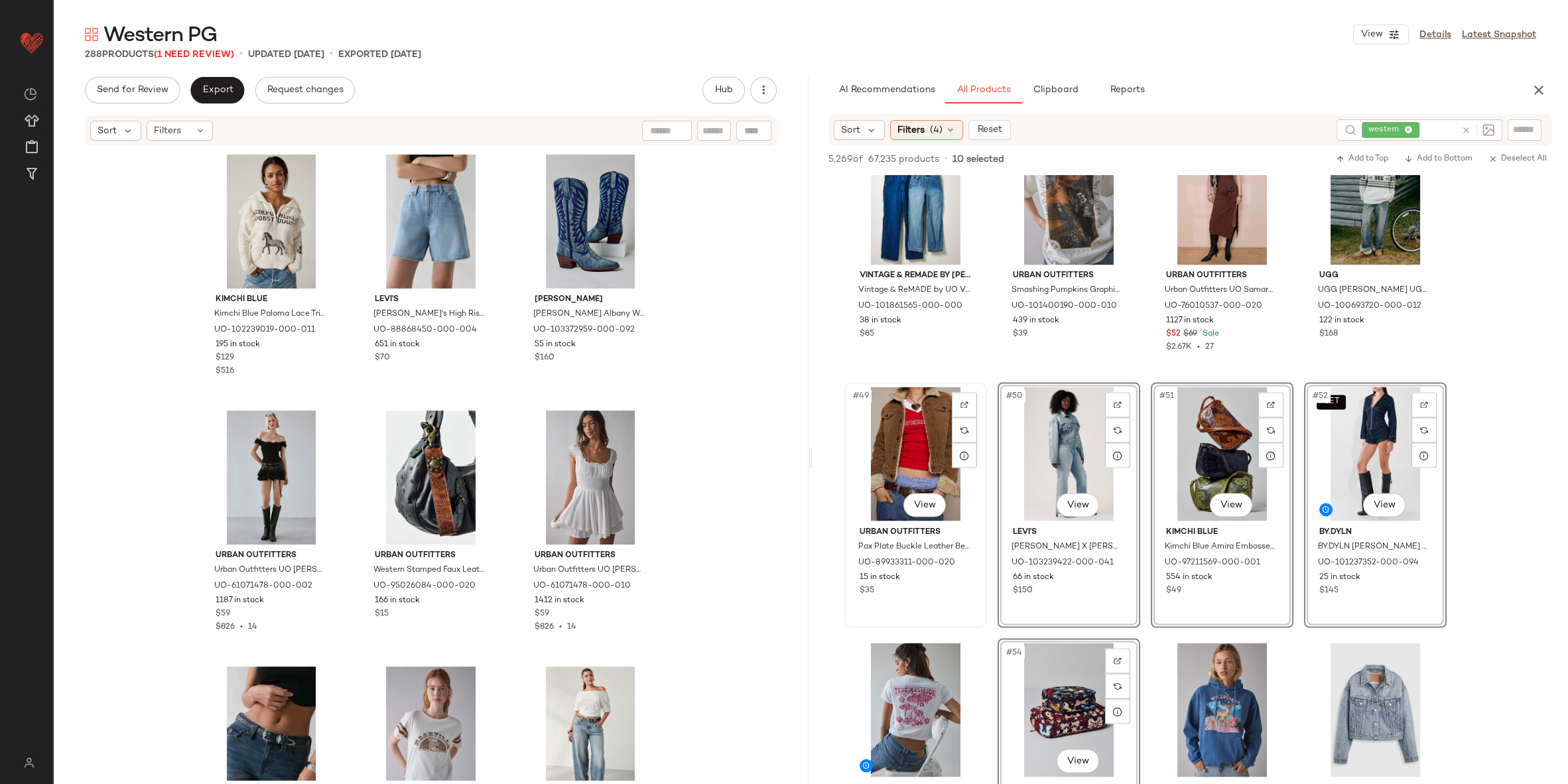
click at [881, 420] on div "#49 View" at bounding box center [915, 453] width 133 height 134
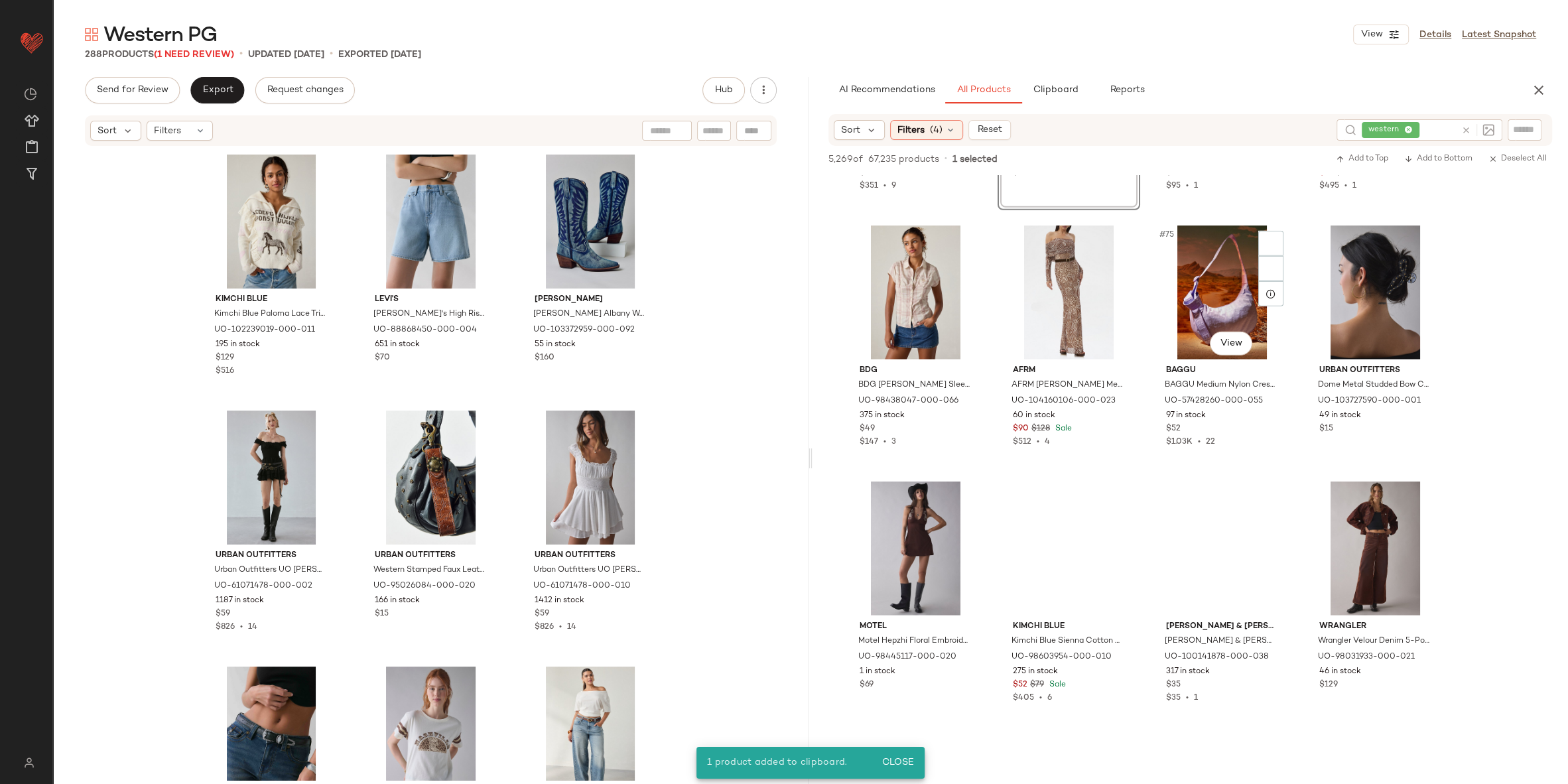
scroll to position [4599, 0]
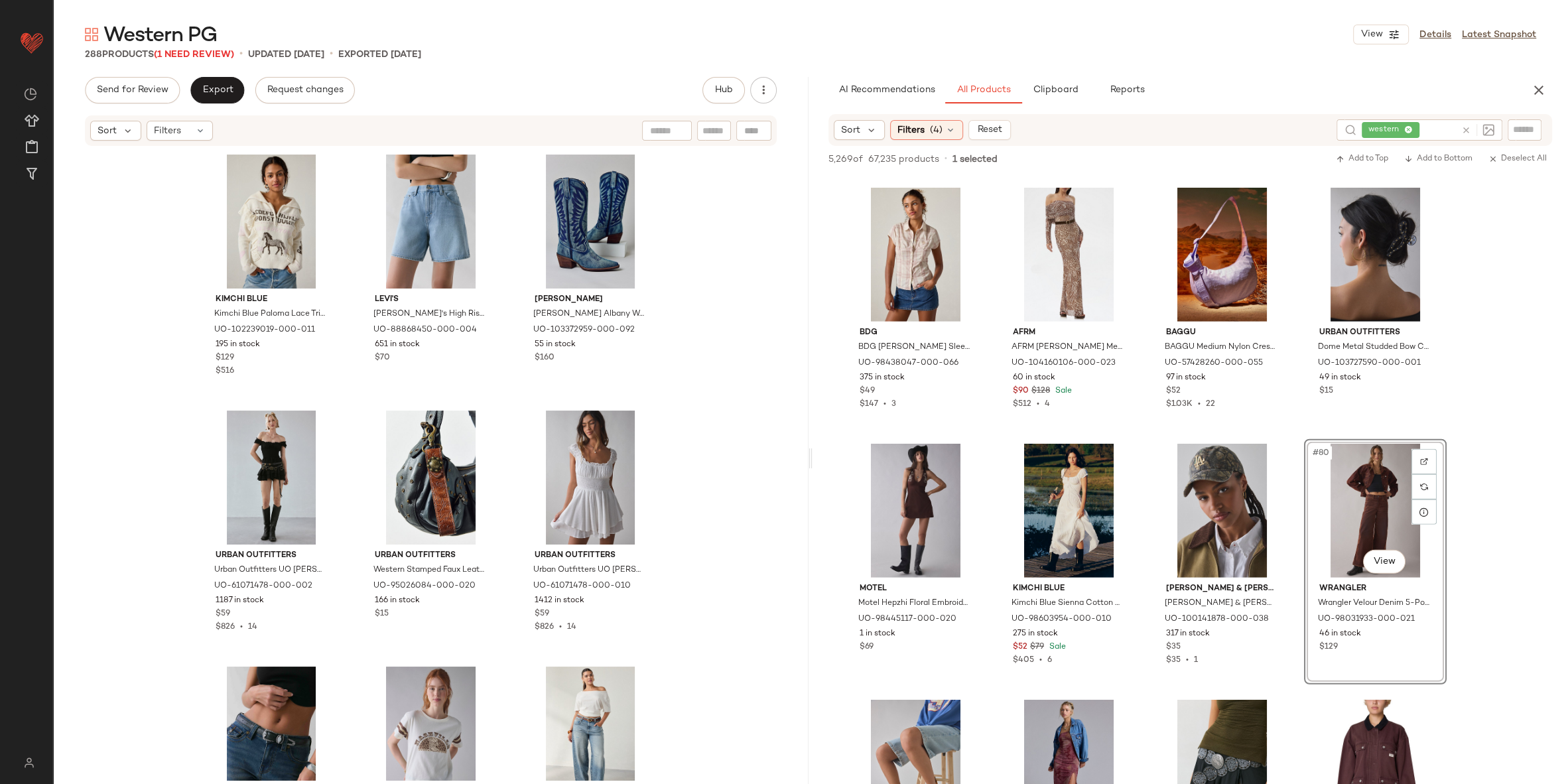
click at [1068, 92] on span "Clipboard" at bounding box center [1055, 90] width 45 height 11
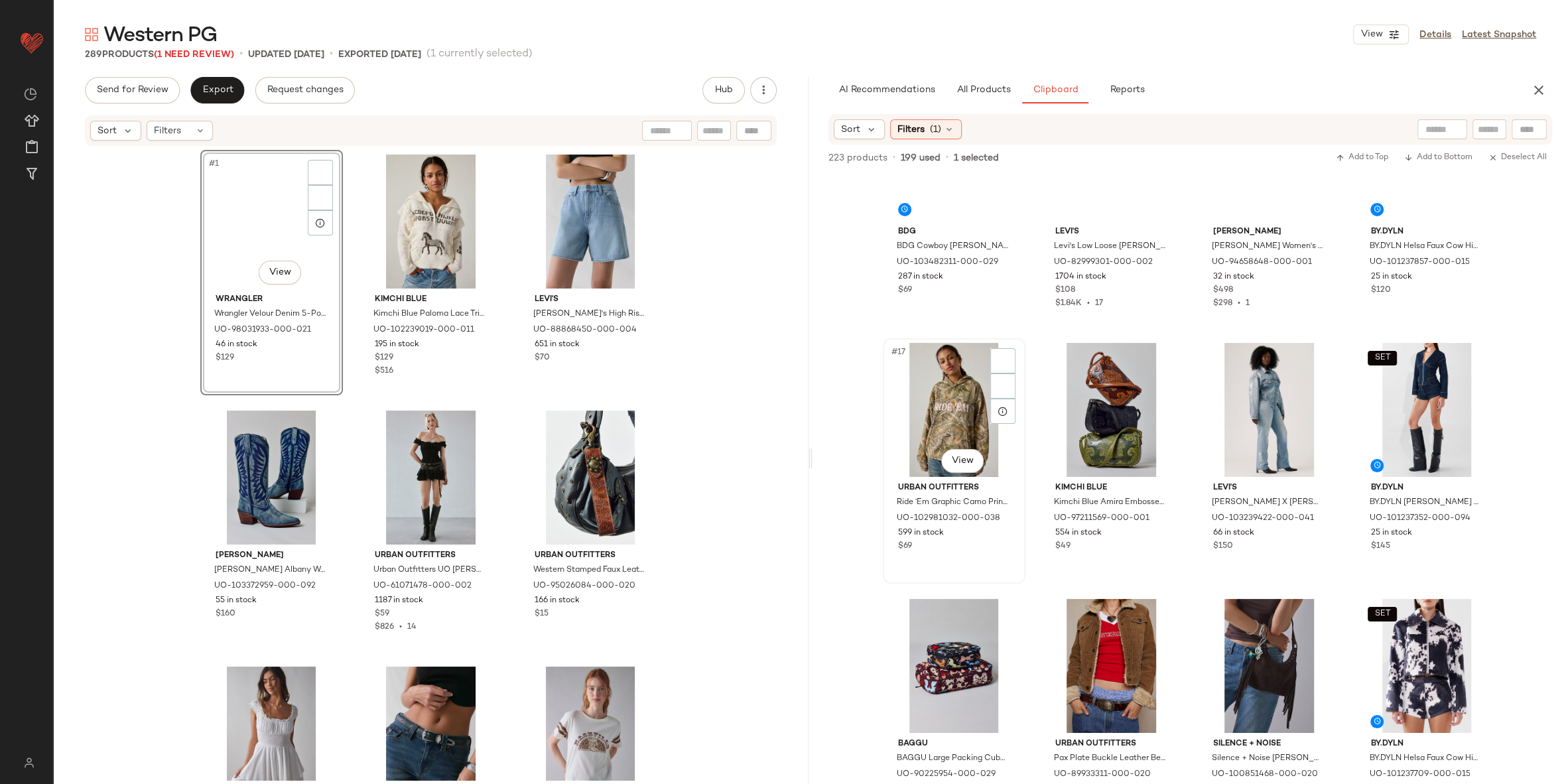
scroll to position [872, 0]
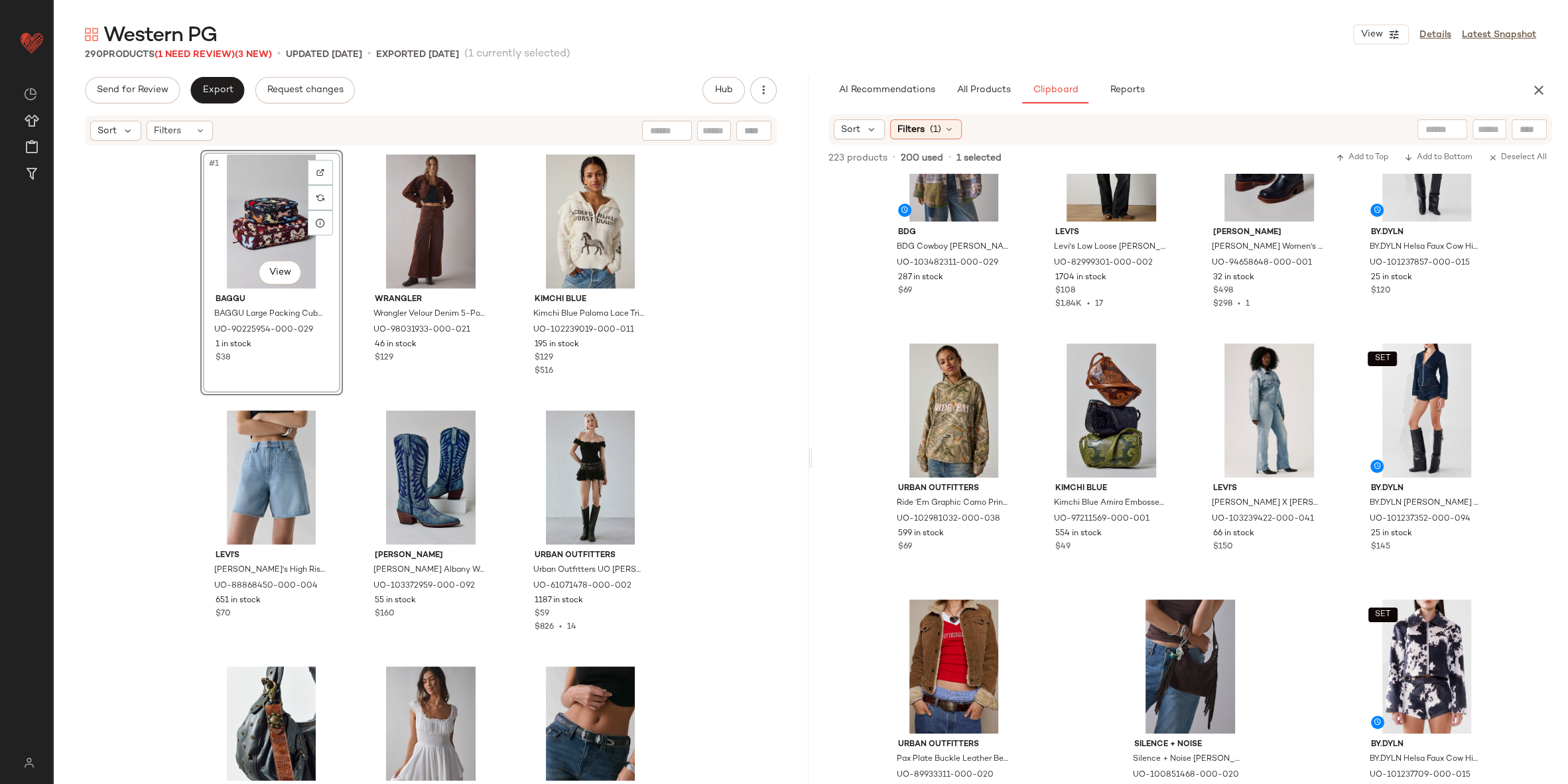
click at [187, 401] on div "#1 View BAGGU BAGGU Large Packing Cube Set in Western Cut/Outs, Women's at Urba…" at bounding box center [431, 463] width 756 height 632
click at [270, 182] on div "#1 View" at bounding box center [271, 222] width 133 height 134
click at [269, 201] on div "#1 View" at bounding box center [271, 222] width 133 height 134
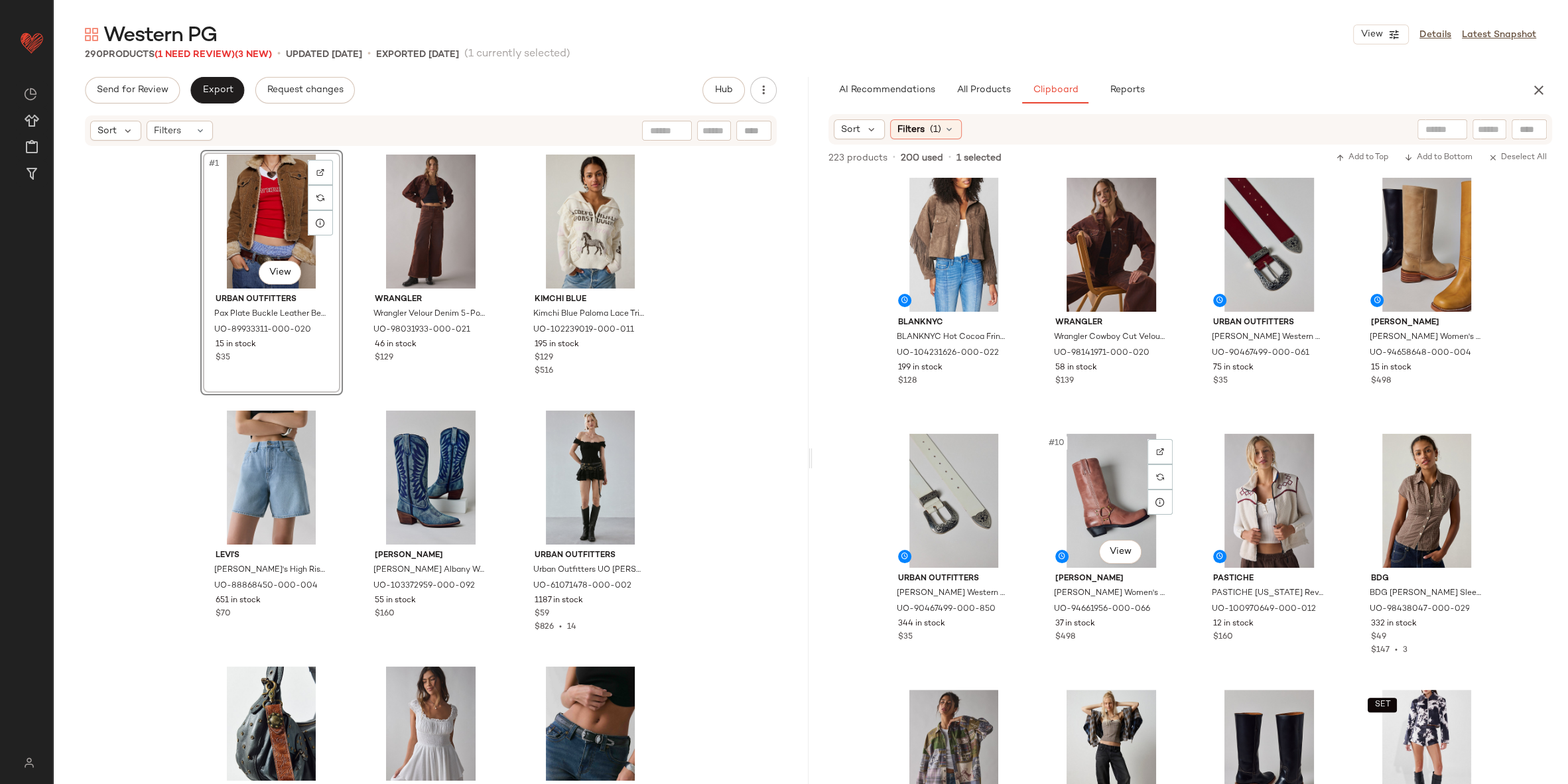
scroll to position [262, 0]
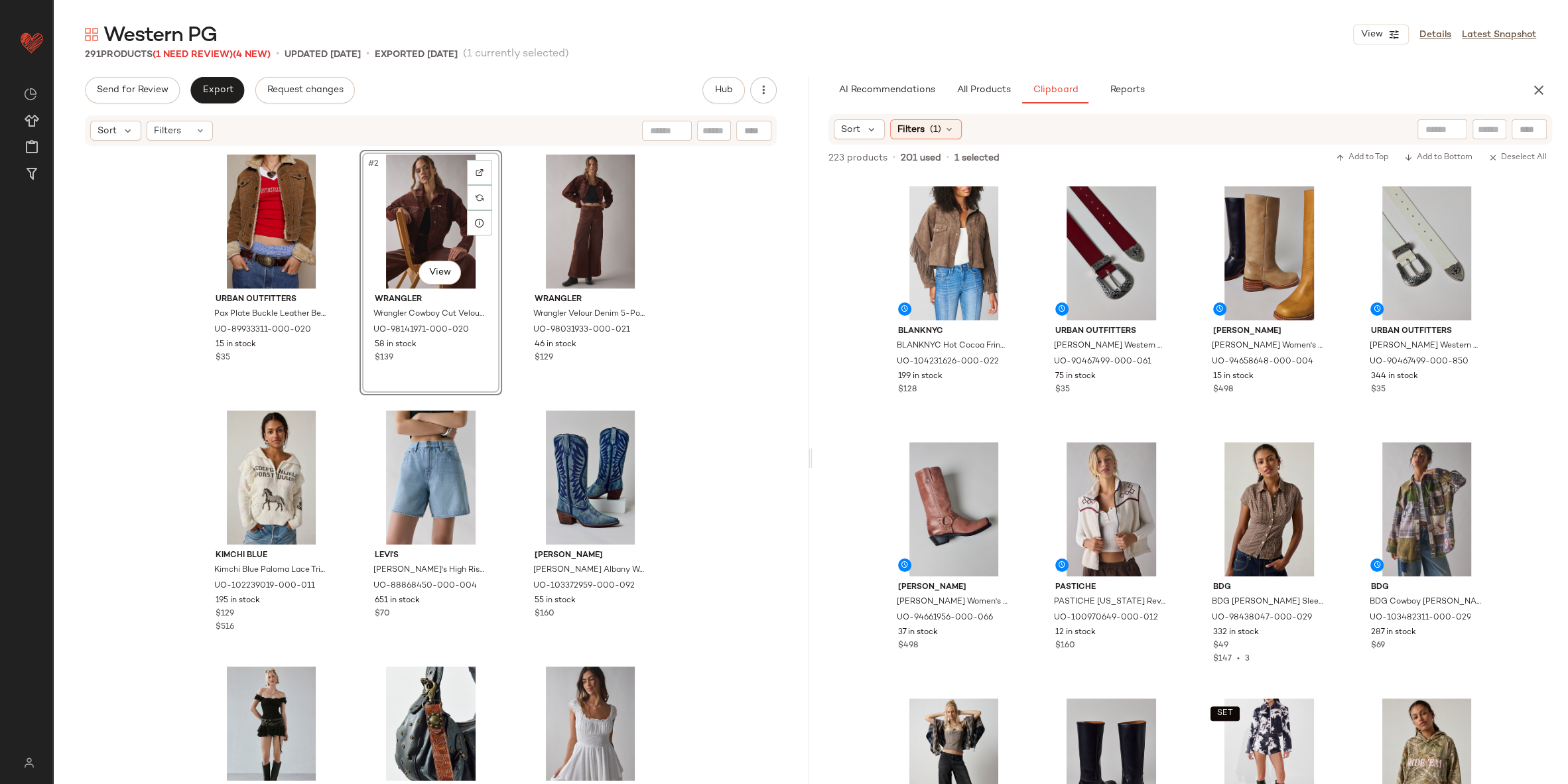
click at [674, 393] on div "Urban Outfitters Pax Plate Buckle Leather Belt in Brown, Women's at Urban Outfi…" at bounding box center [431, 463] width 756 height 632
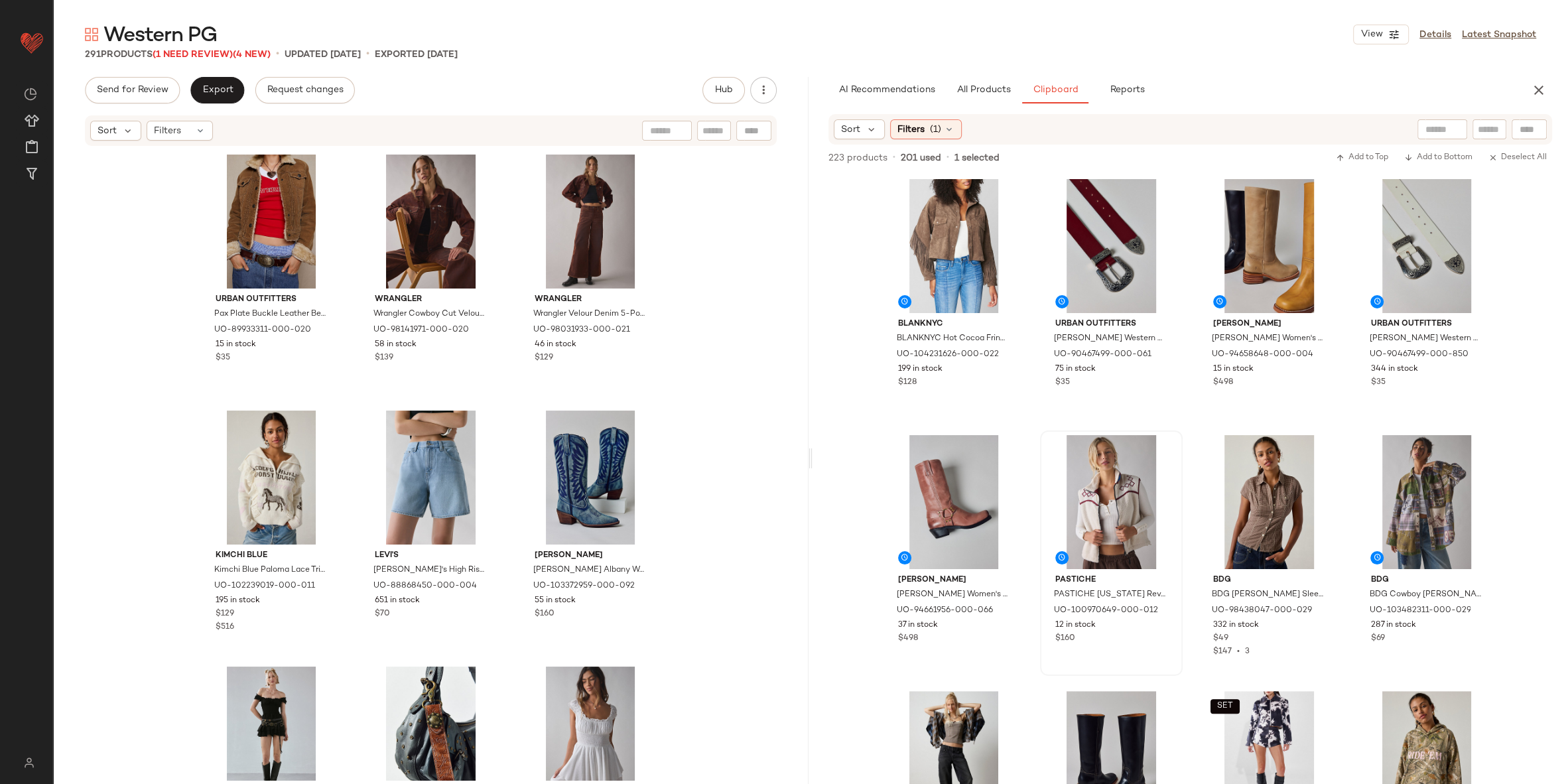
scroll to position [279, 0]
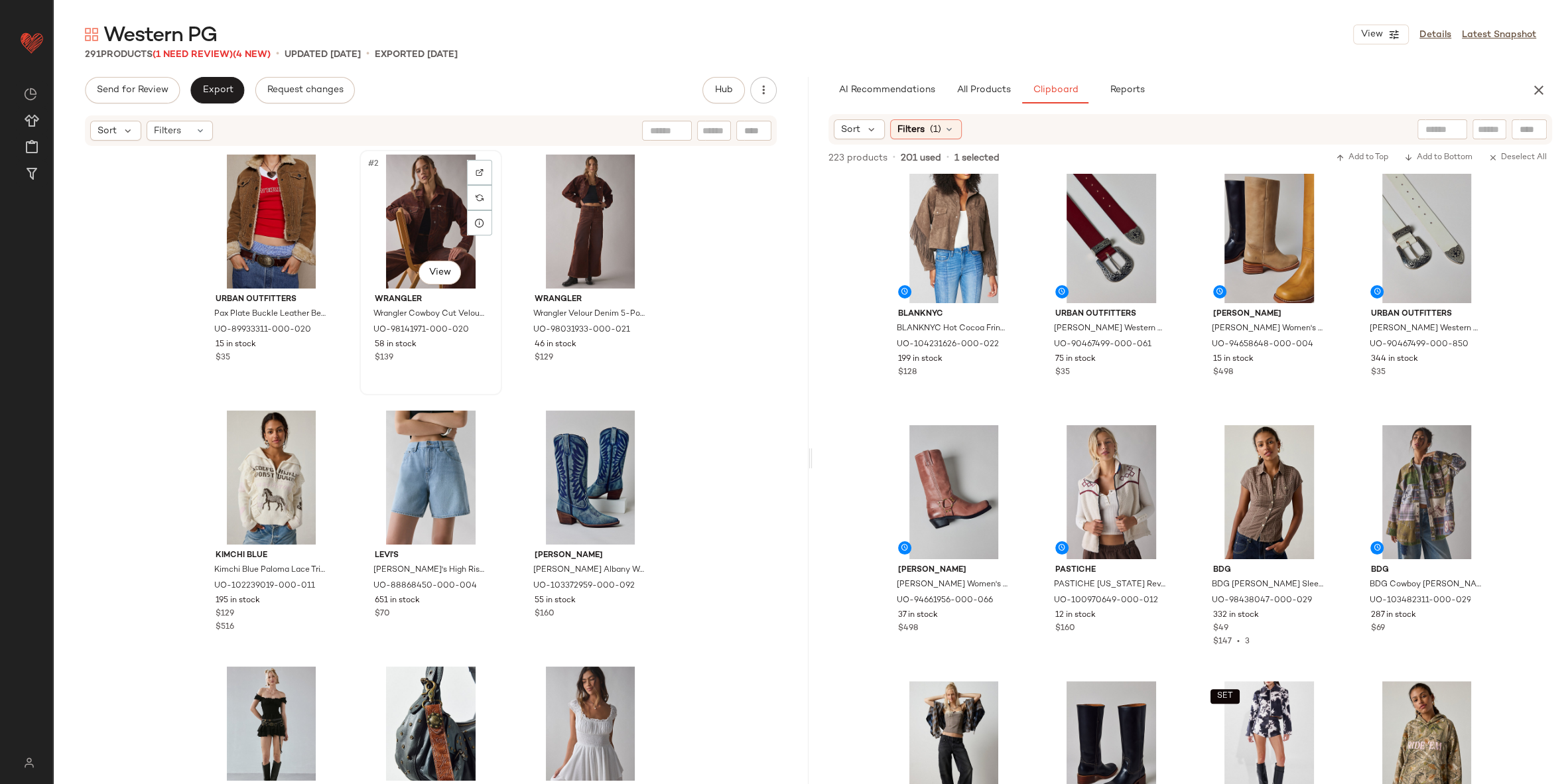
click at [410, 234] on div "#2 View" at bounding box center [430, 222] width 133 height 134
click at [552, 225] on div "#3 View" at bounding box center [590, 222] width 133 height 134
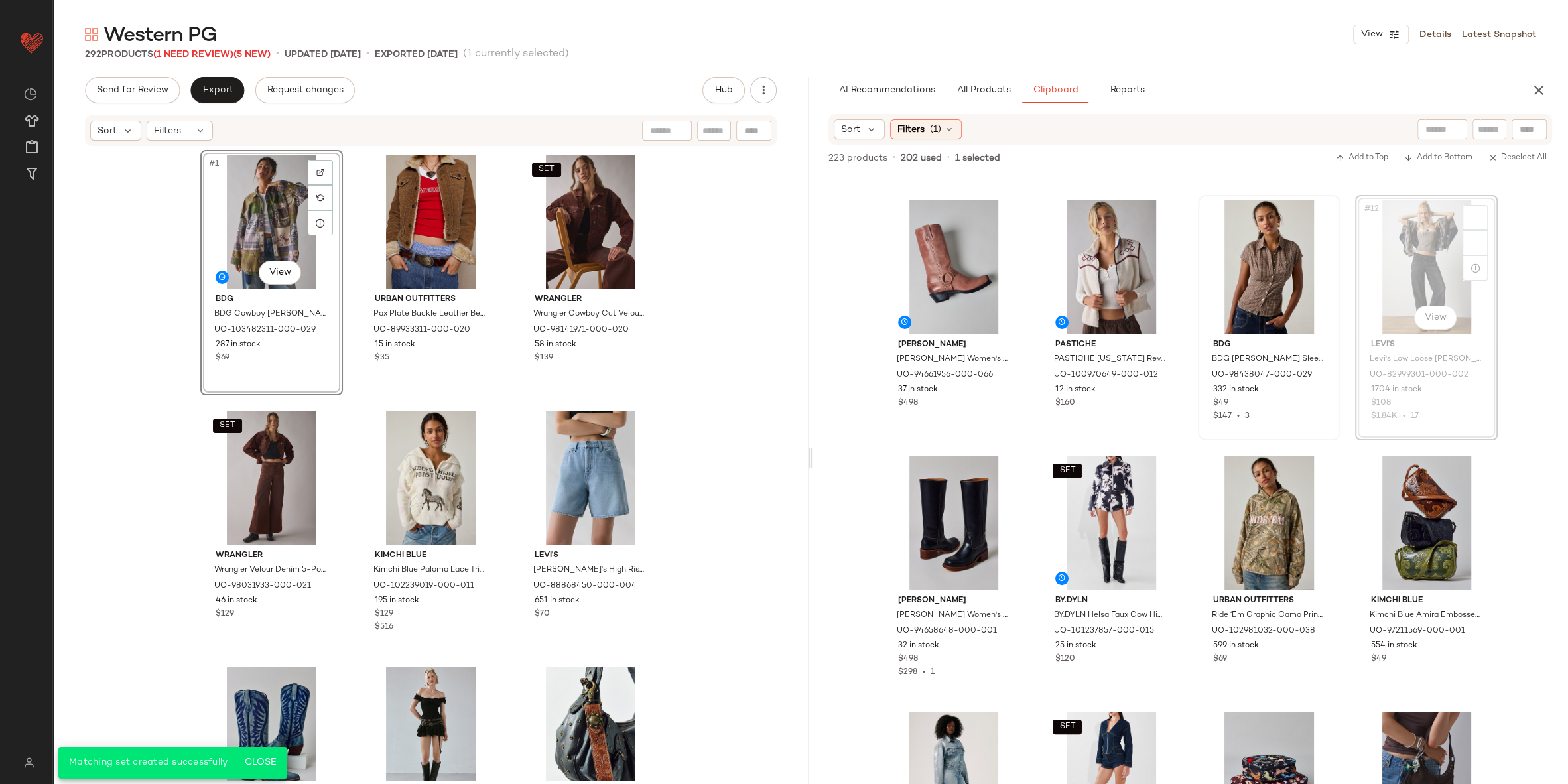
scroll to position [503, 0]
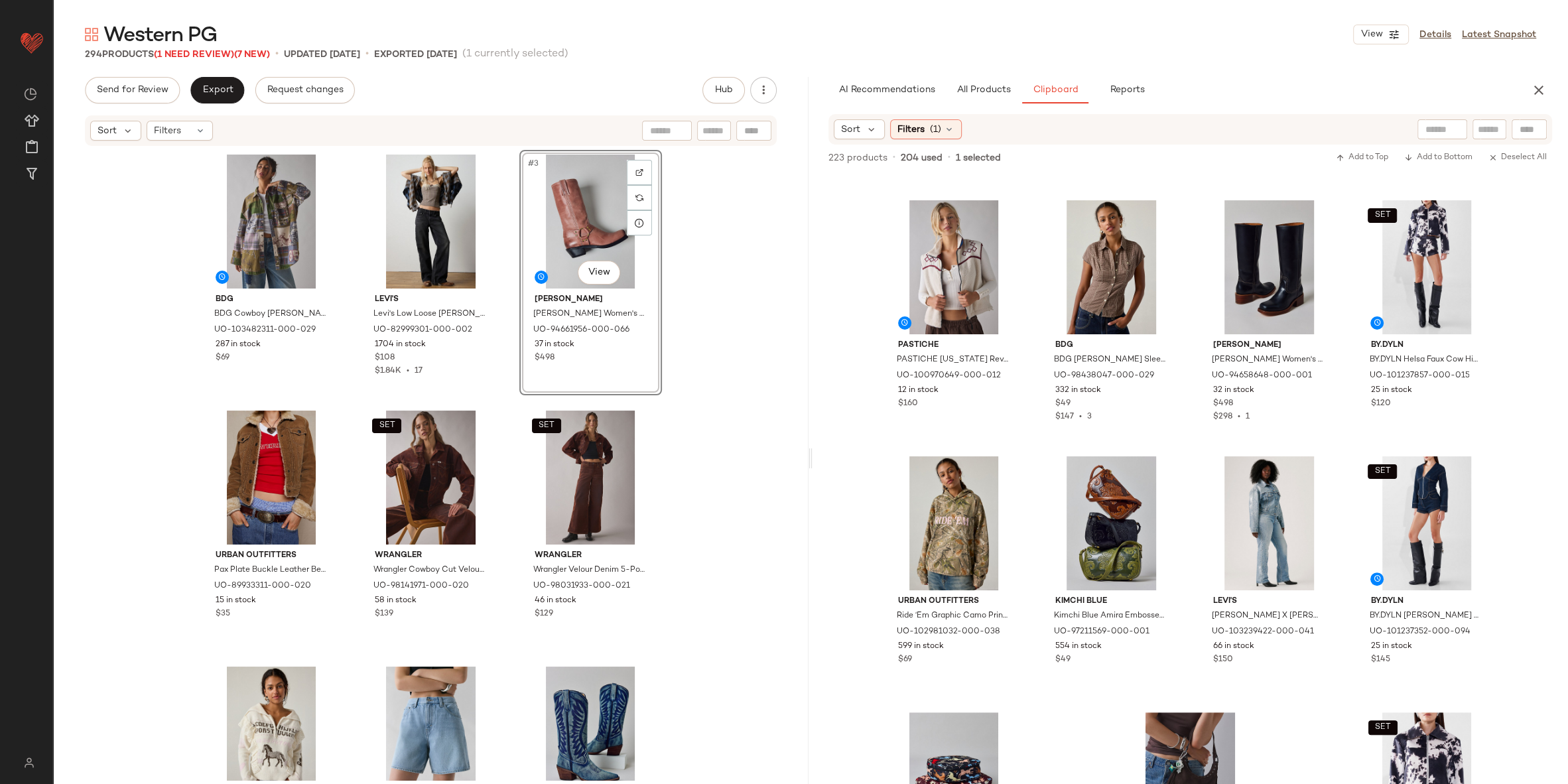
click at [734, 395] on div "BDG BDG Cowboy Dan Patchwork Oversized Button-Down Shirt in Brown, Women's at U…" at bounding box center [431, 463] width 756 height 632
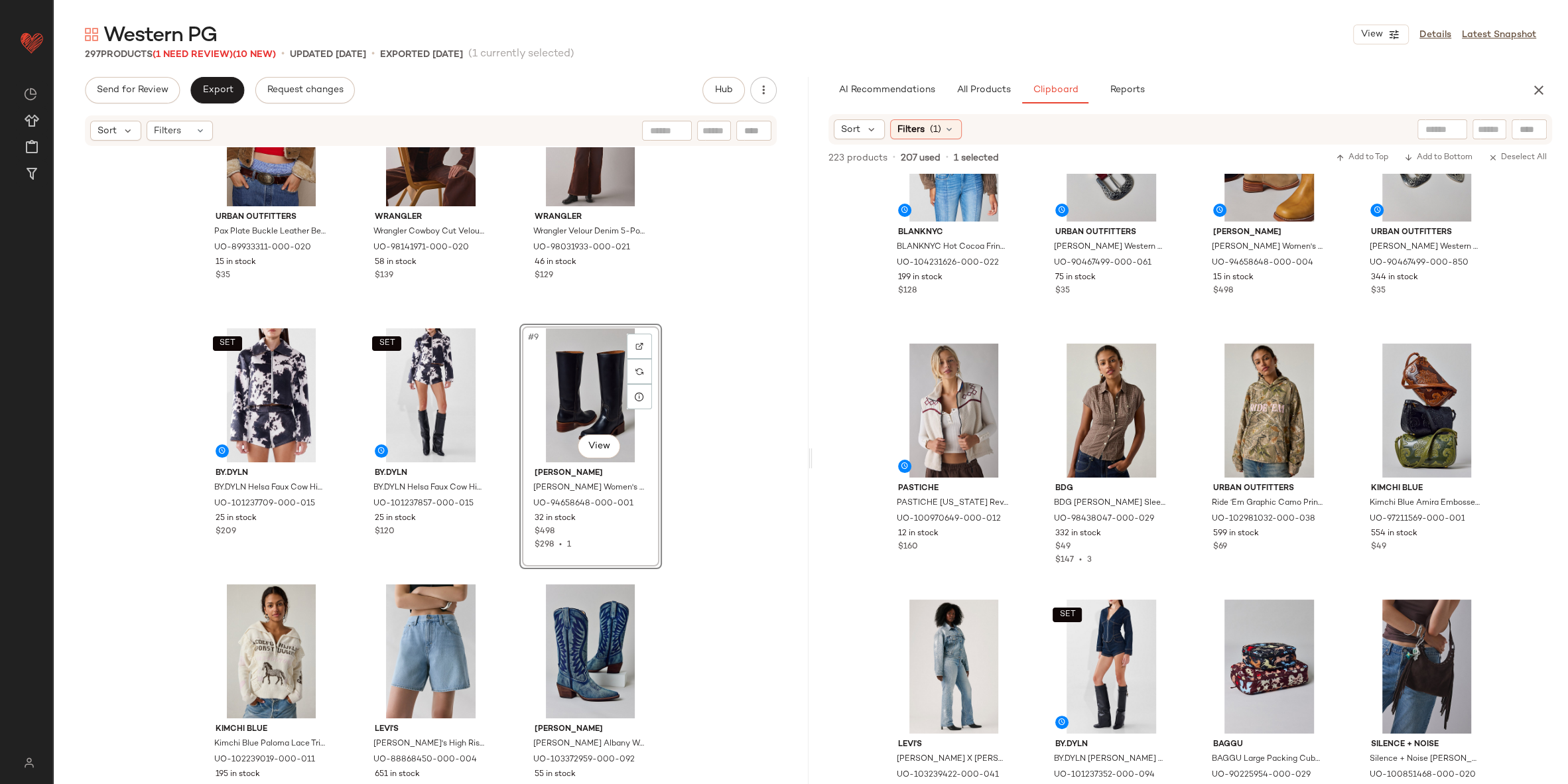
scroll to position [393, 0]
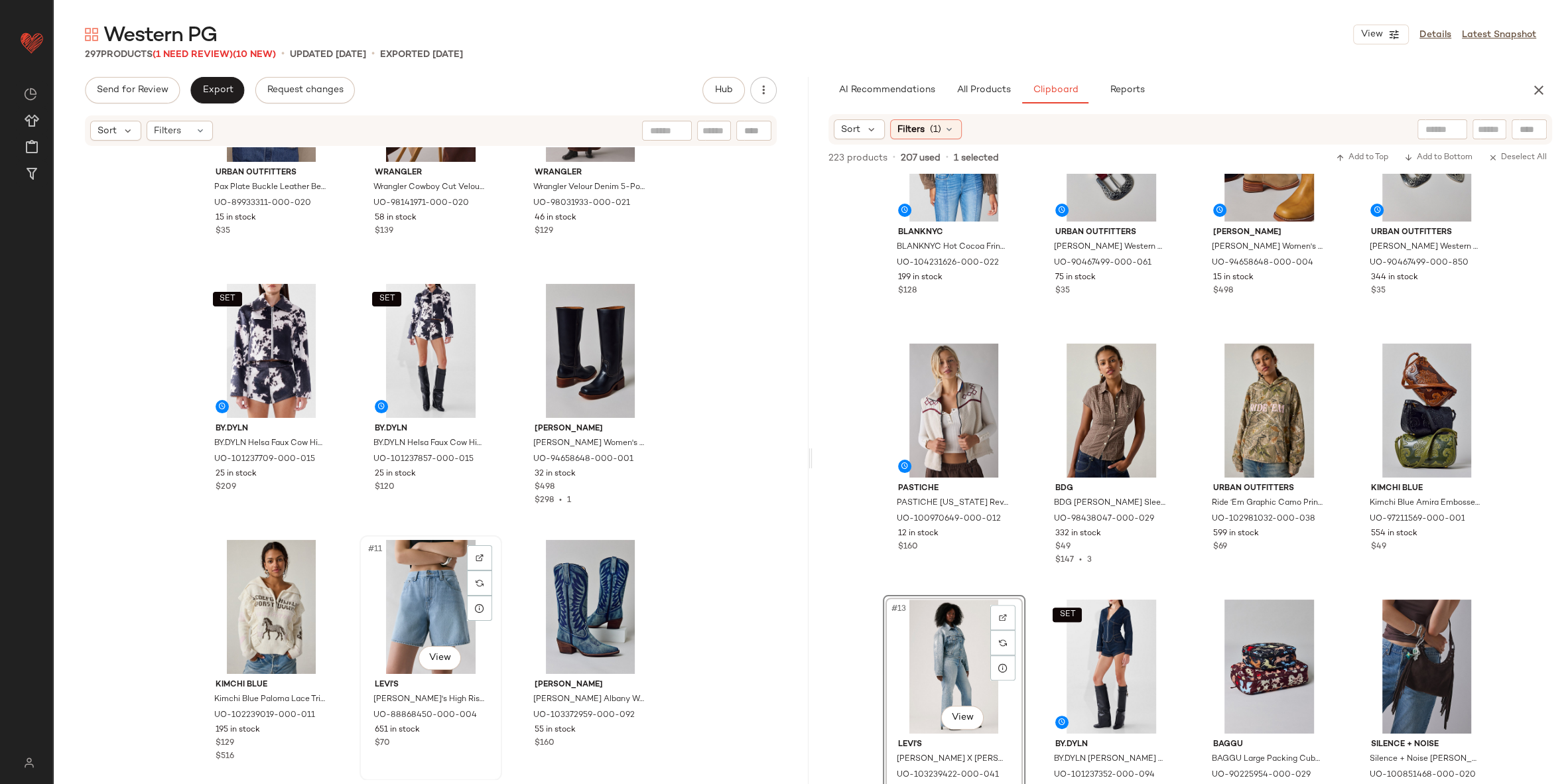
click at [425, 601] on div "#11 View" at bounding box center [430, 607] width 133 height 134
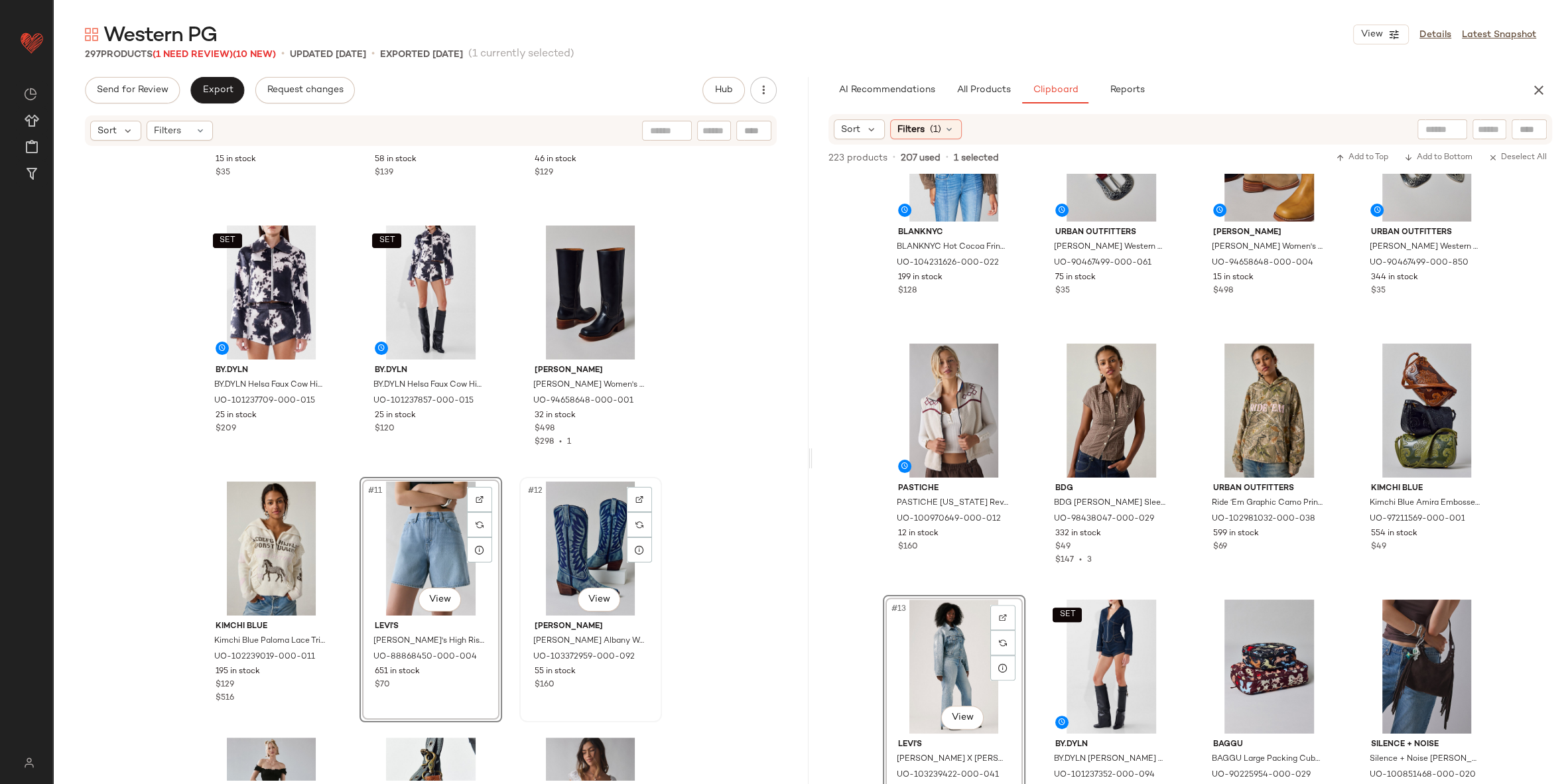
scroll to position [662, 0]
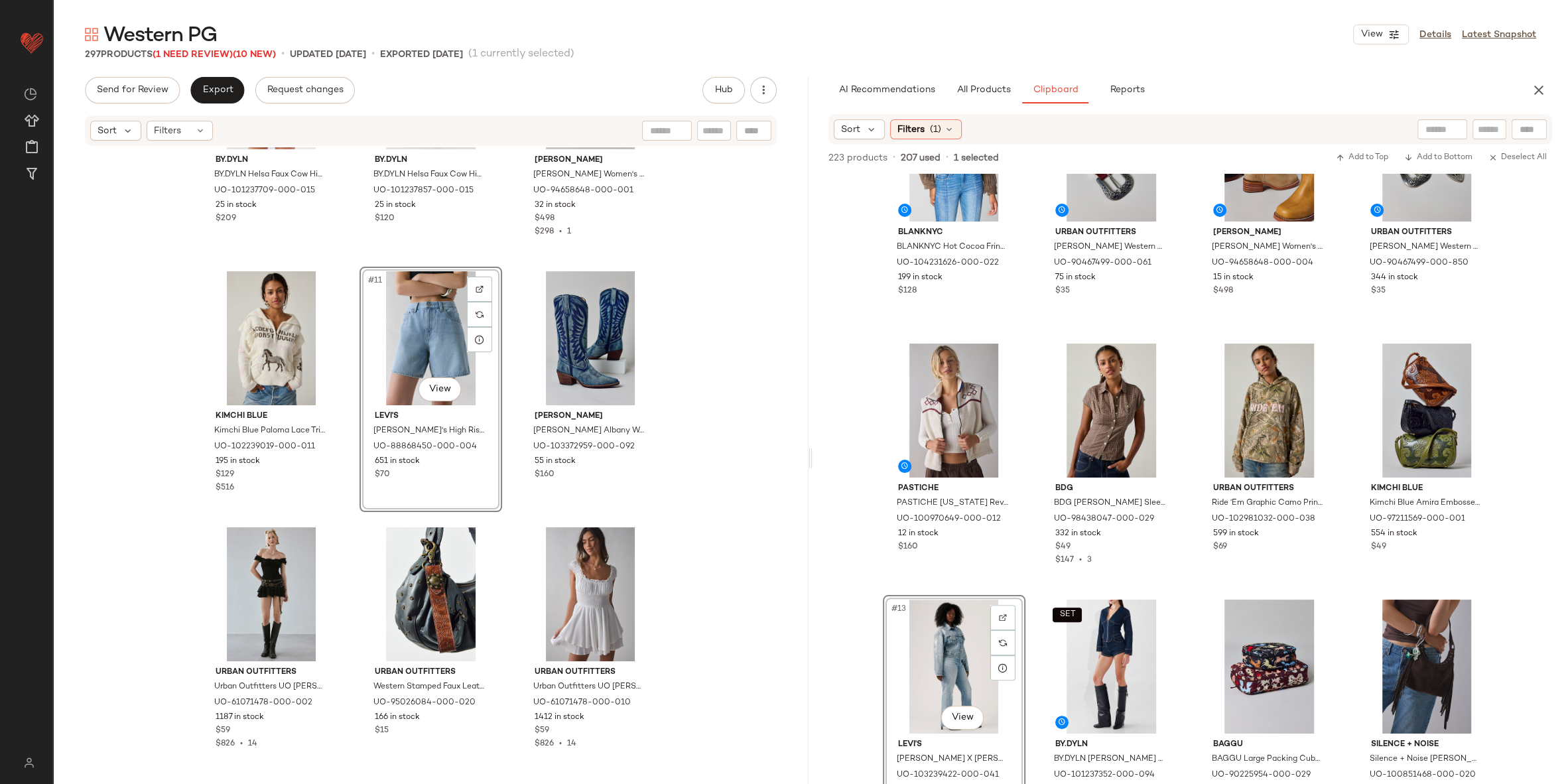
click at [398, 312] on div "#11 View" at bounding box center [430, 338] width 133 height 134
click at [512, 434] on div "SET by.DYLN BY.DYLN Helsa Faux Cow Hide Jacket in Cow, Women's at Urban Outfitt…" at bounding box center [431, 463] width 756 height 632
click at [402, 325] on div "#11 View" at bounding box center [430, 338] width 133 height 134
click at [790, 328] on div "SET by.DYLN BY.DYLN Helsa Faux Cow Hide Jacket in Cow, Women's at Urban Outfitt…" at bounding box center [431, 463] width 756 height 632
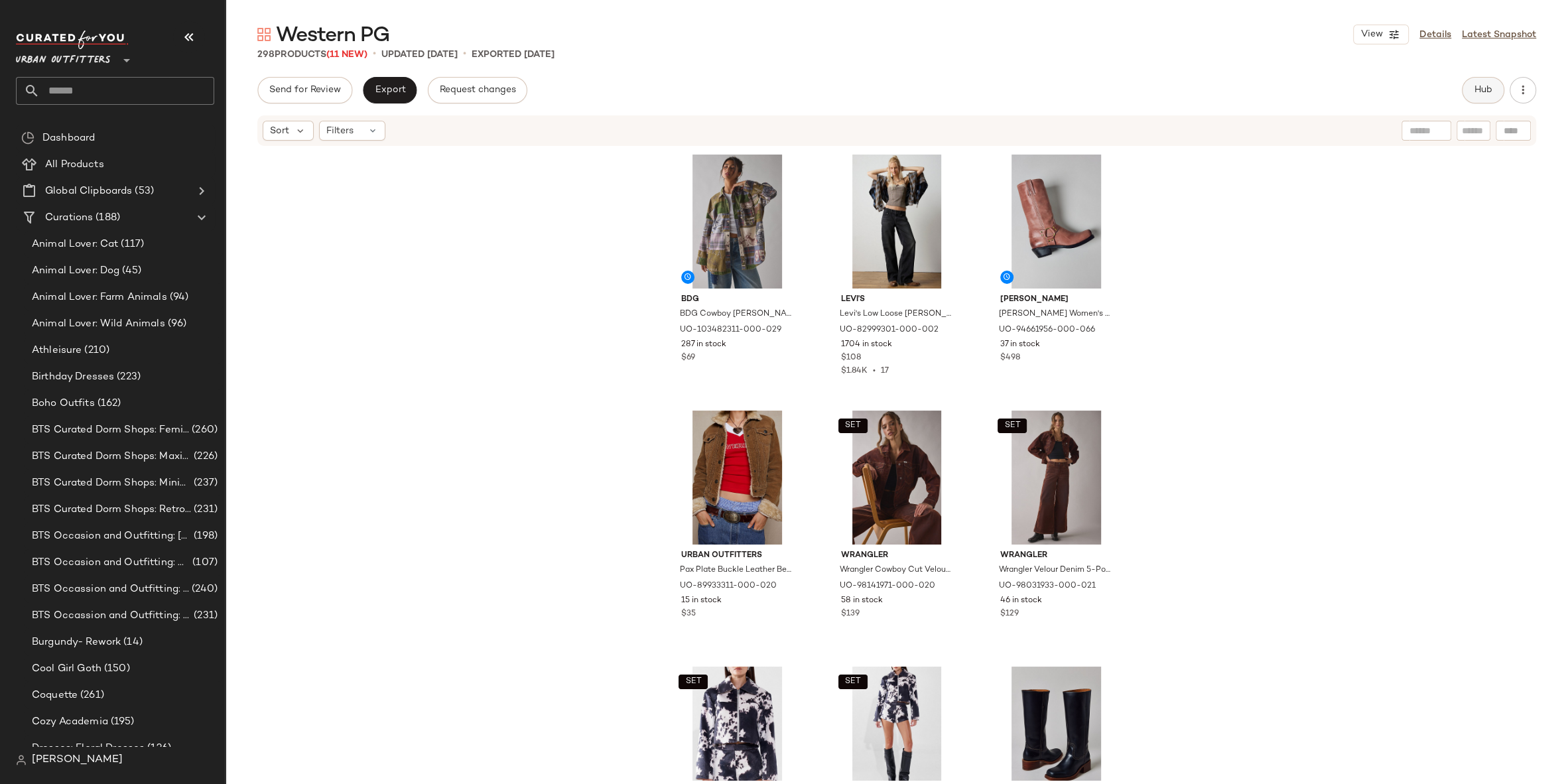
click at [1478, 93] on span "Hub" at bounding box center [1483, 90] width 18 height 11
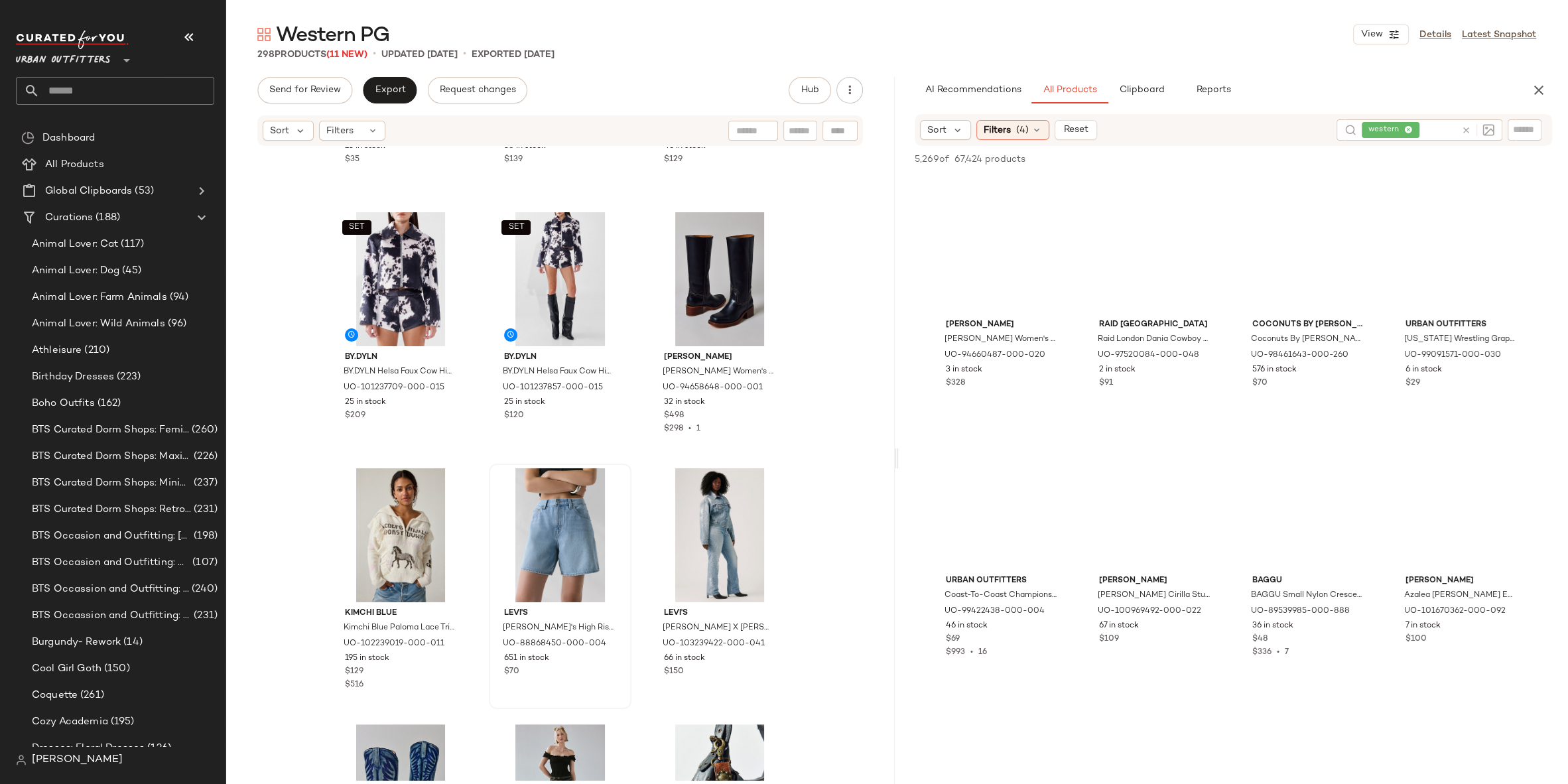
scroll to position [505, 0]
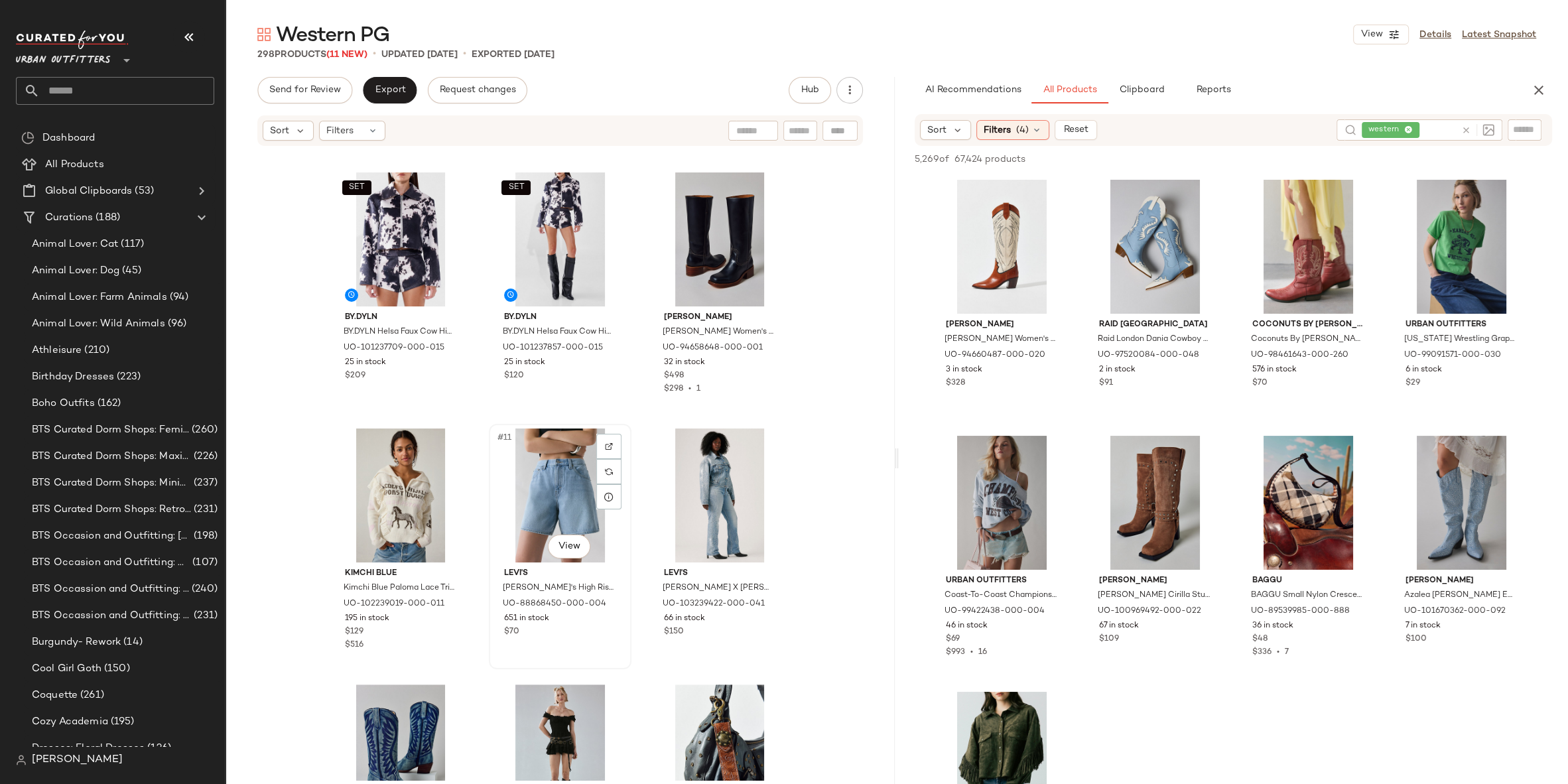
click at [544, 465] on div "#11 View" at bounding box center [560, 495] width 133 height 134
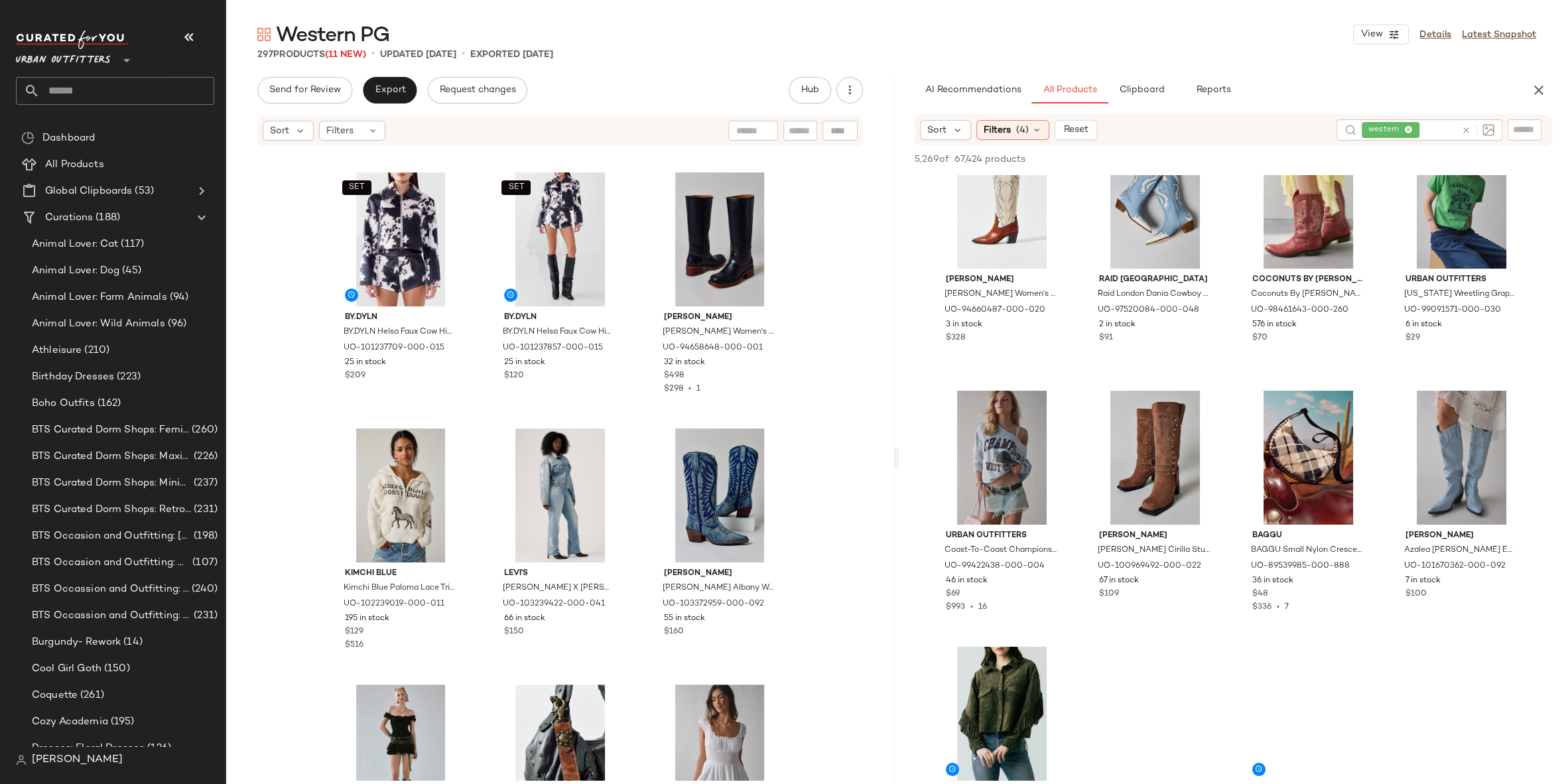
scroll to position [112, 0]
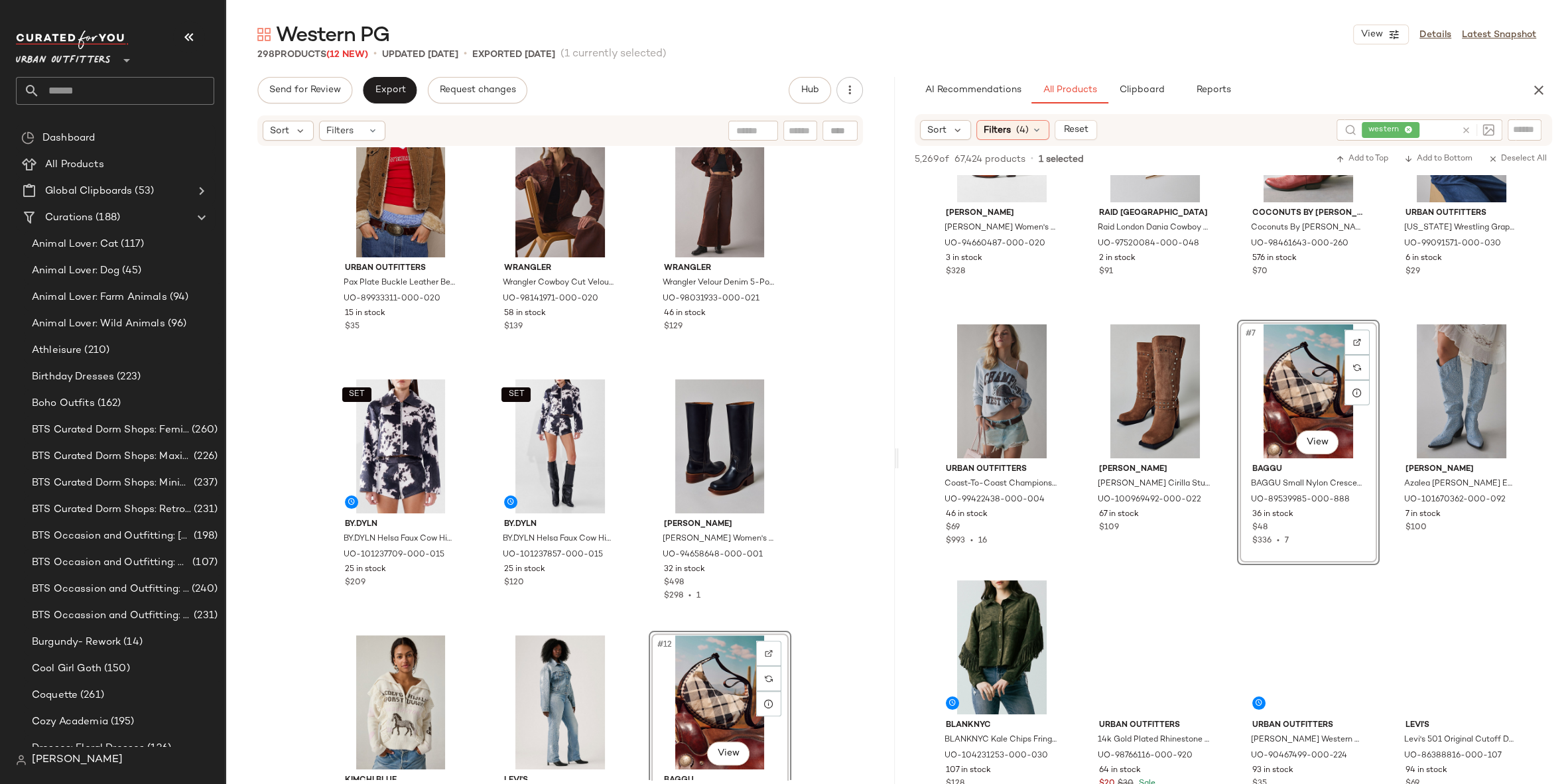
scroll to position [449, 0]
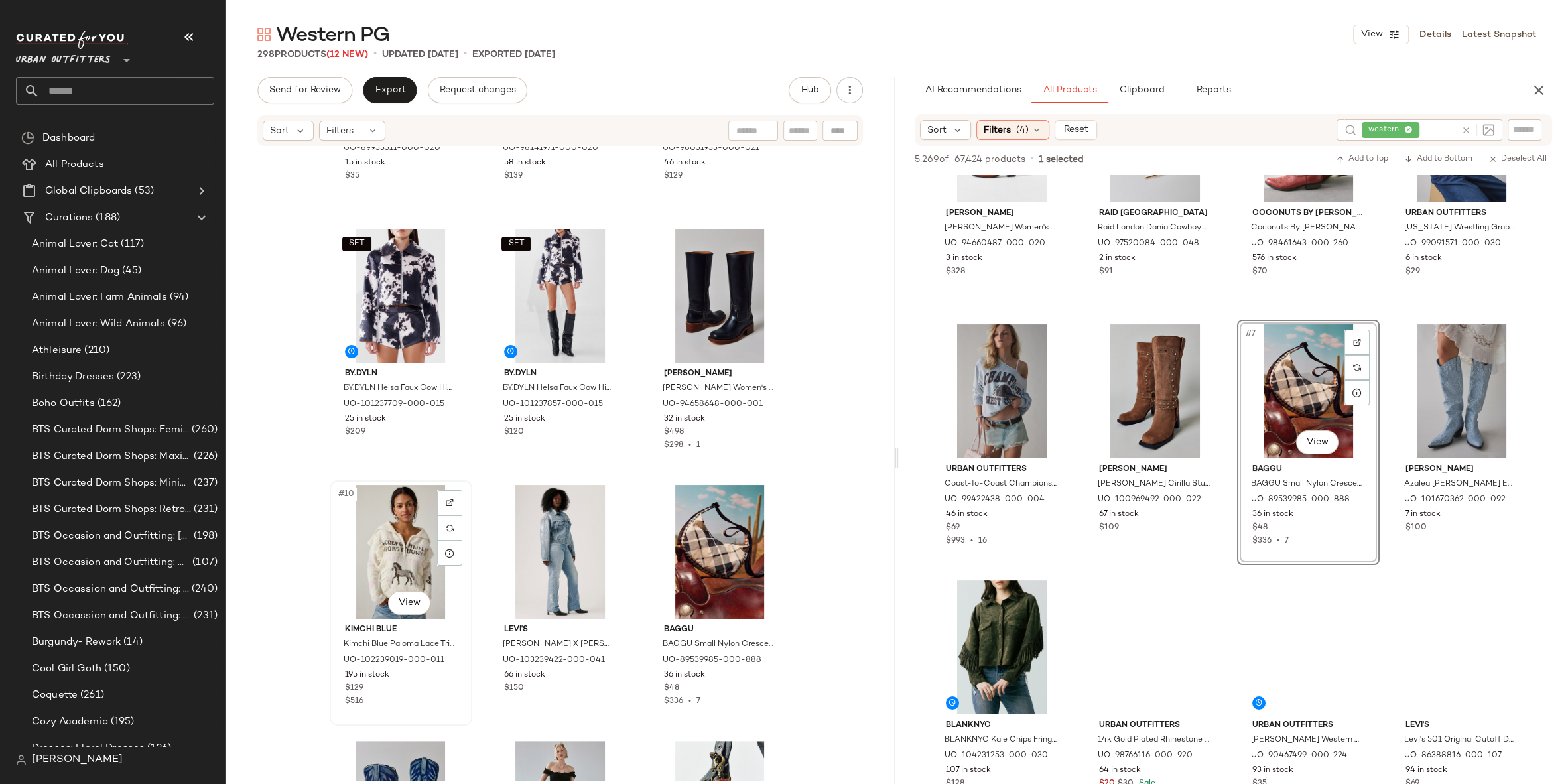
click at [362, 532] on div "#10 View" at bounding box center [400, 552] width 133 height 134
click at [700, 540] on div "#12 View" at bounding box center [720, 552] width 133 height 134
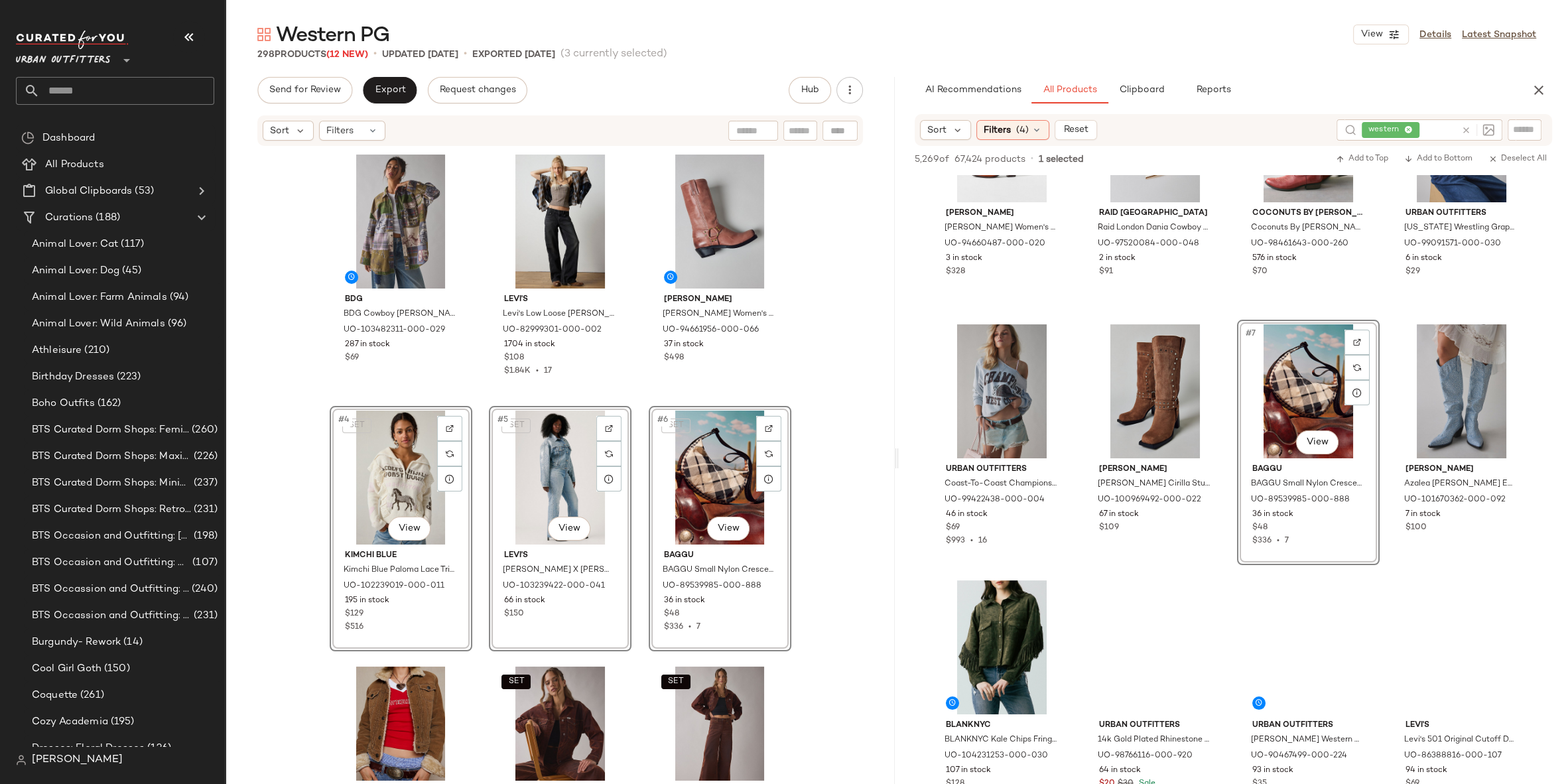
click at [849, 477] on div "BDG BDG Cowboy [PERSON_NAME] Patchwork Oversized Button-Down Shirt in Brown, Wo…" at bounding box center [560, 463] width 670 height 632
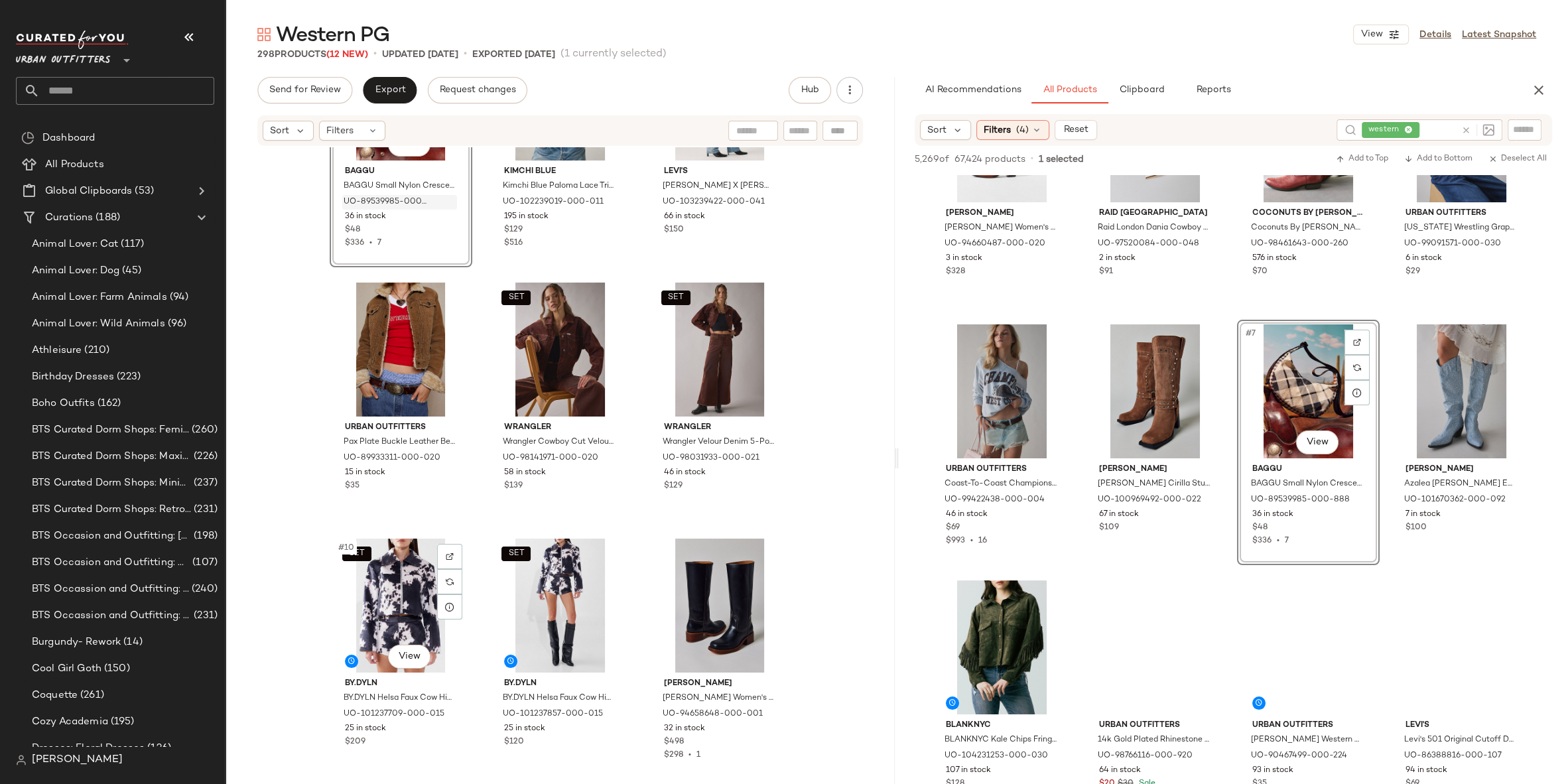
scroll to position [403, 0]
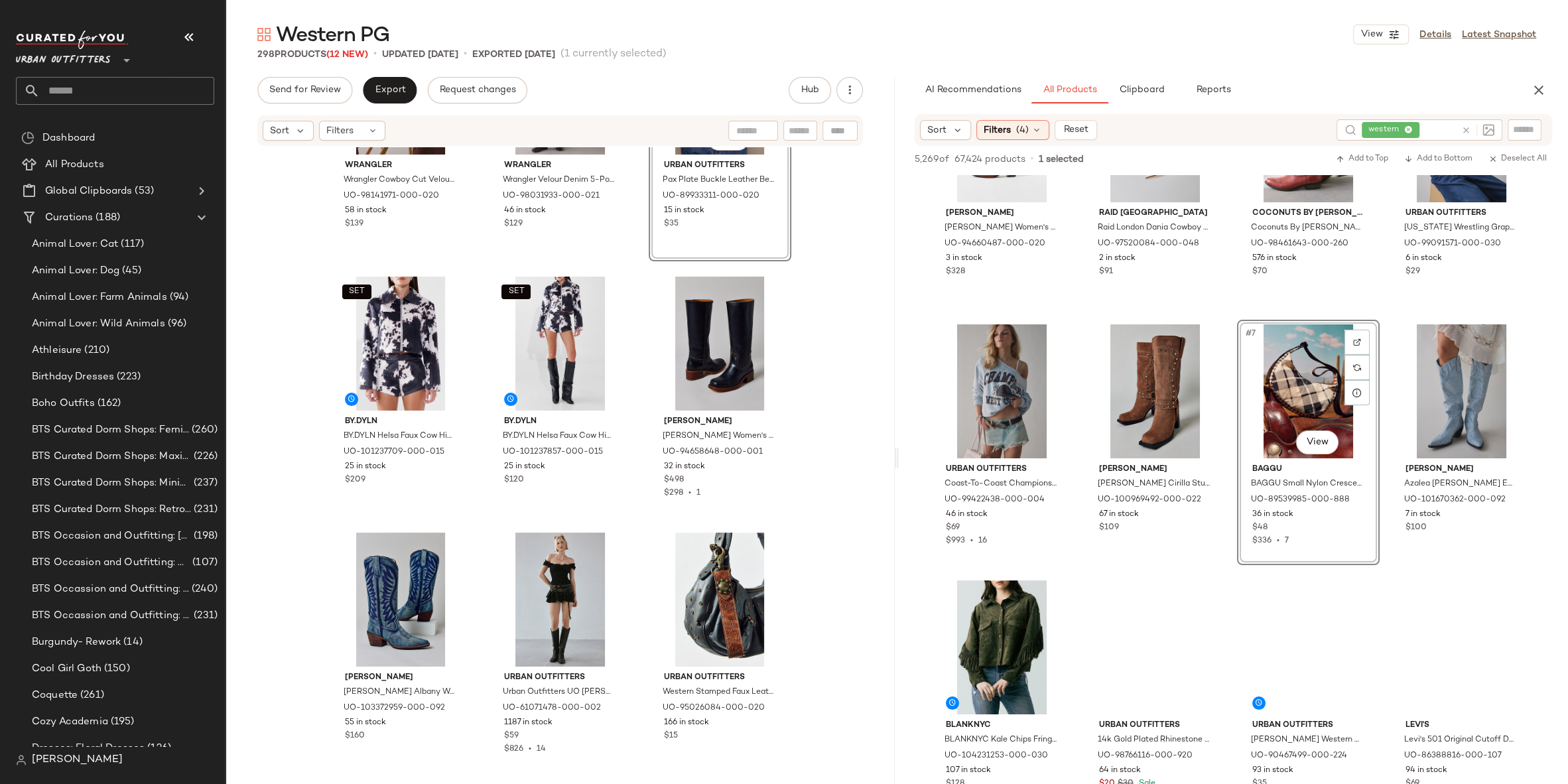
scroll to position [576, 0]
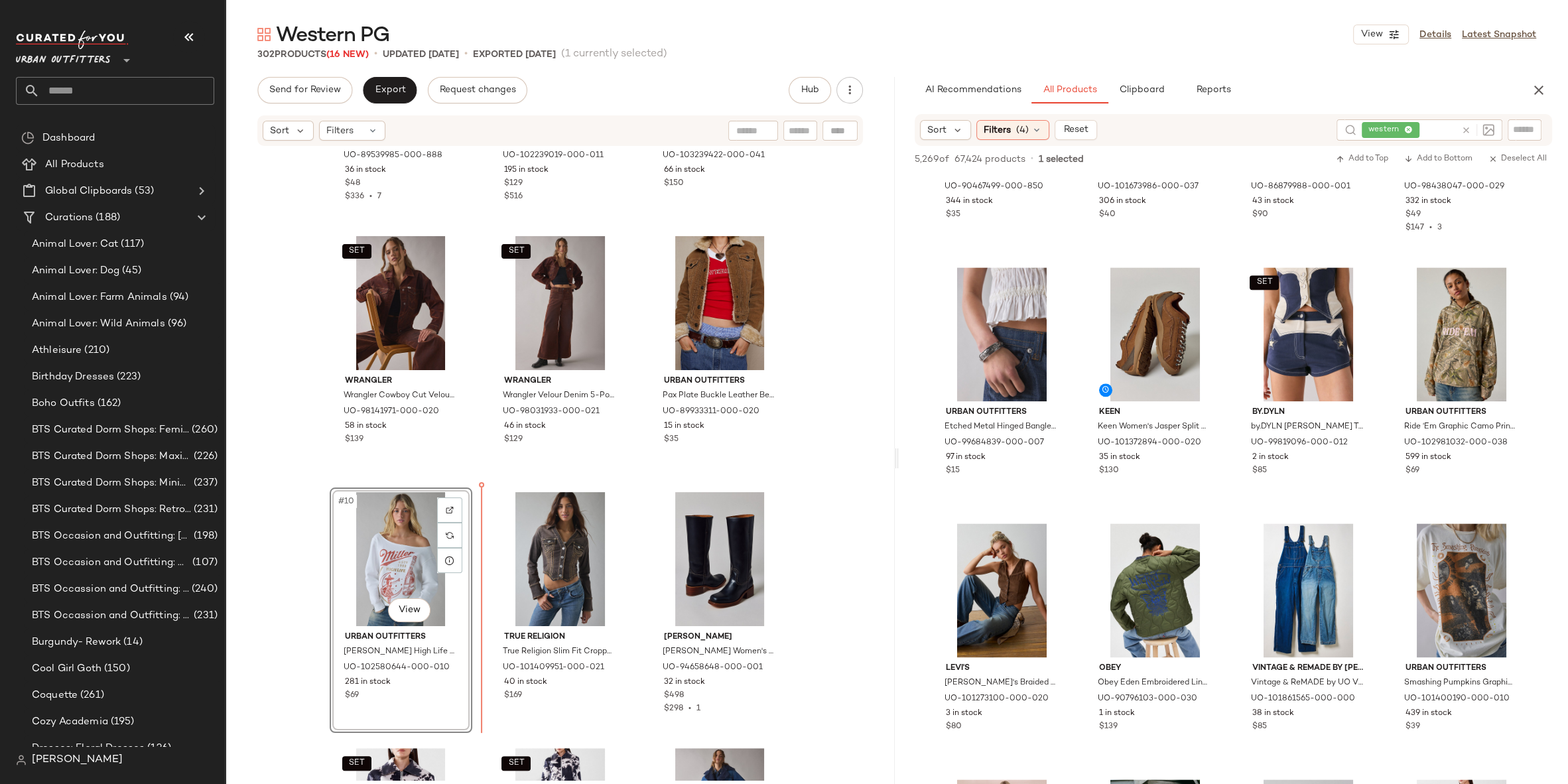
scroll to position [443, 0]
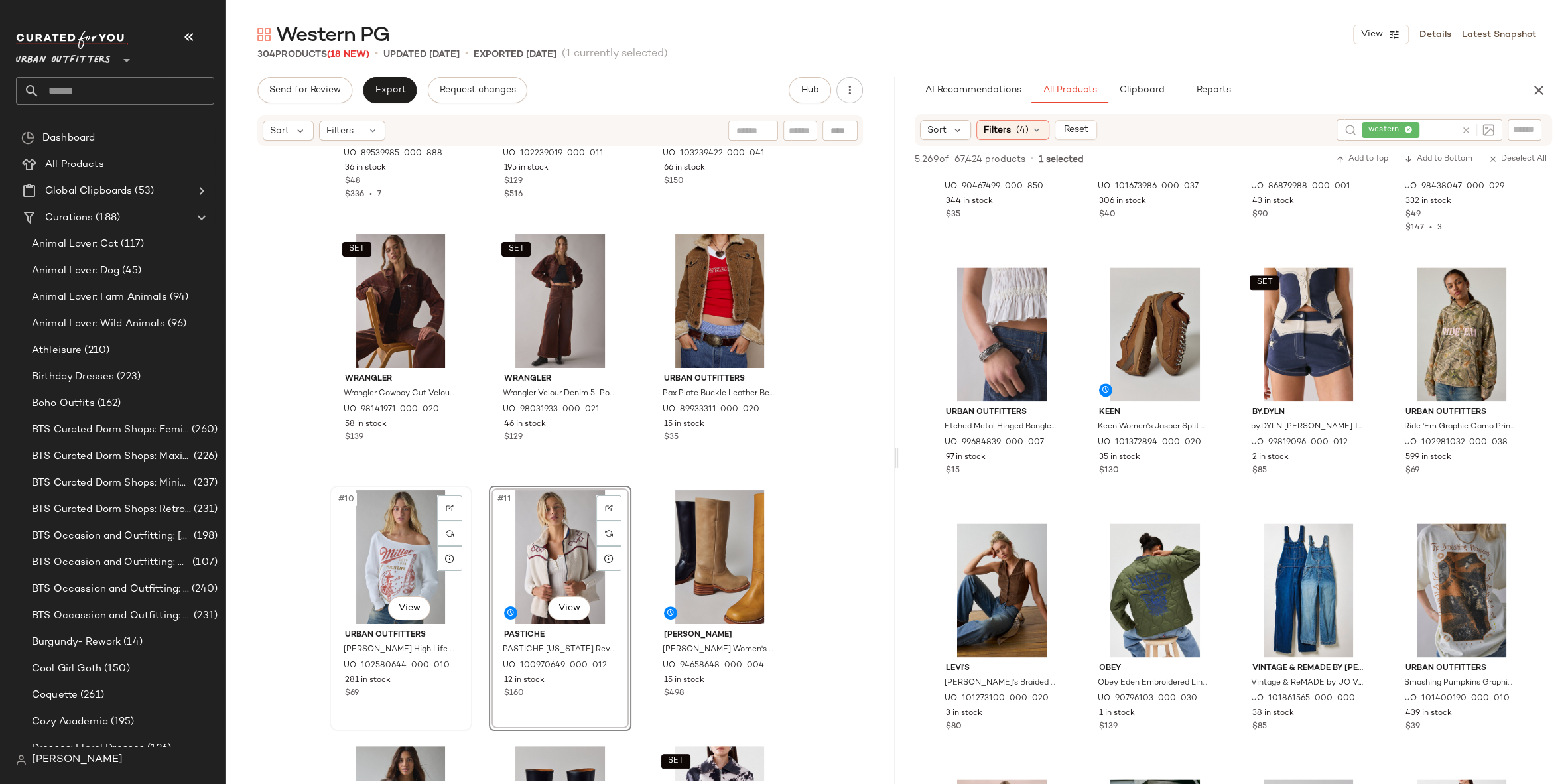
click at [386, 562] on div "#10 View" at bounding box center [400, 557] width 133 height 134
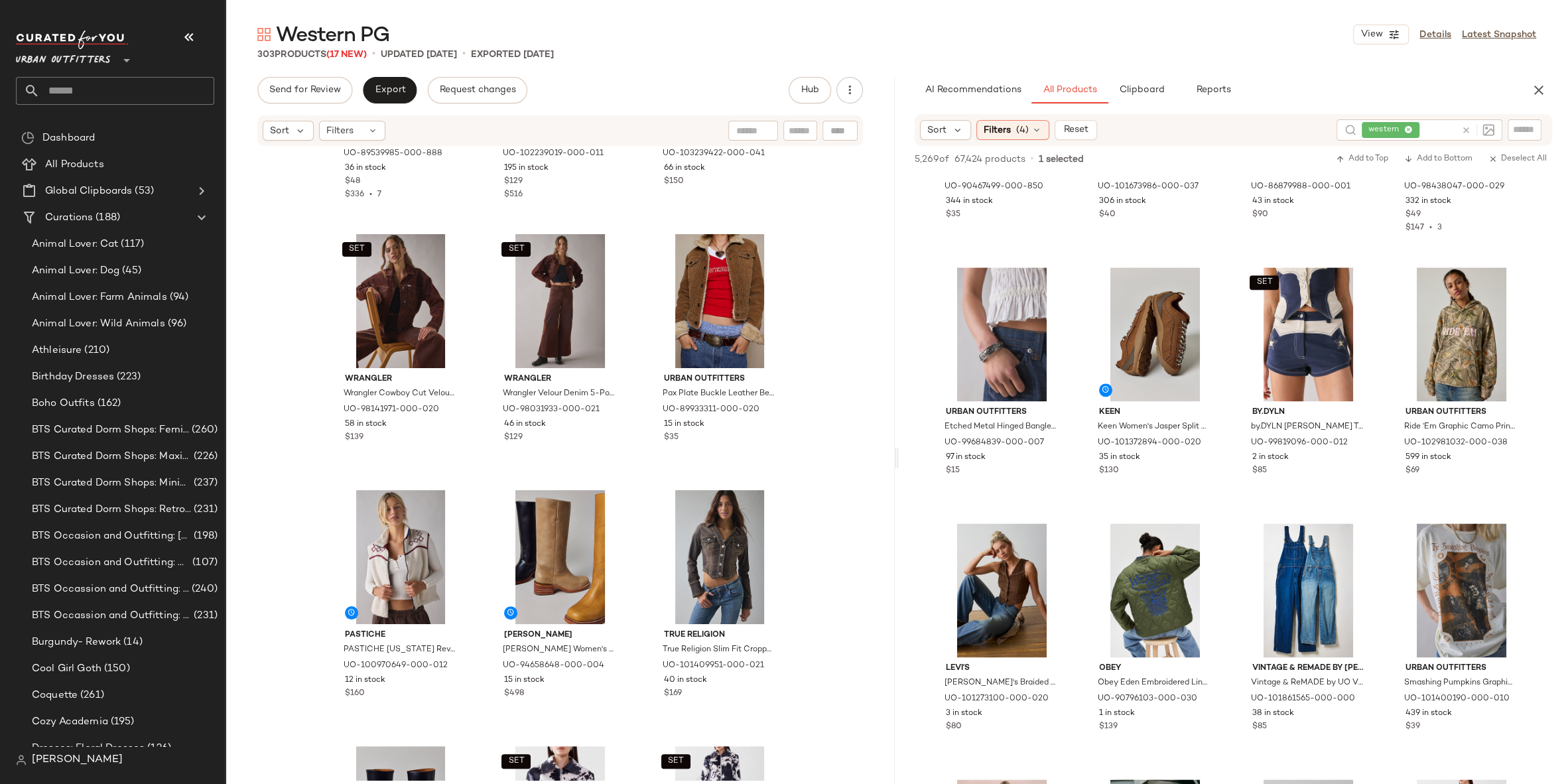
click at [1467, 129] on icon at bounding box center [1466, 130] width 10 height 10
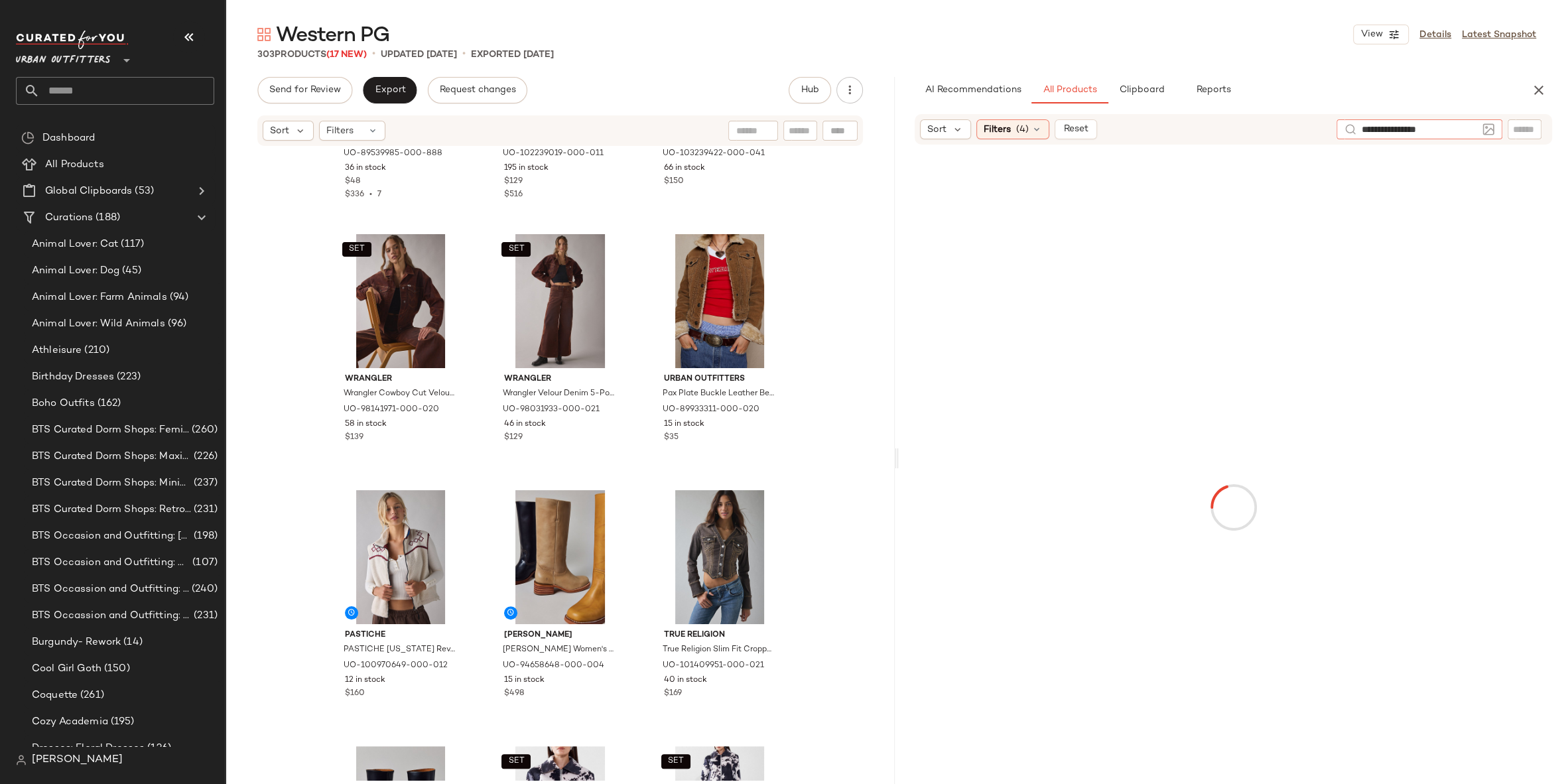
type input "**********"
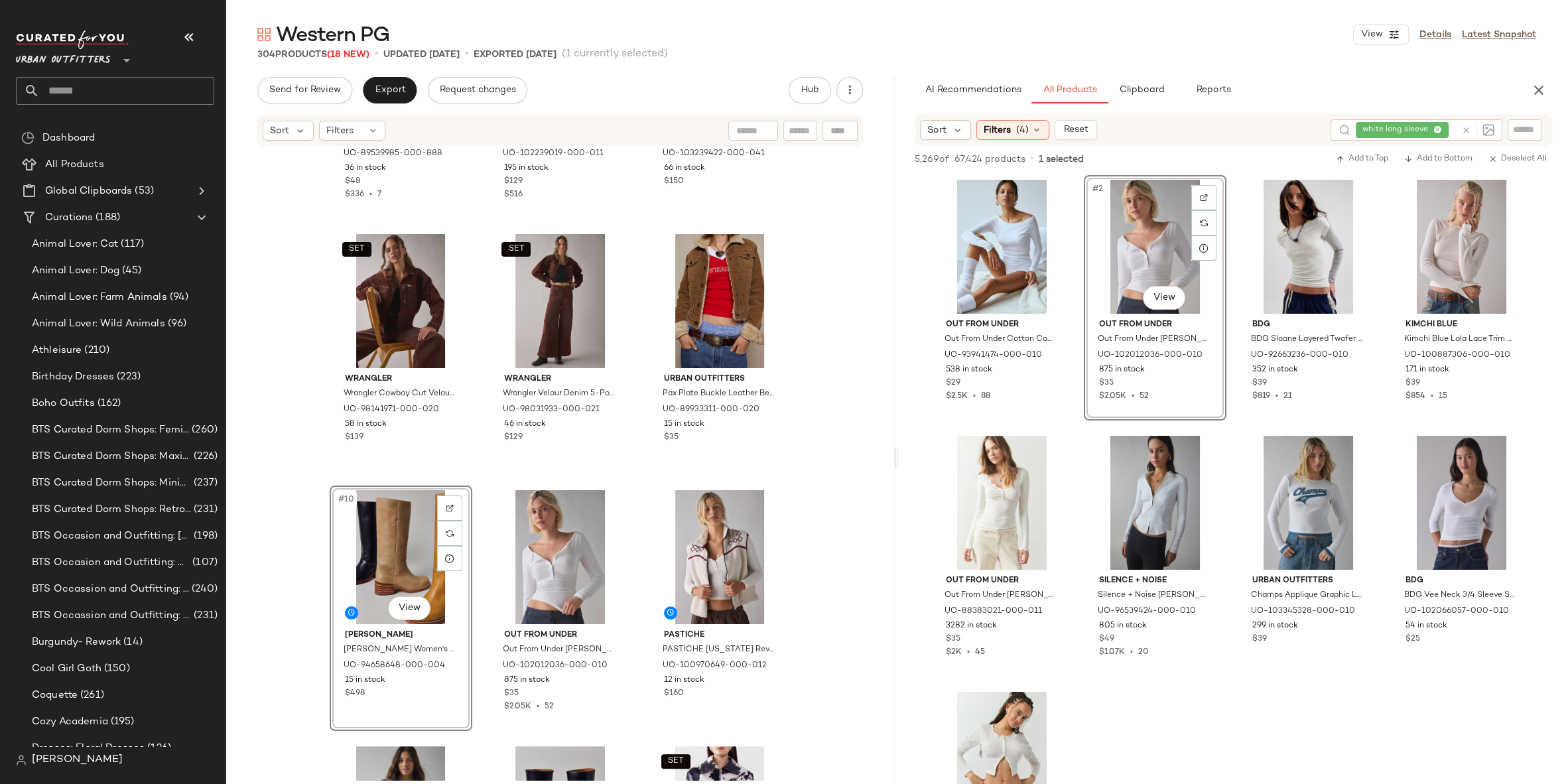
click at [800, 598] on div "BAGGU BAGGU Small Nylon Crescent Bag in Mixed Plaid, Women's at Urban Outfitter…" at bounding box center [560, 463] width 670 height 632
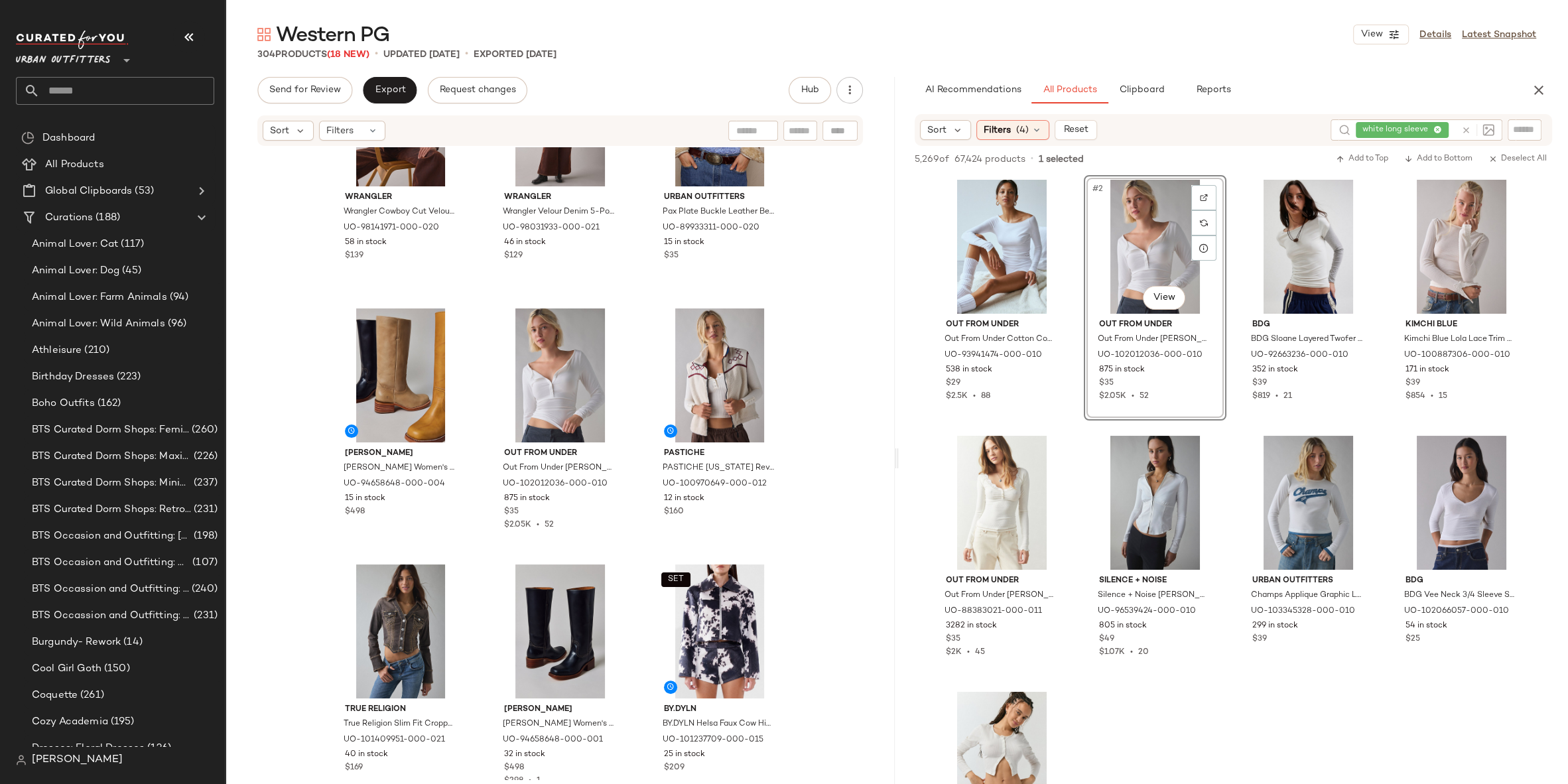
scroll to position [544, 0]
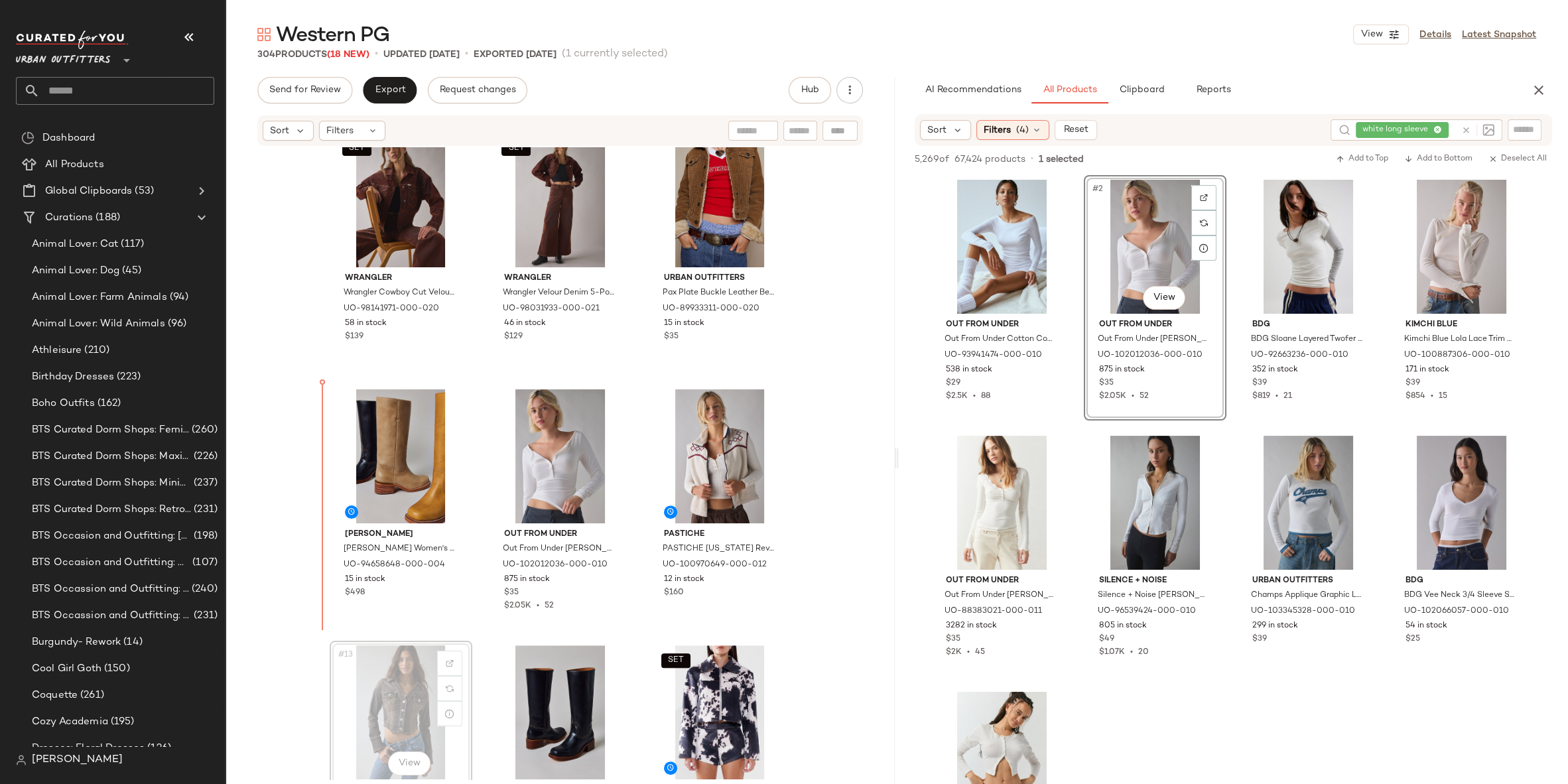
scroll to position [545, 0]
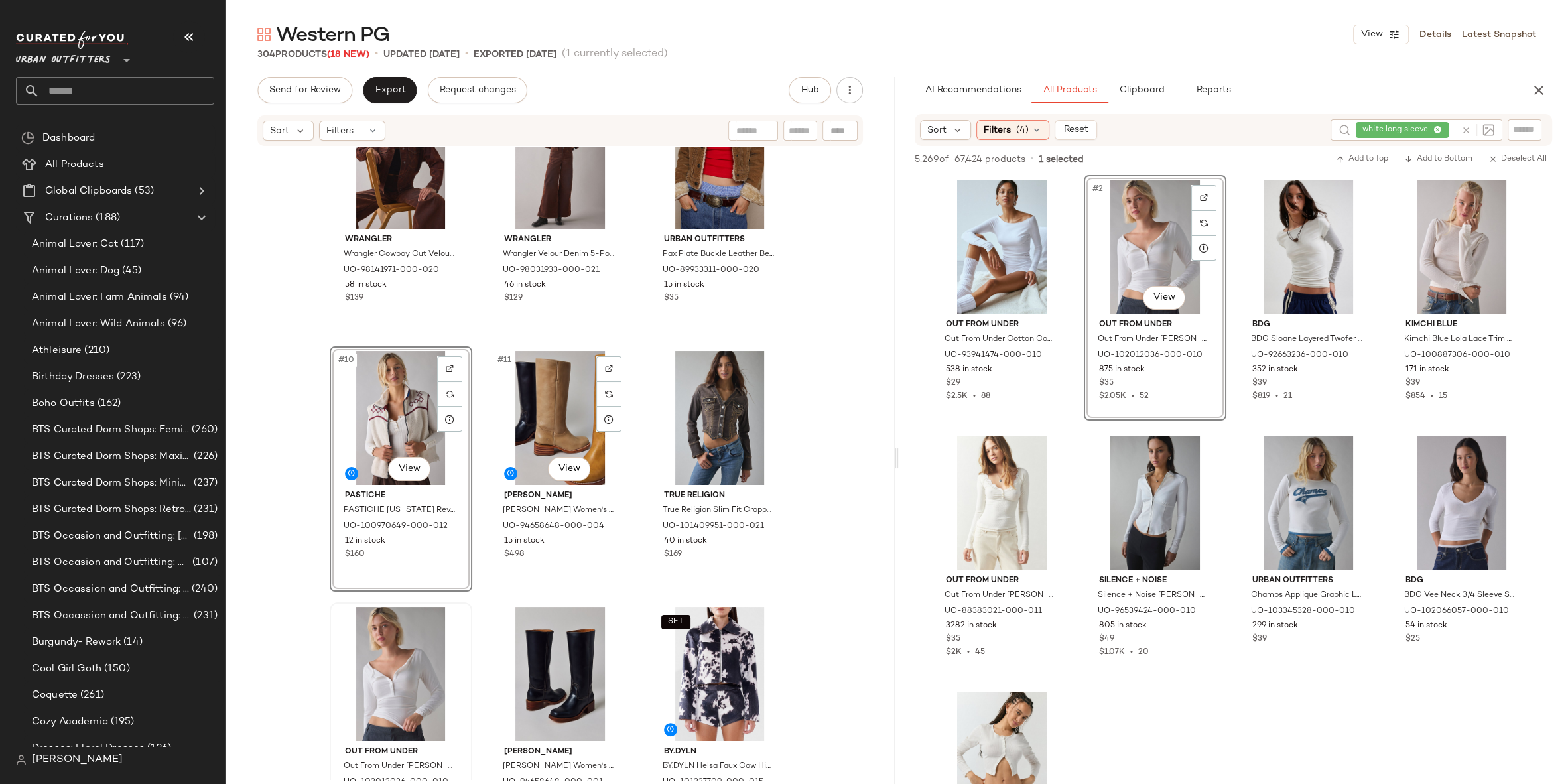
scroll to position [632, 0]
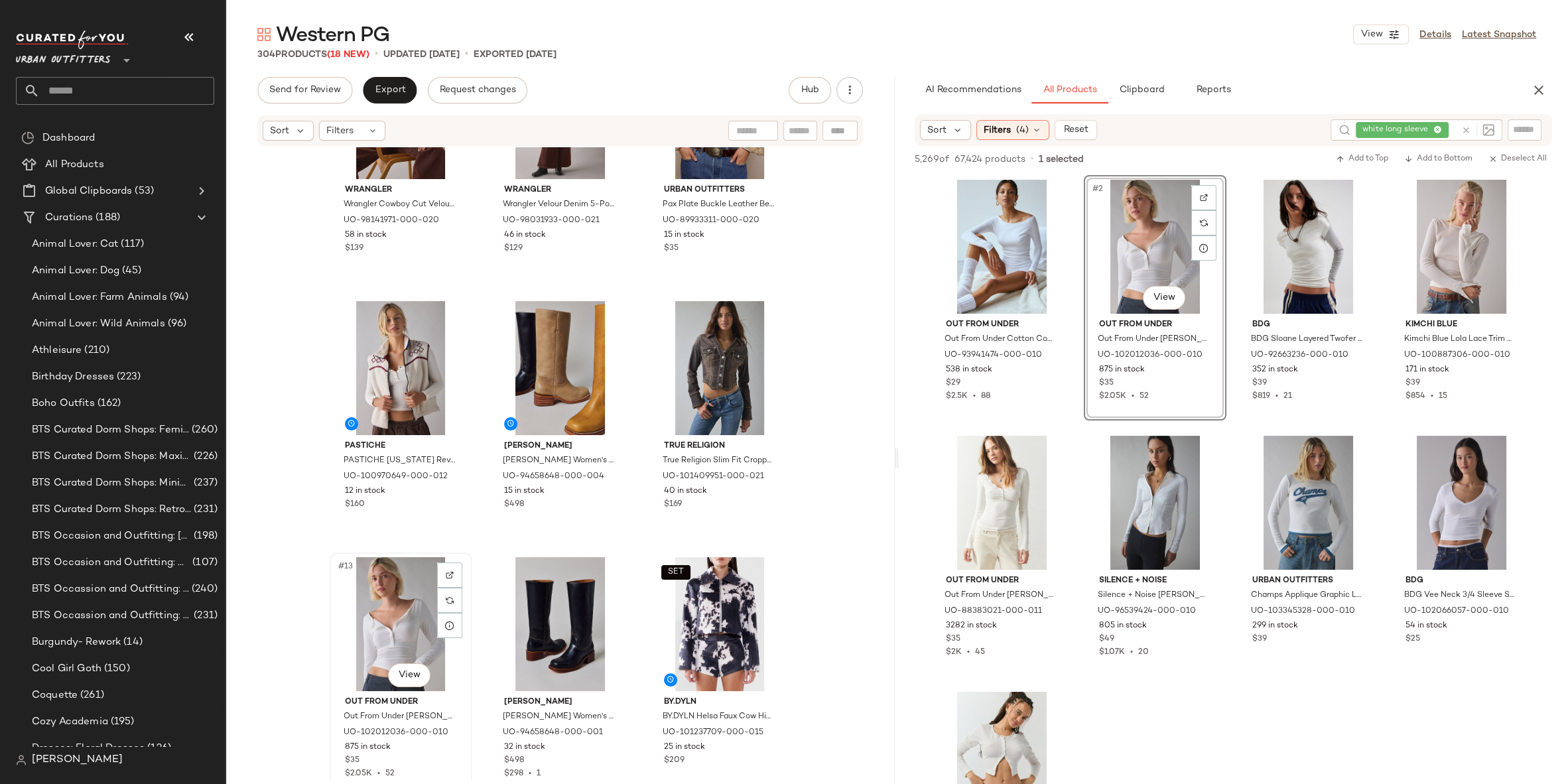
click at [392, 589] on div "#13 View" at bounding box center [400, 624] width 133 height 134
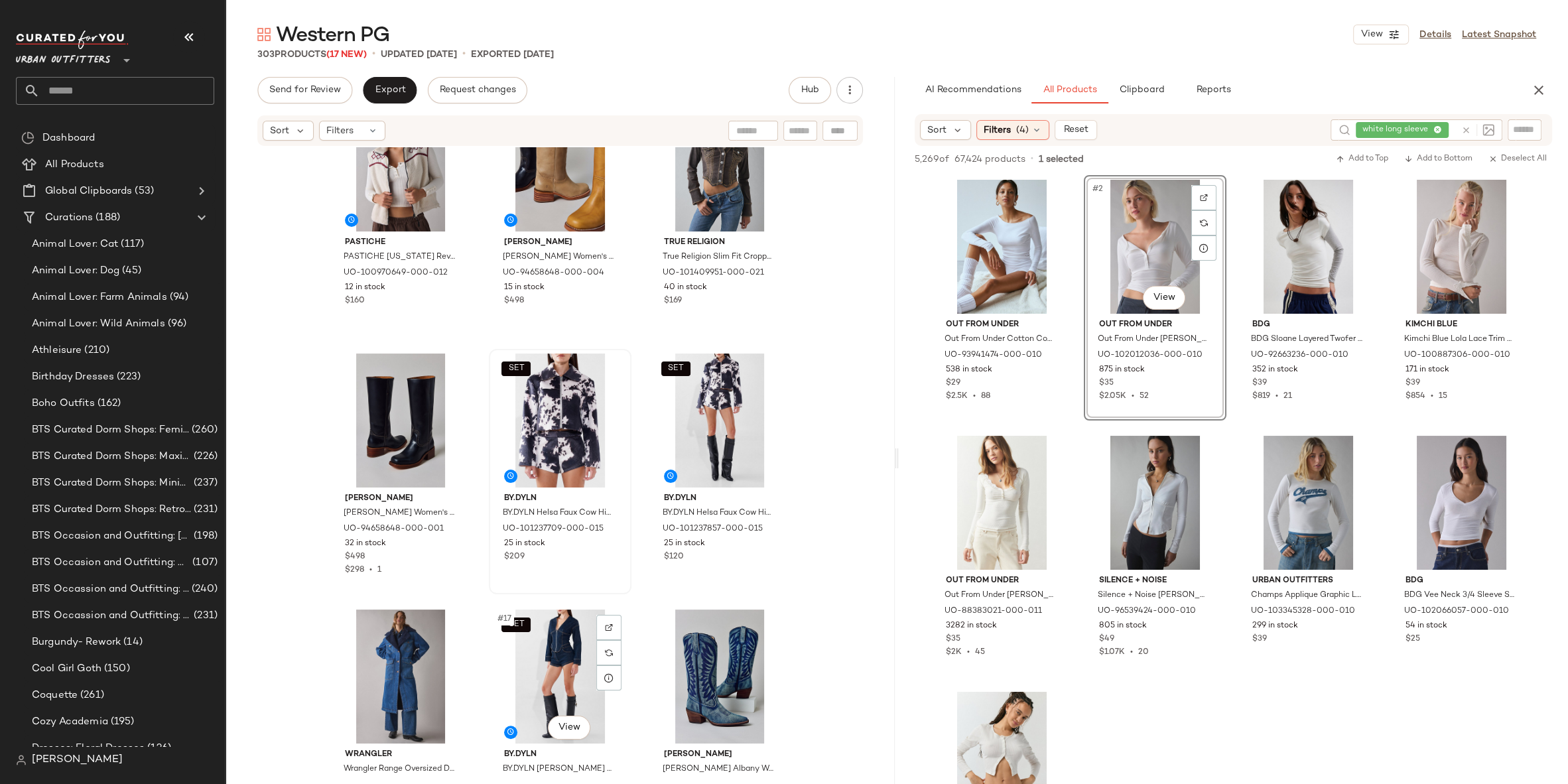
scroll to position [833, 0]
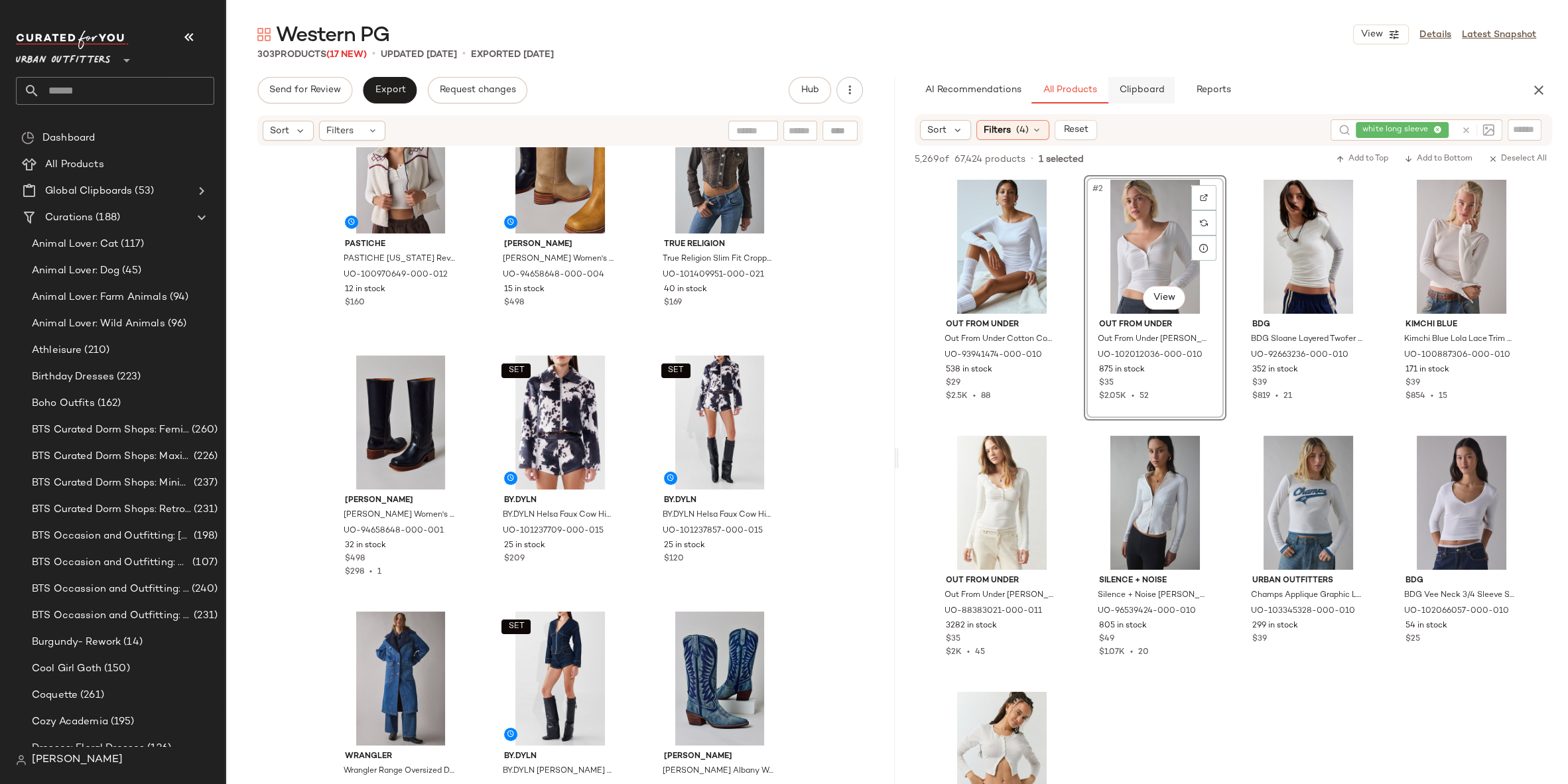
click at [1123, 98] on button "Clipboard" at bounding box center [1142, 90] width 66 height 26
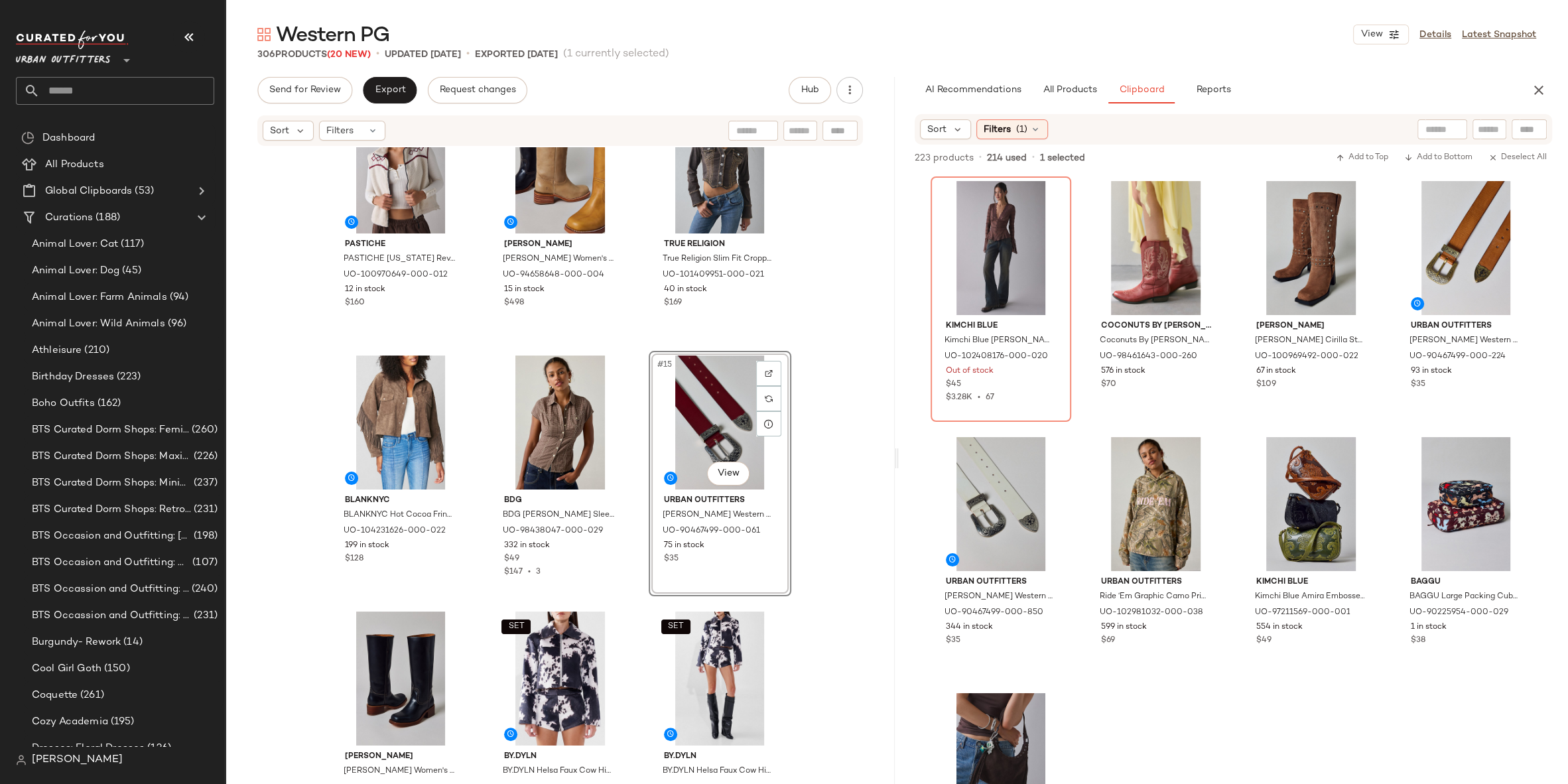
click at [815, 552] on div "SET Wrangler Wrangler Cowboy Cut Velour Finish Denim Jacket in Cinnamon Chill, …" at bounding box center [560, 463] width 670 height 632
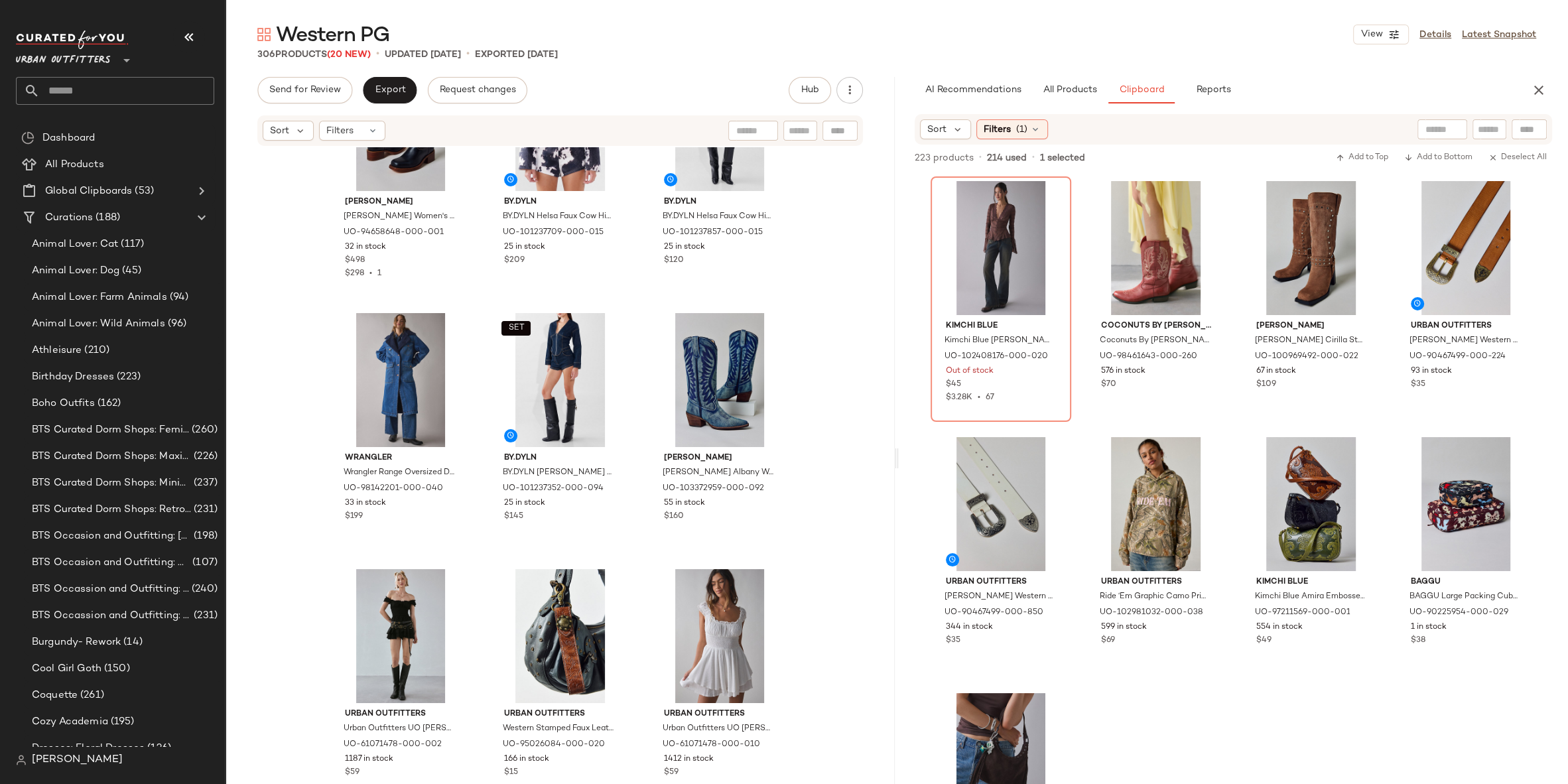
scroll to position [1319, 0]
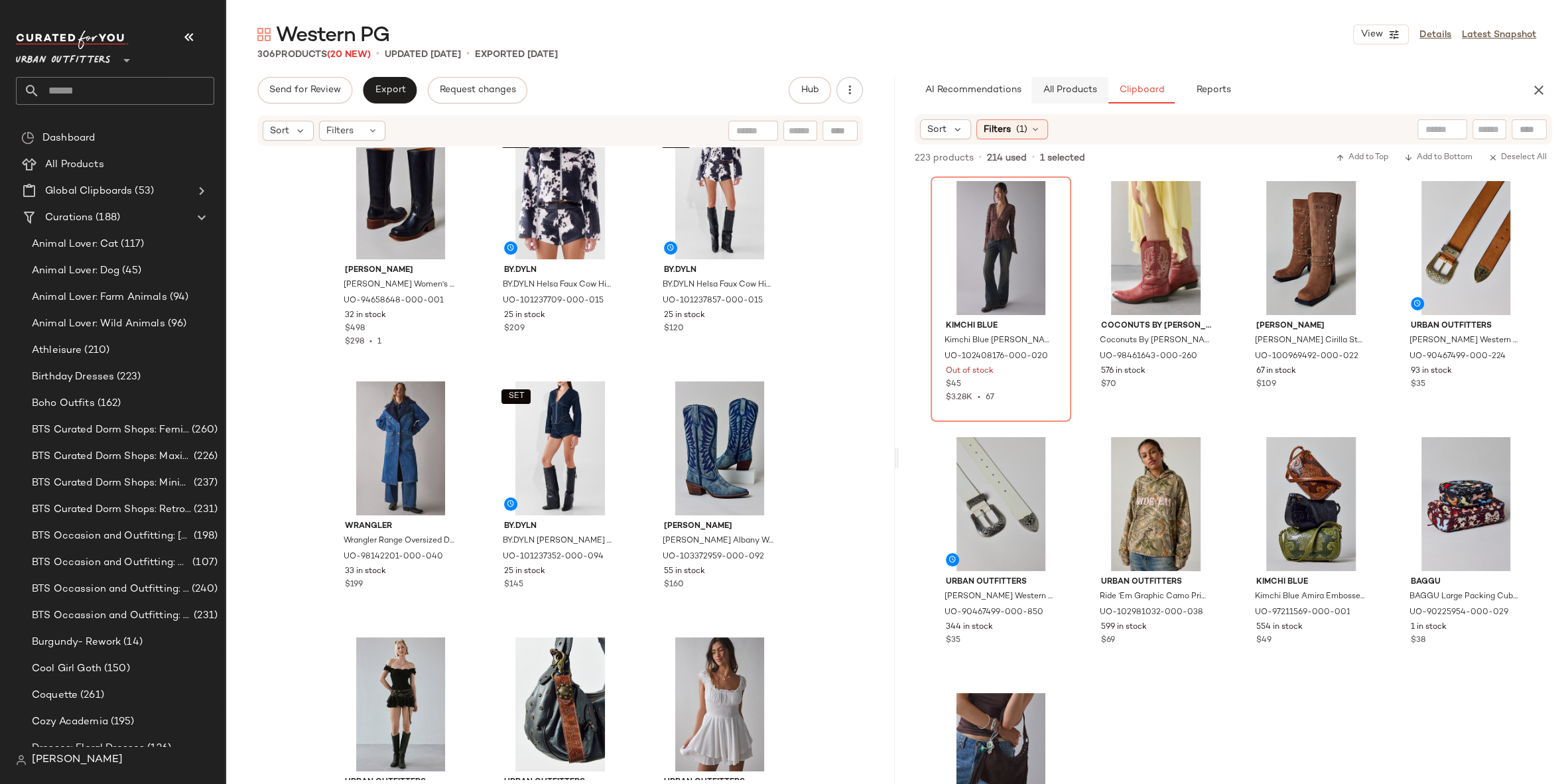
click at [1073, 85] on span "All Products" at bounding box center [1070, 90] width 55 height 11
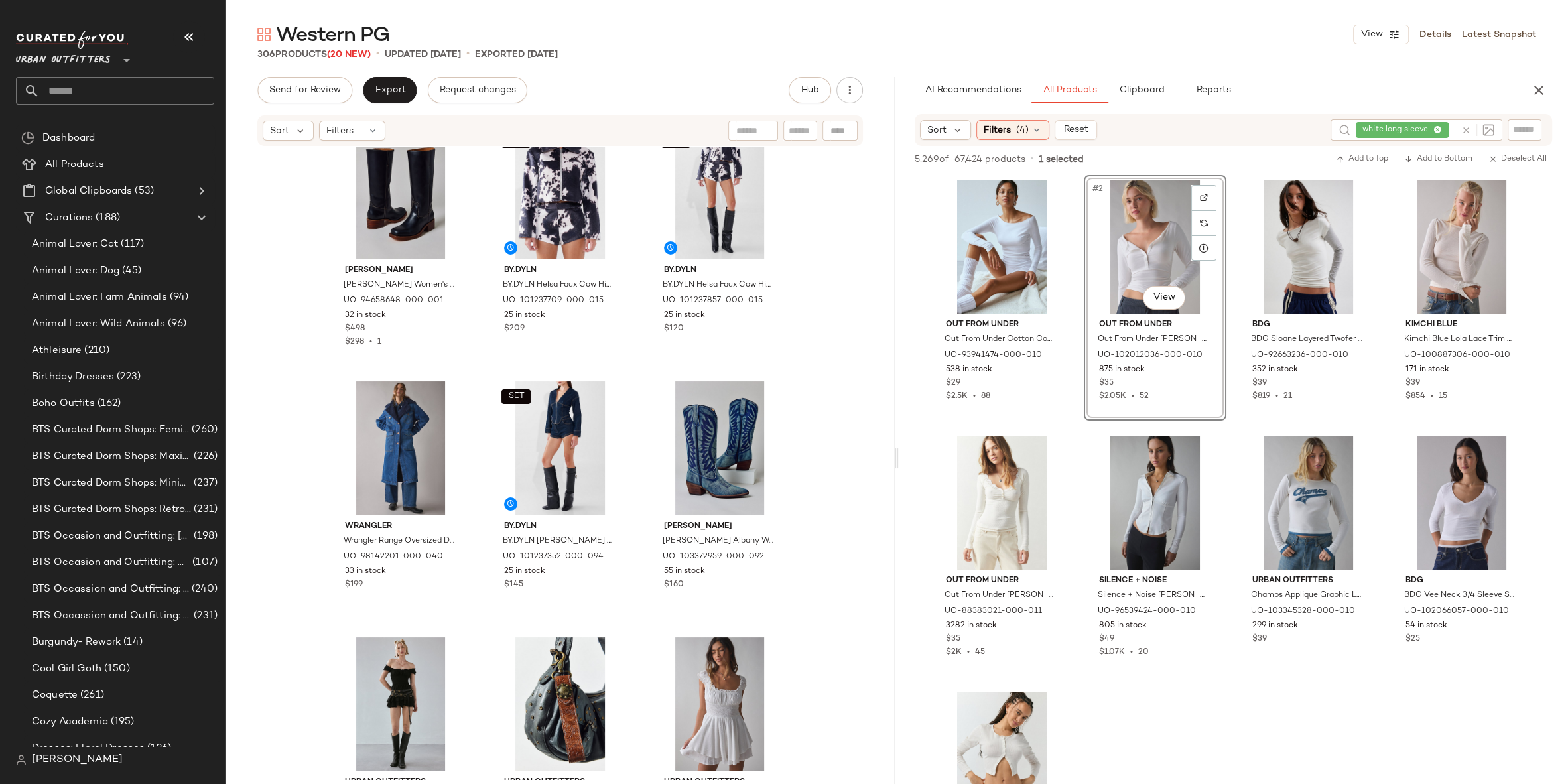
click at [1462, 130] on icon at bounding box center [1466, 130] width 10 height 10
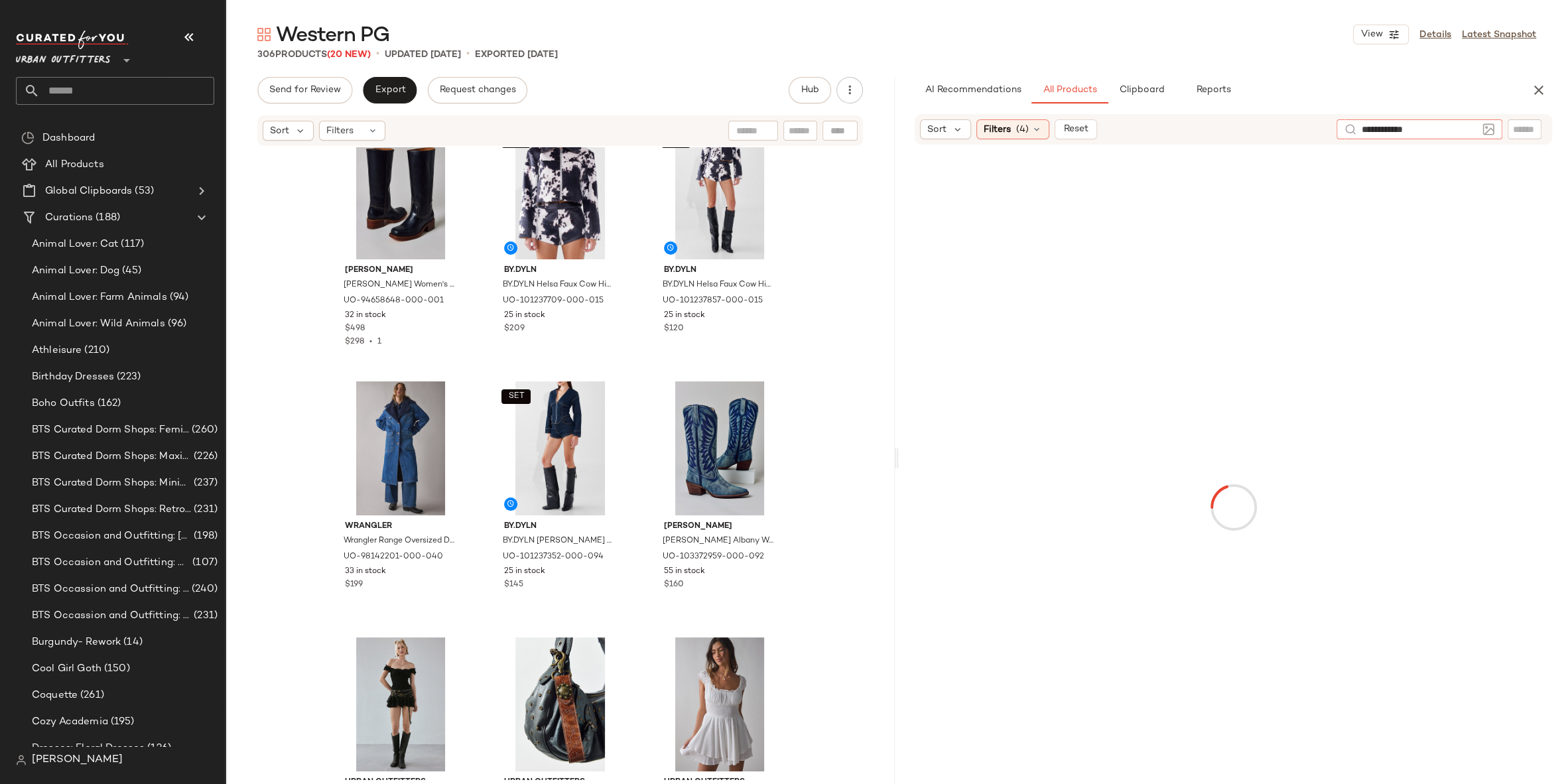
type input "**********"
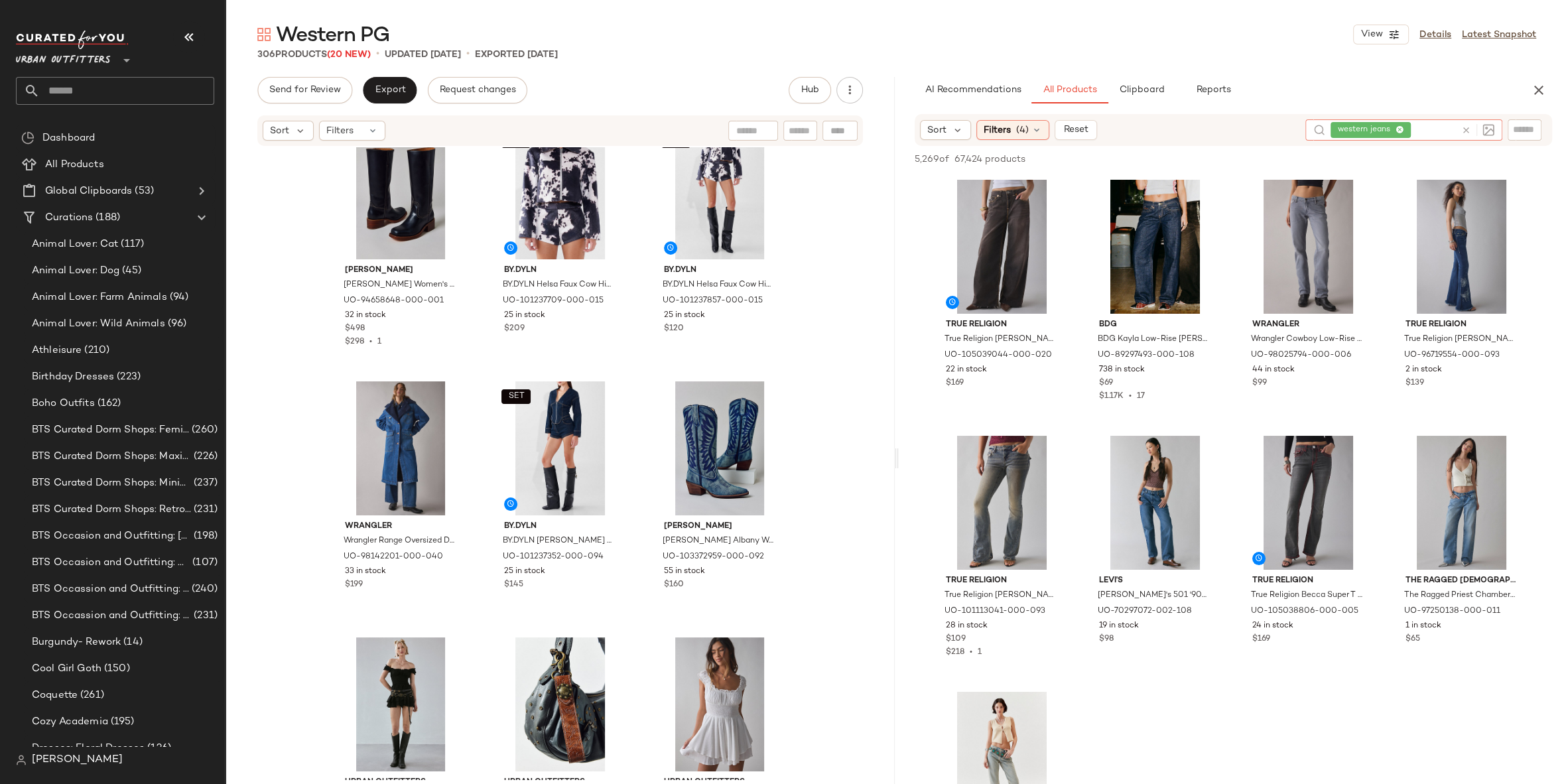
click at [1470, 128] on icon at bounding box center [1466, 130] width 10 height 10
click at [1021, 127] on span "(4)" at bounding box center [1022, 129] width 12 height 14
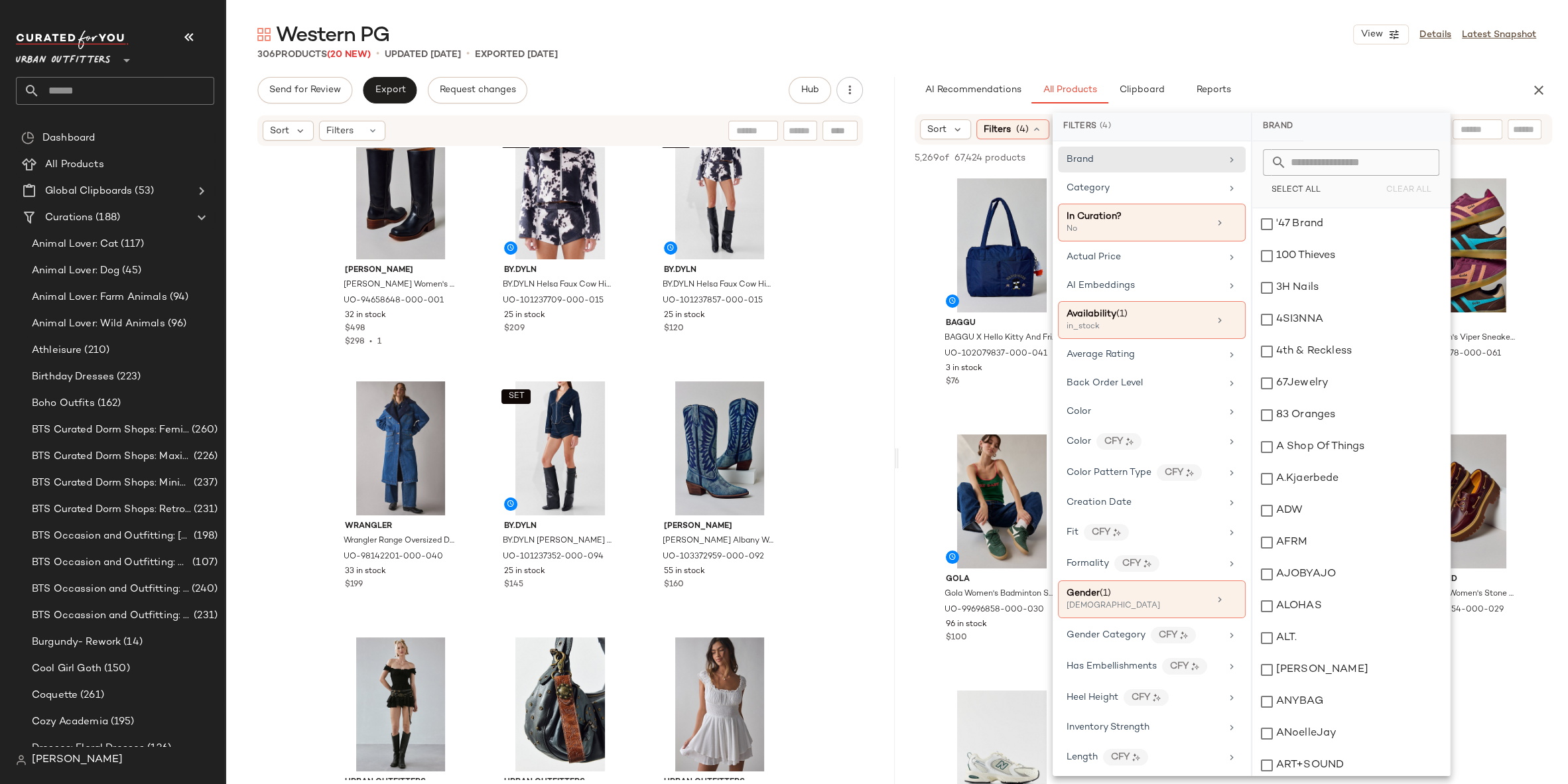
click at [1092, 171] on div "Brand Category In Curation? No Actual Price AI Embeddings Availability (1) in_s…" at bounding box center [1152, 459] width 199 height 635
click at [1095, 156] on div "Brand" at bounding box center [1144, 159] width 155 height 14
click at [1318, 152] on input "text" at bounding box center [1359, 162] width 145 height 26
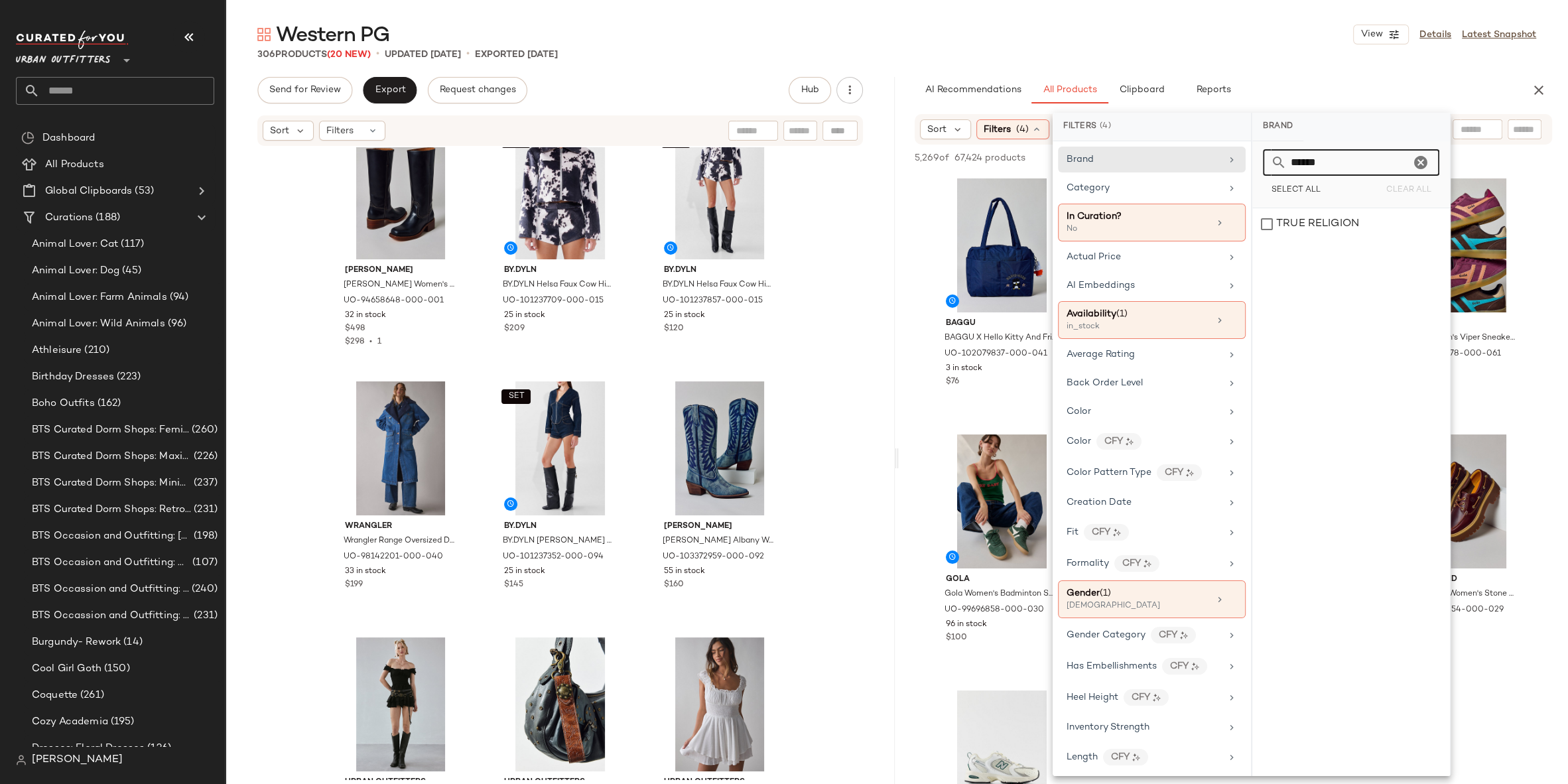
type input "******"
click at [1313, 206] on div "****** Select All Clear All" at bounding box center [1351, 175] width 198 height 67
click at [1310, 228] on div "TRUE RELIGION" at bounding box center [1351, 224] width 198 height 32
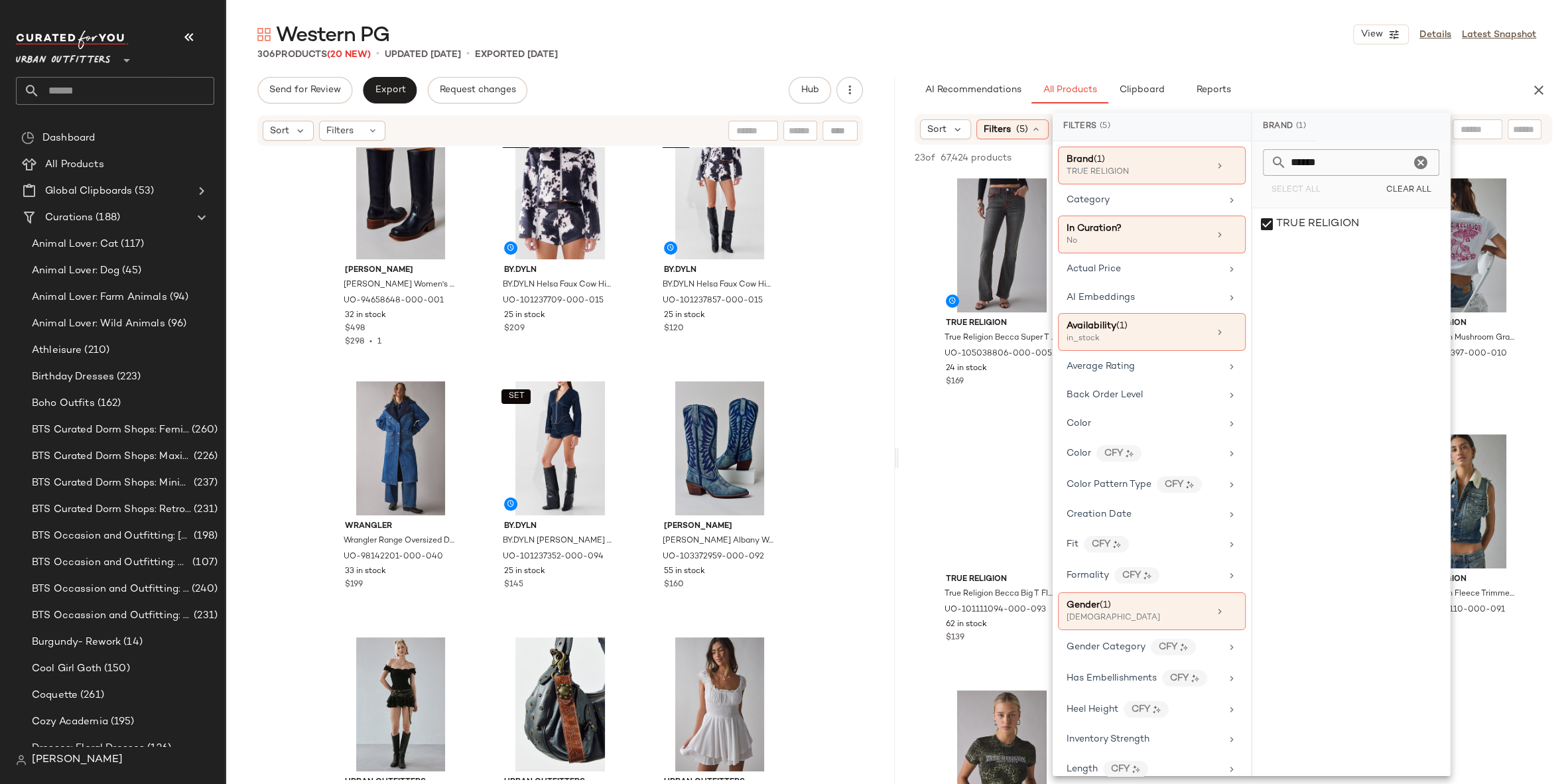
click at [1289, 46] on div "Western PG View Details Latest Snapshot" at bounding box center [897, 35] width 1342 height 26
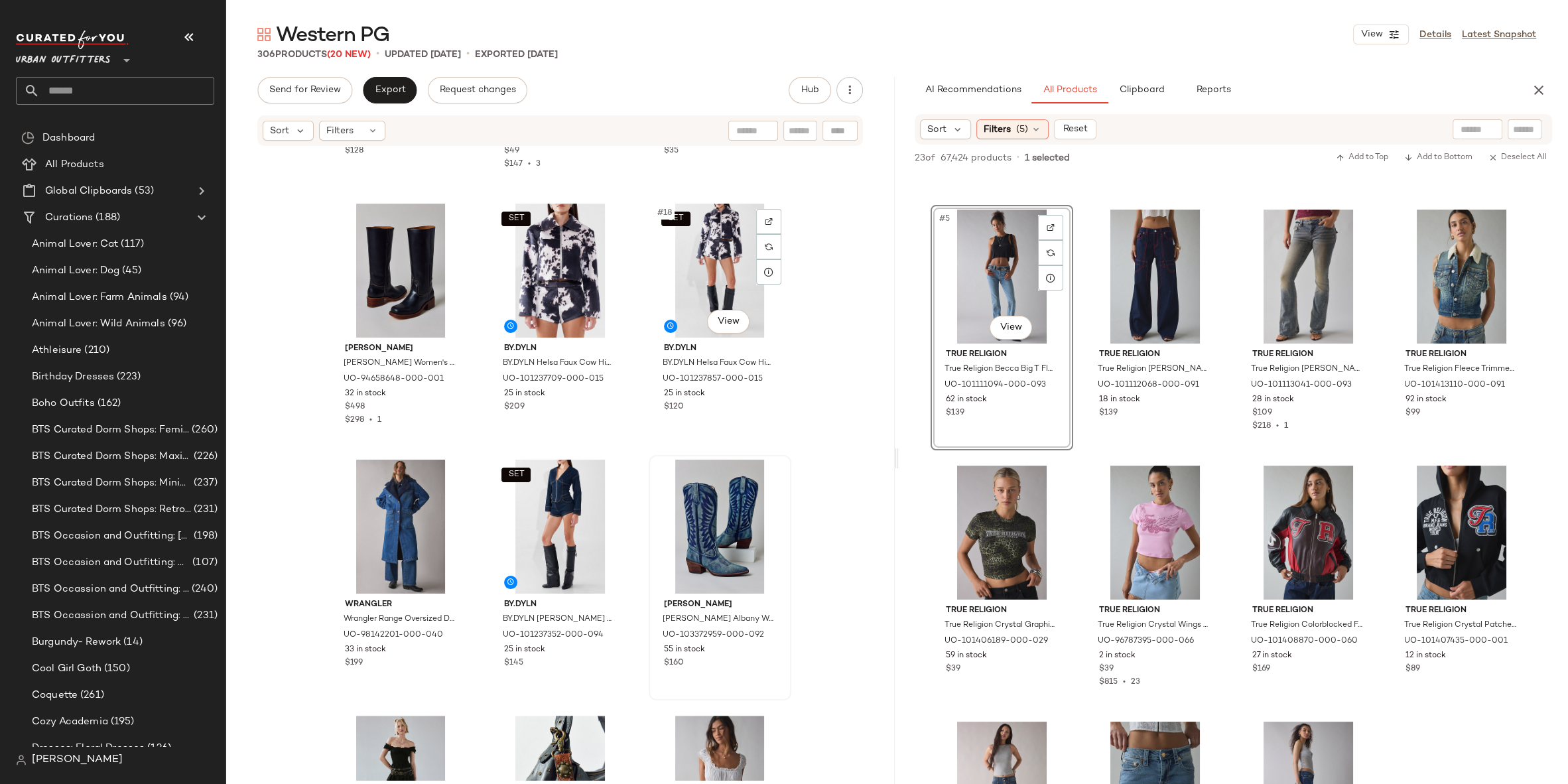
scroll to position [1261, 0]
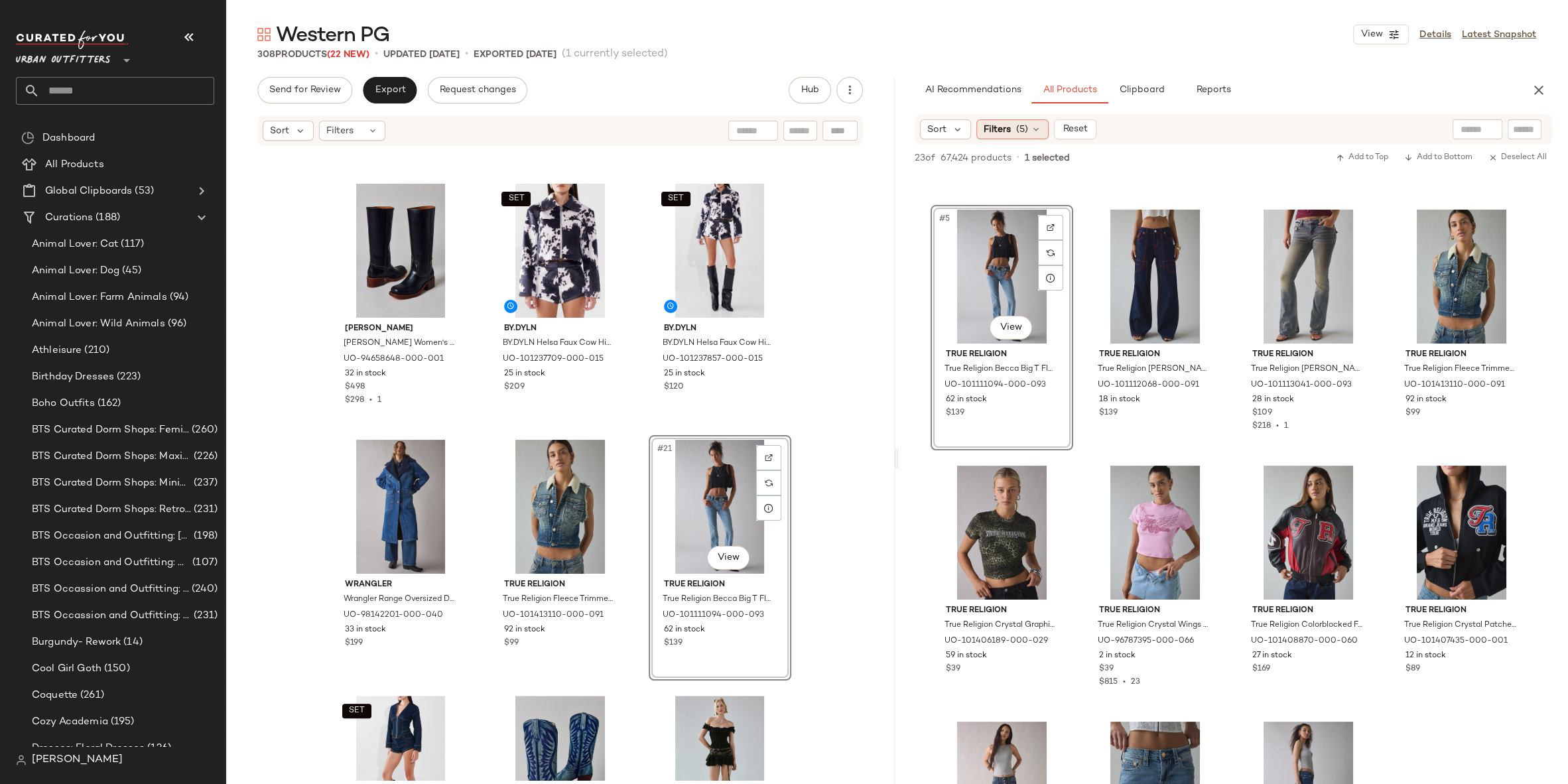
click at [1037, 127] on icon at bounding box center [1036, 129] width 11 height 11
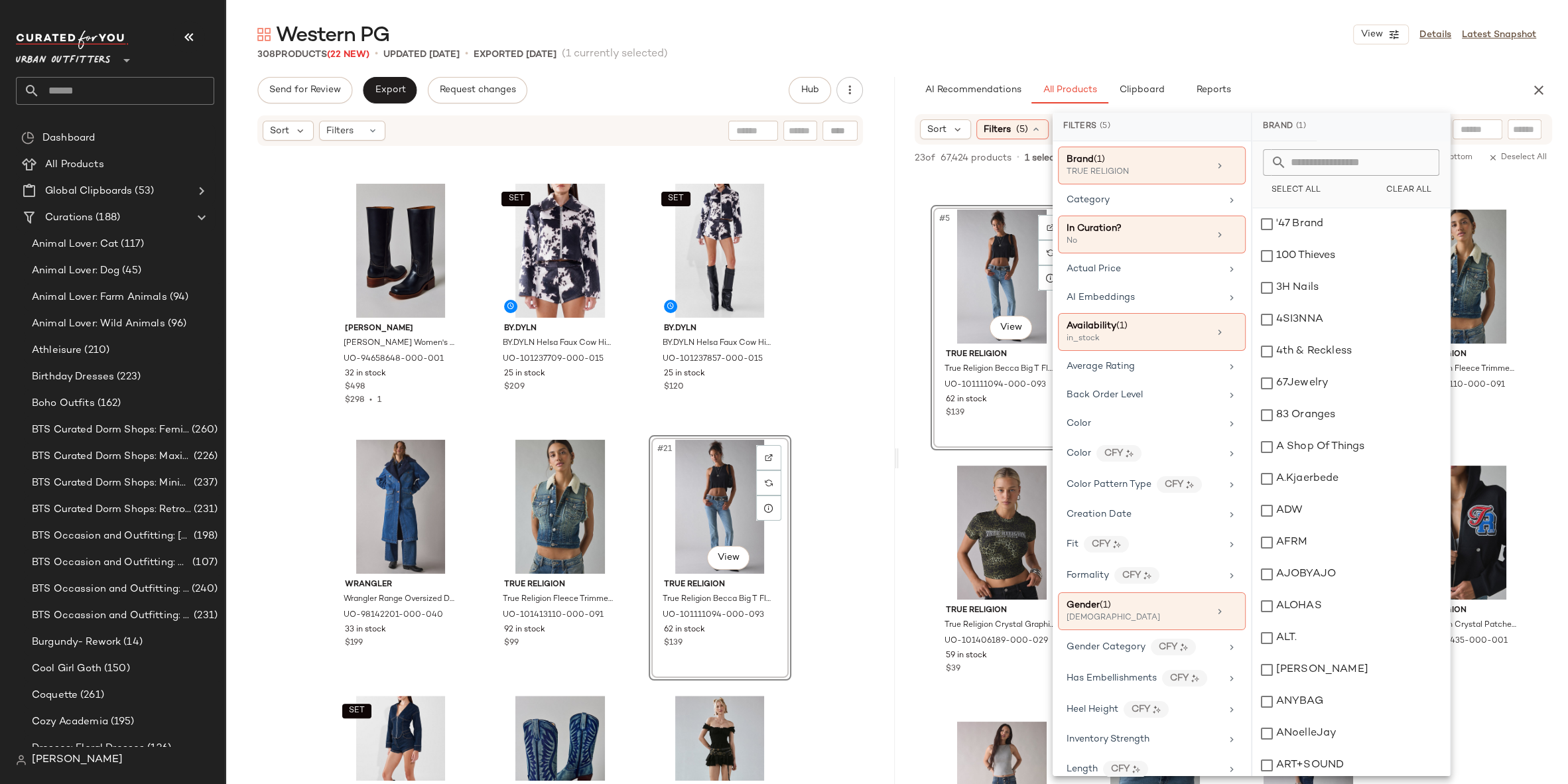
click at [1162, 175] on div "TRUE RELIGION" at bounding box center [1133, 172] width 132 height 12
click at [1231, 161] on icon at bounding box center [1232, 165] width 9 height 9
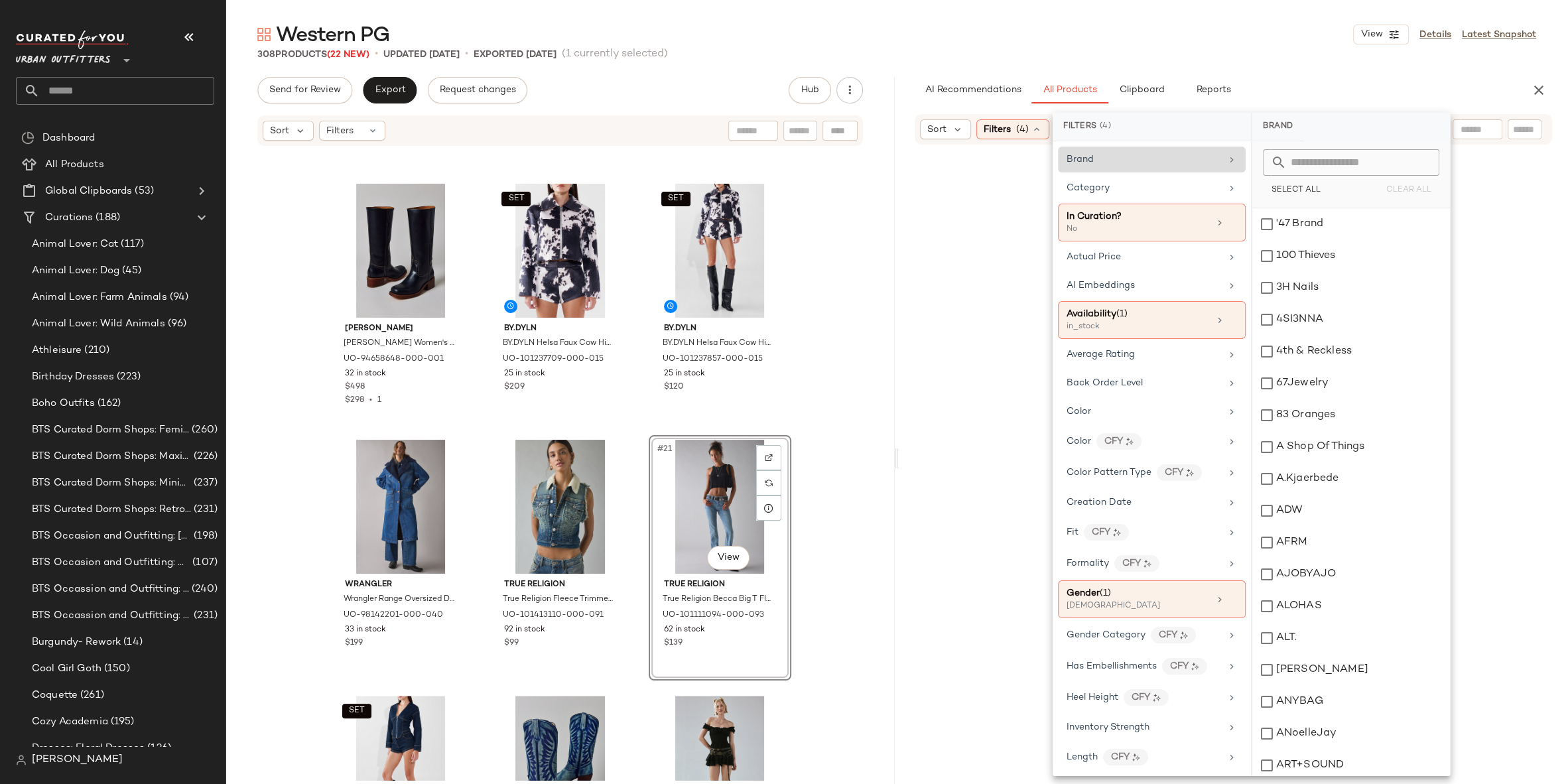
click at [1231, 161] on icon at bounding box center [1232, 160] width 11 height 11
click at [1279, 162] on icon at bounding box center [1279, 162] width 16 height 16
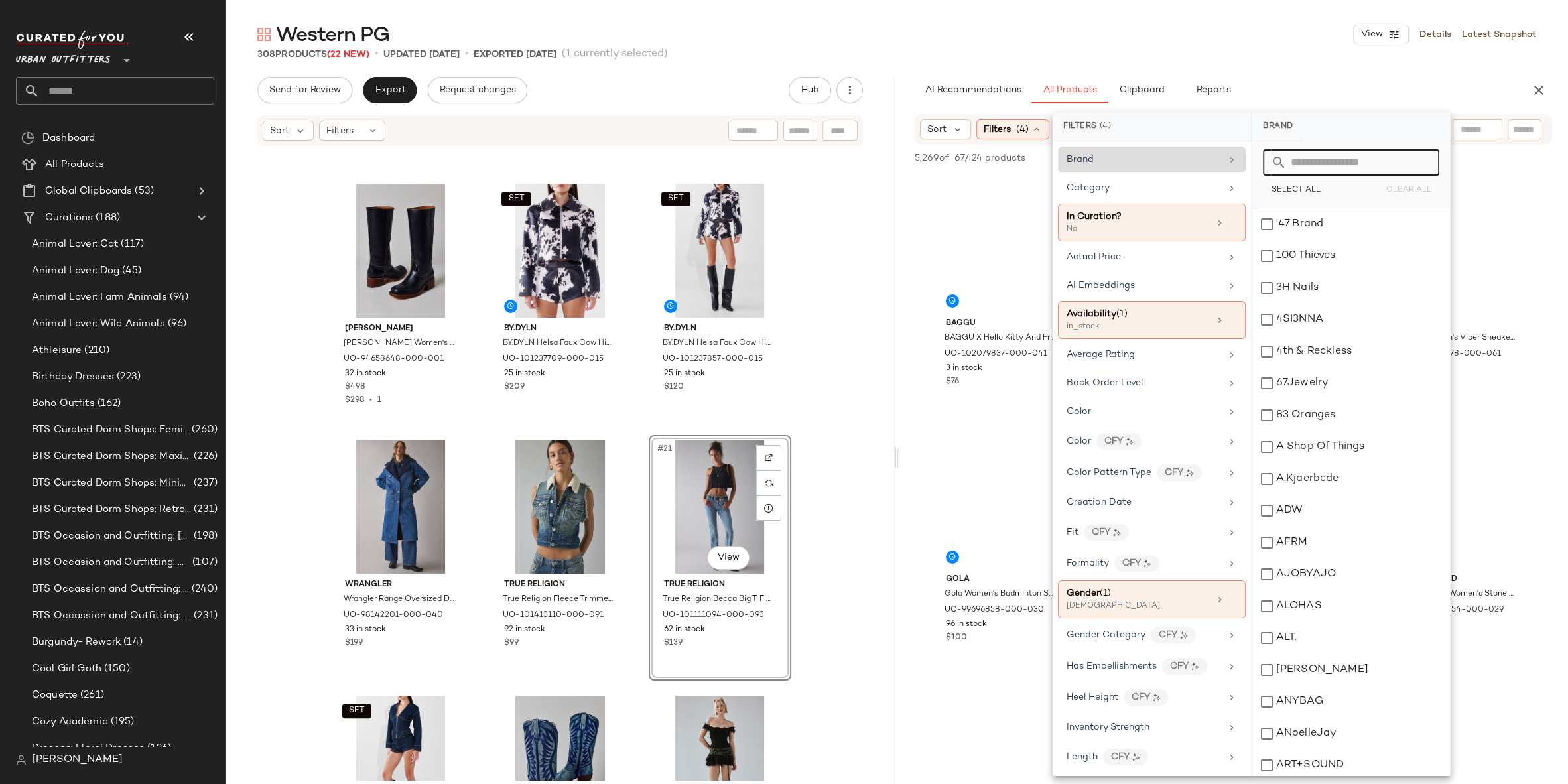
click at [1334, 158] on input "text" at bounding box center [1359, 162] width 145 height 26
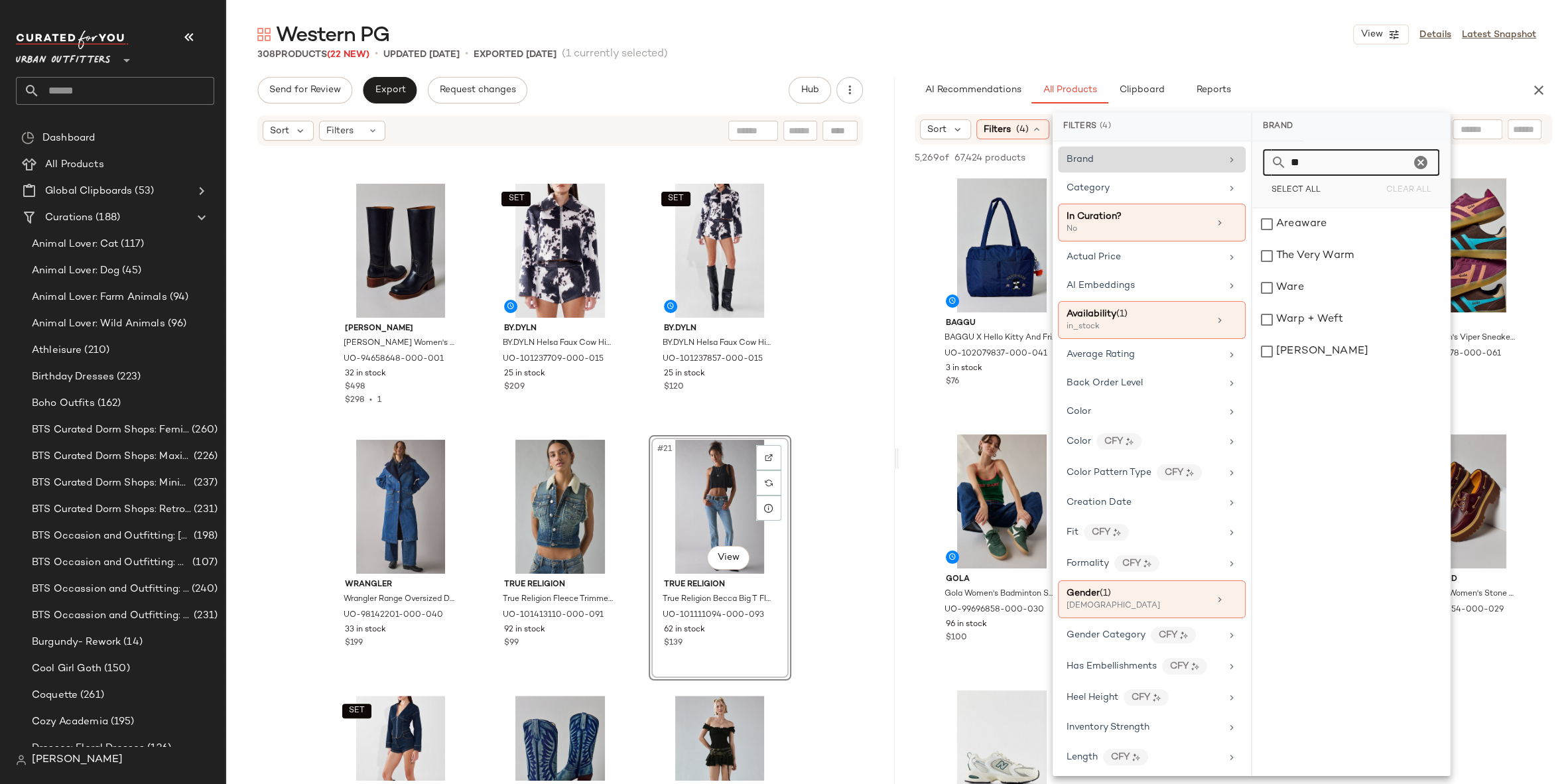
type input "*"
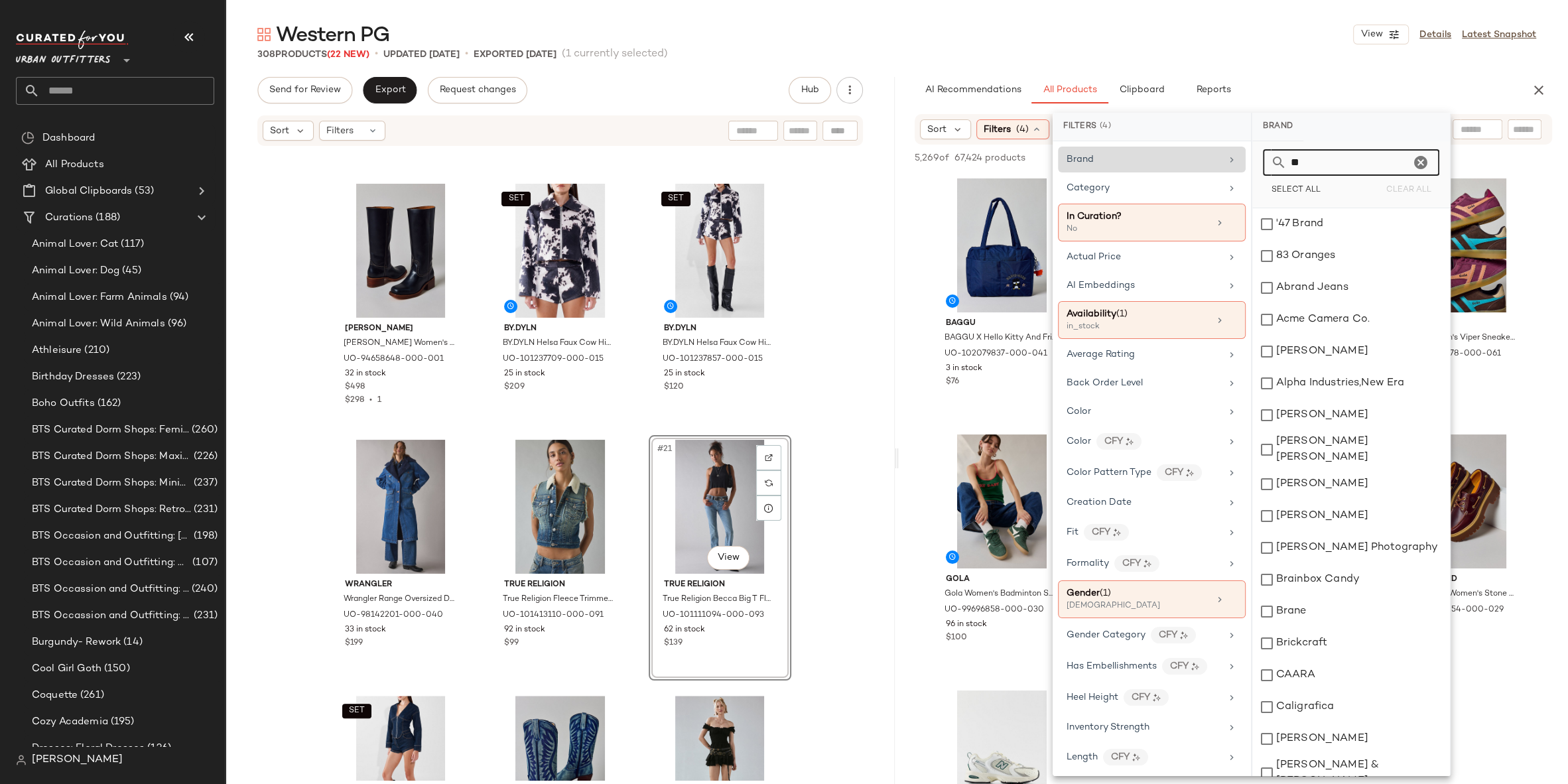
type input "*"
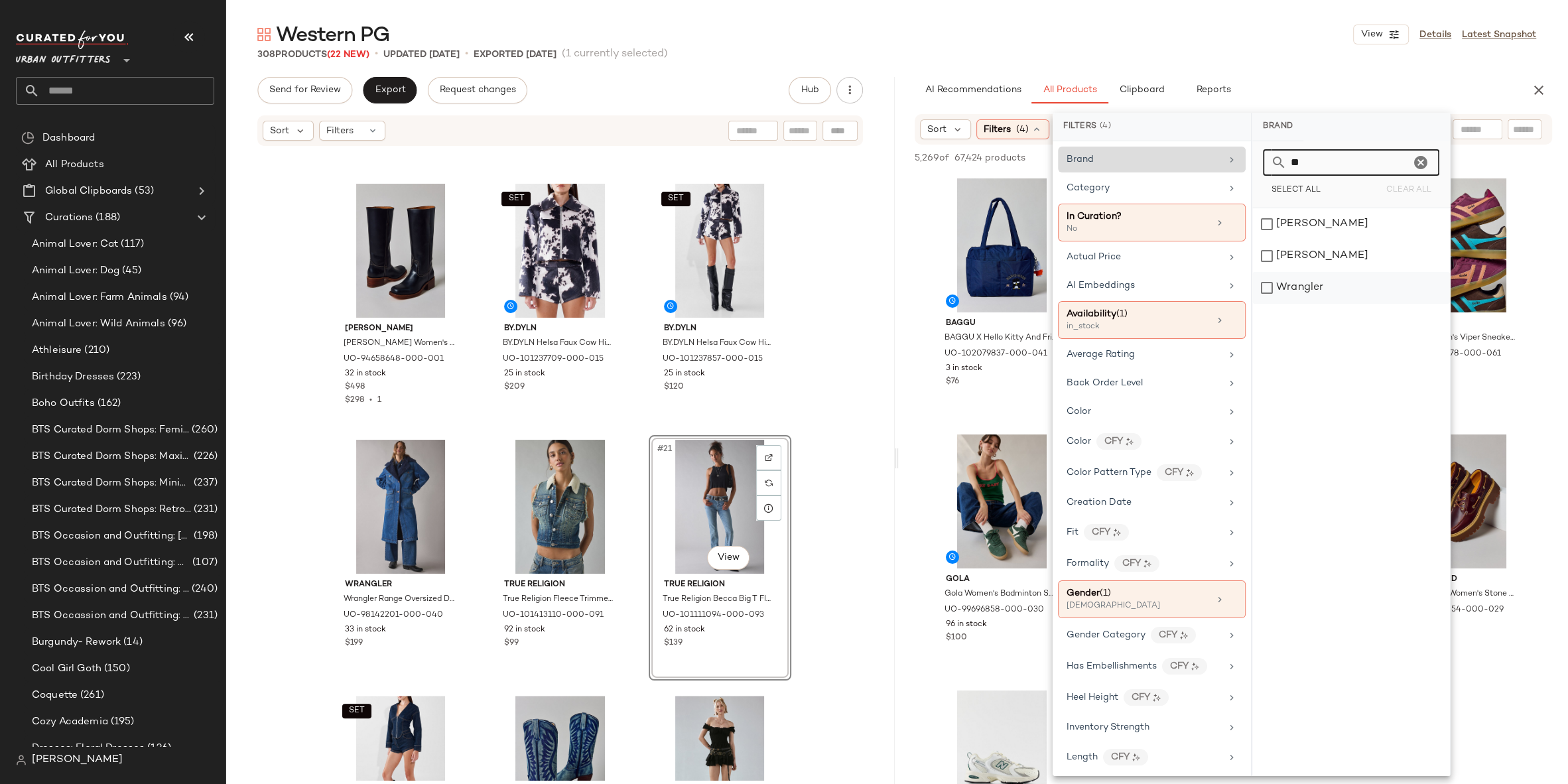
type input "**"
click at [1325, 274] on div "Wrangler" at bounding box center [1351, 287] width 198 height 32
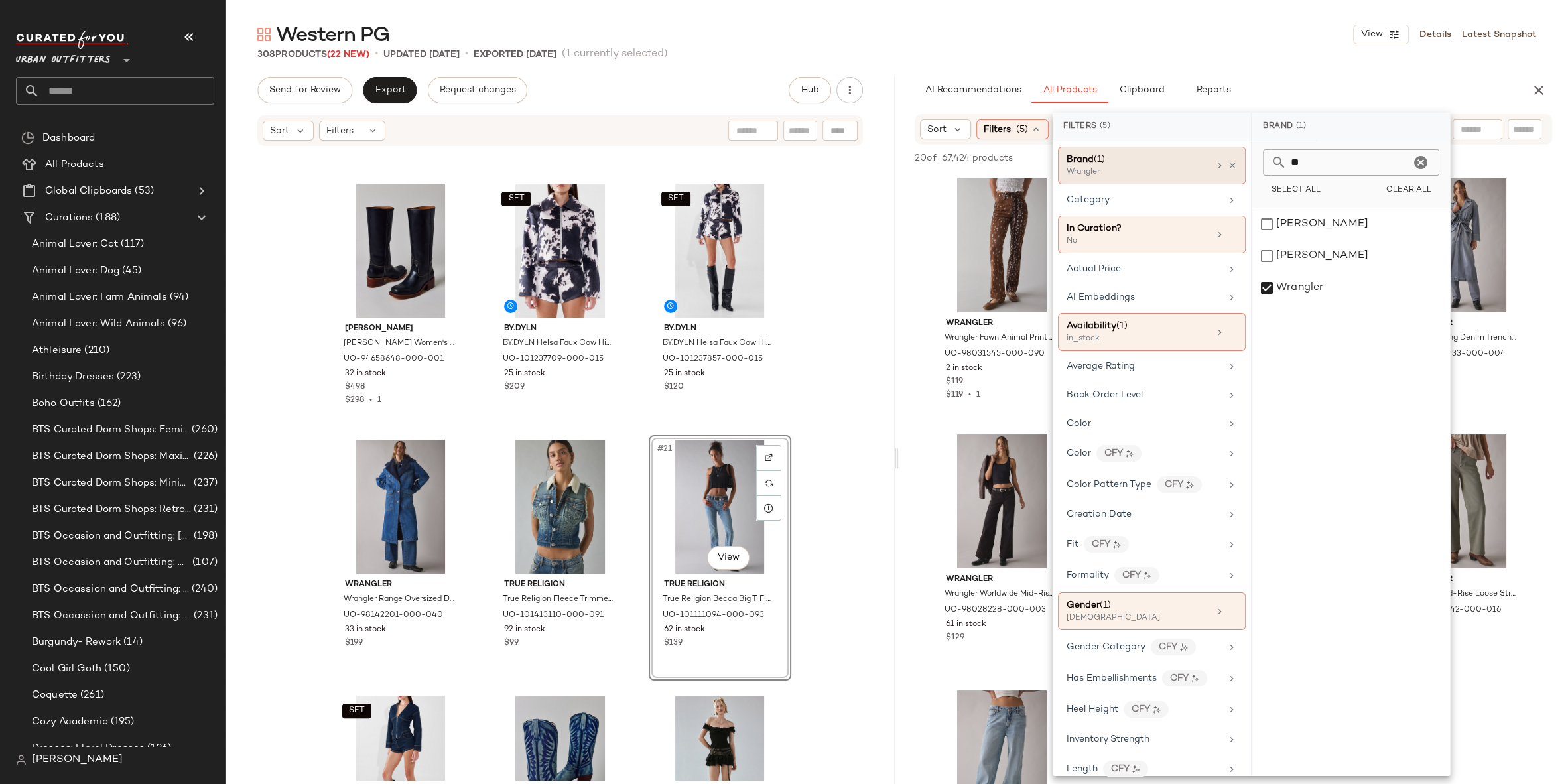
click at [1343, 82] on div "AI Recommendations All Products Clipboard Reports" at bounding box center [1212, 90] width 595 height 26
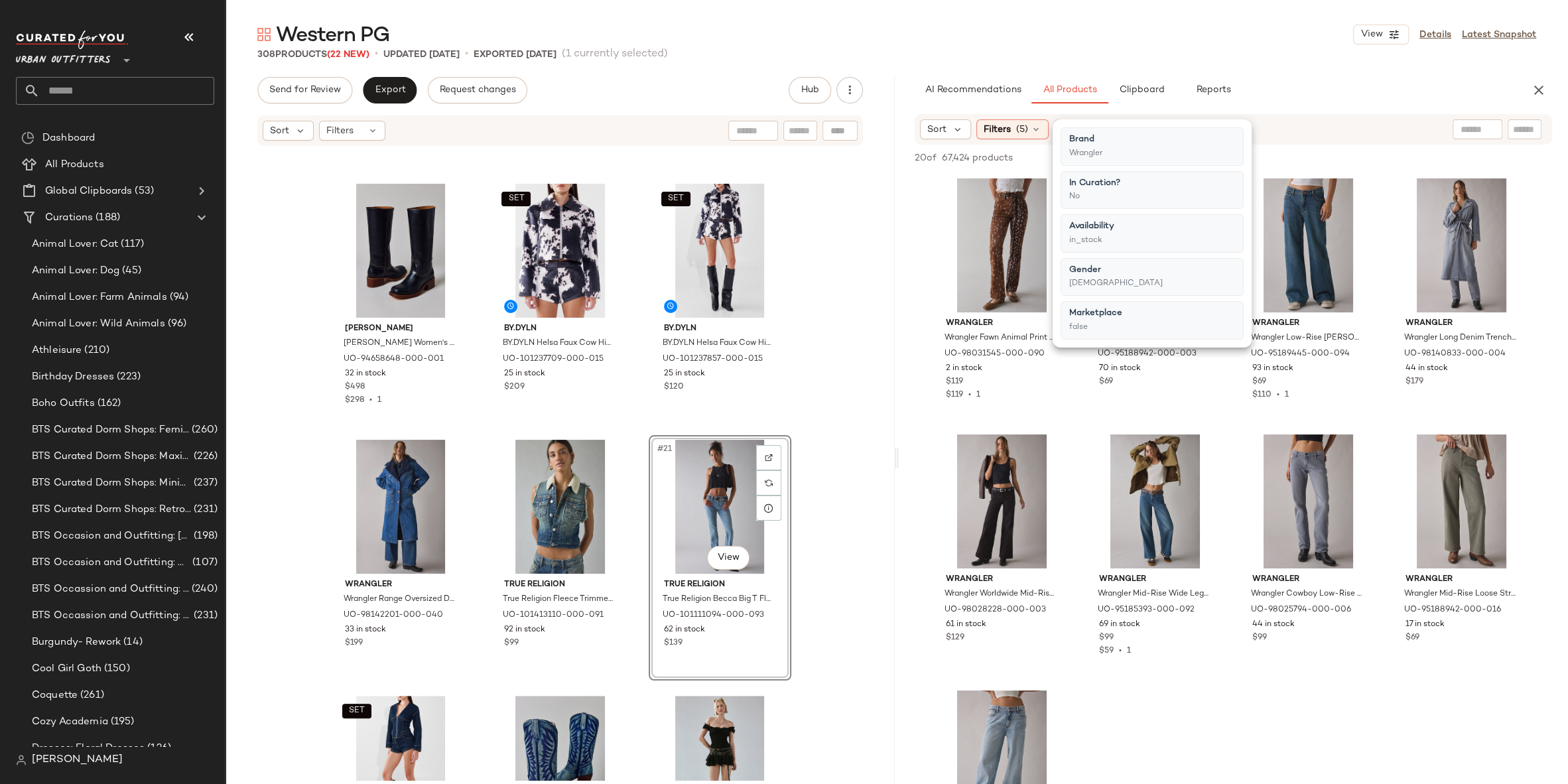
click at [1343, 82] on div "AI Recommendations All Products Clipboard Reports" at bounding box center [1212, 90] width 595 height 26
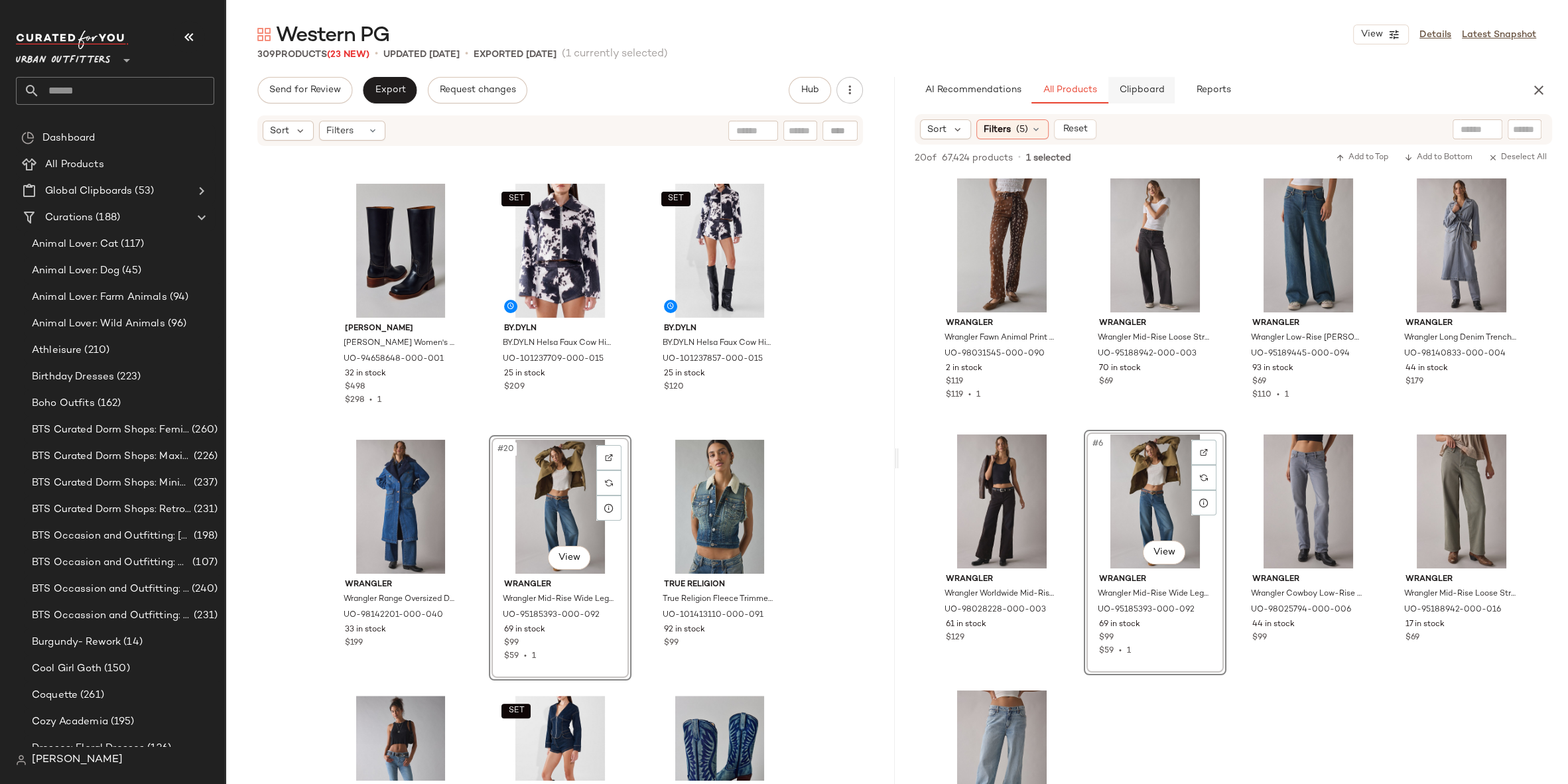
click at [1141, 93] on span "Clipboard" at bounding box center [1141, 90] width 45 height 11
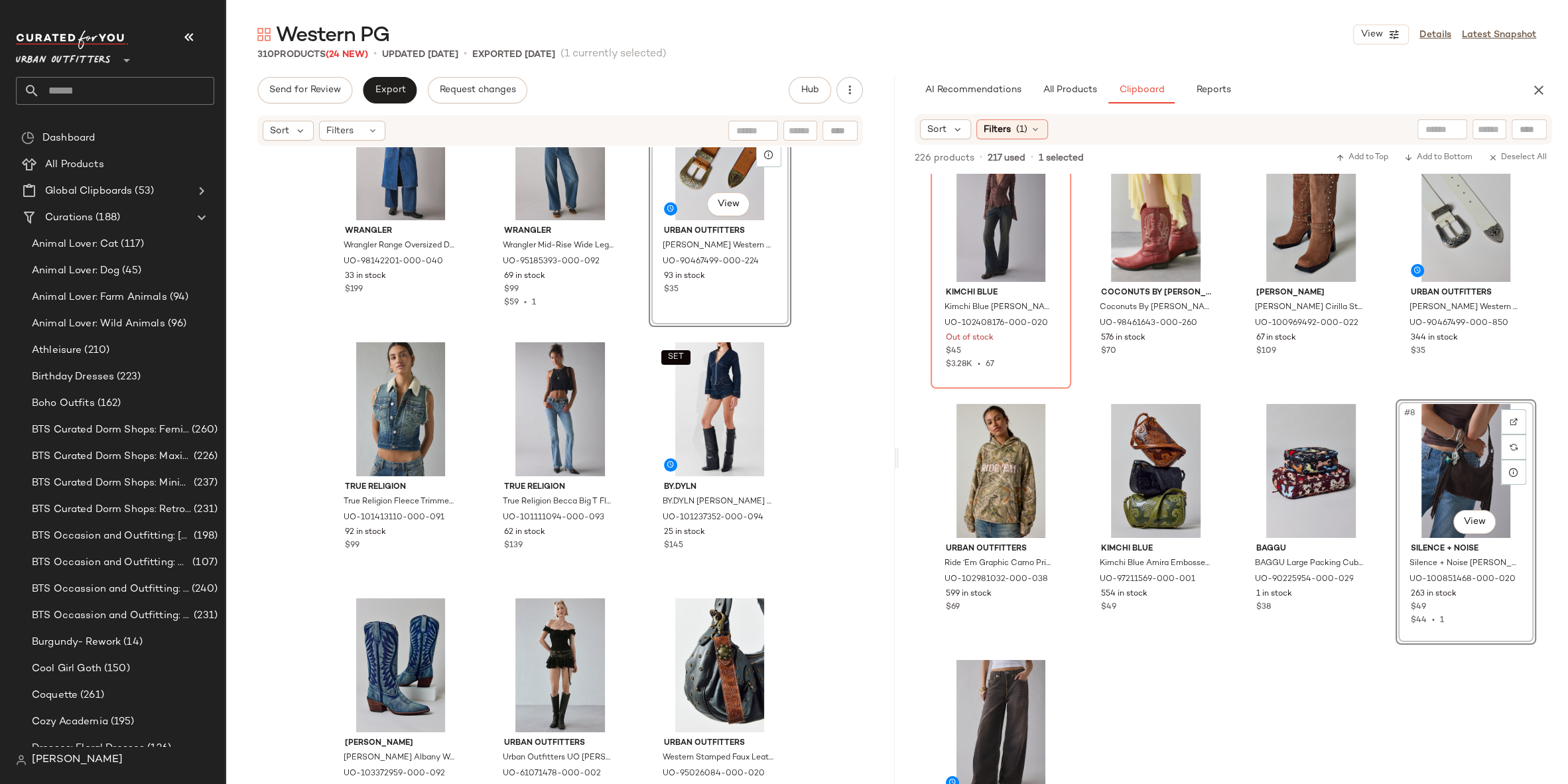
scroll to position [0, 0]
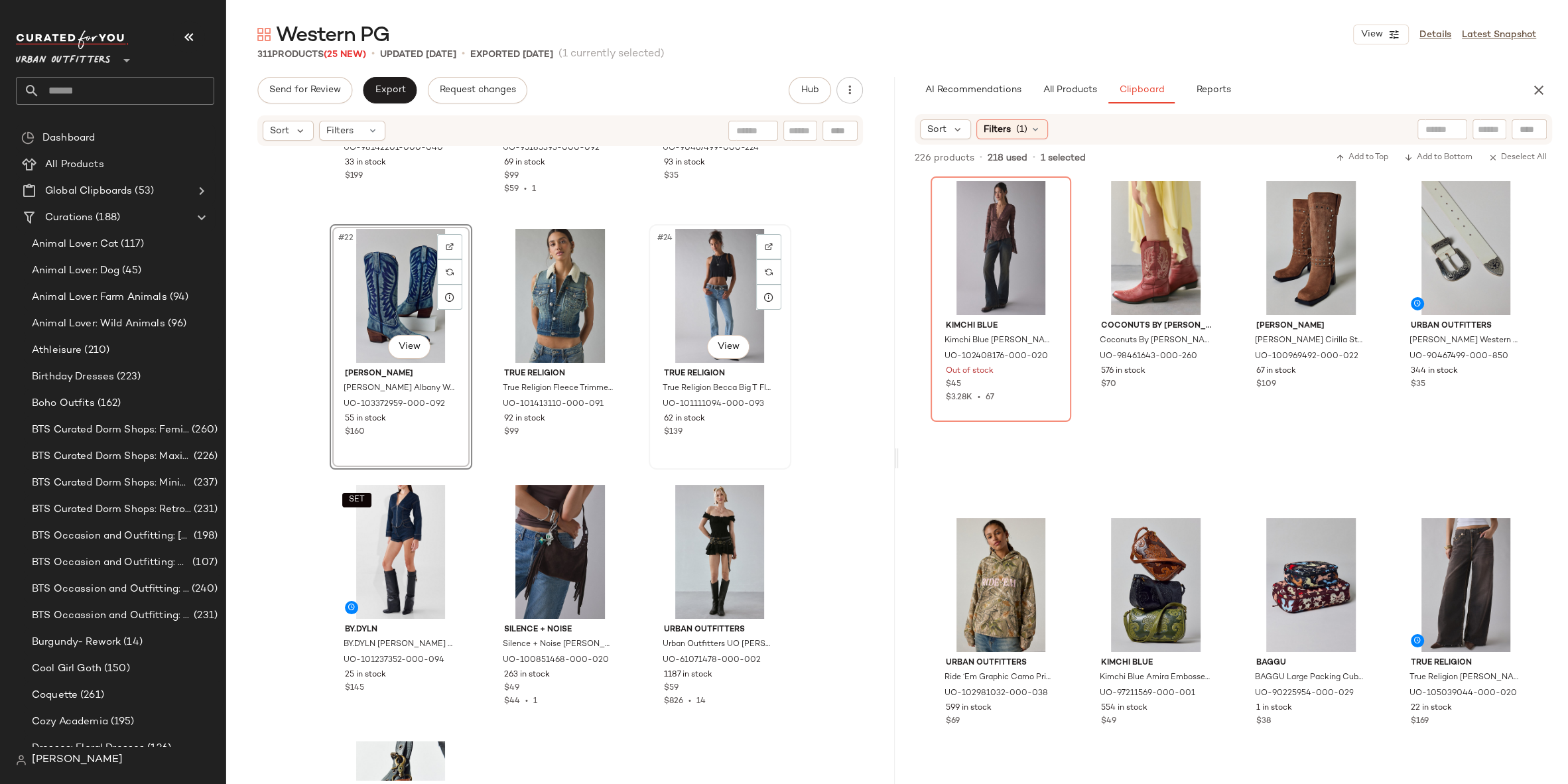
scroll to position [1807, 0]
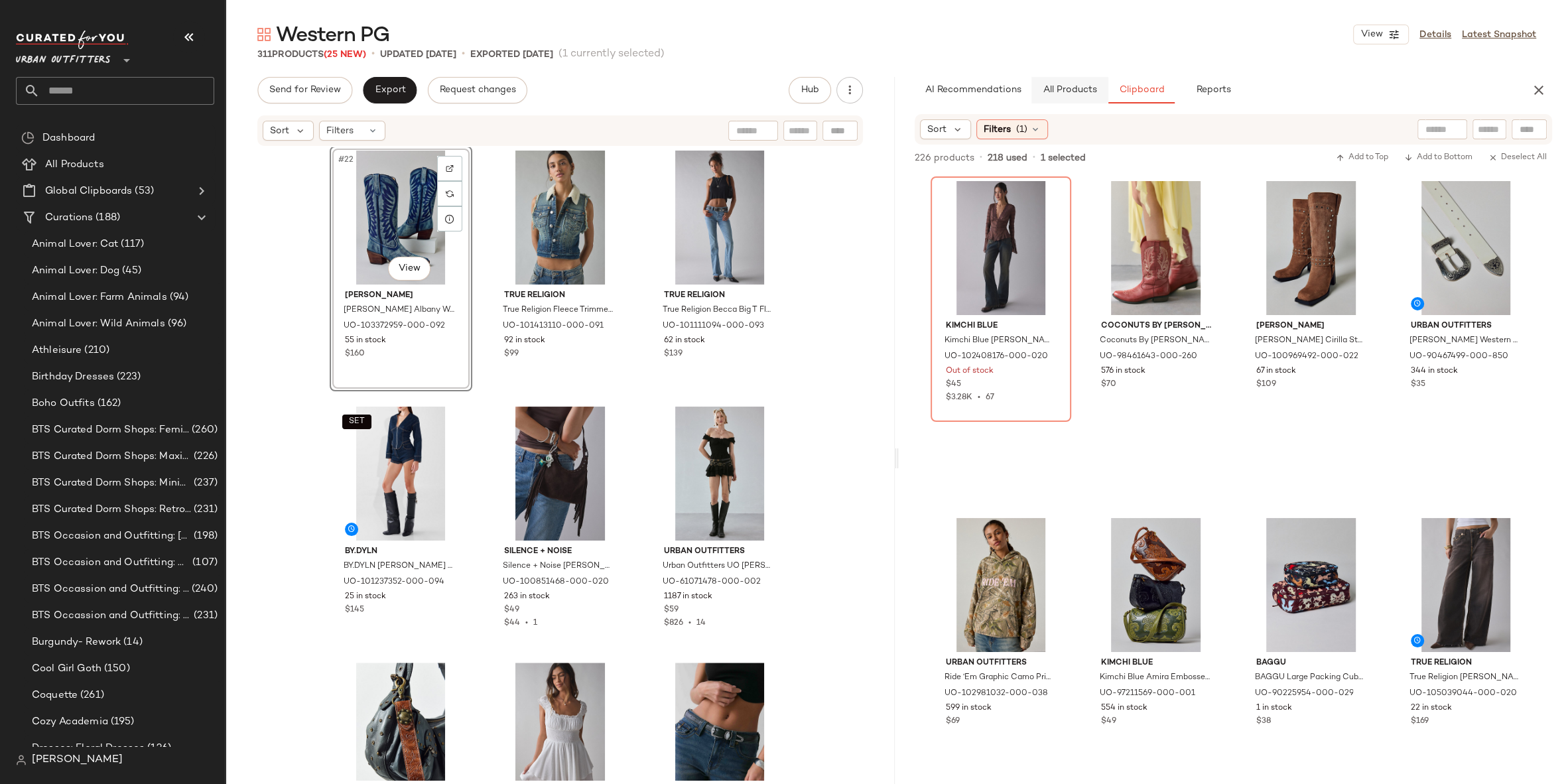
click at [1069, 89] on span "All Products" at bounding box center [1070, 90] width 55 height 11
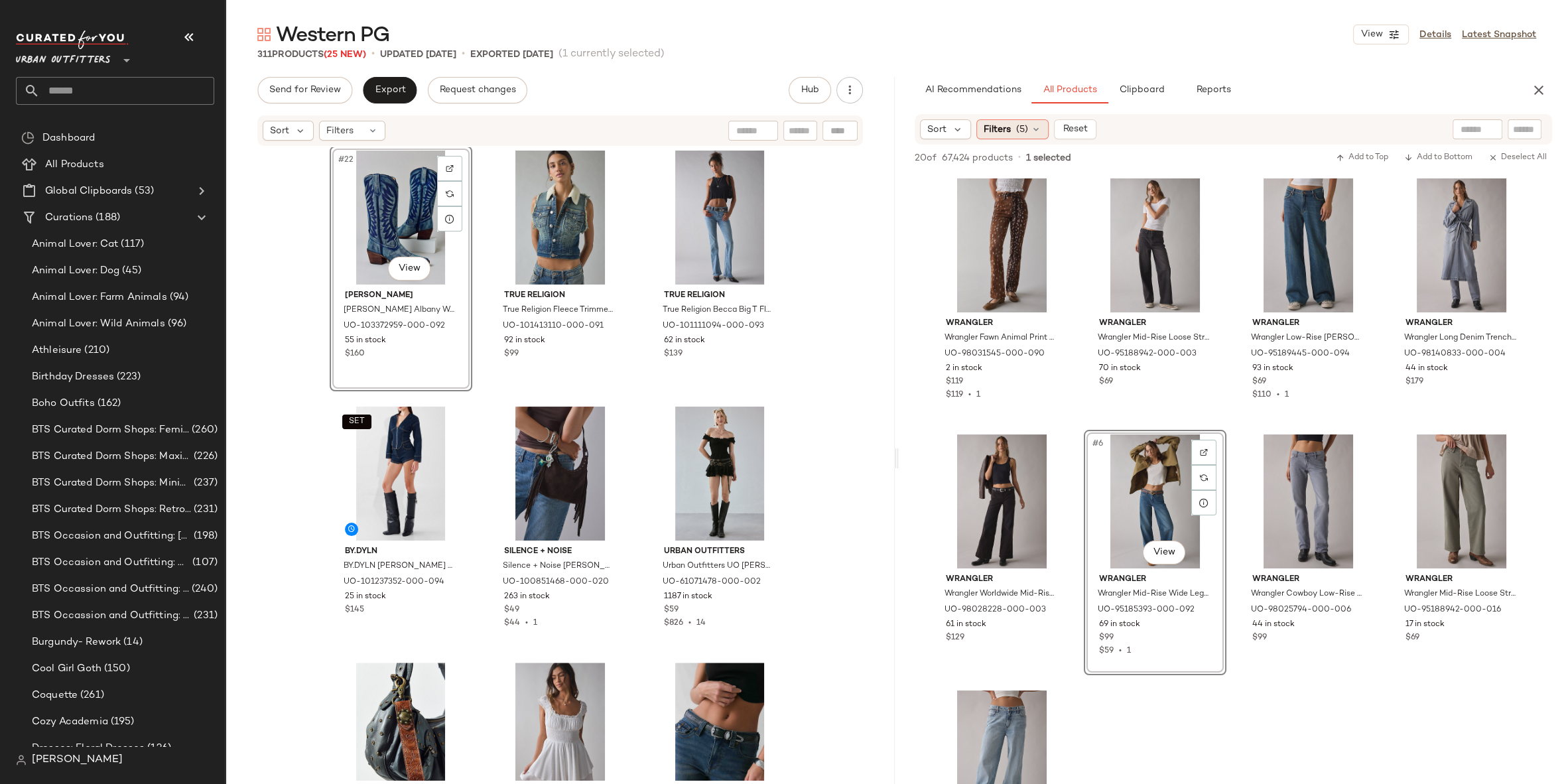
click at [1040, 132] on div "Filters (5)" at bounding box center [1013, 129] width 72 height 20
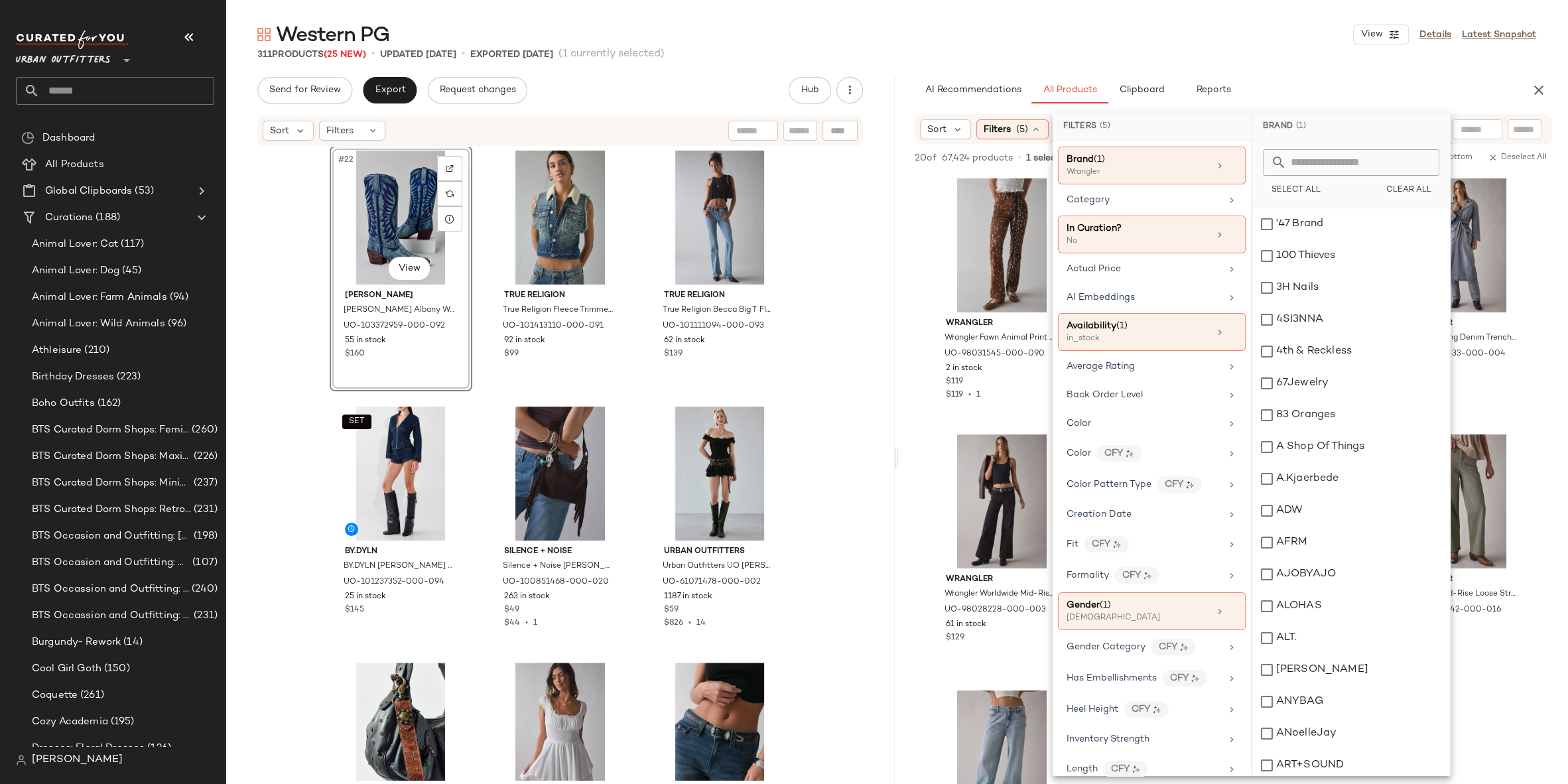
click at [1145, 166] on div "Wrangler" at bounding box center [1133, 172] width 132 height 12
click at [1228, 167] on icon at bounding box center [1232, 165] width 9 height 9
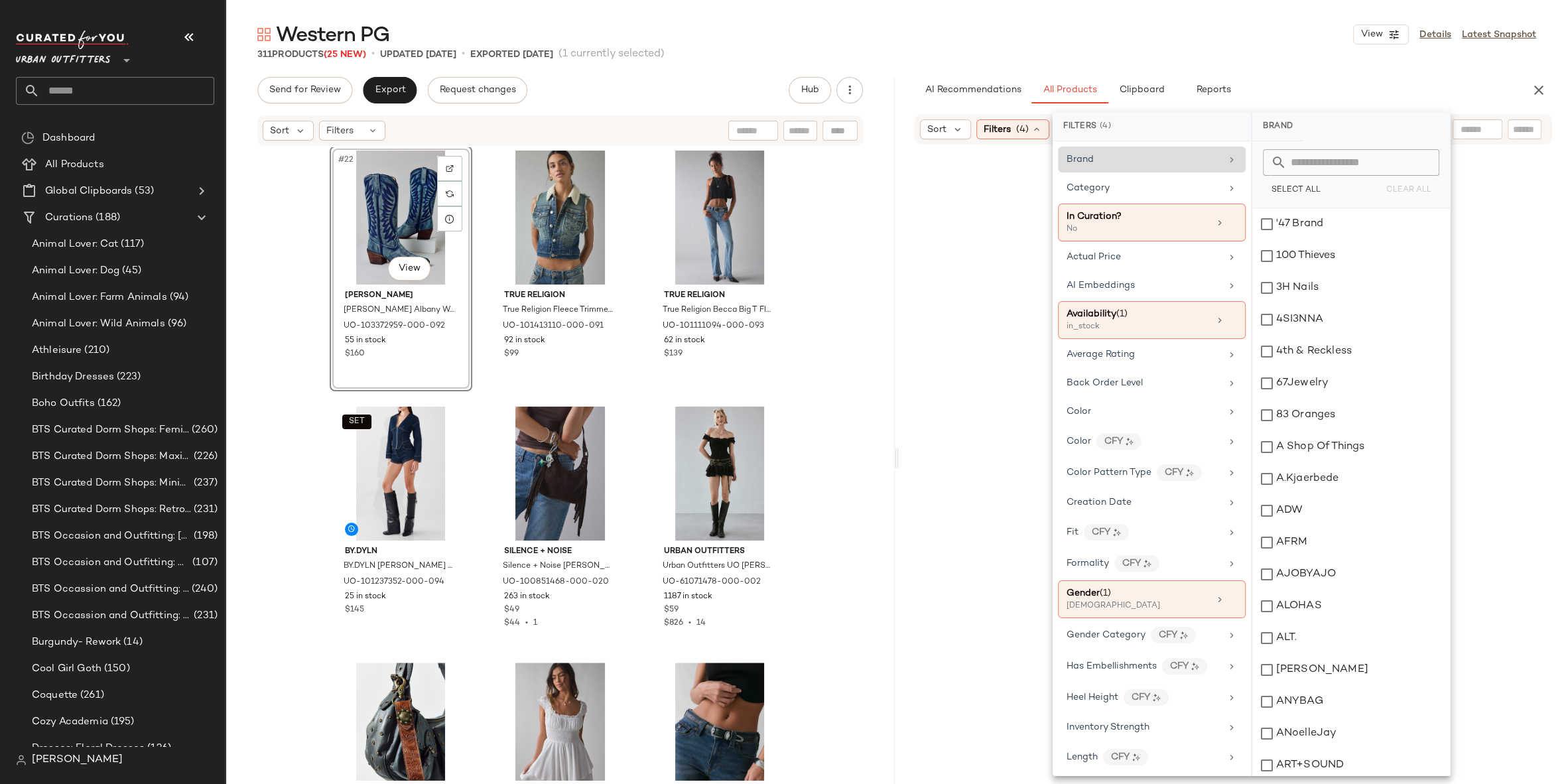
click at [1165, 155] on div "Brand" at bounding box center [1144, 159] width 155 height 14
click at [1363, 147] on div "Select All Clear All" at bounding box center [1351, 175] width 198 height 67
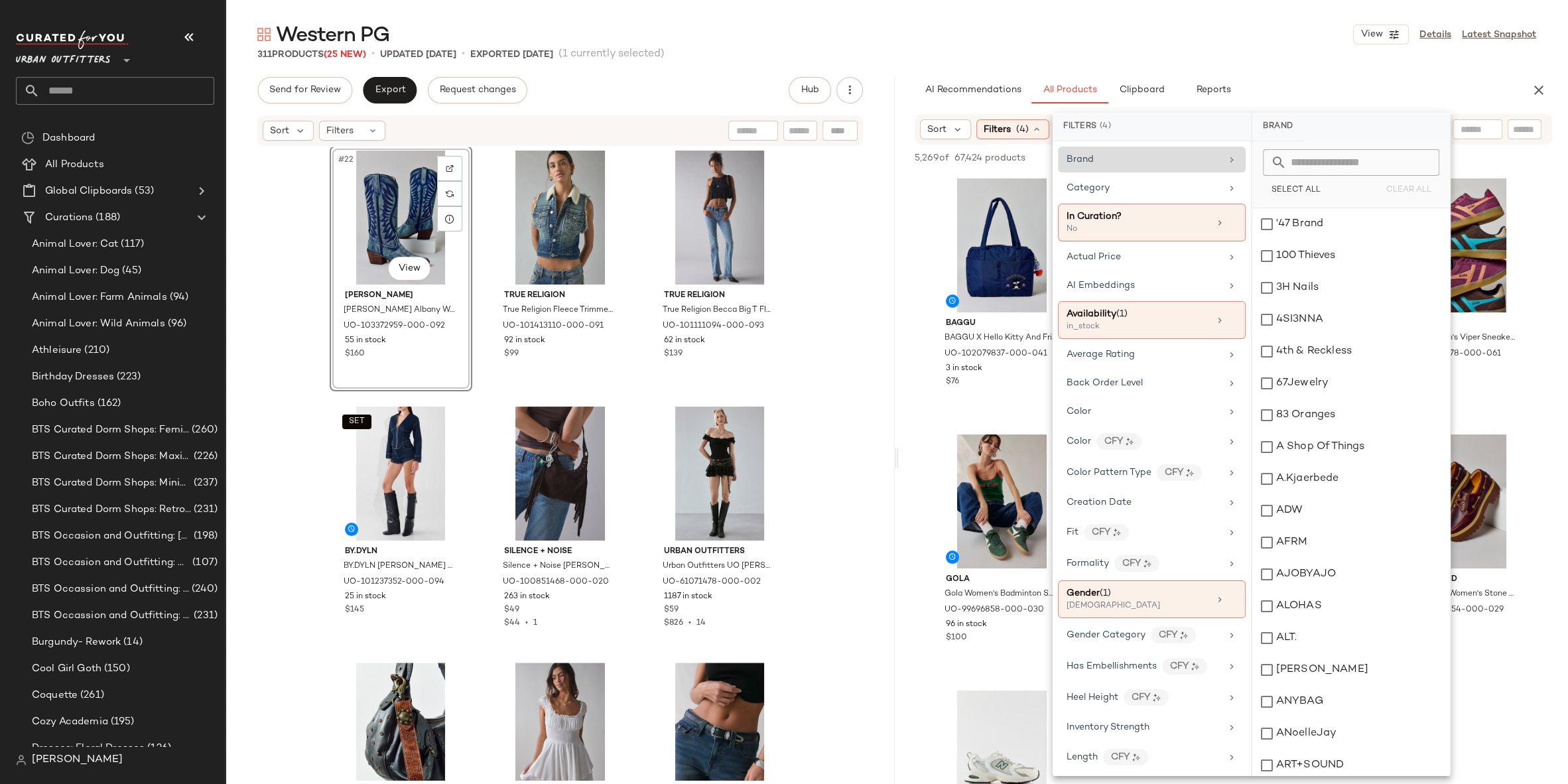
click at [1349, 160] on input "text" at bounding box center [1359, 162] width 145 height 26
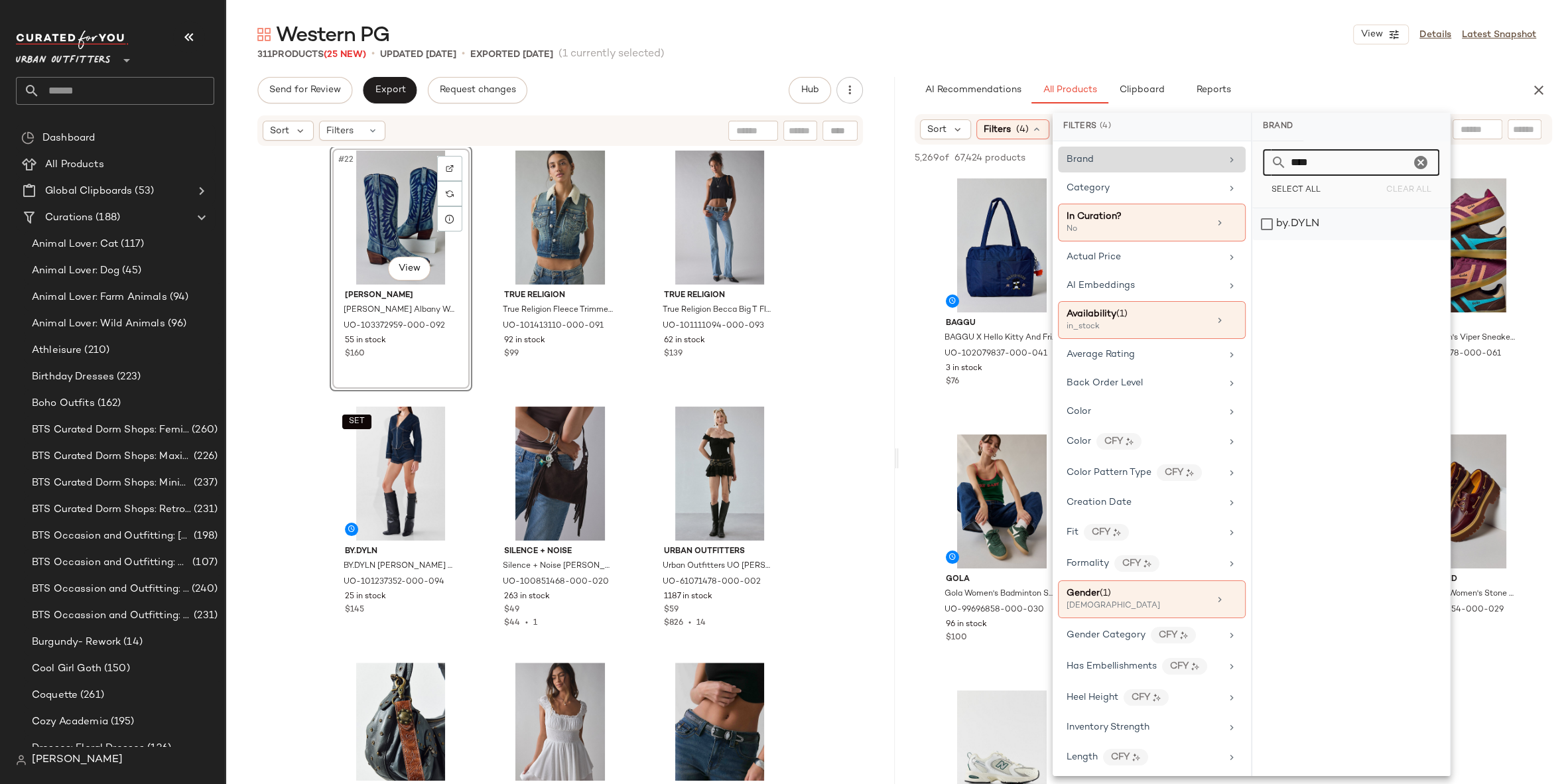
type input "****"
click at [1346, 217] on div "by.DYLN" at bounding box center [1351, 224] width 198 height 32
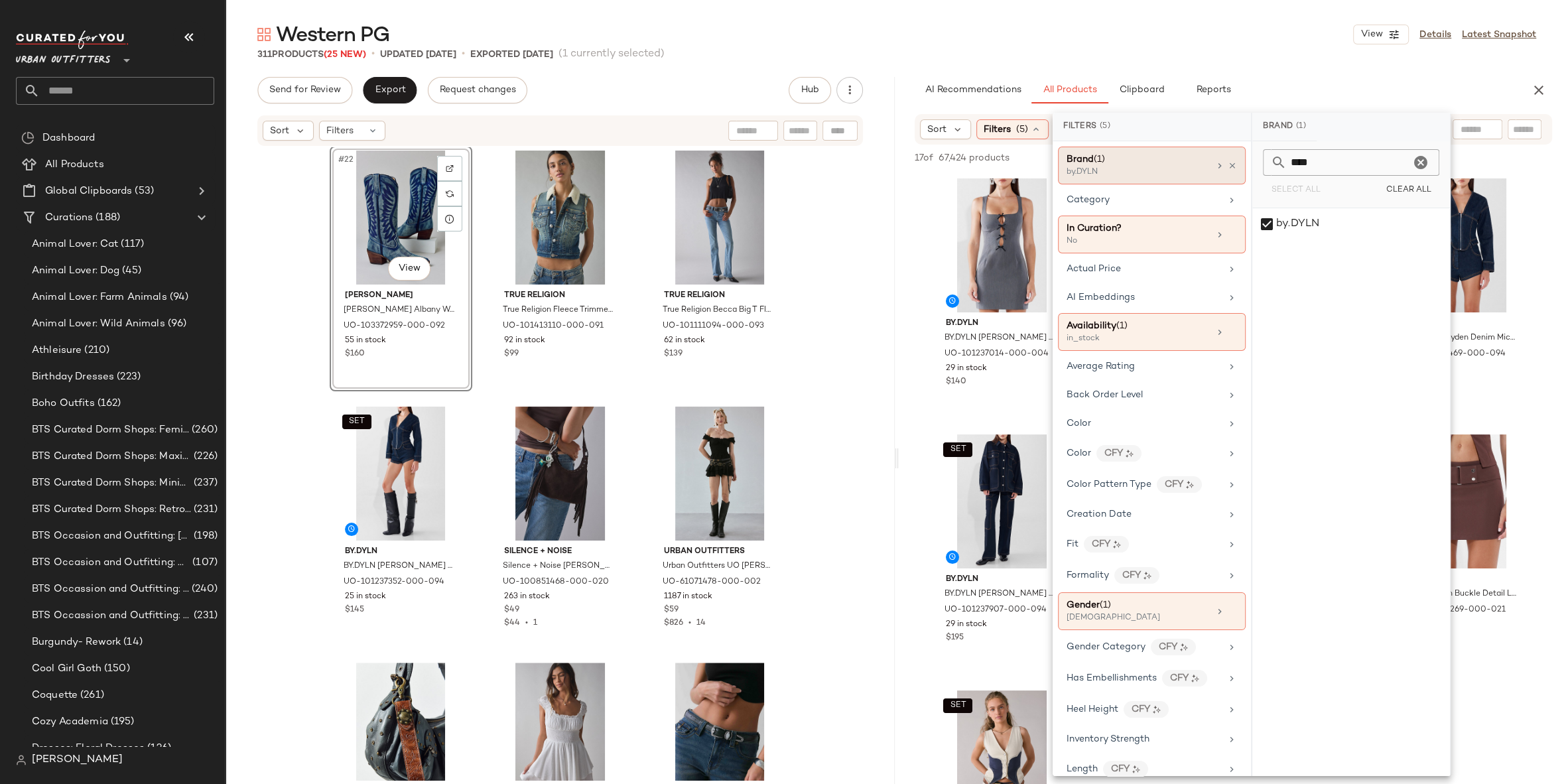
click at [1279, 55] on div "311 Products (25 New) • updated Sep 22nd • Exported Sep 17th (1 currently selec…" at bounding box center [897, 54] width 1342 height 13
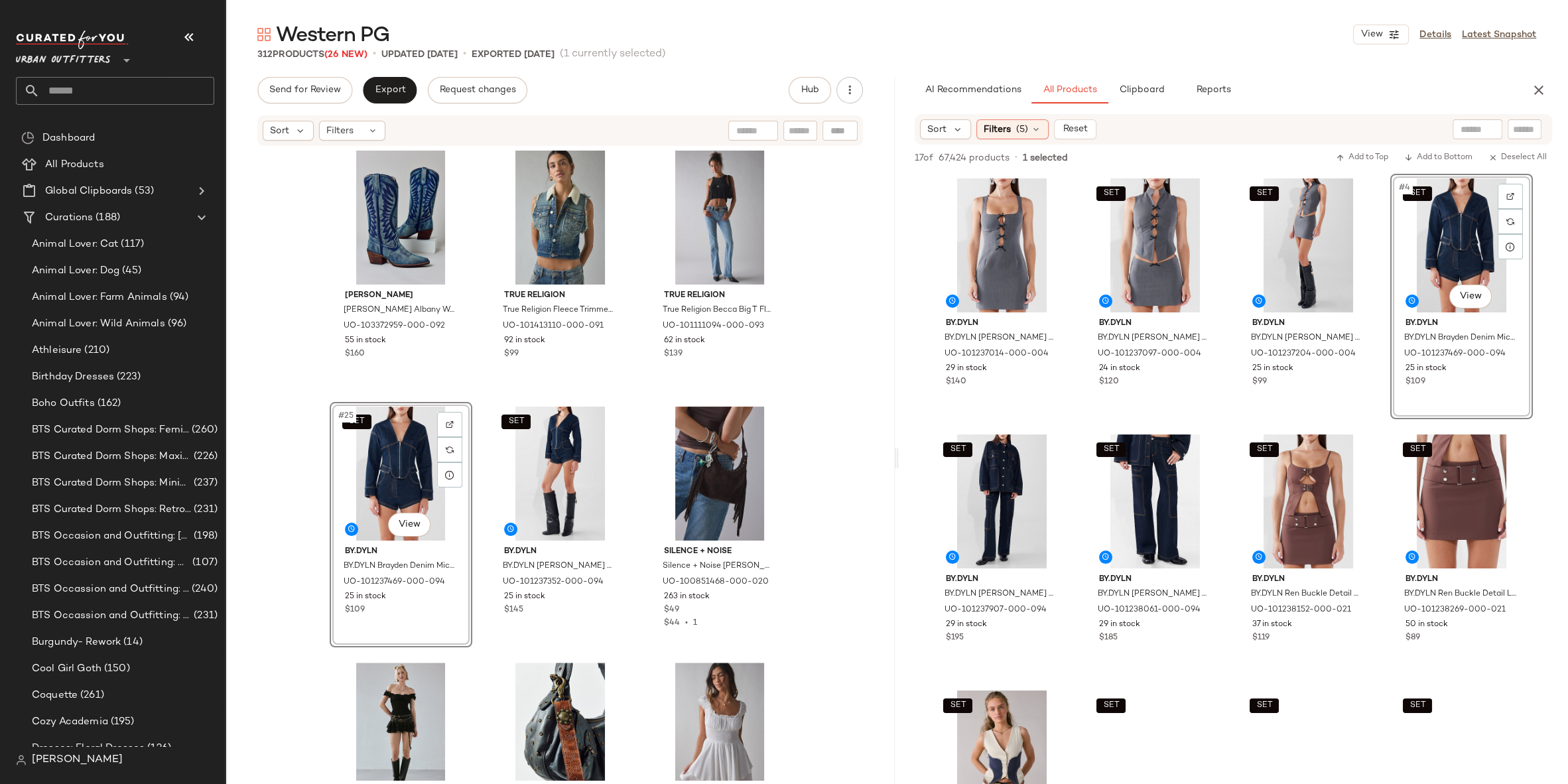
click at [831, 559] on div "Wrangler Wrangler Range Oversized Denim Trench Coat Jacket in Sparkle Blue, Wom…" at bounding box center [560, 463] width 670 height 632
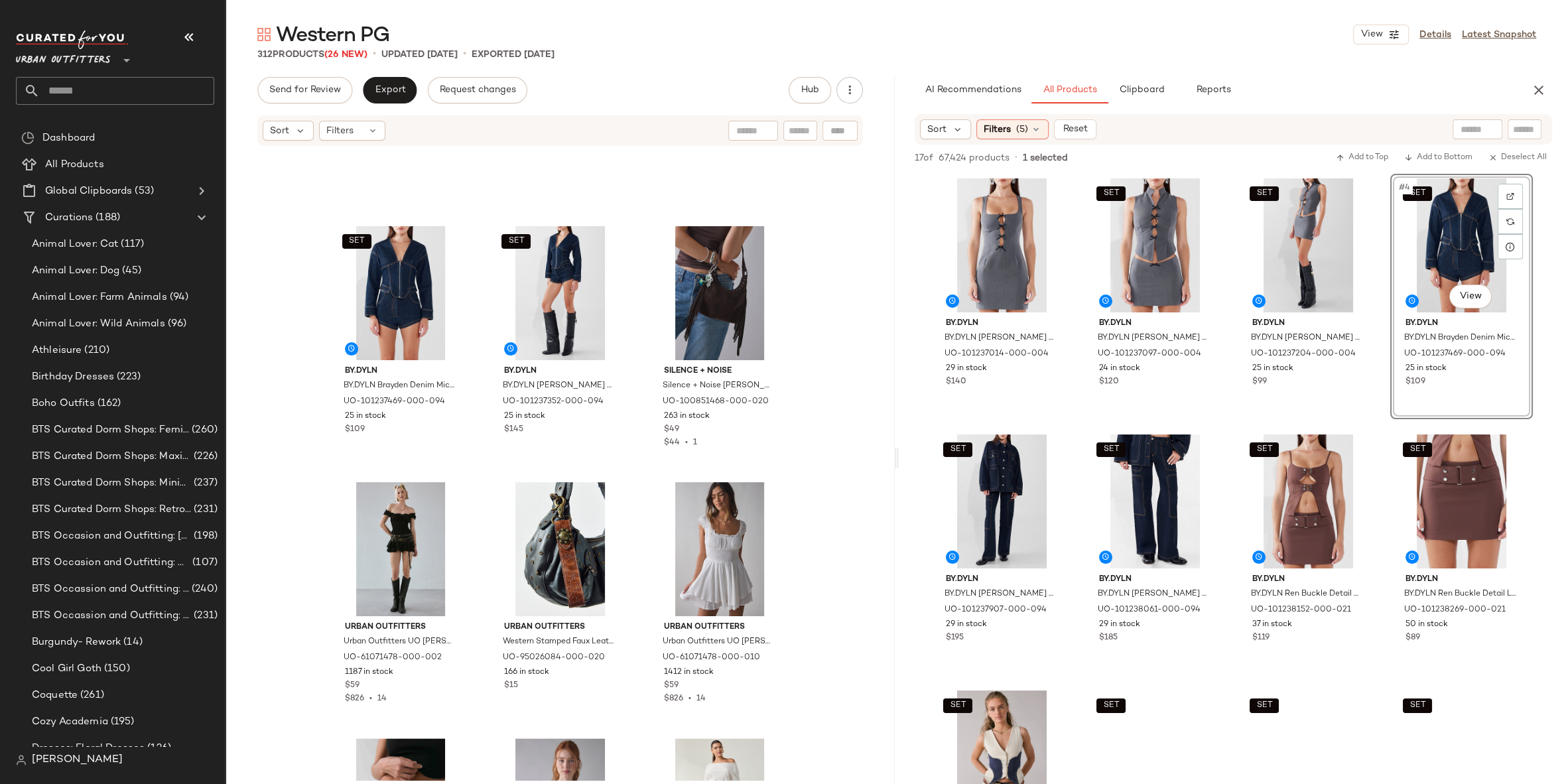
scroll to position [2040, 0]
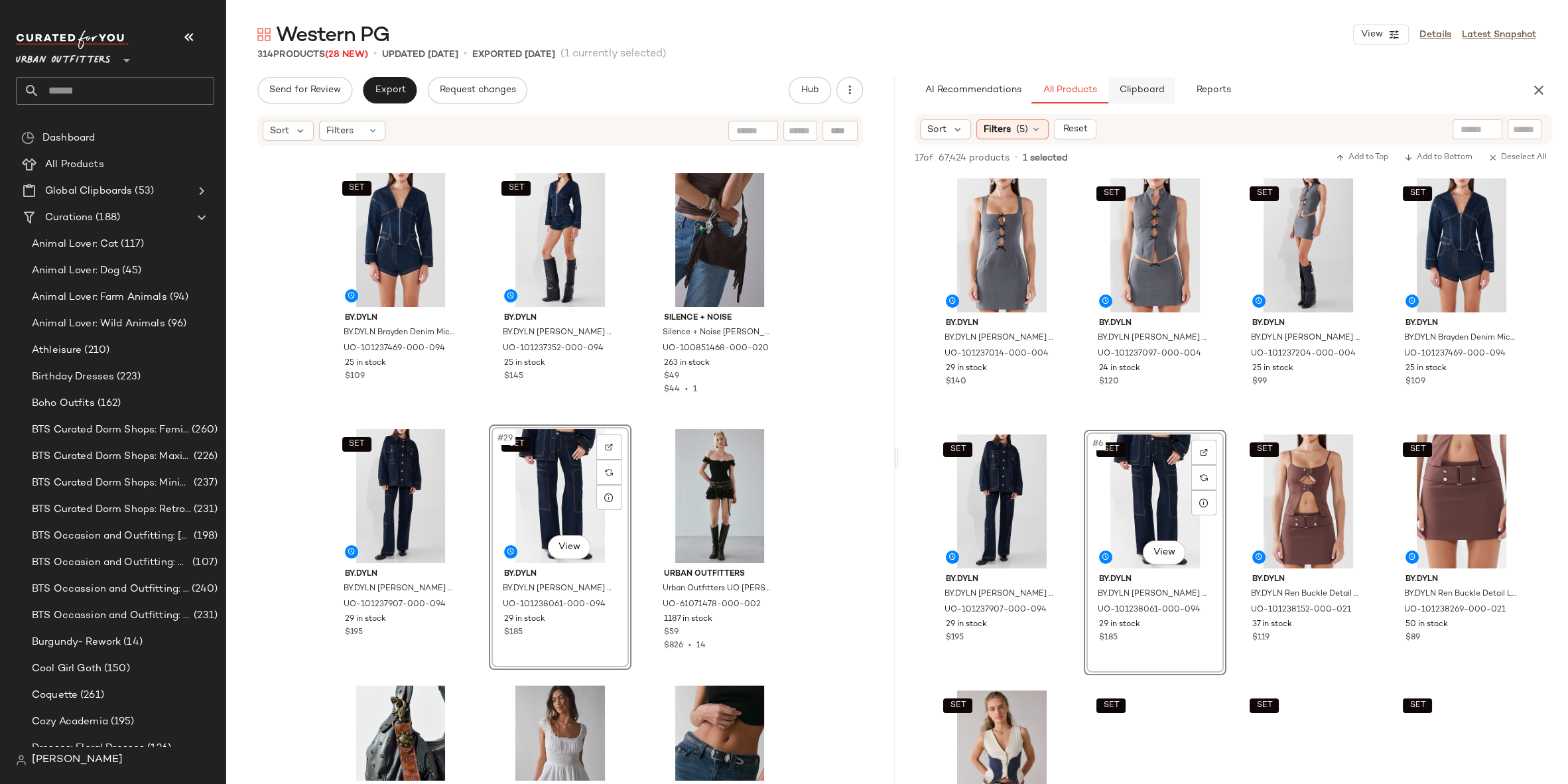
click at [1145, 91] on span "Clipboard" at bounding box center [1141, 90] width 45 height 11
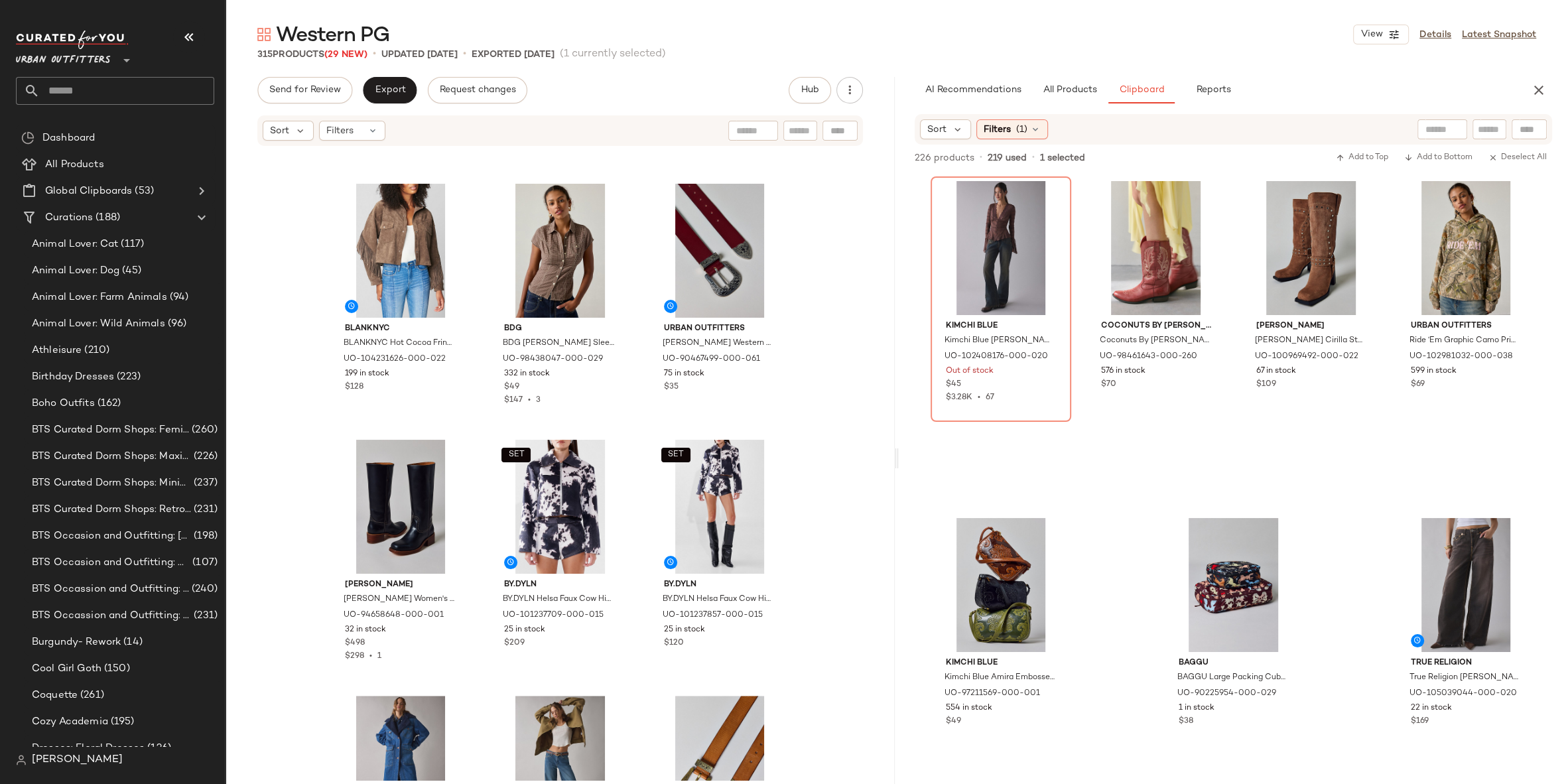
scroll to position [0, 0]
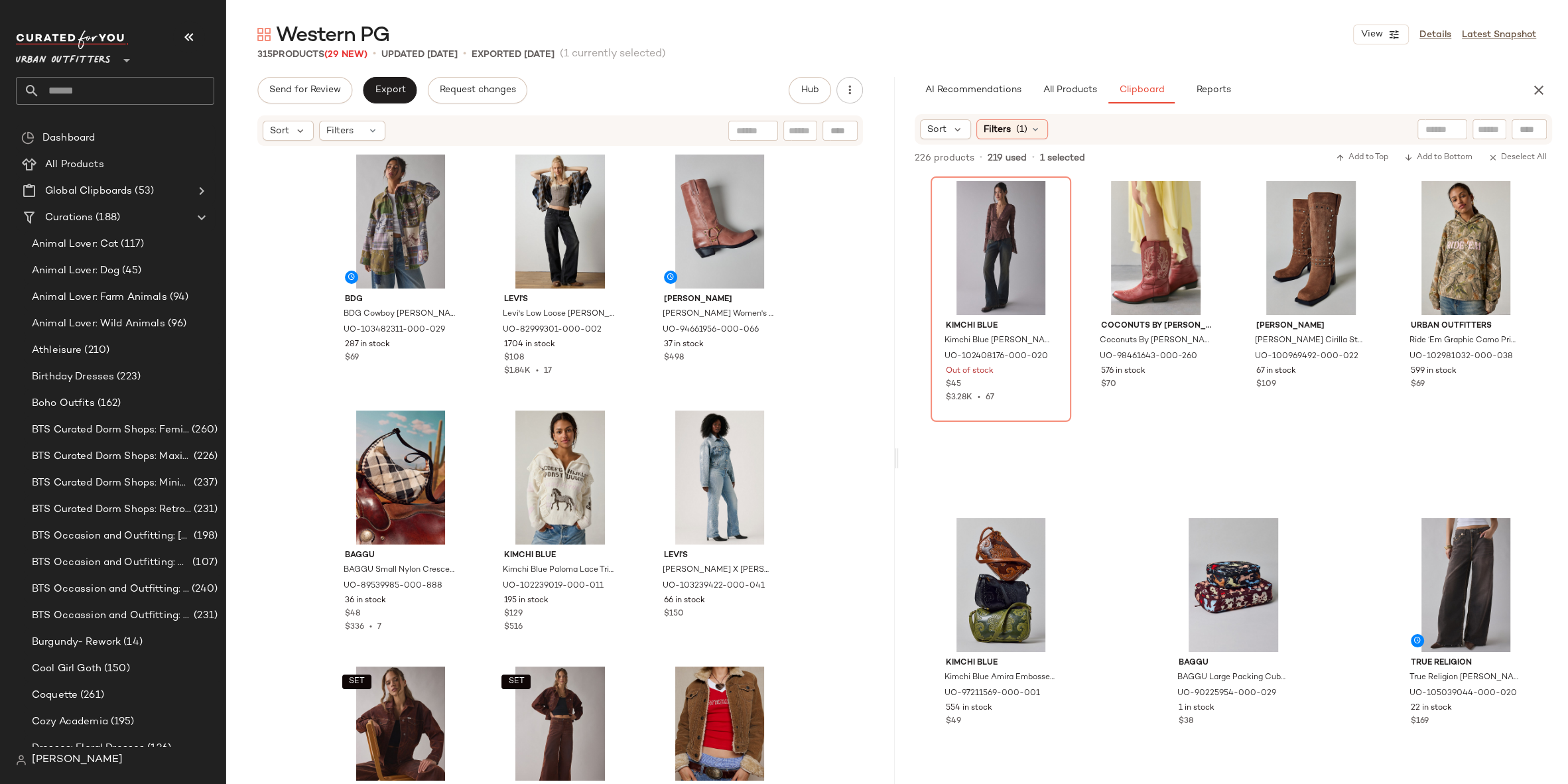
drag, startPoint x: 1433, startPoint y: 244, endPoint x: 288, endPoint y: 5, distance: 1169.7
click at [176, 95] on input "text" at bounding box center [127, 91] width 175 height 28
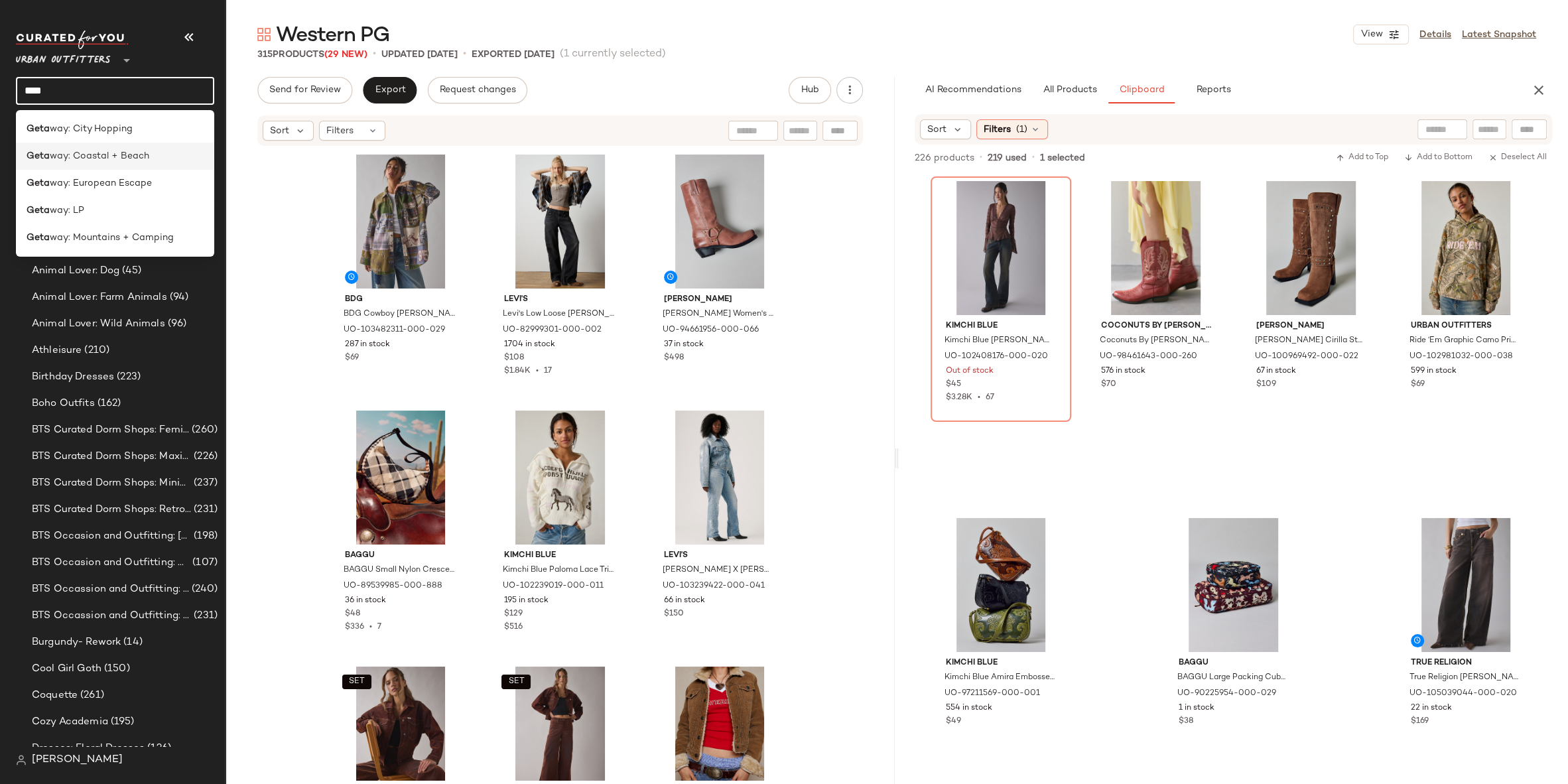
type input "****"
click at [71, 160] on span "way: Coastal + Beach" at bounding box center [99, 156] width 99 height 14
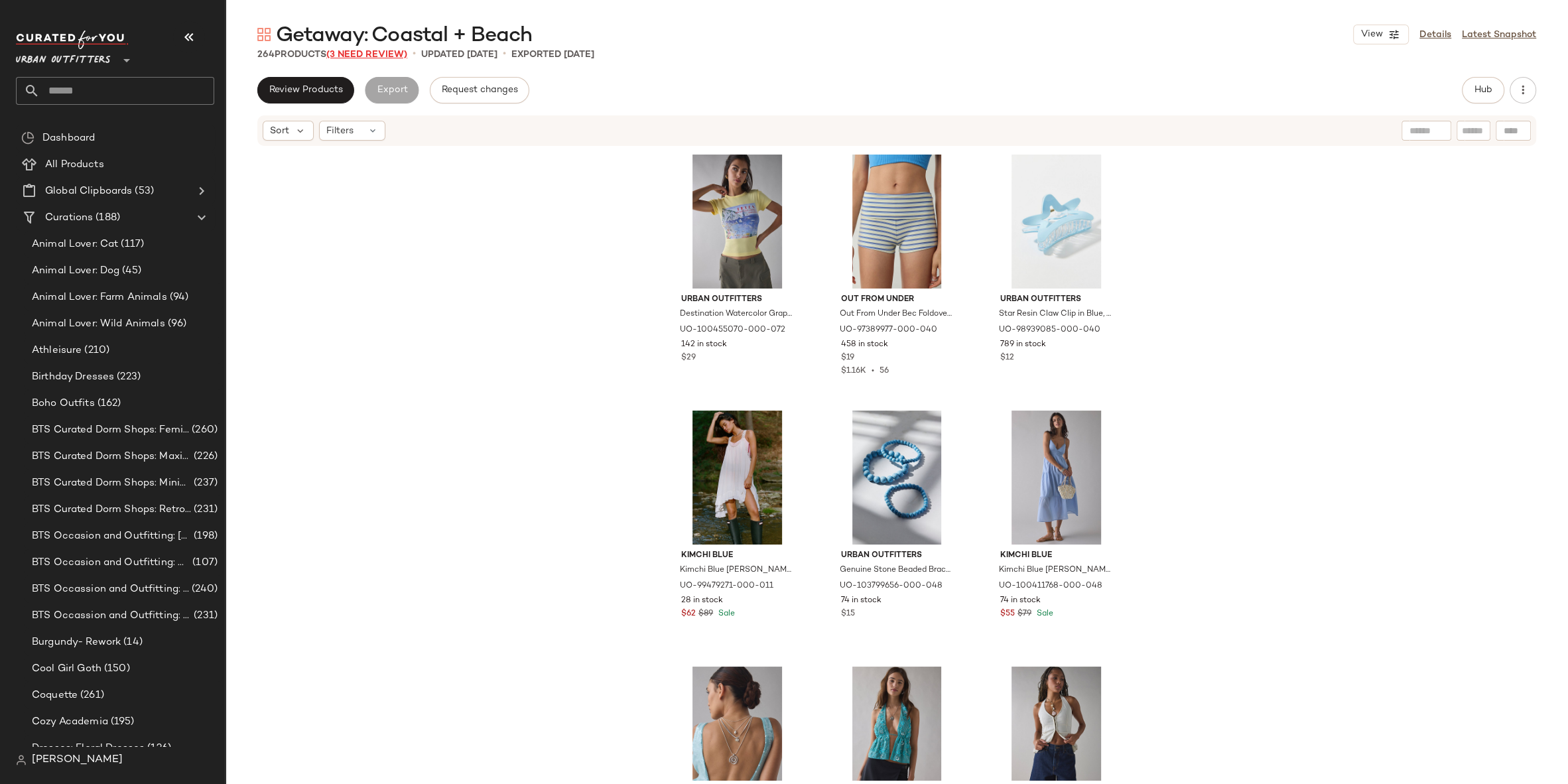
click at [366, 55] on span "(3 Need Review)" at bounding box center [366, 55] width 81 height 10
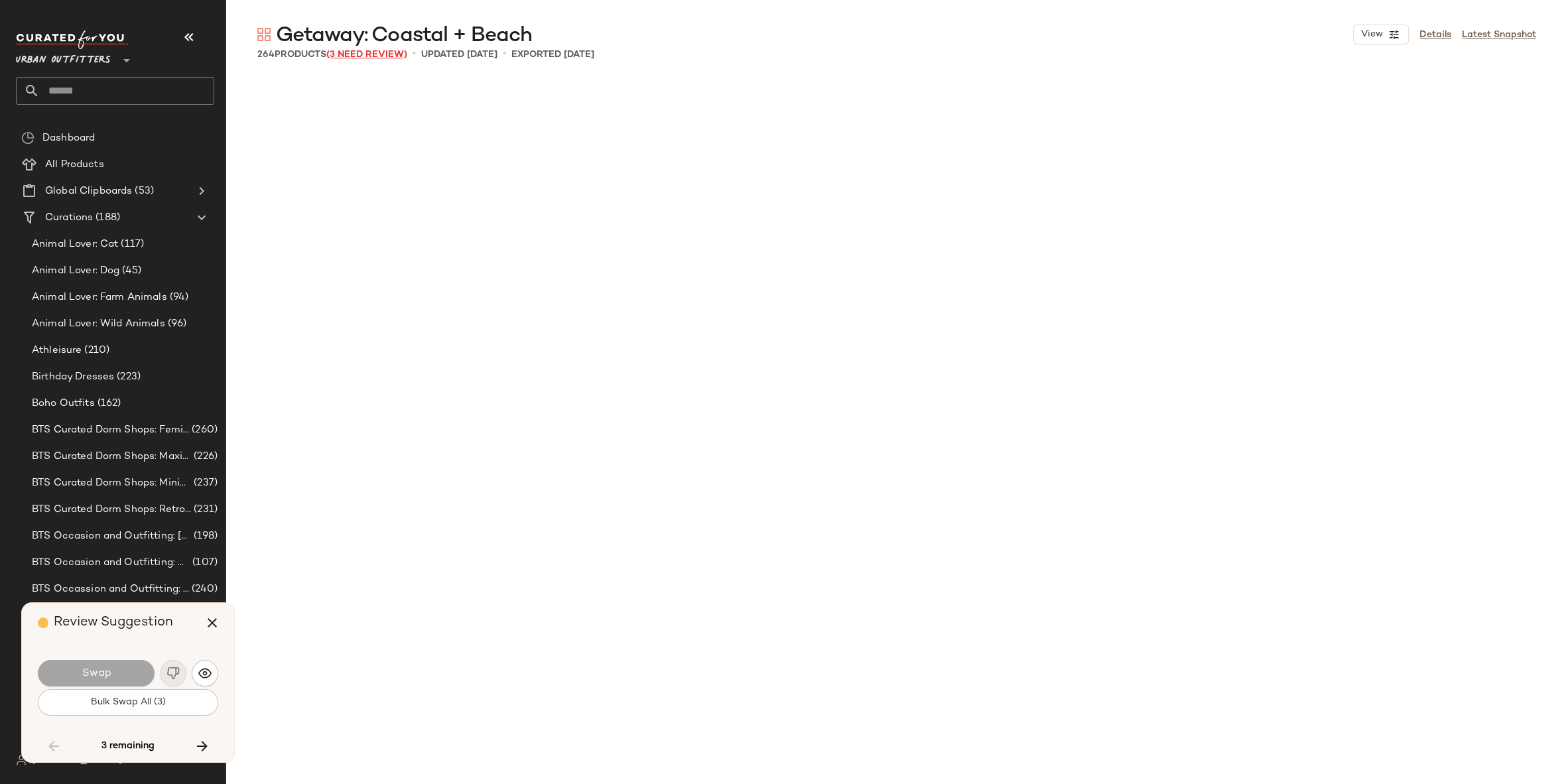
scroll to position [6654, 0]
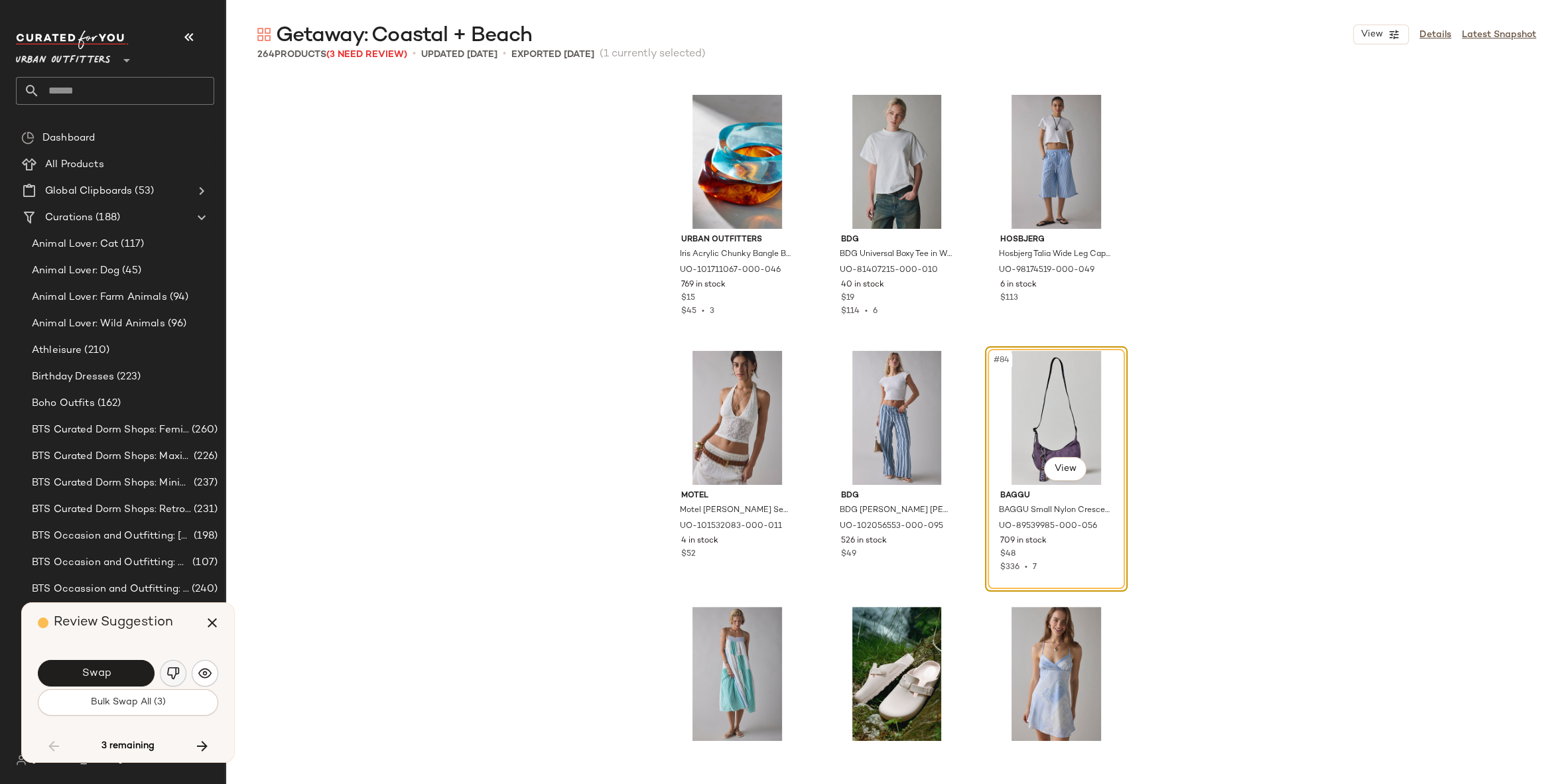
click at [175, 676] on img "button" at bounding box center [172, 672] width 13 height 13
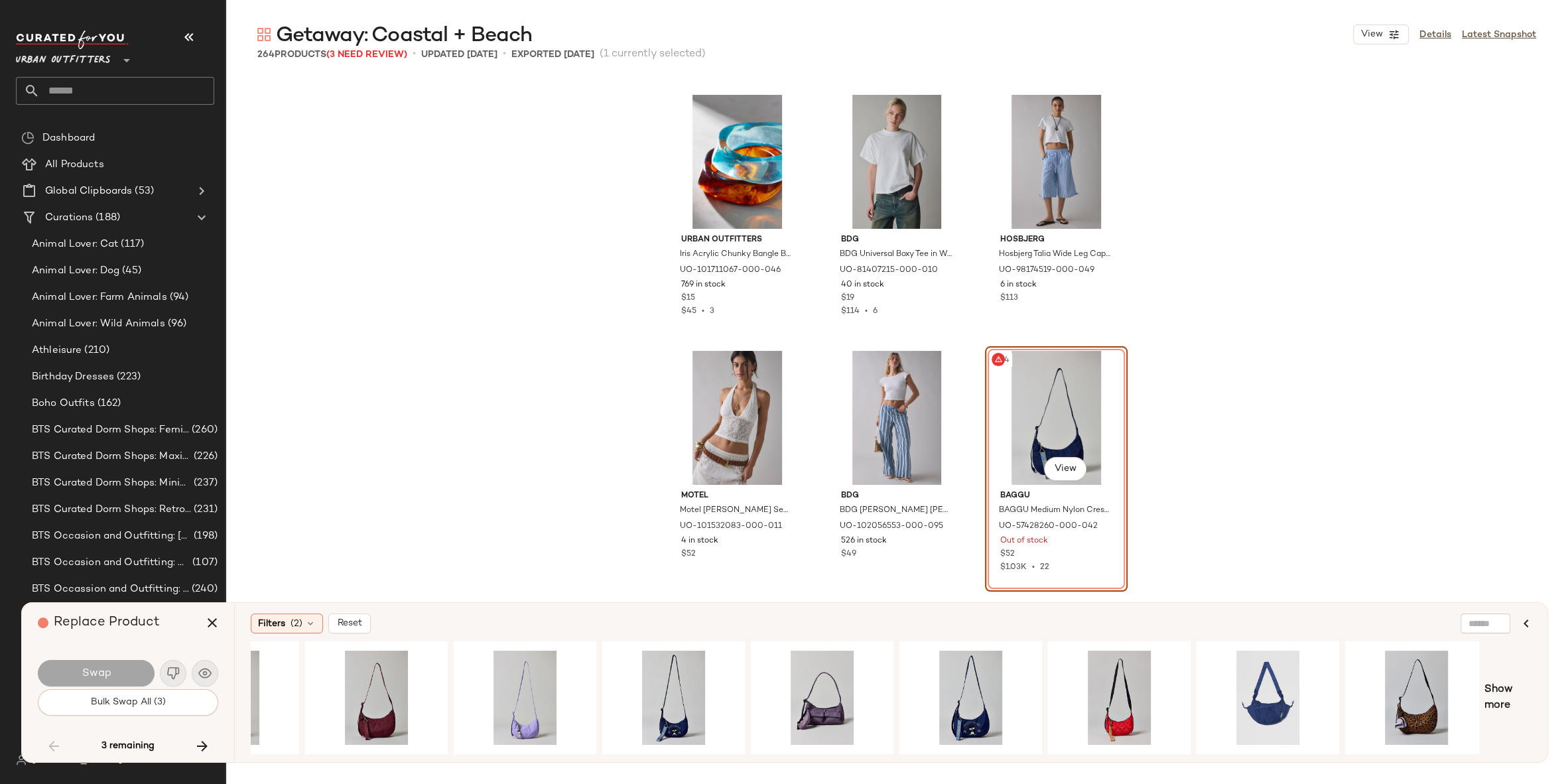
scroll to position [0, 250]
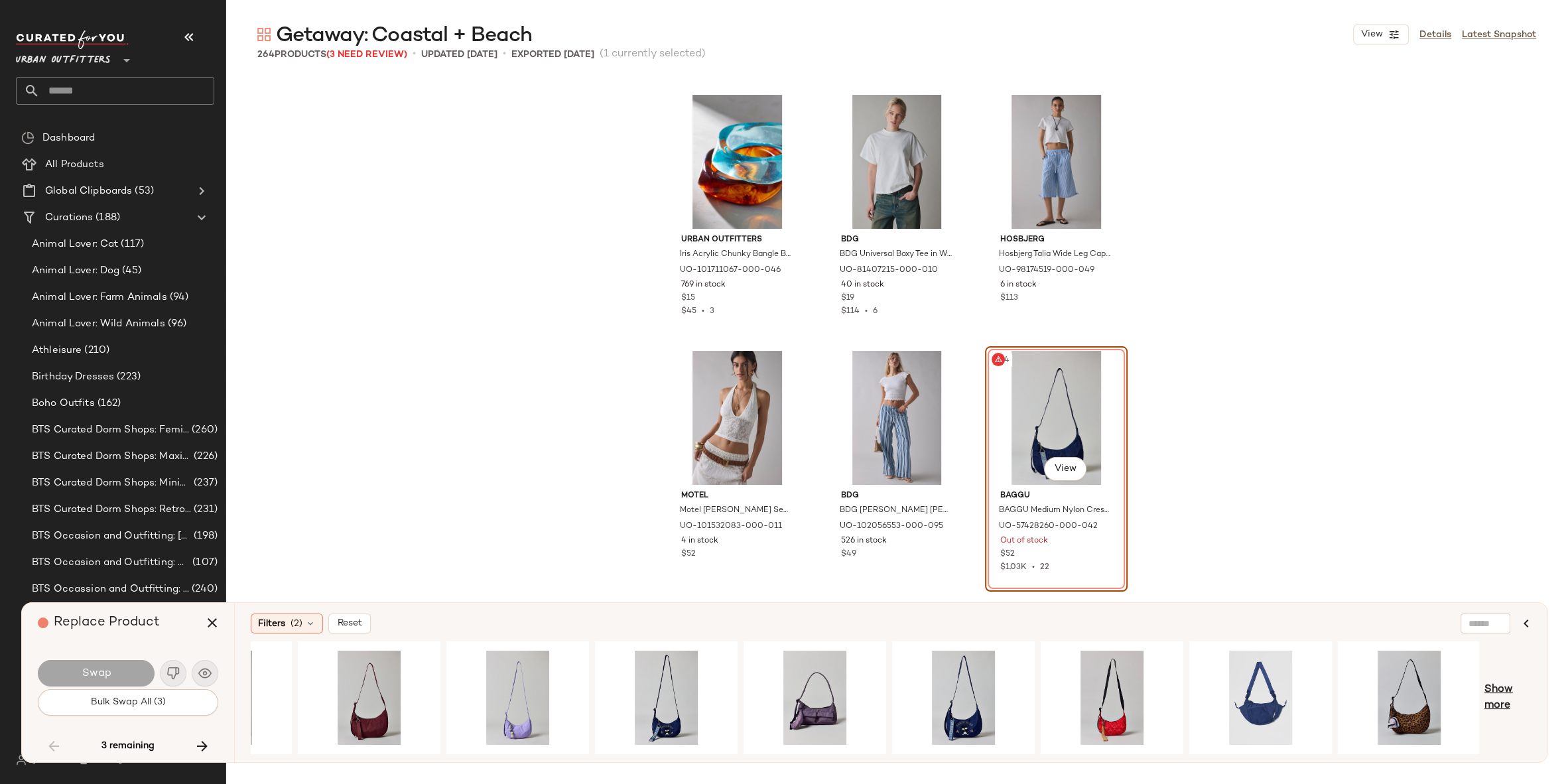
click at [1496, 698] on span "Show more" at bounding box center [1508, 697] width 47 height 32
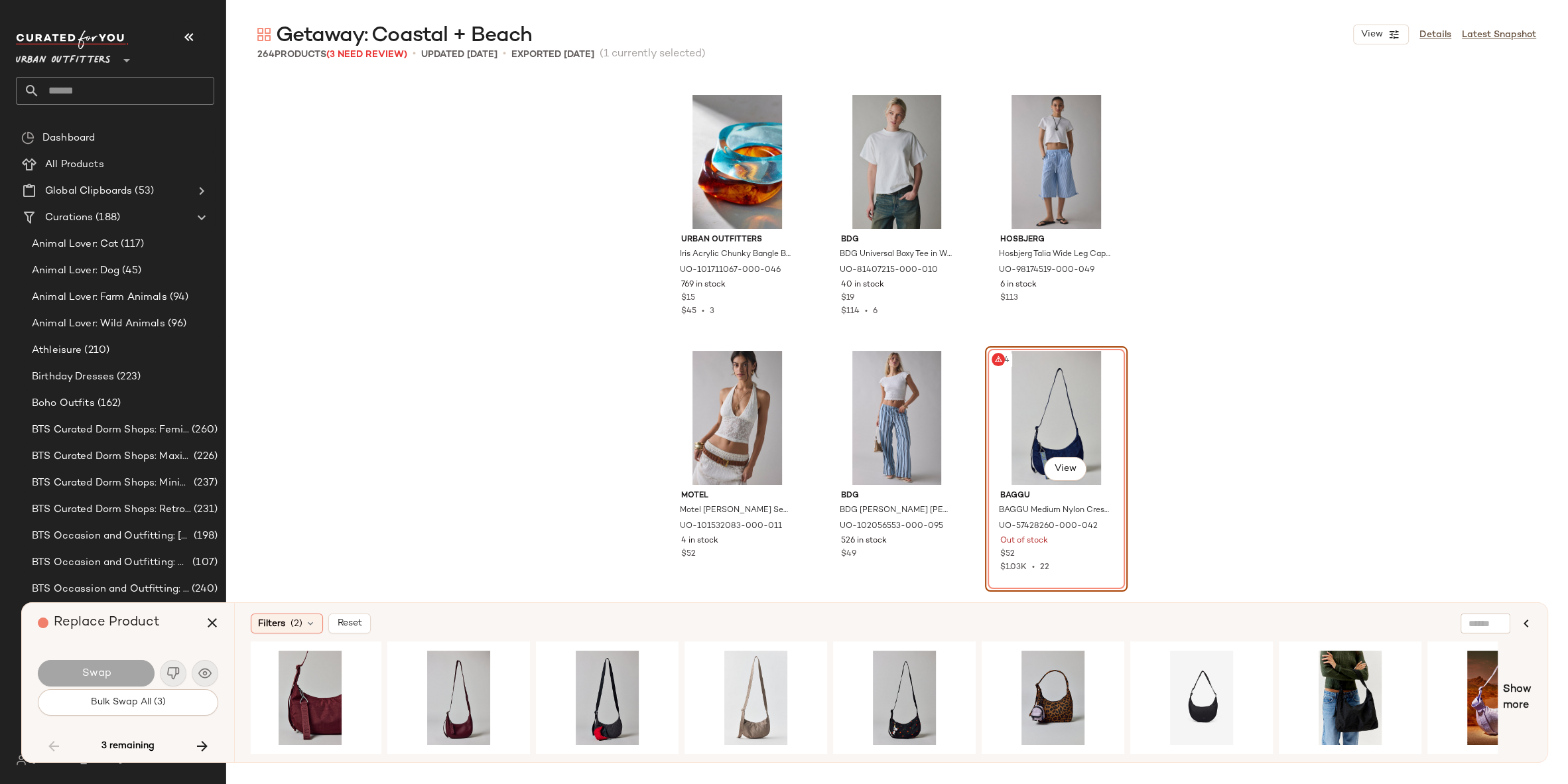
scroll to position [0, 1569]
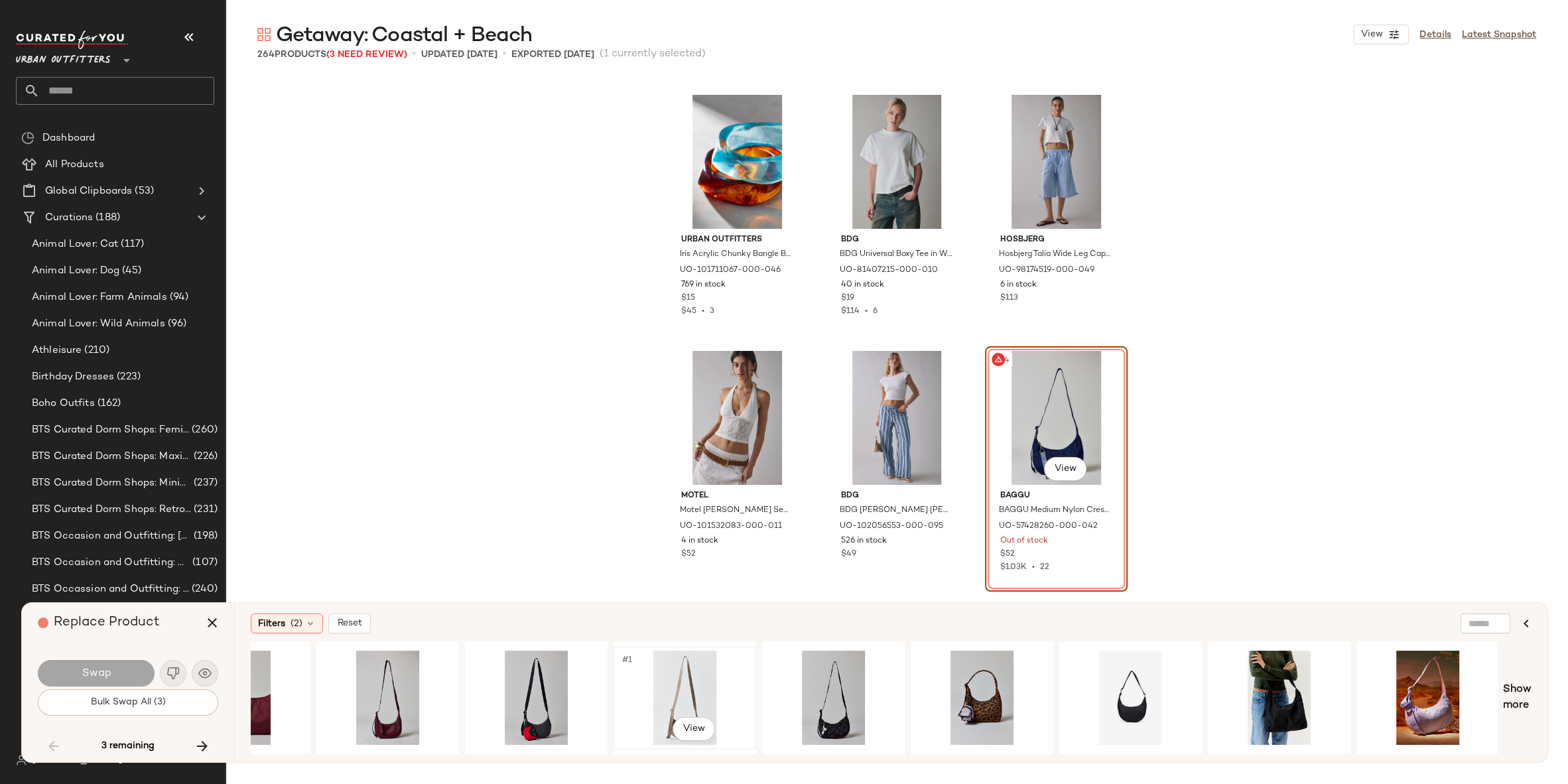
click at [712, 693] on div "#1 View" at bounding box center [684, 697] width 133 height 94
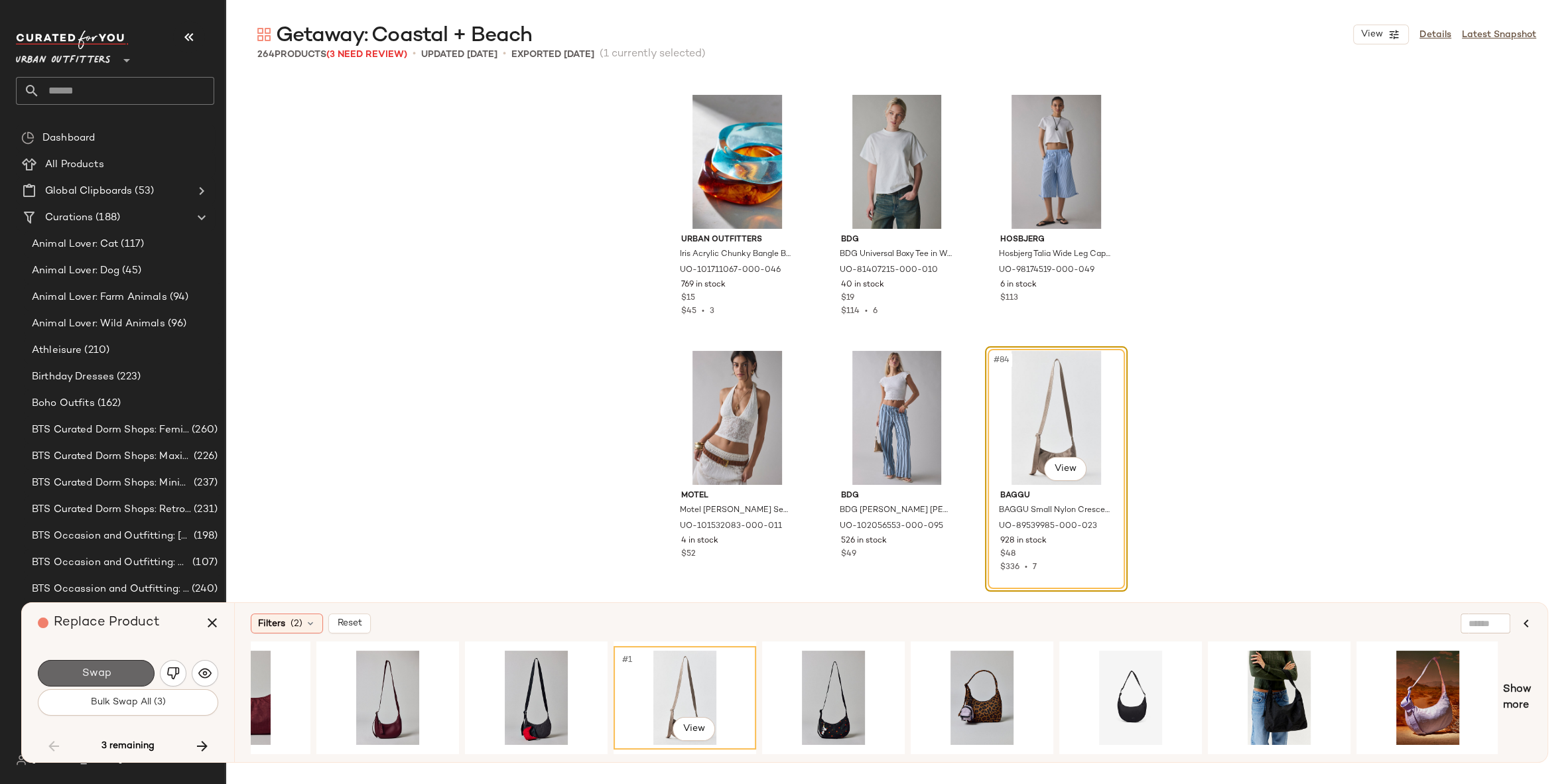
click at [115, 666] on button "Swap" at bounding box center [96, 673] width 117 height 26
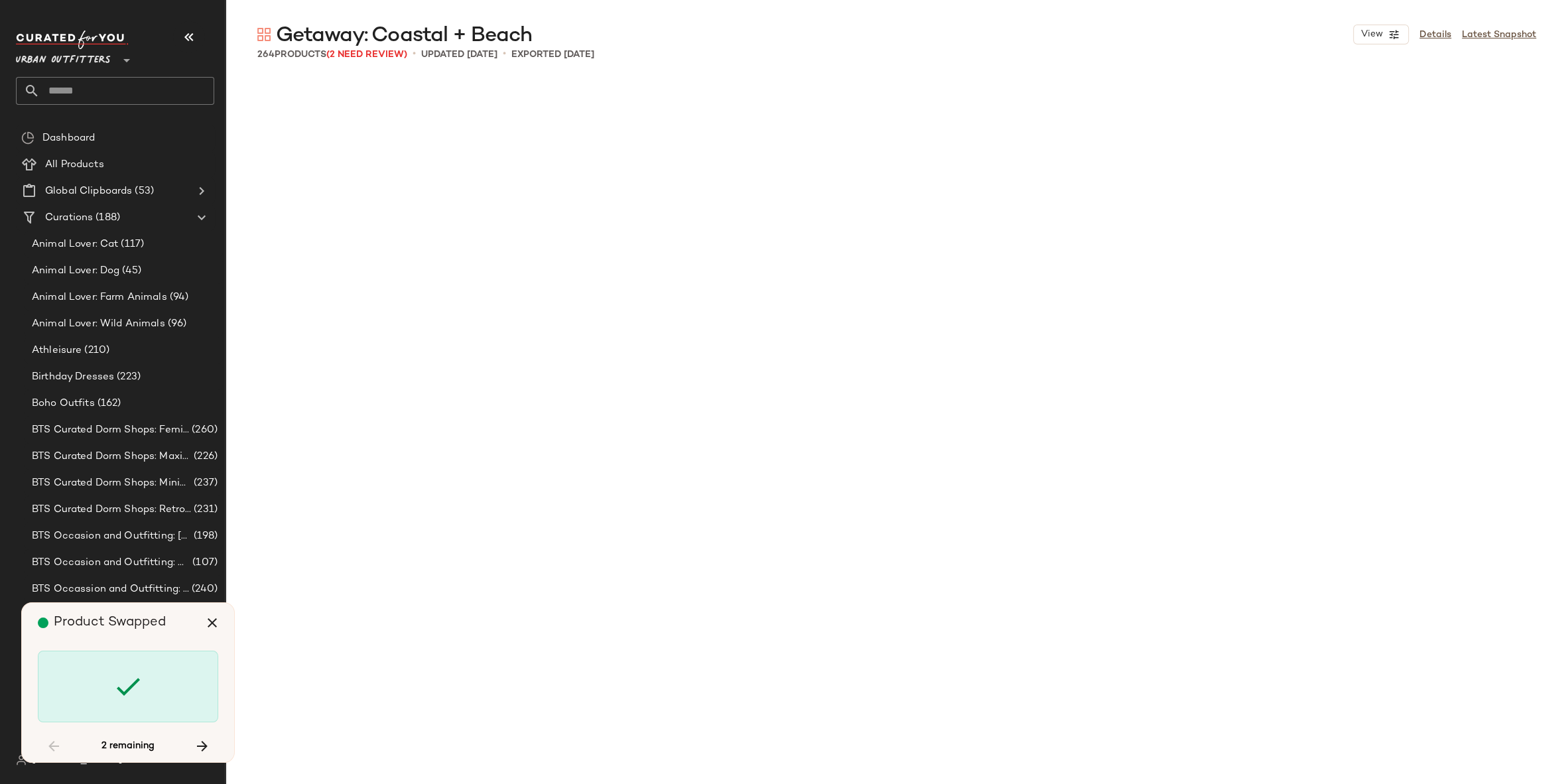
scroll to position [8446, 0]
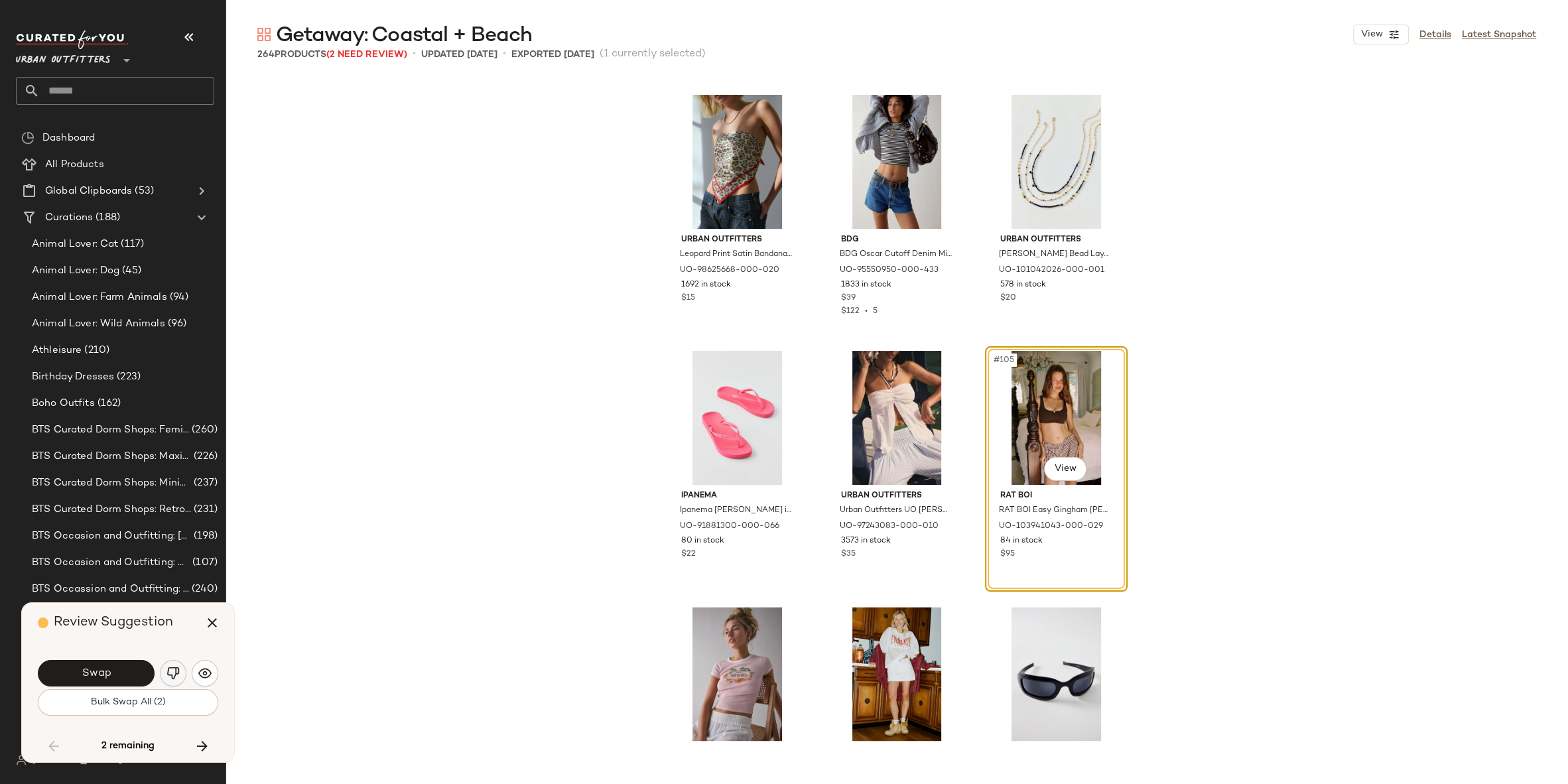
click at [176, 670] on img "button" at bounding box center [172, 672] width 13 height 13
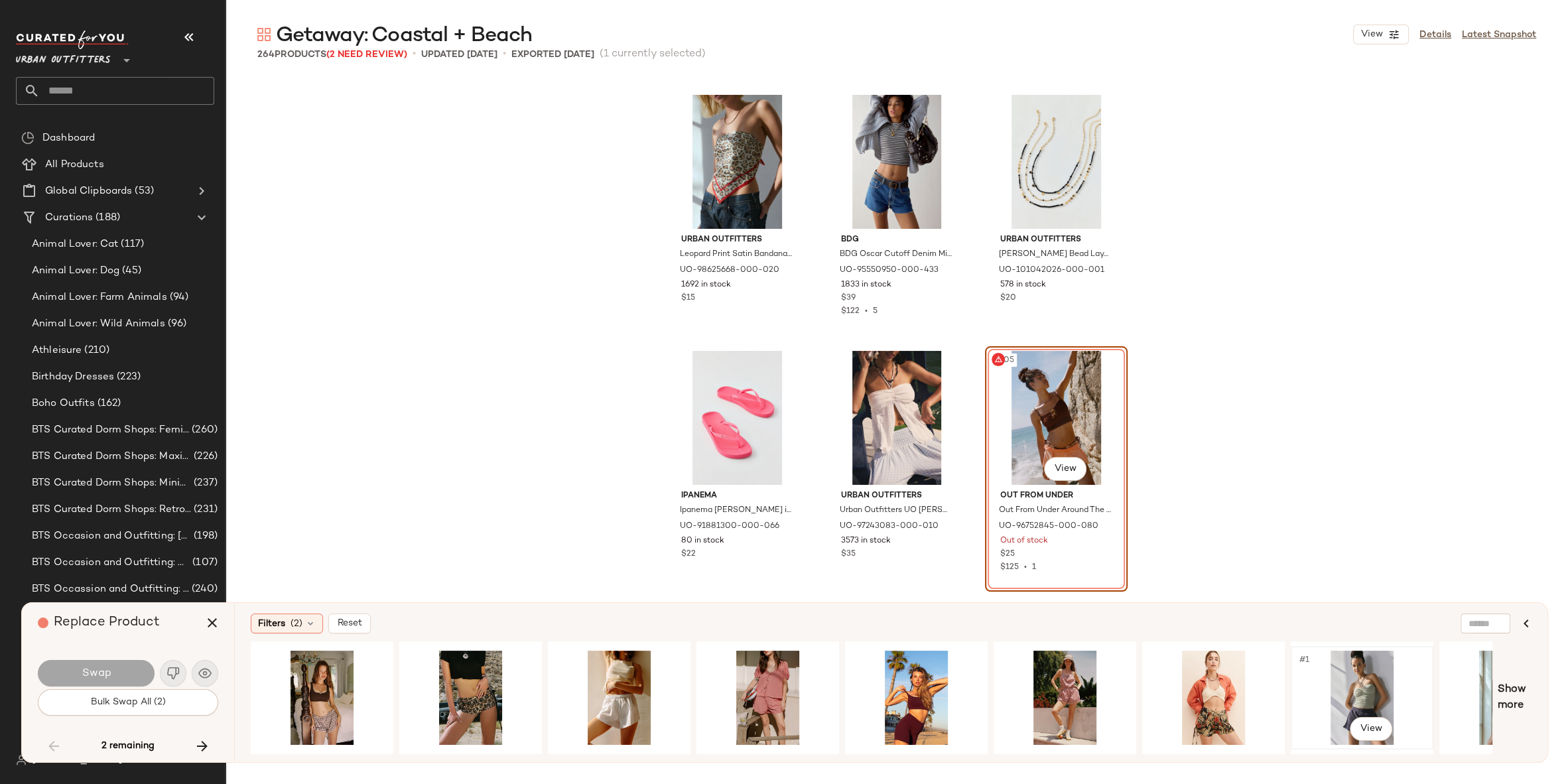
click at [1339, 676] on div "#1 View" at bounding box center [1362, 697] width 133 height 94
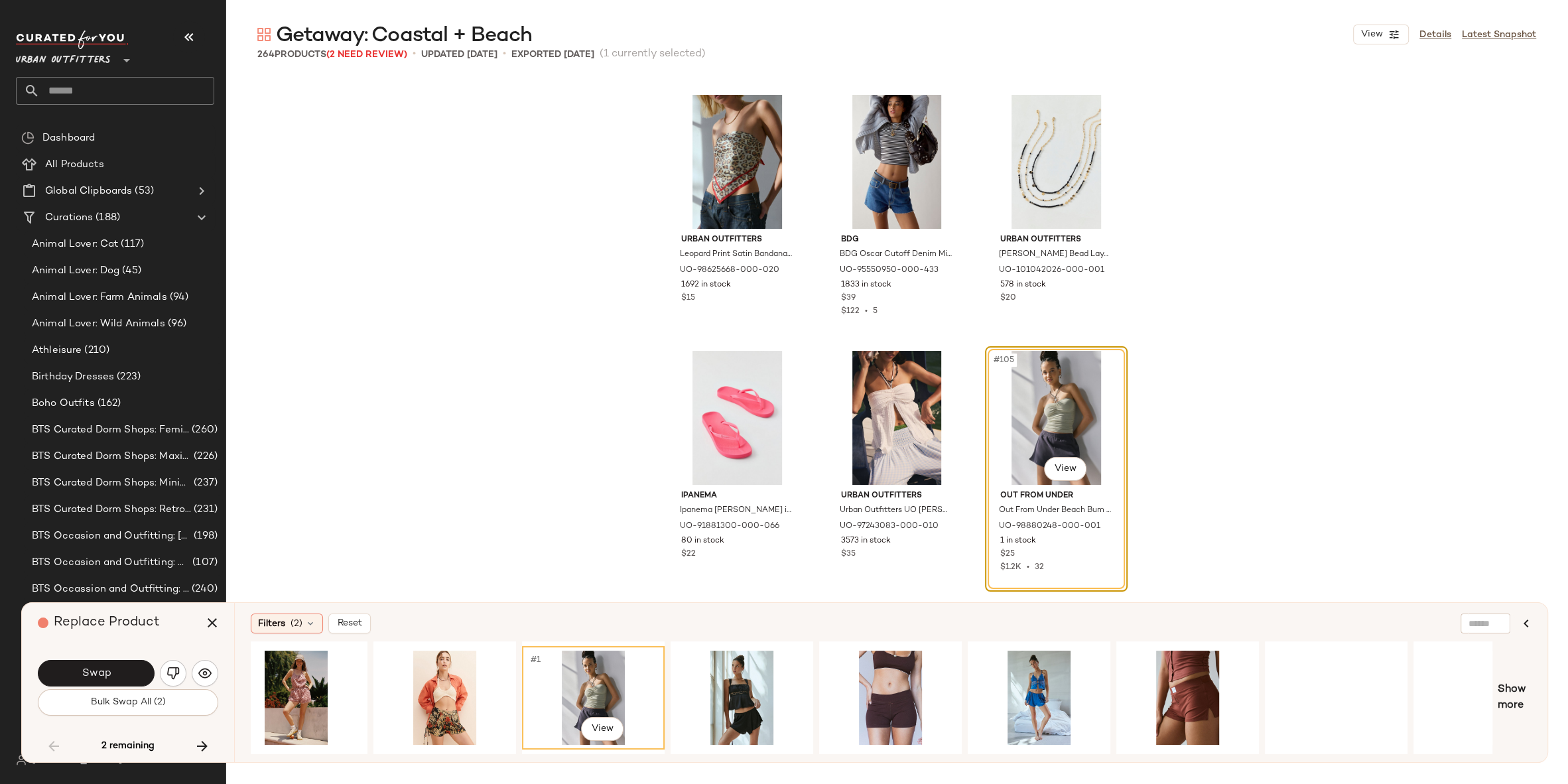
scroll to position [0, 832]
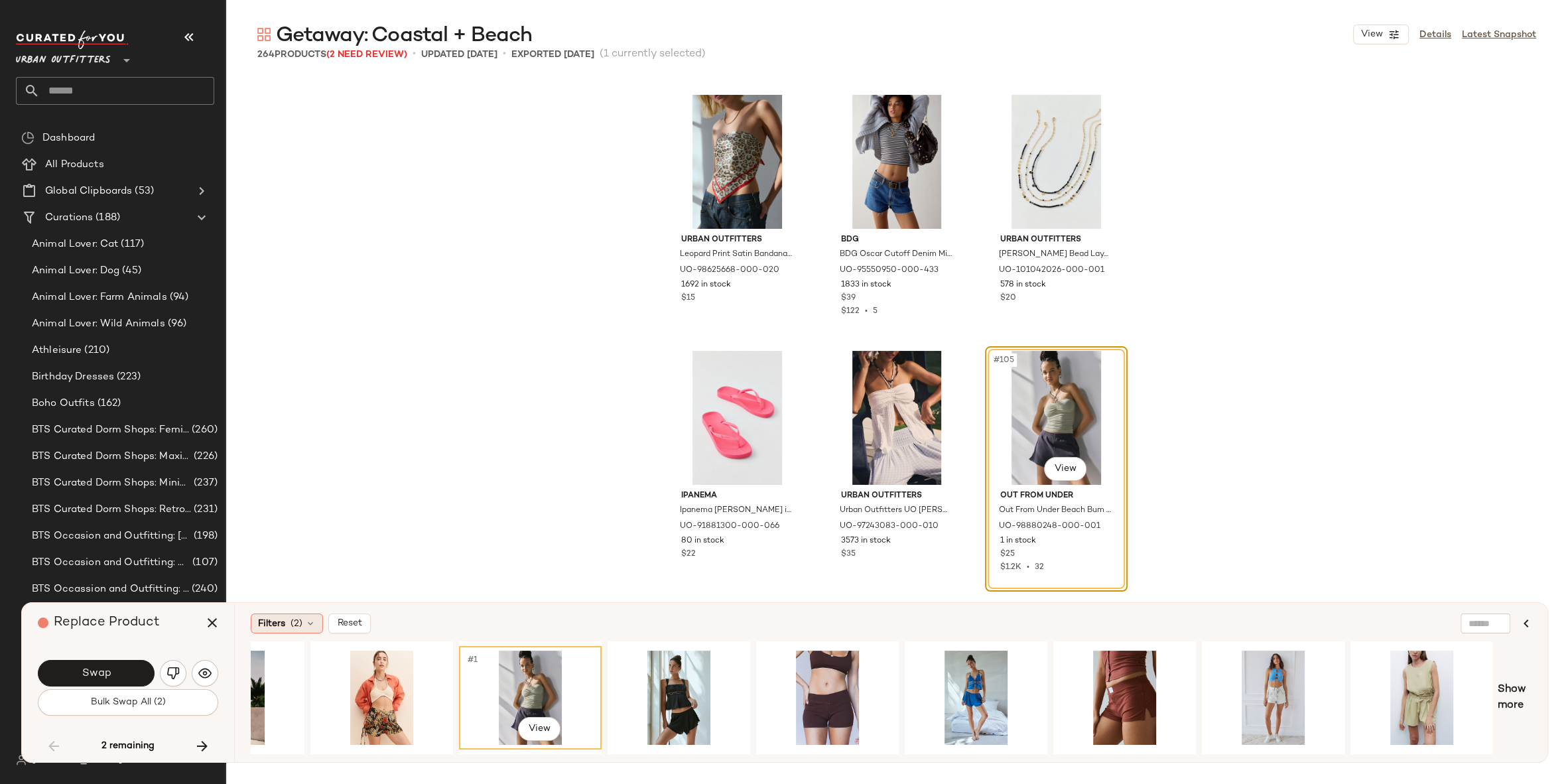
click at [286, 617] on div "Filters (2)" at bounding box center [287, 623] width 72 height 20
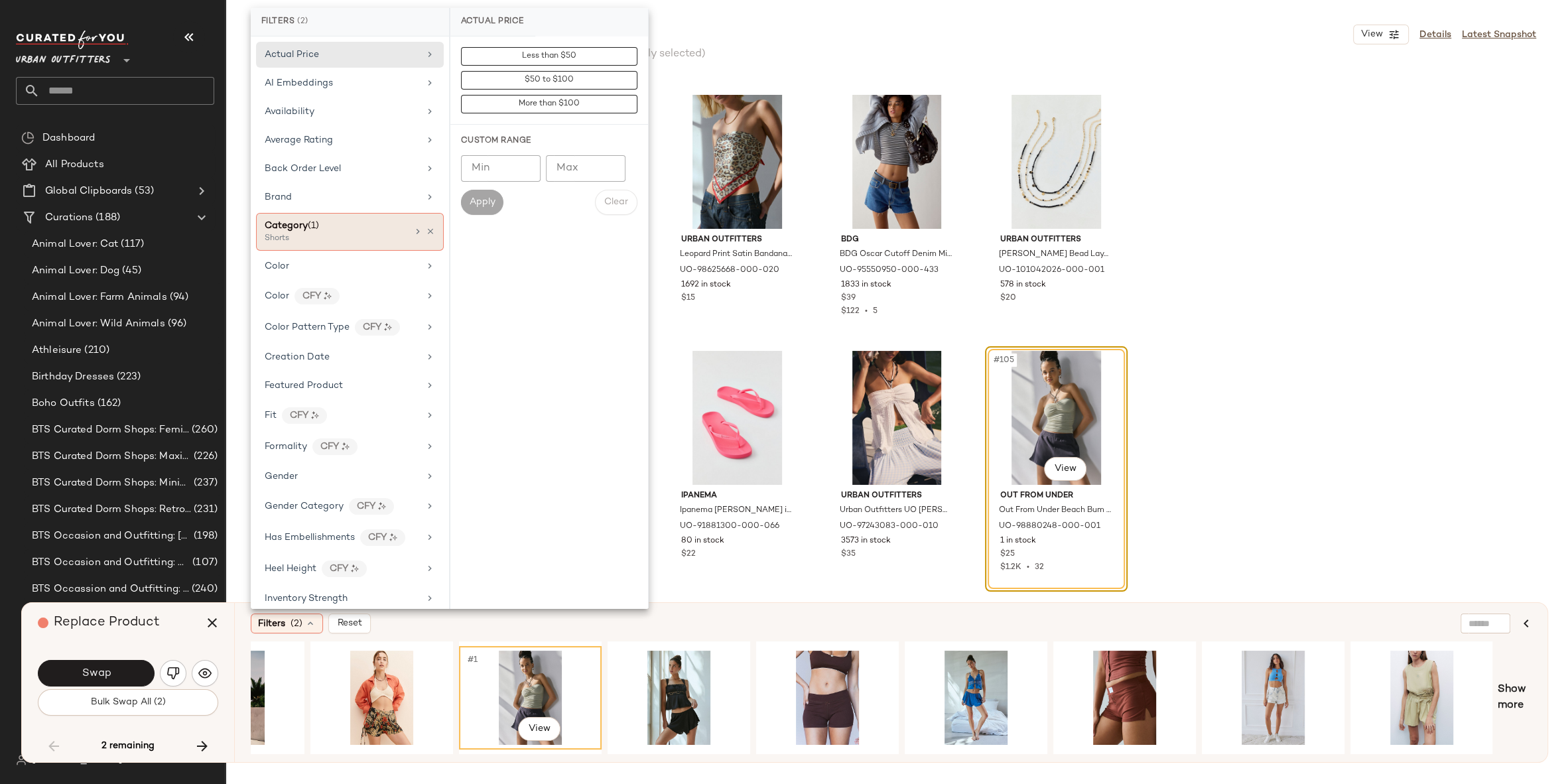
click at [367, 228] on div "Category (1)" at bounding box center [336, 225] width 142 height 14
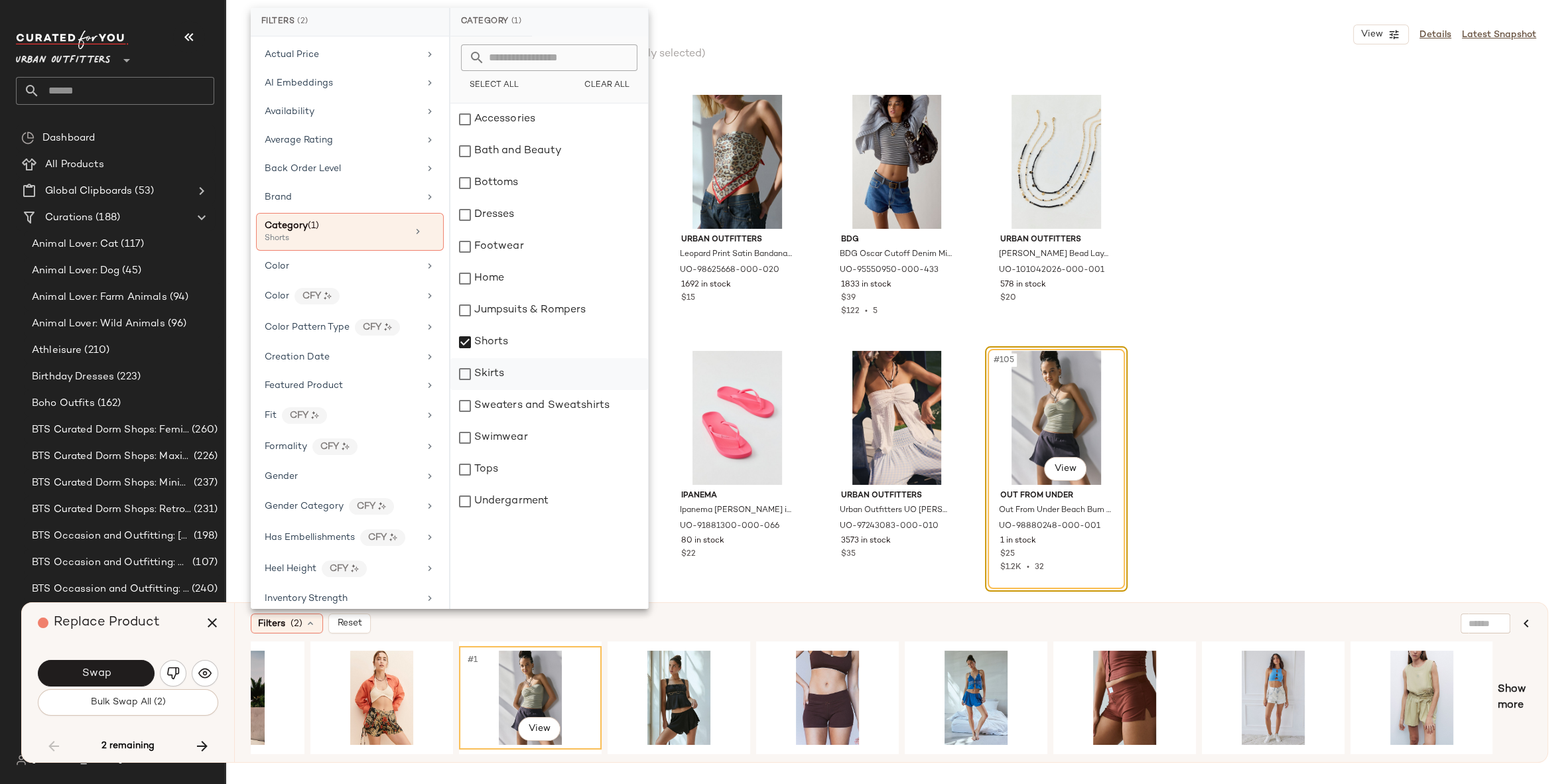
click at [512, 383] on div "Skirts" at bounding box center [549, 373] width 198 height 32
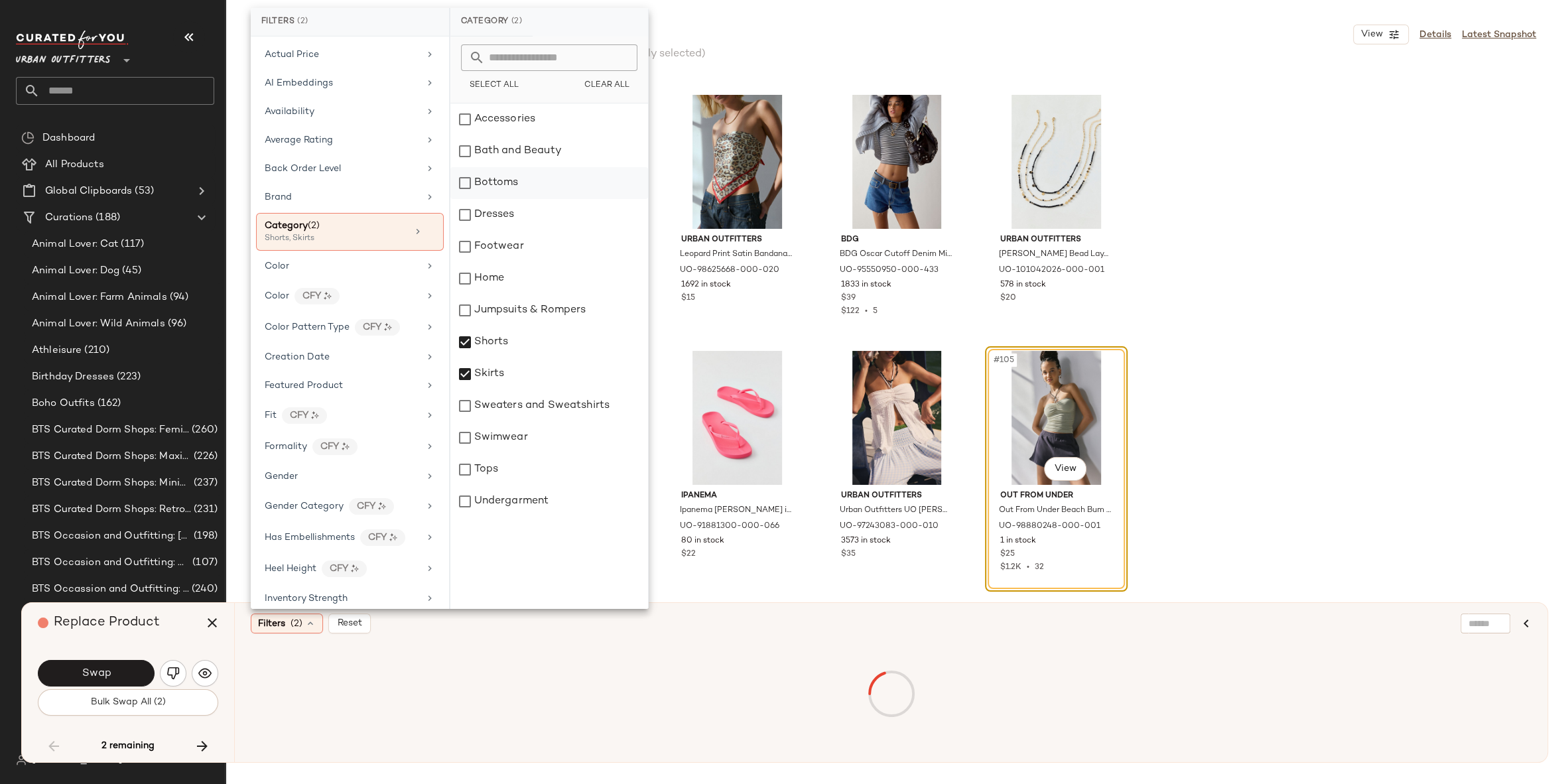
click at [501, 175] on div "Bottoms" at bounding box center [549, 182] width 198 height 32
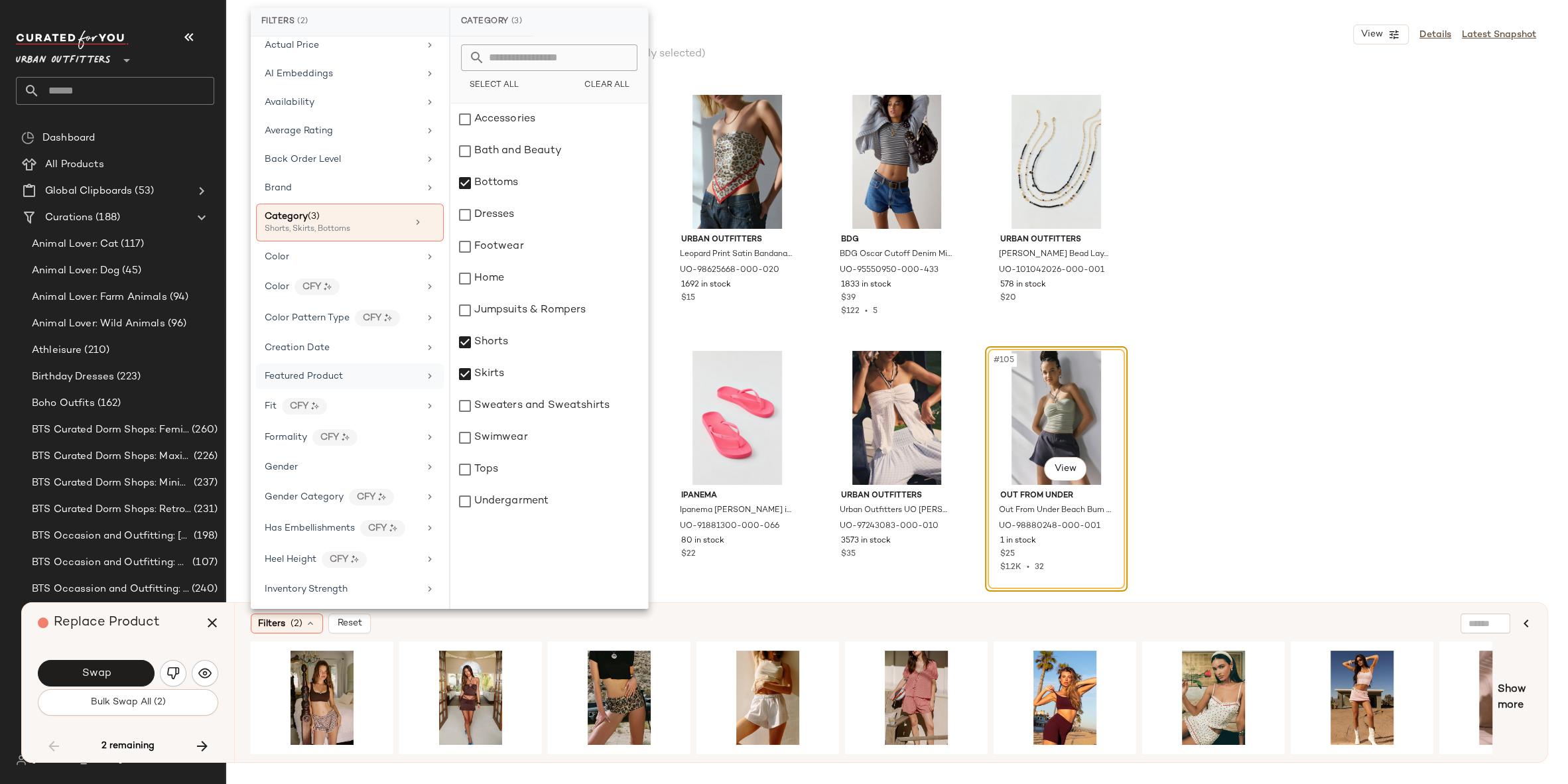
scroll to position [10, 0]
click at [699, 631] on div "Filters (2) Reset" at bounding box center [827, 623] width 1152 height 20
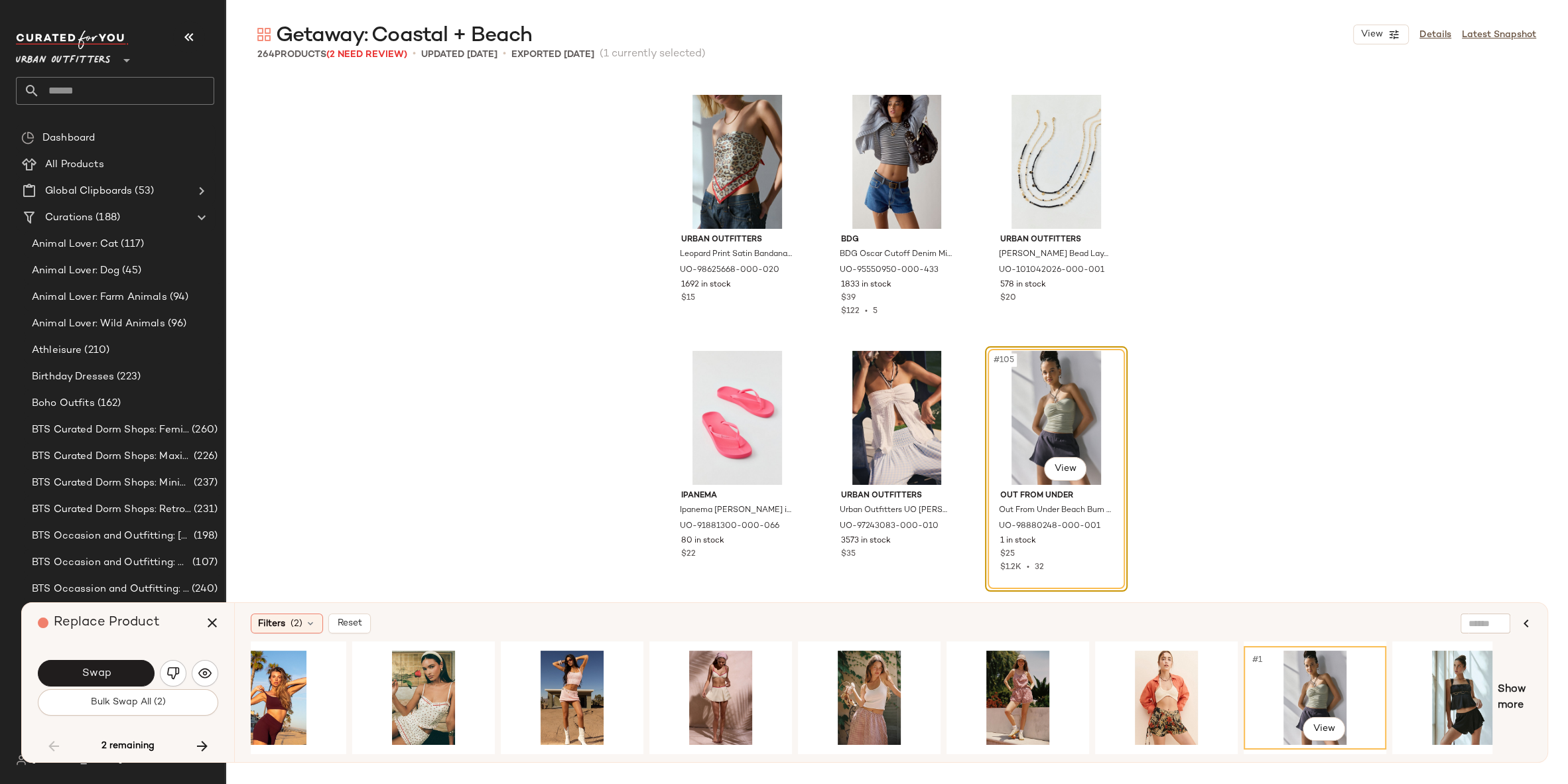
scroll to position [0, 832]
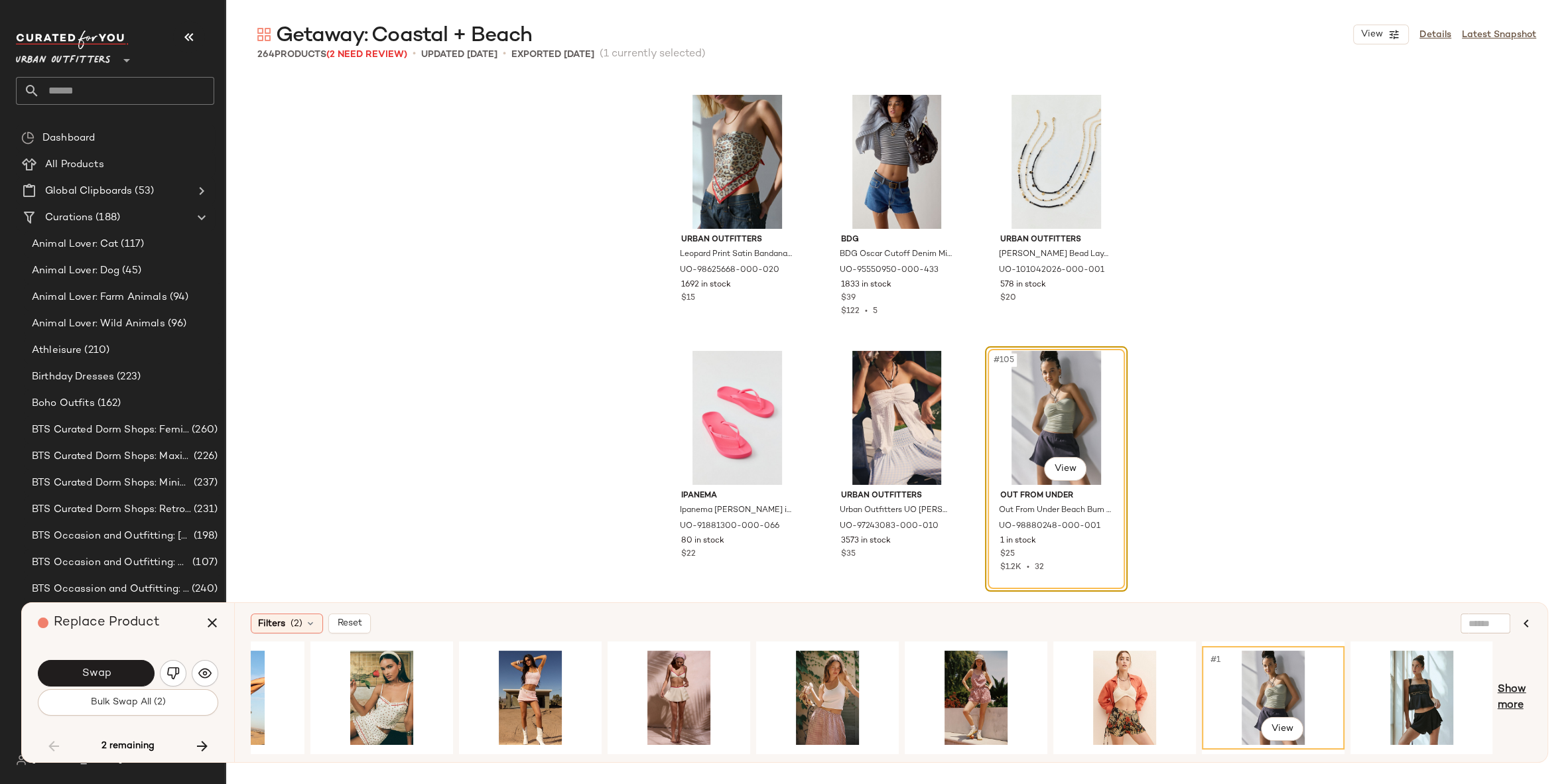
click at [1513, 684] on span "Show more" at bounding box center [1515, 697] width 34 height 32
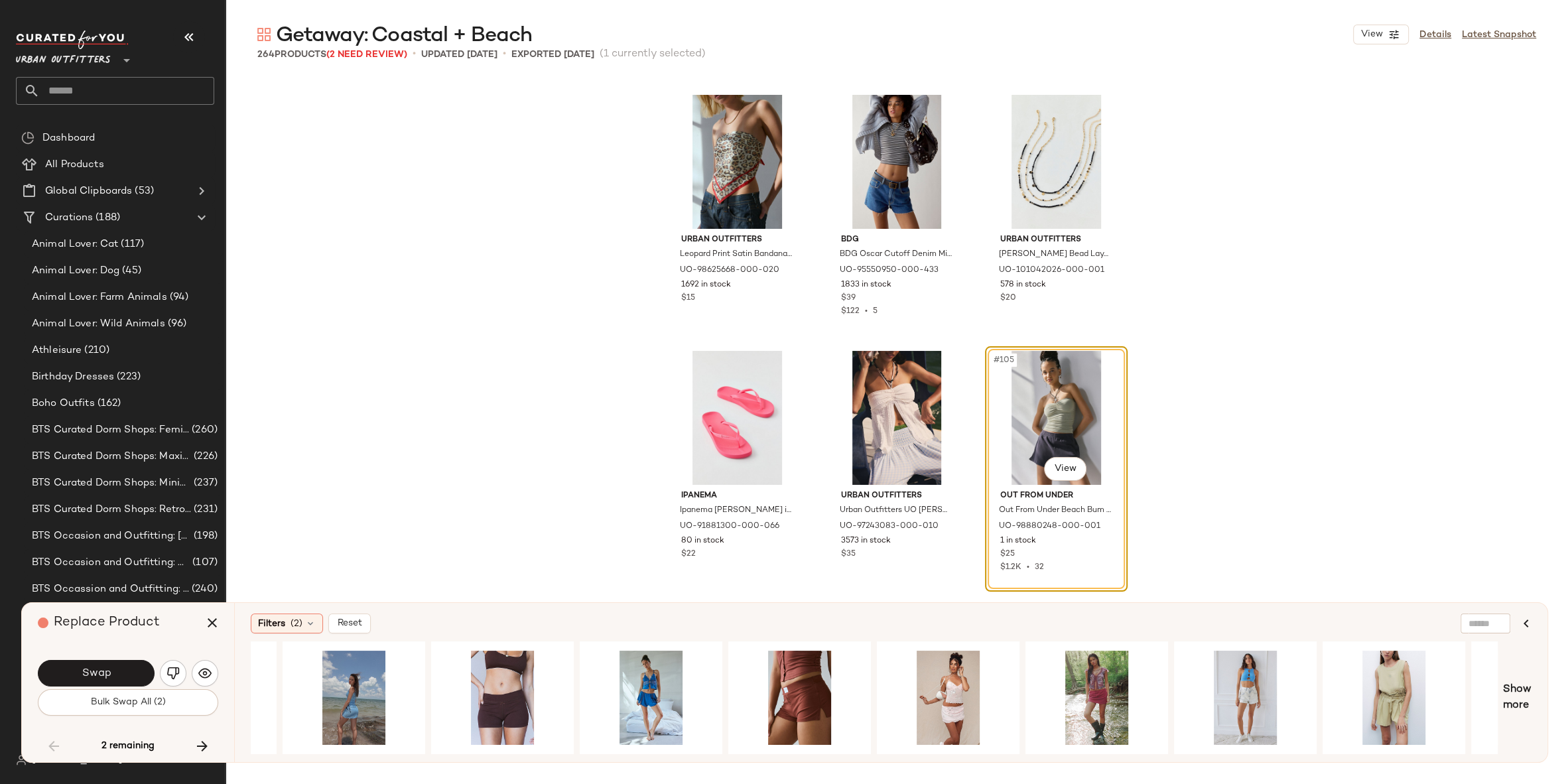
scroll to position [0, 2163]
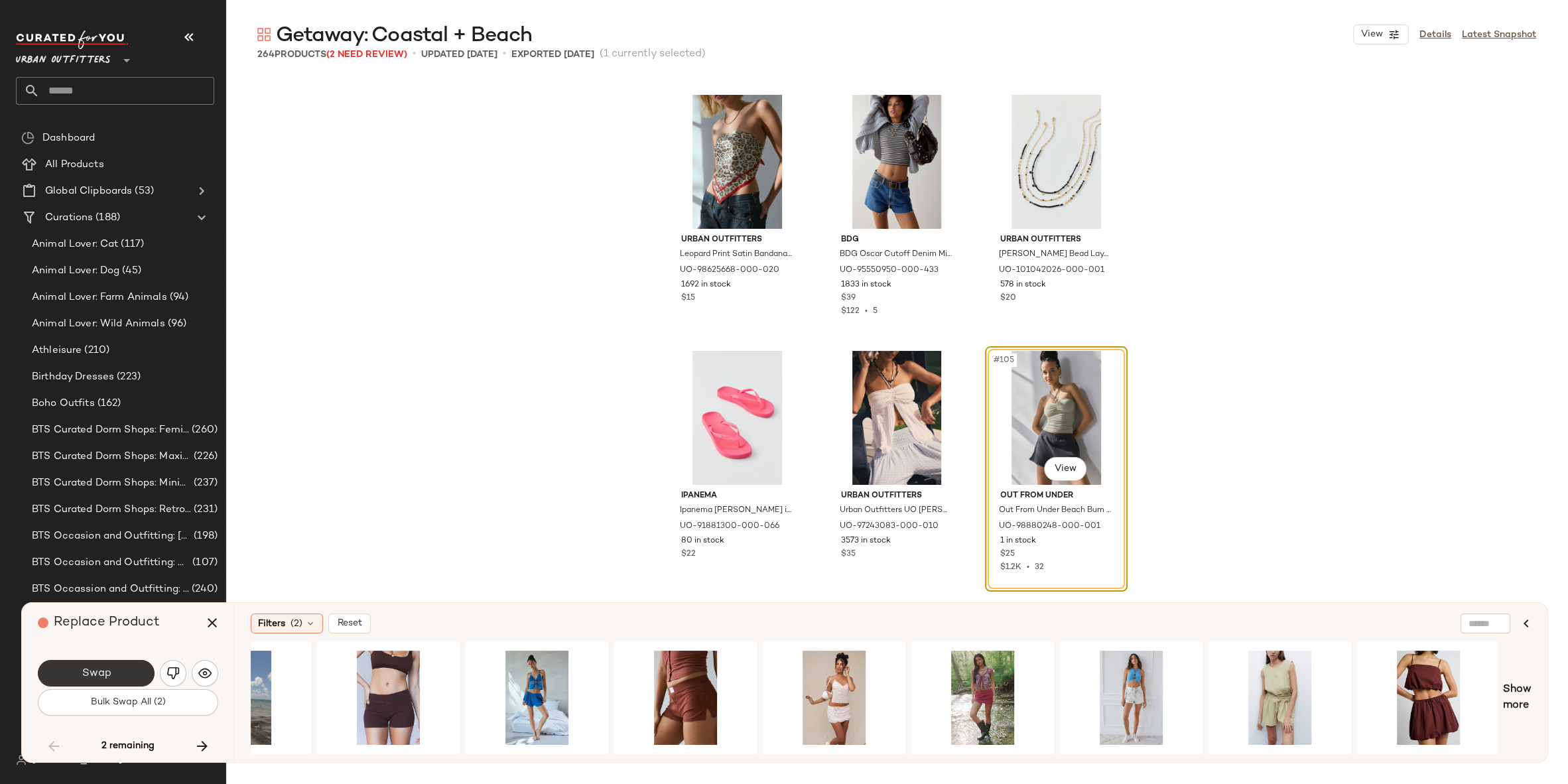
click at [112, 672] on button "Swap" at bounding box center [96, 673] width 117 height 26
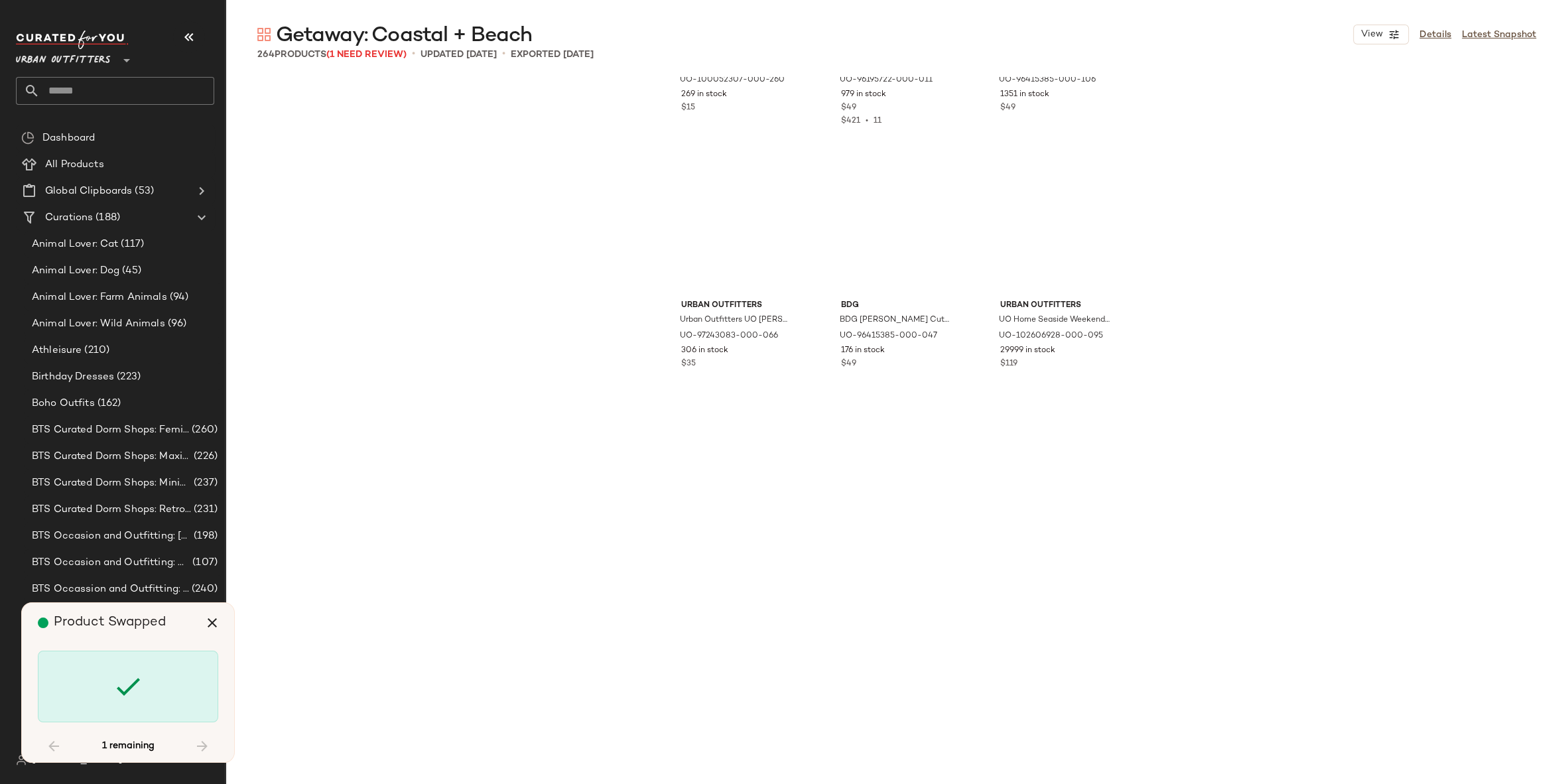
scroll to position [11817, 0]
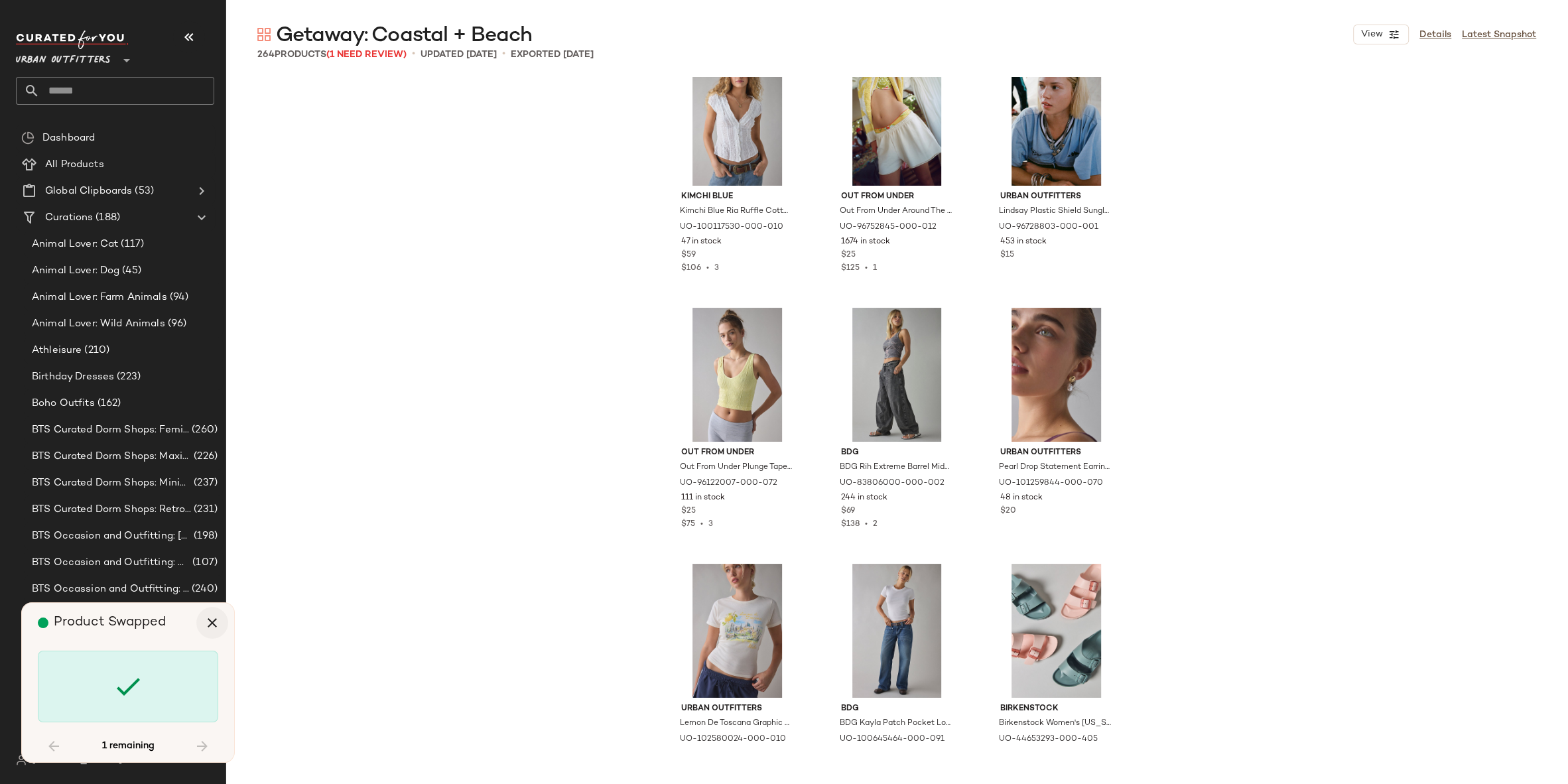
click at [209, 627] on icon "button" at bounding box center [212, 622] width 16 height 16
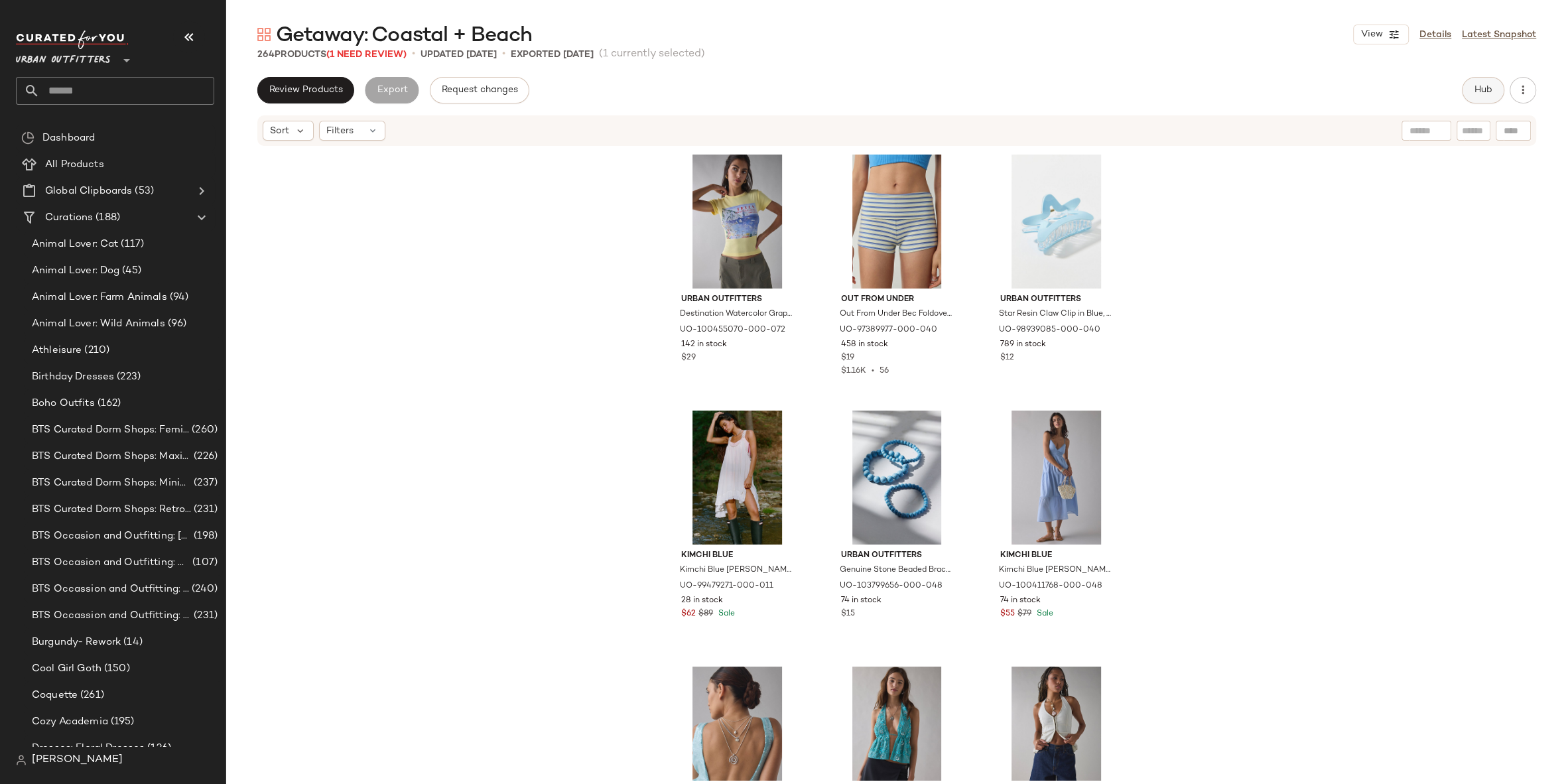
click at [1483, 88] on span "Hub" at bounding box center [1483, 90] width 18 height 11
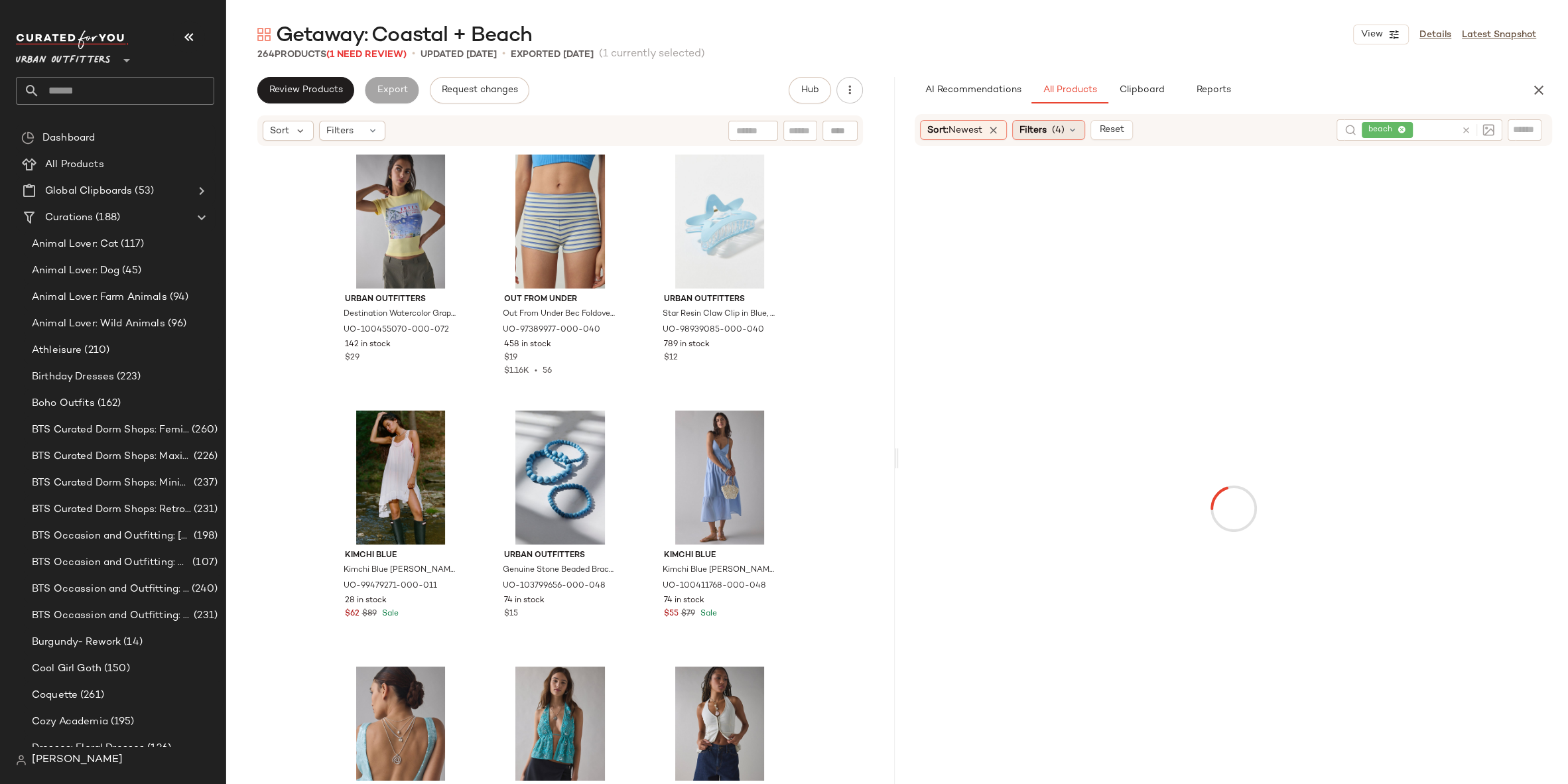
click at [1466, 132] on icon at bounding box center [1466, 130] width 10 height 10
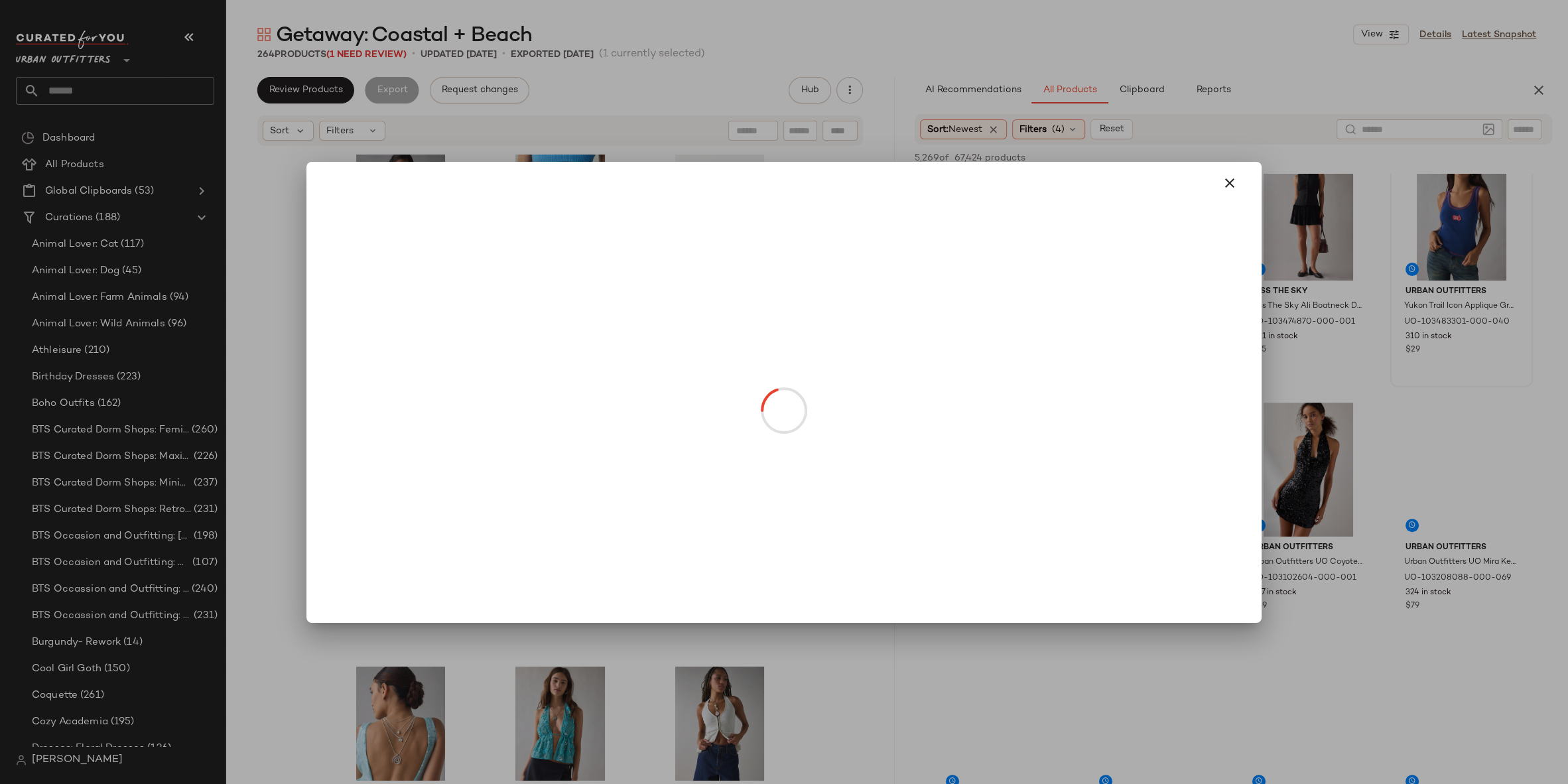
scroll to position [700, 0]
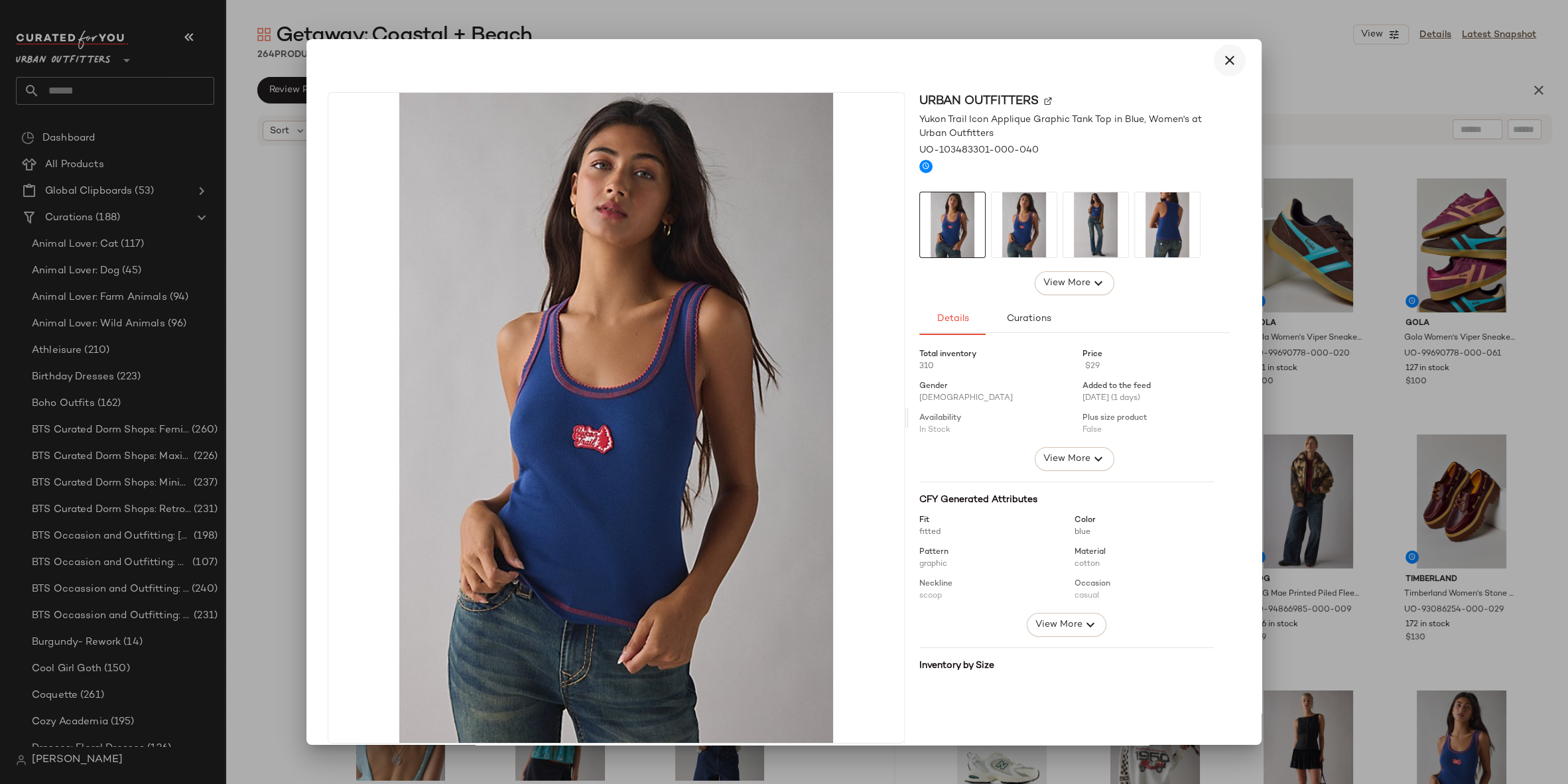
click at [1222, 63] on icon "button" at bounding box center [1230, 60] width 16 height 16
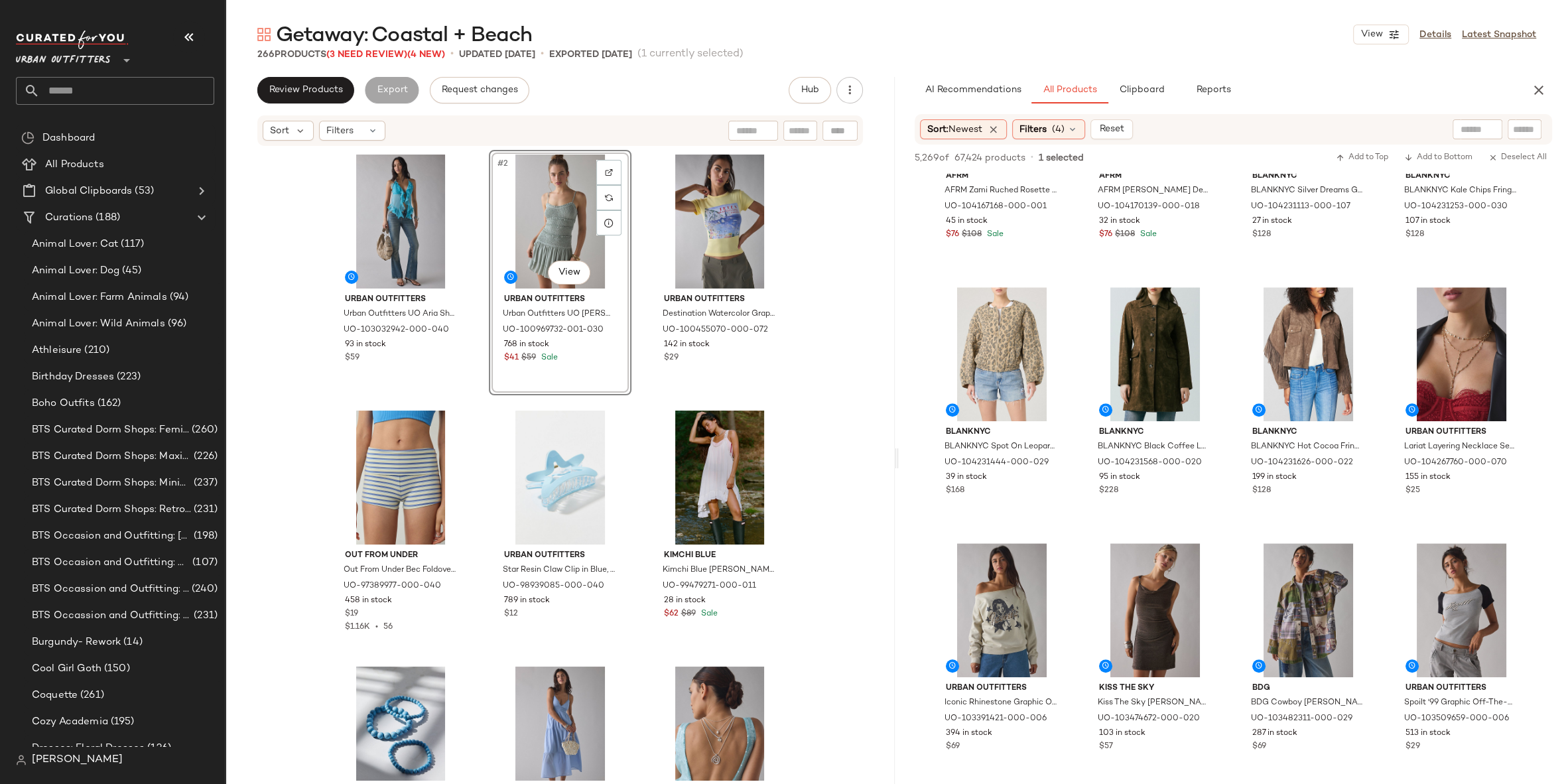
scroll to position [7121, 0]
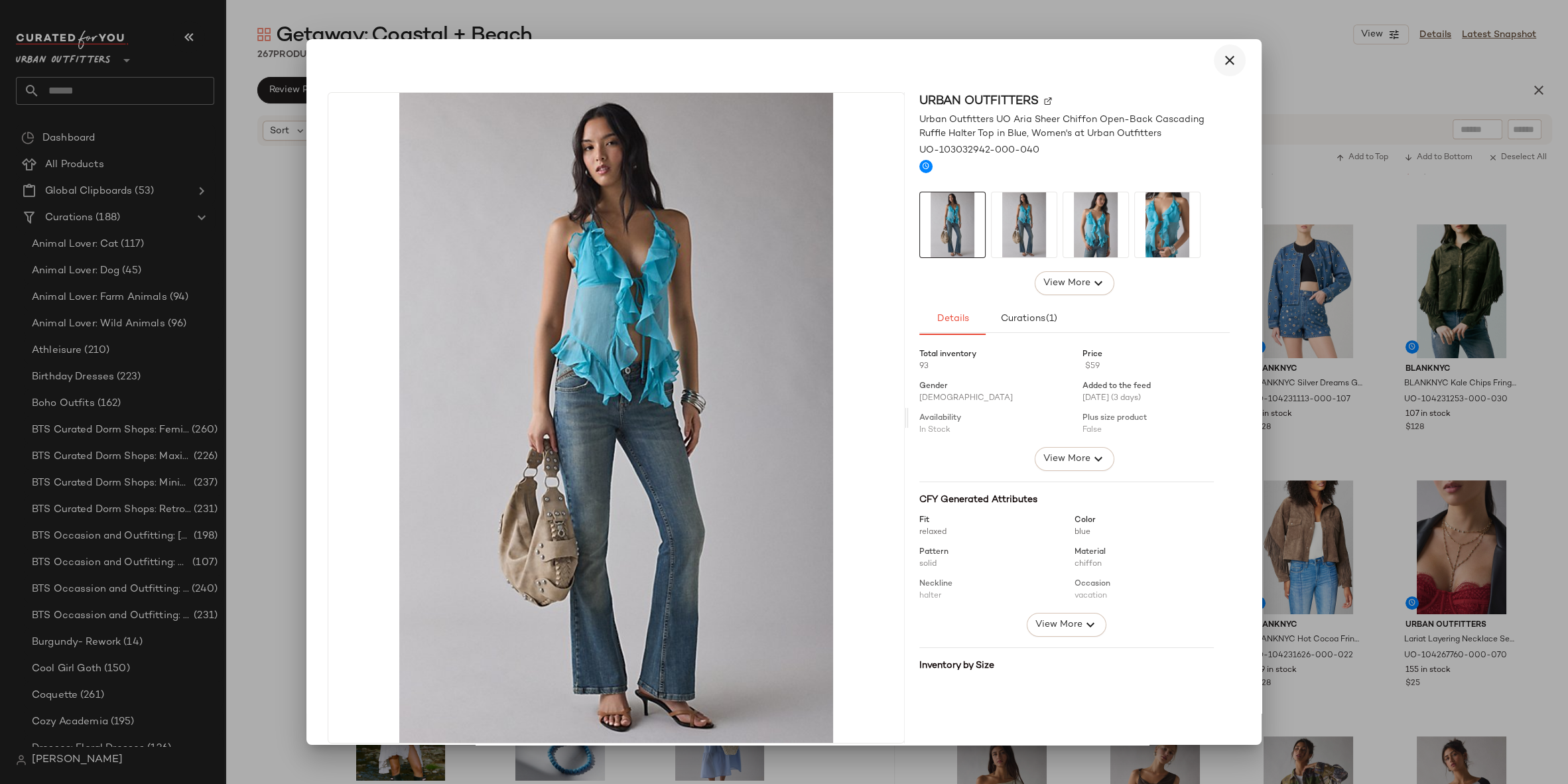
click at [1222, 63] on icon "button" at bounding box center [1230, 60] width 16 height 16
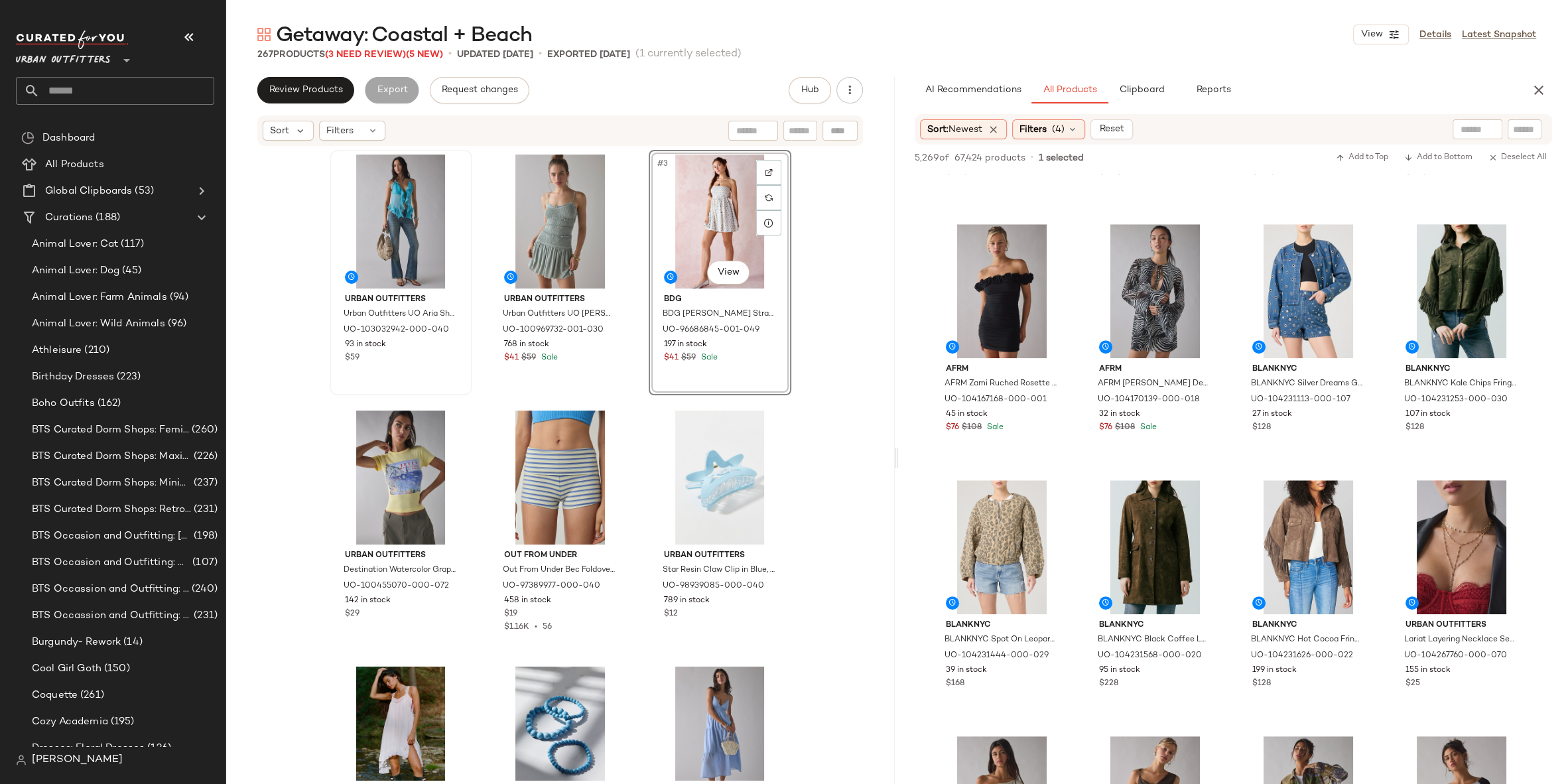
click at [1461, 124] on input "text" at bounding box center [1478, 129] width 34 height 14
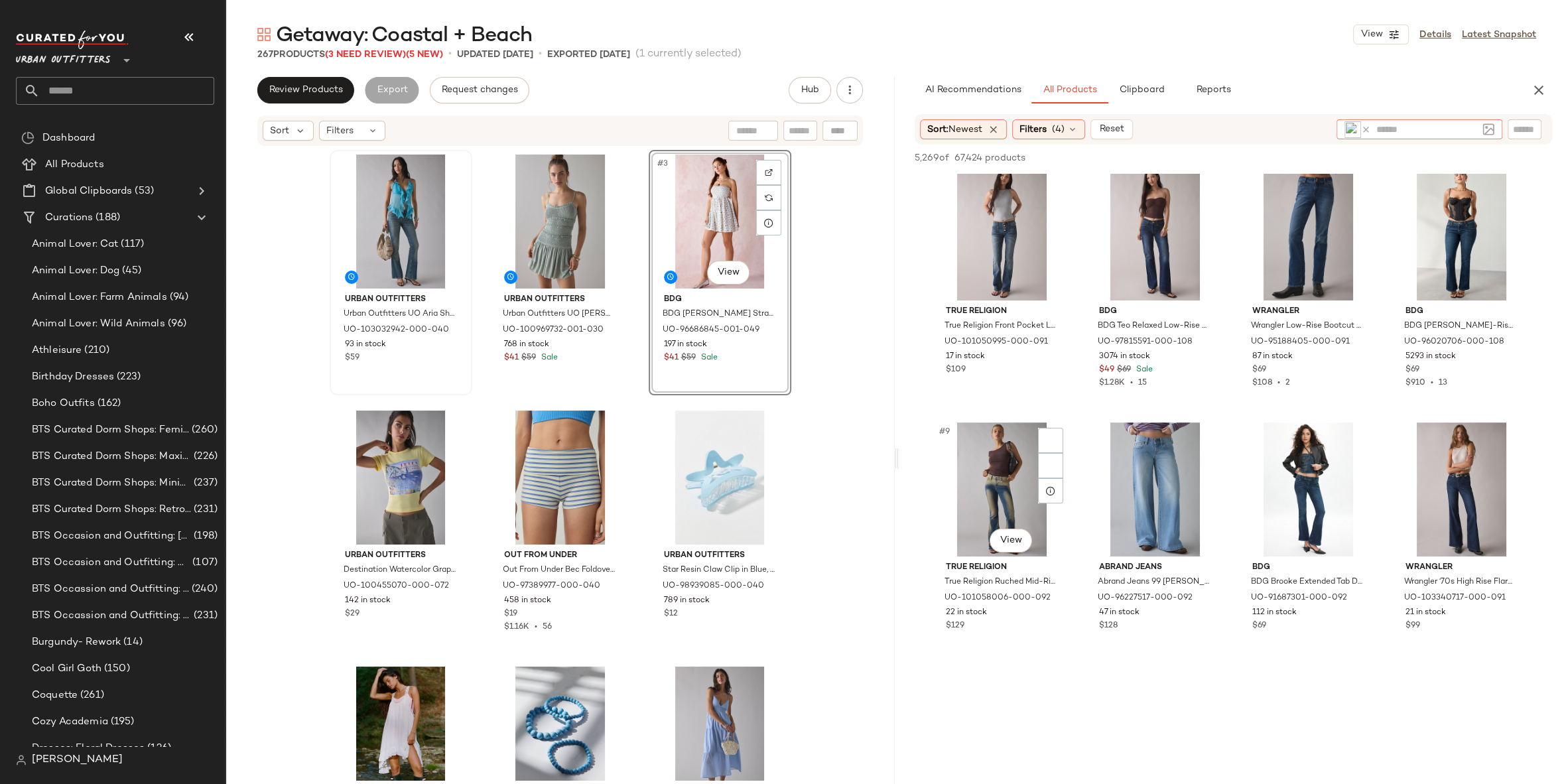
scroll to position [485, 0]
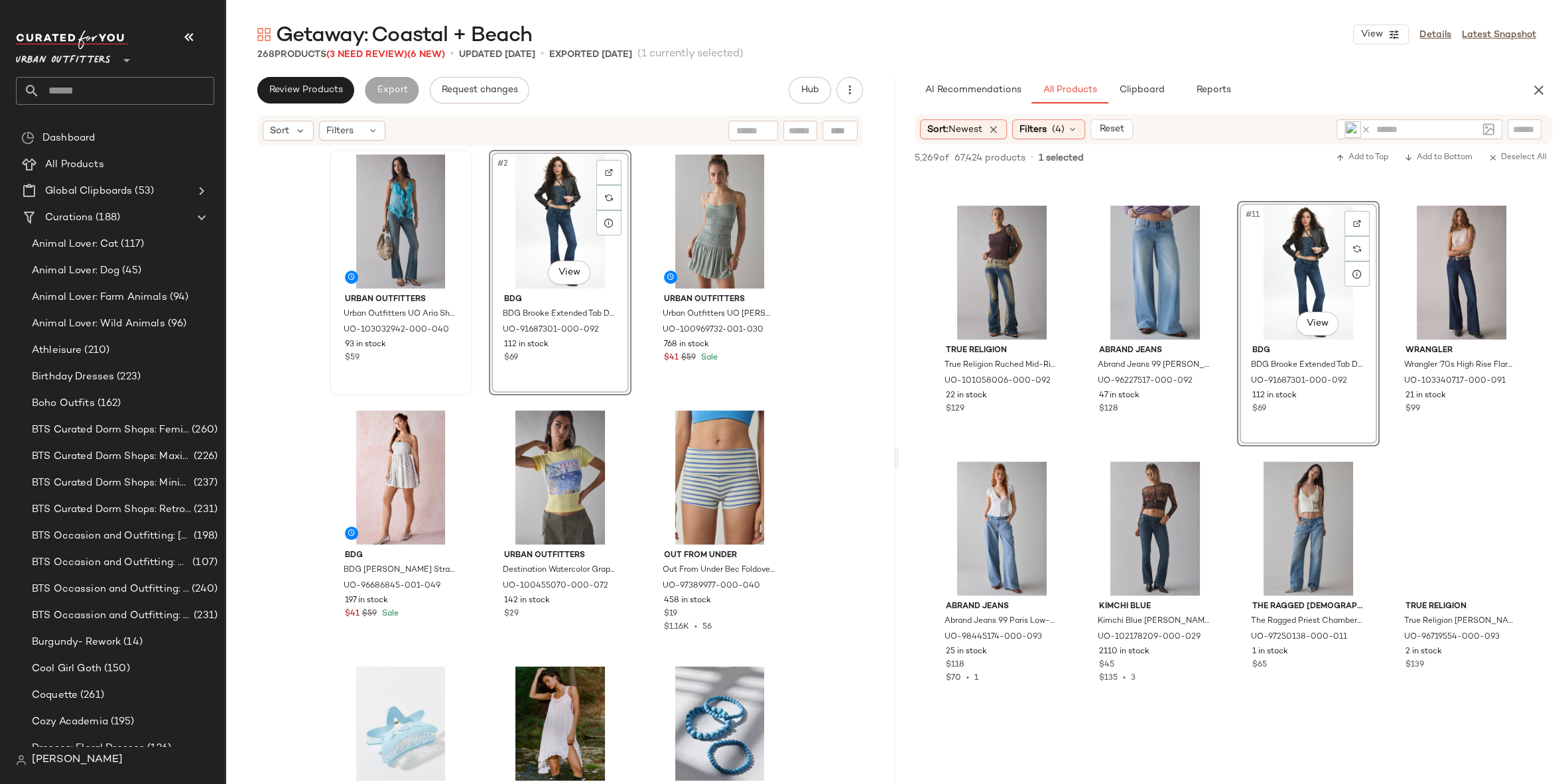
click at [1368, 129] on icon at bounding box center [1366, 129] width 10 height 10
type input "*"
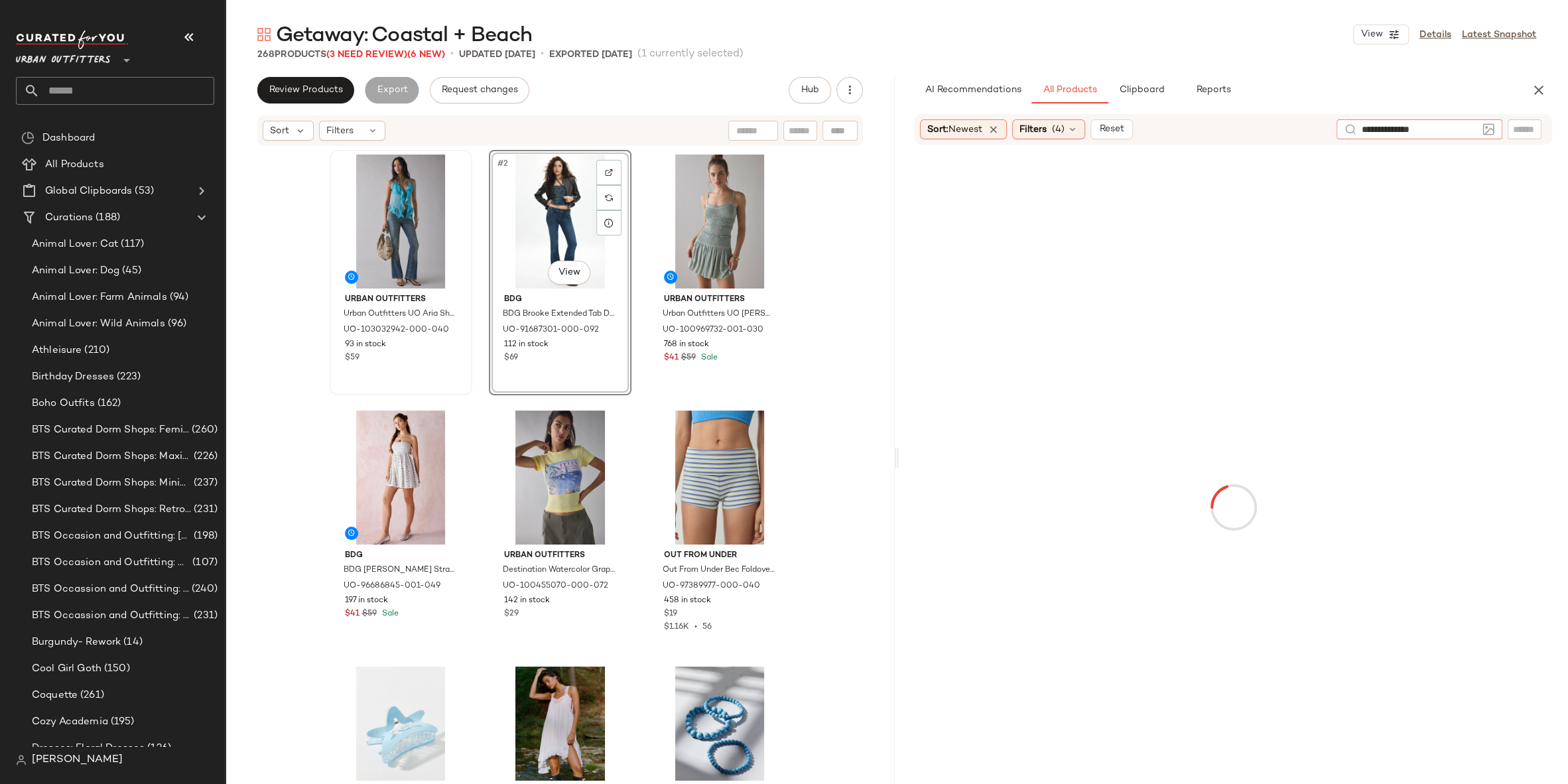
type input "**********"
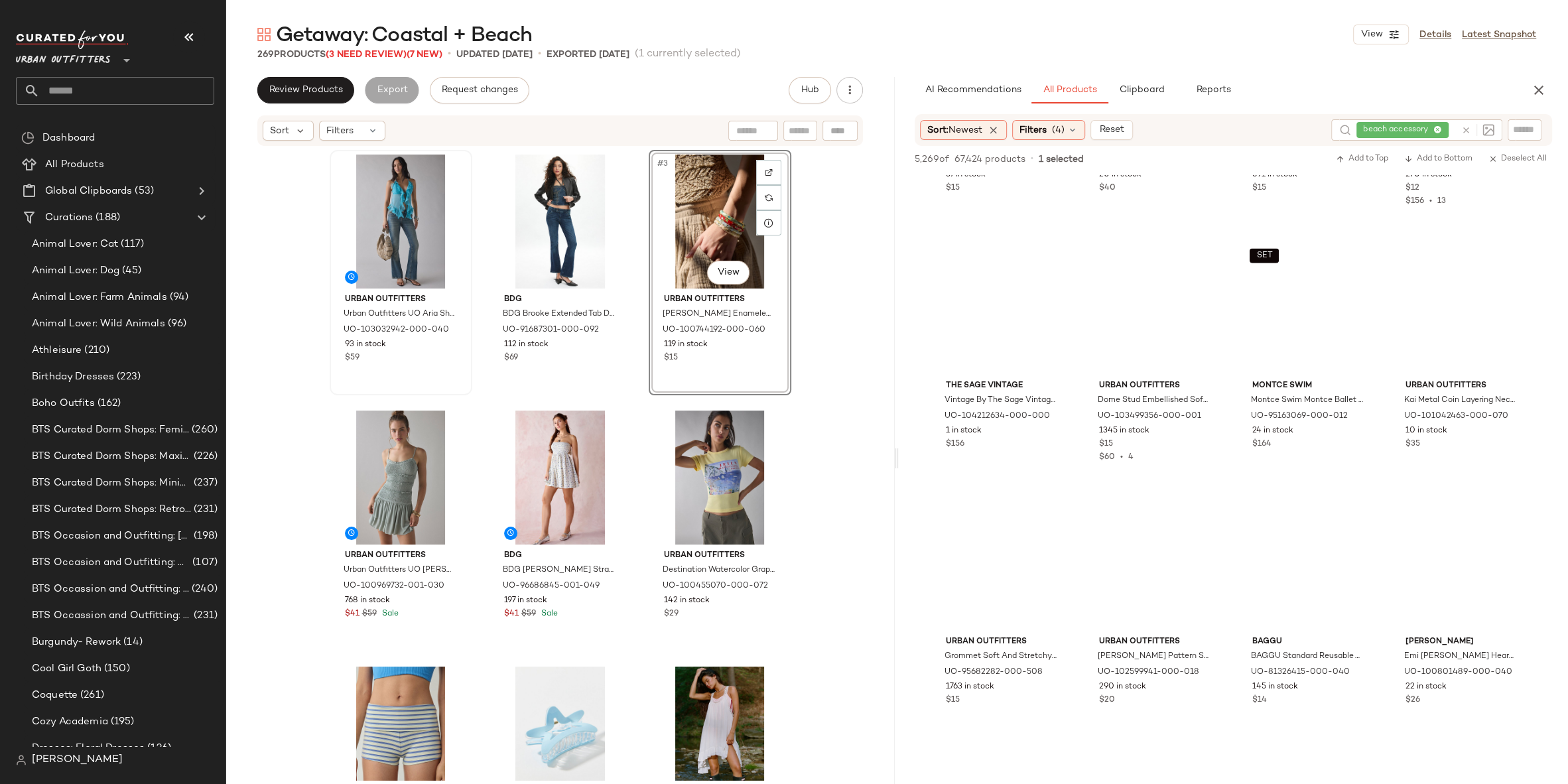
scroll to position [3371, 0]
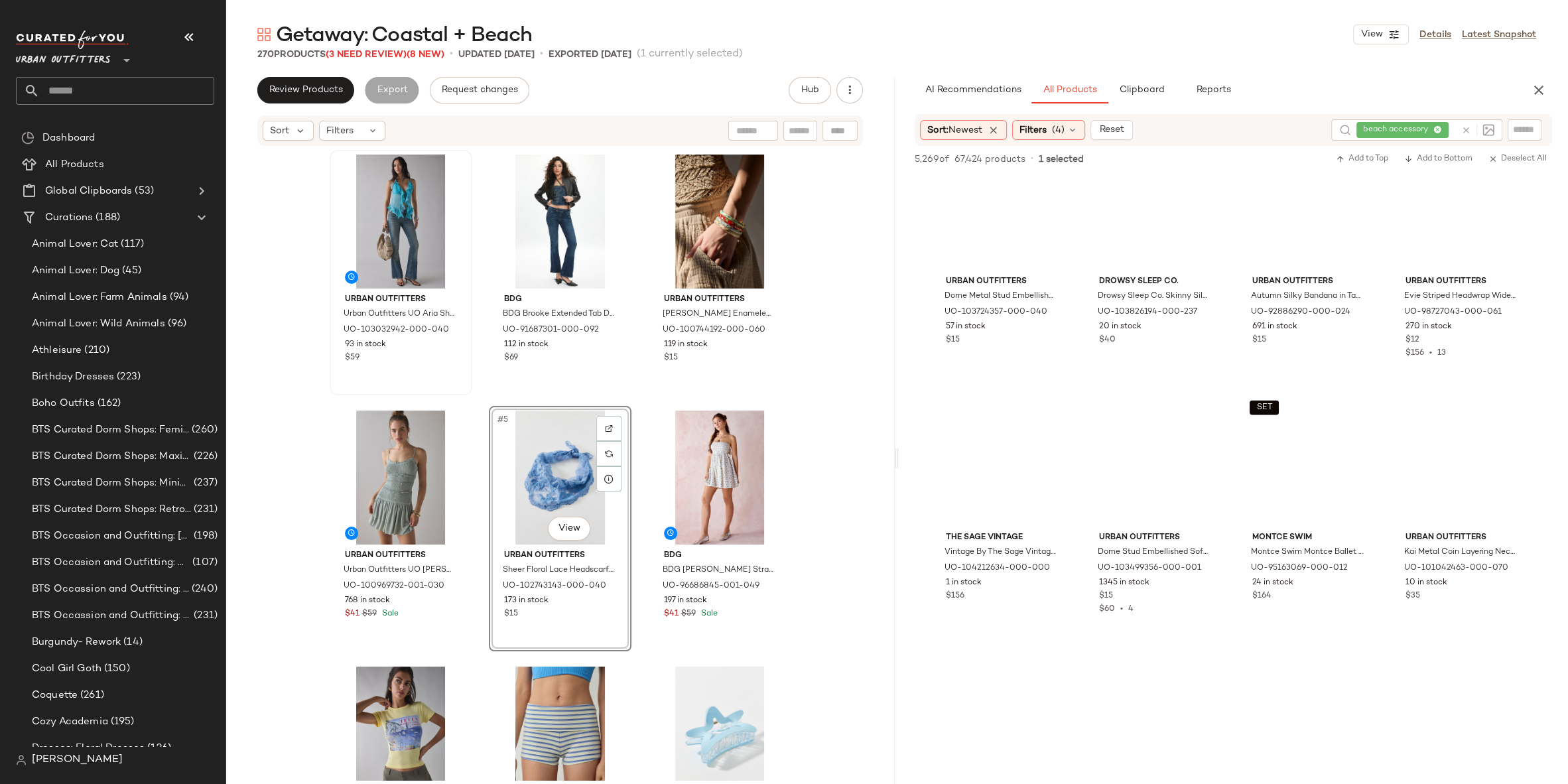
click at [850, 429] on div "Urban Outfitters Urban Outfitters UO Aria Sheer Chiffon Open-Back Cascading Ruf…" at bounding box center [560, 463] width 670 height 632
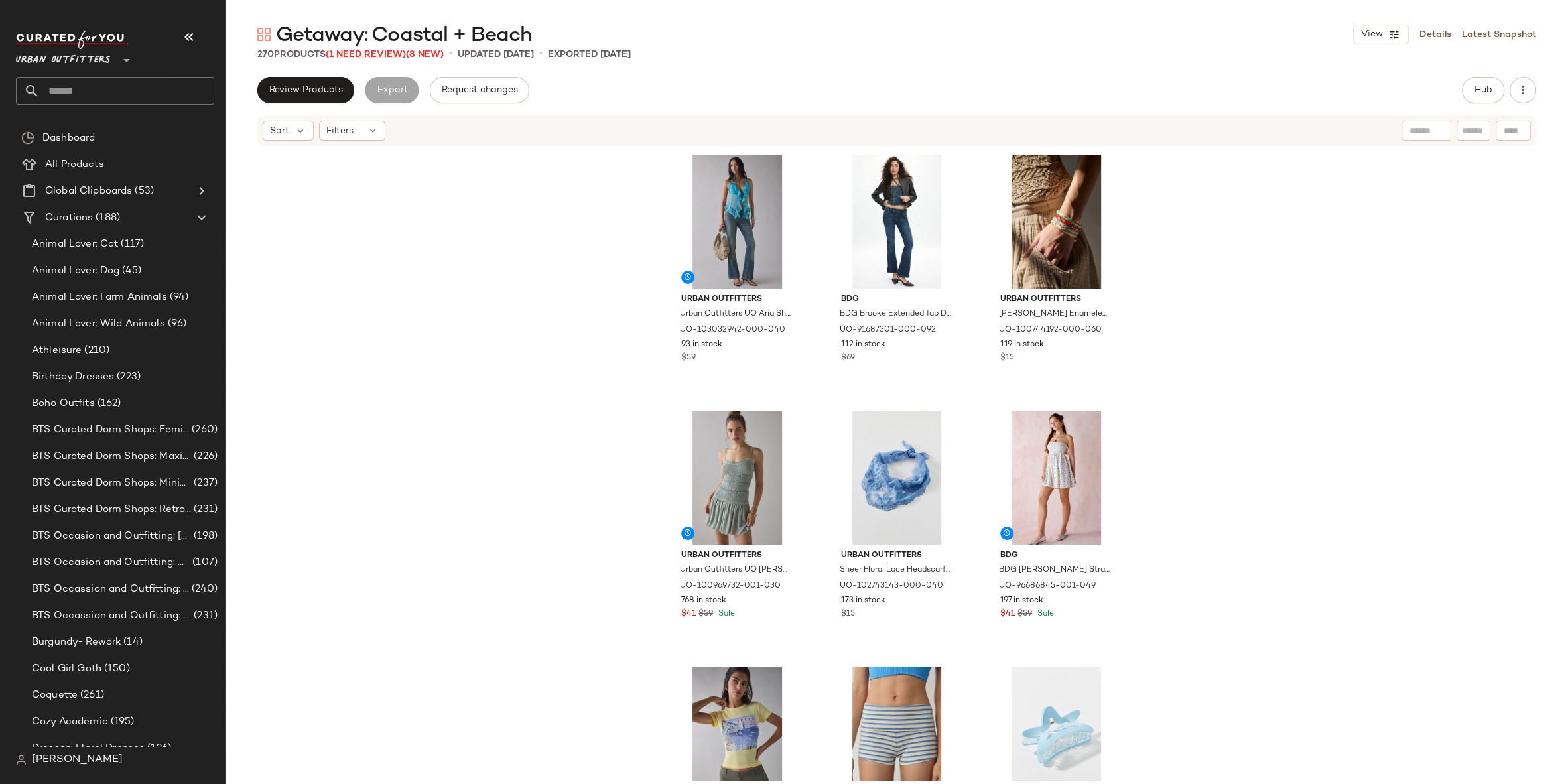
click at [380, 54] on span "(1 Need Review)" at bounding box center [366, 55] width 80 height 10
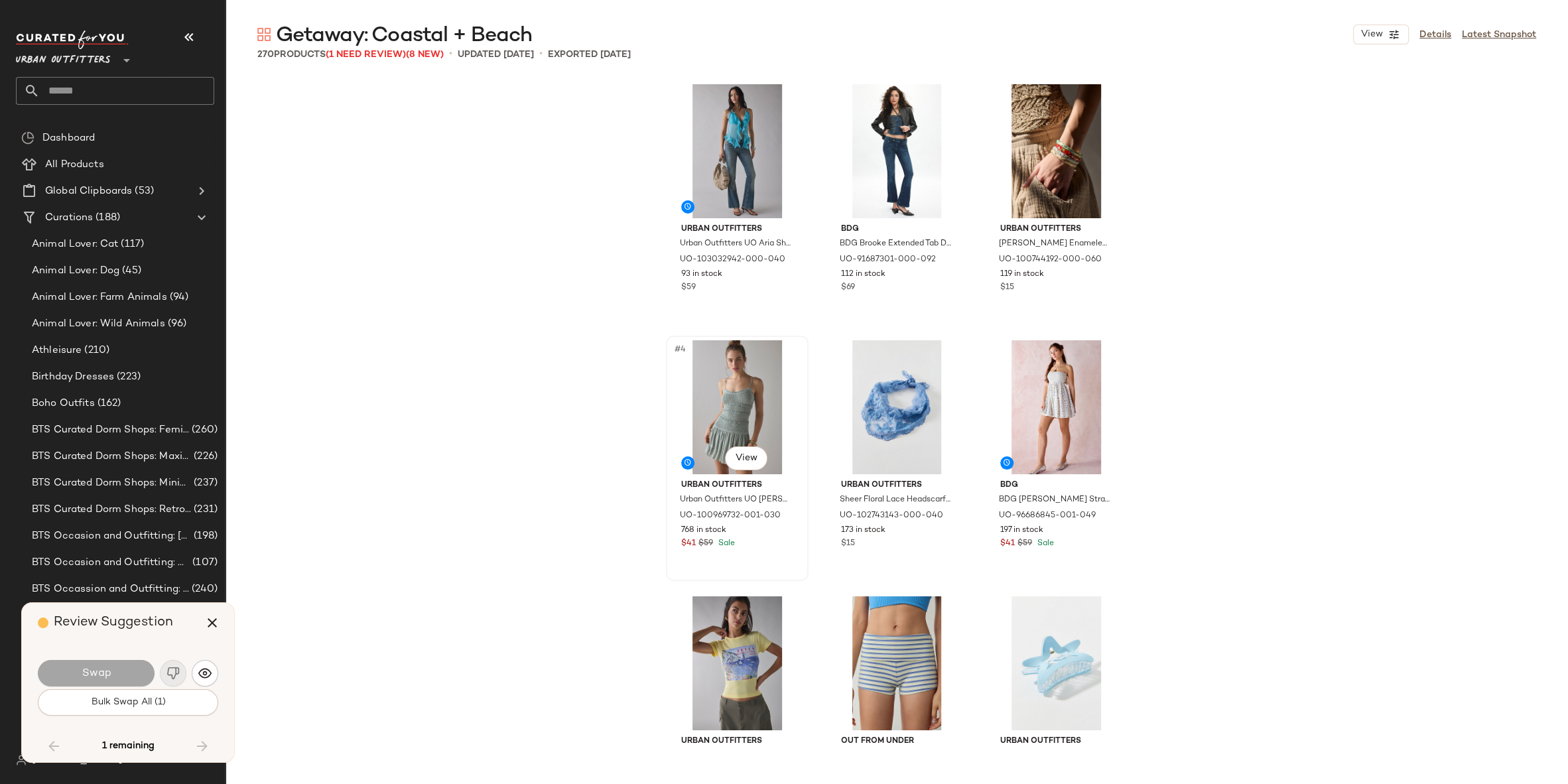
scroll to position [16125, 0]
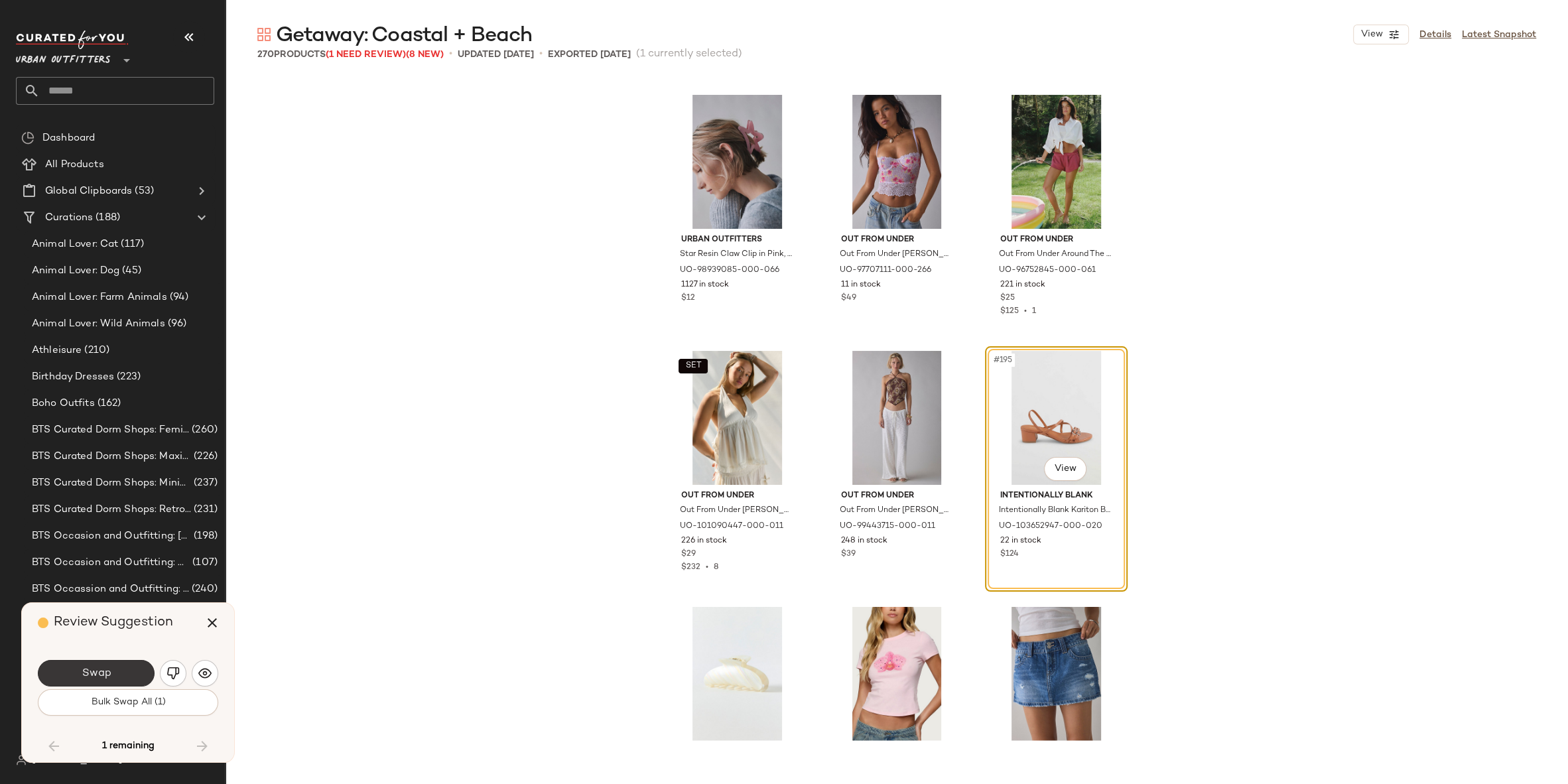
click at [111, 669] on button "Swap" at bounding box center [96, 673] width 117 height 26
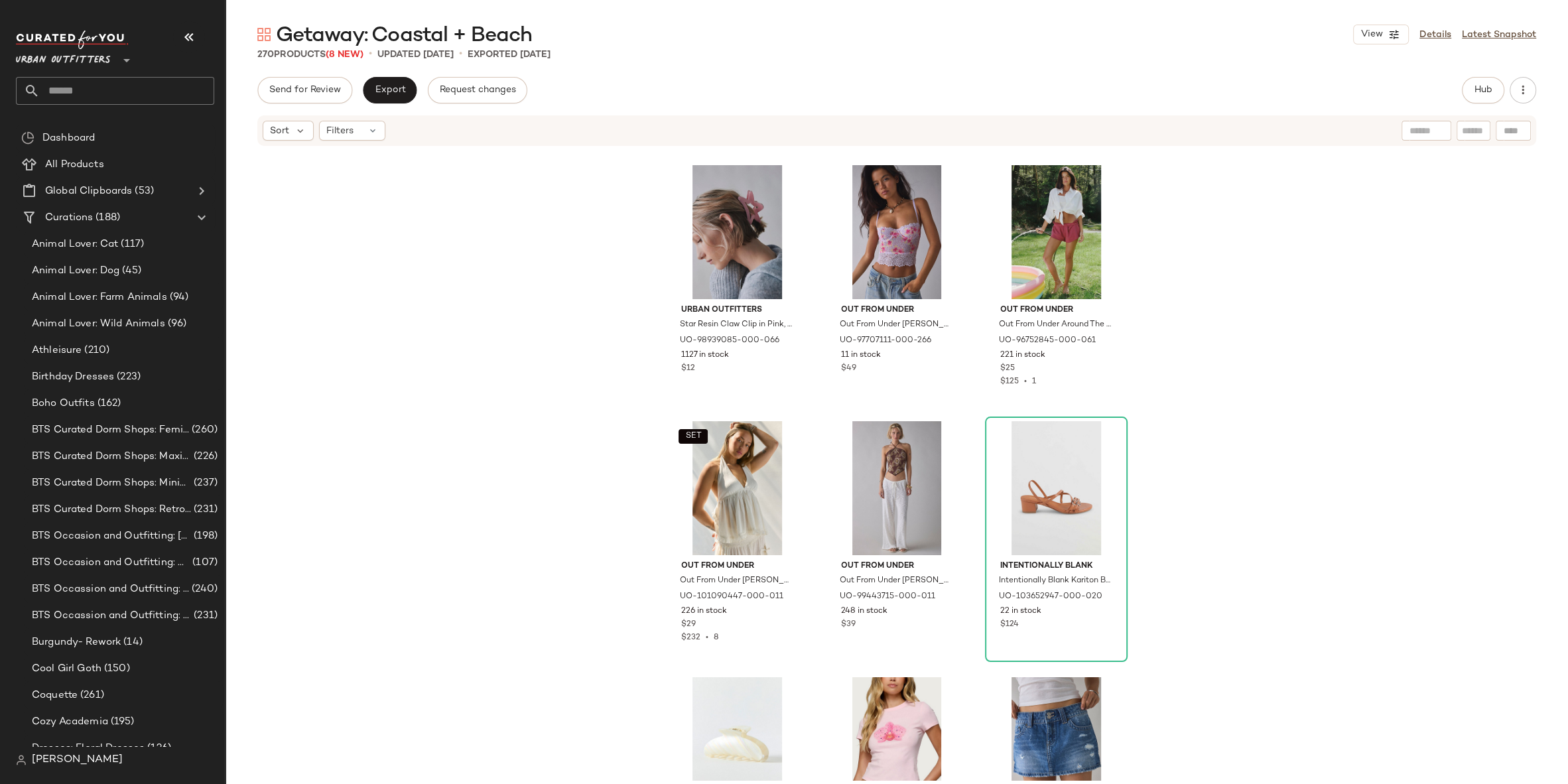
click at [1290, 295] on div "Urban Outfitters Star Resin Claw Clip in Pink, Women's at Urban Outfitters UO-9…" at bounding box center [897, 463] width 1342 height 632
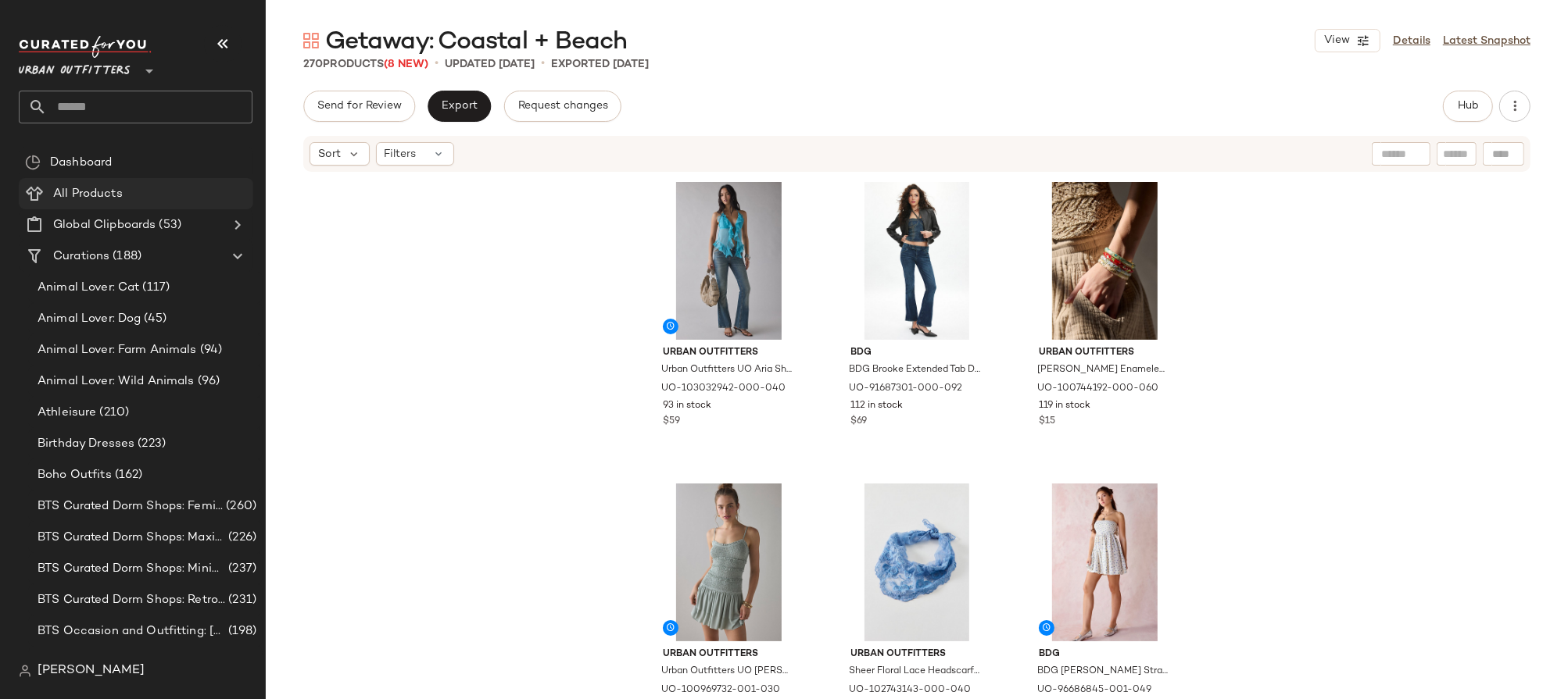
click at [110, 193] on span "All Products" at bounding box center [88, 194] width 70 height 18
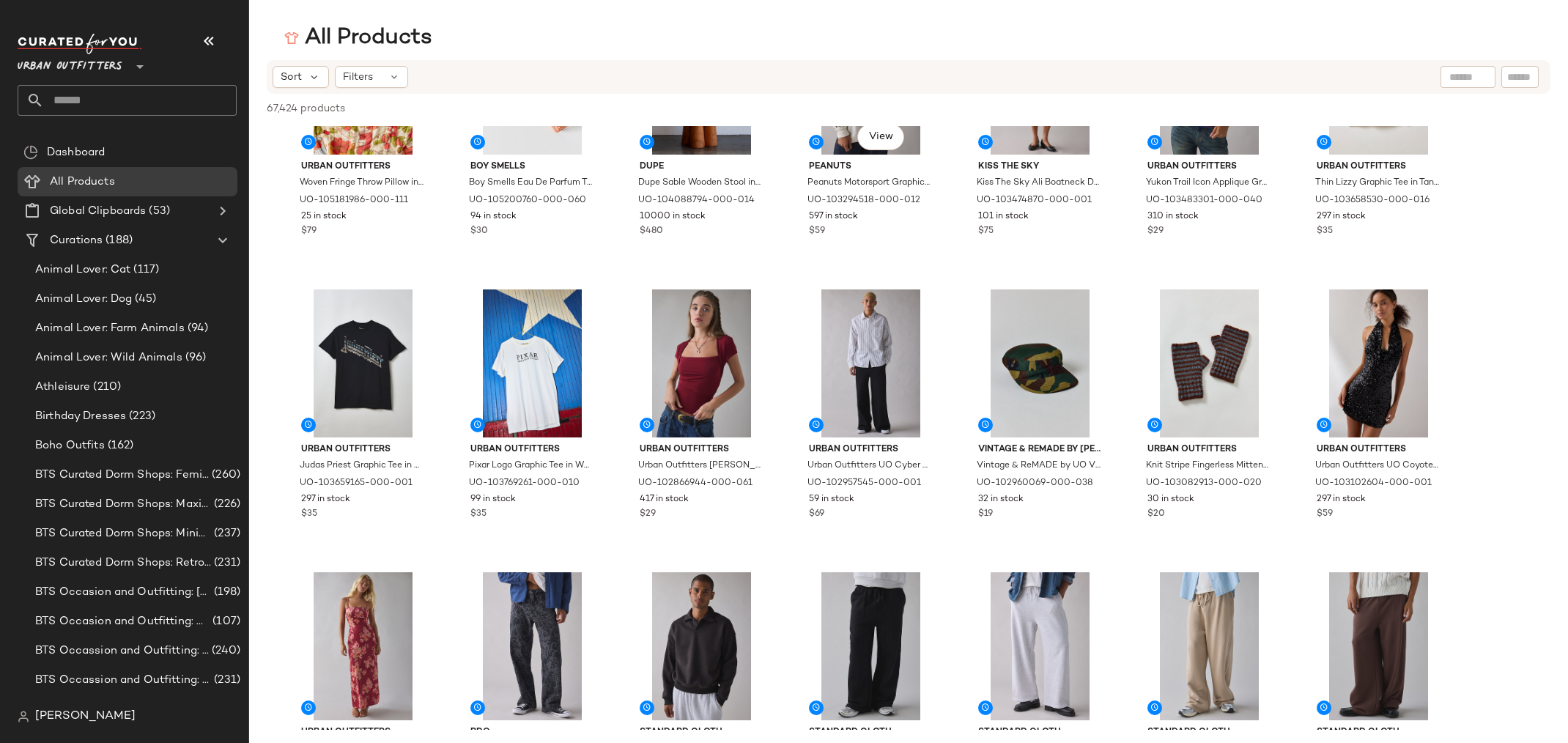
scroll to position [3423, 0]
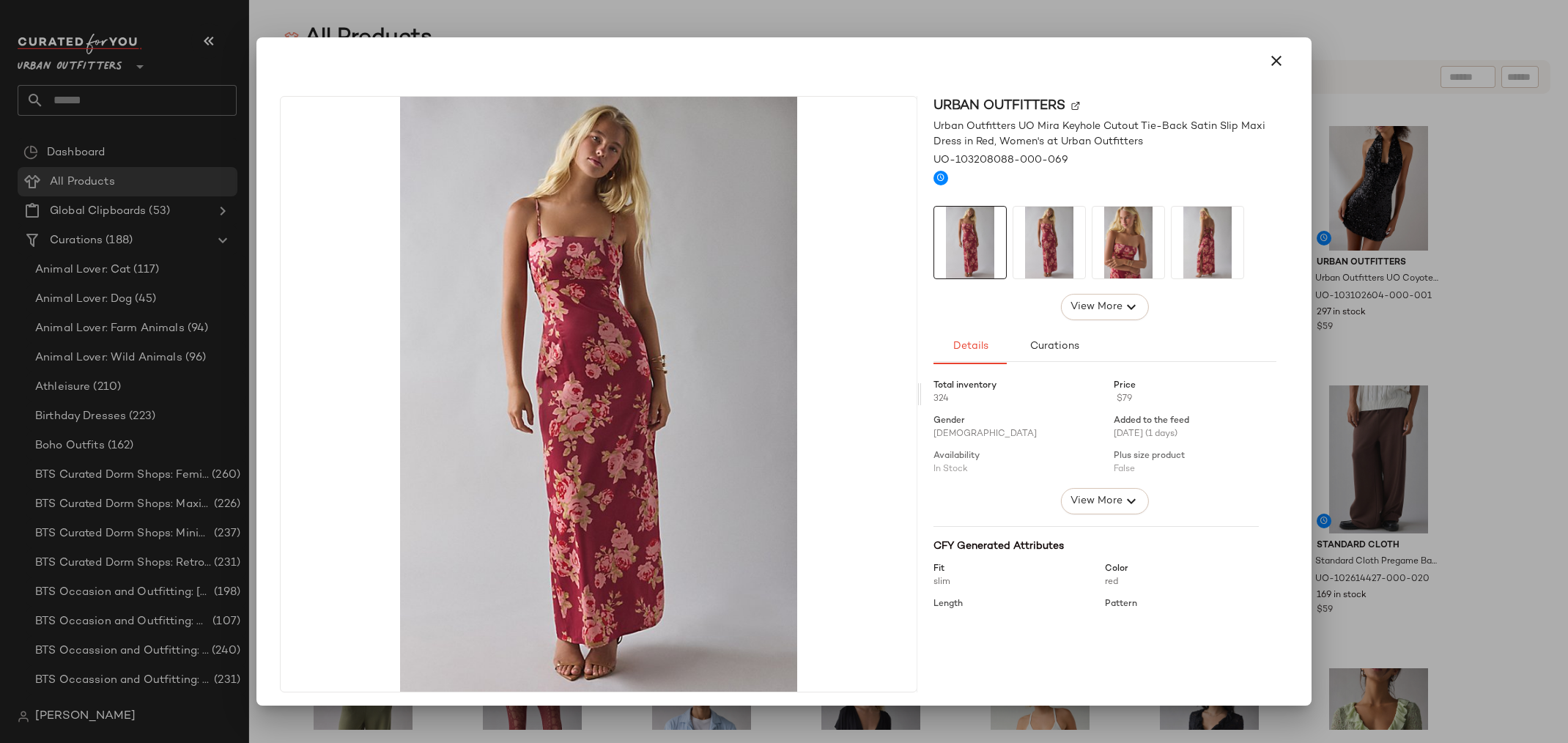
click at [1056, 237] on img at bounding box center [1049, 242] width 71 height 71
click at [1116, 239] on img at bounding box center [1128, 242] width 71 height 71
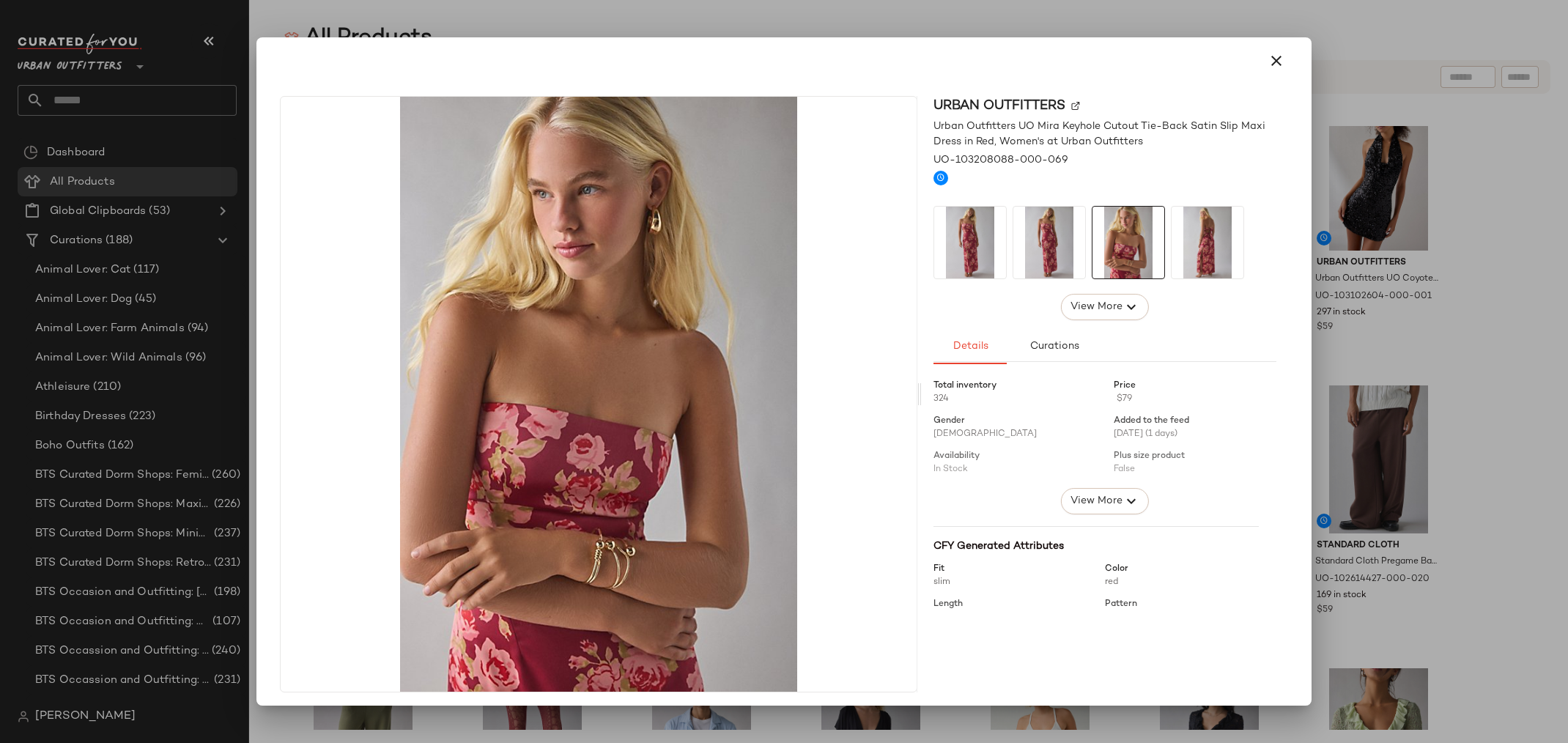
click at [1189, 238] on img at bounding box center [1207, 242] width 71 height 71
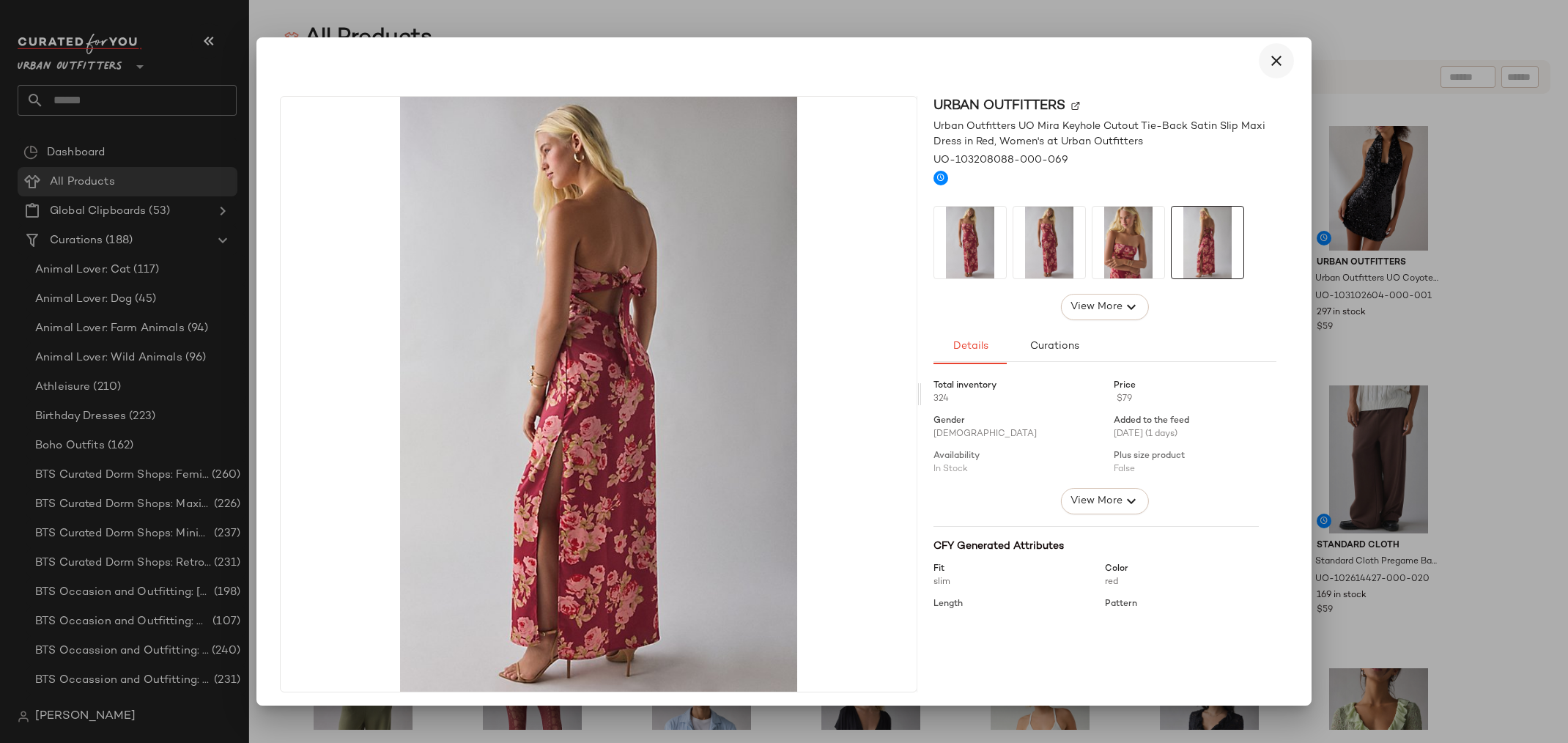
click at [1284, 55] on button "button" at bounding box center [1276, 60] width 35 height 35
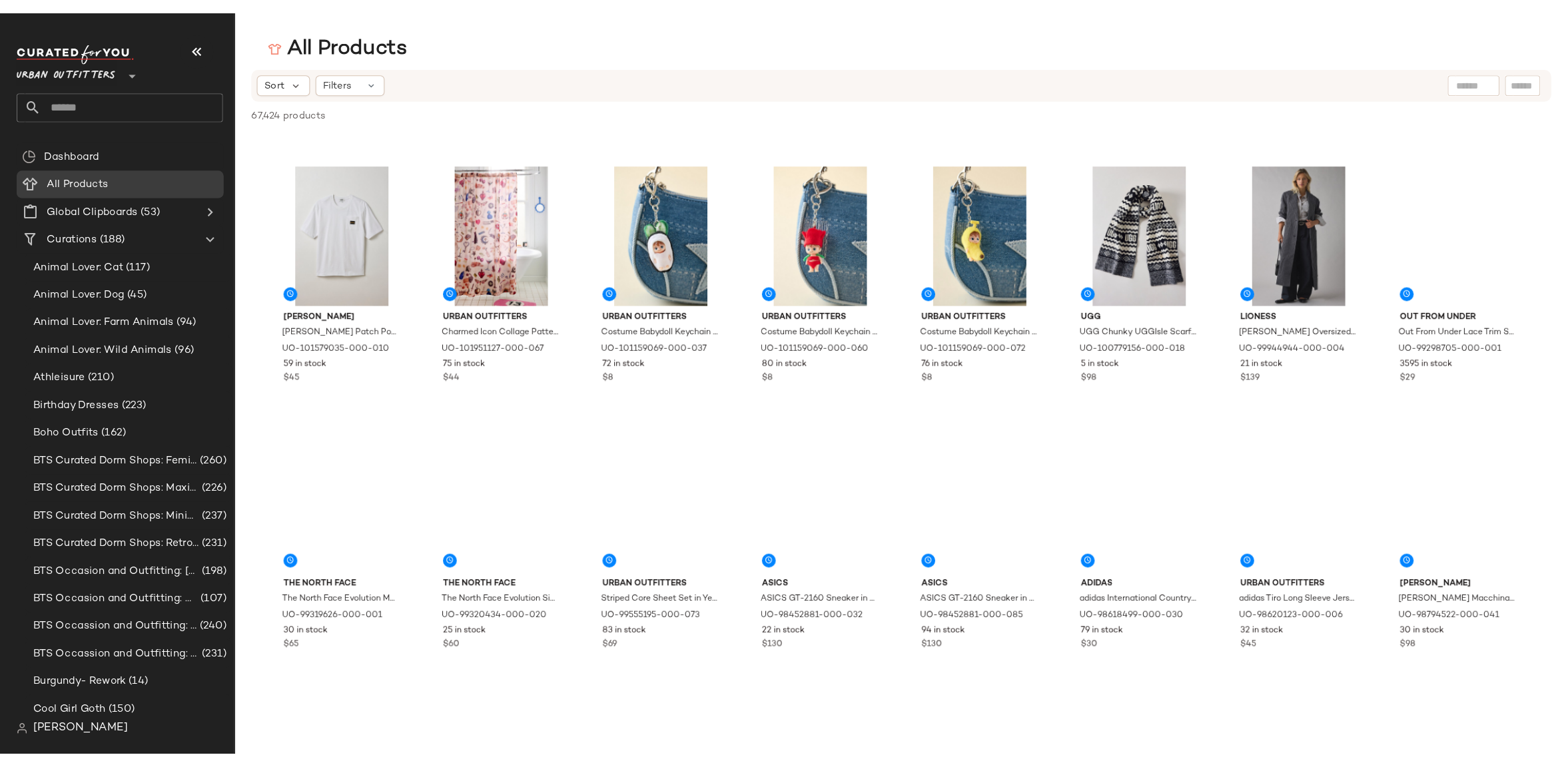
scroll to position [3055, 0]
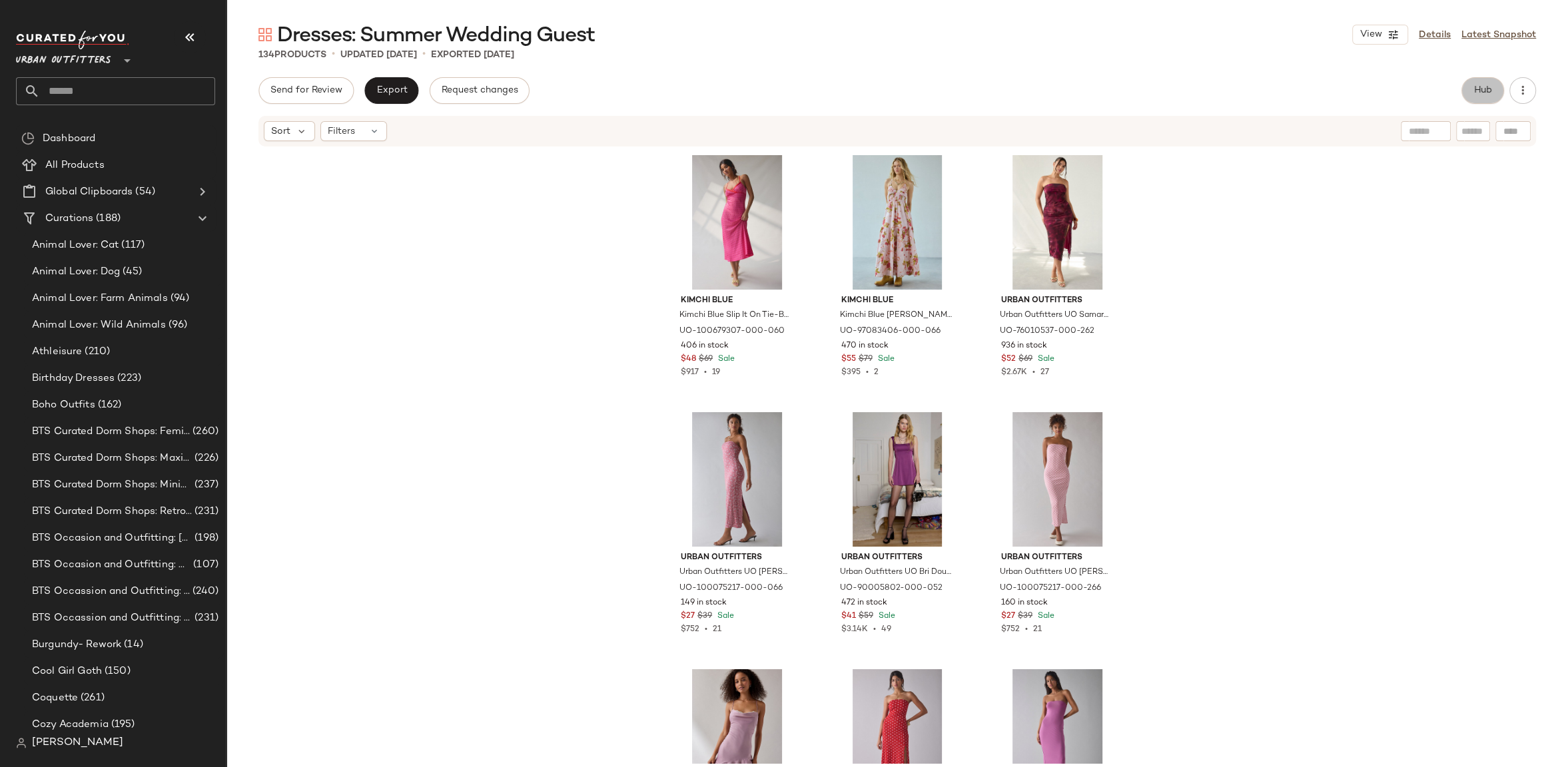
click at [1484, 84] on button "Hub" at bounding box center [1482, 90] width 43 height 26
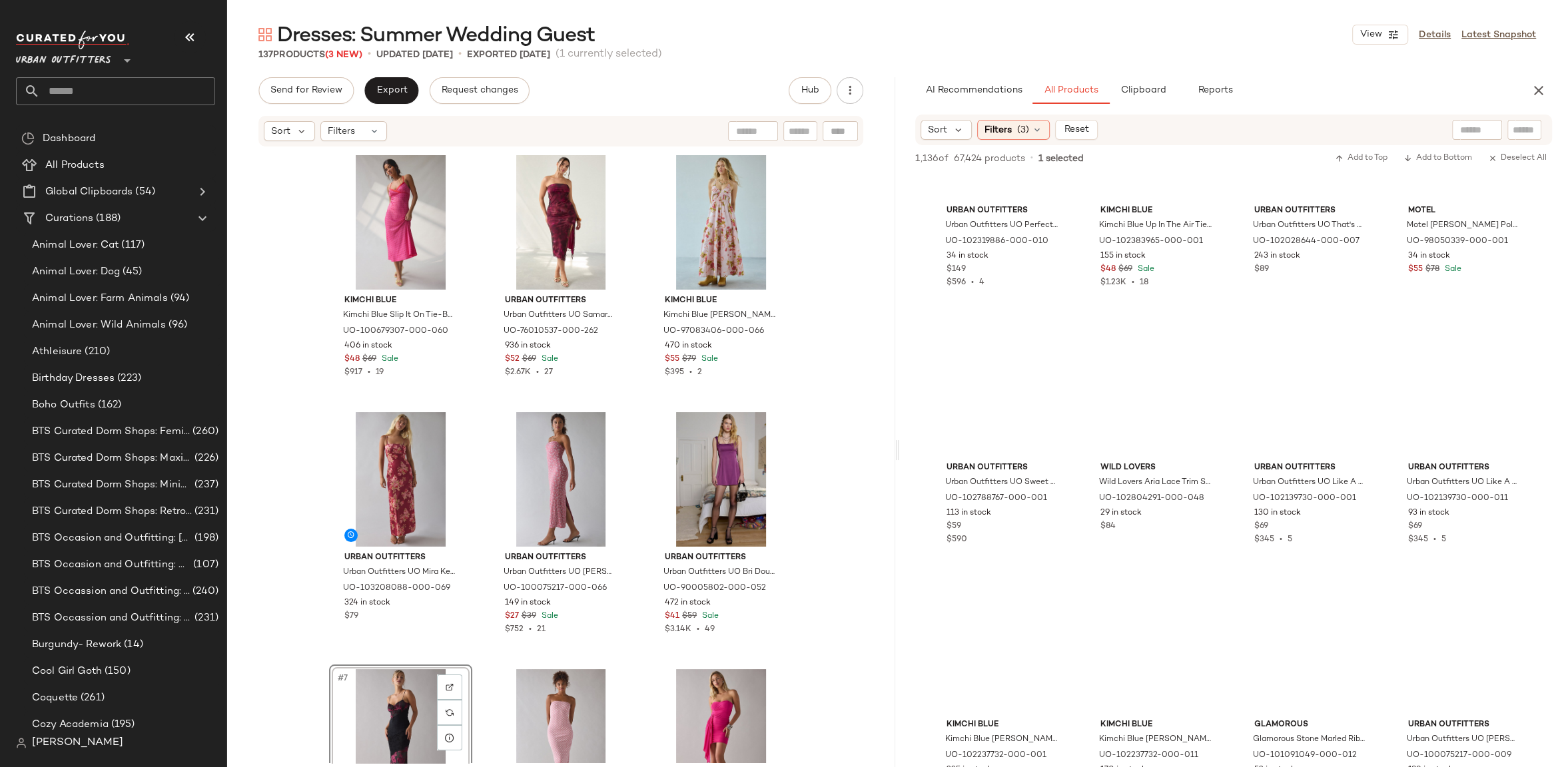
drag, startPoint x: 1311, startPoint y: 317, endPoint x: 423, endPoint y: 2, distance: 942.2
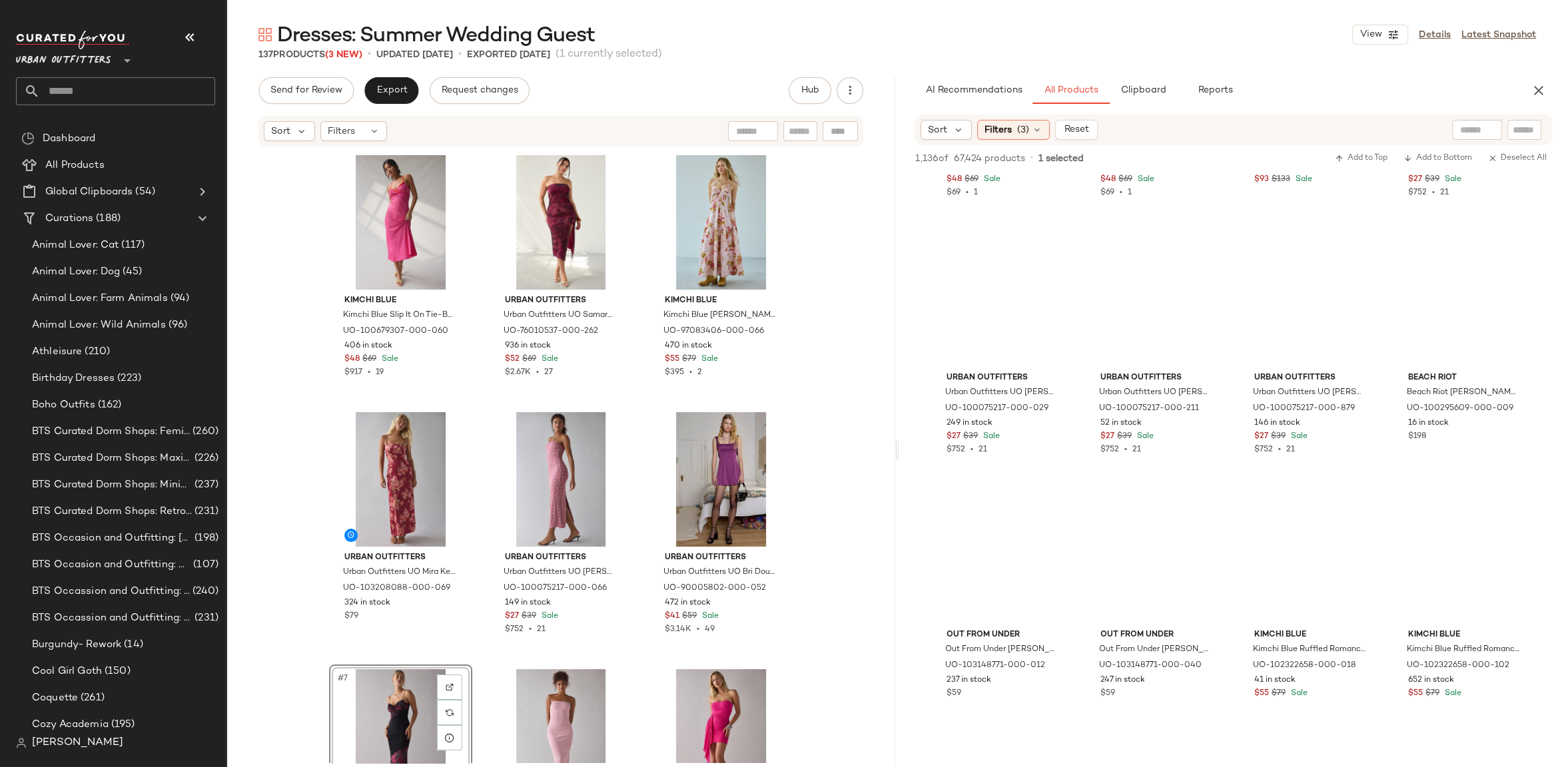
scroll to position [4899, 0]
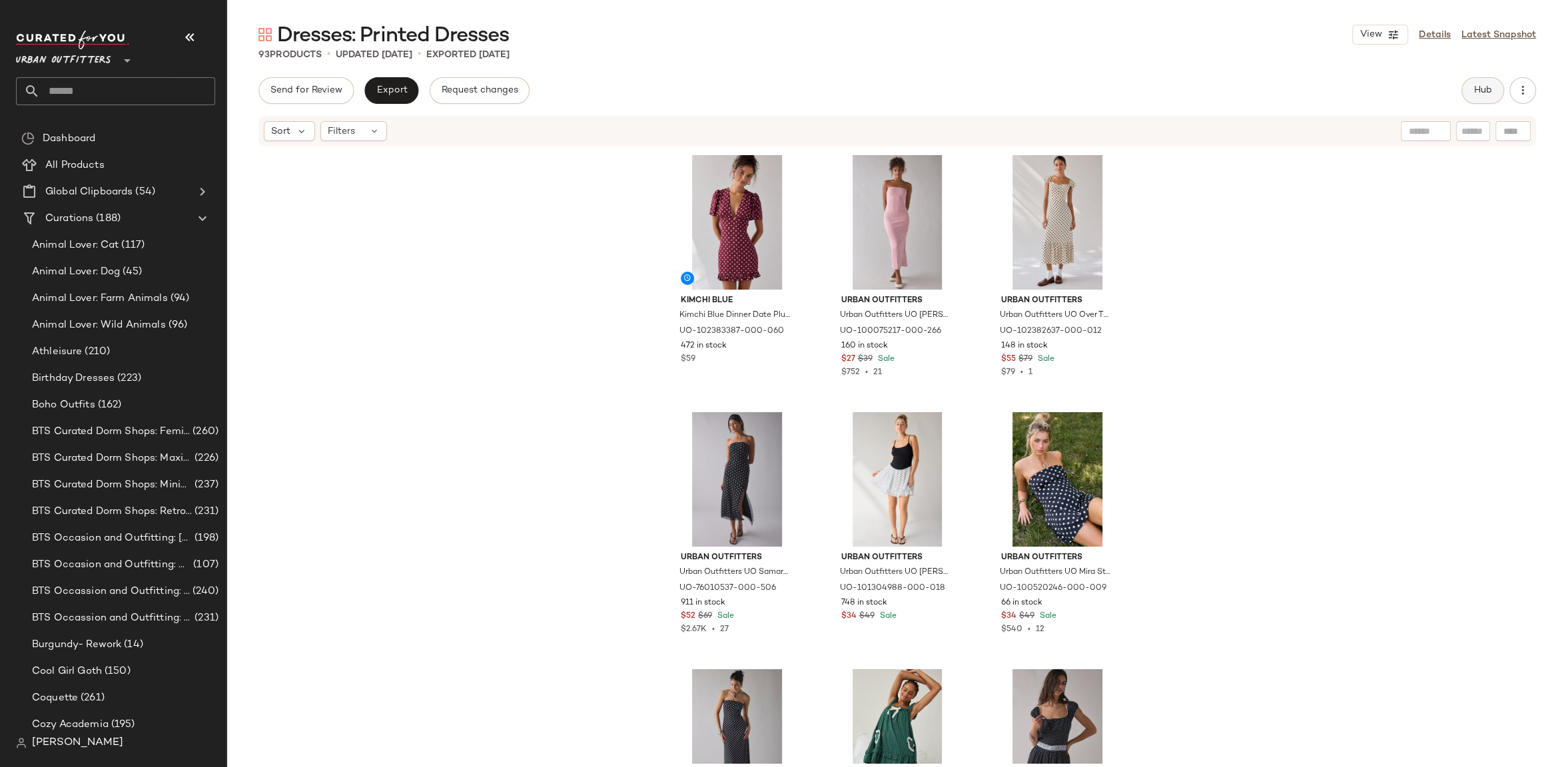
click at [1491, 93] on span "Hub" at bounding box center [1482, 90] width 19 height 11
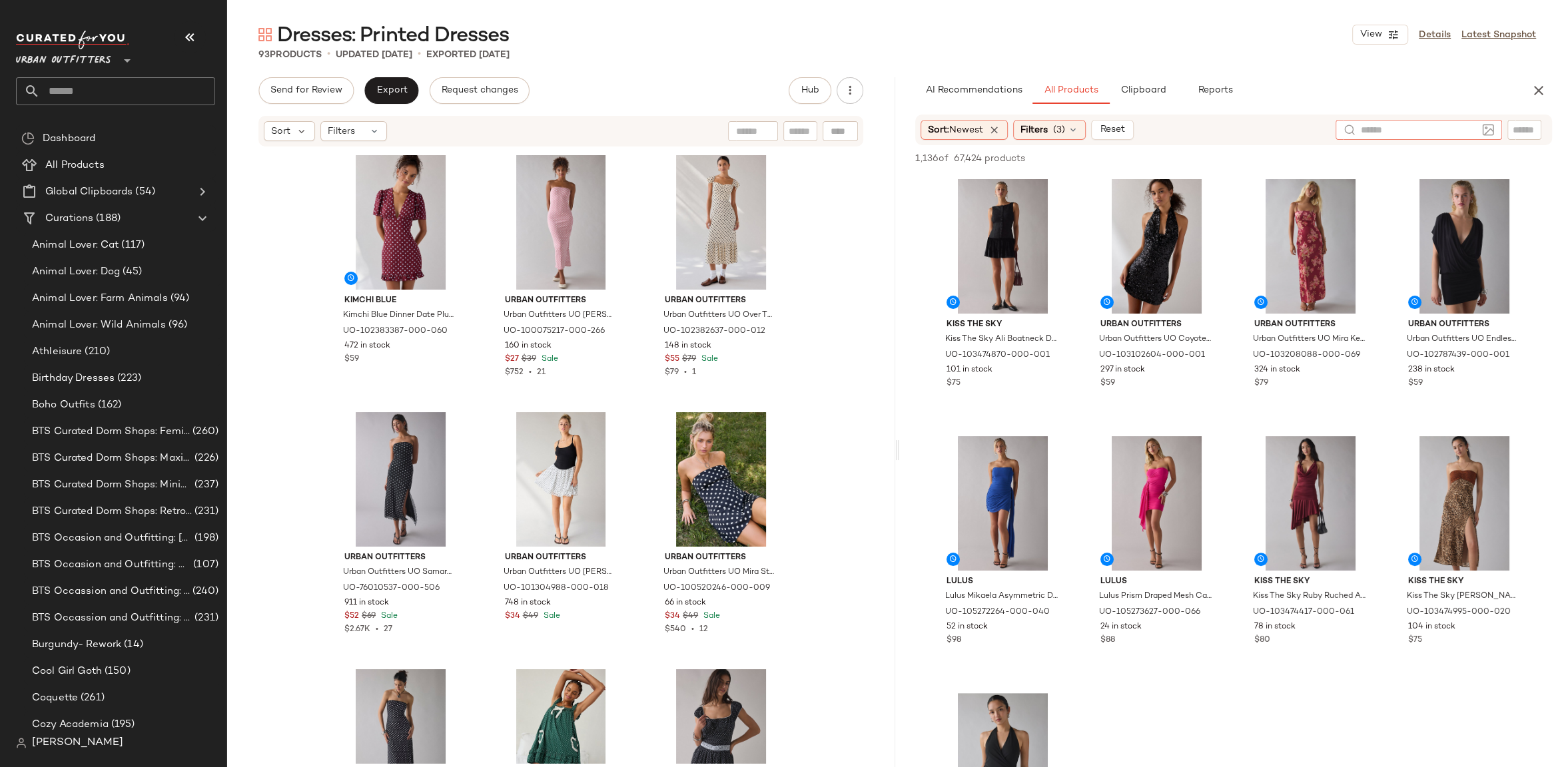
click at [1481, 127] on div at bounding box center [1418, 130] width 166 height 20
type input "*********"
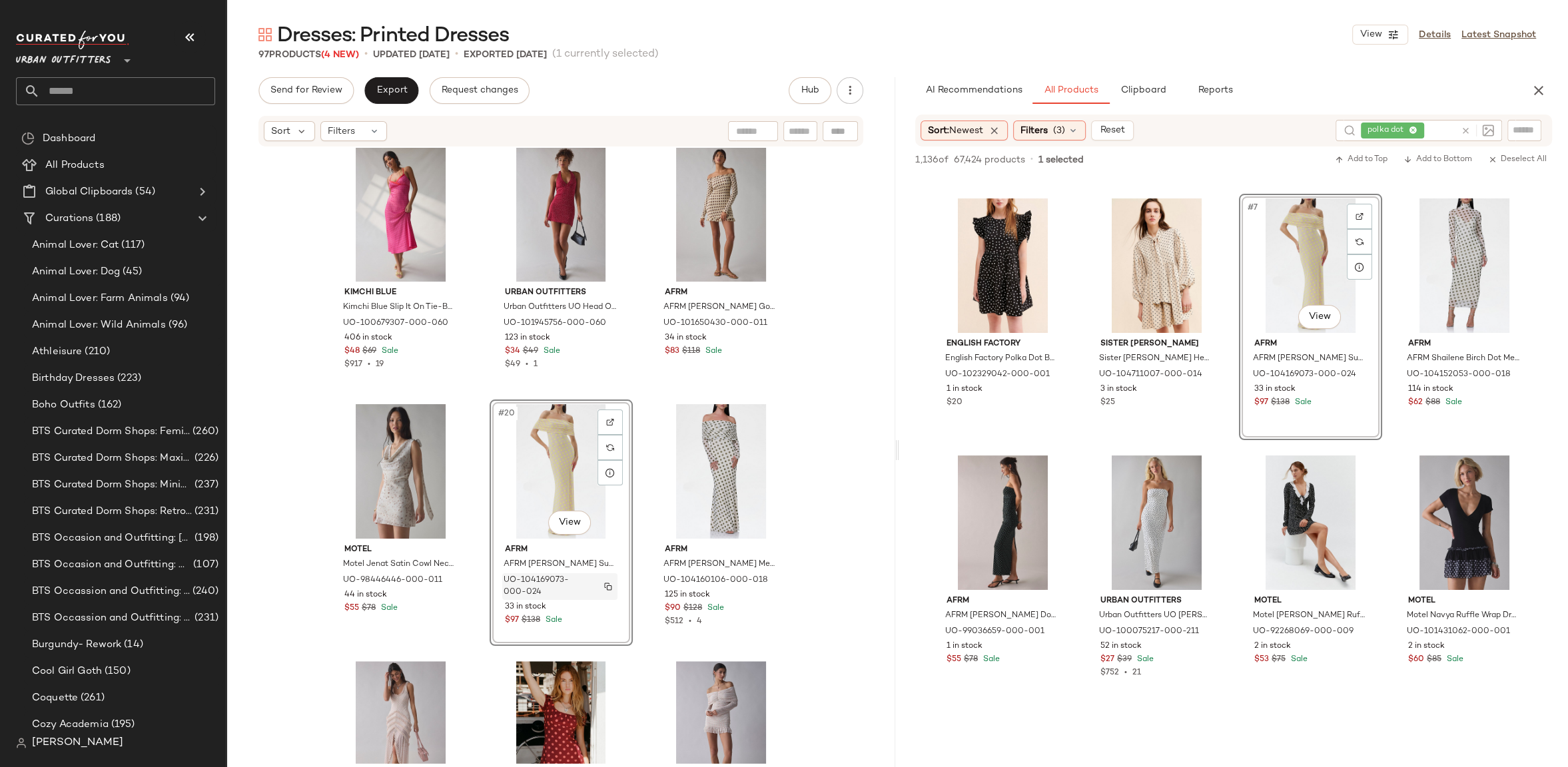
scroll to position [1298, 0]
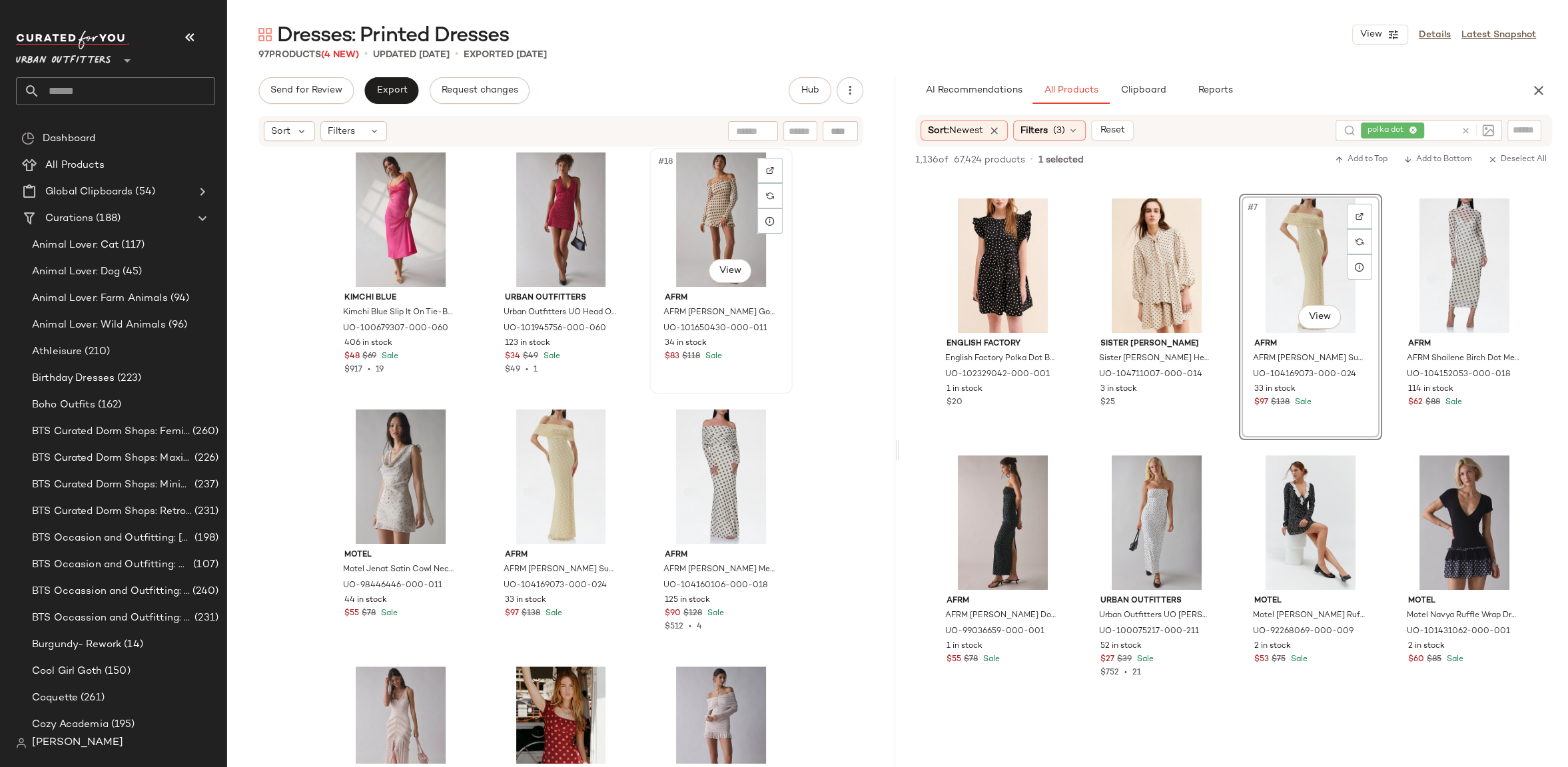
click at [699, 243] on div "#18 View" at bounding box center [720, 219] width 134 height 134
click at [557, 423] on div "#20 View" at bounding box center [560, 477] width 134 height 134
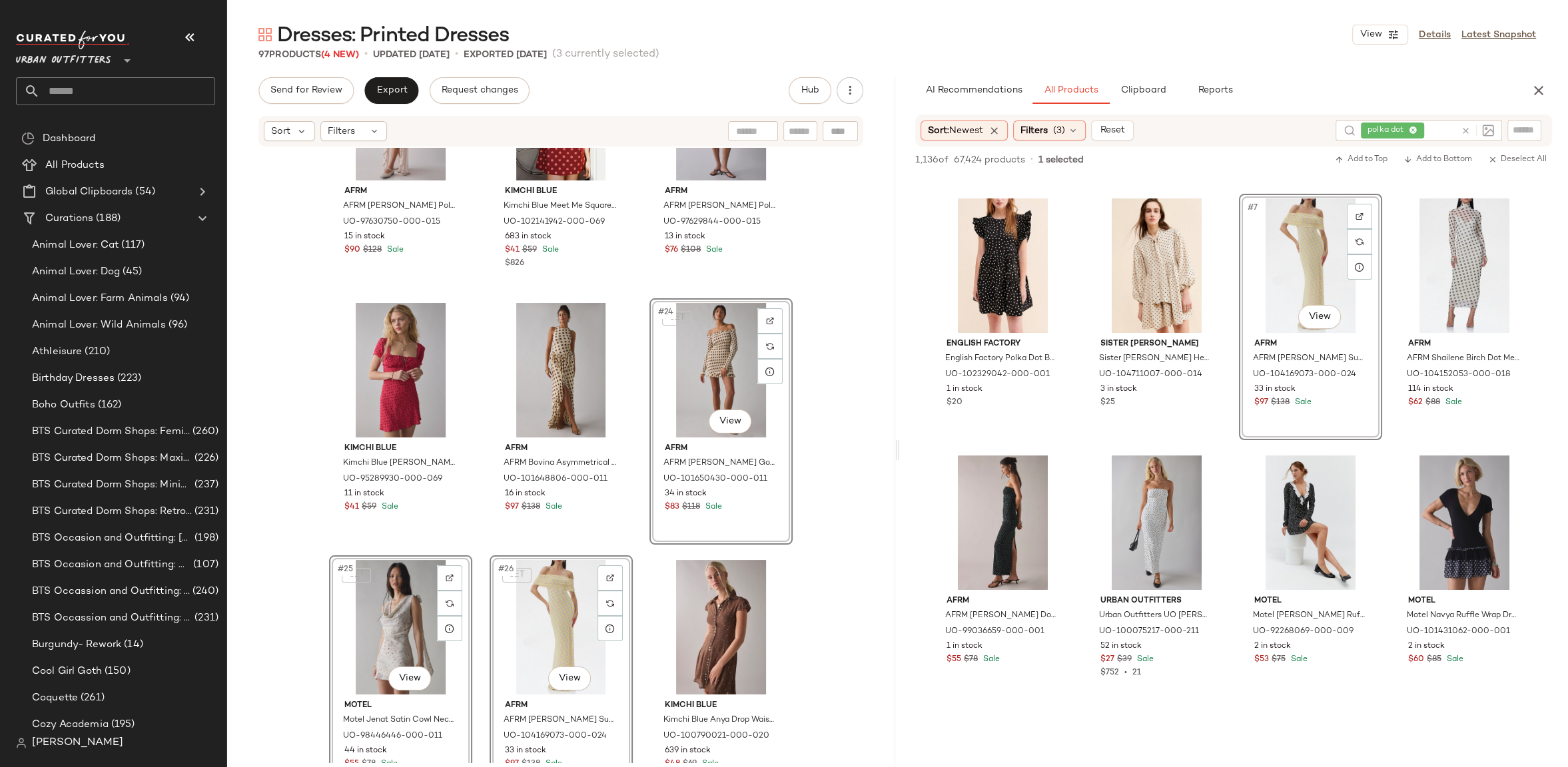
scroll to position [1828, 0]
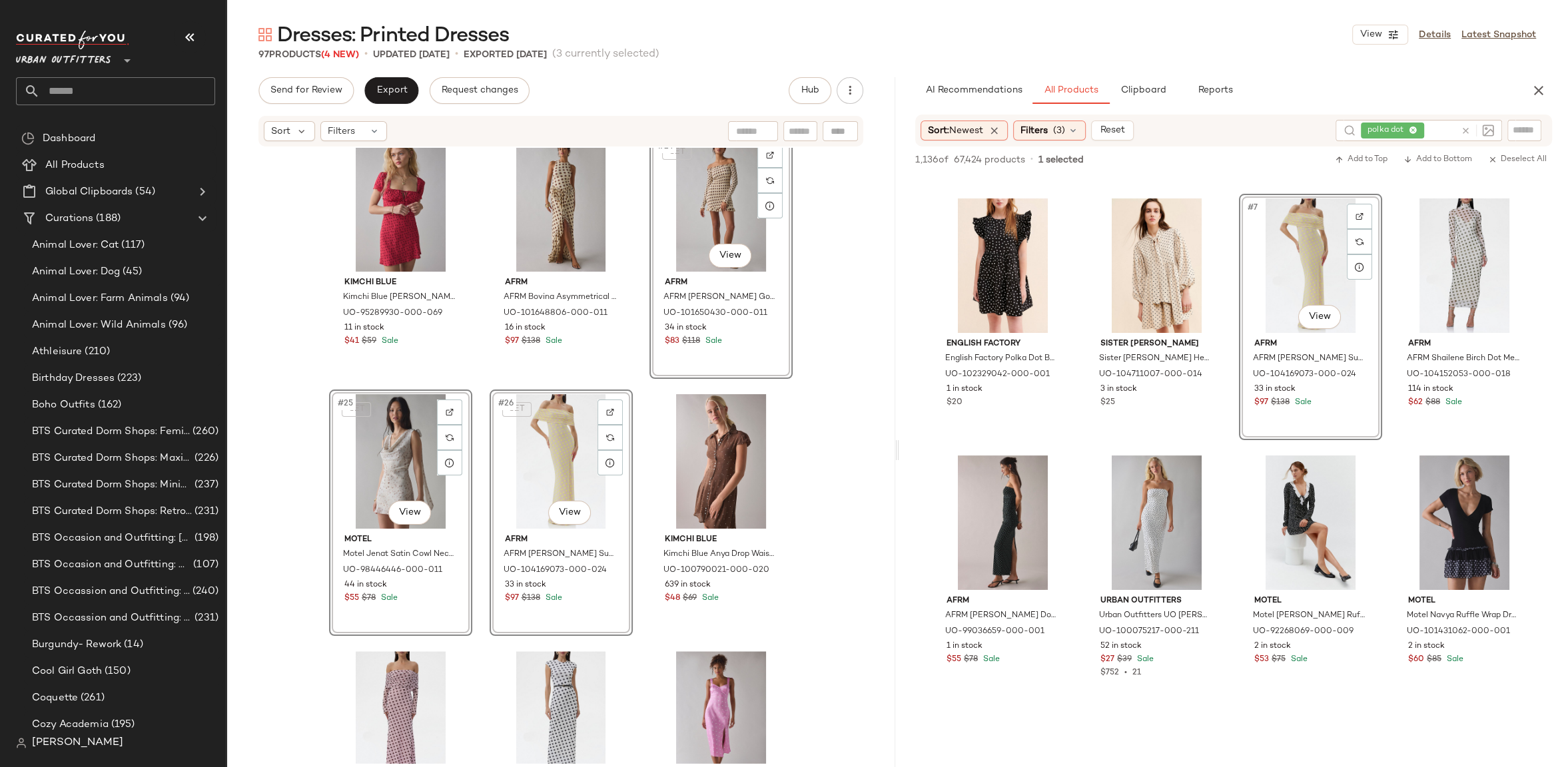
click at [799, 538] on div "AFRM AFRM [PERSON_NAME] Polka Dot Mesh Ruffle-Trim Maxi Dress in Coral Micro Do…" at bounding box center [560, 455] width 668 height 615
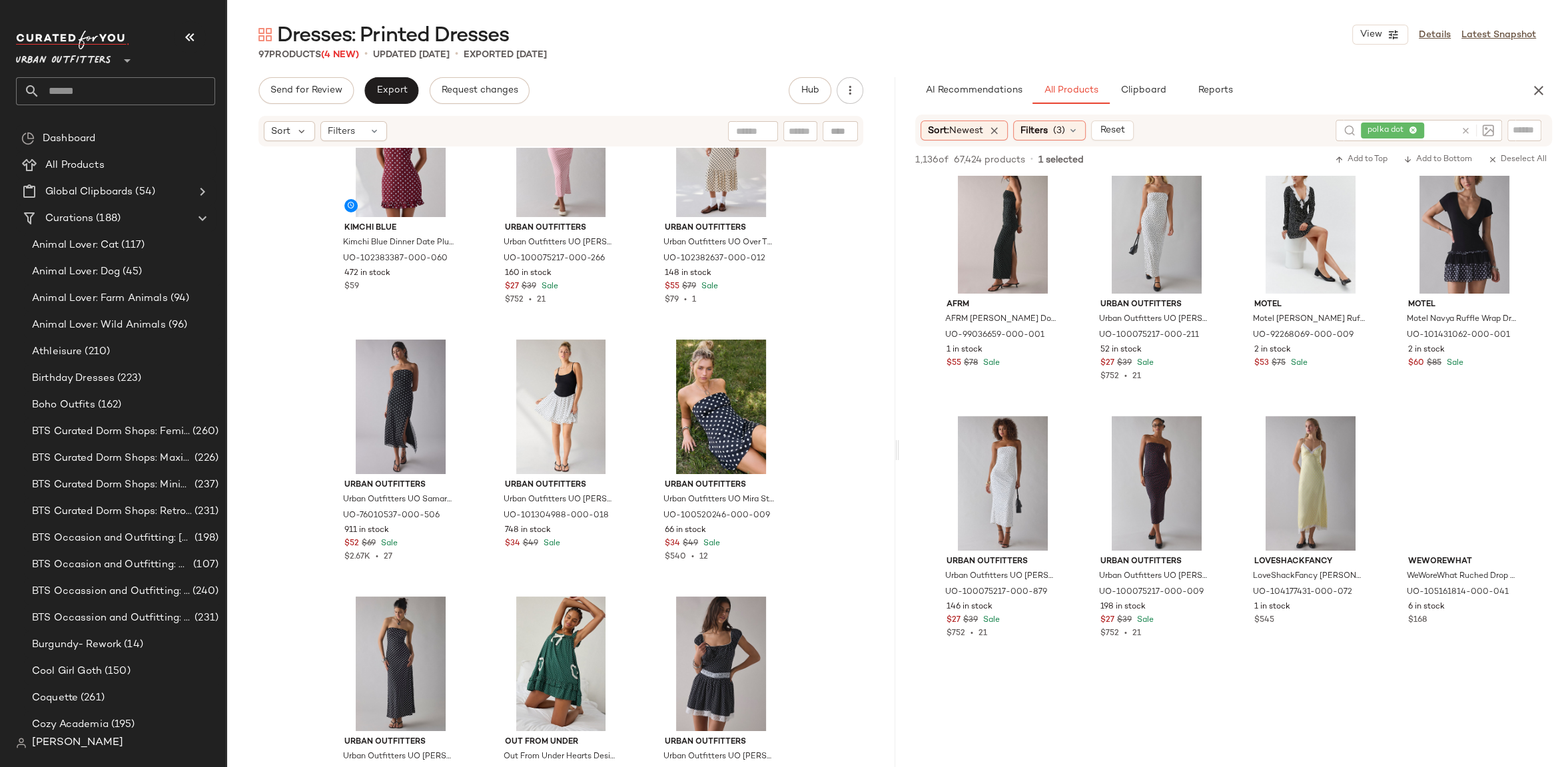
scroll to position [249, 0]
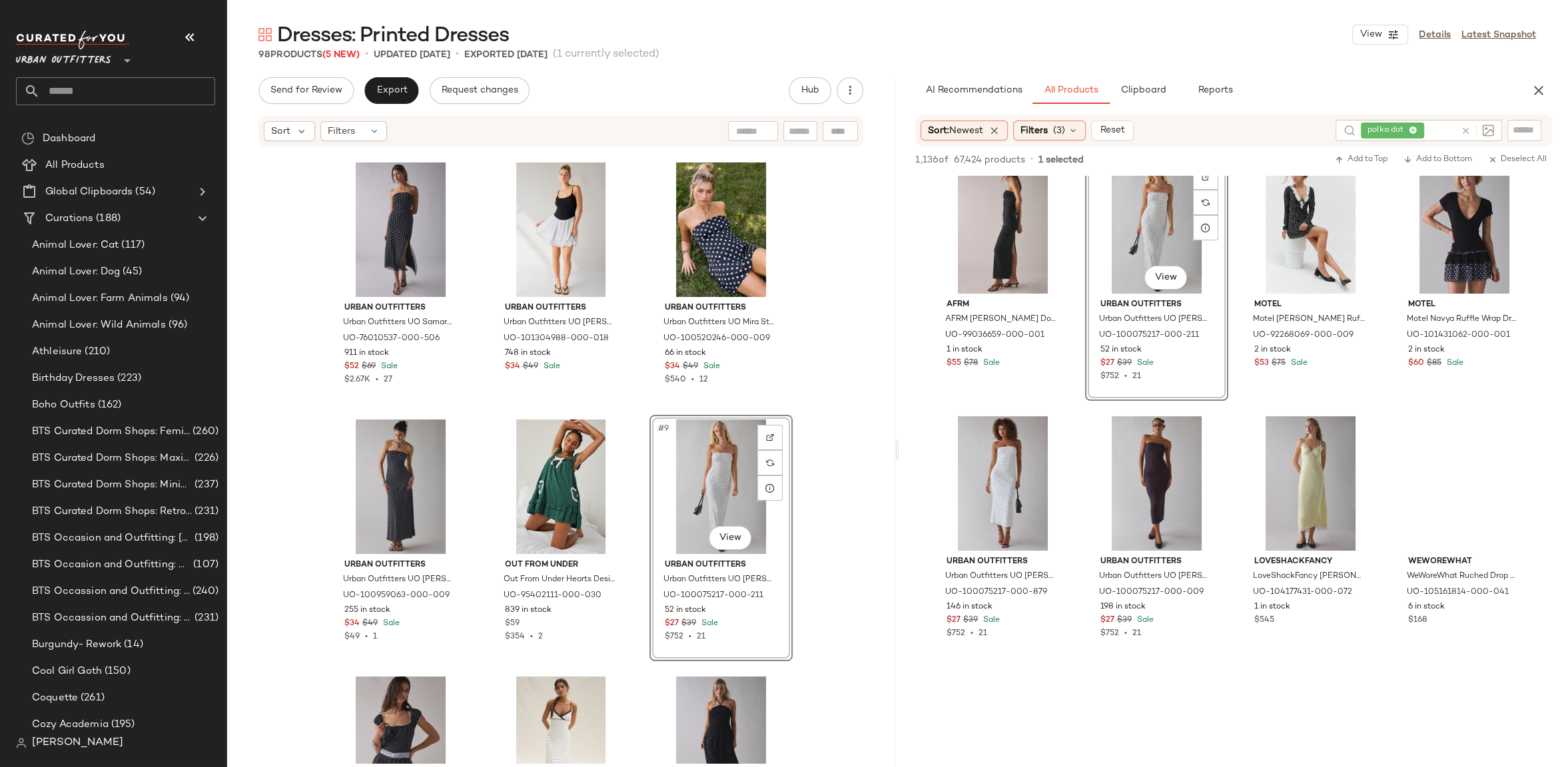
drag, startPoint x: 1019, startPoint y: 474, endPoint x: 22, endPoint y: 406, distance: 999.3
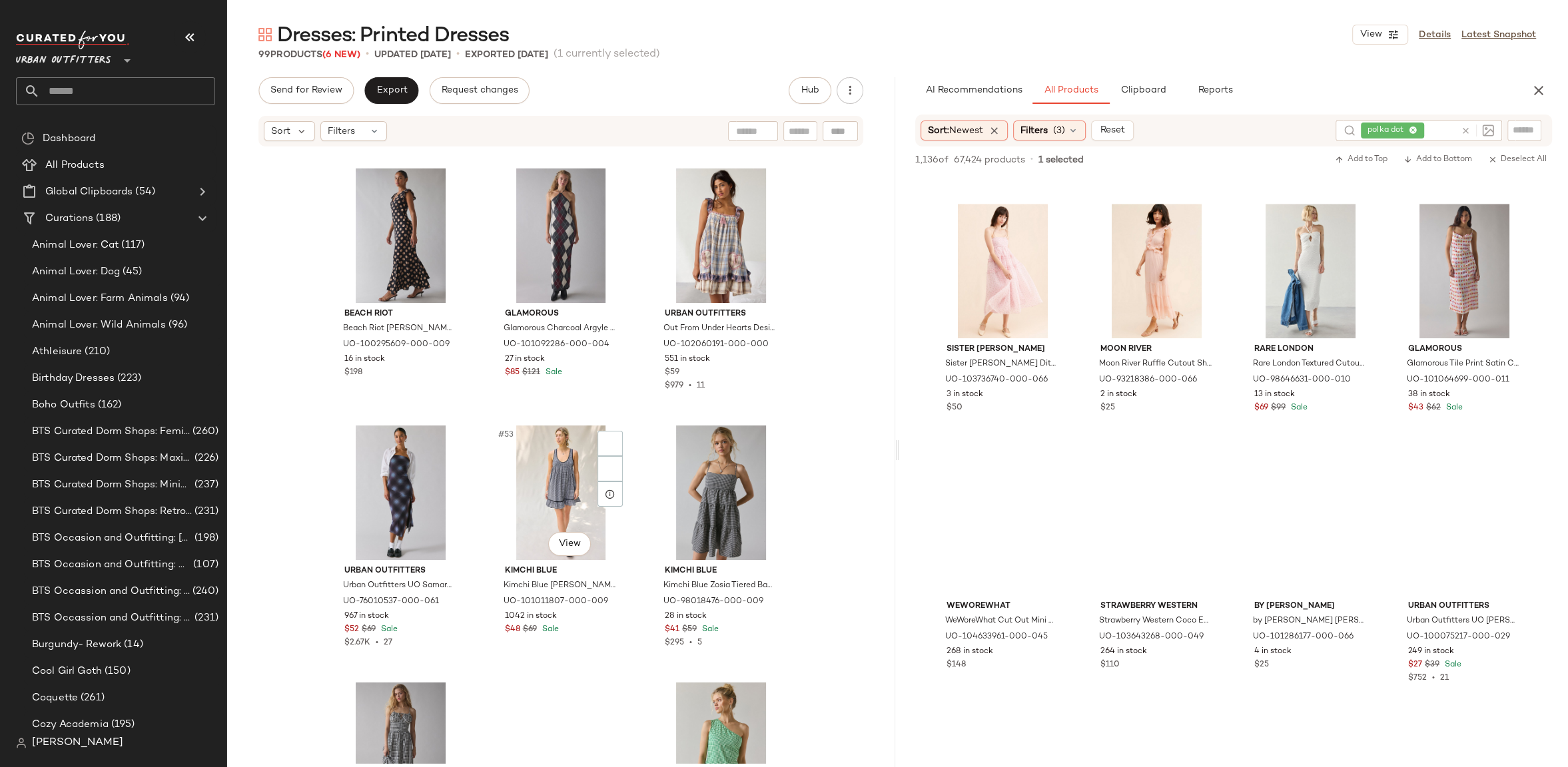
scroll to position [4112, 0]
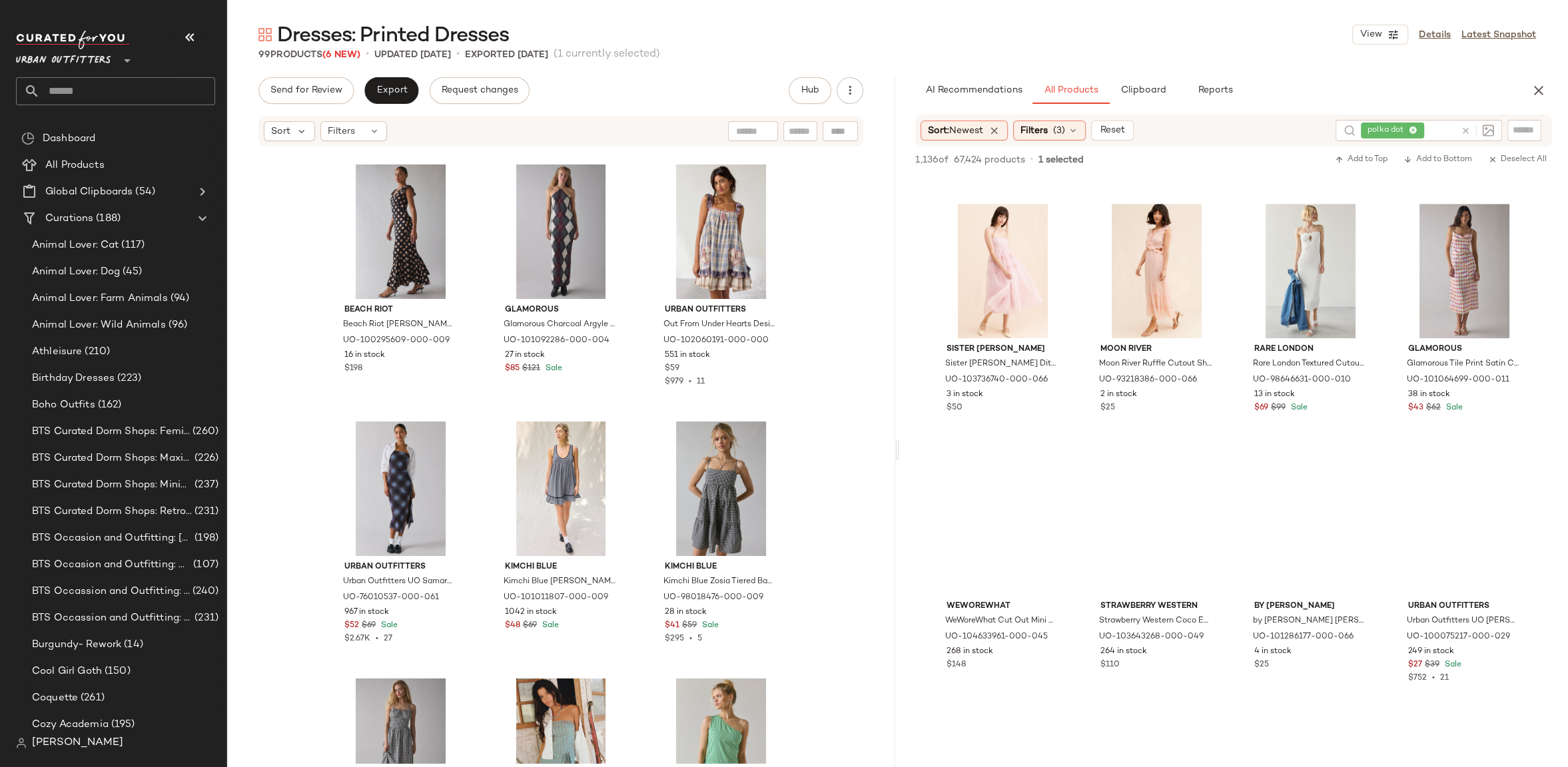
click at [1442, 131] on input "text" at bounding box center [1440, 131] width 29 height 14
type input "*****"
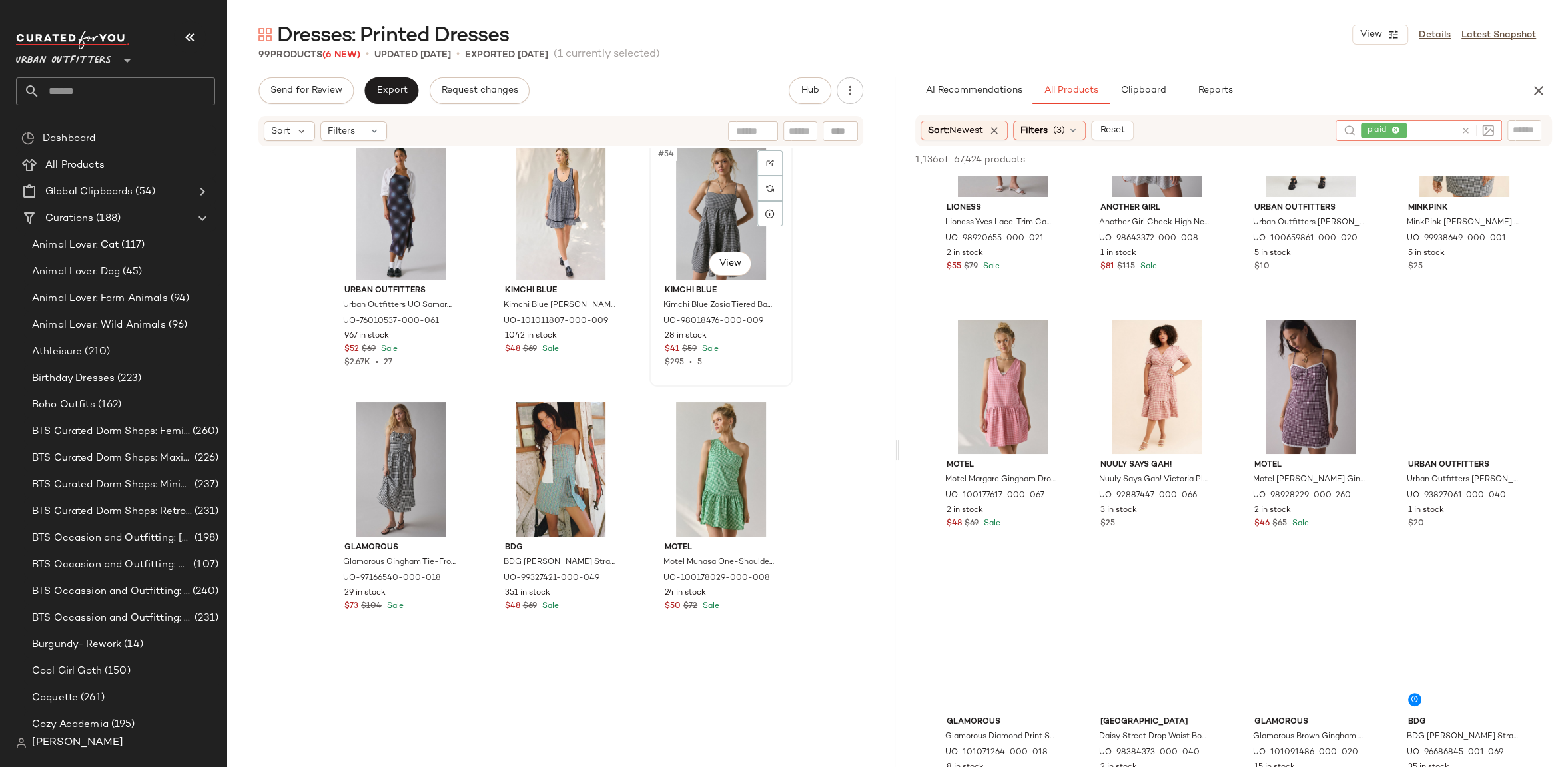
scroll to position [4417, 0]
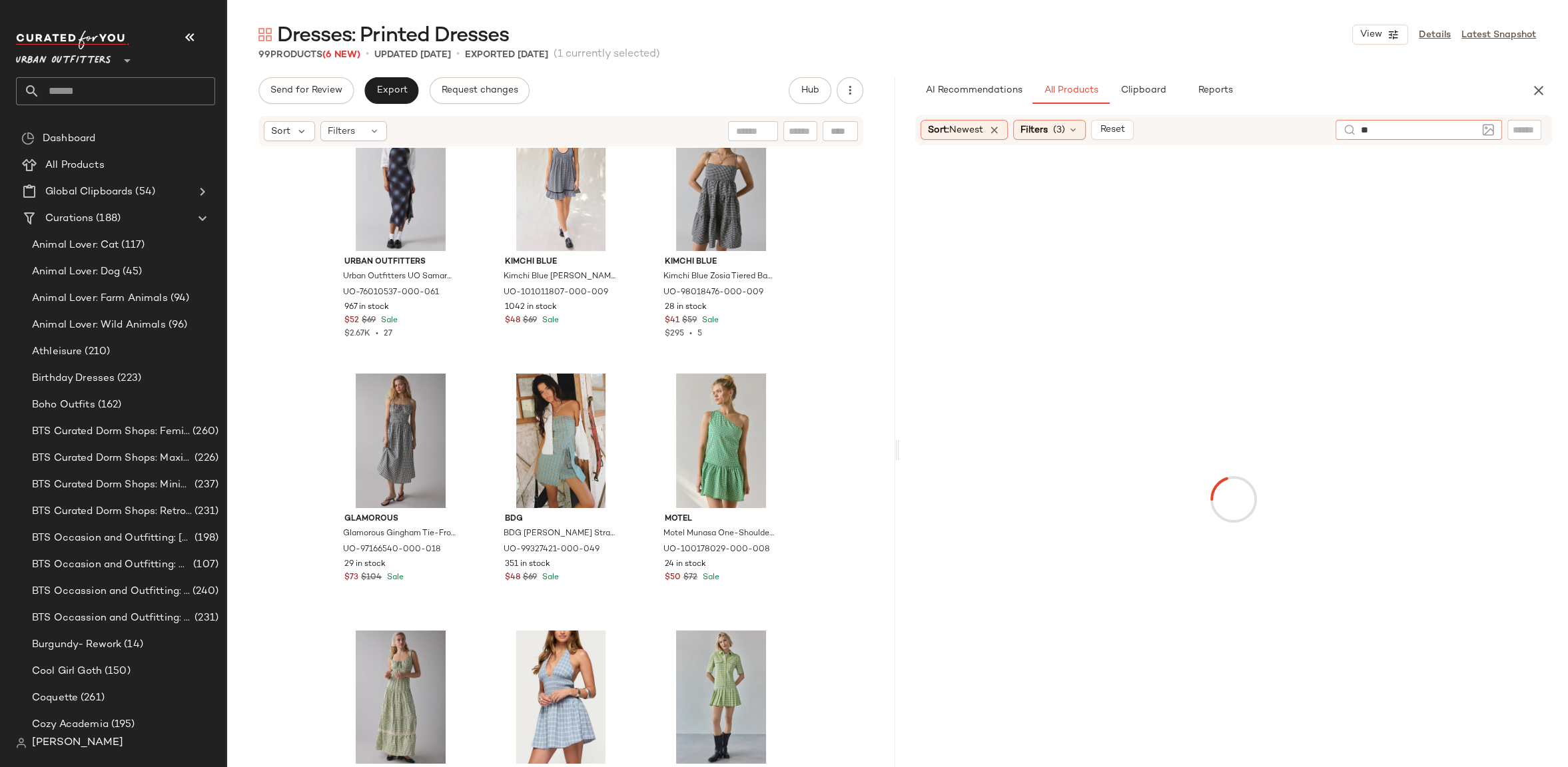
type input "*"
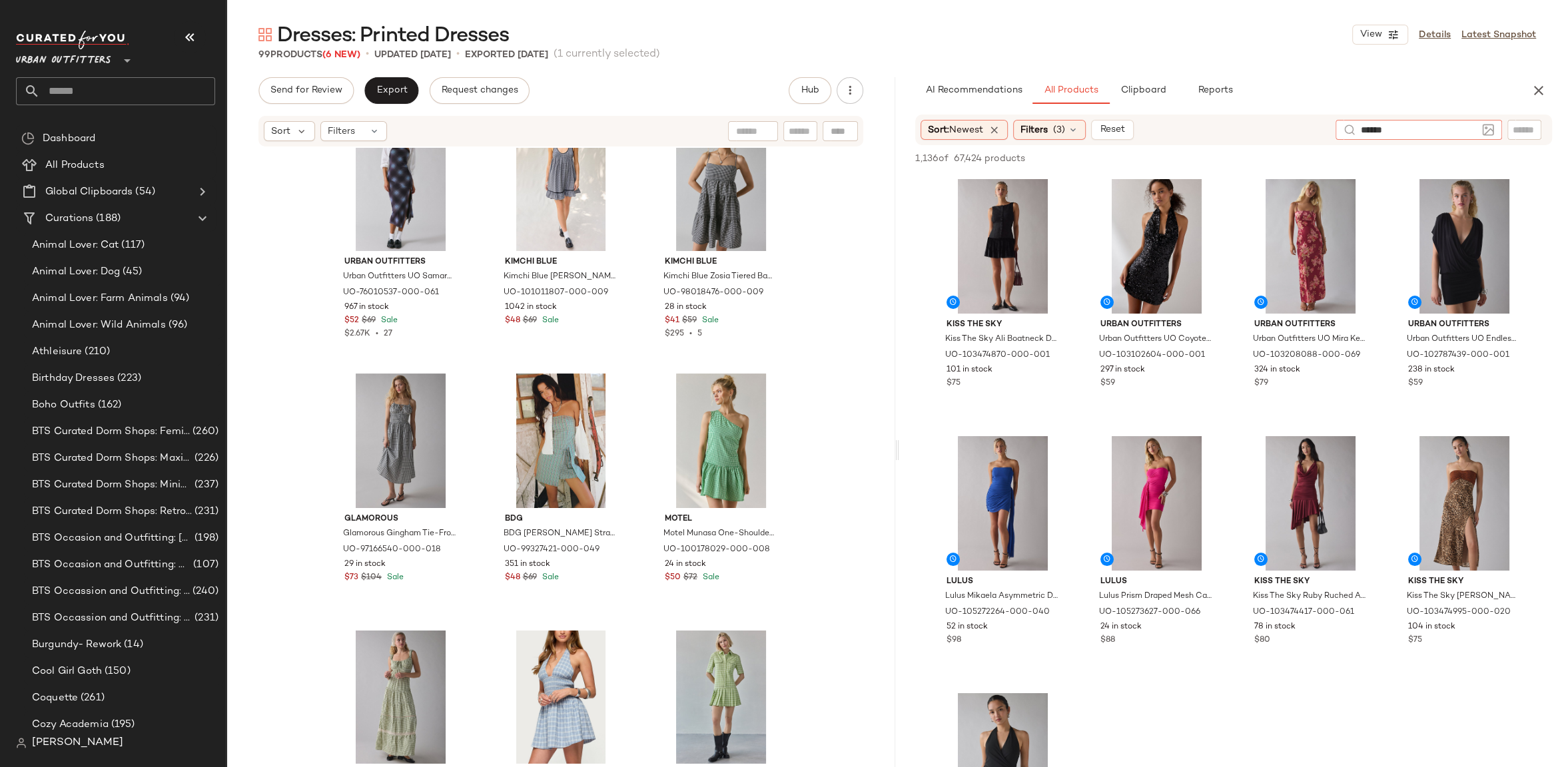
type input "*******"
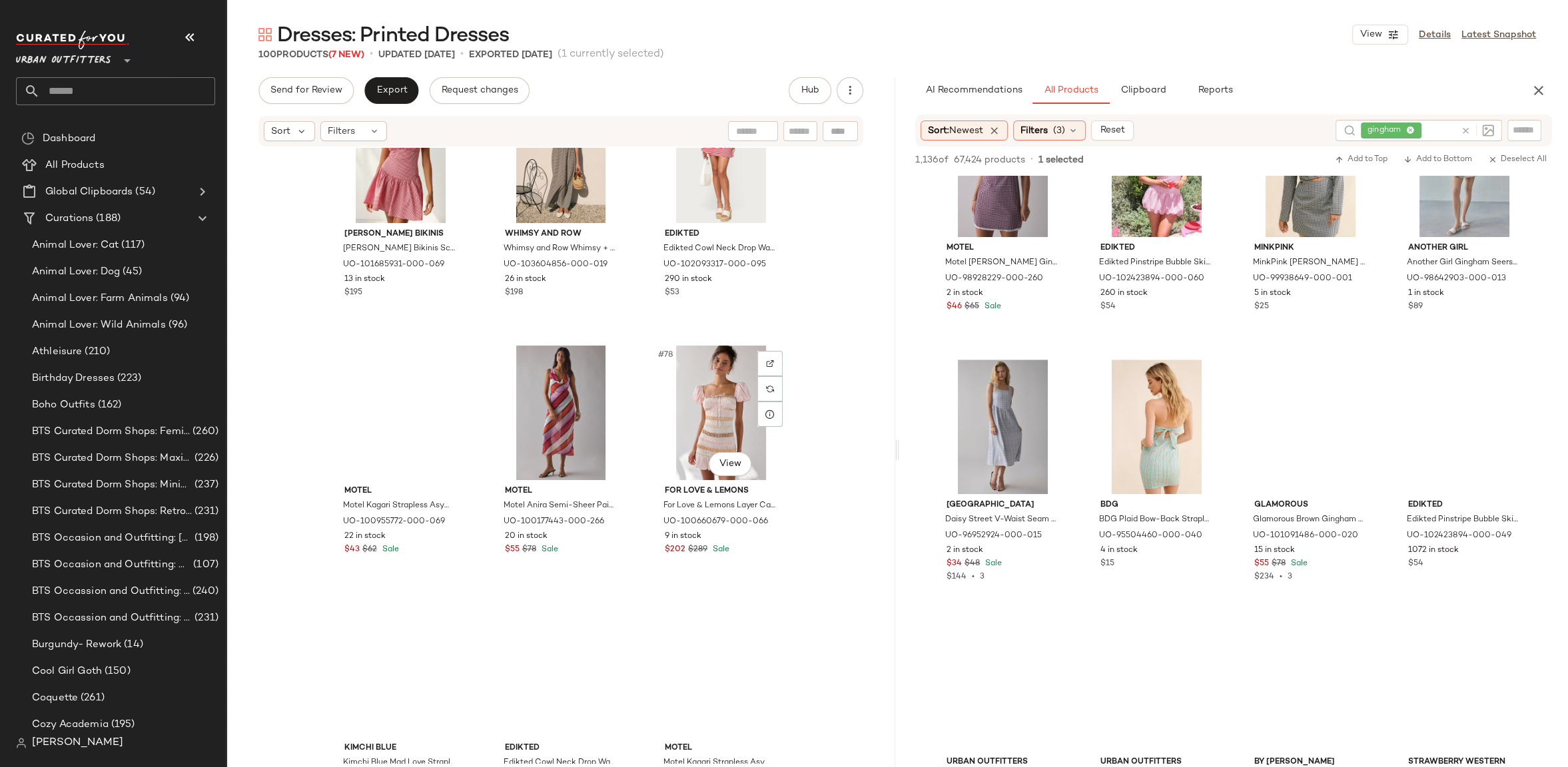
scroll to position [6341, 0]
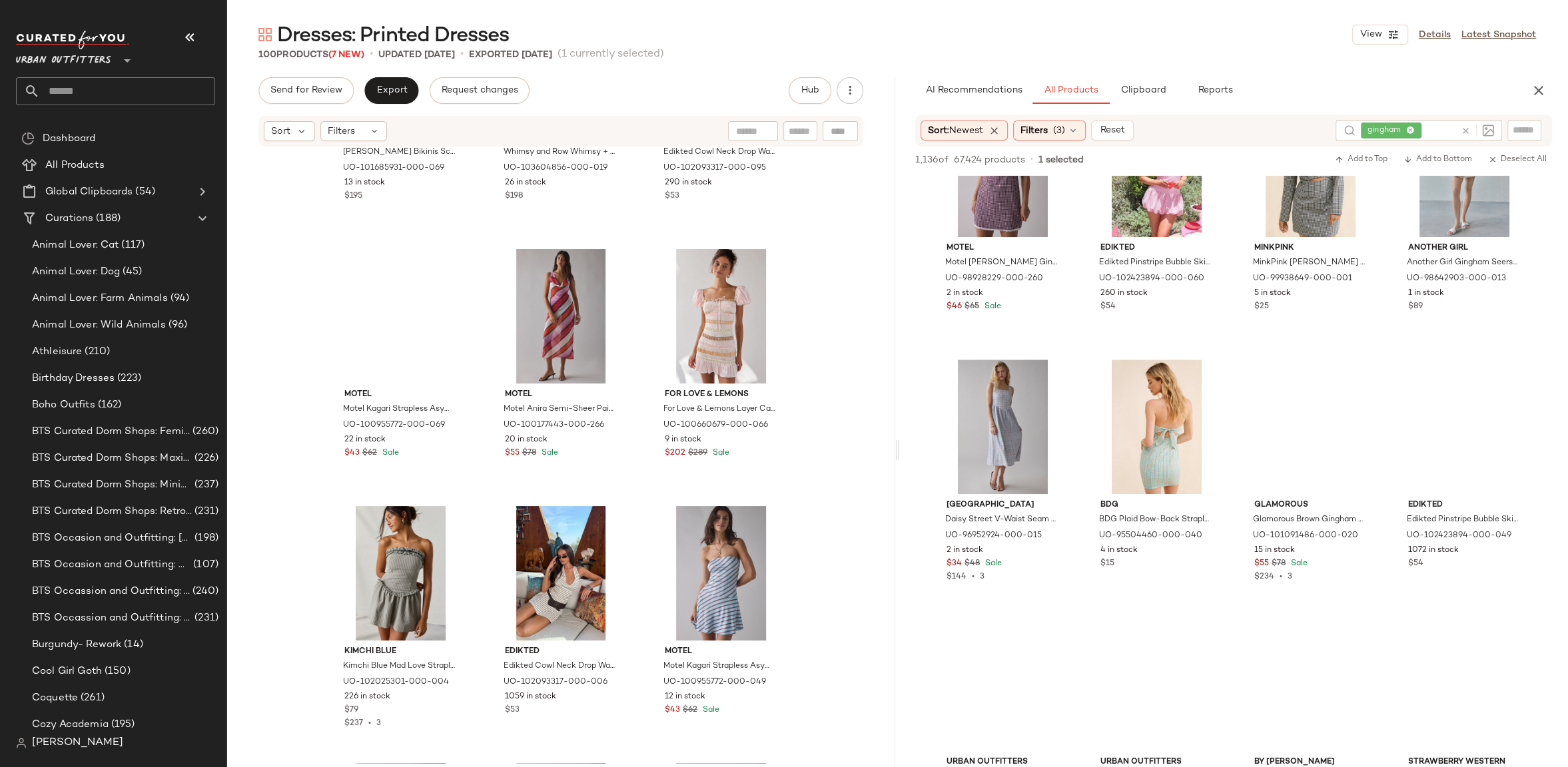
click at [1461, 133] on icon at bounding box center [1465, 131] width 10 height 10
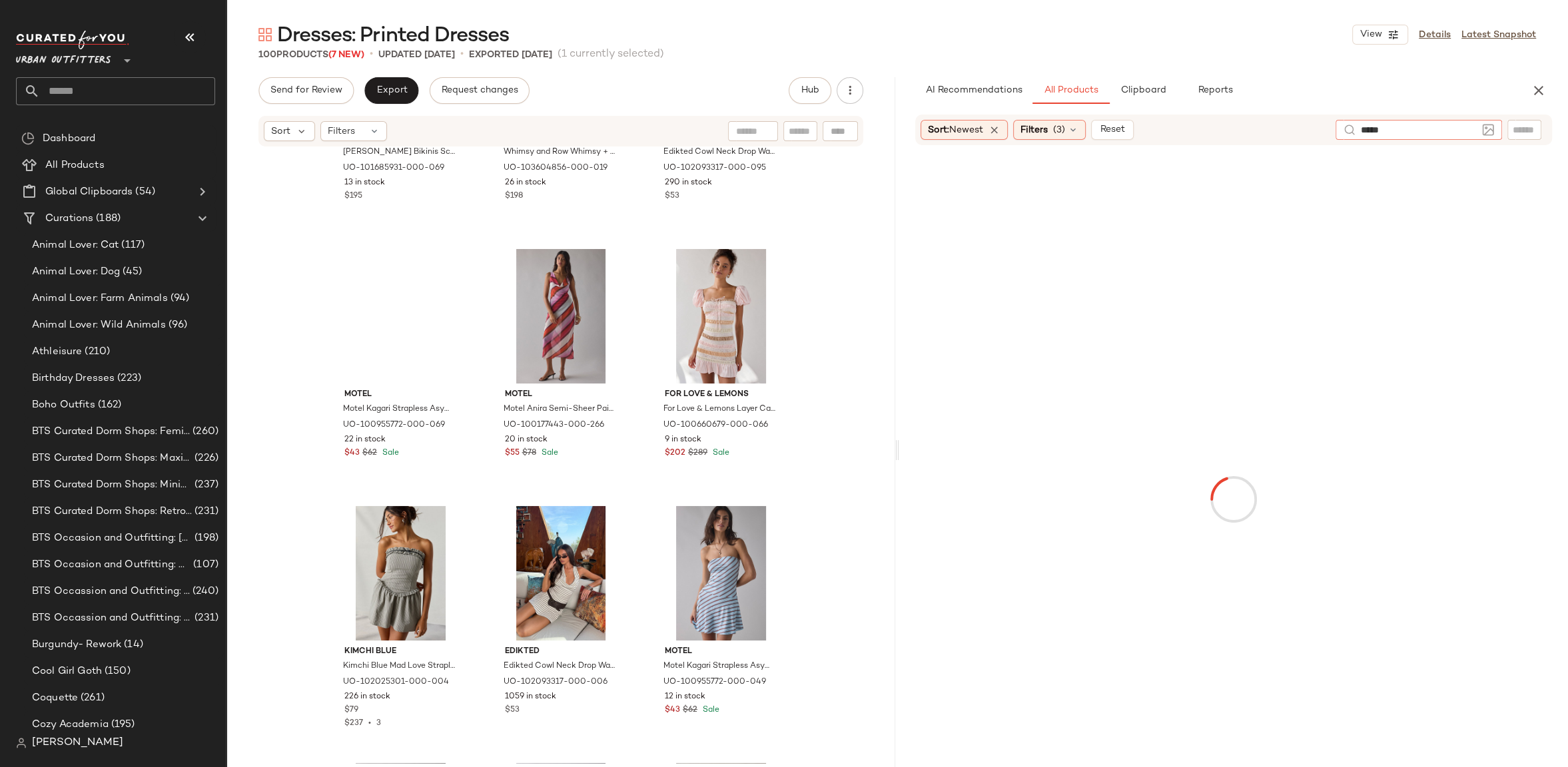
type input "******"
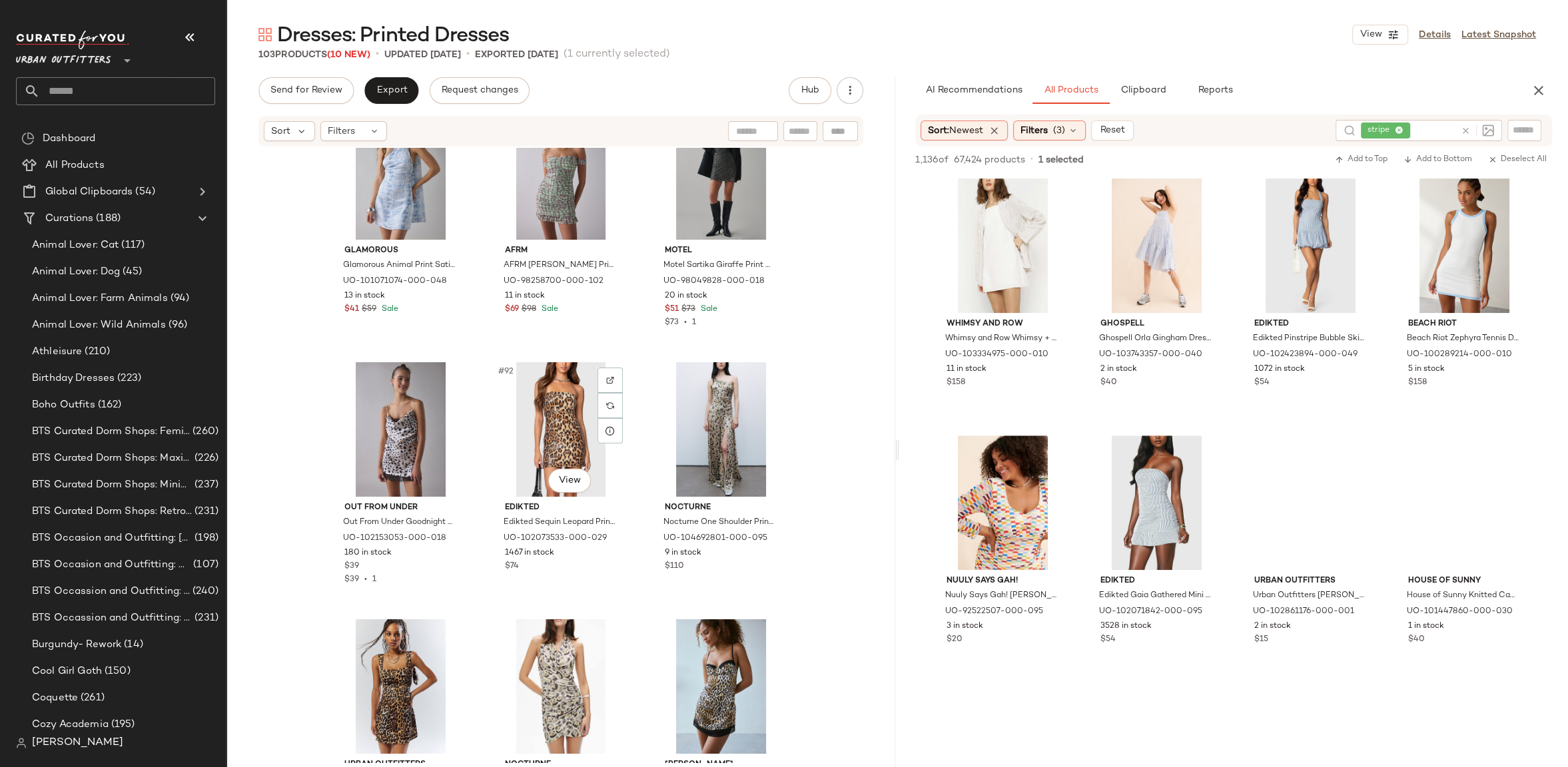
scroll to position [7529, 0]
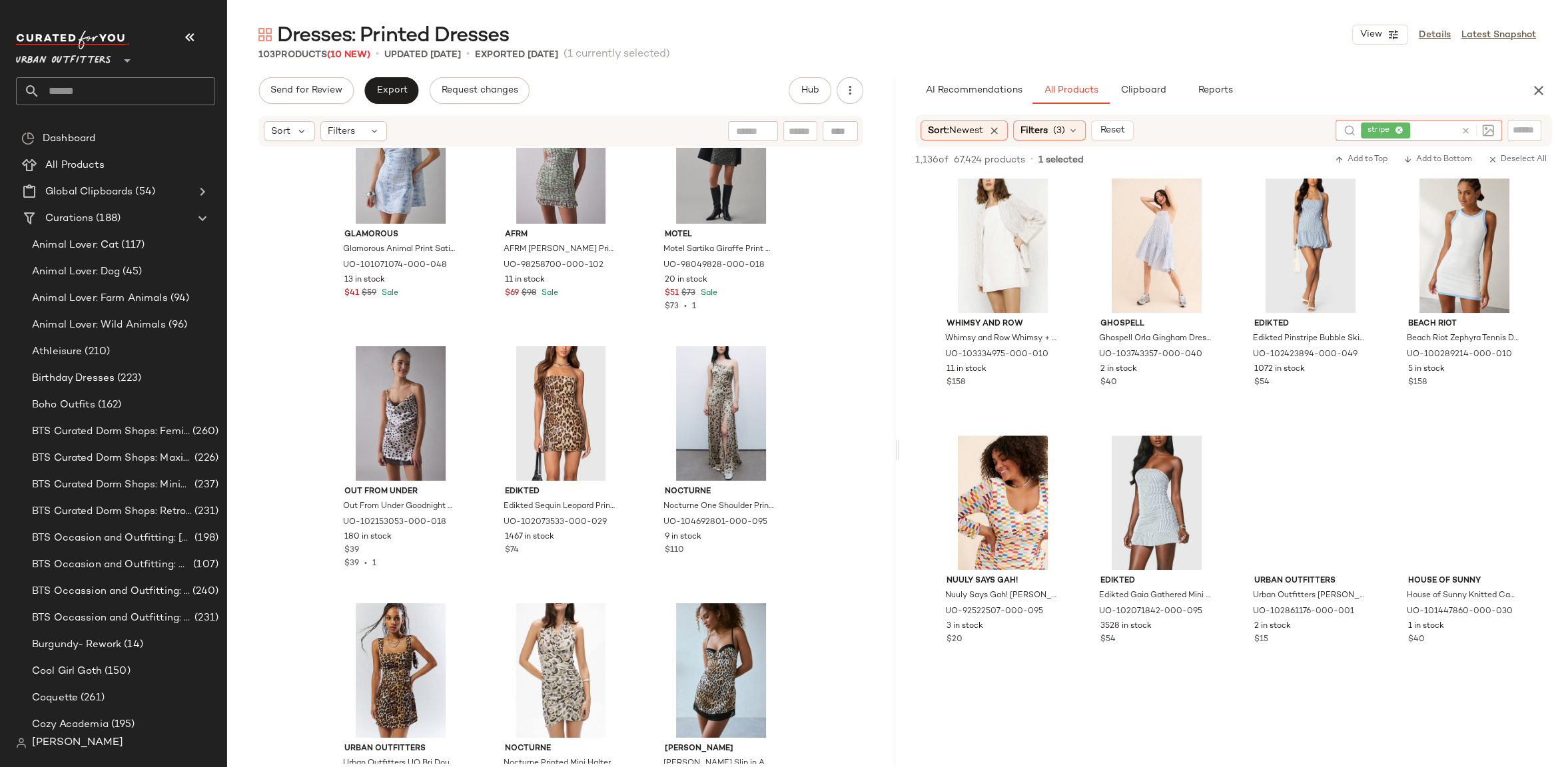
click at [1457, 134] on div at bounding box center [1474, 131] width 39 height 22
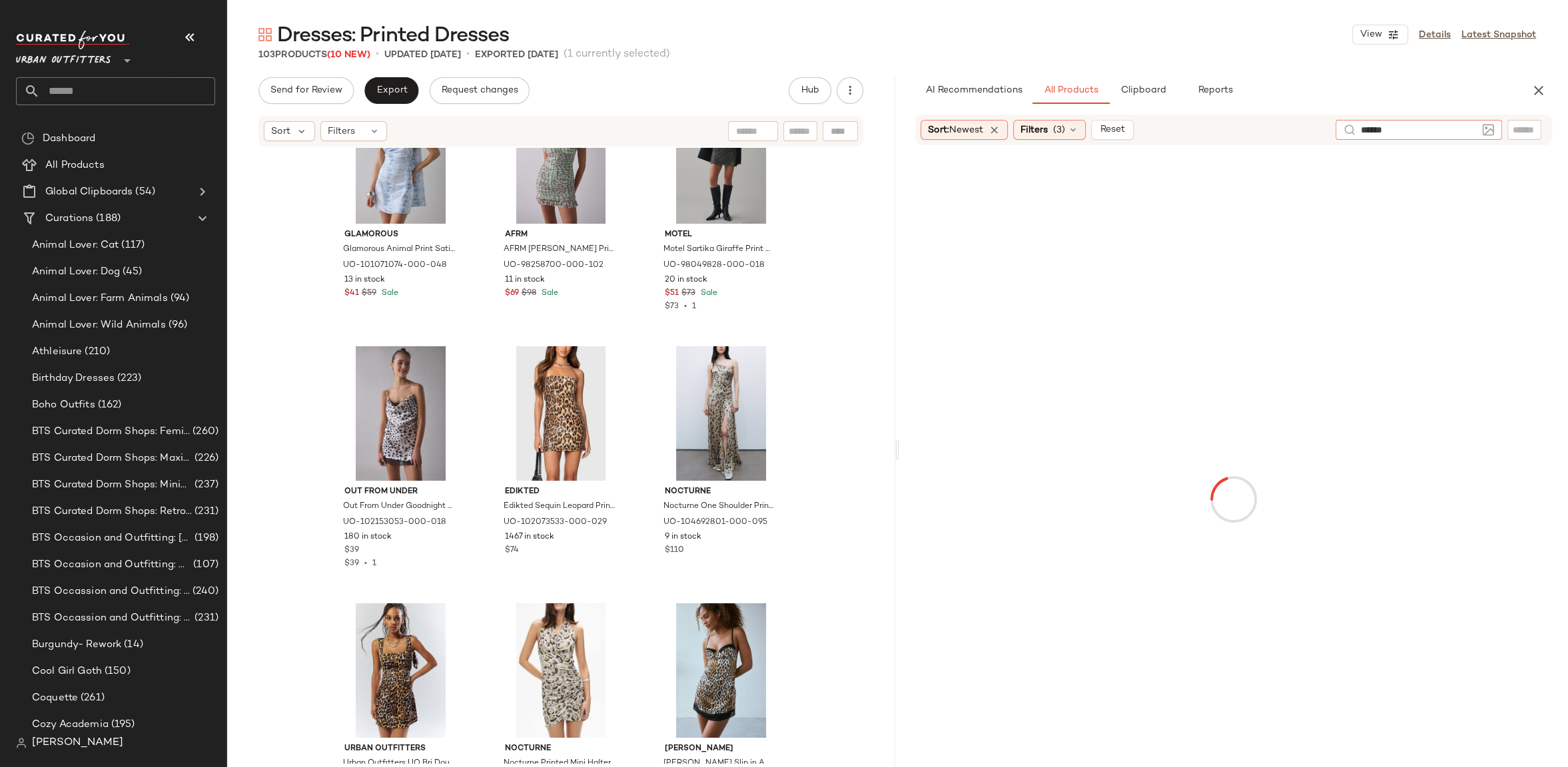
type input "*******"
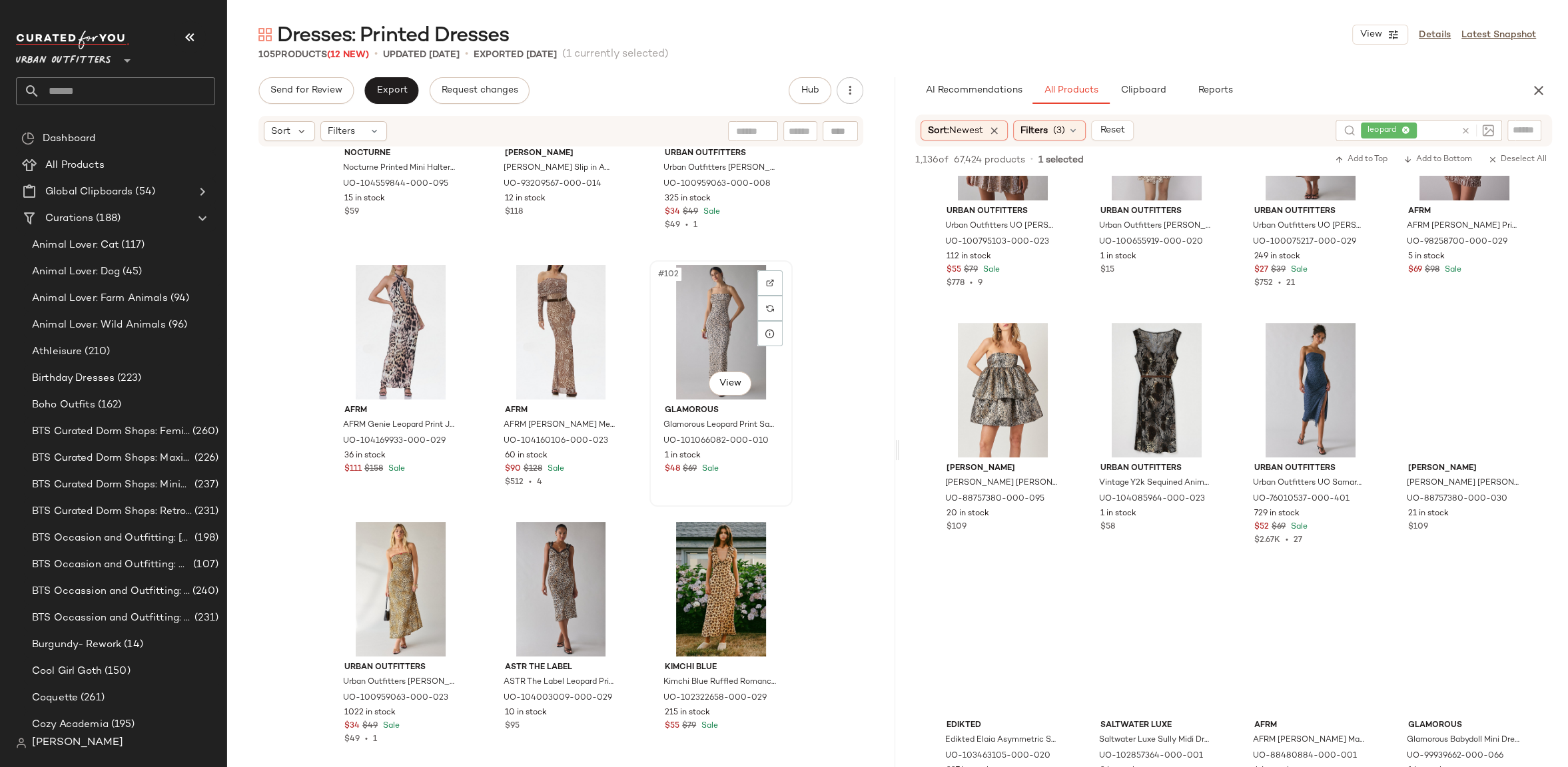
scroll to position [7570, 0]
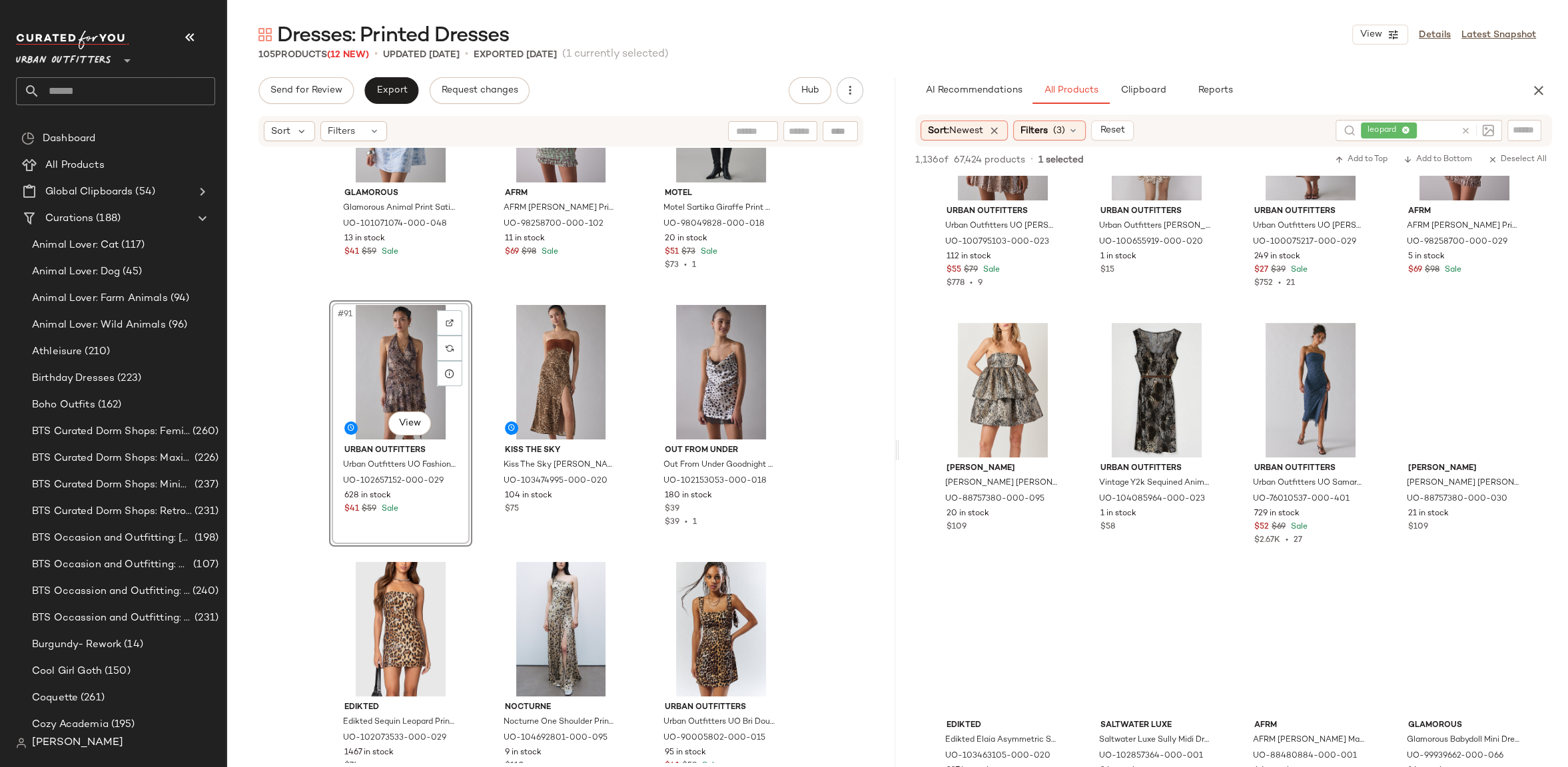
drag, startPoint x: 1100, startPoint y: 524, endPoint x: 355, endPoint y: 8, distance: 906.2
